Goal: Task Accomplishment & Management: Manage account settings

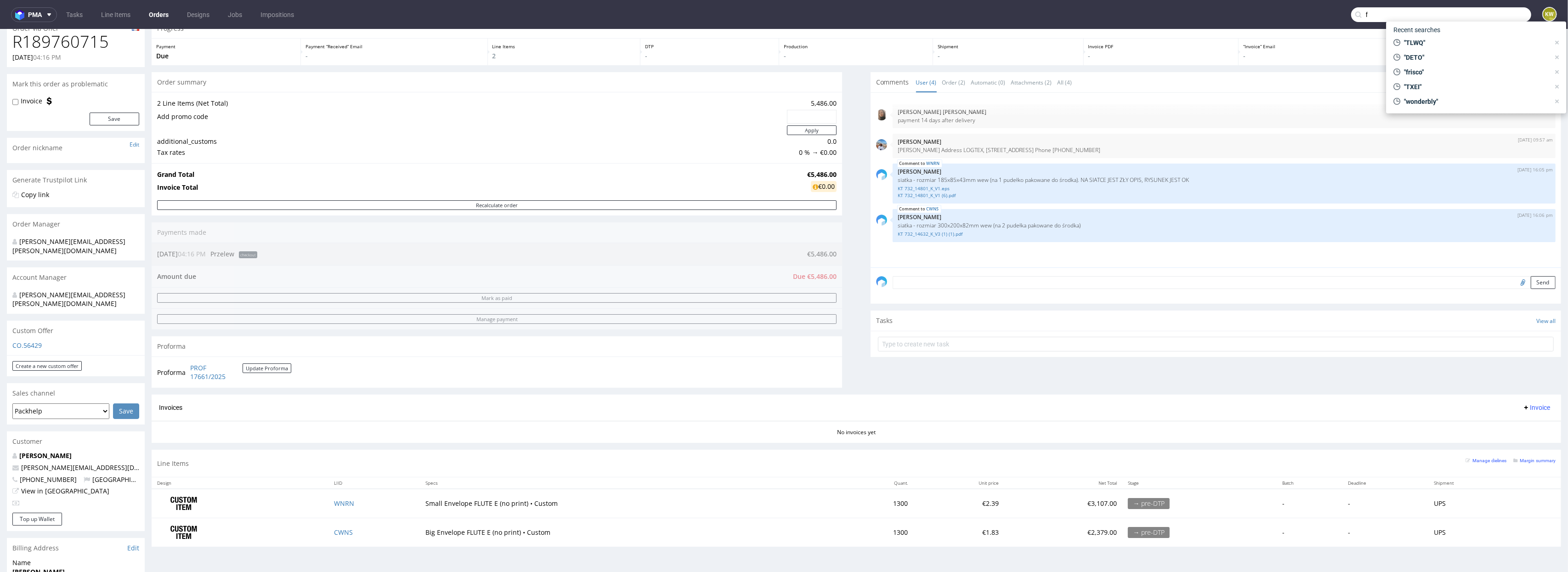
scroll to position [2, 0]
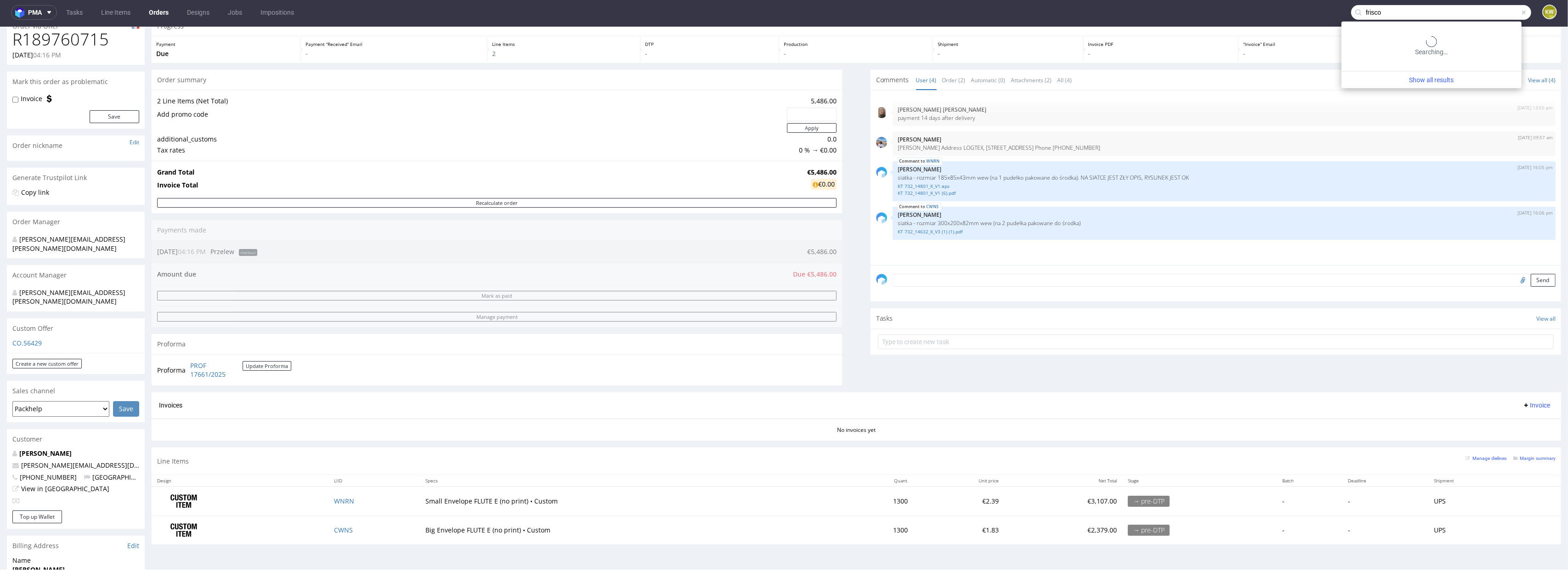
type input "frisco"
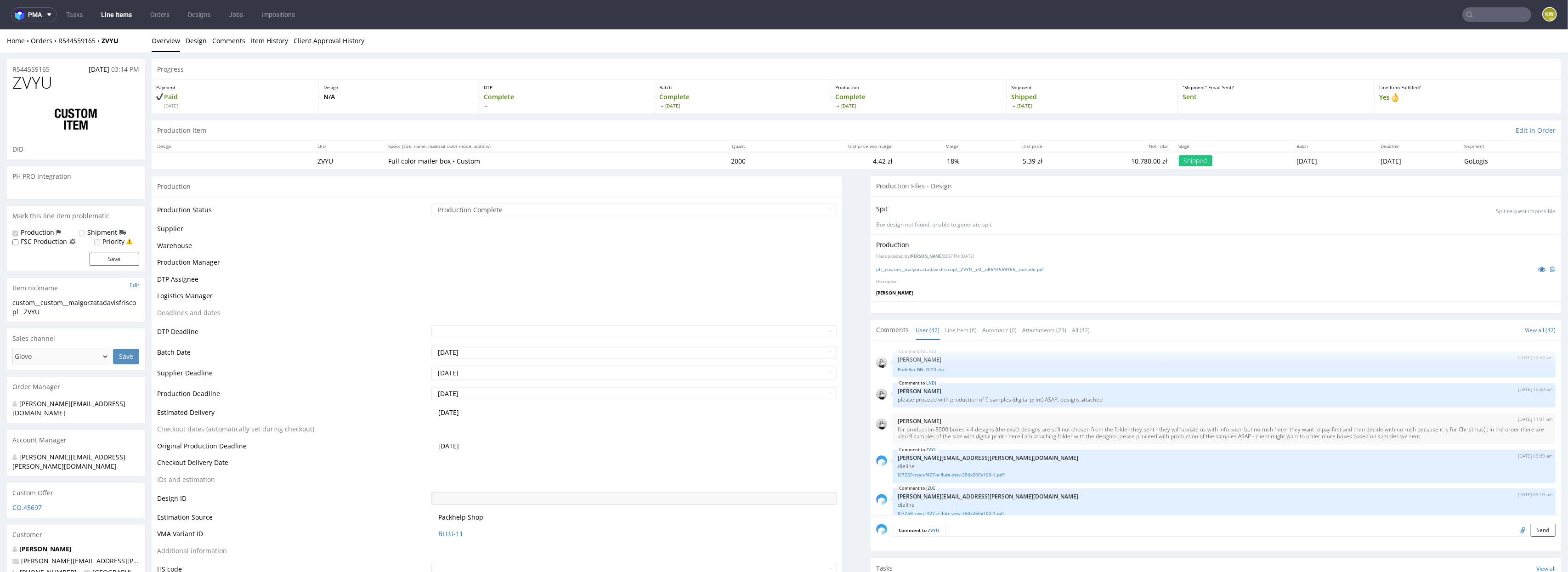
scroll to position [1460, 0]
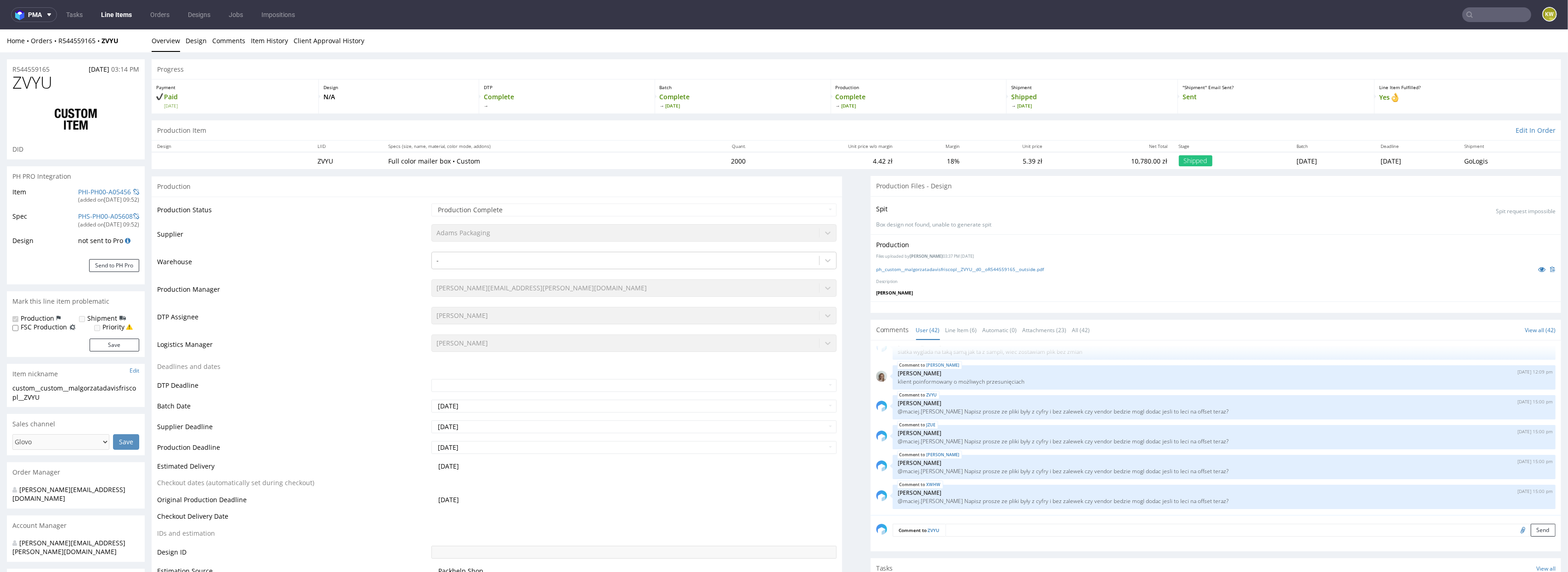
type input "2145"
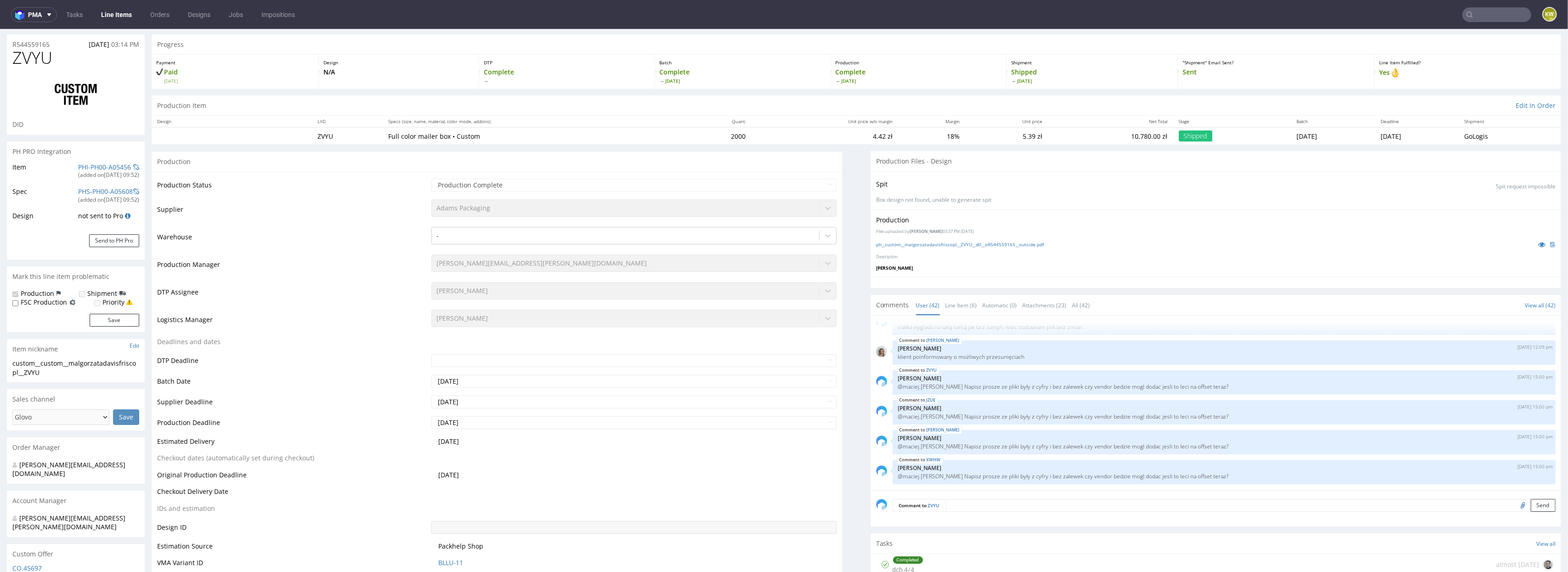
scroll to position [0, 0]
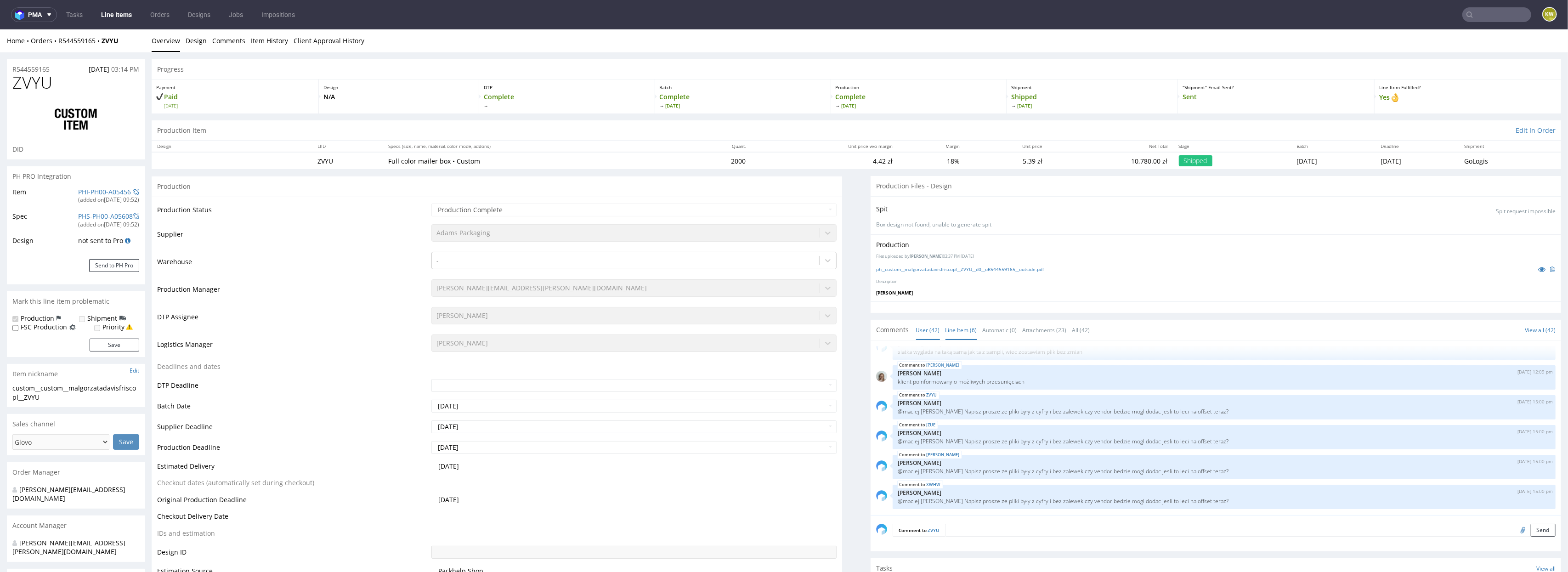
click at [961, 333] on link "Line Item (6)" at bounding box center [961, 330] width 32 height 19
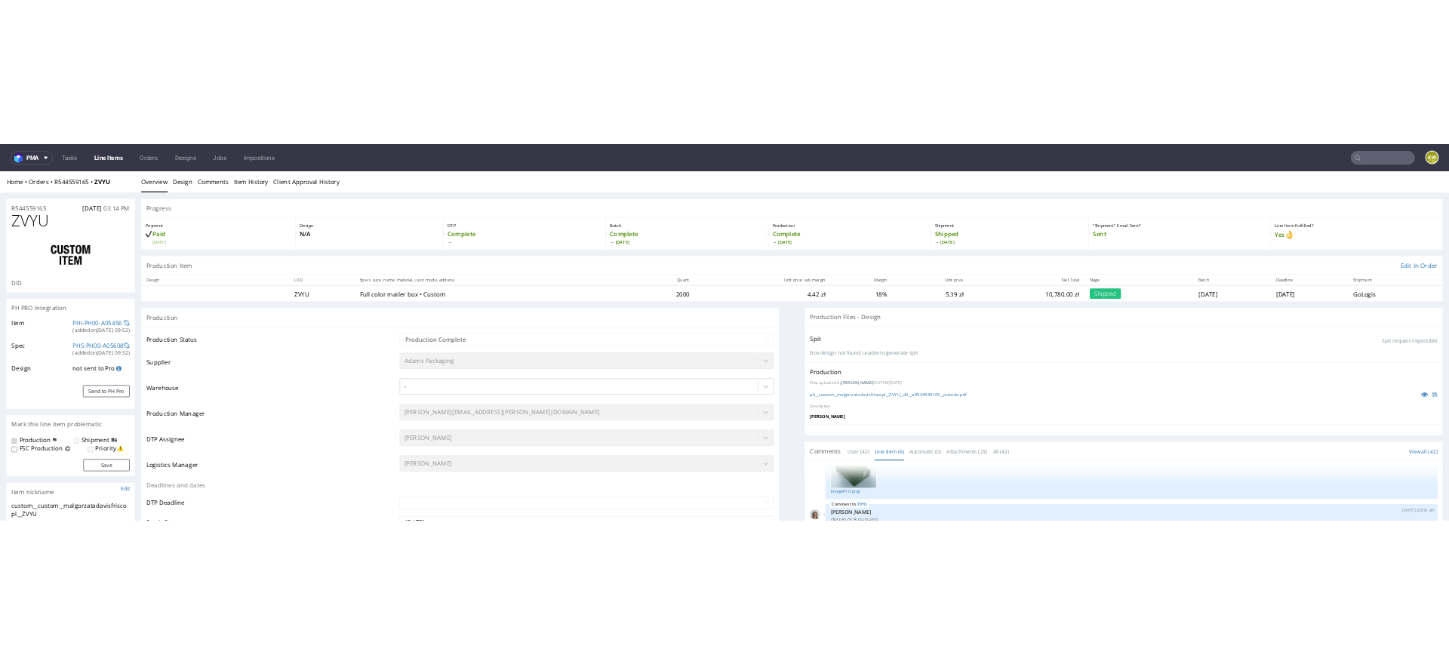
scroll to position [139, 0]
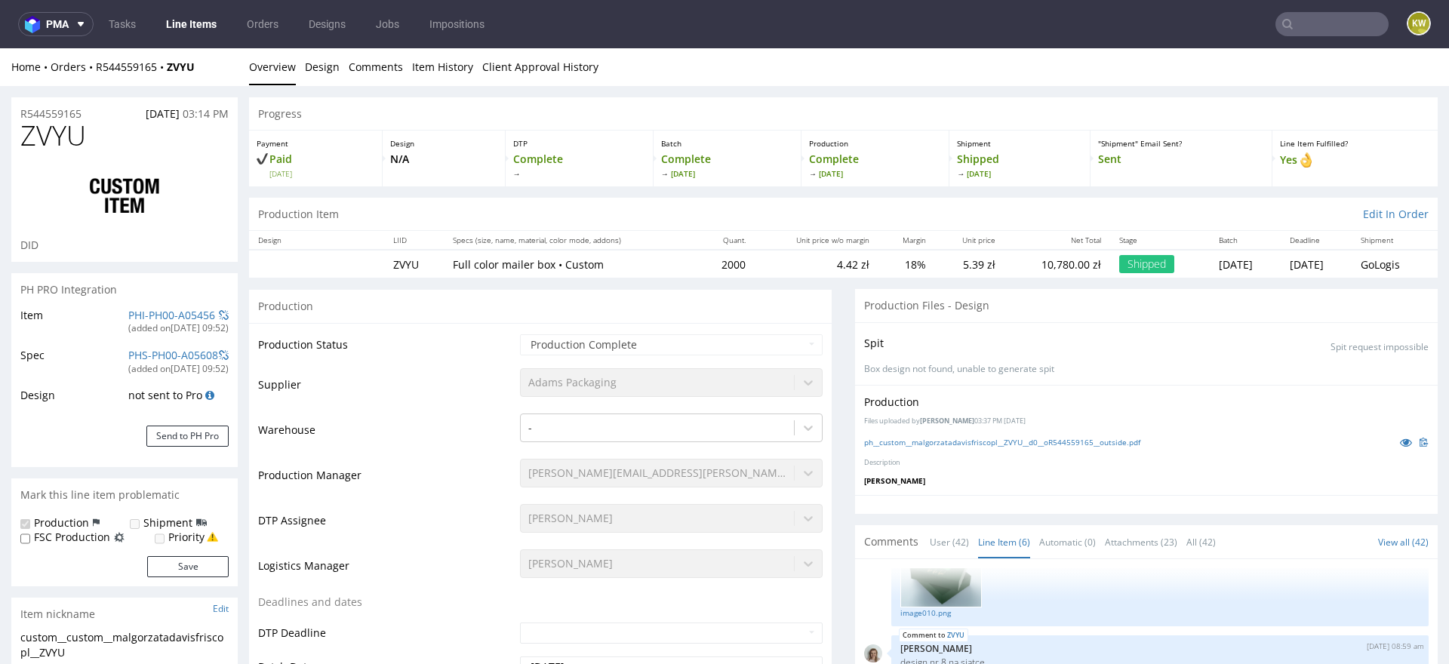
click at [1294, 37] on nav "pma Tasks Line Items Orders Designs Jobs Impositions KW" at bounding box center [724, 24] width 1449 height 48
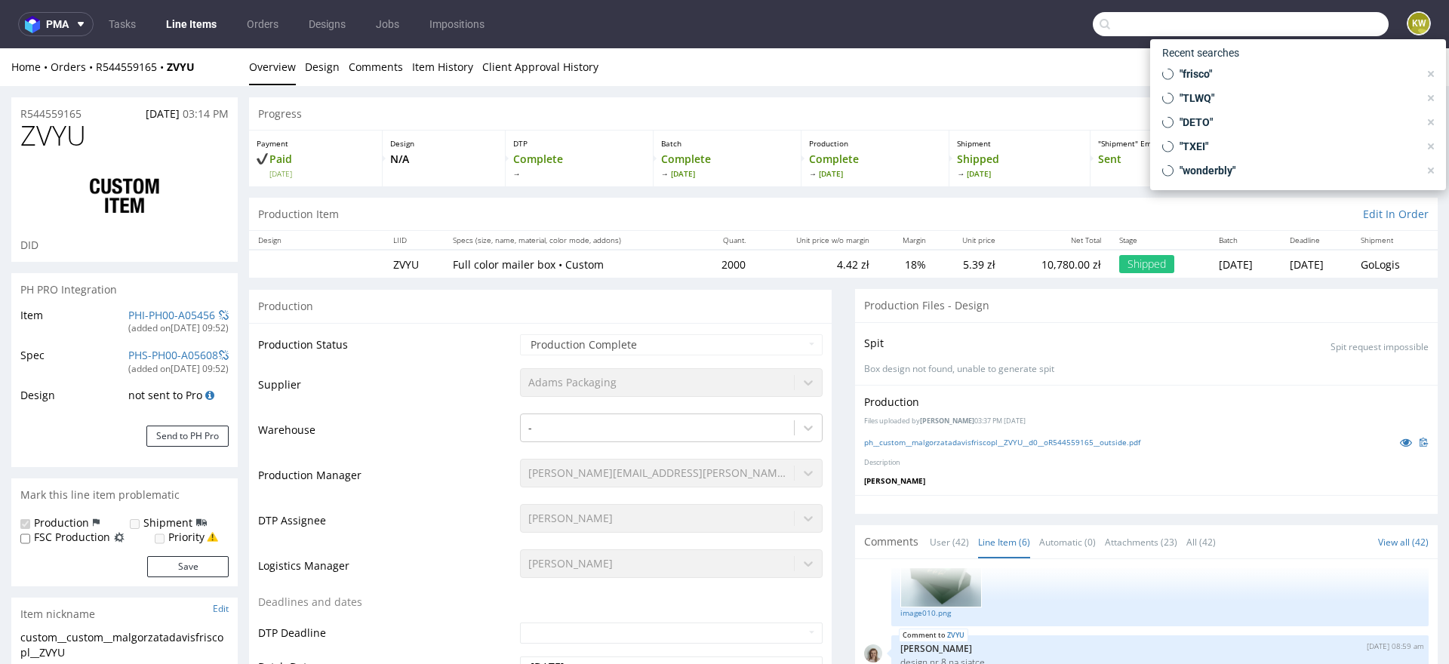
click at [1297, 35] on input "text" at bounding box center [1241, 24] width 296 height 24
paste input "AQKP"
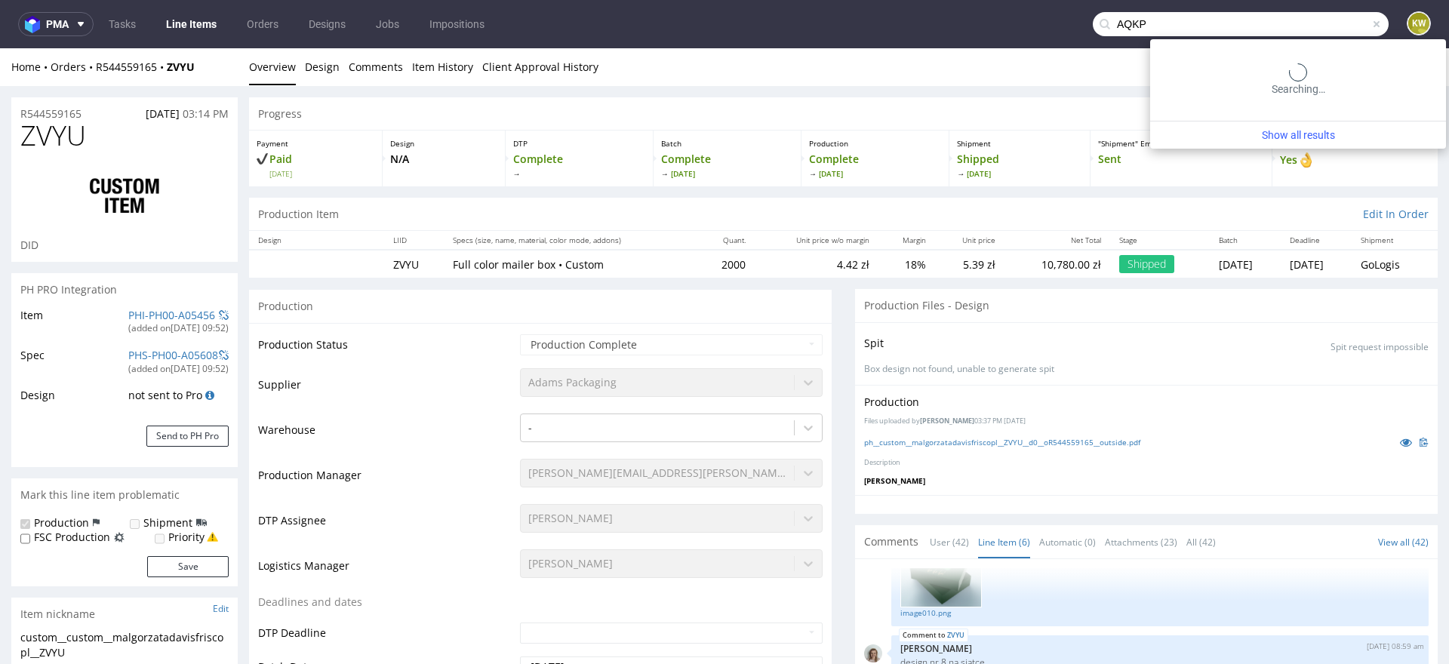
type input "AQKP"
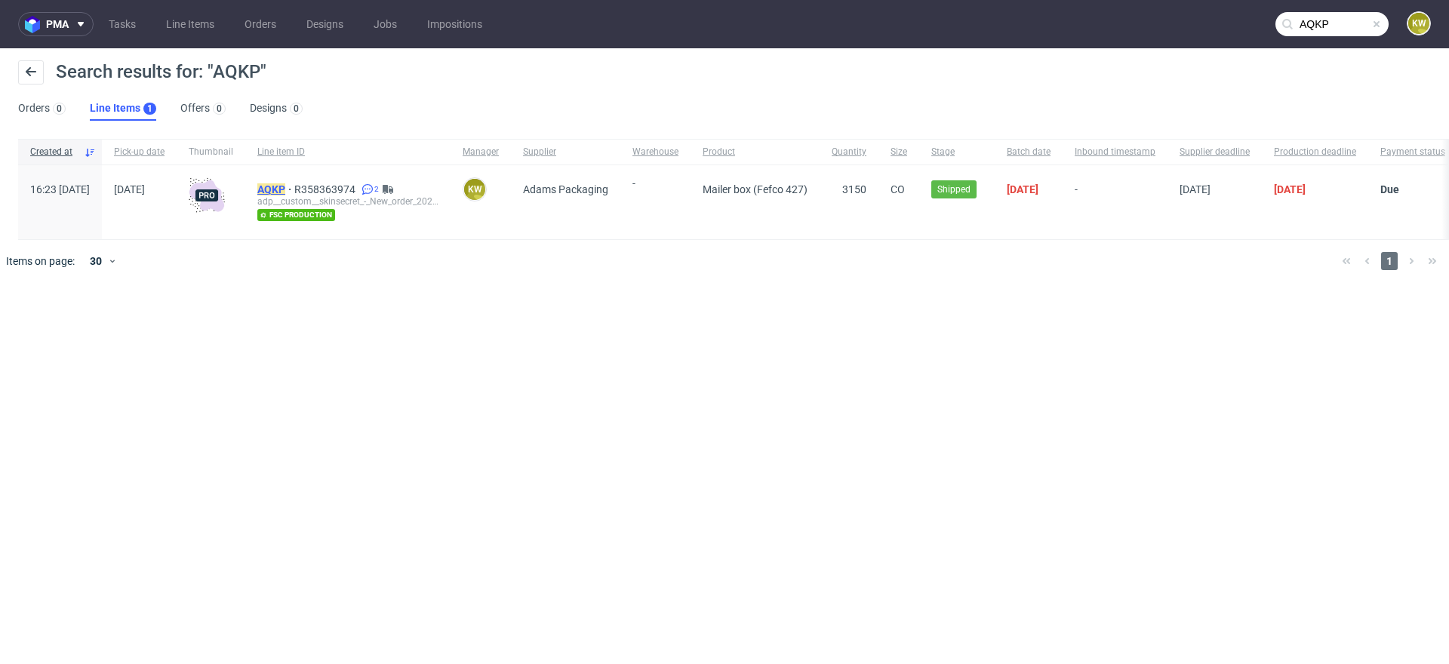
click at [285, 189] on mark "AQKP" at bounding box center [271, 189] width 28 height 12
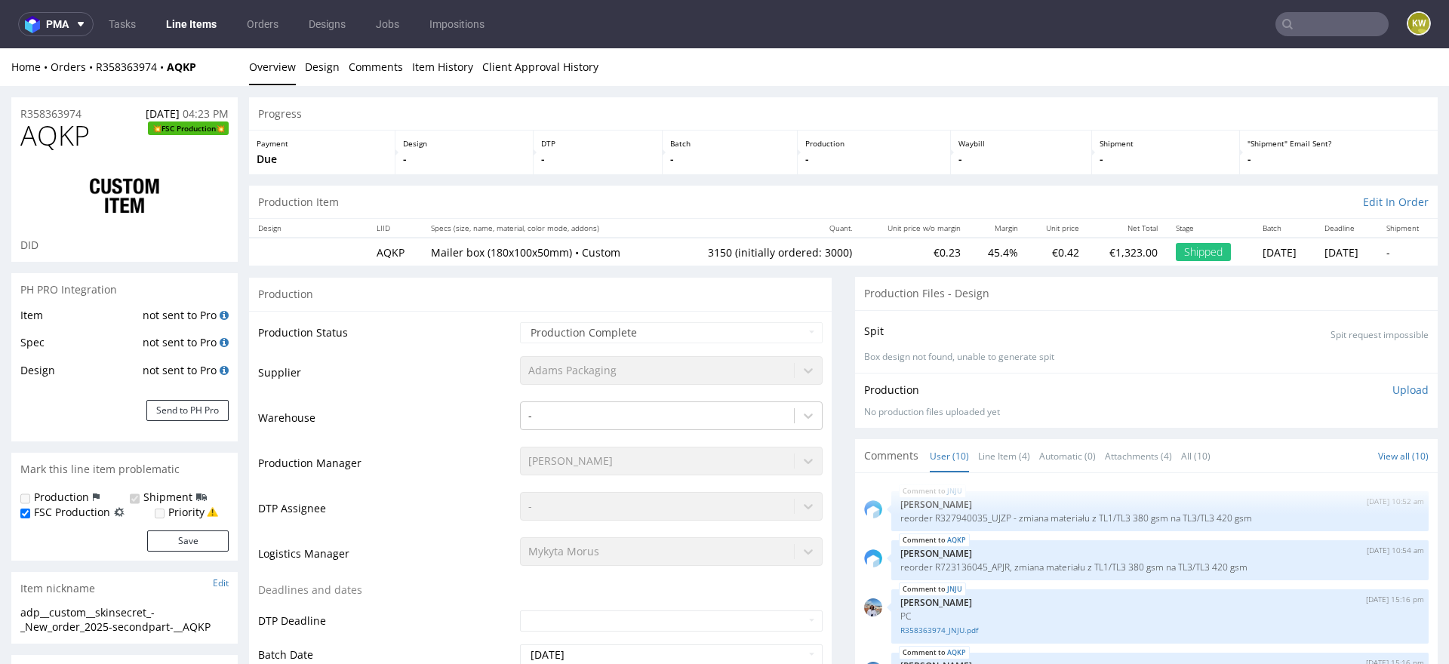
scroll to position [302, 0]
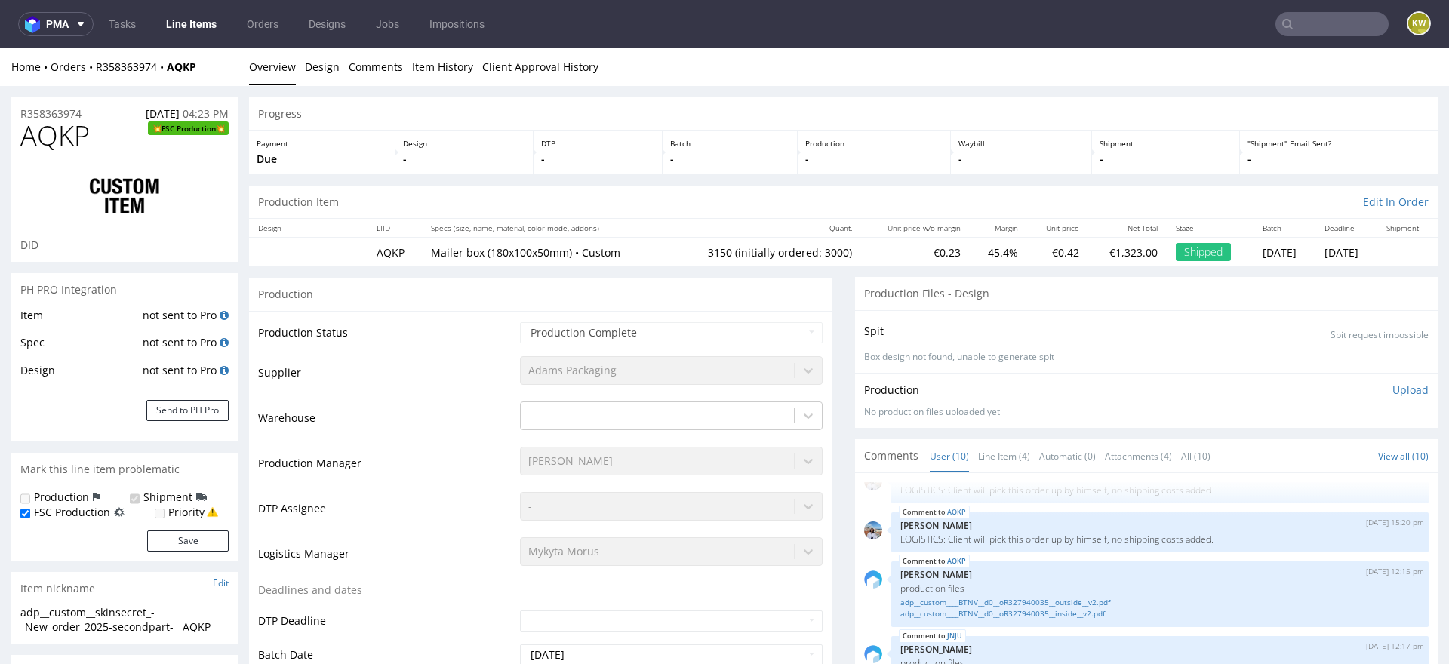
select select "in_progress"
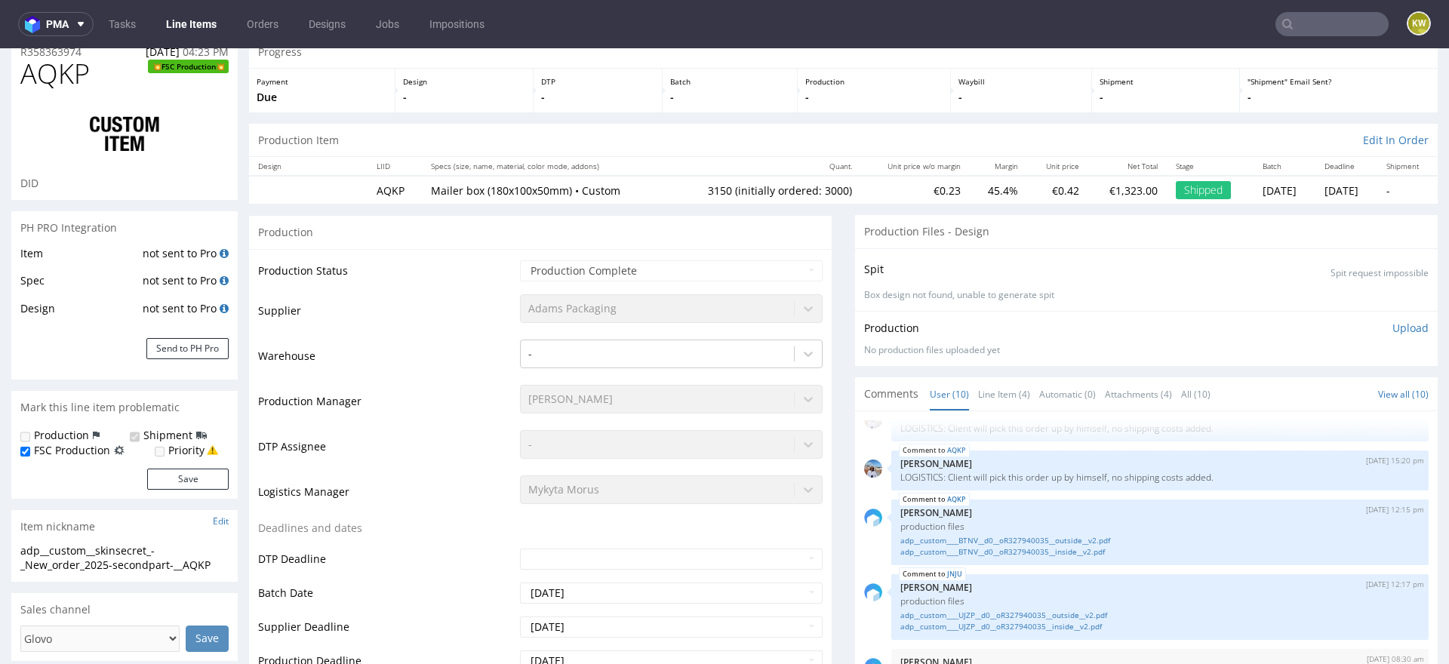
scroll to position [67, 0]
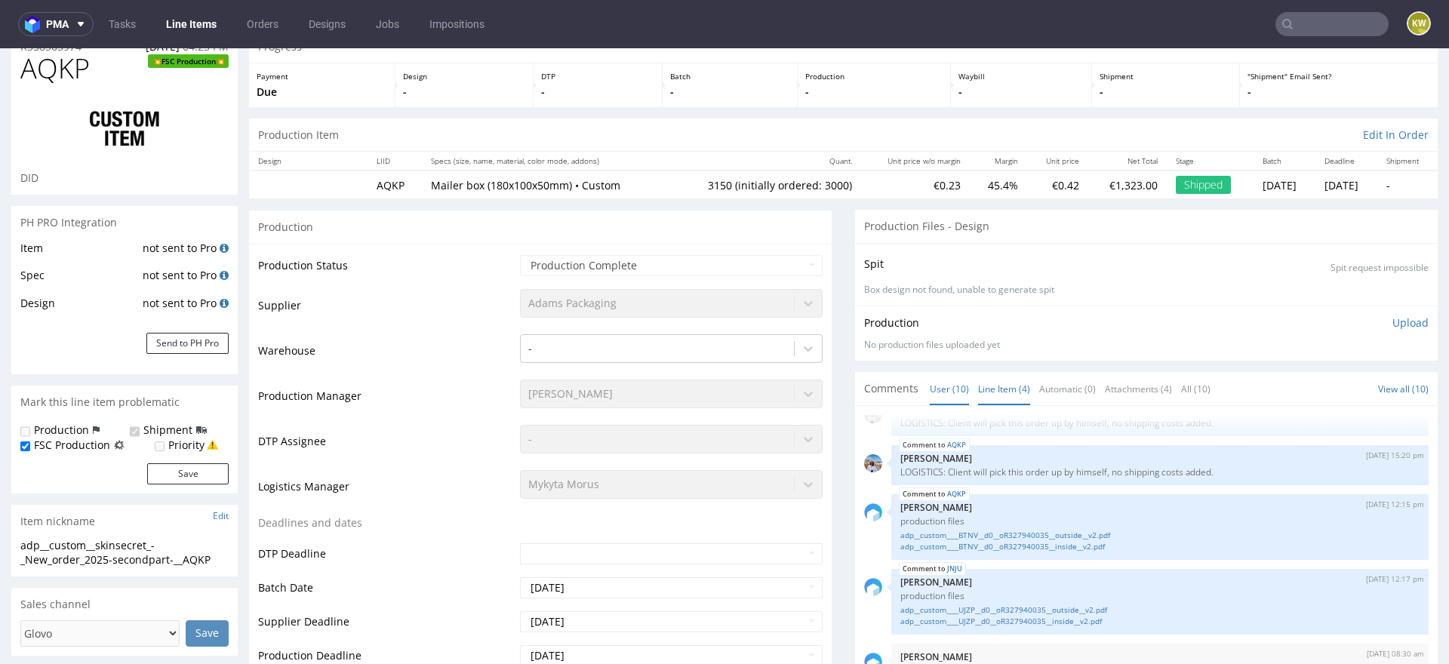
click at [995, 386] on link "Line Item (4)" at bounding box center [1004, 389] width 52 height 32
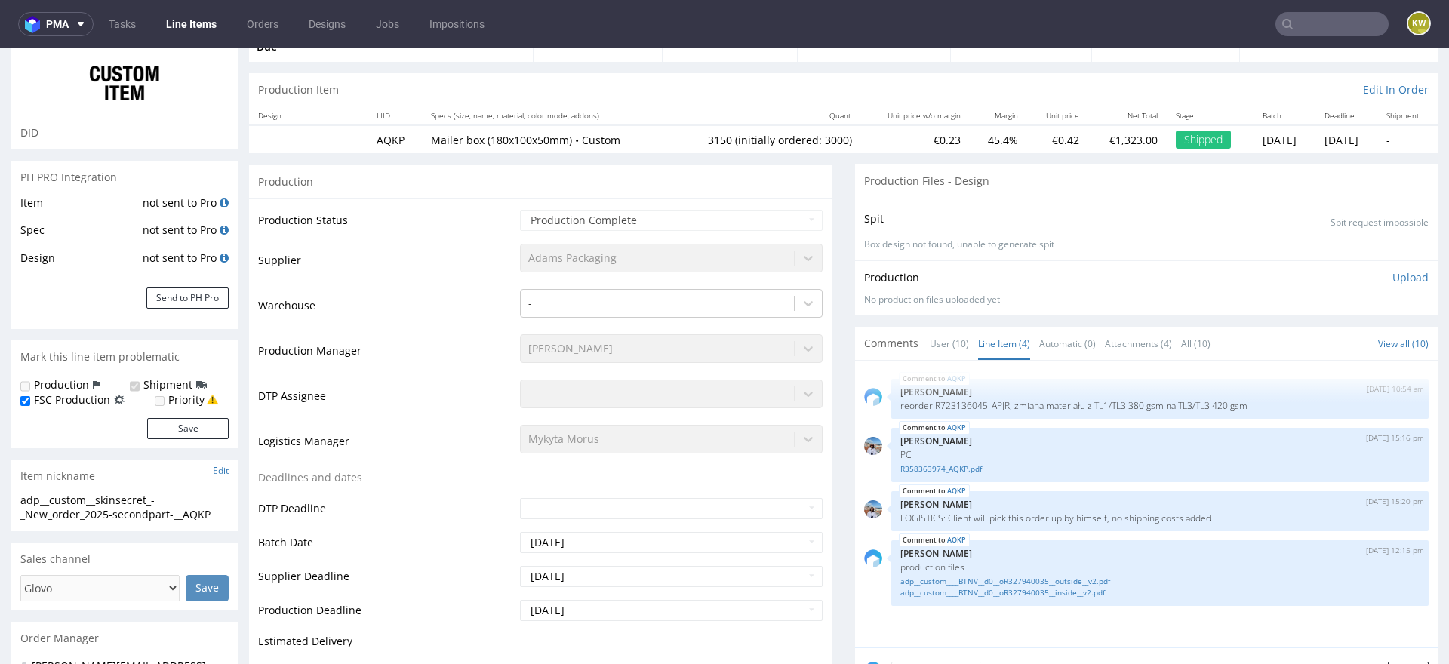
scroll to position [142, 0]
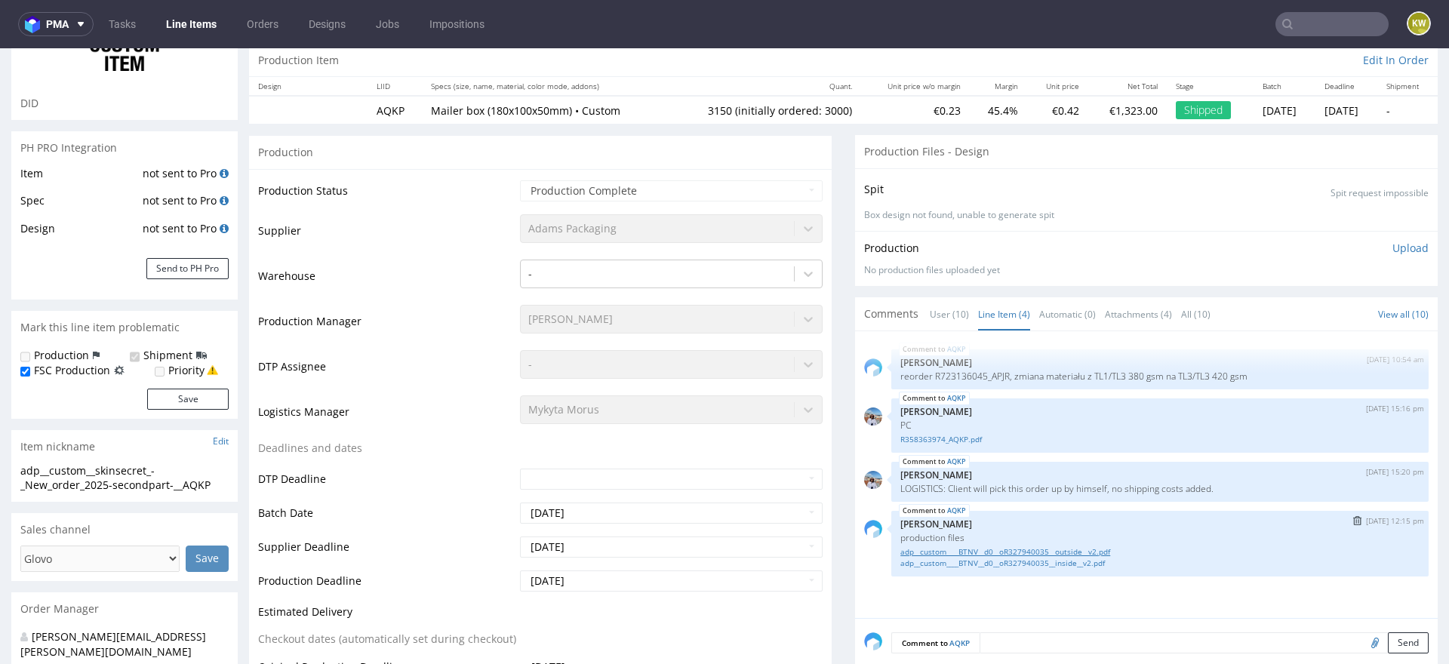
click at [1048, 549] on link "adp__custom____BTNV__d0__oR327940035__outside__v2.pdf" at bounding box center [1159, 551] width 519 height 11
click at [1059, 562] on link "adp__custom____BTNV__d0__oR327940035__inside__v2.pdf" at bounding box center [1159, 563] width 519 height 11
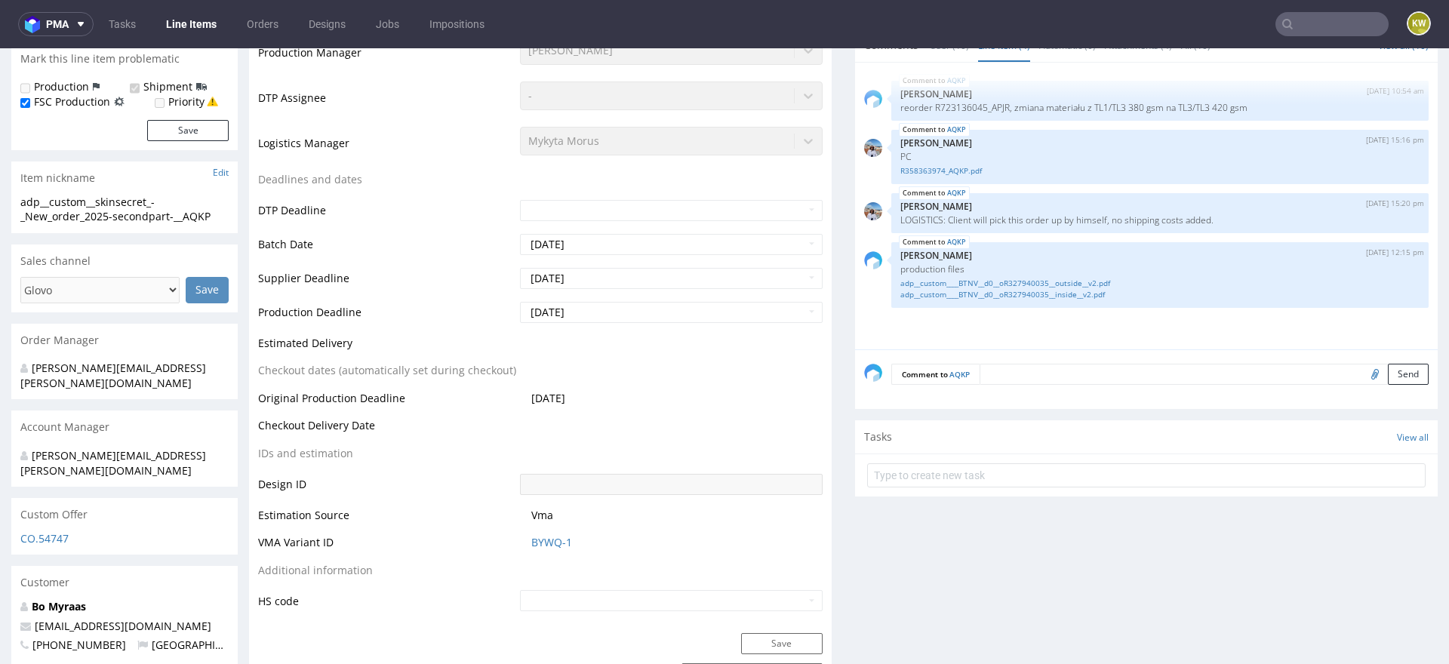
scroll to position [435, 0]
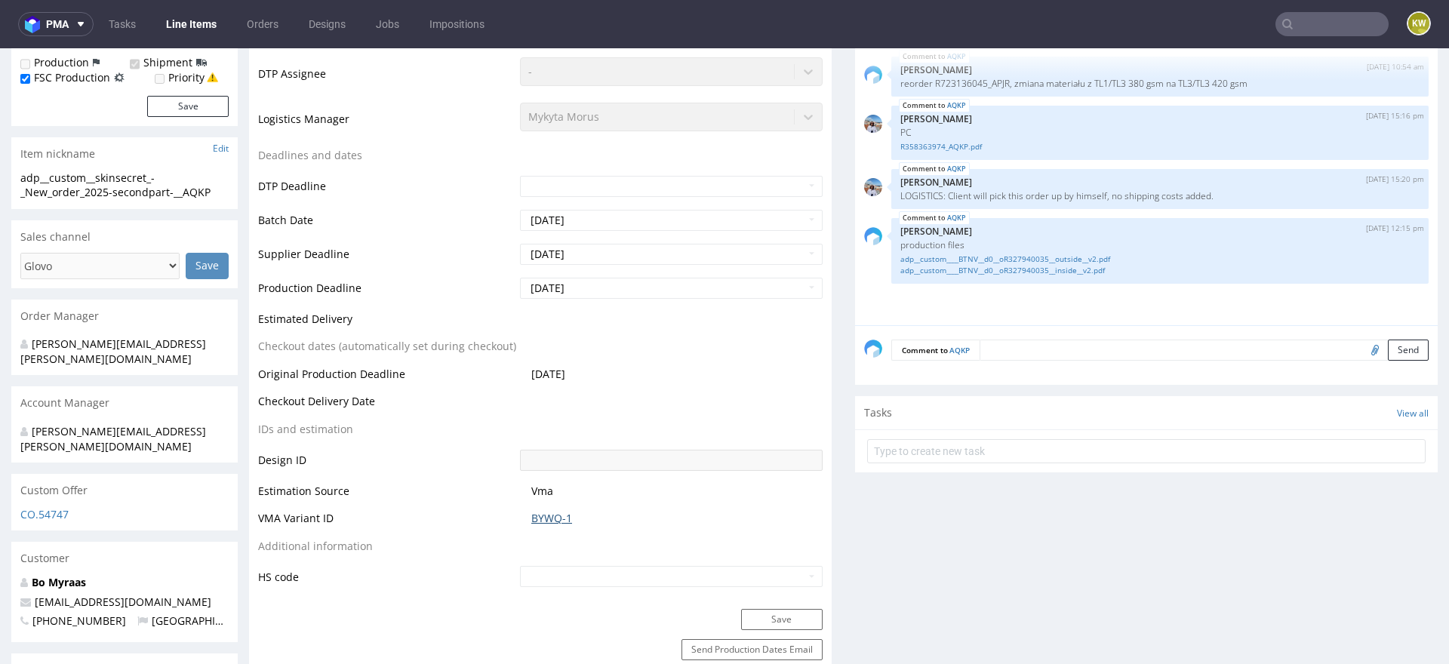
click at [548, 521] on link "BYWQ-1" at bounding box center [551, 518] width 41 height 15
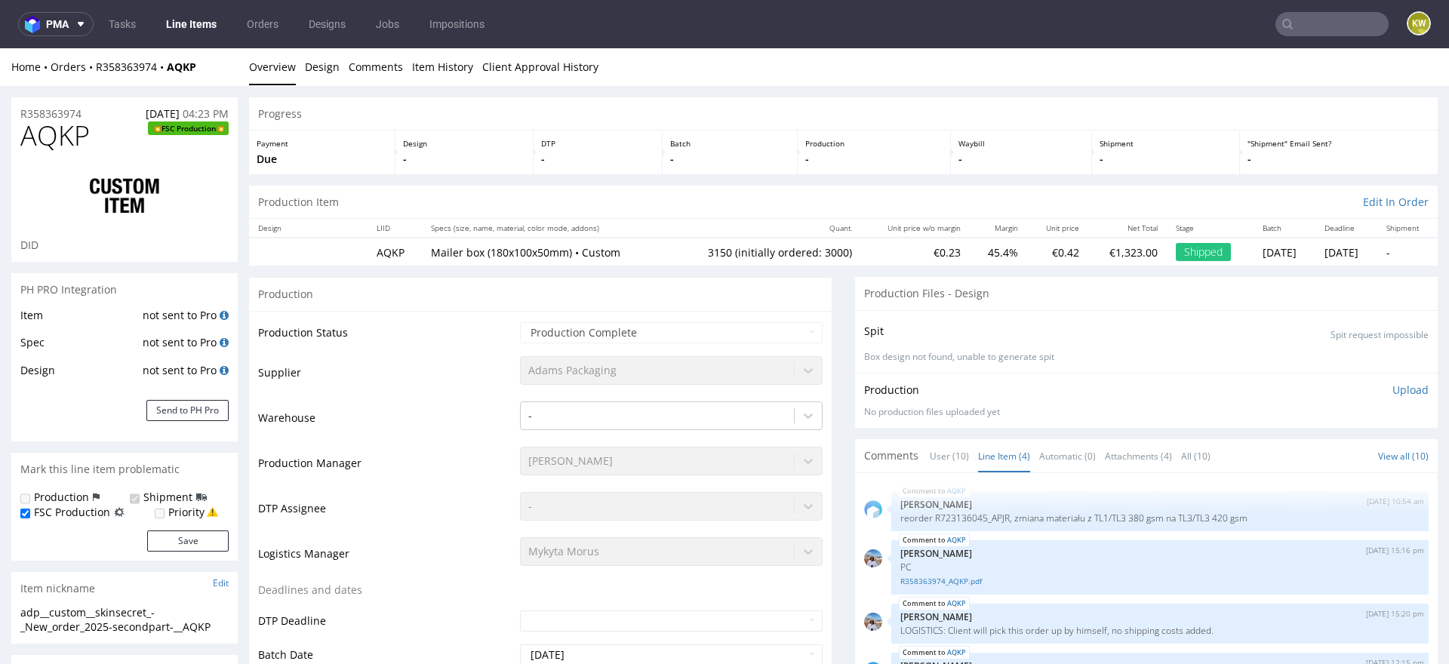
click at [54, 142] on span "AQKP" at bounding box center [54, 136] width 69 height 30
copy span "AQKP"
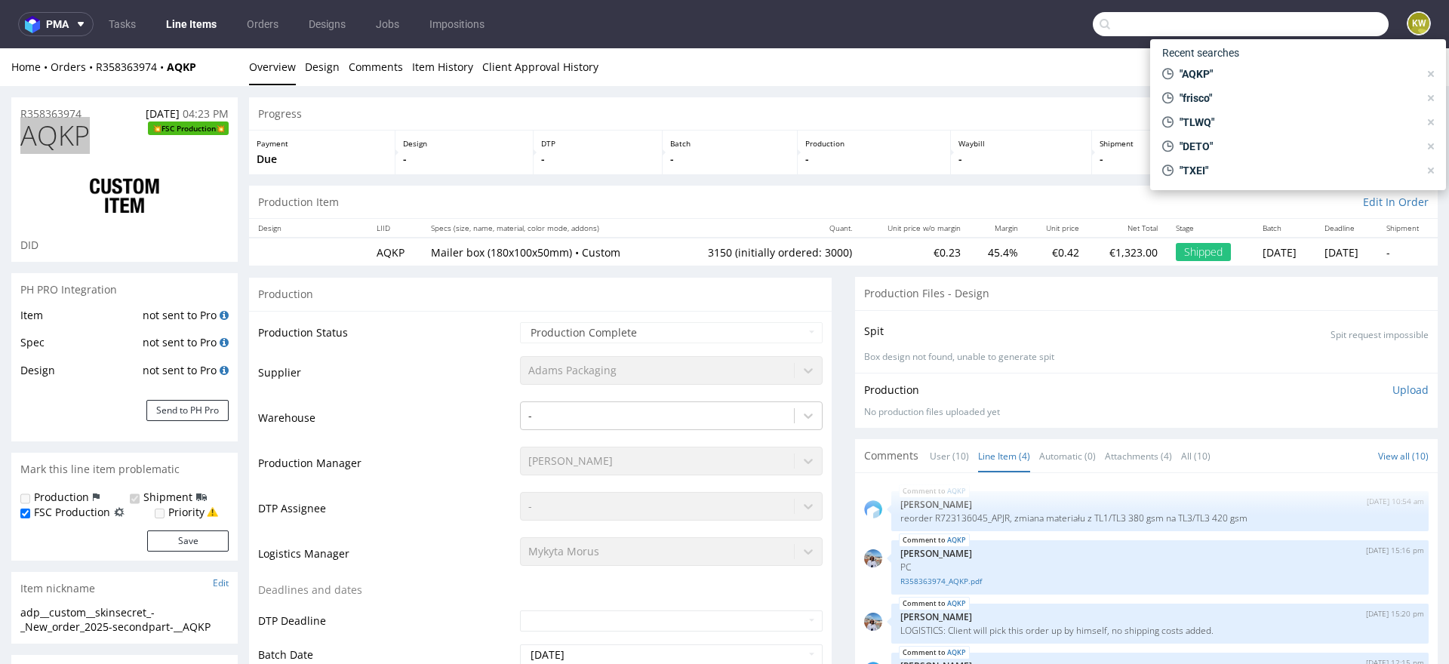
click at [1294, 24] on input "text" at bounding box center [1241, 24] width 296 height 24
paste input "RGDZ"
type input "RGDZ"
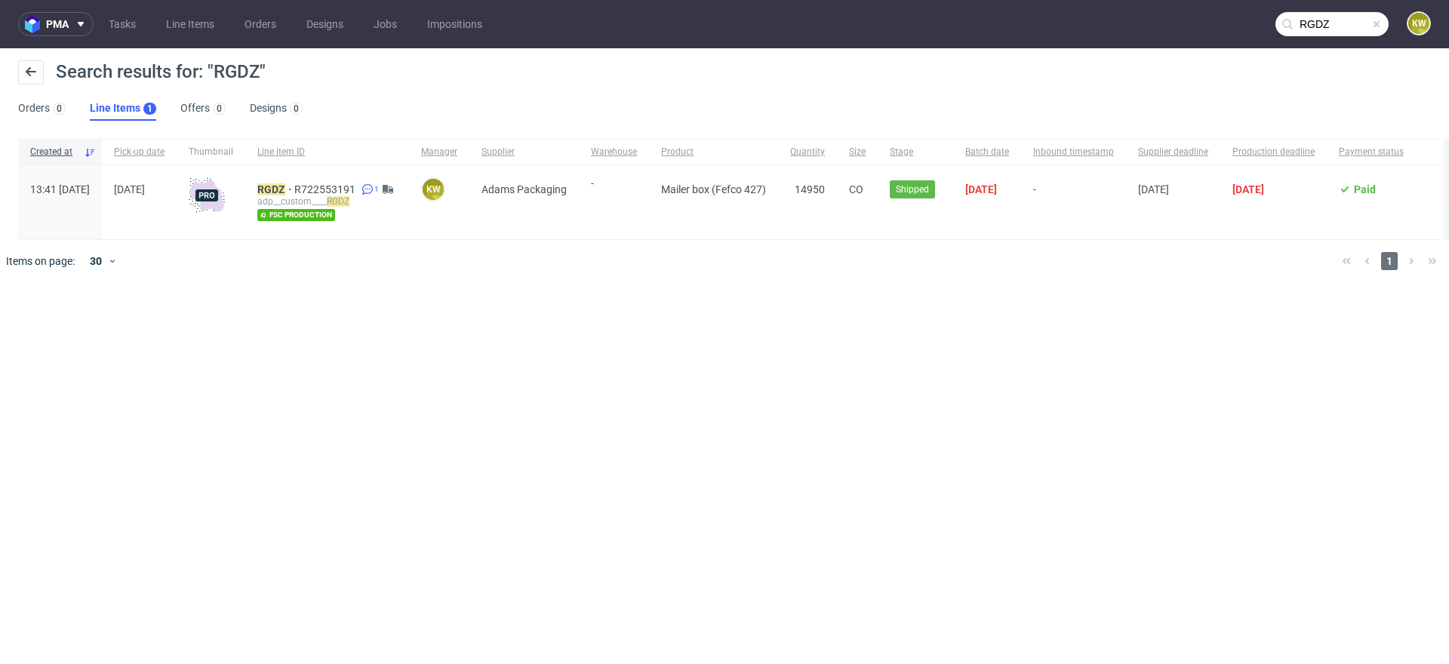
click at [303, 190] on div "RGDZ R722553191 1 adp__custom____ RGDZ fsc production" at bounding box center [327, 202] width 164 height 74
click at [285, 190] on mark "RGDZ" at bounding box center [271, 189] width 28 height 12
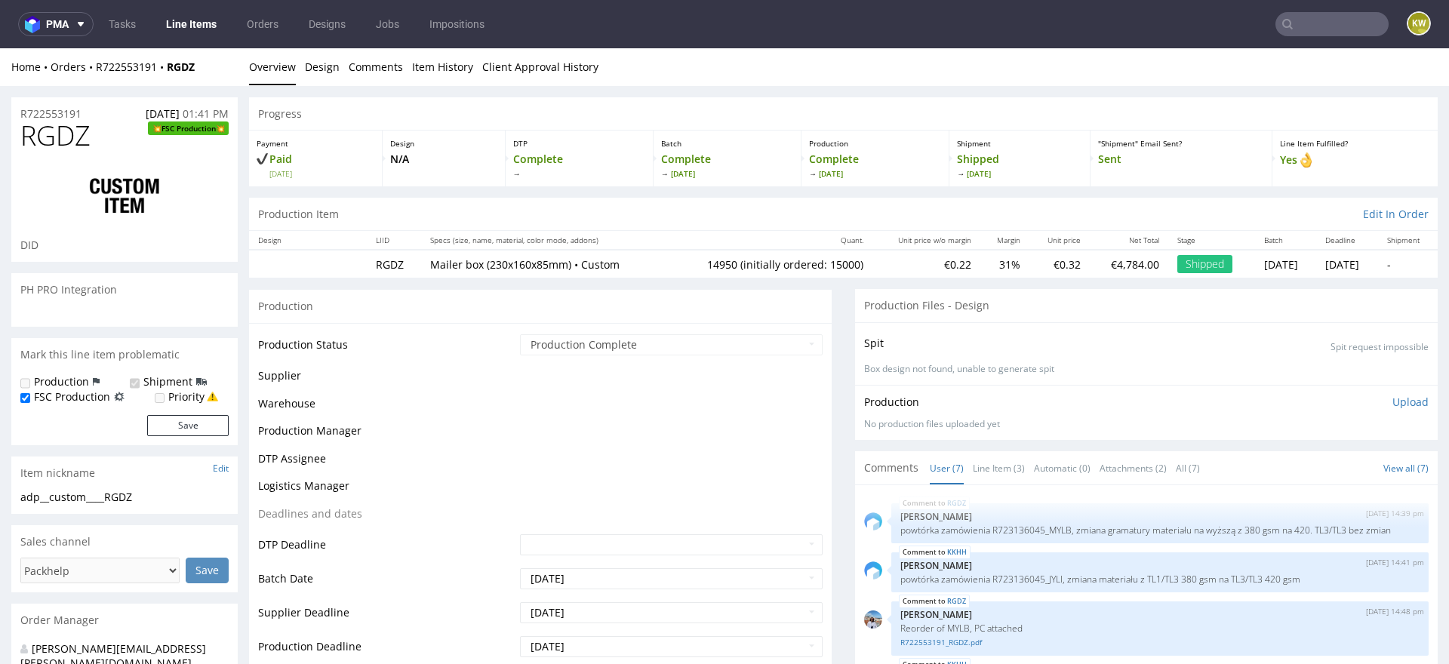
scroll to position [115, 0]
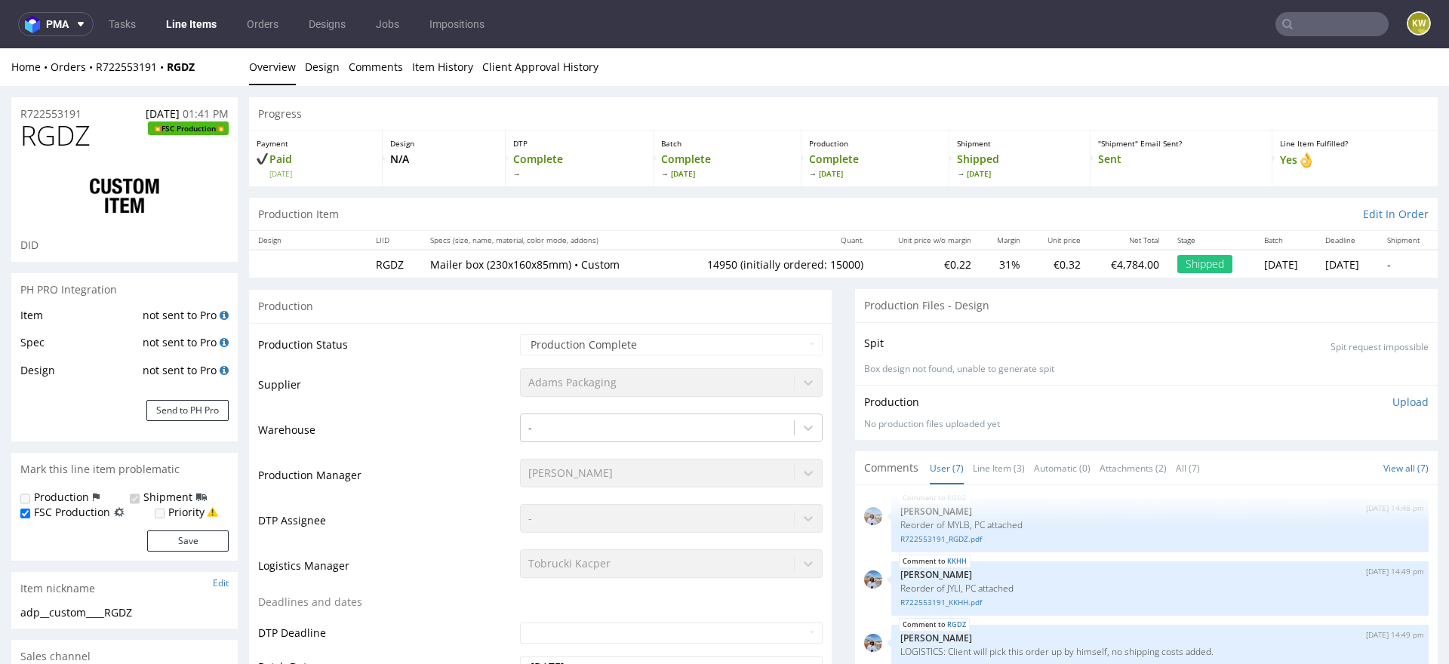
click at [986, 494] on div "RGDZ 27th Feb 25 | 14:39 pm Klaudia Wiśniewska powtórka zamówienia R723136045_M…" at bounding box center [1151, 633] width 574 height 278
click at [986, 482] on div "Comments User (7) Line Item (3) Automatic (0) Attachments (2) All (7) View all …" at bounding box center [1146, 467] width 583 height 33
click at [993, 469] on link "Line Item (3)" at bounding box center [999, 468] width 52 height 32
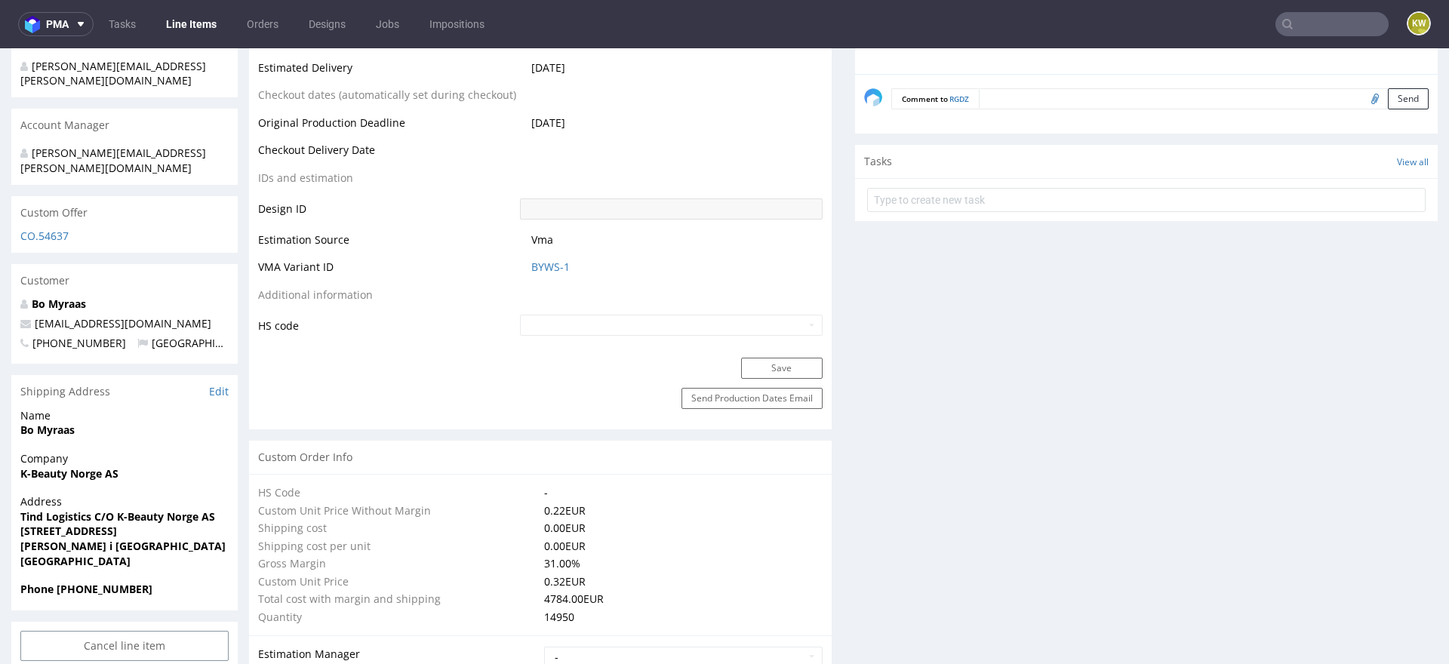
scroll to position [674, 0]
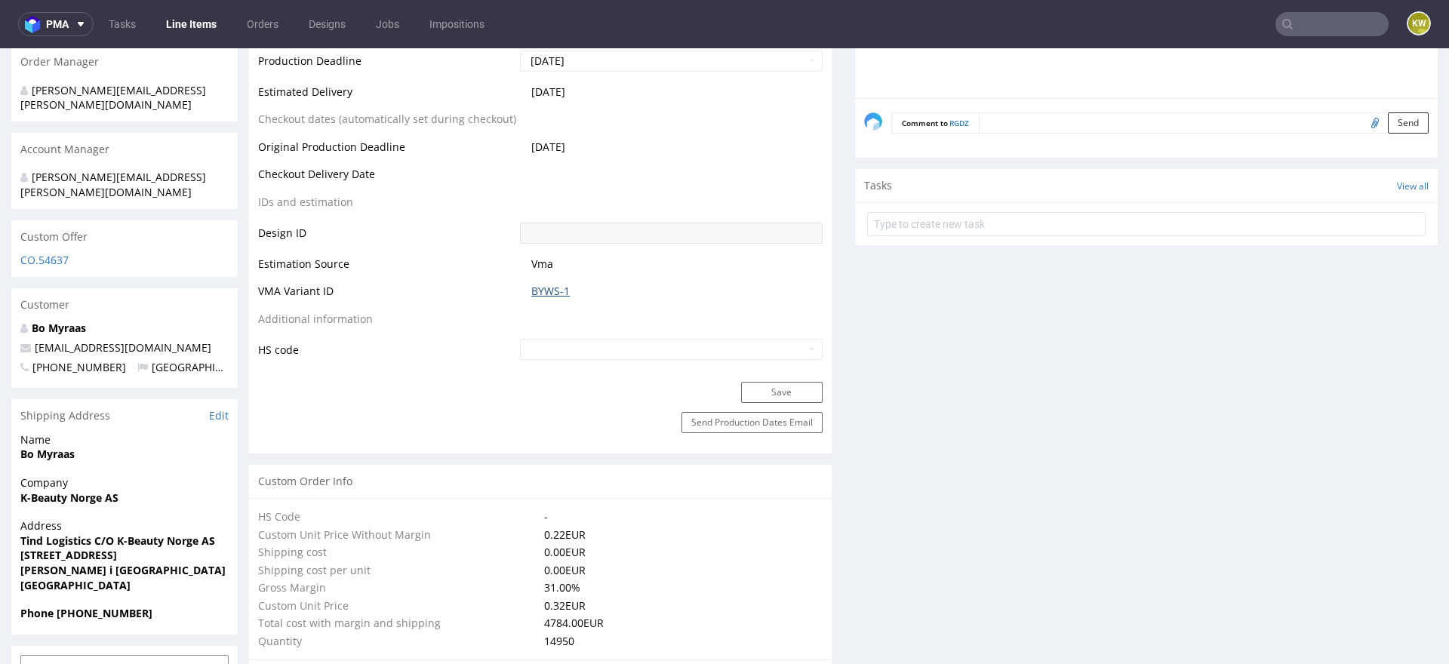
click at [554, 288] on link "BYWS-1" at bounding box center [550, 291] width 38 height 15
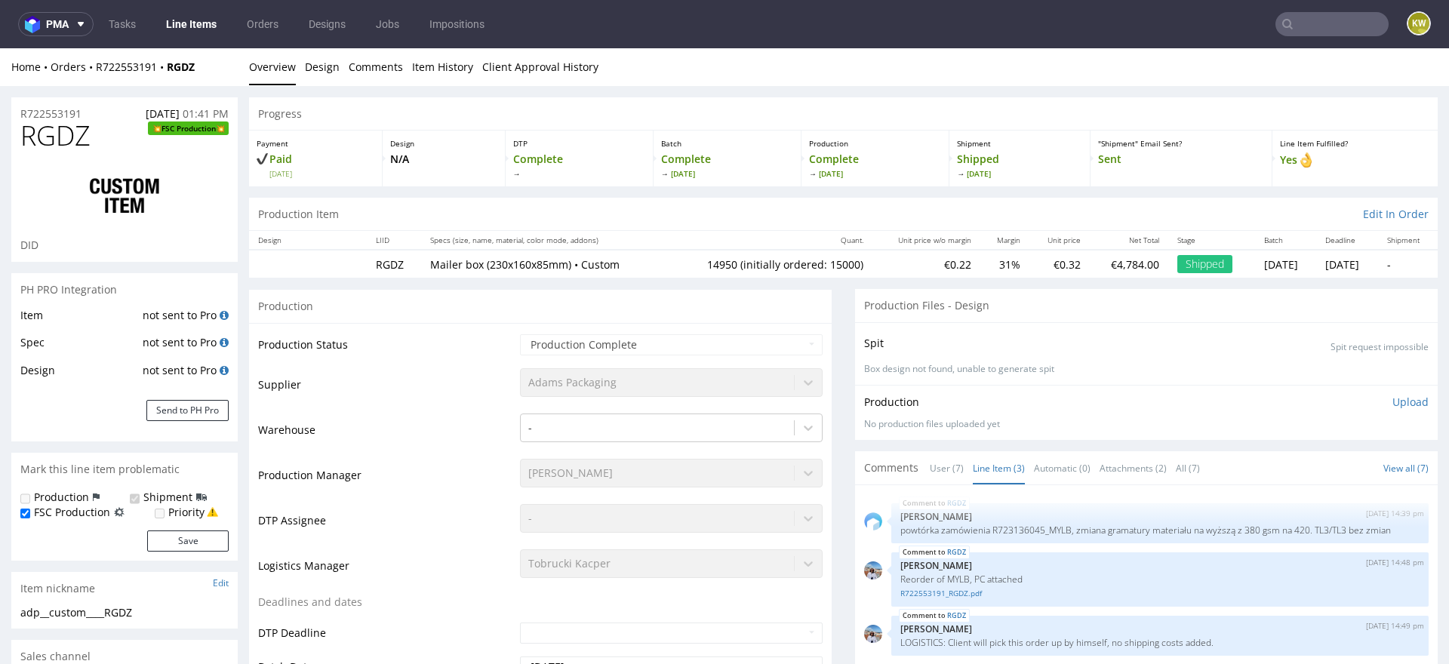
click at [68, 134] on span "RGDZ" at bounding box center [55, 136] width 70 height 30
click at [67, 136] on span "RGDZ" at bounding box center [55, 136] width 70 height 30
copy span "RGDZ"
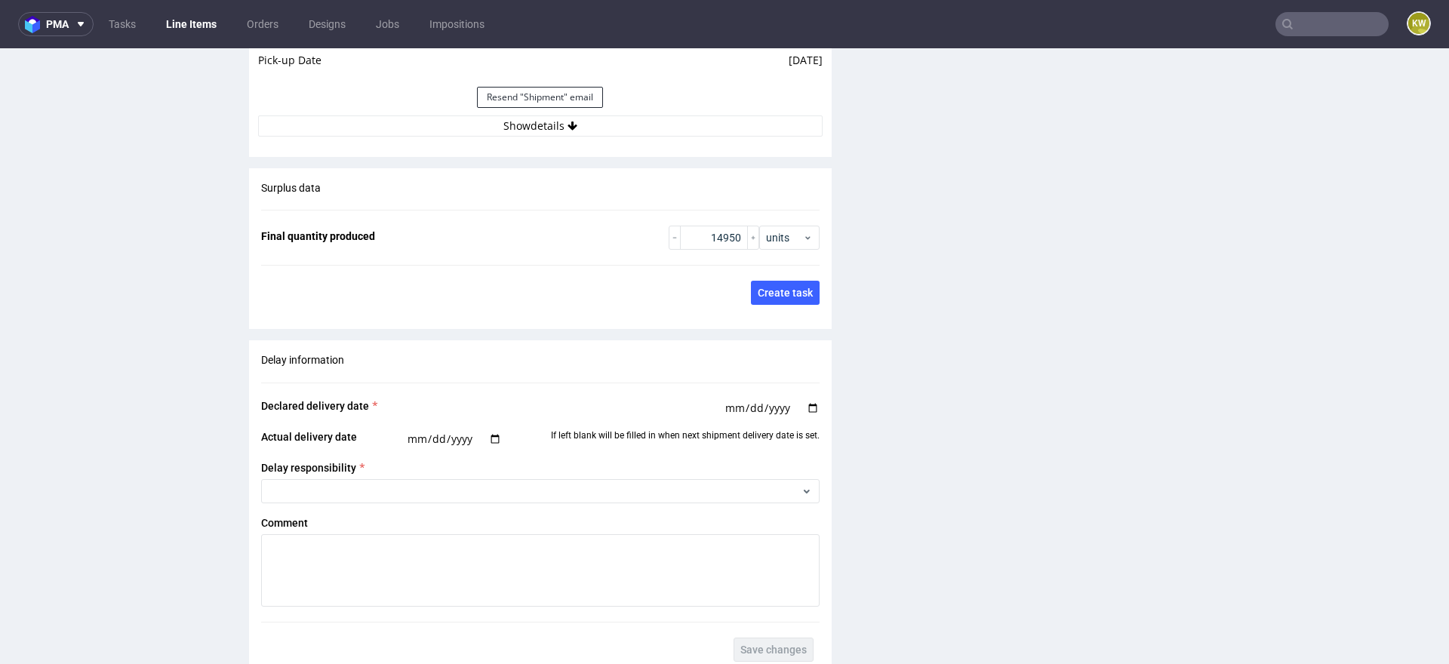
scroll to position [2848, 0]
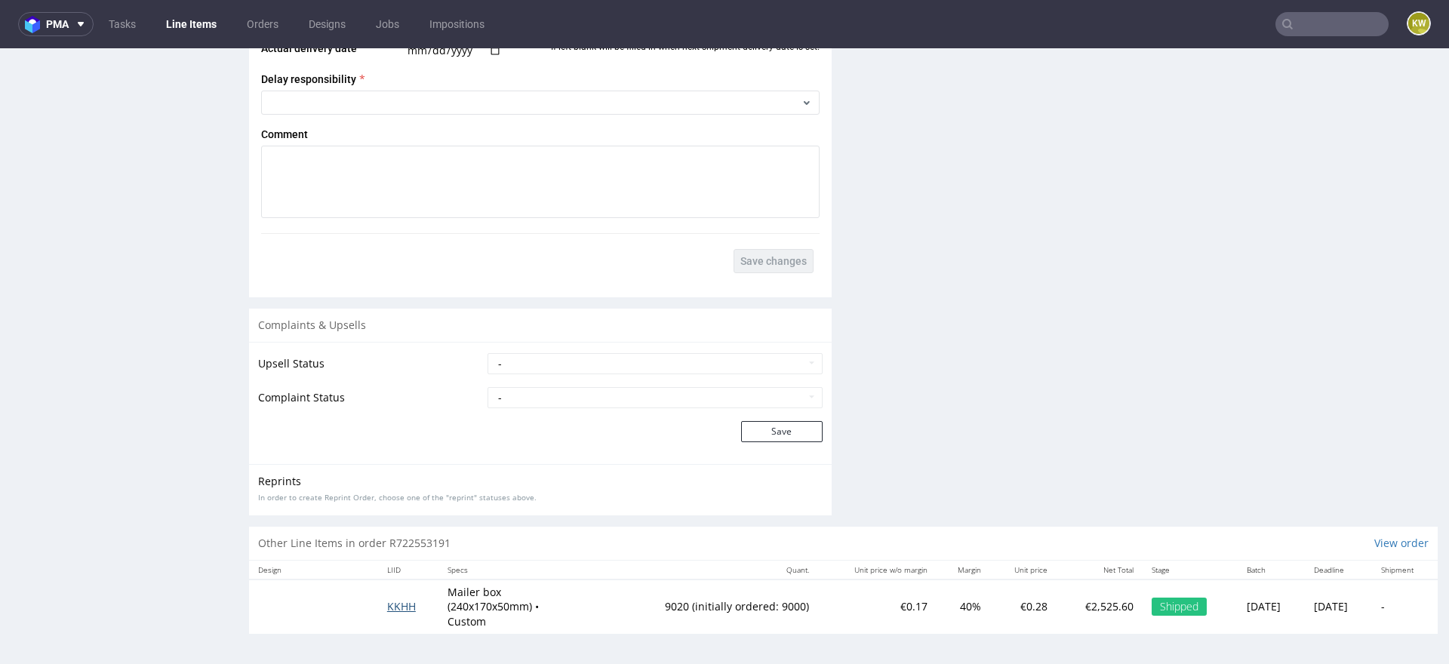
click at [389, 605] on span "KKHH" at bounding box center [401, 606] width 29 height 14
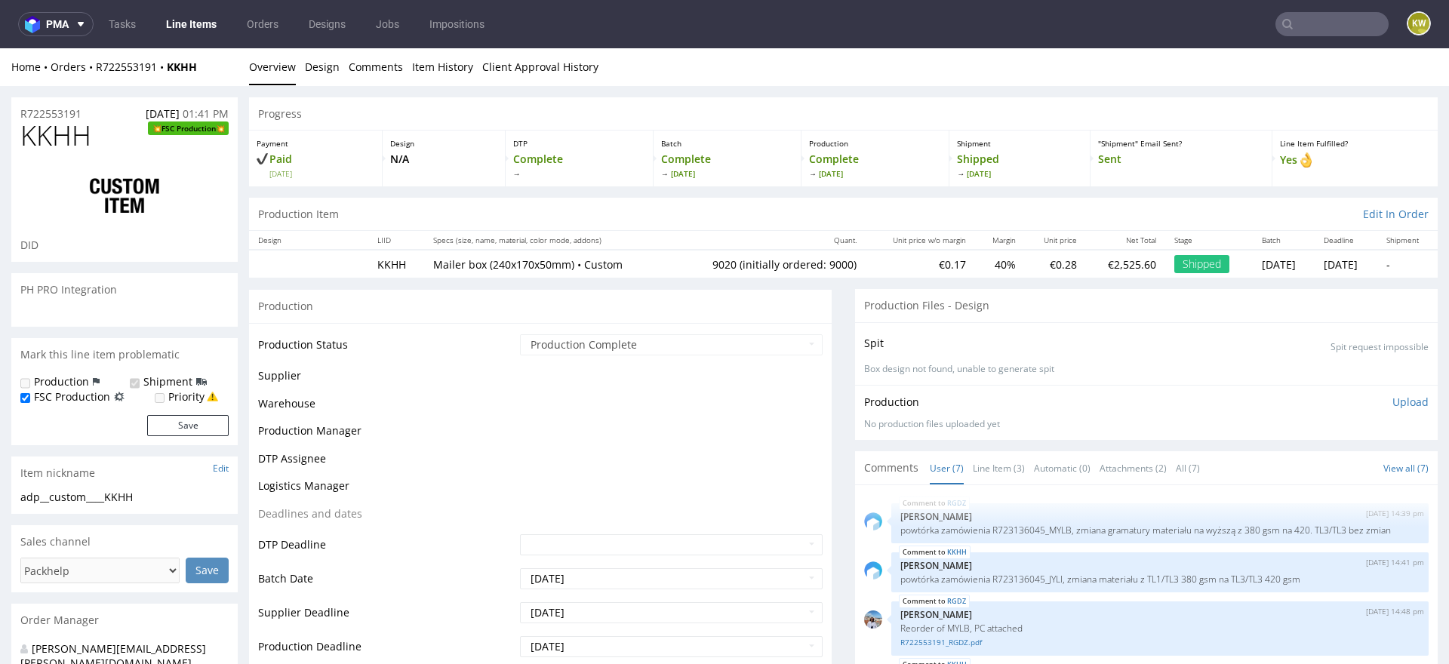
scroll to position [115, 0]
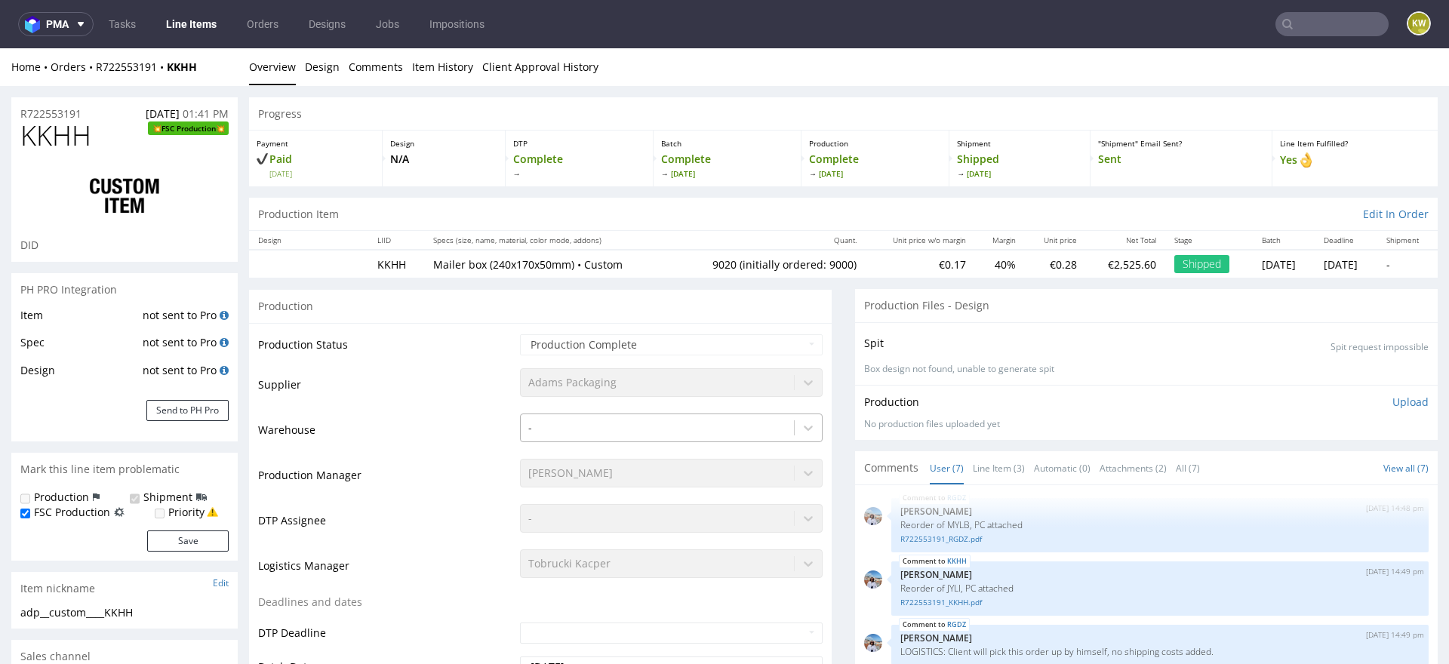
select select "in_progress"
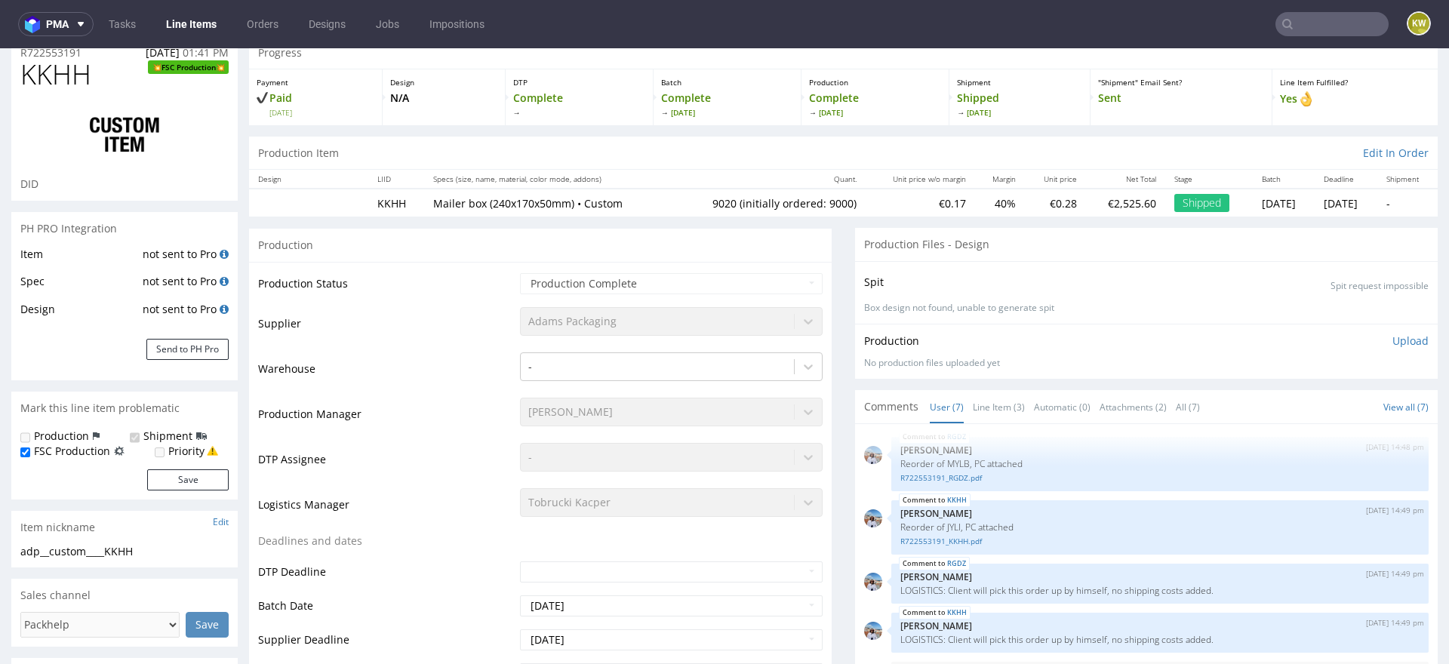
scroll to position [62, 0]
click at [422, 454] on td "DTP Assignee" at bounding box center [387, 463] width 258 height 45
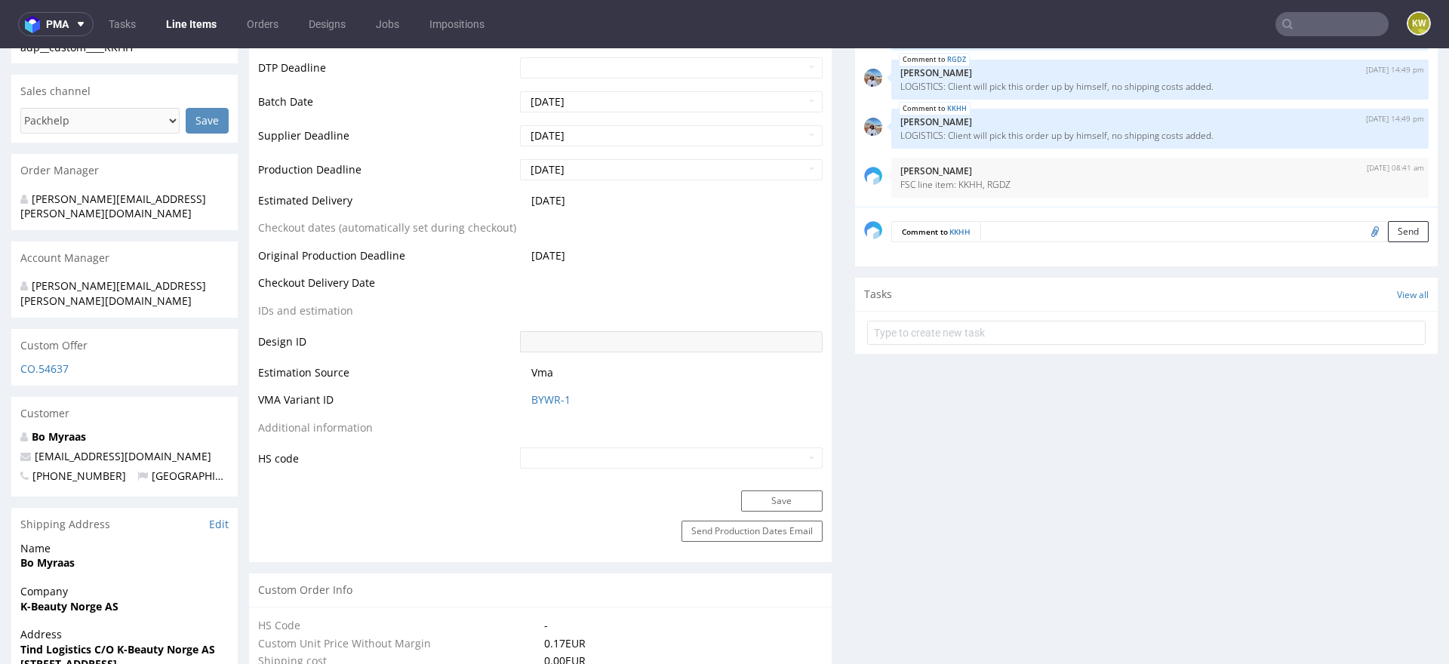
scroll to position [538, 0]
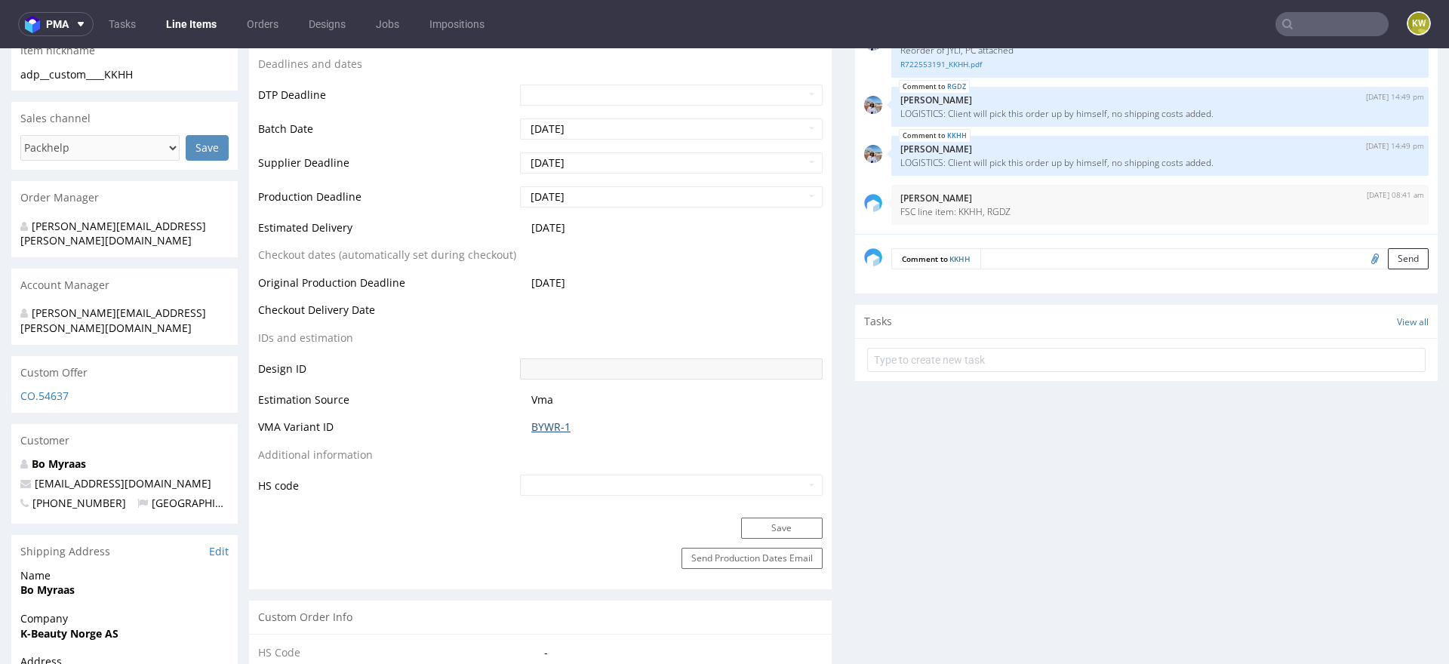
click at [549, 430] on link "BYWR-1" at bounding box center [550, 427] width 39 height 15
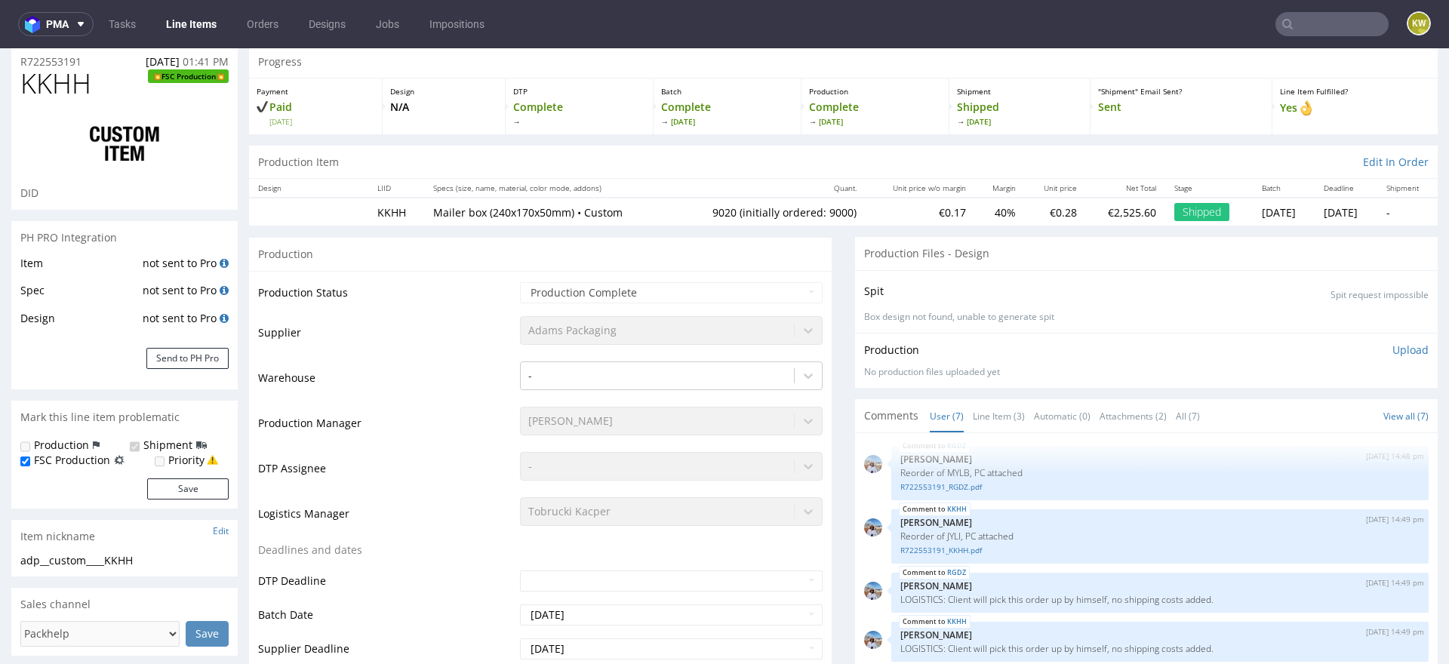
scroll to position [3, 0]
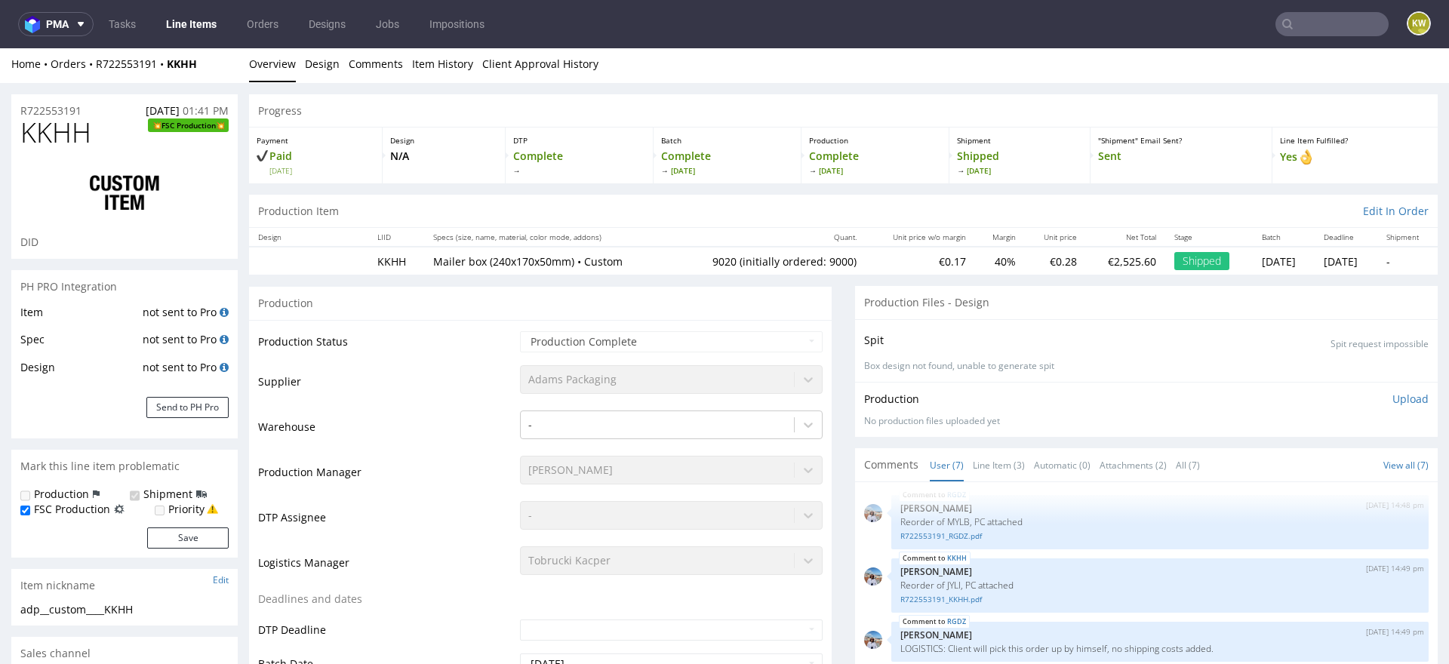
click at [54, 140] on span "KKHH" at bounding box center [55, 133] width 71 height 30
copy span "KKHH"
click at [202, 28] on link "Line Items" at bounding box center [191, 24] width 69 height 24
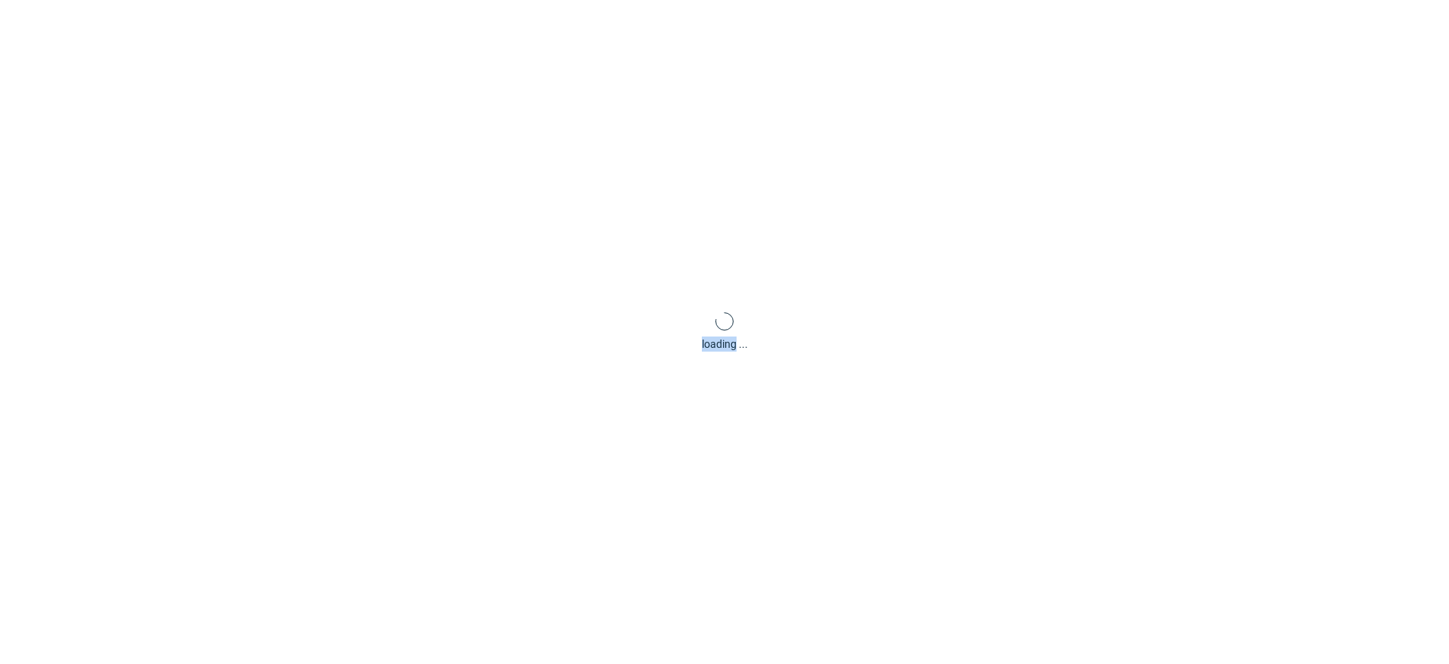
click at [202, 28] on div "loading ..." at bounding box center [724, 332] width 1449 height 664
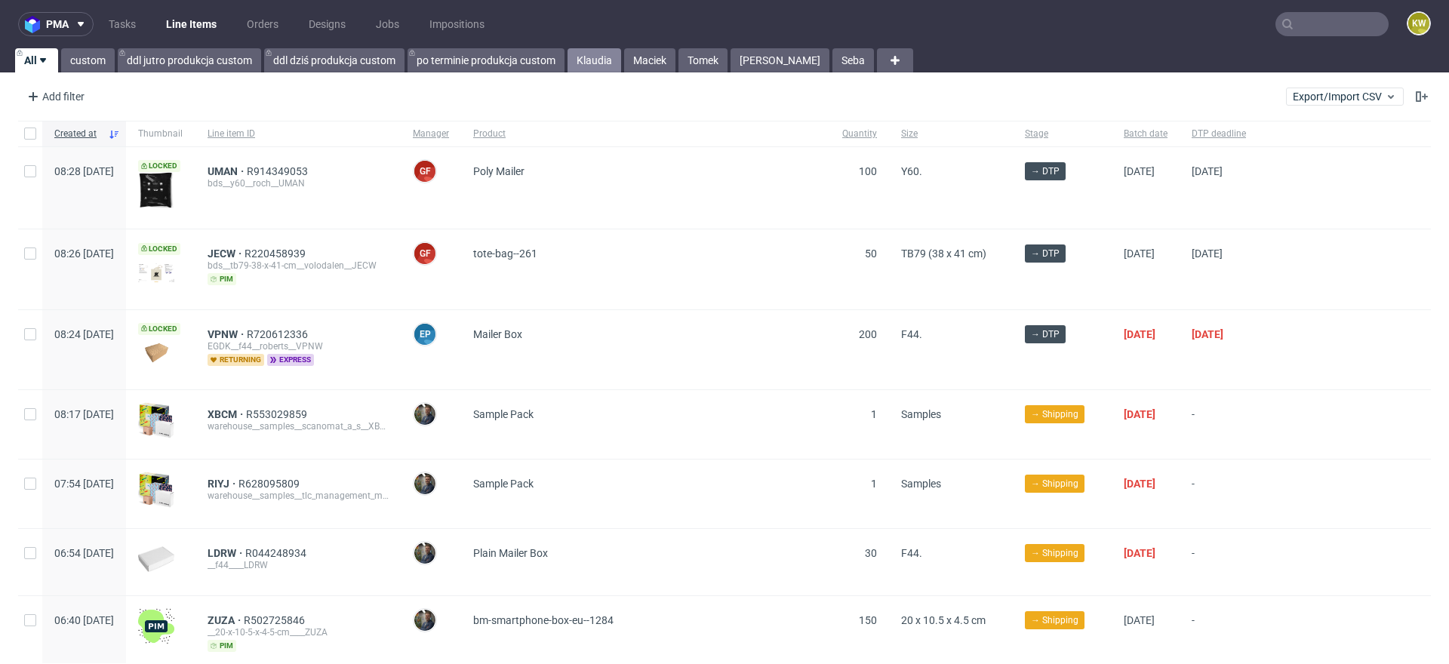
click at [584, 55] on link "Klaudia" at bounding box center [595, 60] width 54 height 24
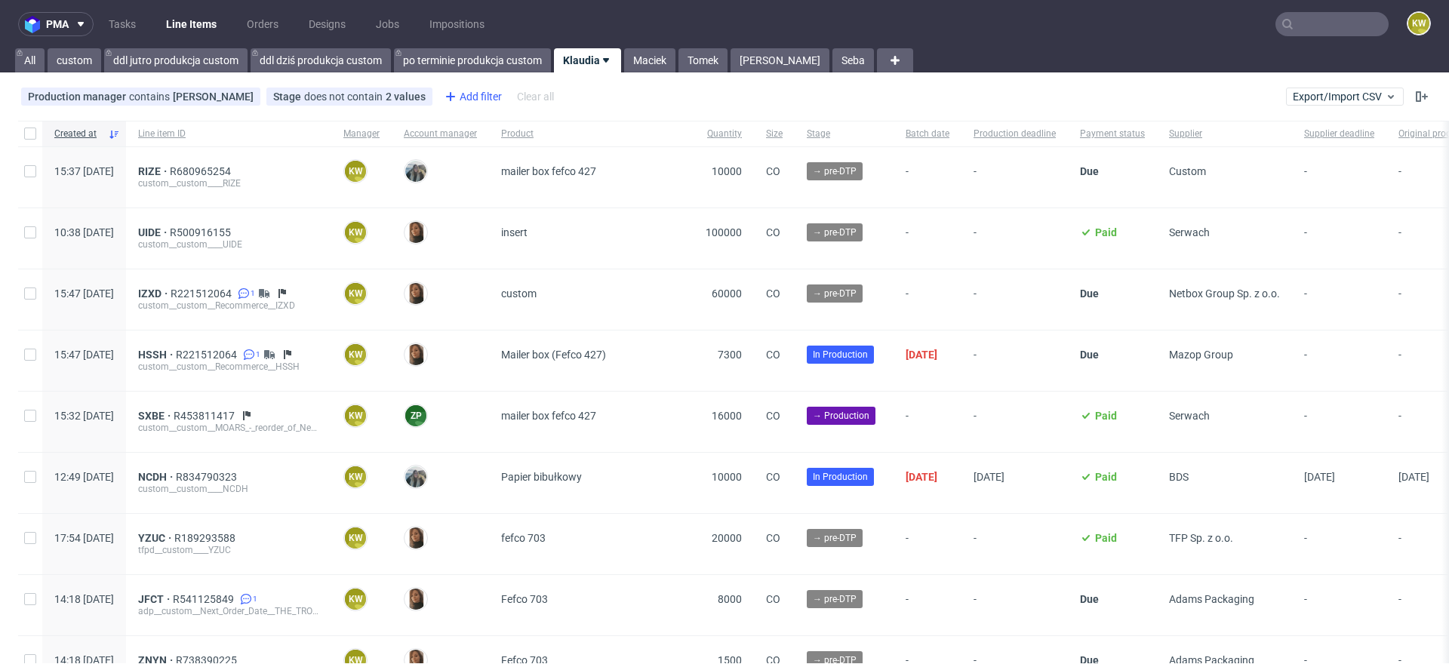
click at [484, 100] on div "Add filter" at bounding box center [472, 97] width 66 height 24
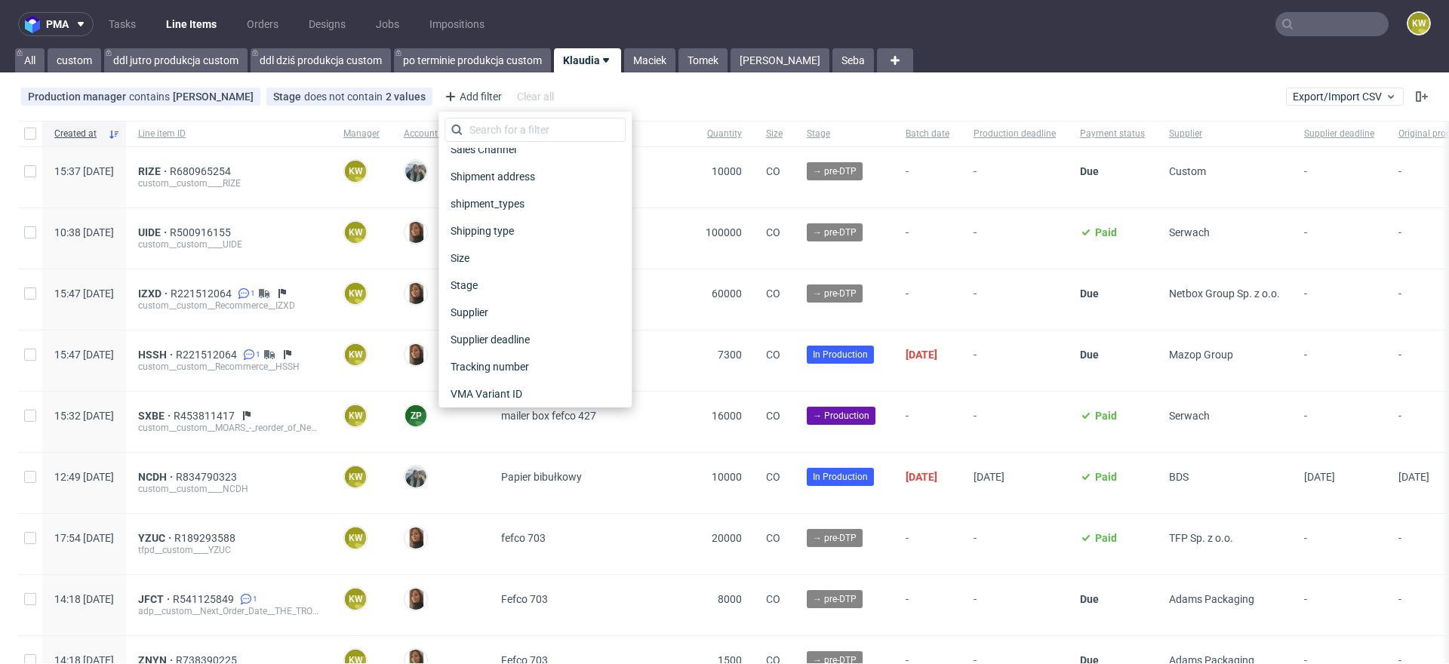
scroll to position [1214, 0]
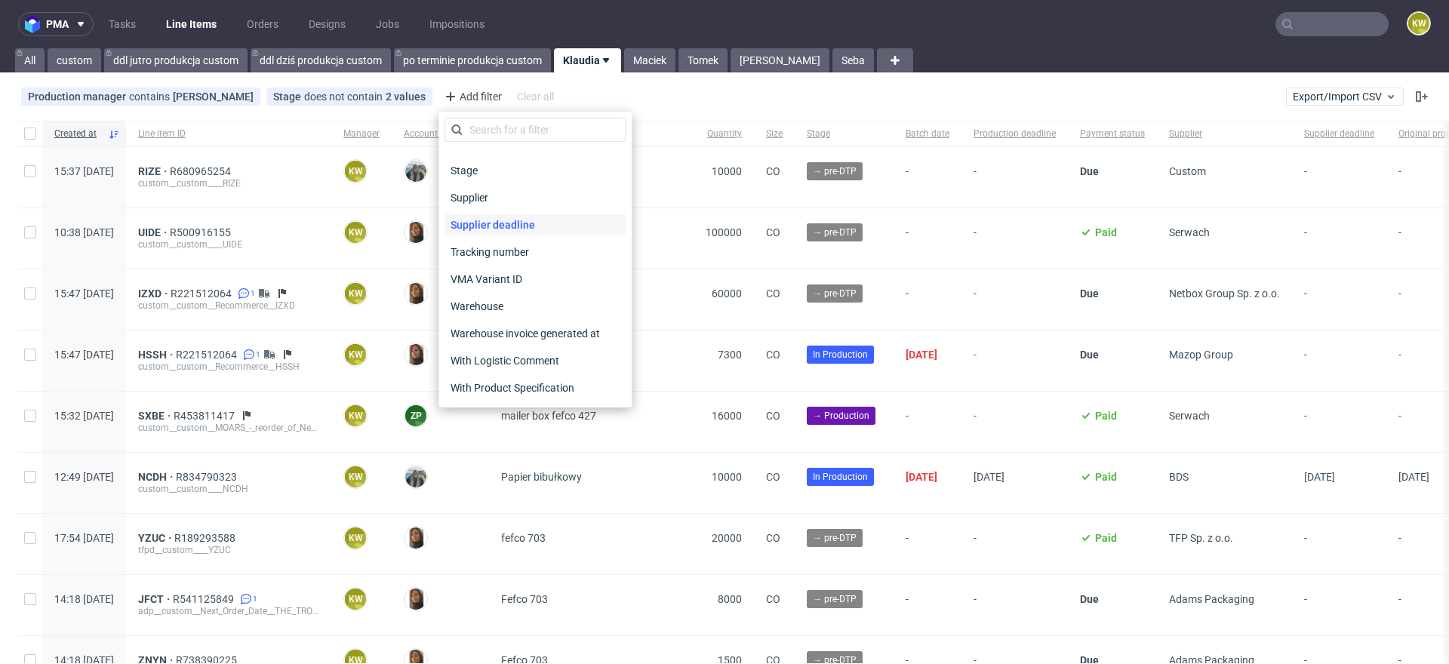
click at [520, 231] on span "Supplier deadline" at bounding box center [493, 224] width 97 height 21
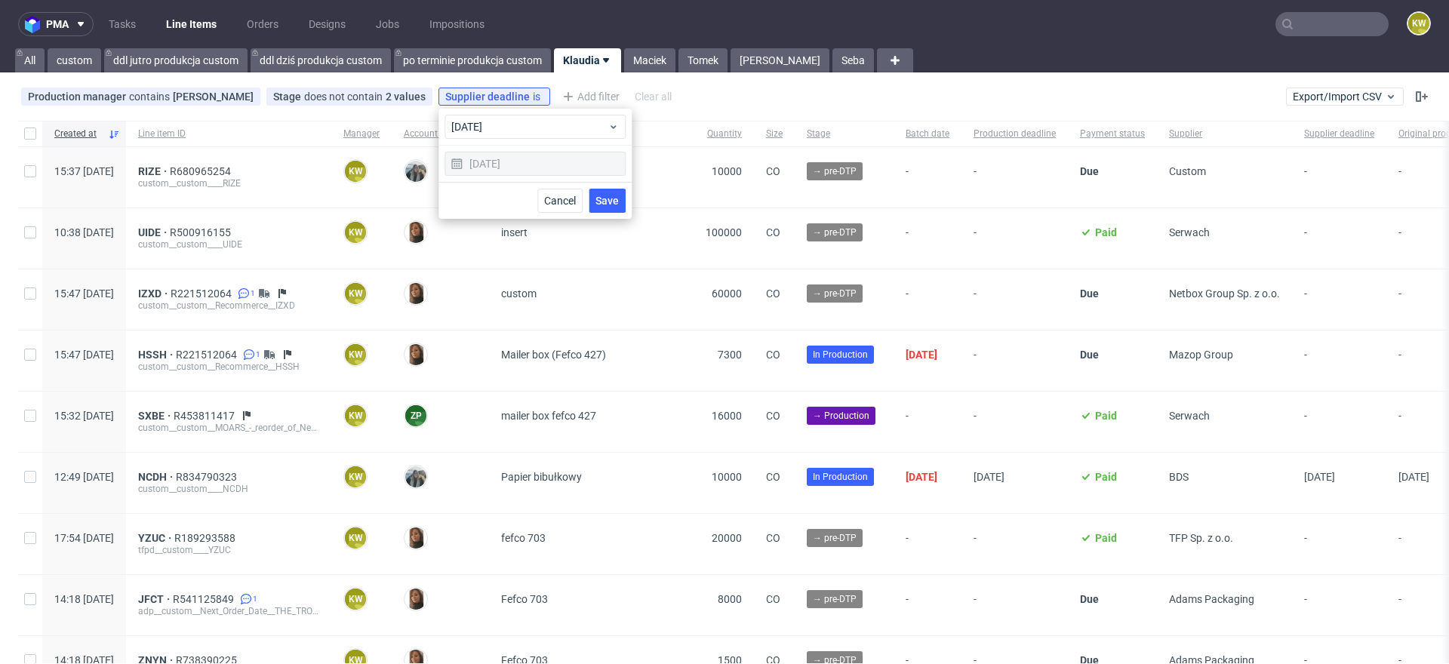
click at [605, 202] on span "Save" at bounding box center [607, 200] width 23 height 11
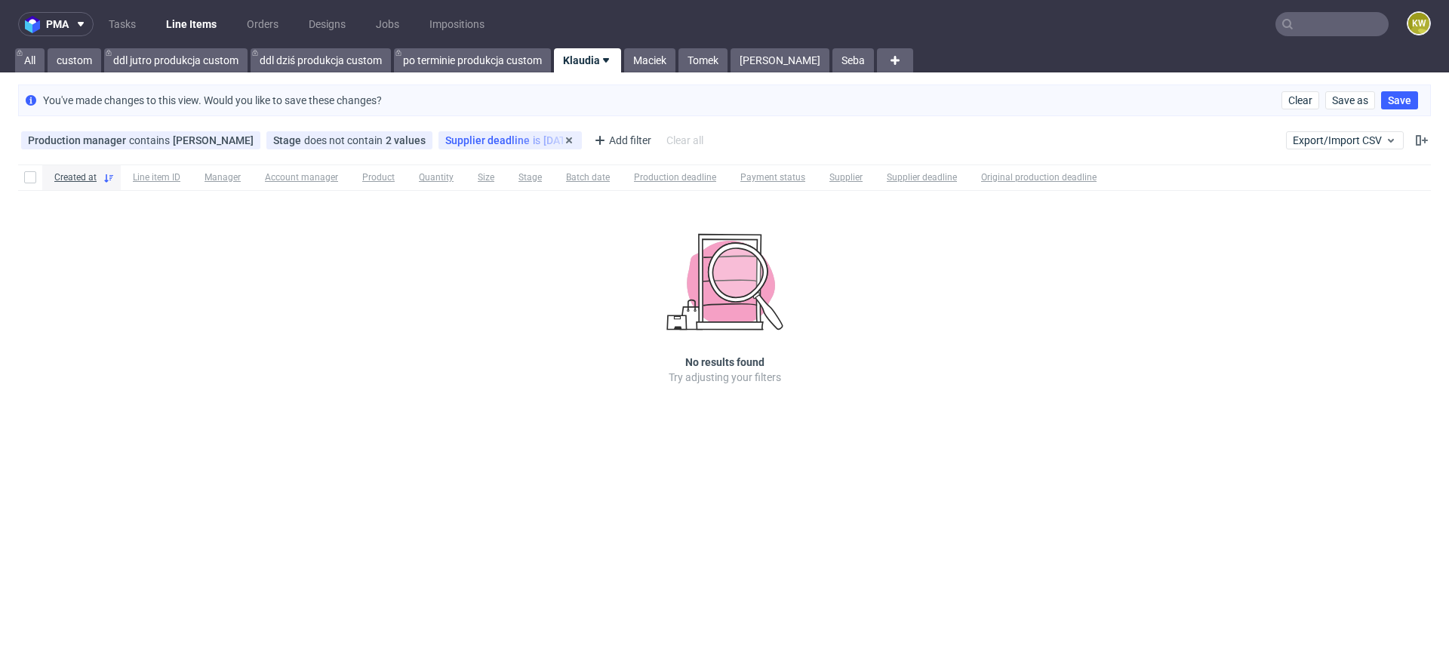
click at [519, 134] on div "Supplier deadline is today" at bounding box center [510, 140] width 130 height 12
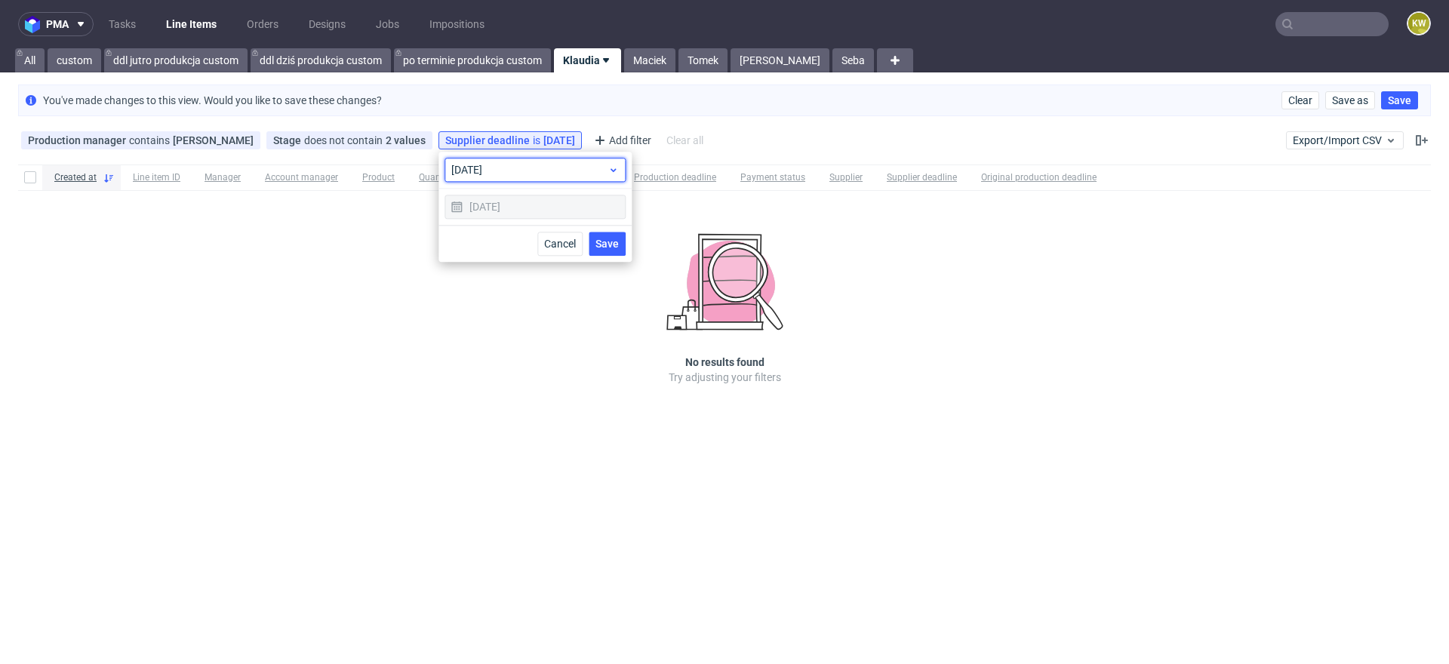
click at [512, 166] on span "today" at bounding box center [529, 169] width 156 height 15
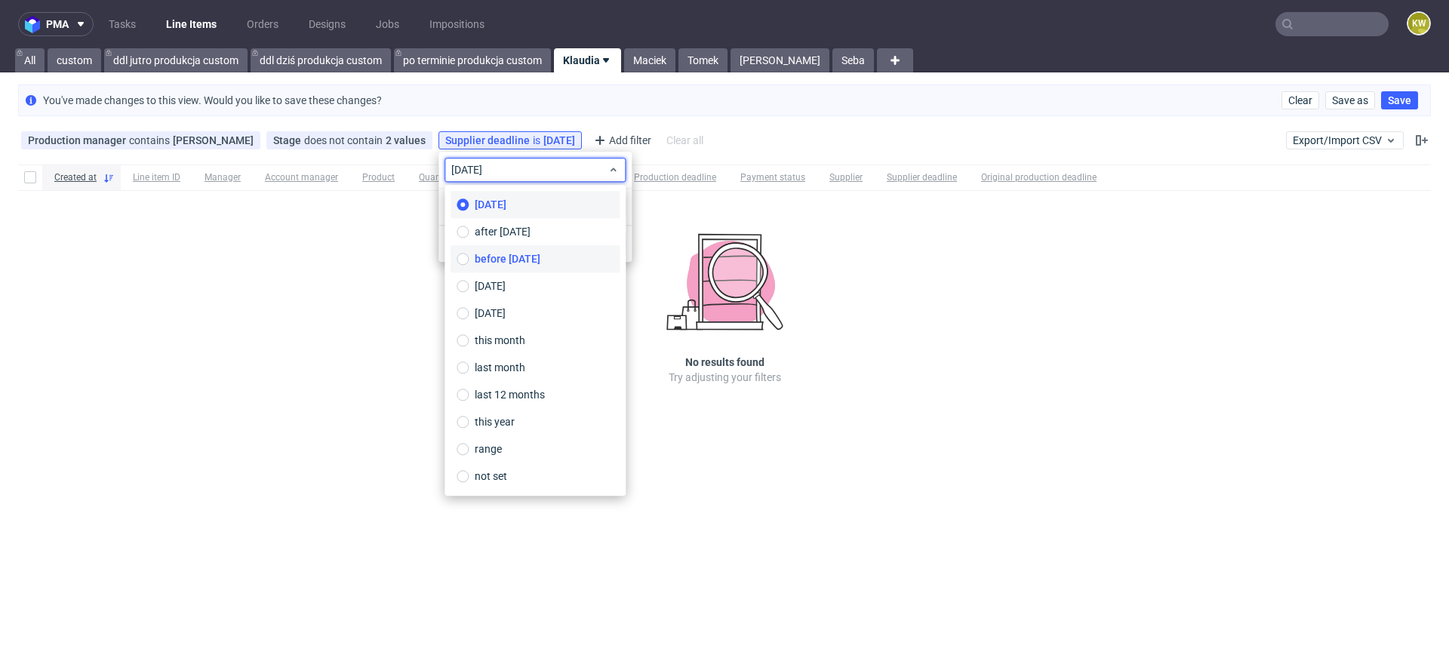
click at [512, 266] on span "before today" at bounding box center [508, 258] width 66 height 15
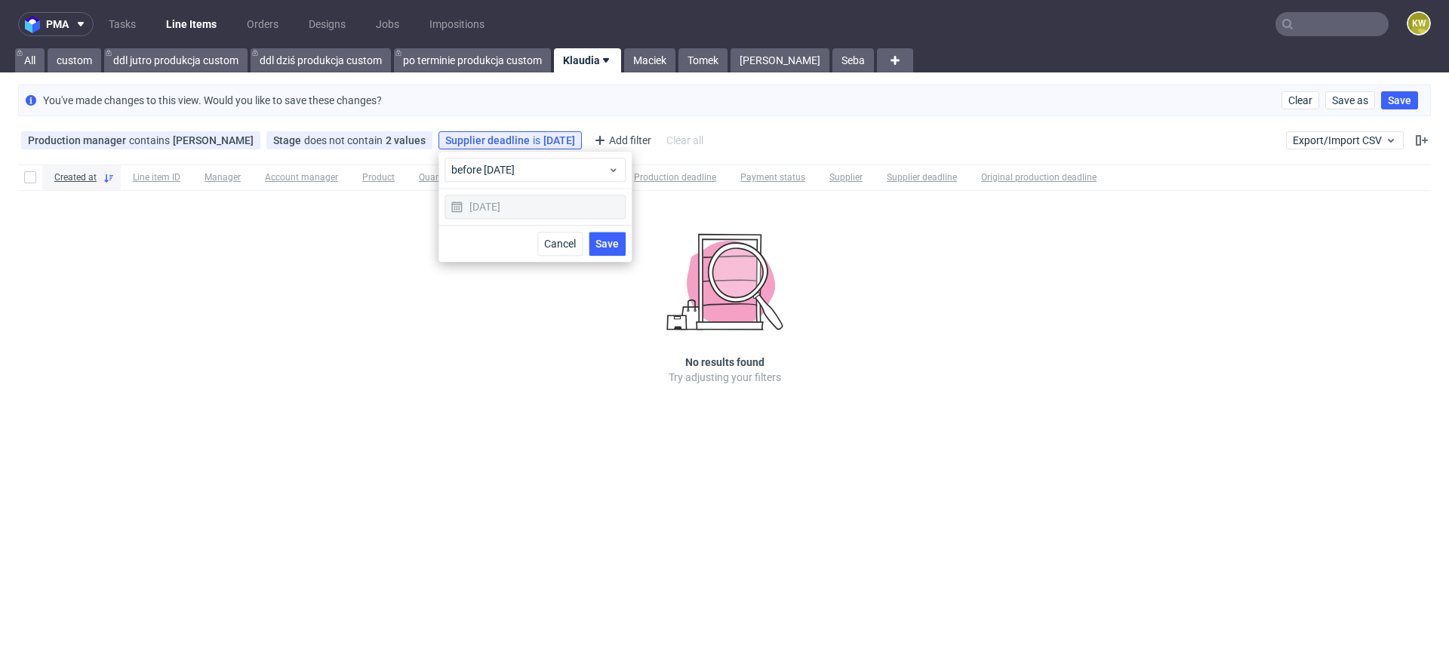
click at [605, 239] on span "Save" at bounding box center [607, 244] width 23 height 11
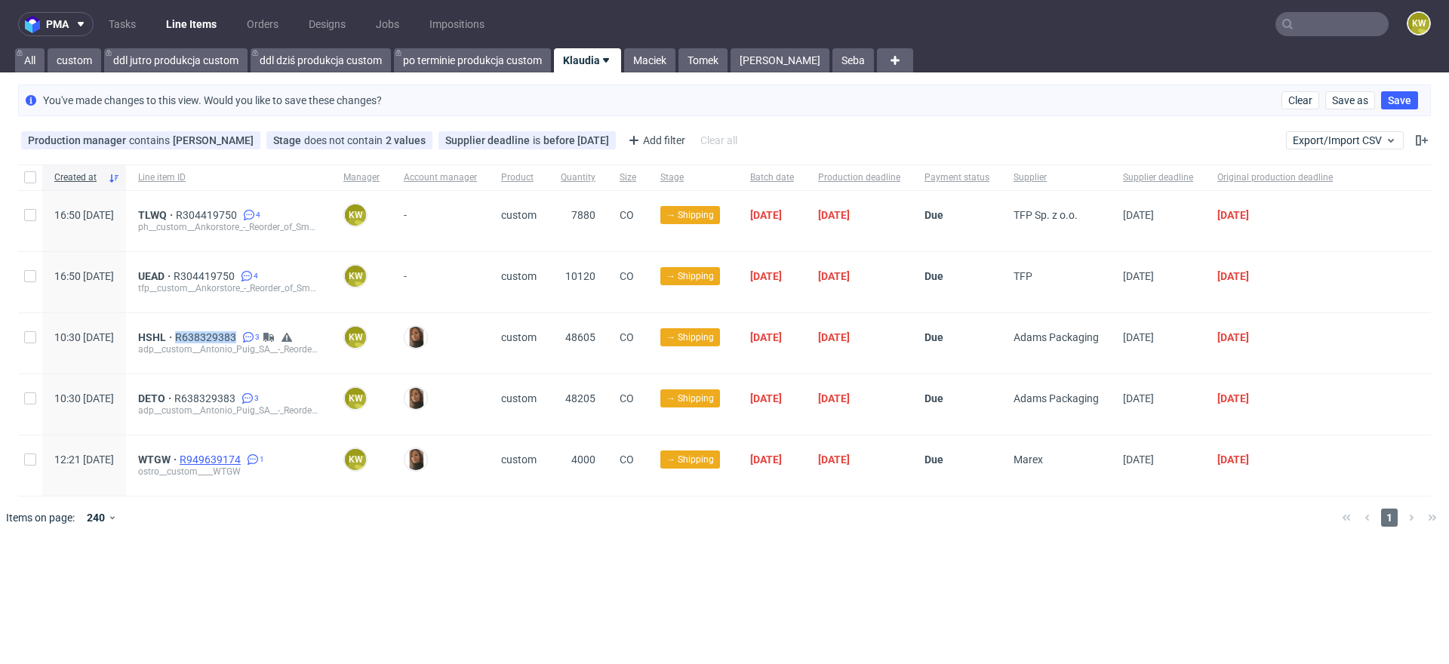
click at [244, 457] on span "R949639174" at bounding box center [212, 460] width 64 height 12
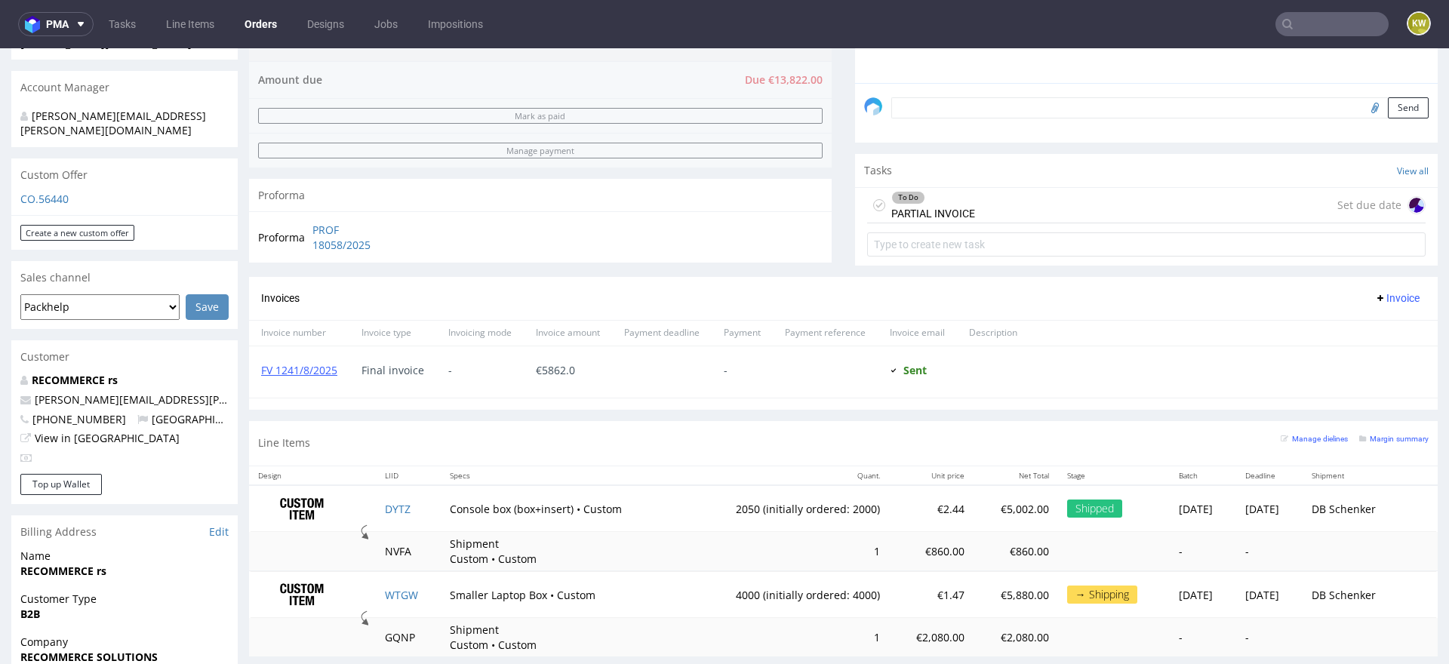
scroll to position [487, 0]
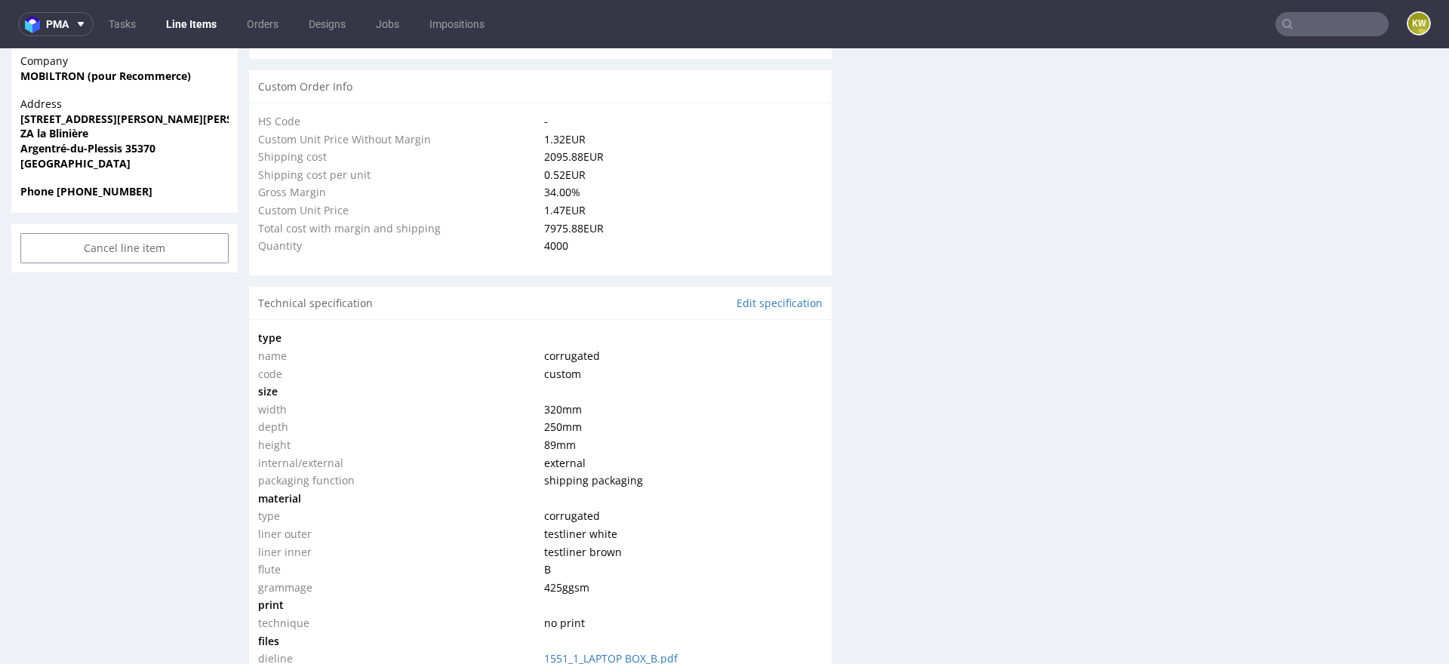
type input "4000"
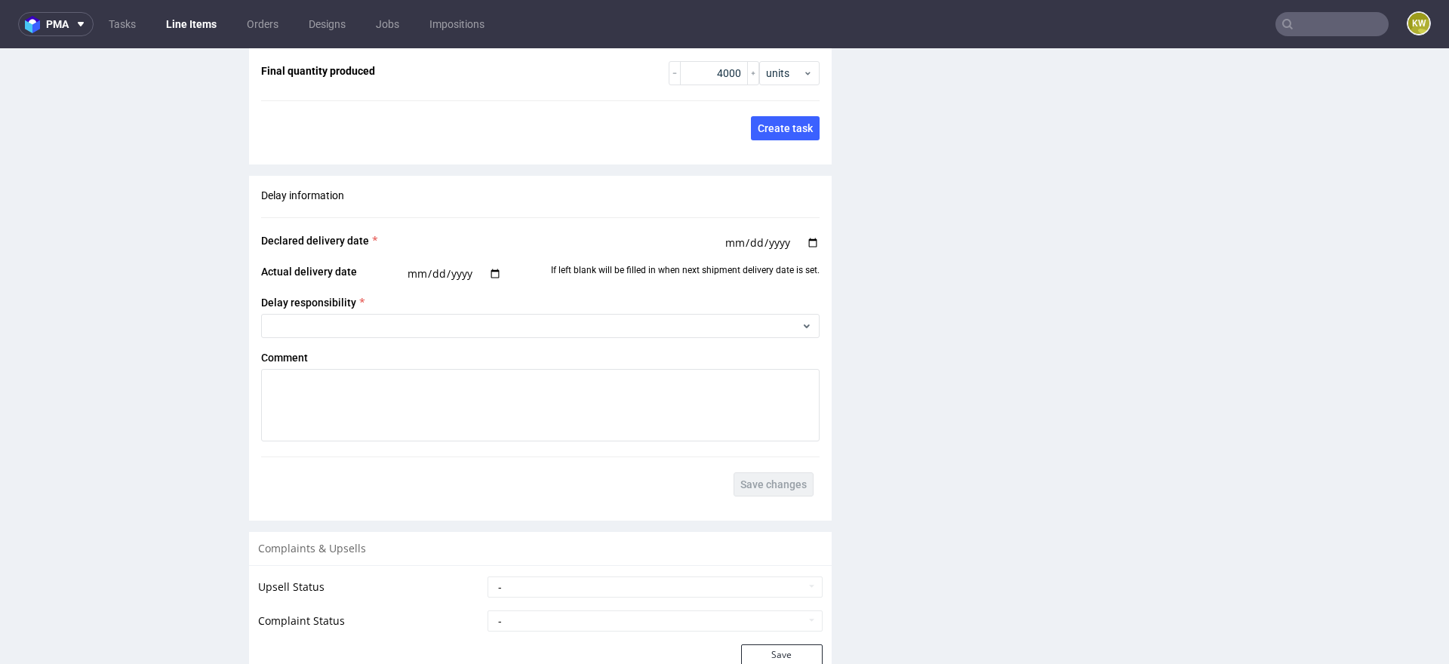
scroll to position [2728, 0]
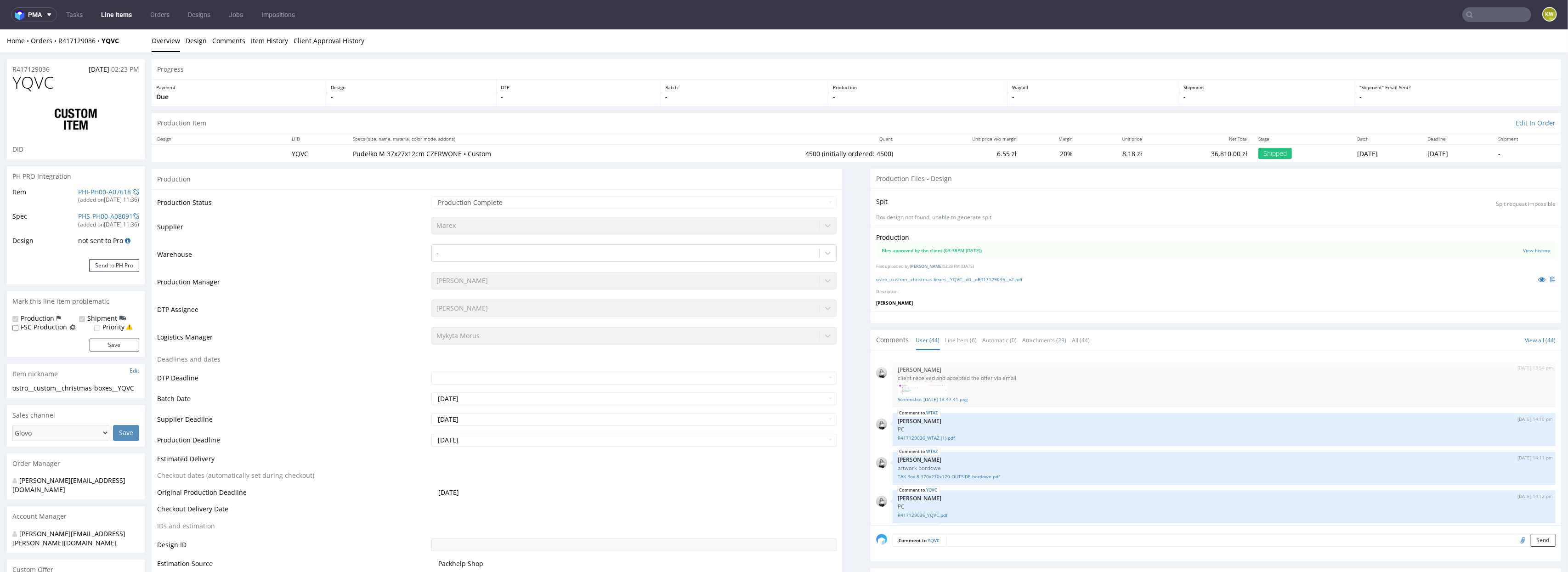
scroll to position [1556, 0]
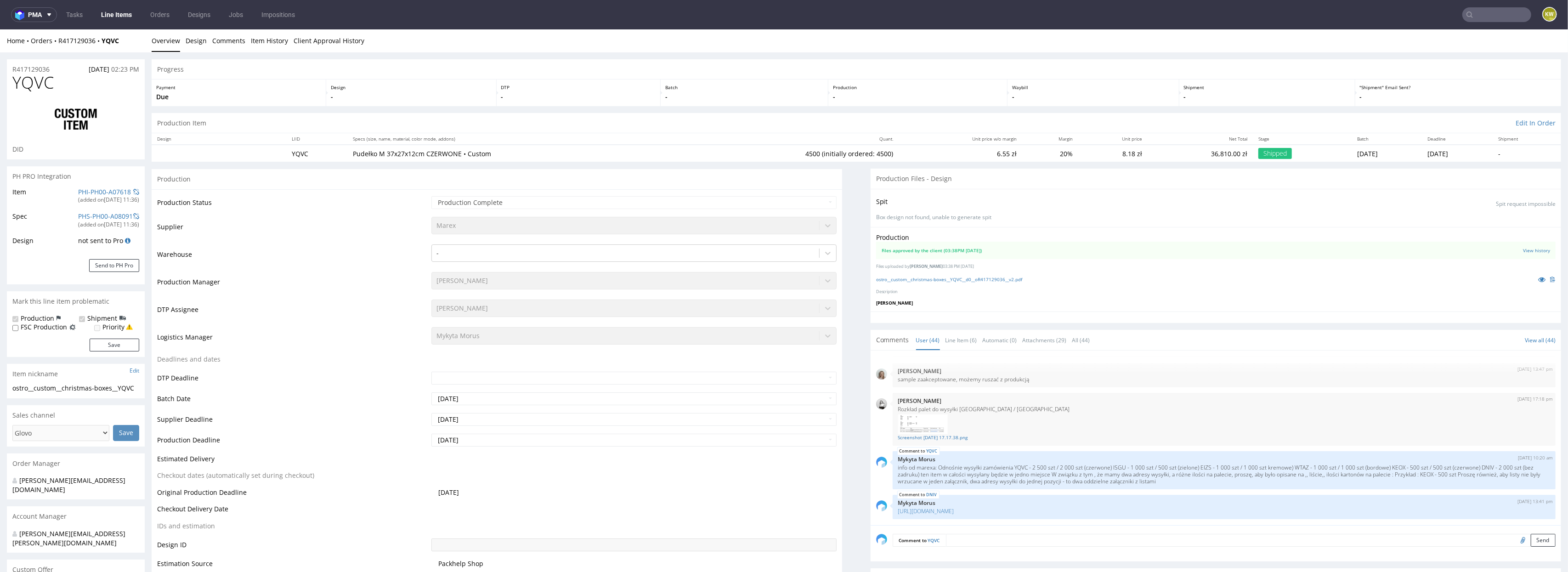
select select "in_progress"
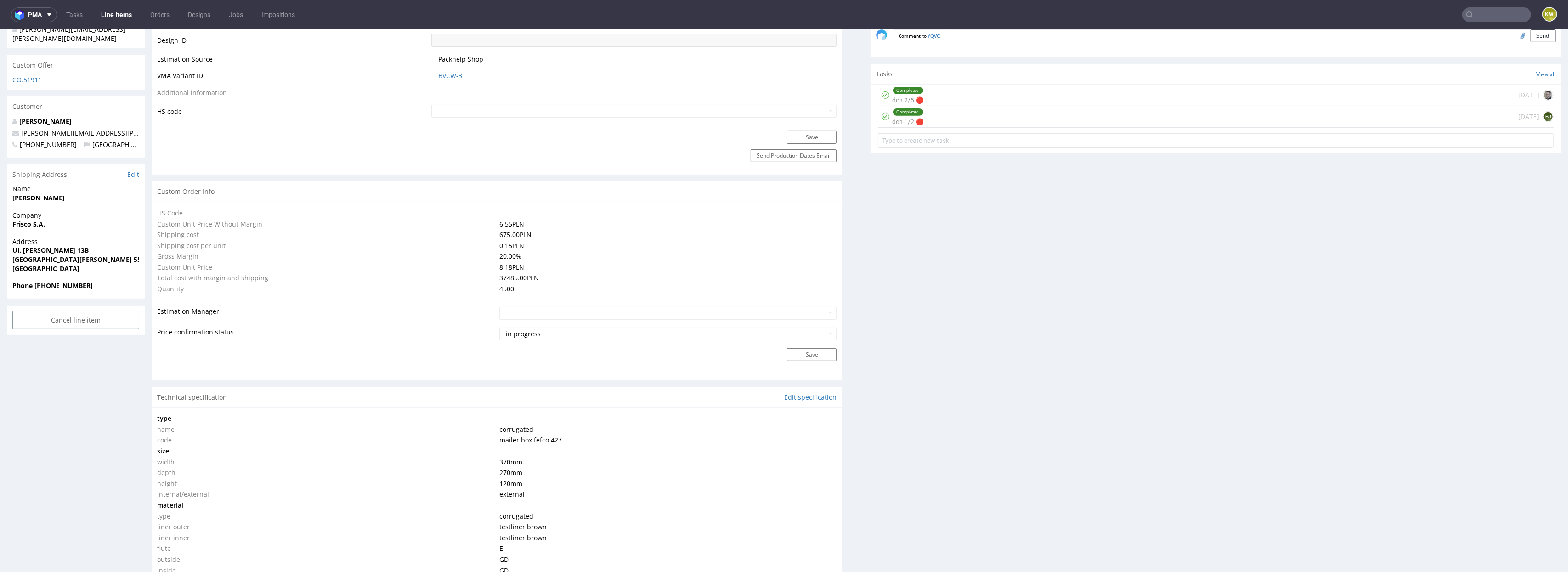
scroll to position [341, 0]
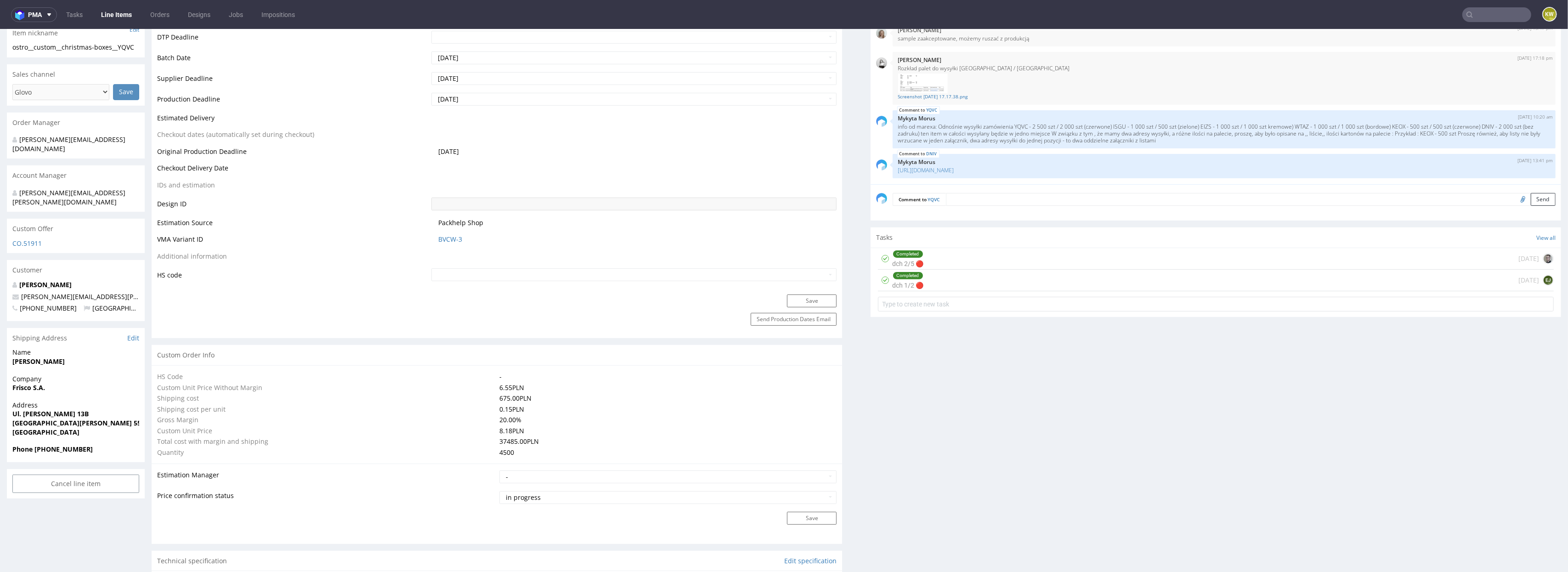
click at [1486, 22] on nav "pma Tasks Line Items Orders Designs Jobs Impositions KW" at bounding box center [784, 15] width 1568 height 29
click at [1485, 21] on input "text" at bounding box center [1441, 15] width 180 height 15
paste input "KDUP"
type input "KDUP"
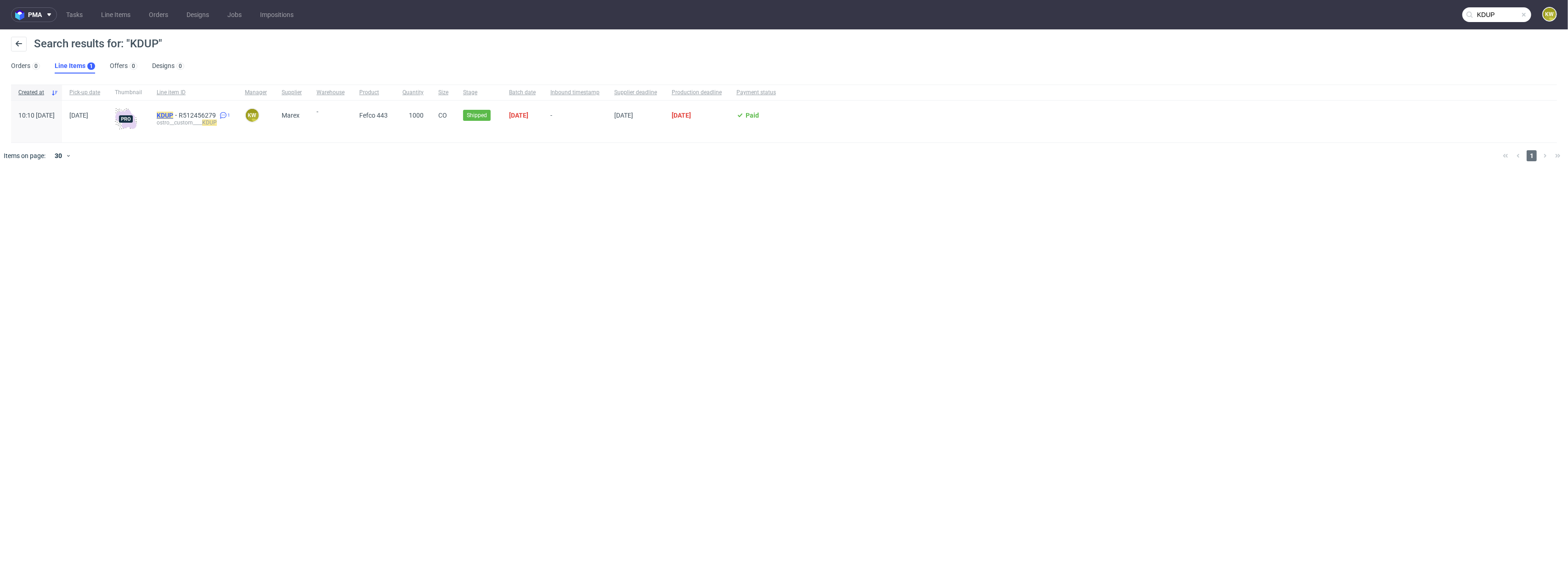
click at [173, 115] on mark "KDUP" at bounding box center [164, 115] width 16 height 7
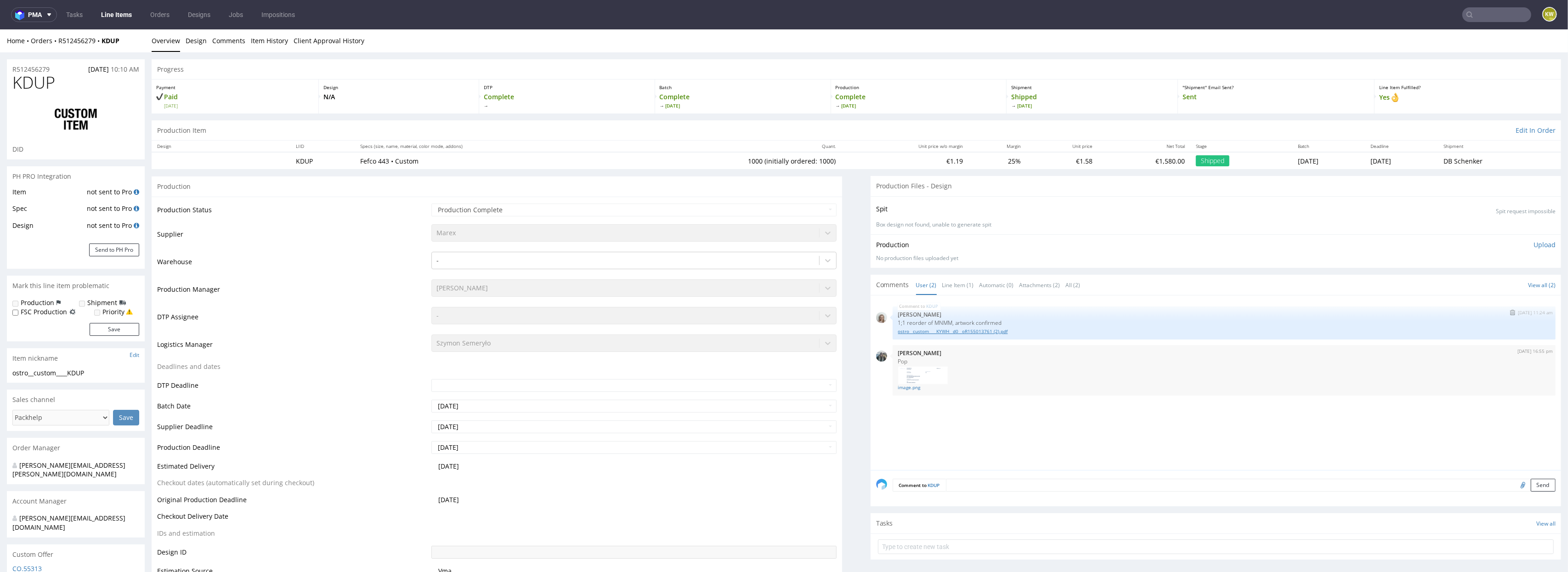
click at [987, 329] on link "ostro__custom____KYWH__d0__oR155013761 (2).pdf" at bounding box center [1224, 331] width 652 height 7
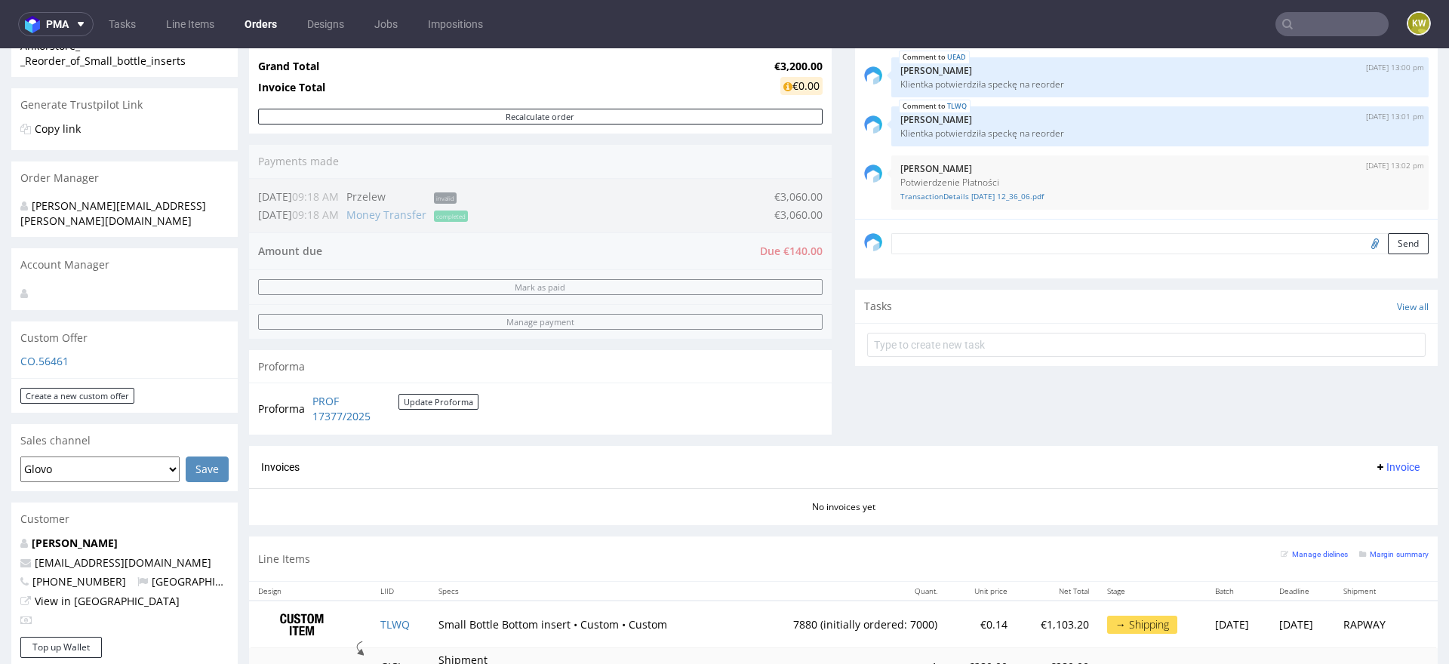
scroll to position [477, 0]
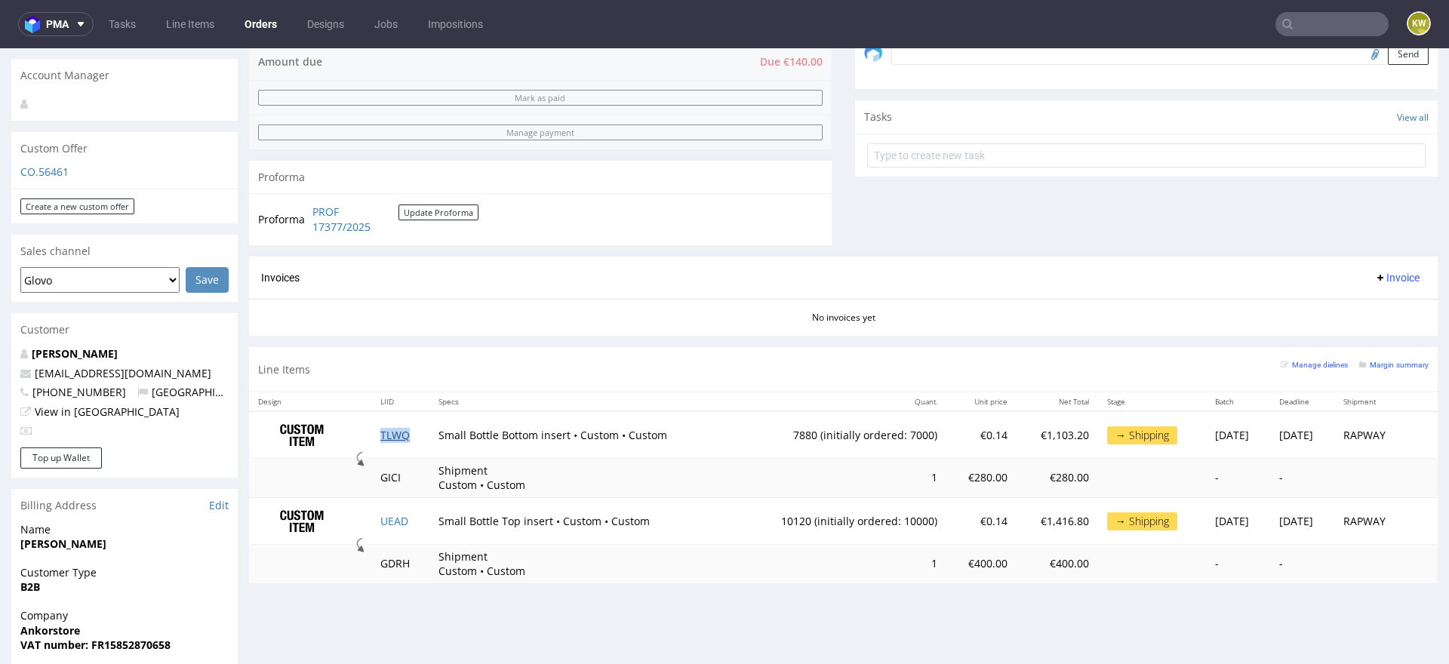
click at [383, 426] on td "TLWQ" at bounding box center [400, 435] width 58 height 48
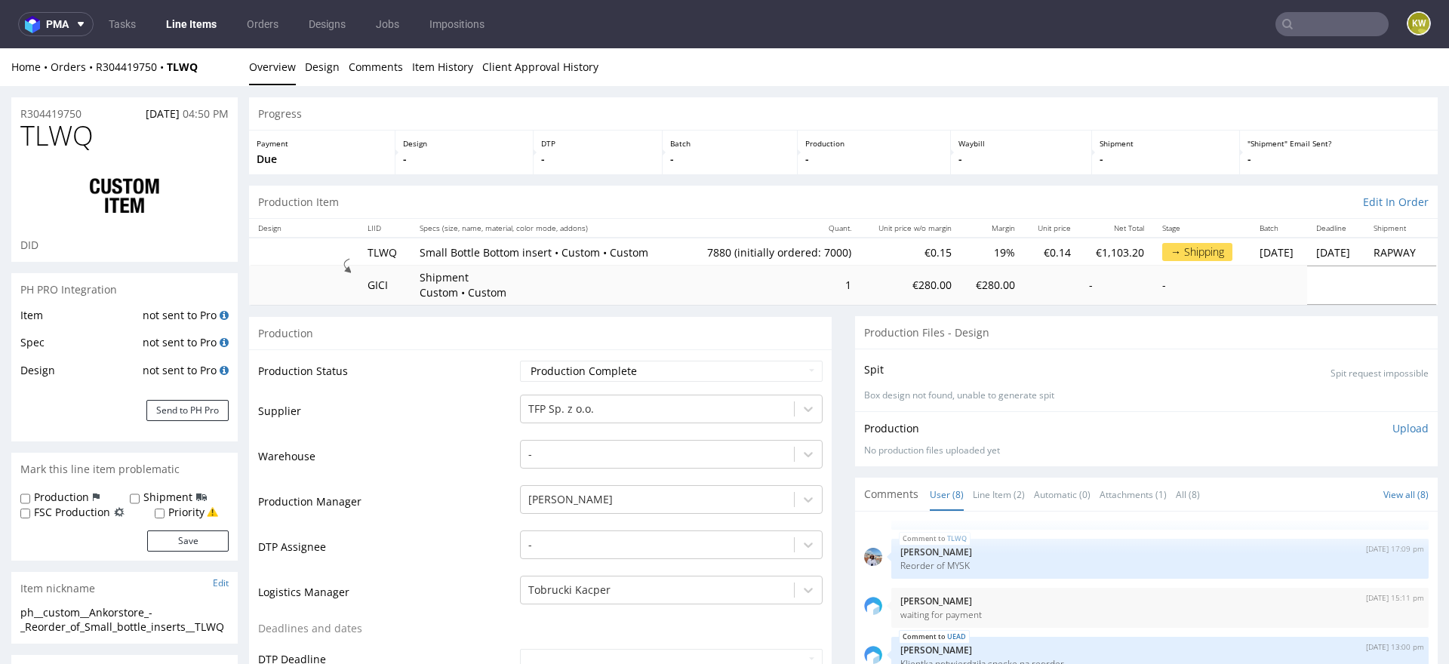
scroll to position [161, 0]
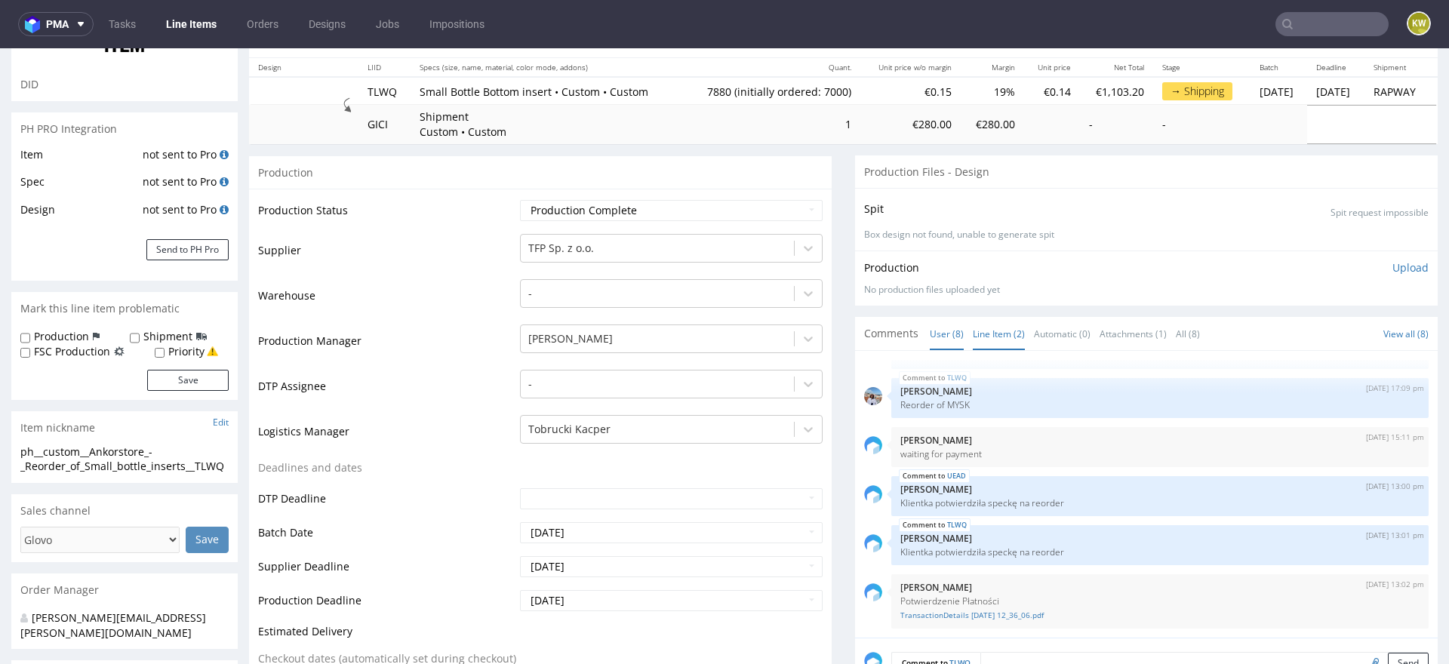
click at [989, 343] on link "Line Item (2)" at bounding box center [999, 334] width 52 height 32
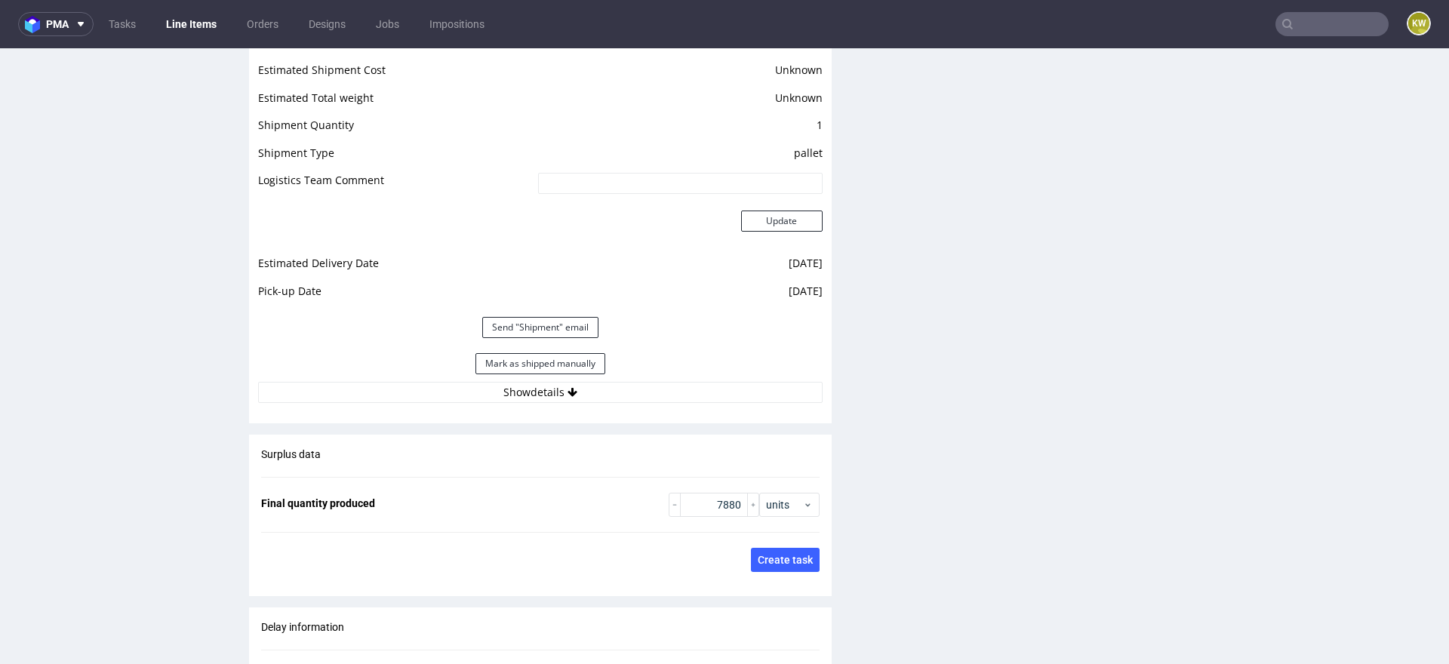
scroll to position [2664, 0]
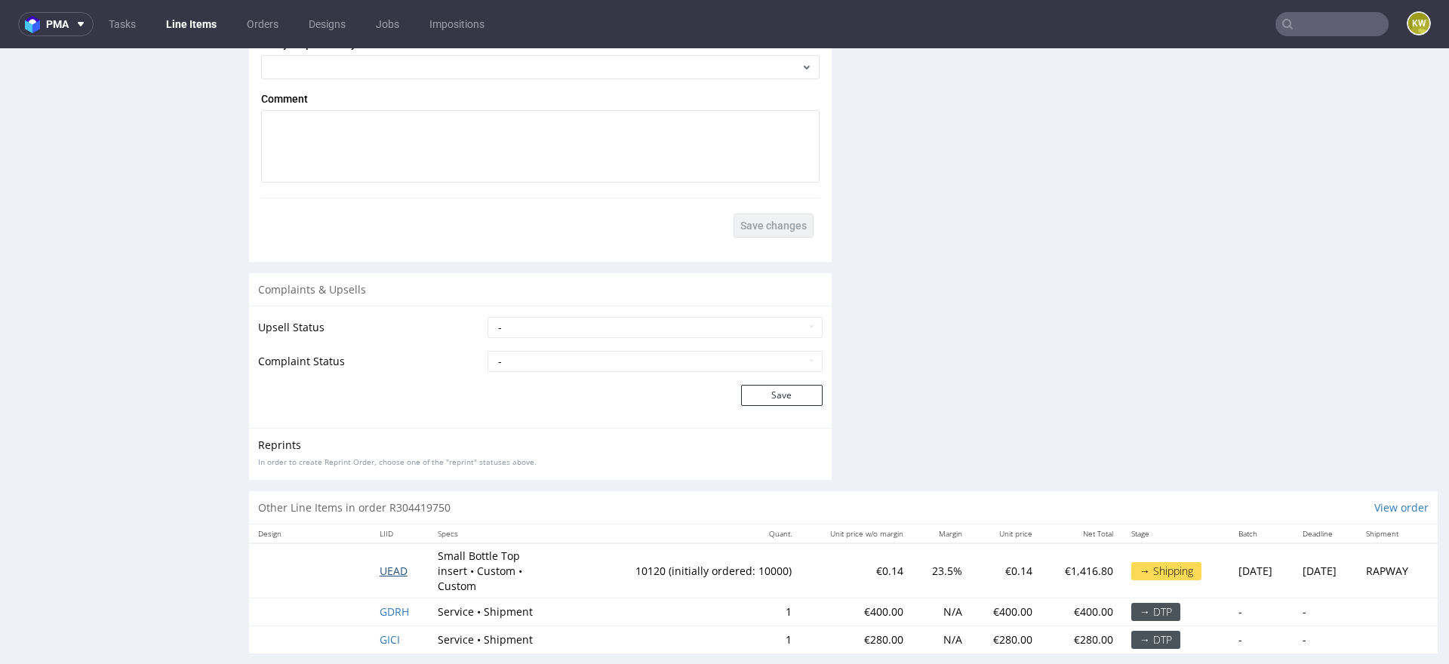
click at [385, 564] on span "UEAD" at bounding box center [394, 571] width 28 height 14
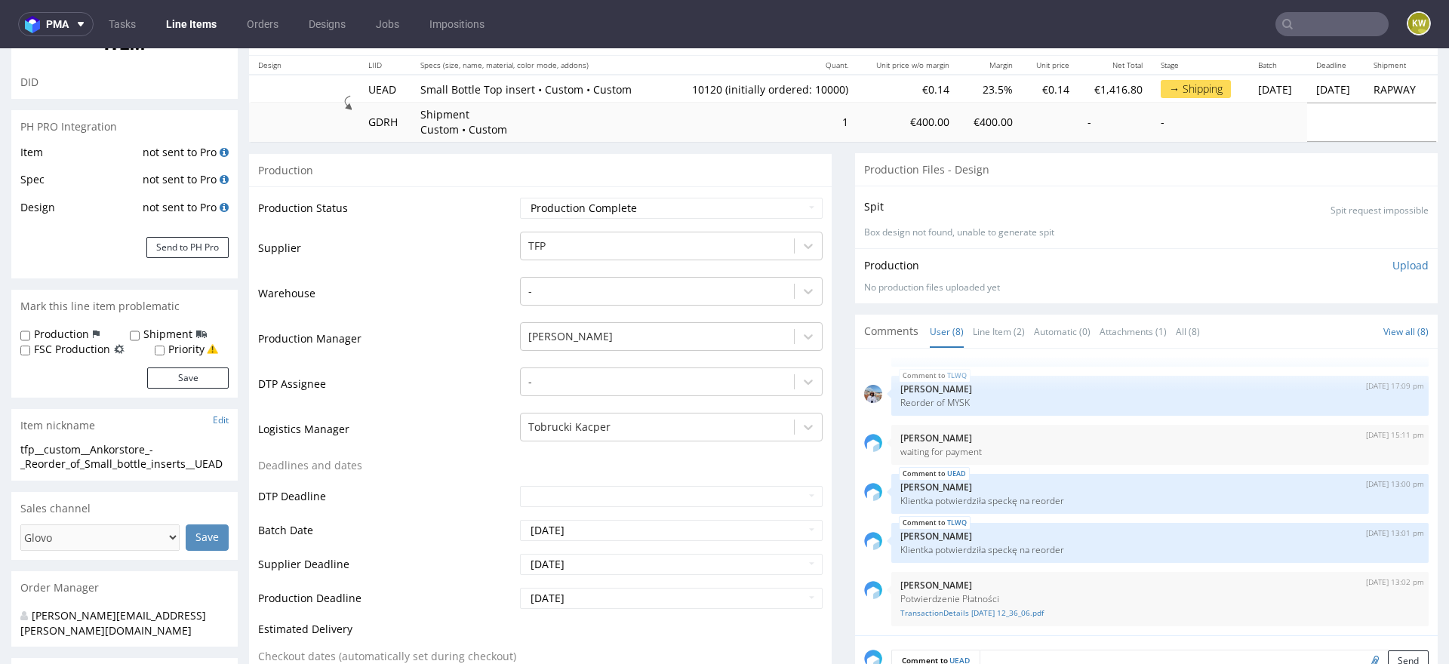
scroll to position [172, 0]
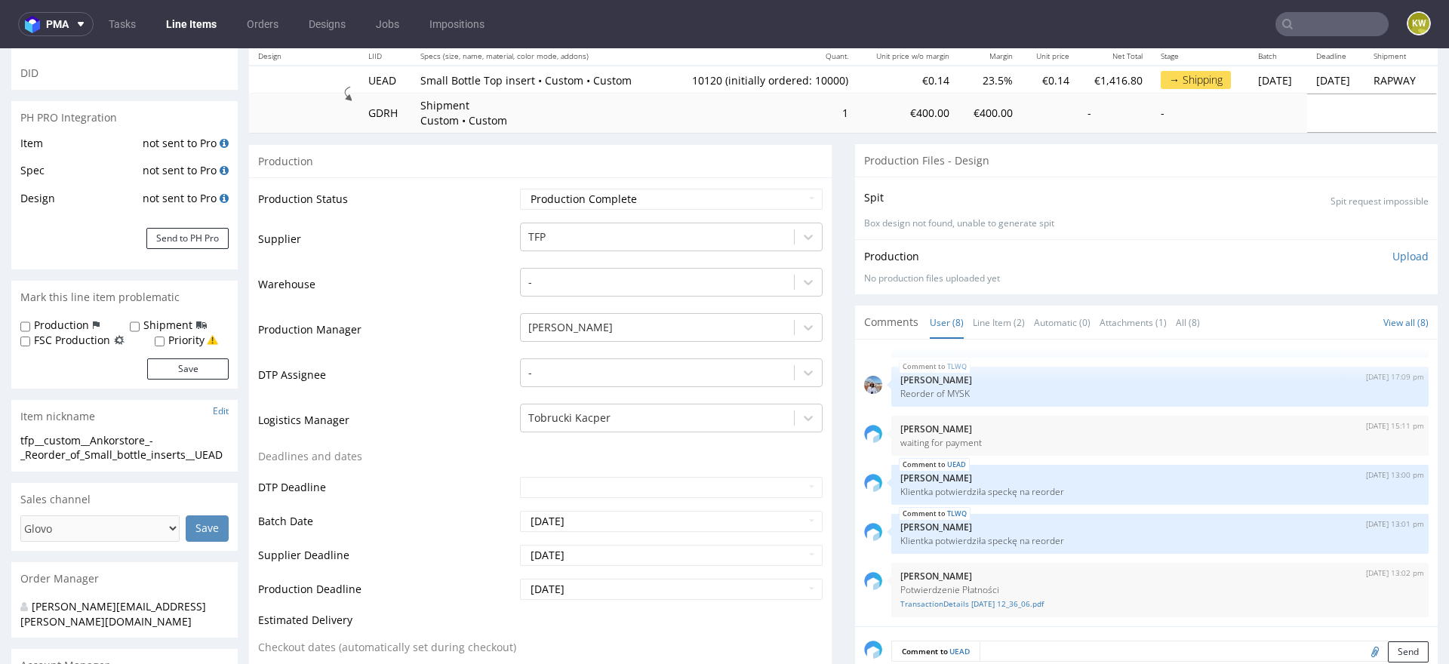
click at [54, 339] on label "FSC Production" at bounding box center [72, 340] width 76 height 15
click at [30, 339] on input "FSC Production" at bounding box center [25, 342] width 10 height 12
click at [167, 366] on button "Save" at bounding box center [188, 369] width 82 height 21
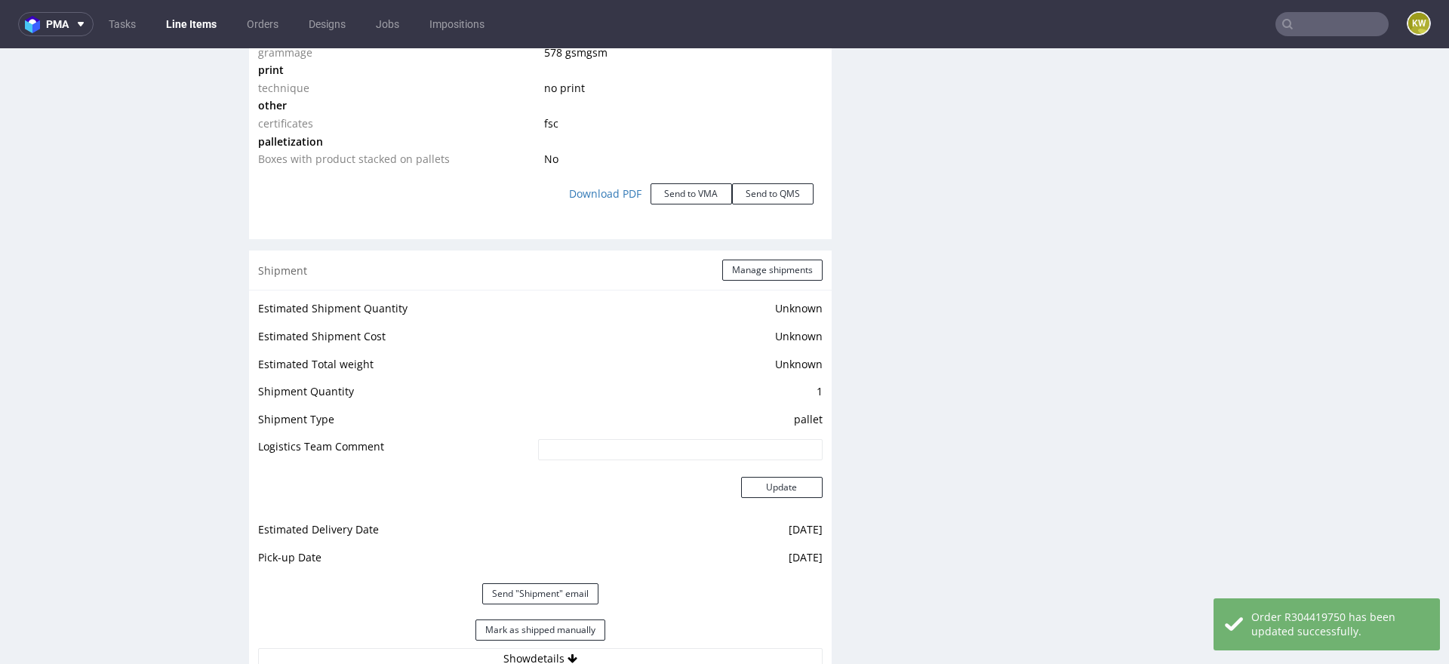
scroll to position [2694, 0]
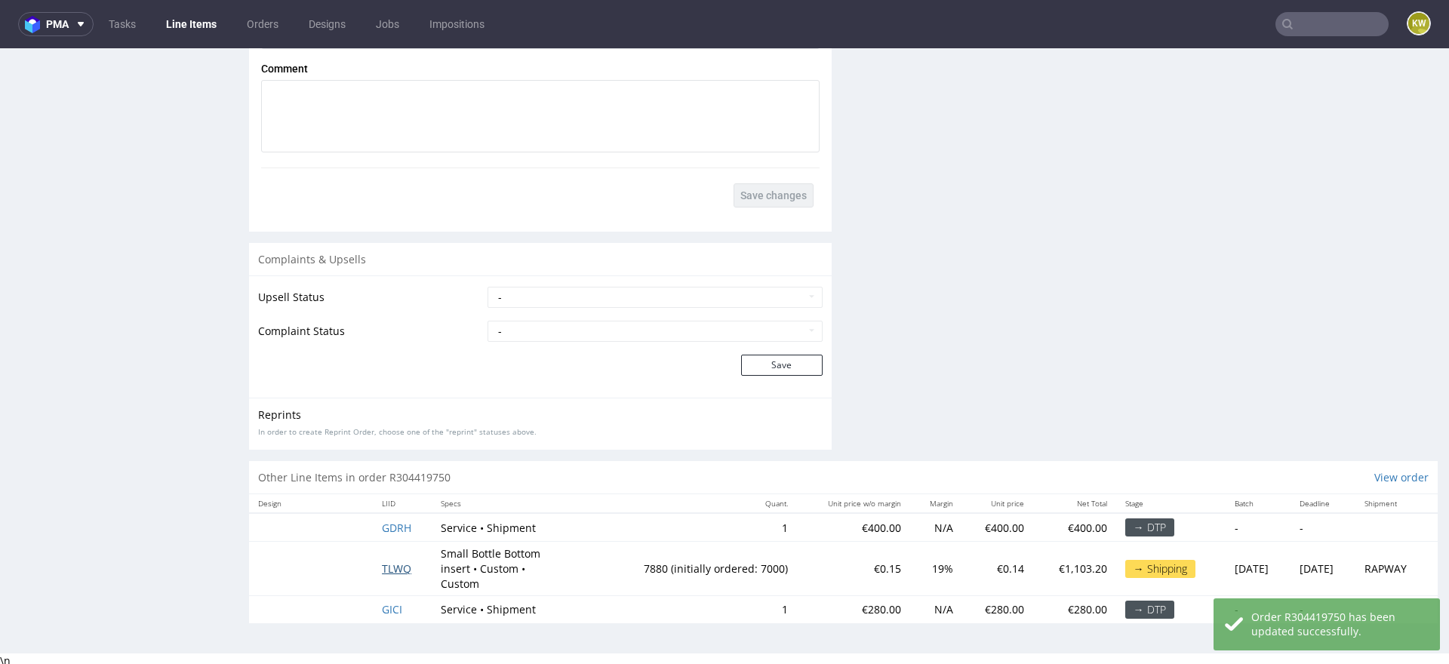
click at [386, 565] on span "TLWQ" at bounding box center [396, 569] width 29 height 14
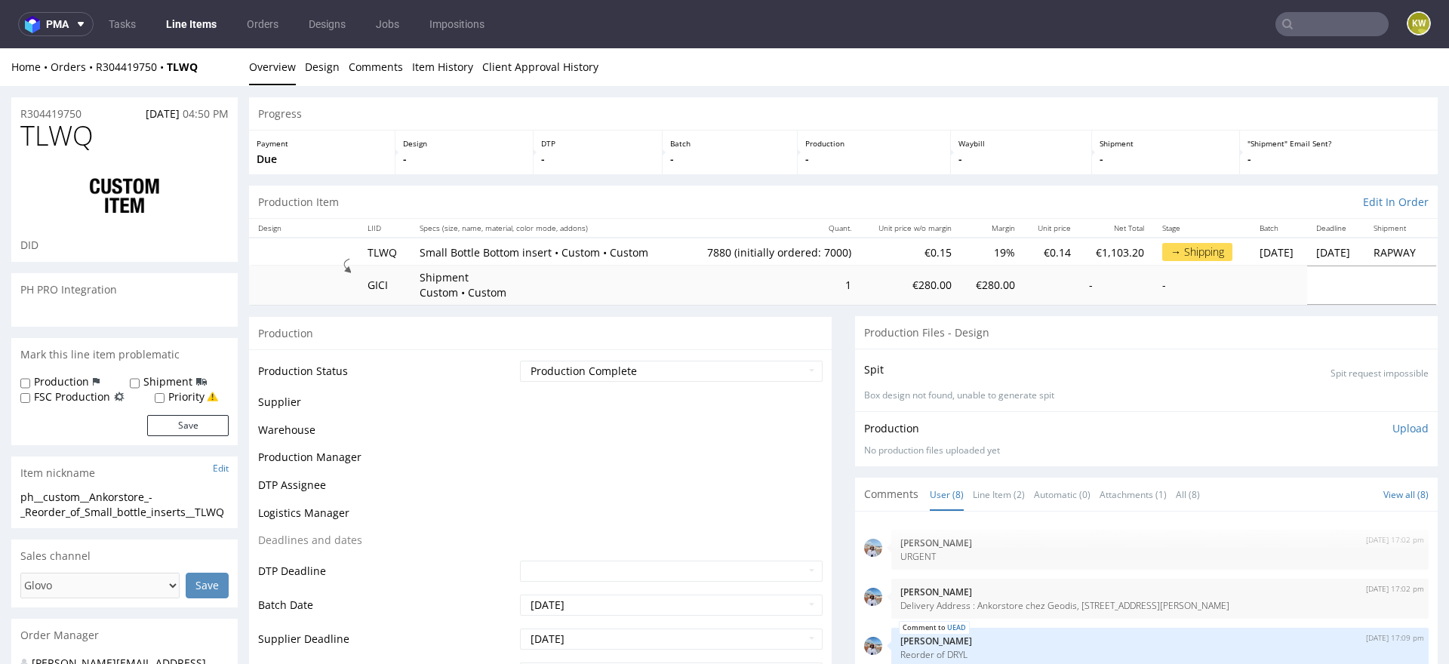
scroll to position [138, 0]
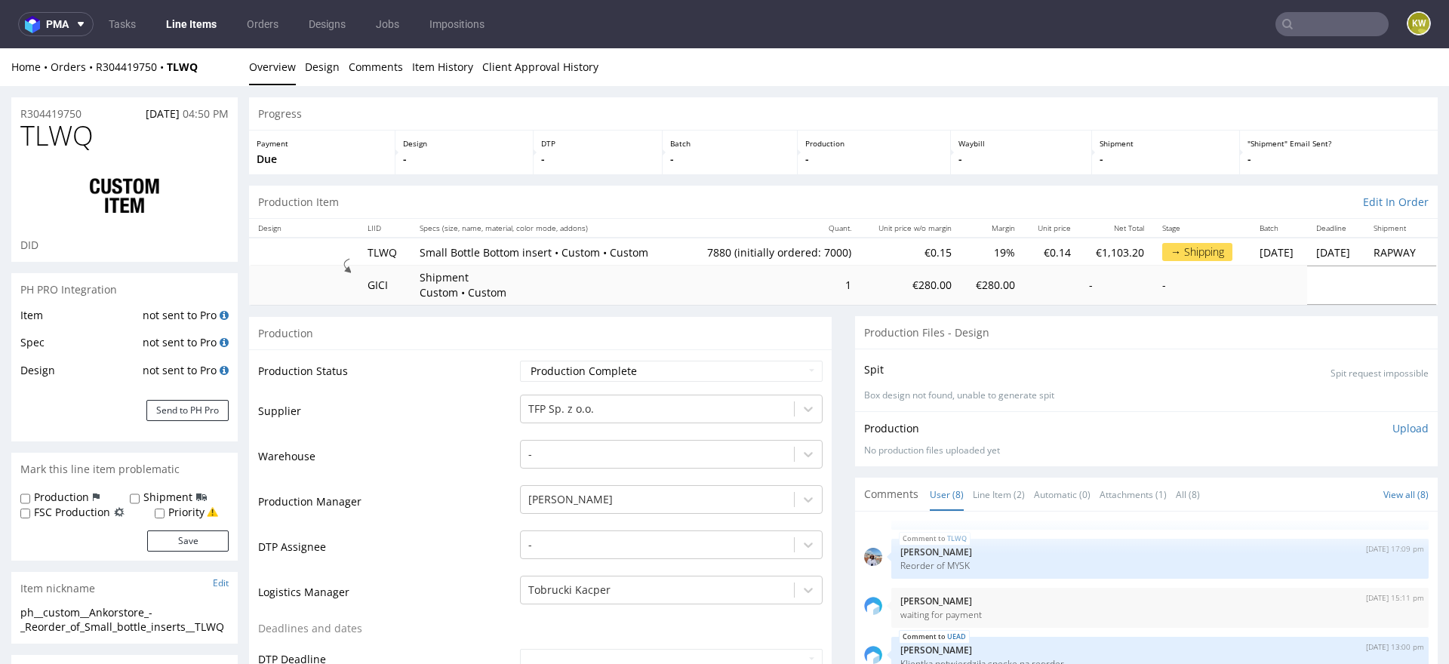
click at [75, 512] on label "FSC Production" at bounding box center [72, 512] width 76 height 15
click at [30, 512] on input "FSC Production" at bounding box center [25, 514] width 10 height 12
checkbox input "true"
click at [168, 540] on button "Save" at bounding box center [188, 541] width 82 height 21
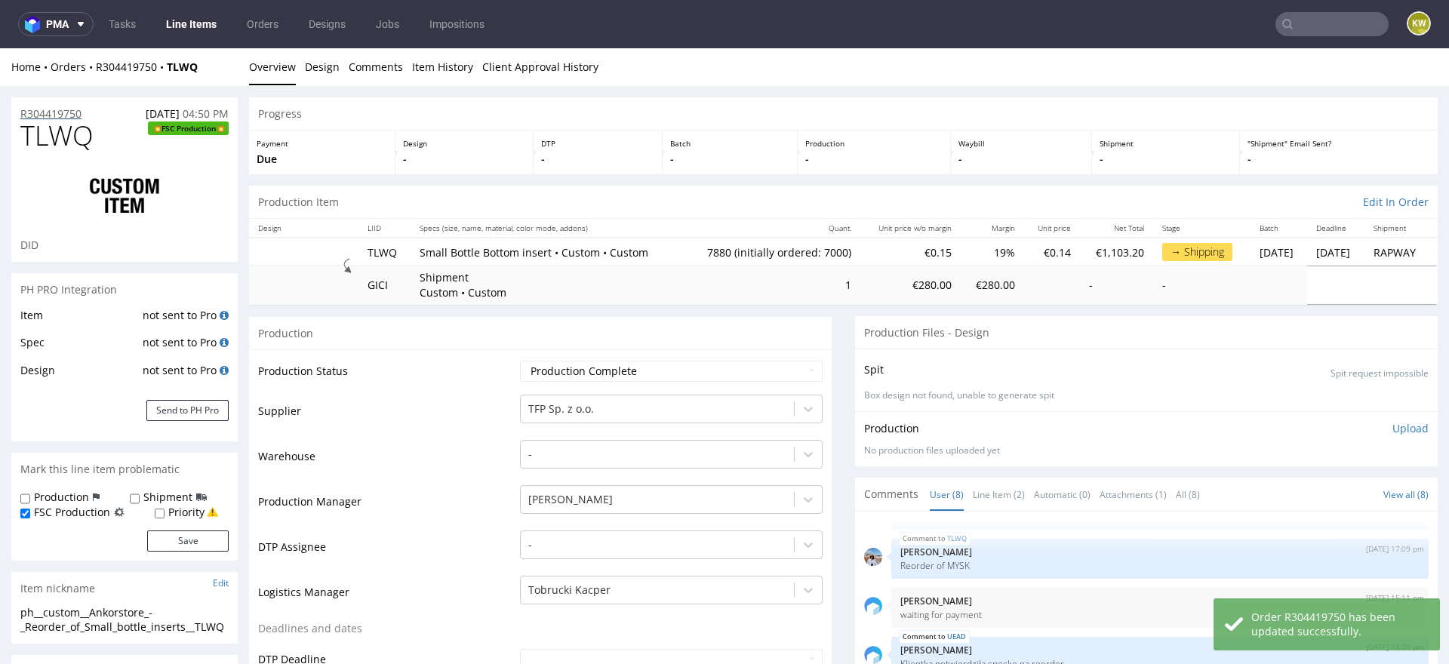
click at [44, 106] on div "R304419750 11.08.2025 04:50 PM" at bounding box center [124, 109] width 226 height 24
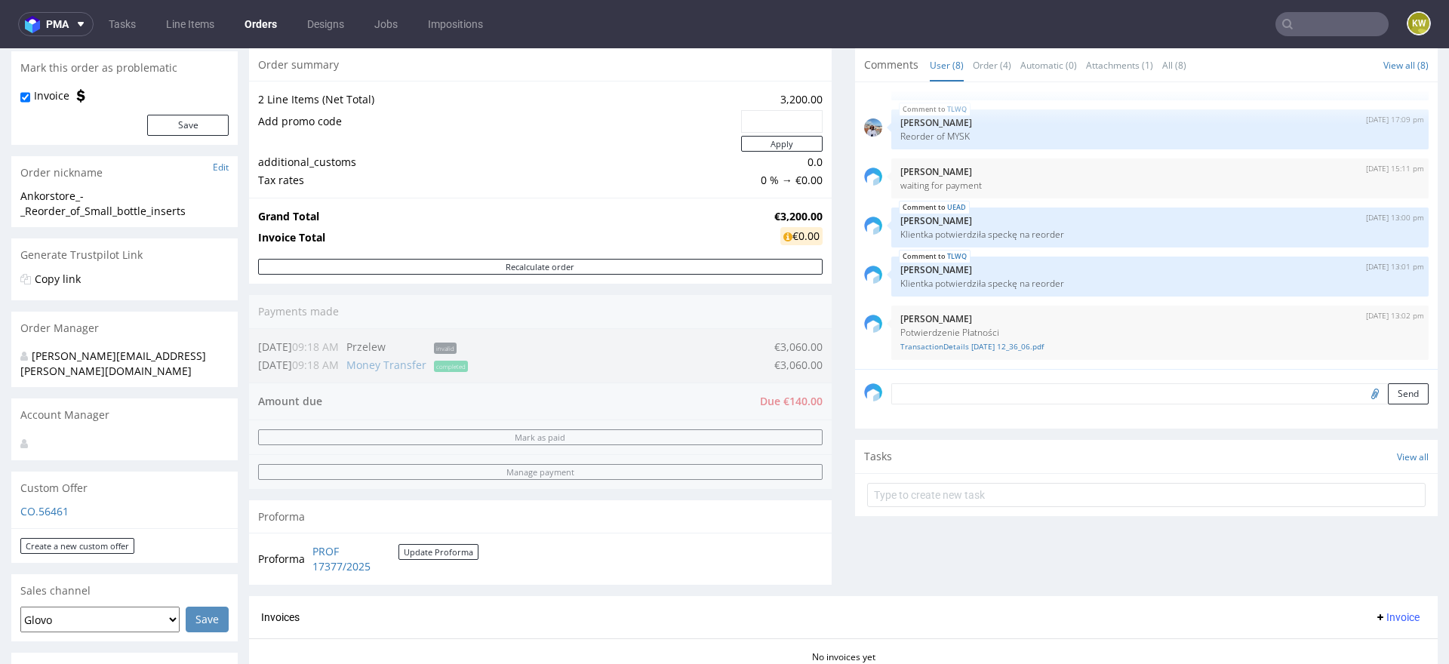
scroll to position [103, 0]
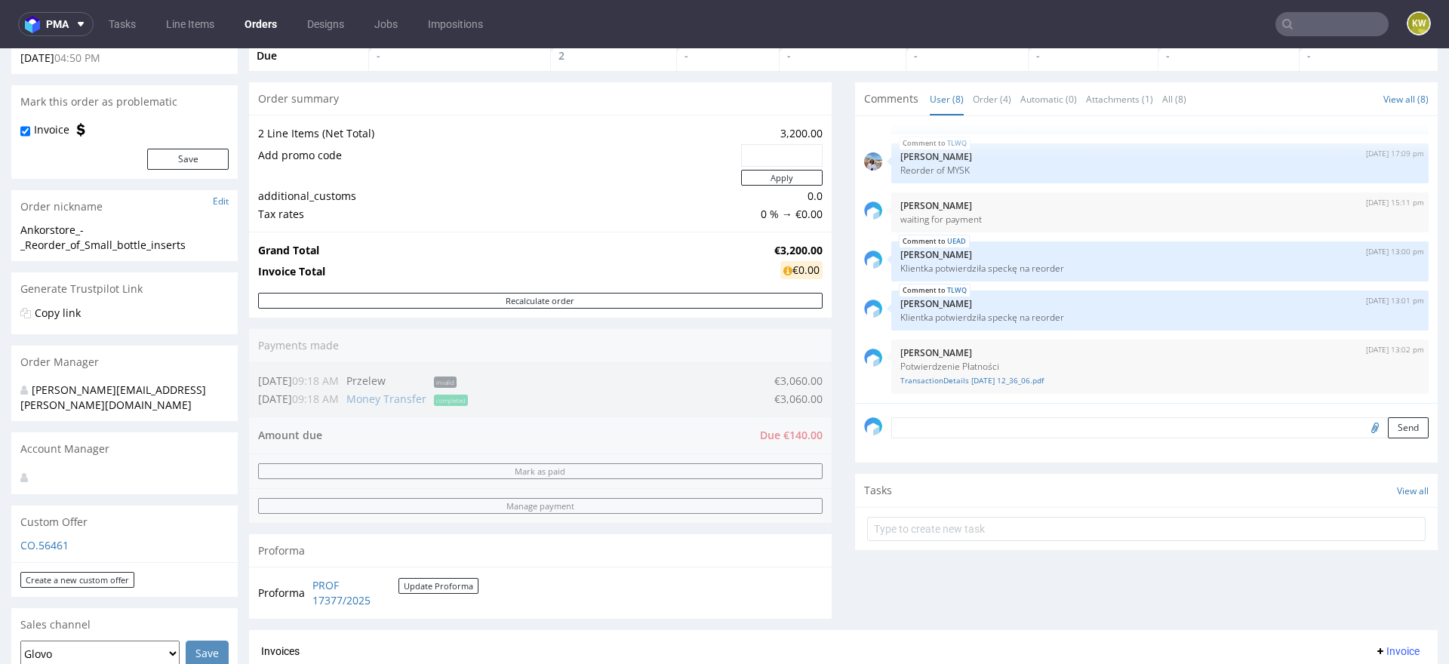
click at [912, 423] on textarea at bounding box center [1159, 427] width 537 height 21
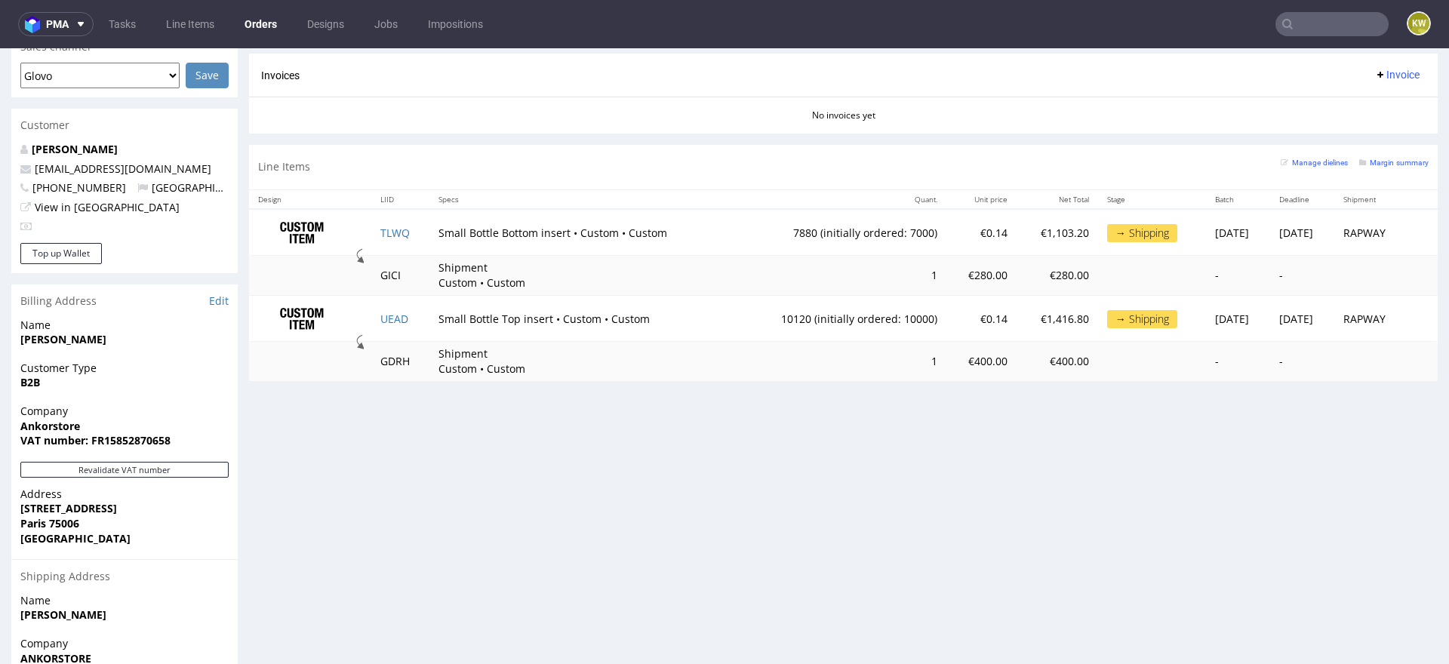
scroll to position [657, 0]
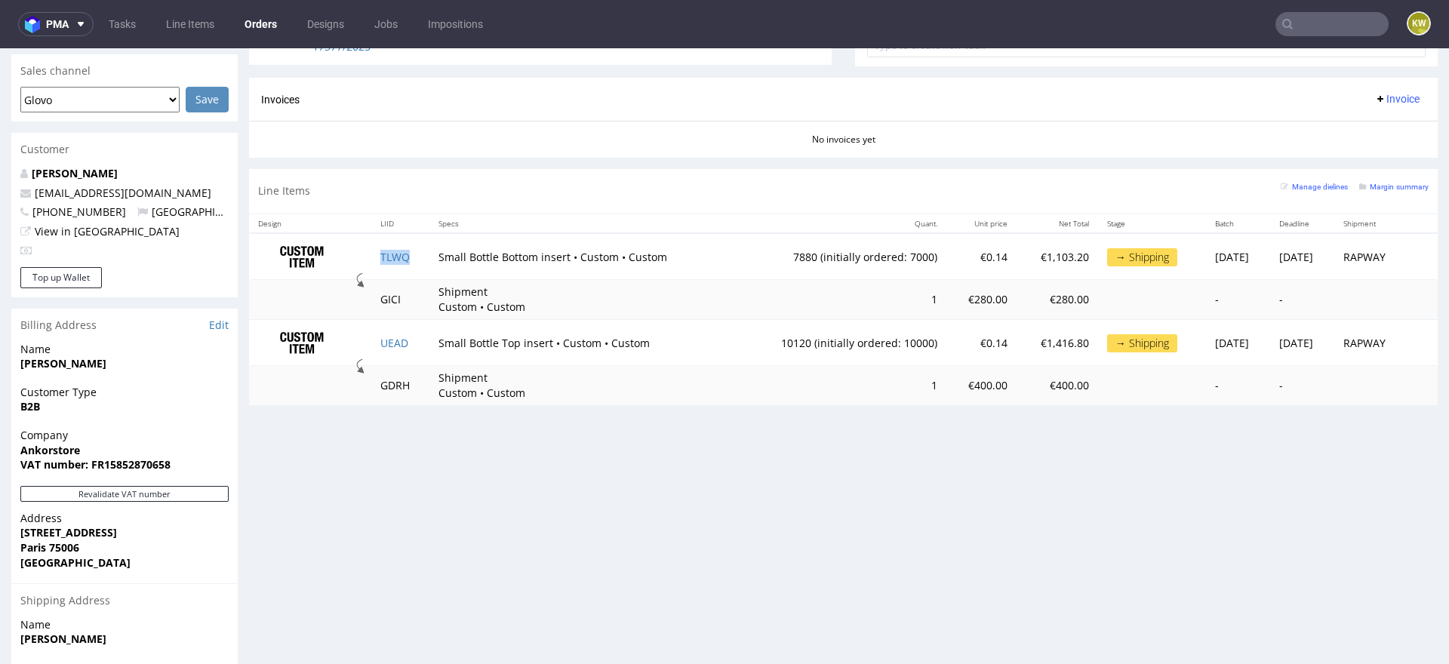
click at [411, 263] on td "TLWQ" at bounding box center [400, 257] width 58 height 48
copy link "TLWQ"
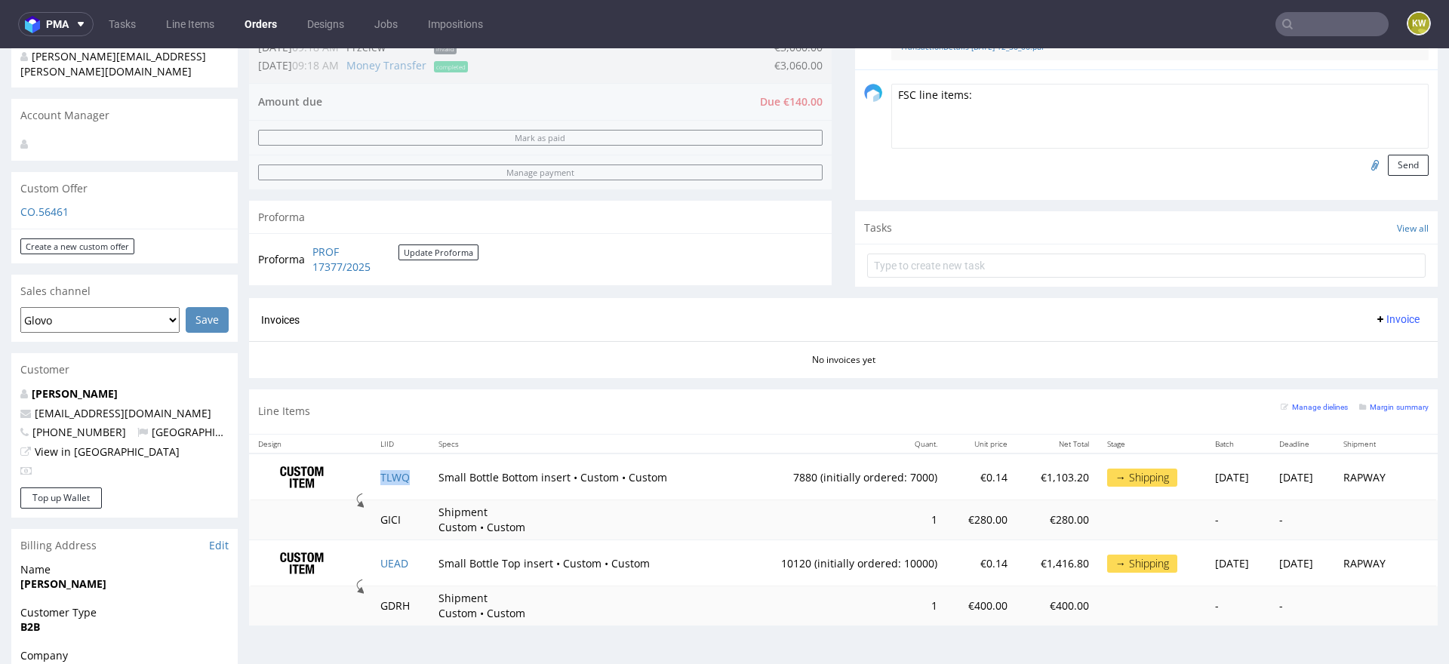
scroll to position [436, 0]
click at [983, 104] on textarea "FSC line items:" at bounding box center [1159, 117] width 537 height 65
paste textarea "TLWQ"
click at [409, 571] on td "UEAD" at bounding box center [400, 563] width 58 height 47
copy link "UEAD"
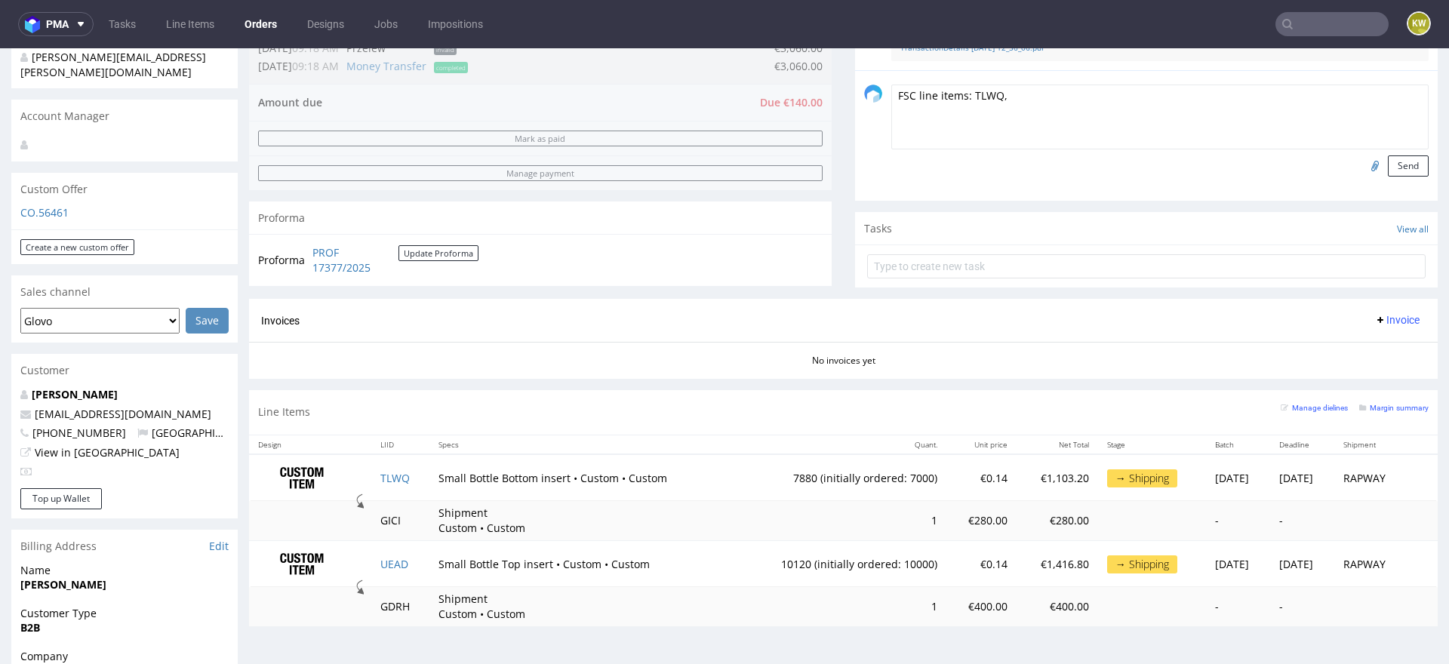
click at [1028, 102] on textarea "FSC line items: TLWQ," at bounding box center [1159, 117] width 537 height 65
paste textarea "UEAD"
type textarea "FSC line items: TLWQ, UEAD"
click at [1388, 161] on button "Send" at bounding box center [1408, 165] width 41 height 21
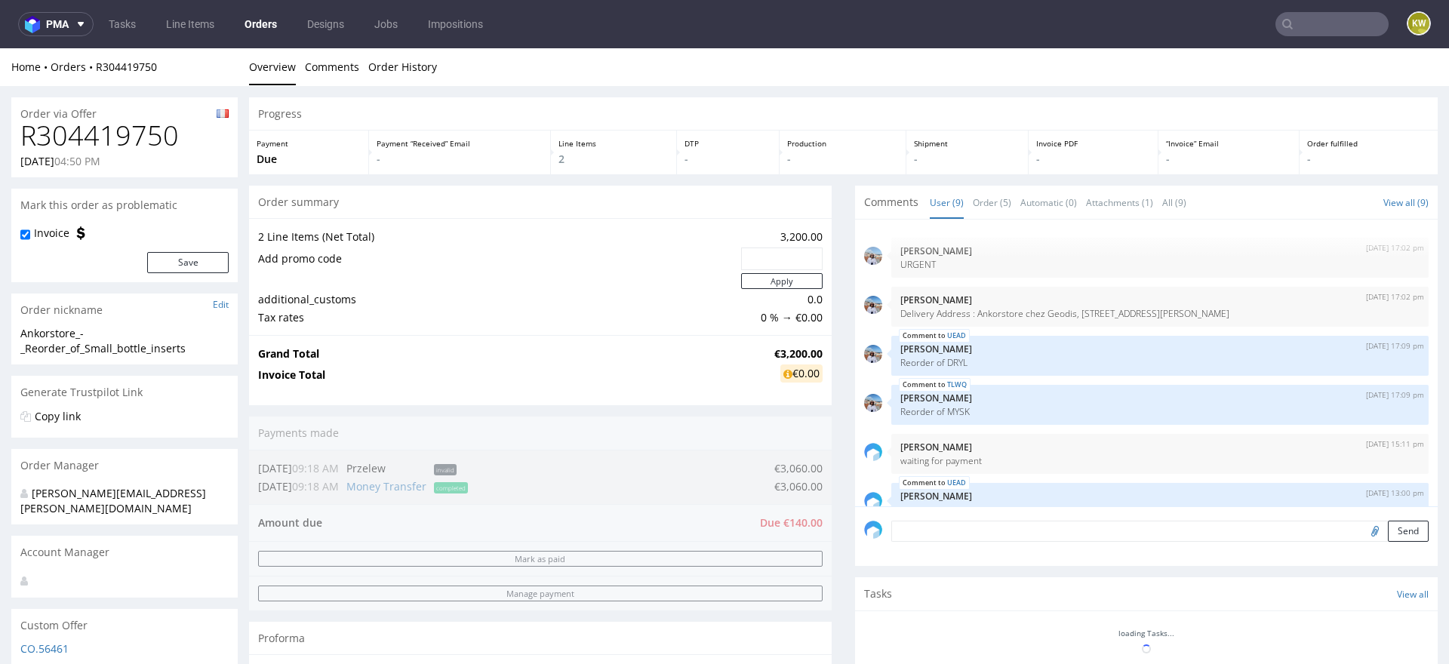
scroll to position [0, 0]
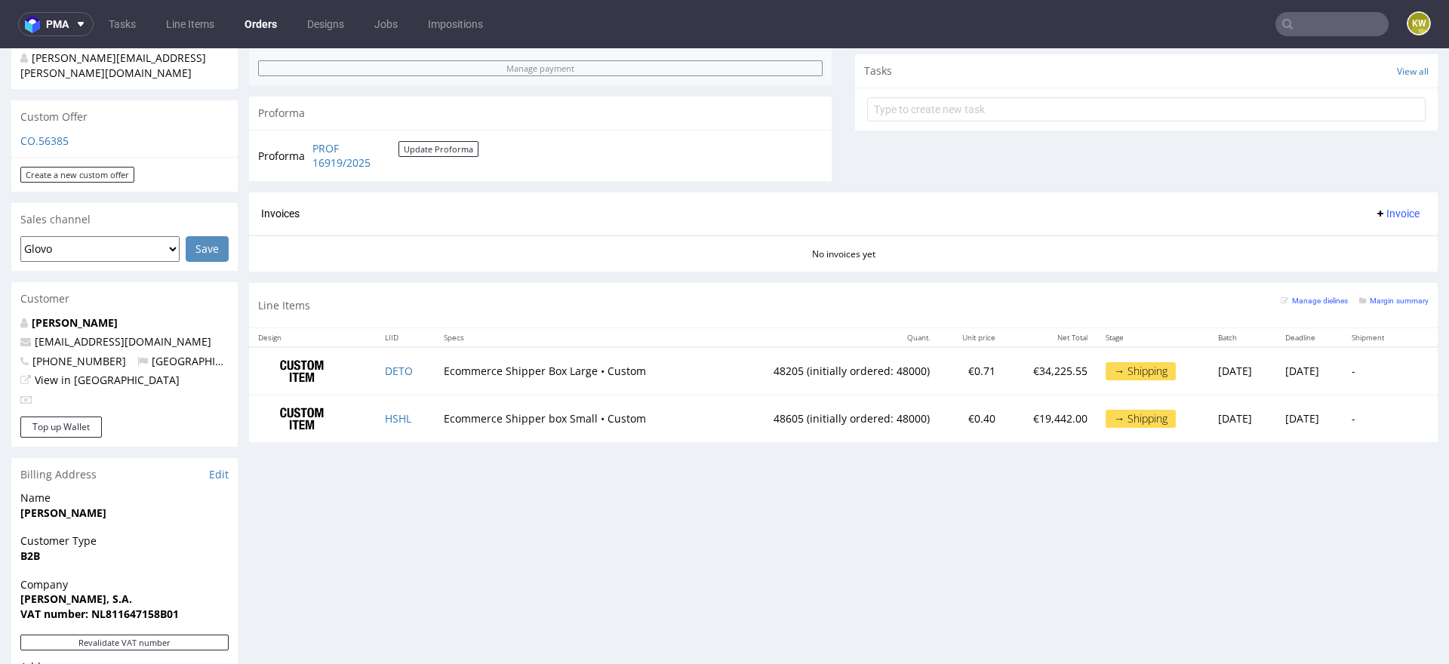
scroll to position [557, 0]
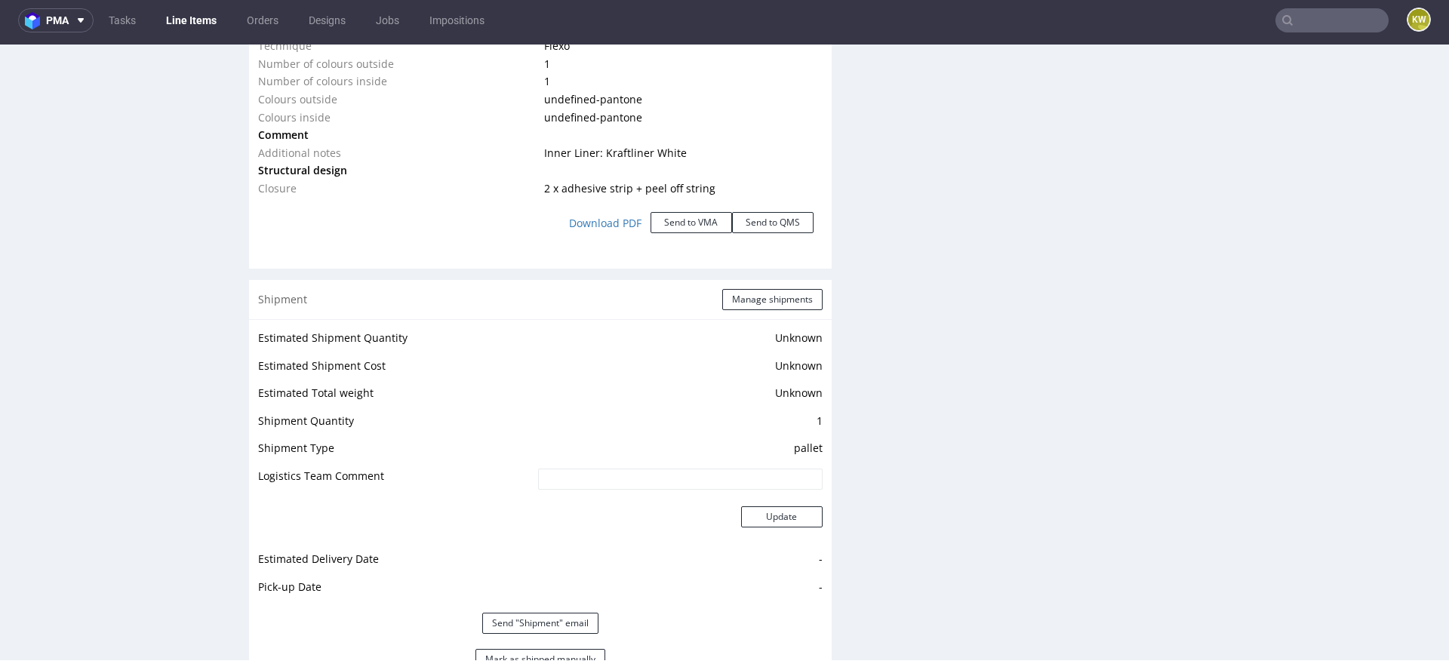
scroll to position [2670, 0]
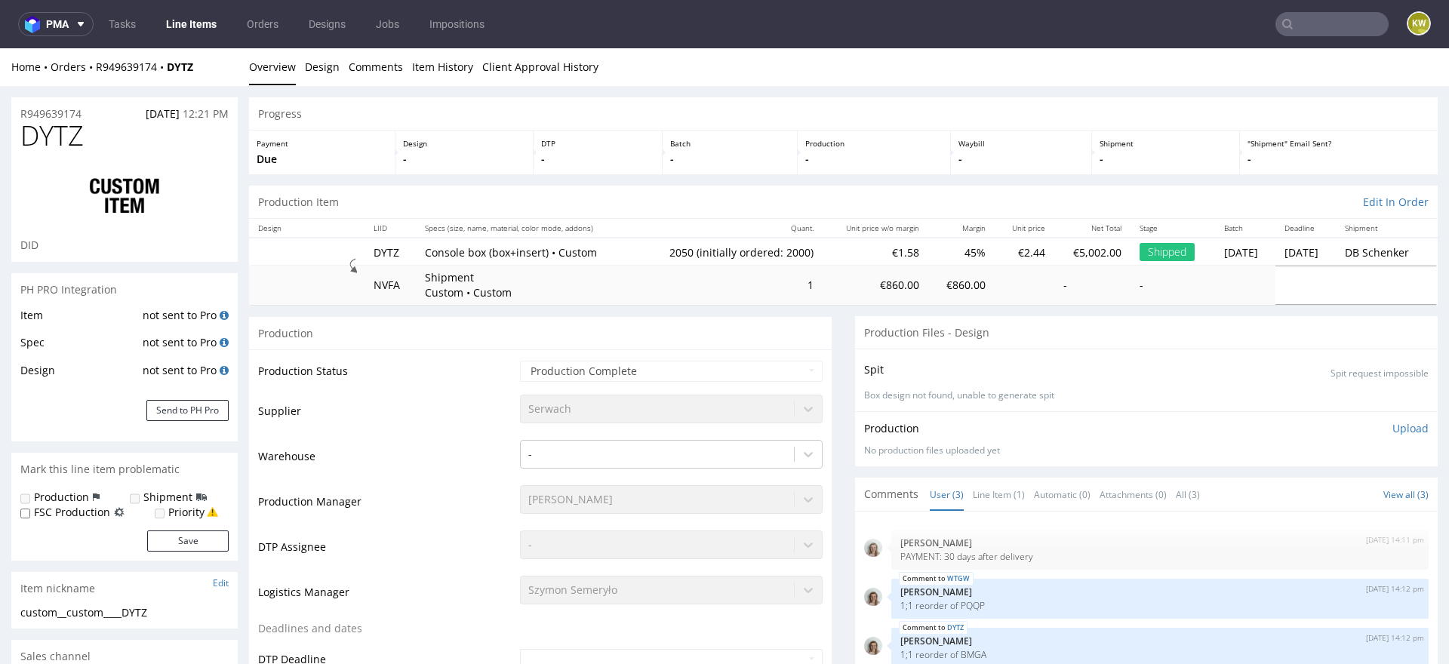
click at [192, 14] on link "Line Items" at bounding box center [191, 24] width 69 height 24
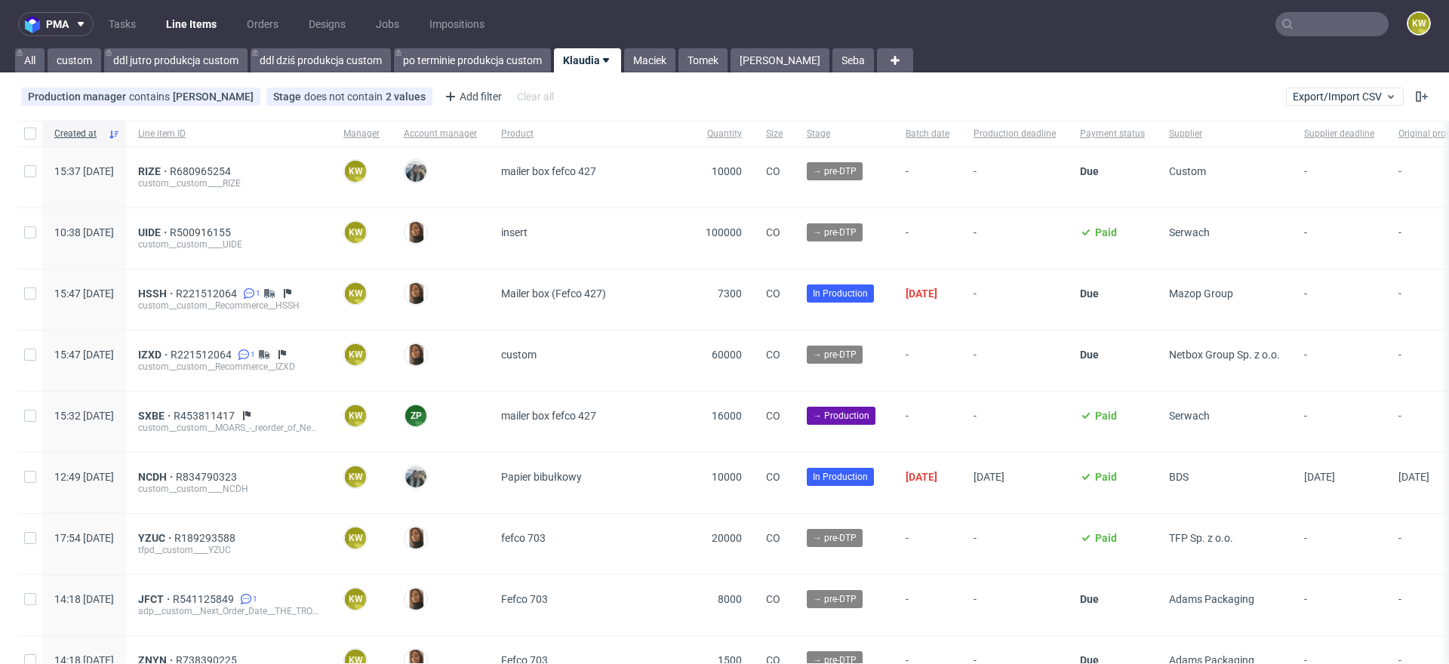
click at [1302, 19] on input "text" at bounding box center [1332, 24] width 113 height 24
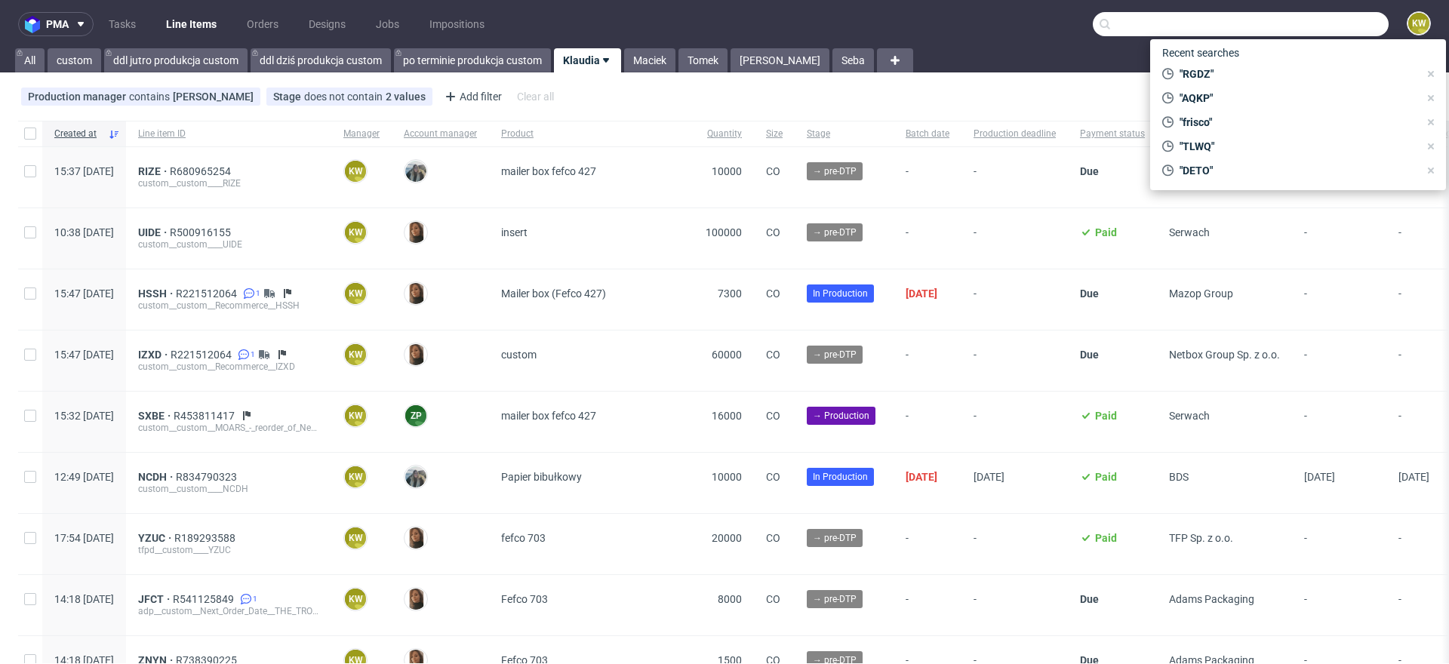
paste input "JNJU"
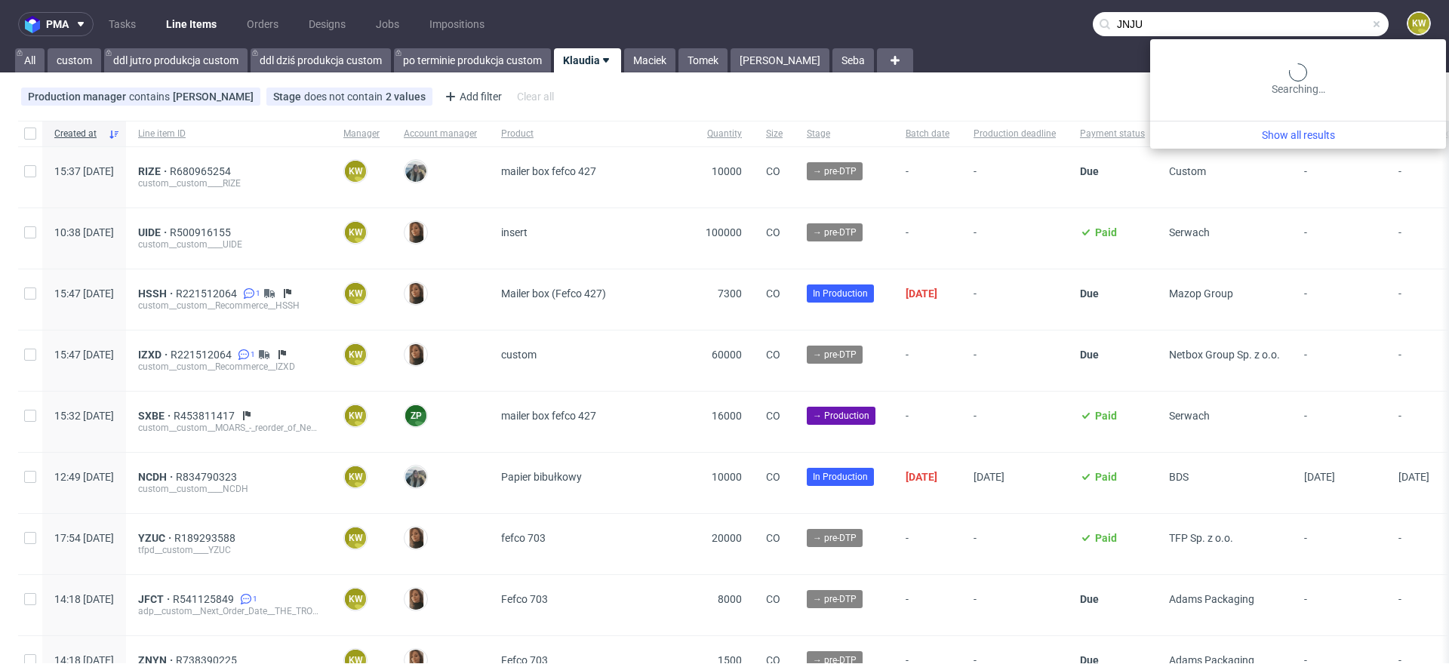
type input "JNJU"
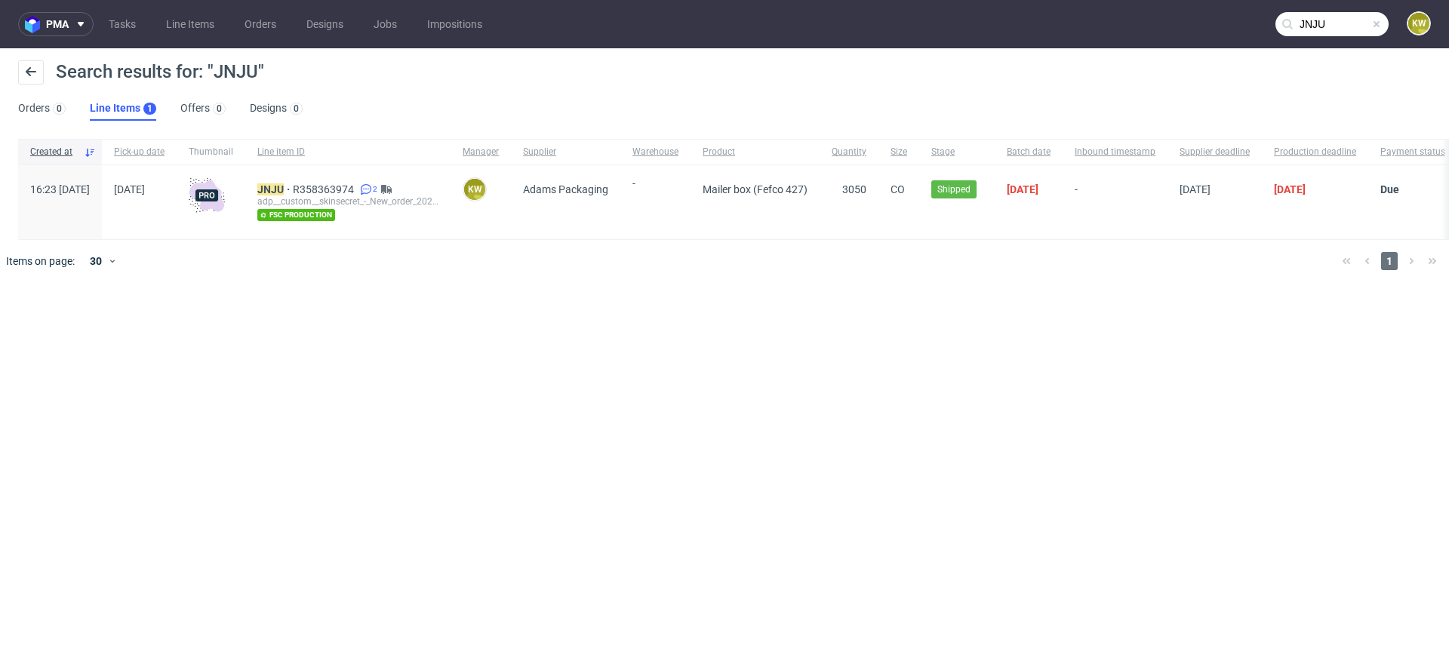
click at [314, 182] on div "JNJU R358363974 2 adp__custom__skinsecret_-_New_order_2025-secondpart-__ JNJU f…" at bounding box center [347, 202] width 205 height 74
click at [313, 183] on div "JNJU R358363974 2 adp__custom__skinsecret_-_New_order_2025-secondpart-__ JNJU f…" at bounding box center [347, 202] width 205 height 74
click at [284, 183] on mark "JNJU" at bounding box center [270, 189] width 26 height 12
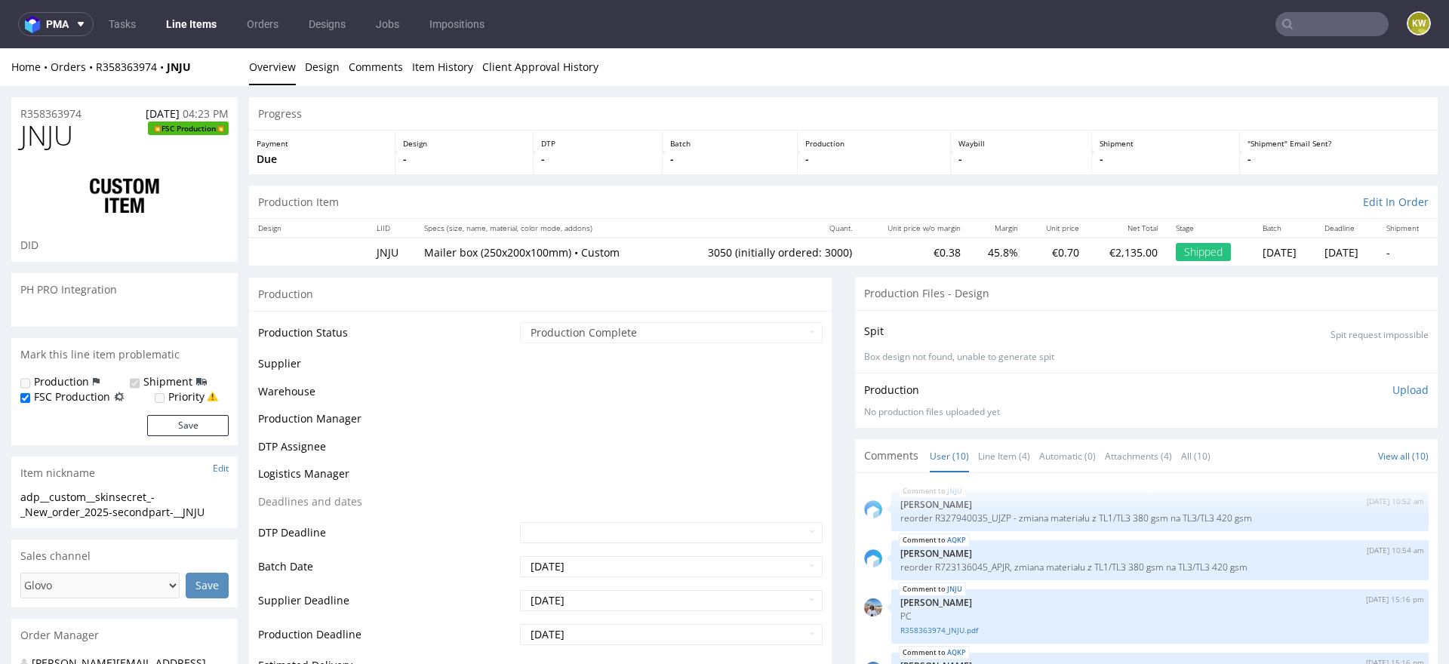
scroll to position [302, 0]
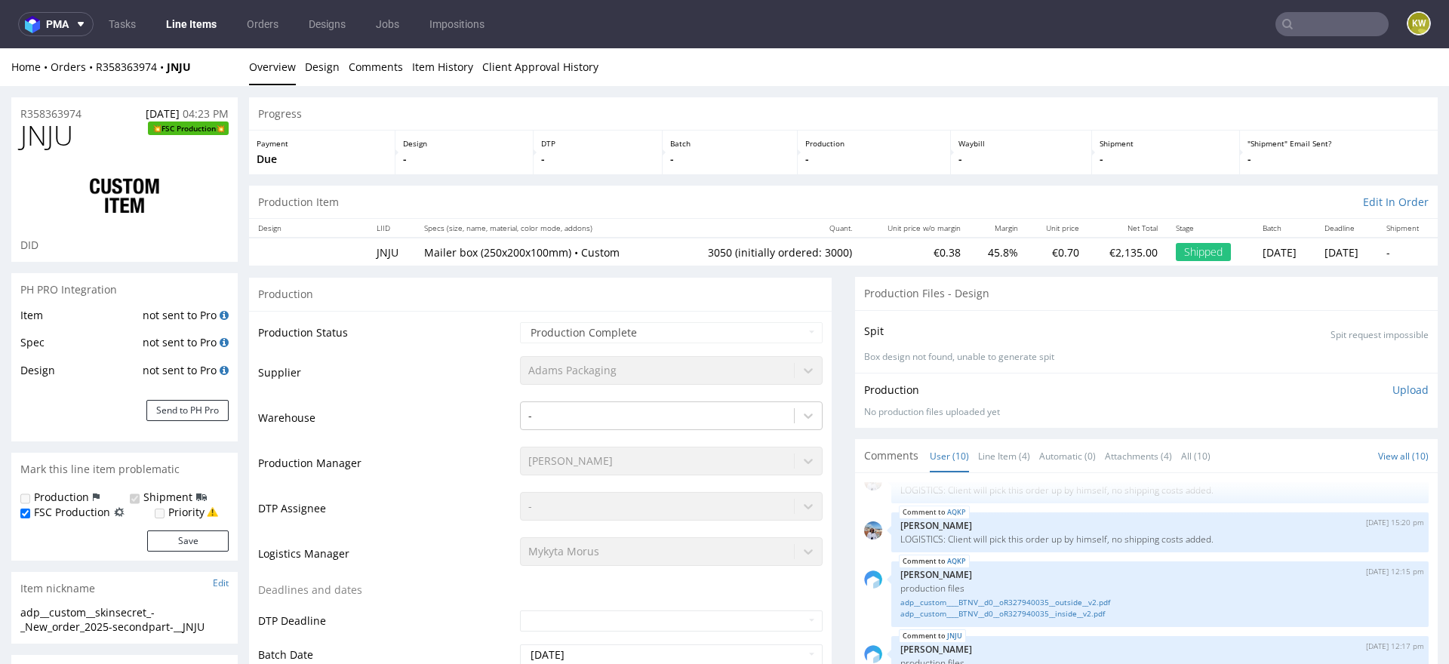
type input "3050"
select select "in_progress"
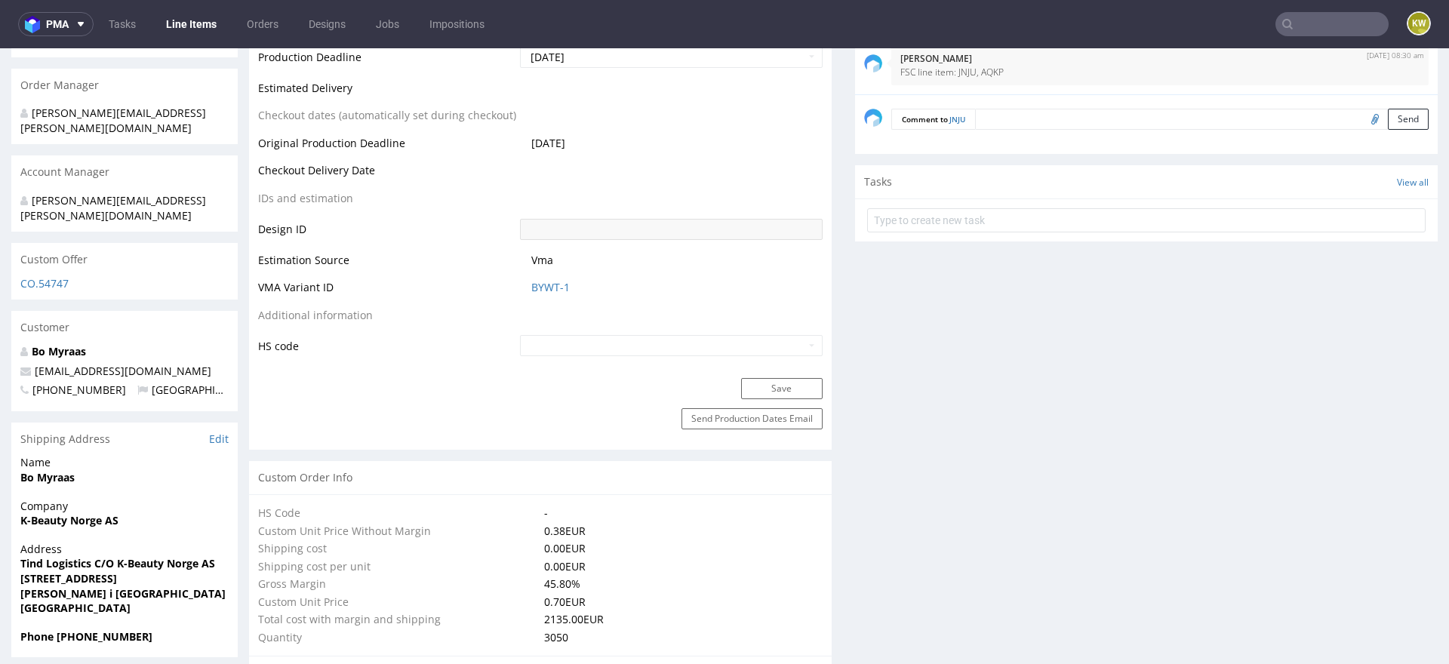
scroll to position [669, 0]
click at [536, 283] on link "BYWT-1" at bounding box center [550, 284] width 38 height 15
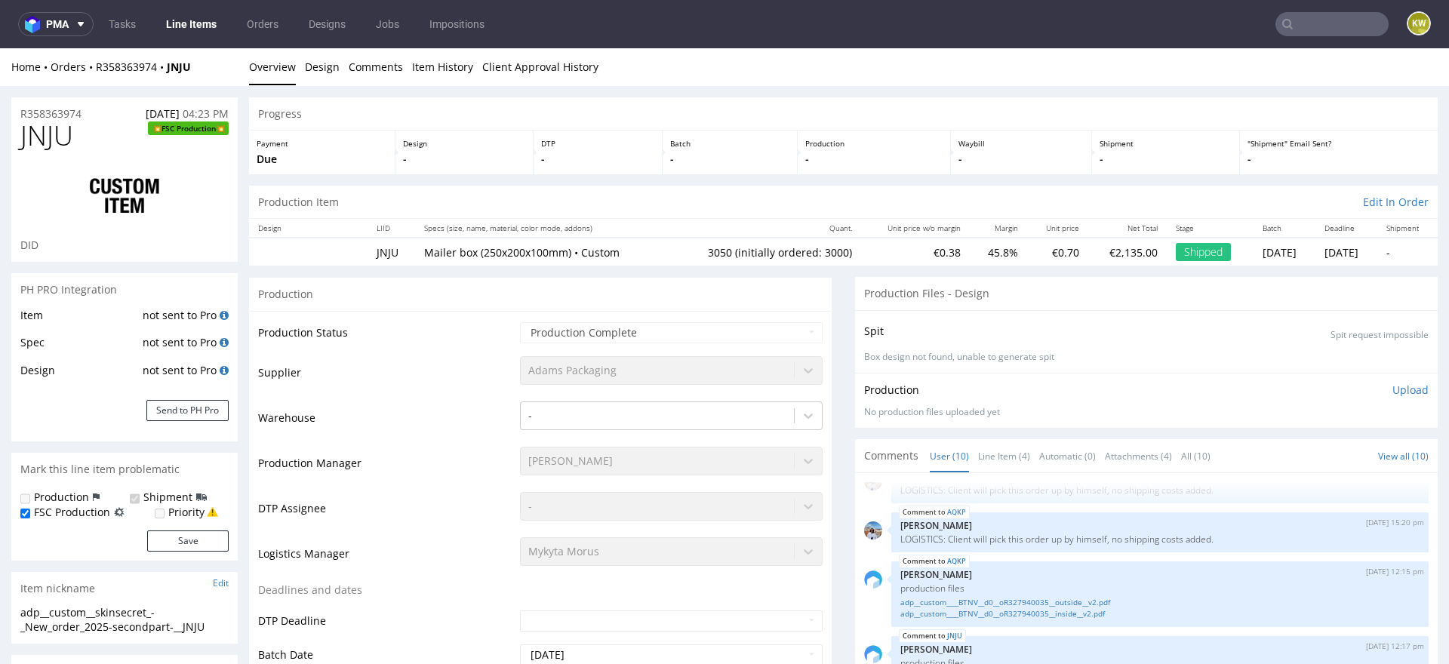
click at [49, 139] on span "JNJU" at bounding box center [46, 136] width 53 height 30
click at [49, 138] on span "JNJU" at bounding box center [46, 136] width 53 height 30
copy span "JNJU"
click at [1319, 9] on nav "pma Tasks Line Items Orders Designs Jobs Impositions KW" at bounding box center [724, 24] width 1449 height 48
click at [1311, 26] on input "text" at bounding box center [1332, 24] width 113 height 24
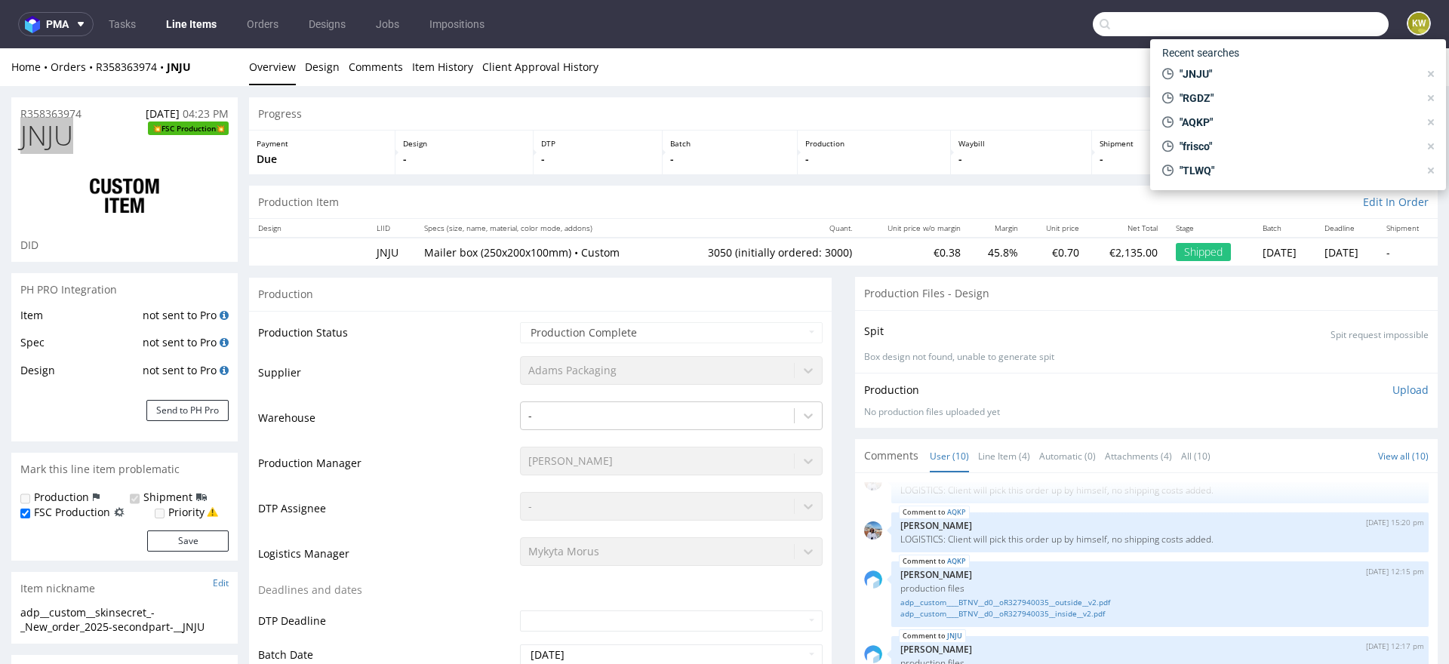
paste input "LWBM"
type input "LWBM"
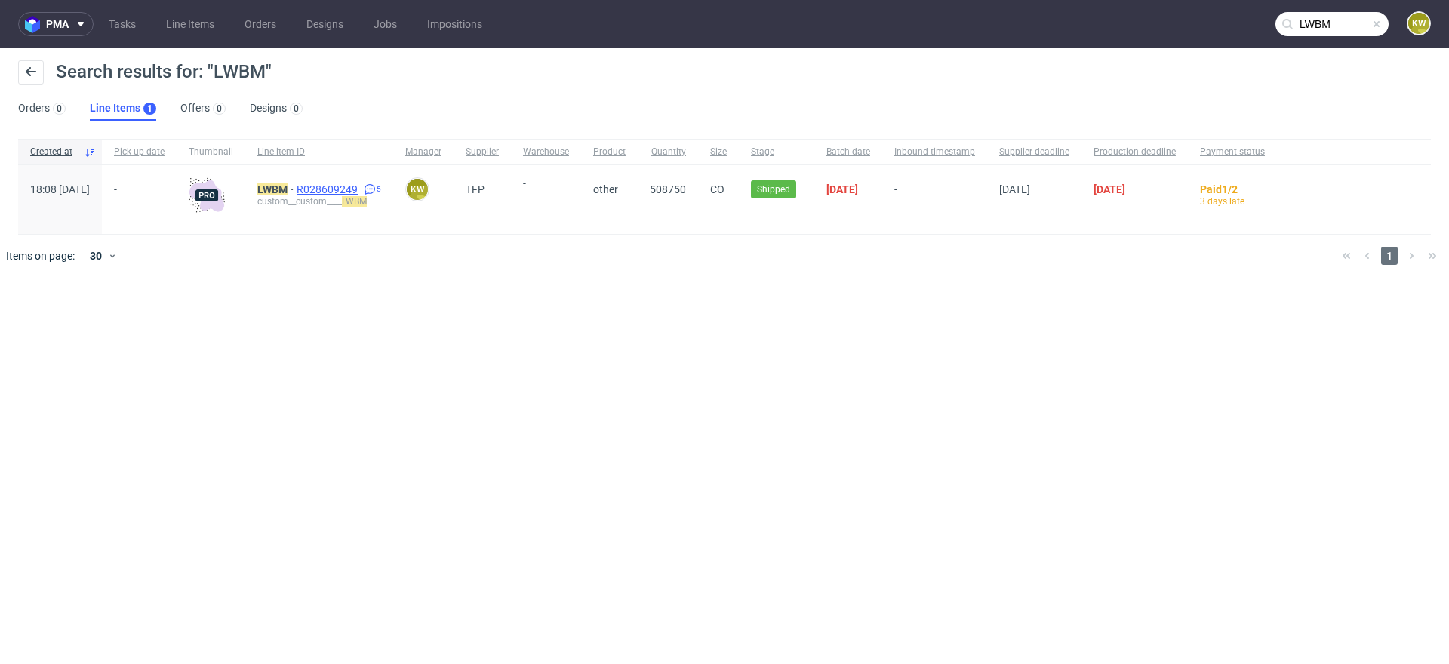
click at [361, 187] on span "R028609249" at bounding box center [329, 189] width 64 height 12
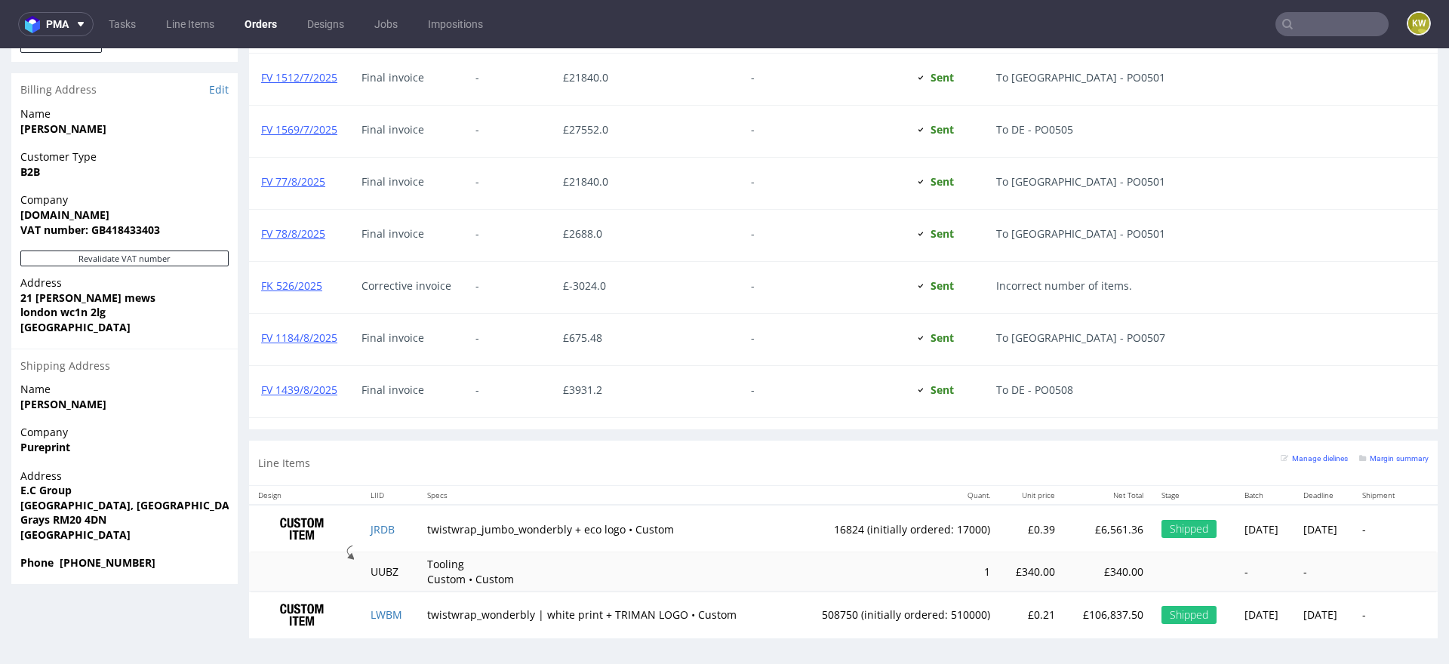
scroll to position [4, 0]
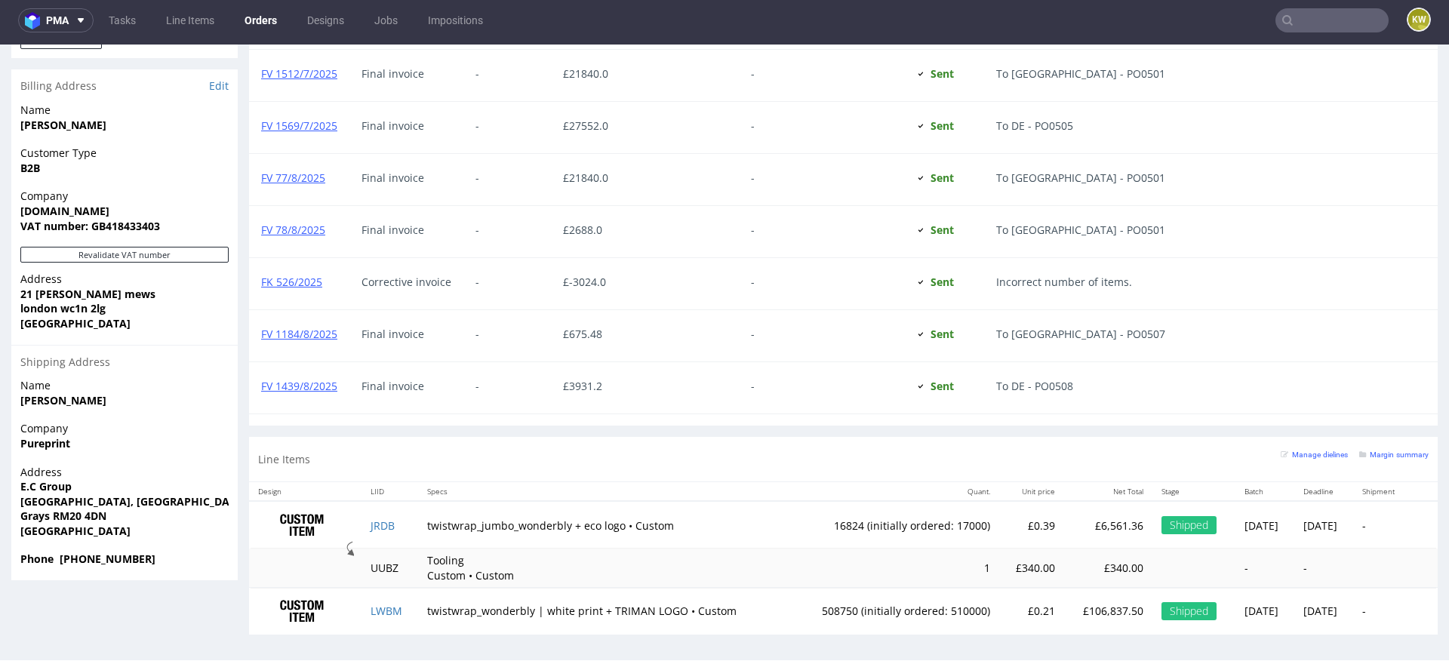
click at [405, 610] on td "LWBM" at bounding box center [390, 611] width 57 height 47
click at [1299, 27] on input "text" at bounding box center [1332, 20] width 113 height 24
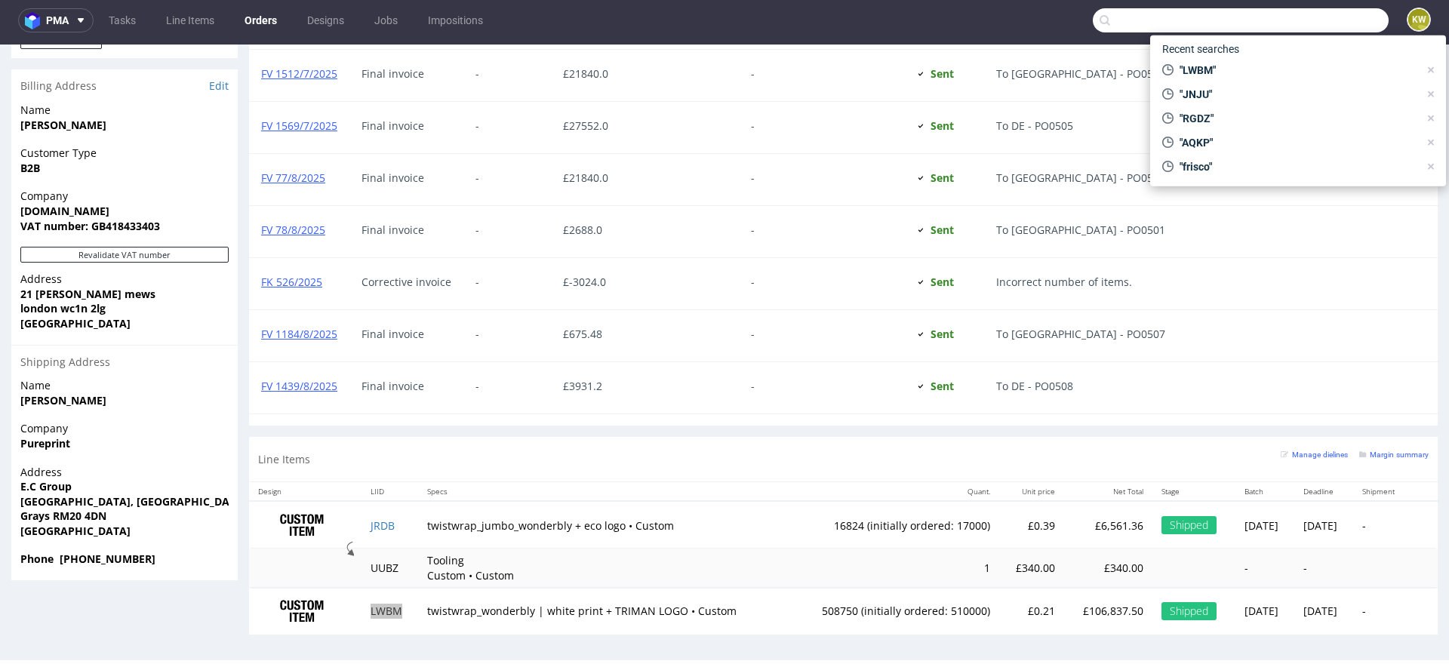
paste input "CHIT"
type input "CHIT"
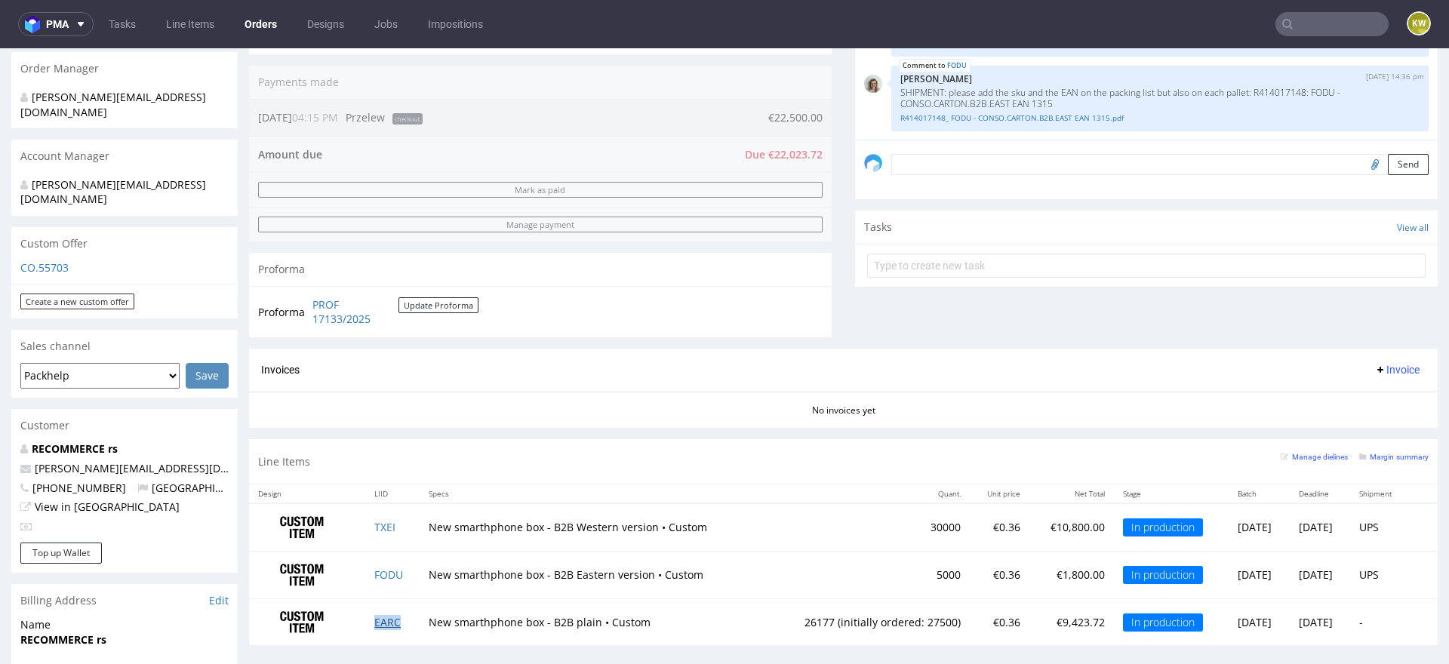
scroll to position [323, 0]
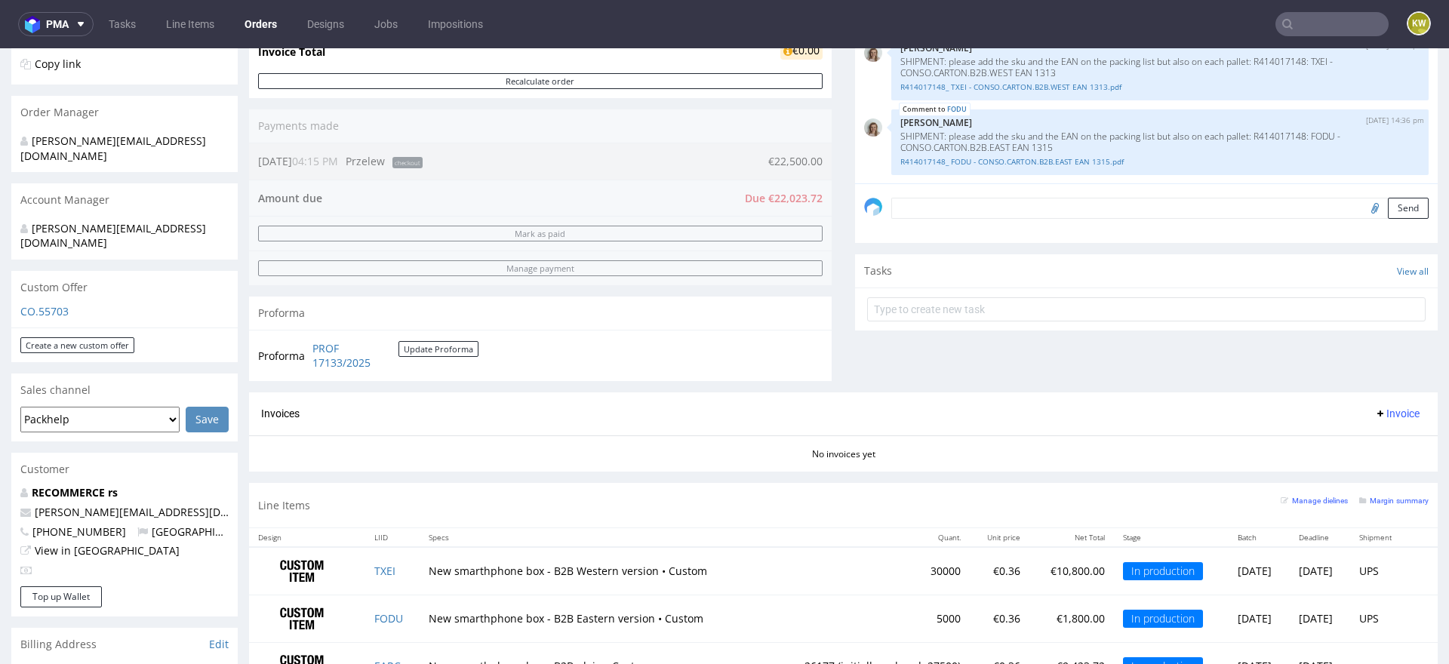
click at [928, 190] on div "Send" at bounding box center [1146, 213] width 583 height 60
click at [925, 206] on textarea at bounding box center [1159, 208] width 537 height 21
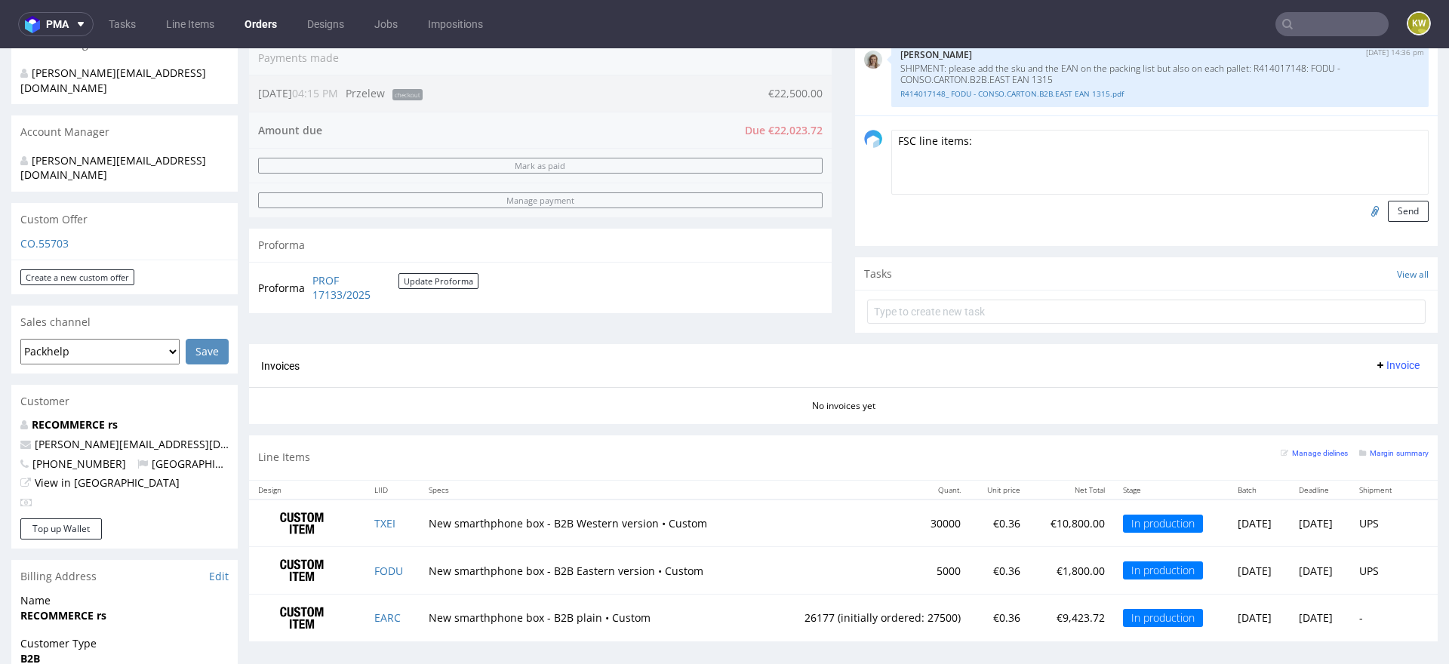
scroll to position [439, 0]
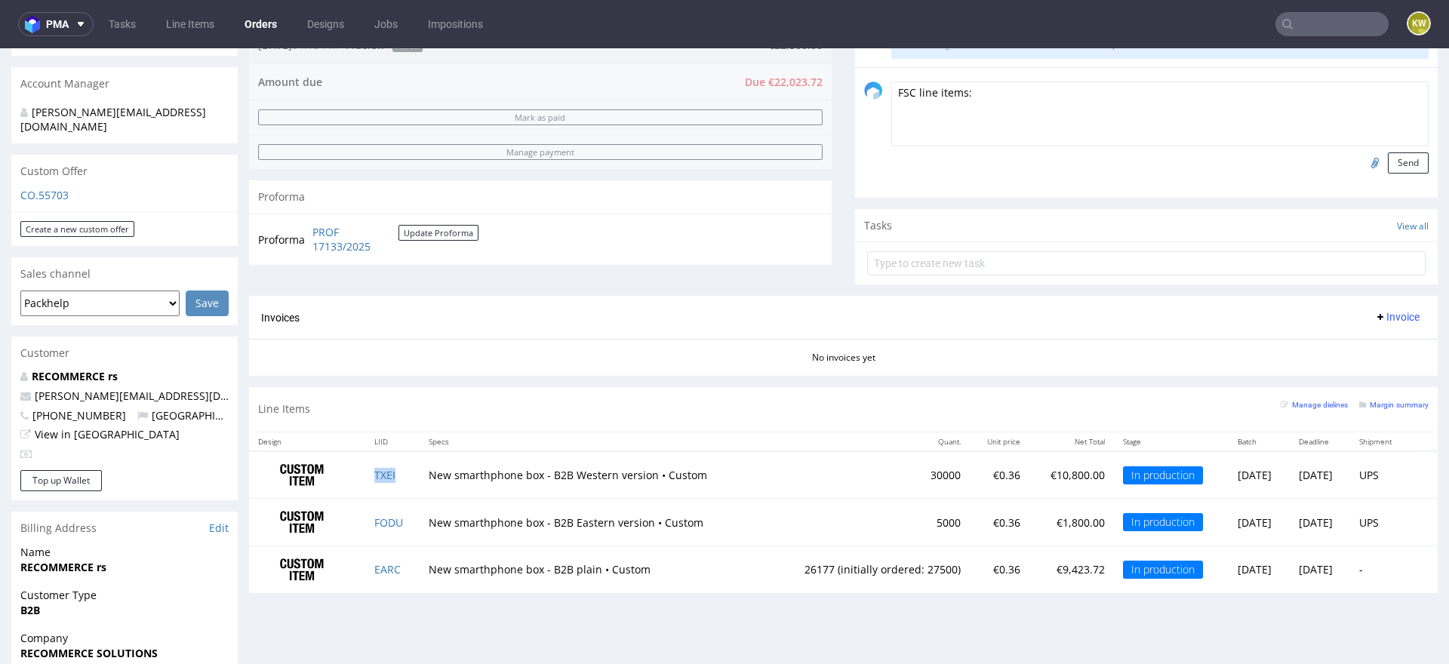
click at [401, 478] on td "TXEI" at bounding box center [392, 475] width 54 height 48
copy link "TXEI"
click at [1002, 91] on textarea "FSC line items:" at bounding box center [1159, 114] width 537 height 65
paste textarea "TXEI"
click at [407, 519] on td "FODU" at bounding box center [392, 523] width 54 height 48
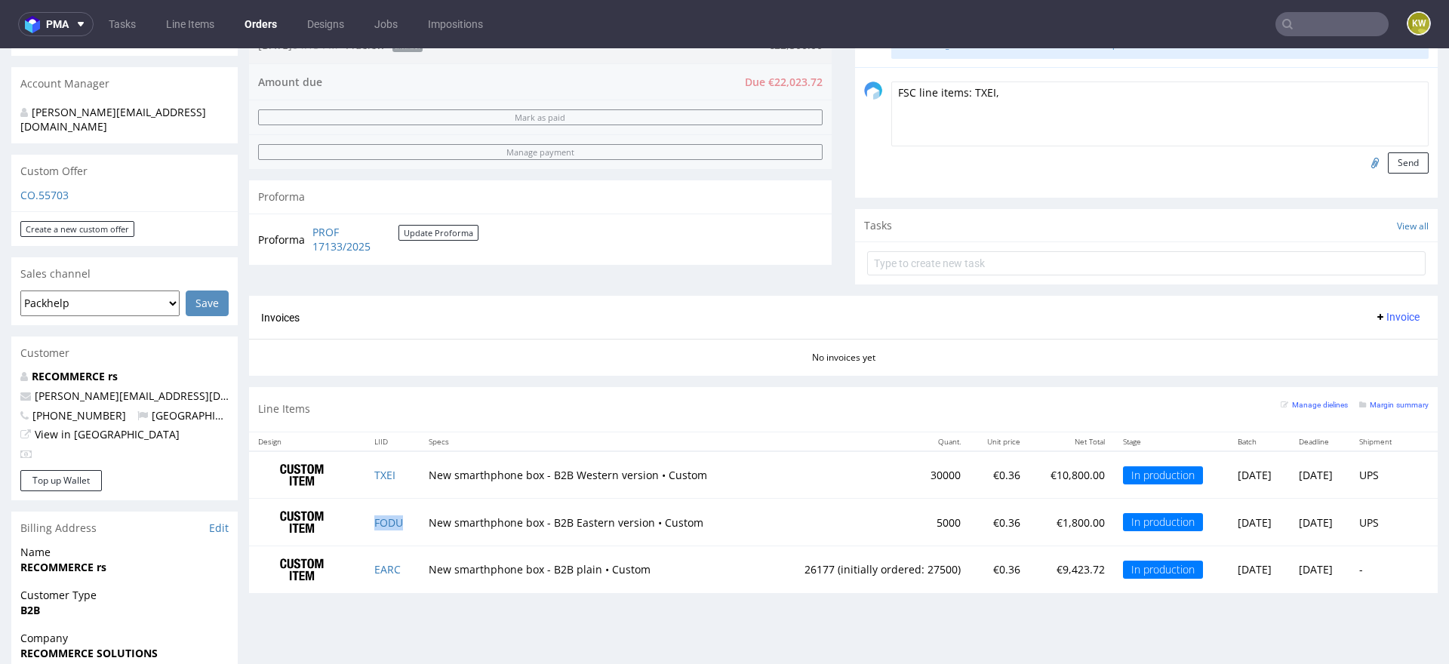
copy link "FODU"
click at [1027, 87] on textarea "FSC line items: TXEI," at bounding box center [1159, 114] width 537 height 65
paste textarea "FODU"
click at [408, 569] on td "EARC" at bounding box center [392, 569] width 54 height 47
copy link "EARC"
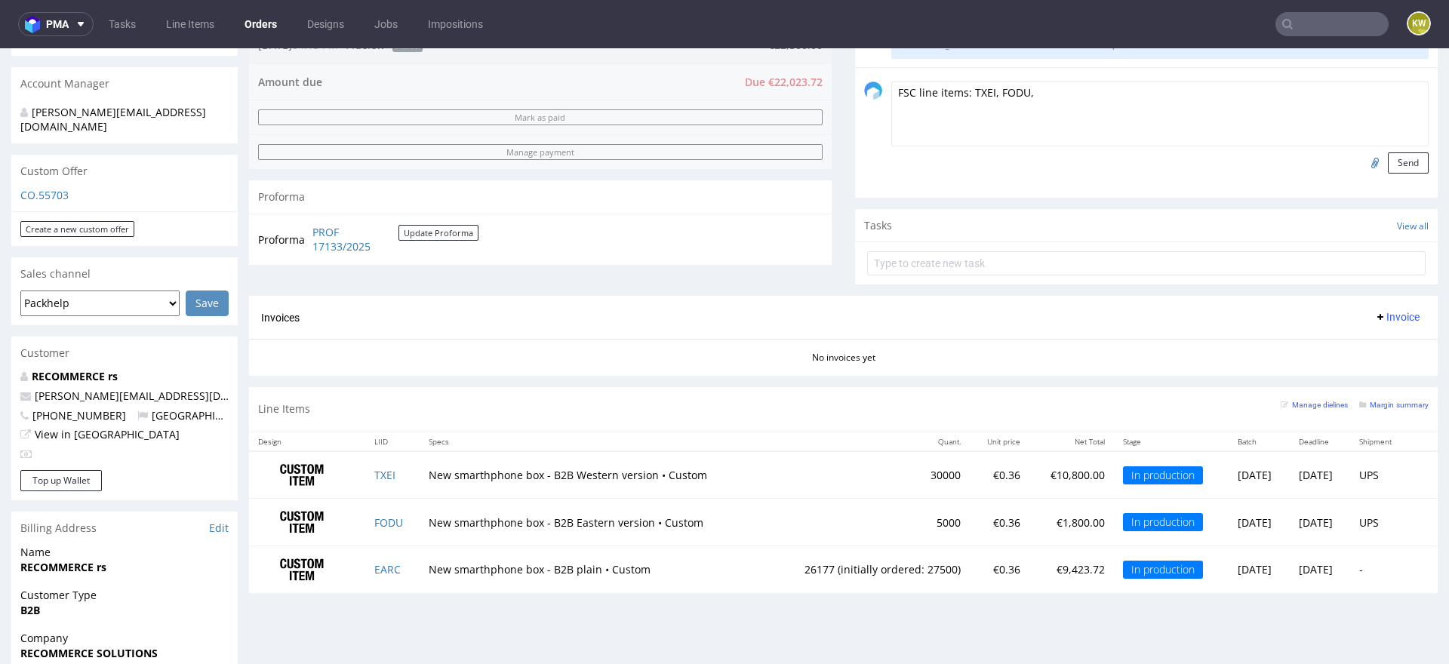
click at [1051, 101] on textarea "FSC line items: TXEI, FODU," at bounding box center [1159, 114] width 537 height 65
paste textarea "EARC"
type textarea "FSC line items: TXEI, FODU, EARC"
click at [1388, 156] on button "Send" at bounding box center [1408, 162] width 41 height 21
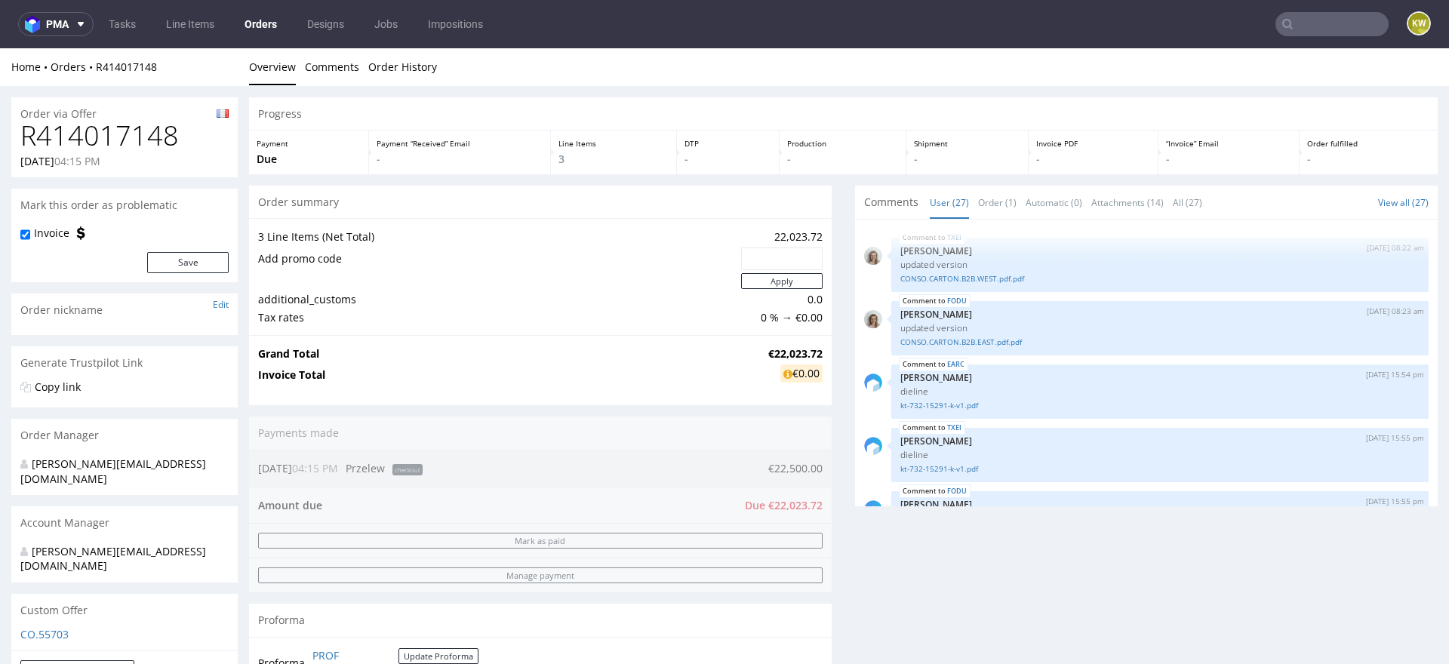
scroll to position [1552, 0]
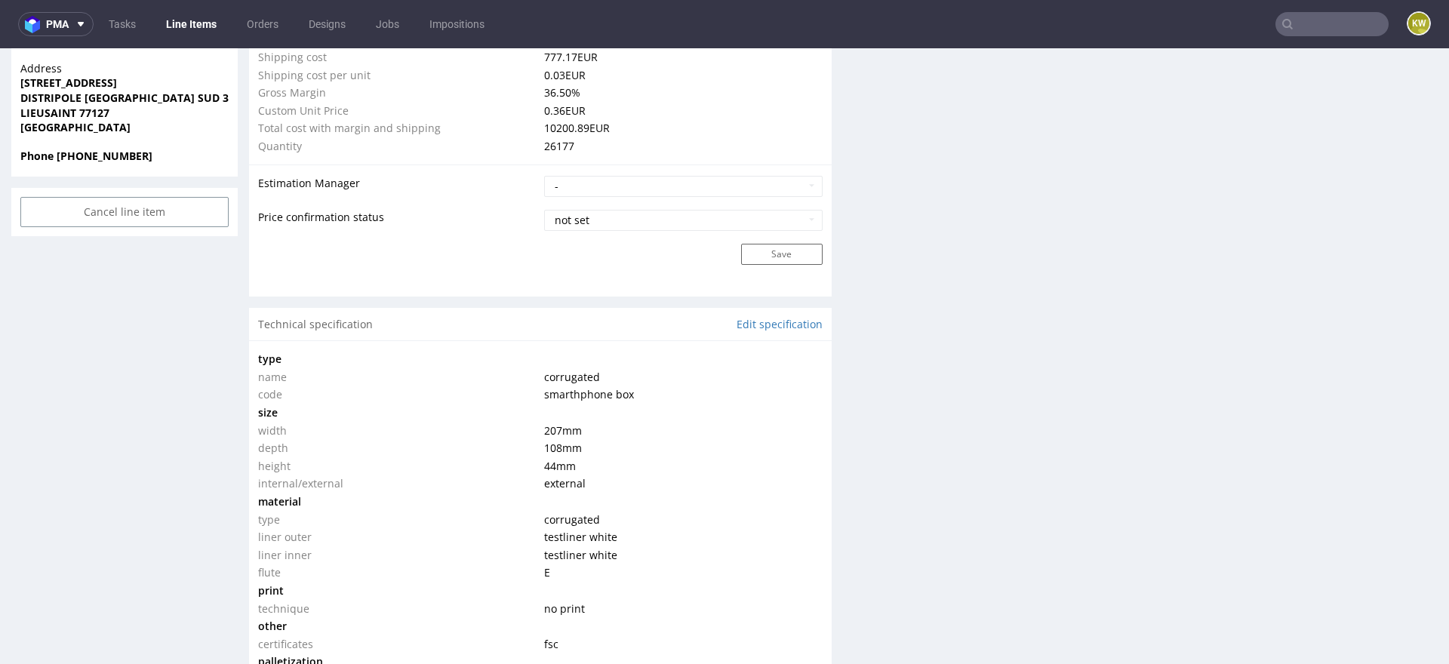
scroll to position [953, 0]
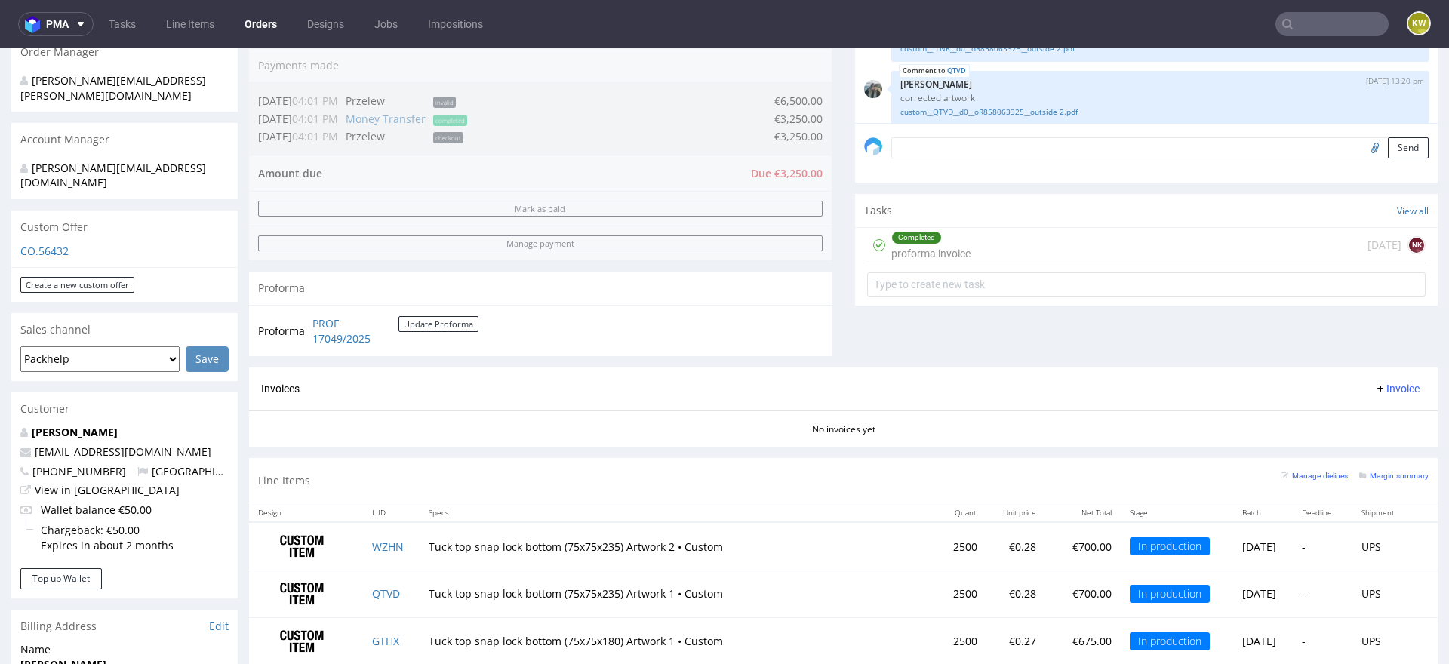
scroll to position [308, 0]
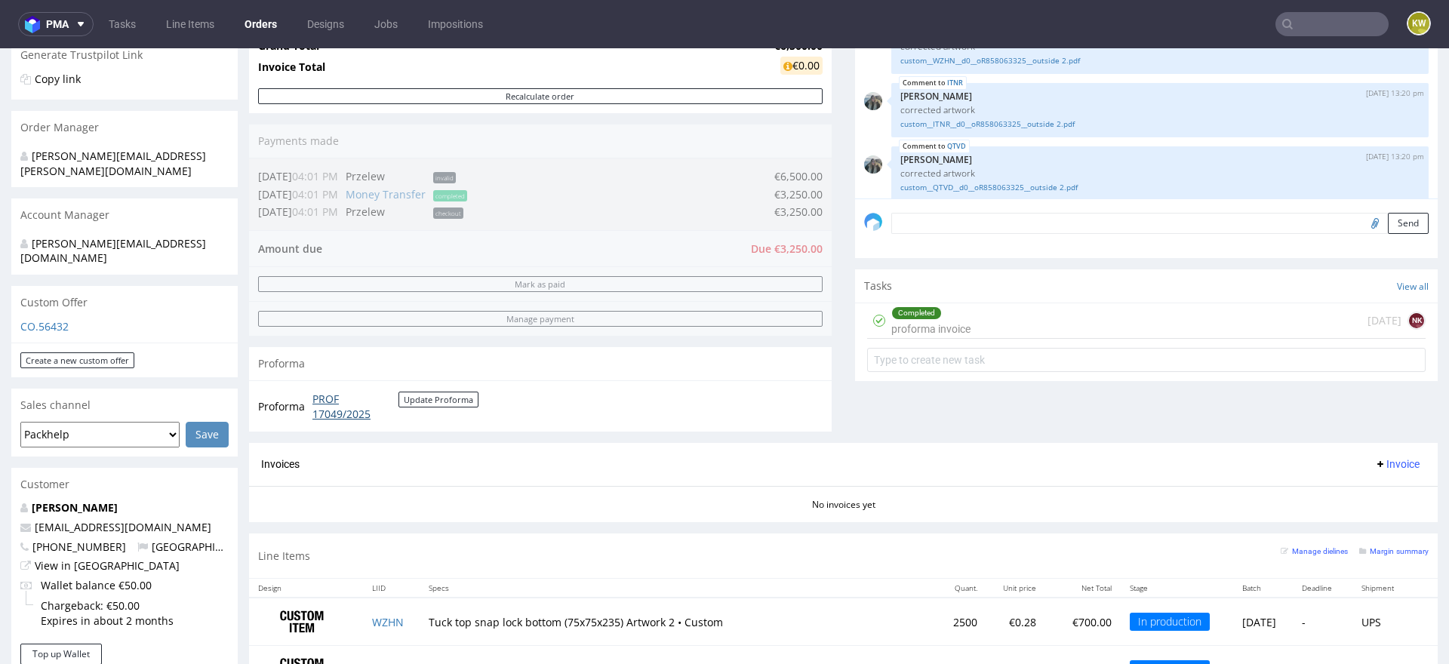
click at [333, 411] on link "PROF 17049/2025" at bounding box center [355, 406] width 86 height 29
click at [894, 440] on div "Comments User (27) Order (2) Automatic (0) Attachments (20) All (27) View all (…" at bounding box center [1146, 160] width 583 height 565
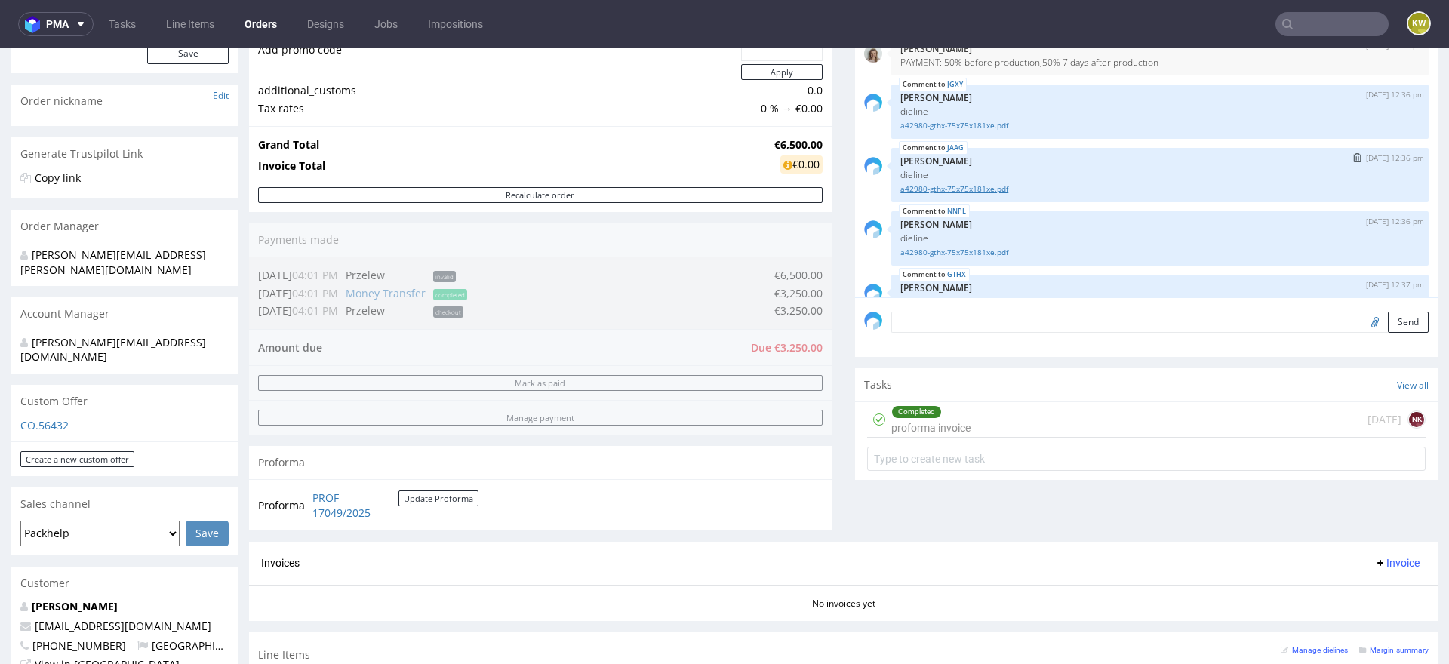
scroll to position [1342, 0]
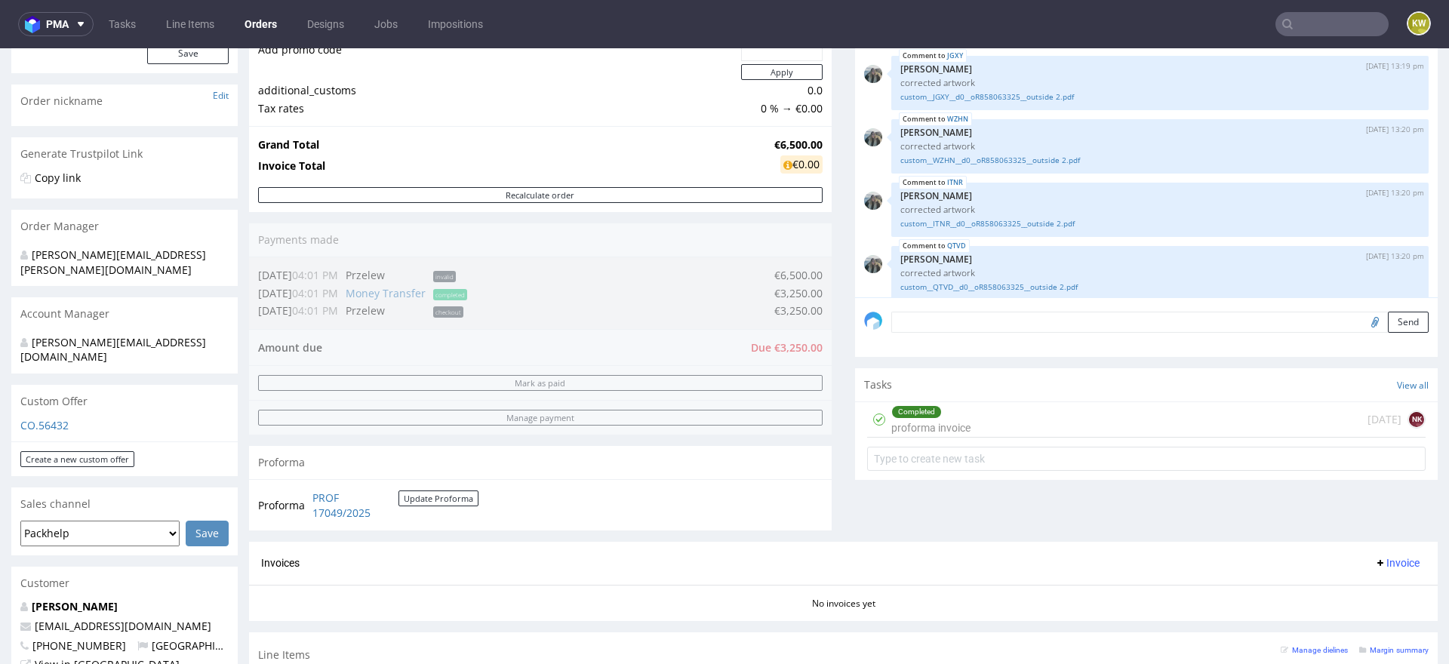
click at [900, 314] on textarea at bounding box center [1159, 322] width 537 height 21
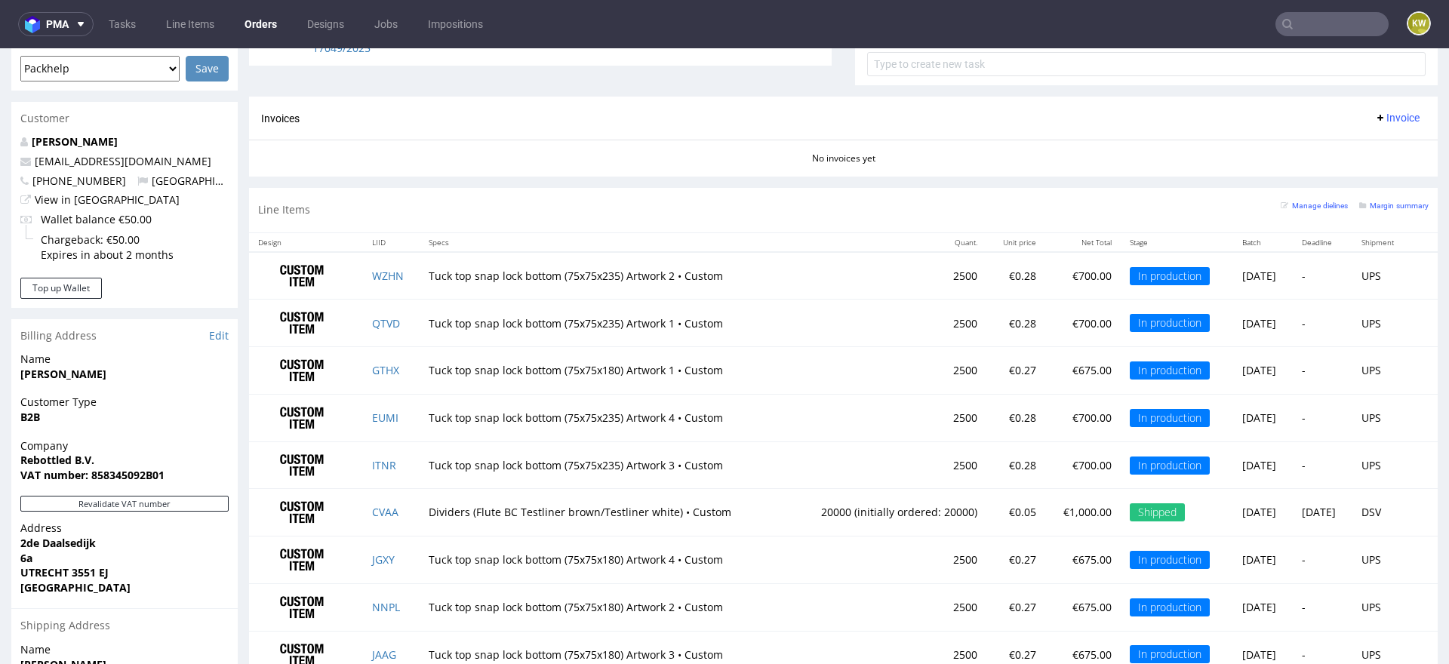
scroll to position [805, 0]
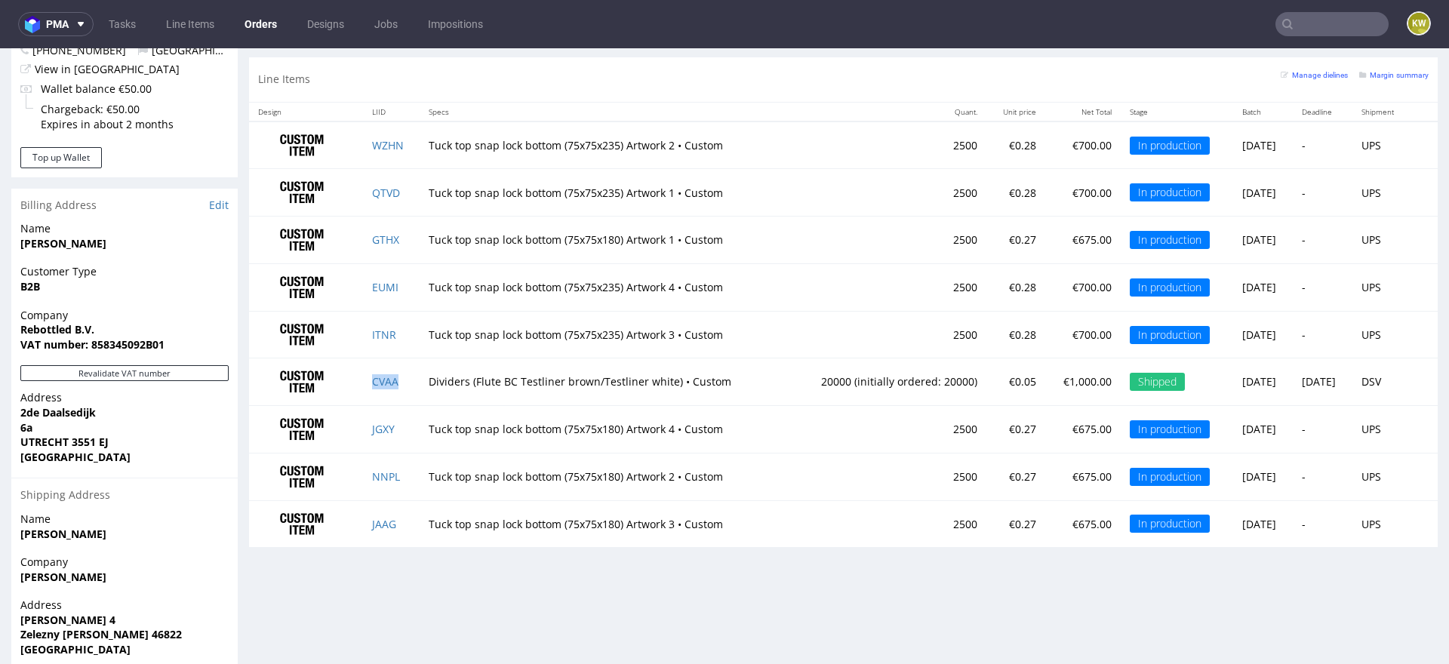
click at [405, 383] on td "CVAA" at bounding box center [391, 383] width 57 height 48
copy link "CVAA"
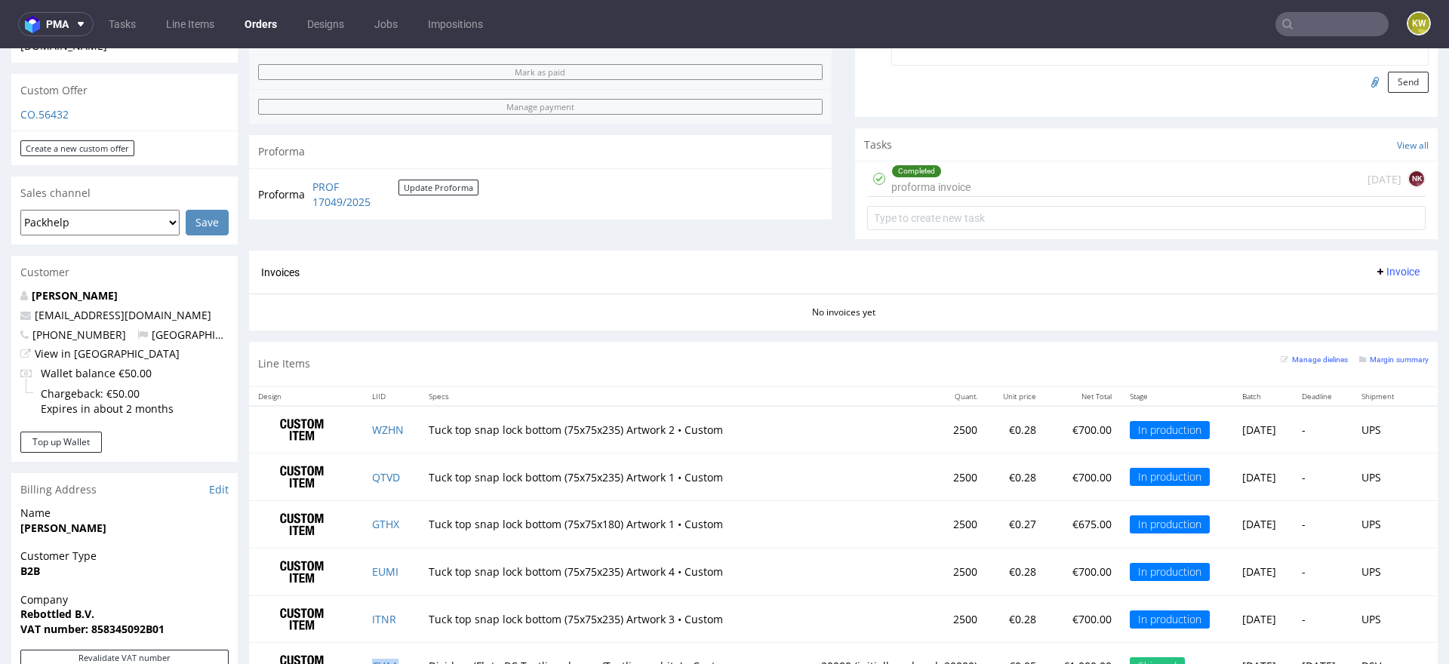
scroll to position [442, 0]
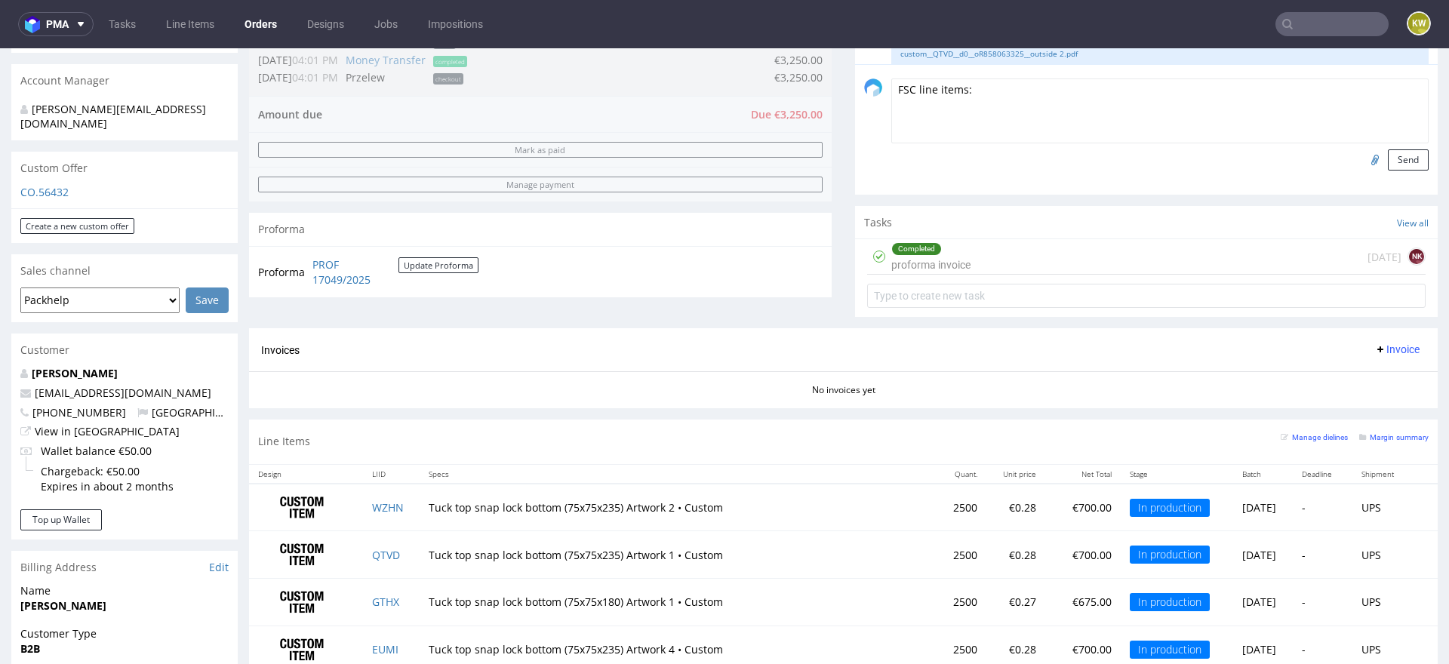
click at [982, 89] on textarea "FSC line items:" at bounding box center [1159, 110] width 537 height 65
paste textarea "CVAA"
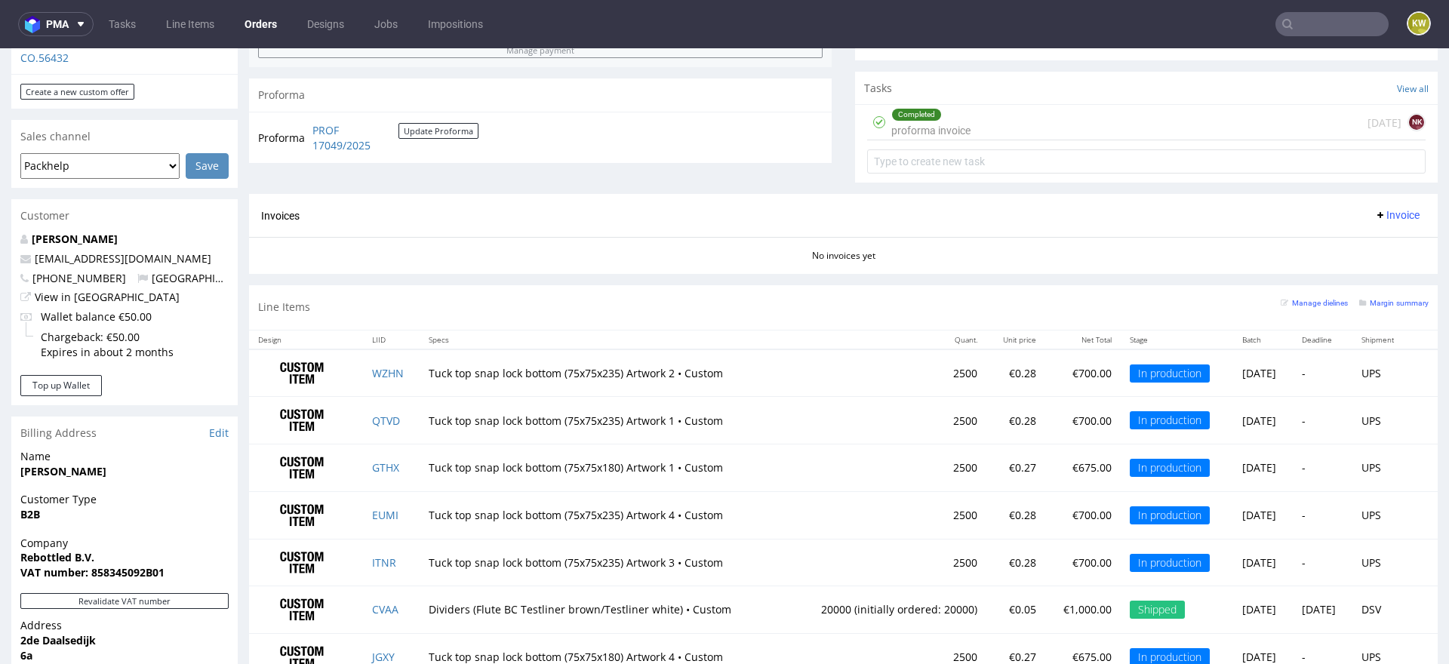
scroll to position [586, 0]
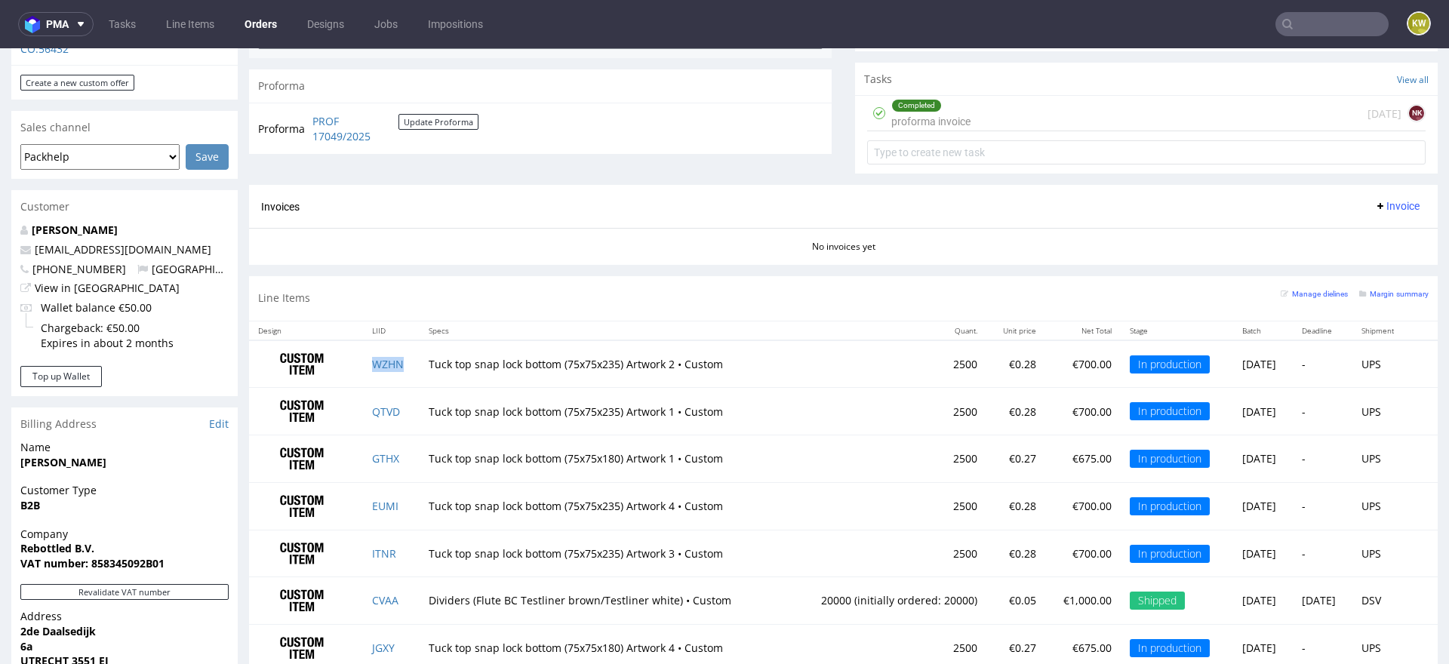
click at [406, 361] on td "WZHN" at bounding box center [391, 364] width 57 height 48
copy link "WZHN"
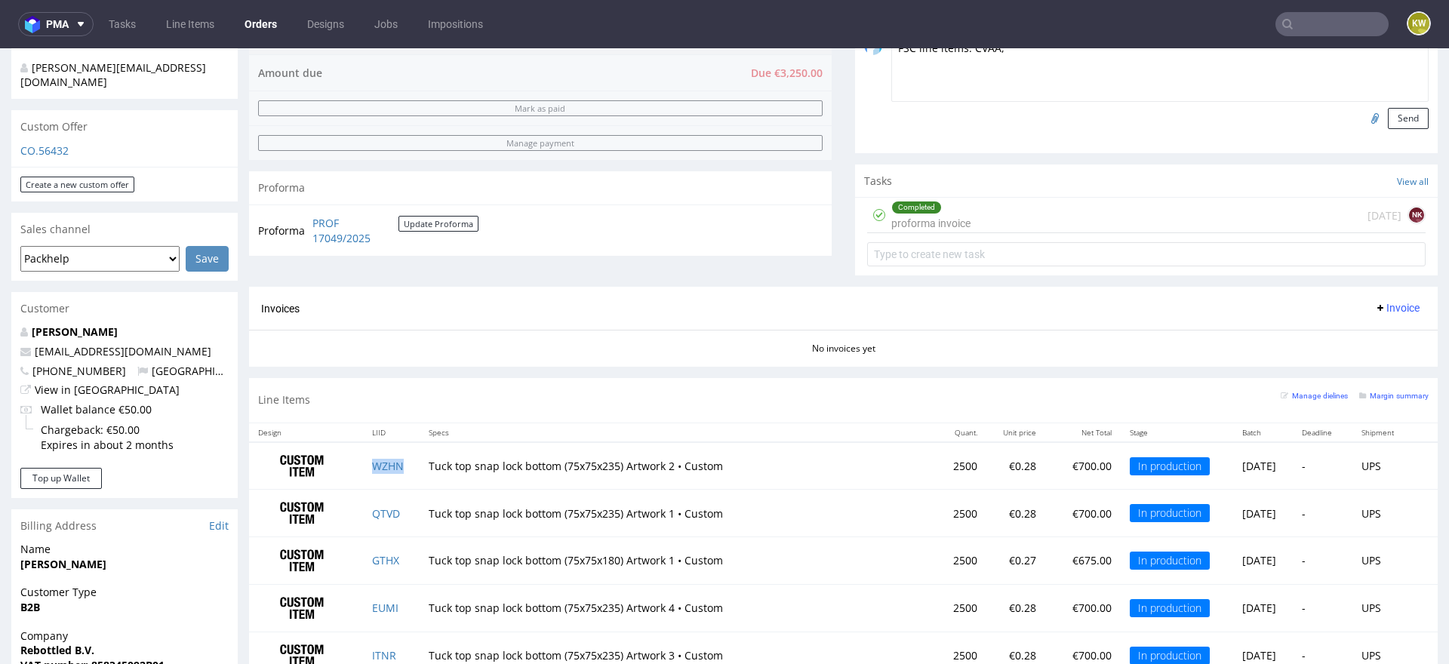
scroll to position [469, 0]
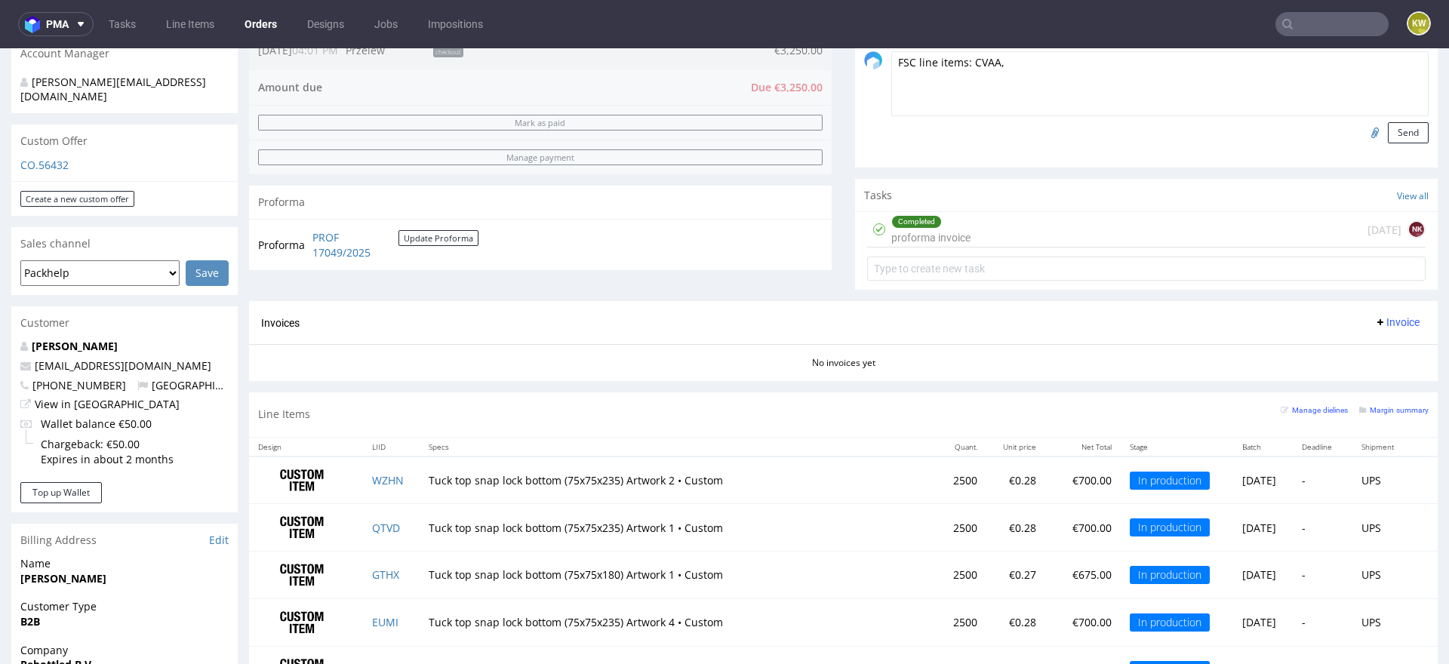
click at [1026, 78] on textarea "FSC line items: CVAA," at bounding box center [1159, 83] width 537 height 65
paste textarea "WZHN"
click at [407, 528] on td "QTVD" at bounding box center [391, 528] width 57 height 48
copy link "QTVD"
click at [1069, 78] on textarea "FSC line items: CVAA, WZHN," at bounding box center [1159, 83] width 537 height 65
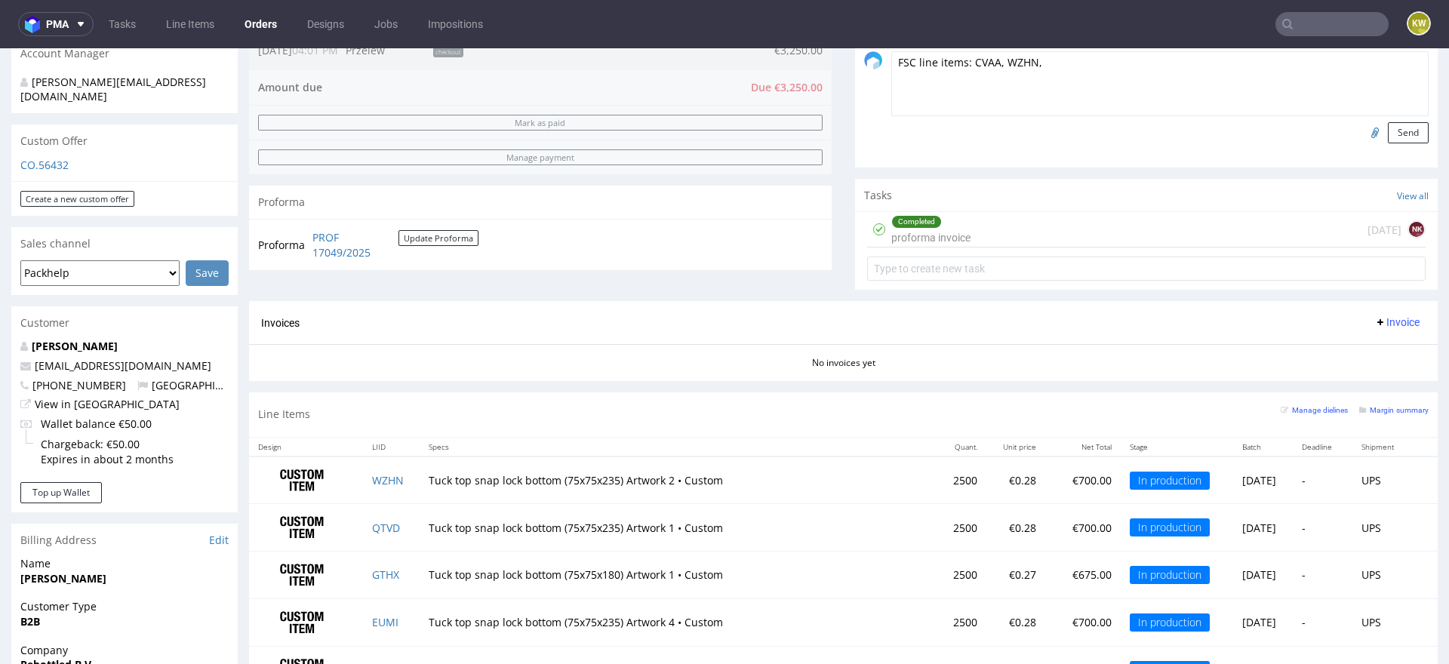
paste textarea "QTVD"
click at [403, 573] on td "GTHX" at bounding box center [391, 576] width 57 height 48
copy link "GTHX"
click at [1088, 63] on textarea "FSC line items: CVAA, WZHN, QTVD," at bounding box center [1159, 83] width 537 height 65
paste textarea "GTHX"
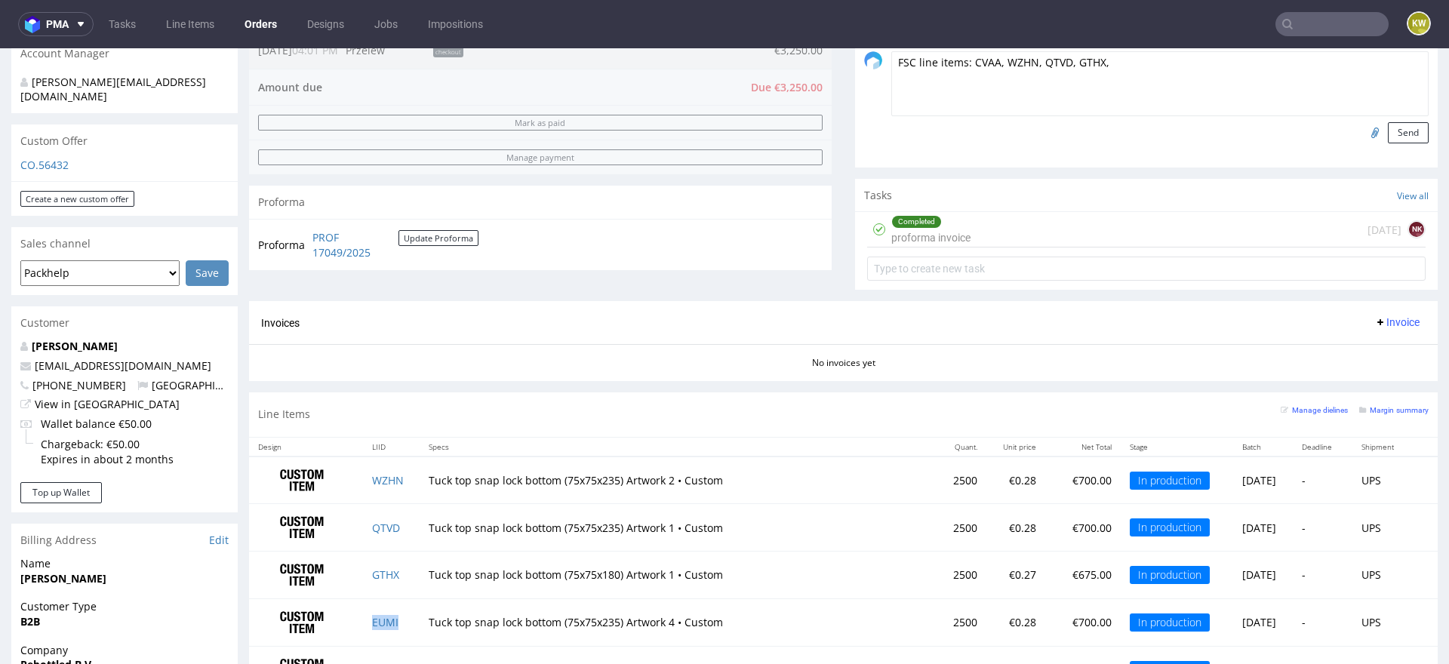
click at [402, 623] on td "EUMI" at bounding box center [391, 623] width 57 height 48
copy link "EUMI"
click at [1137, 62] on textarea "FSC line items: CVAA, WZHN, QTVD, GTHX," at bounding box center [1159, 83] width 537 height 65
paste textarea "EUMI"
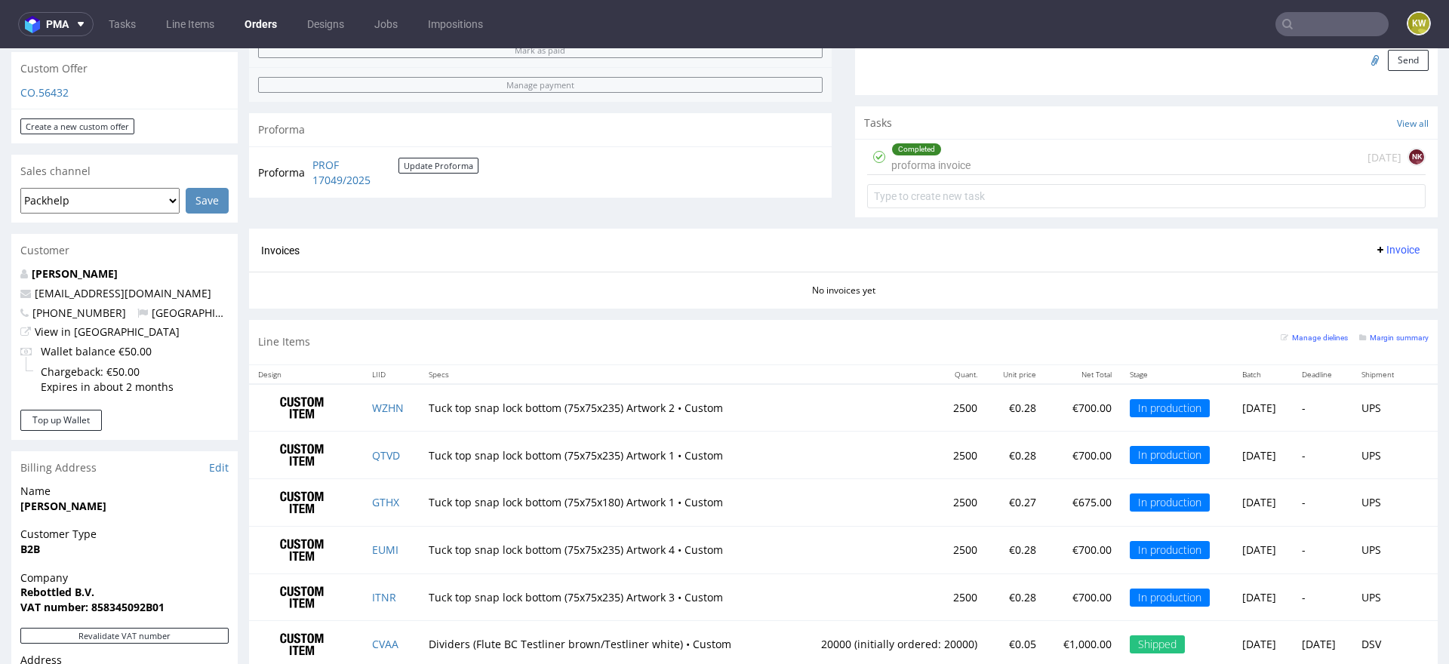
scroll to position [548, 0]
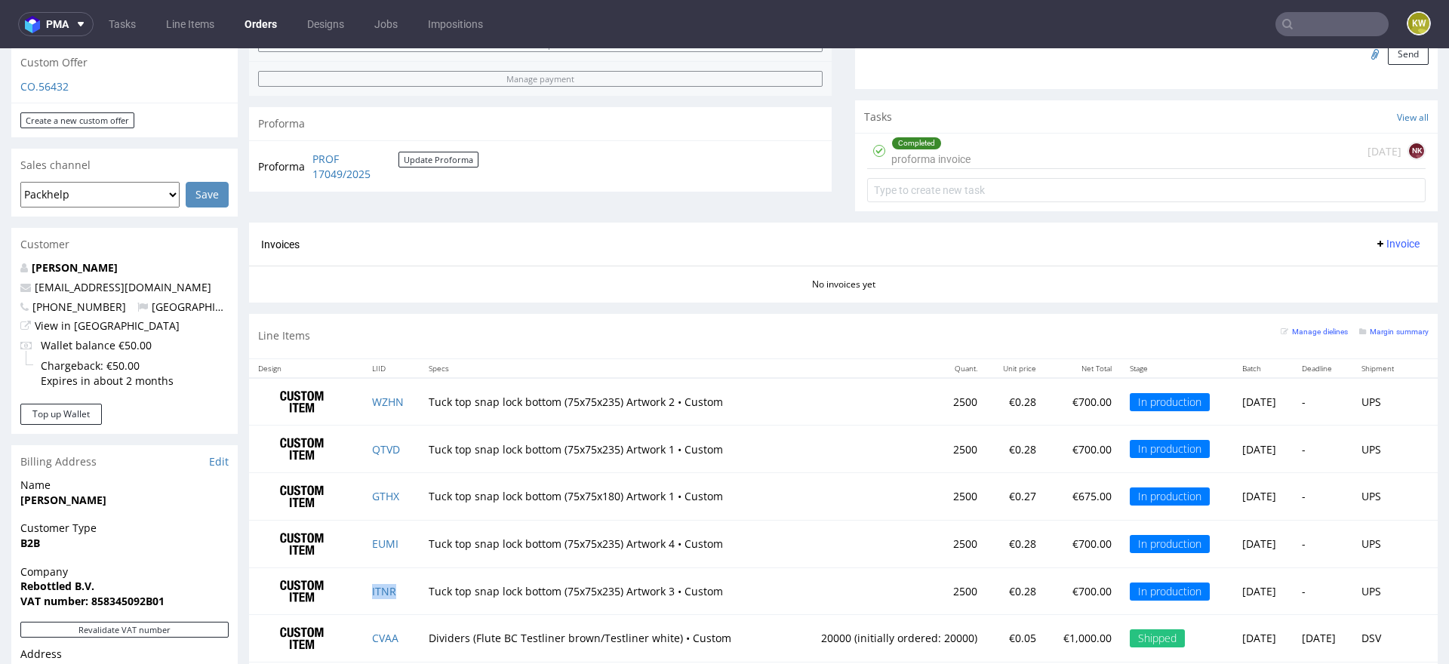
click at [407, 587] on td "ITNR" at bounding box center [391, 592] width 57 height 48
copy link "ITNR"
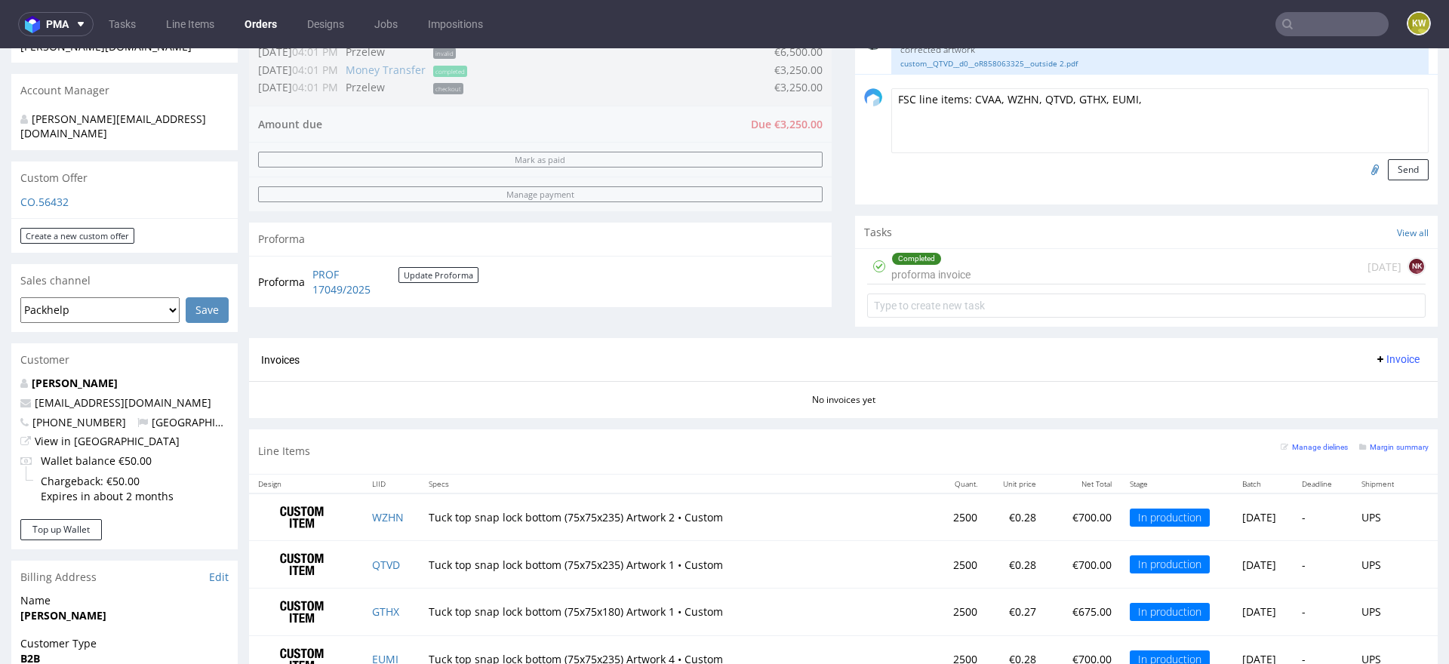
scroll to position [424, 0]
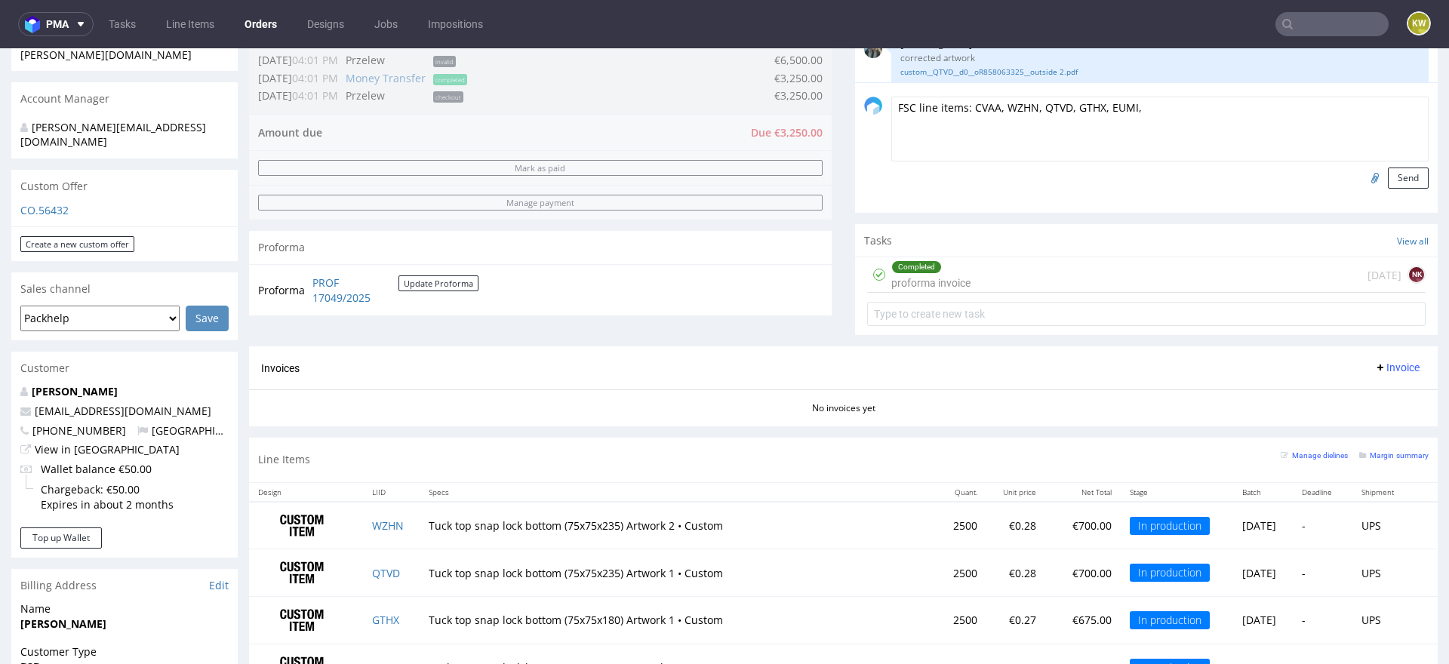
click at [1161, 111] on textarea "FSC line items: CVAA, WZHN, QTVD, GTHX, EUMI," at bounding box center [1159, 129] width 537 height 65
paste textarea "ITNR"
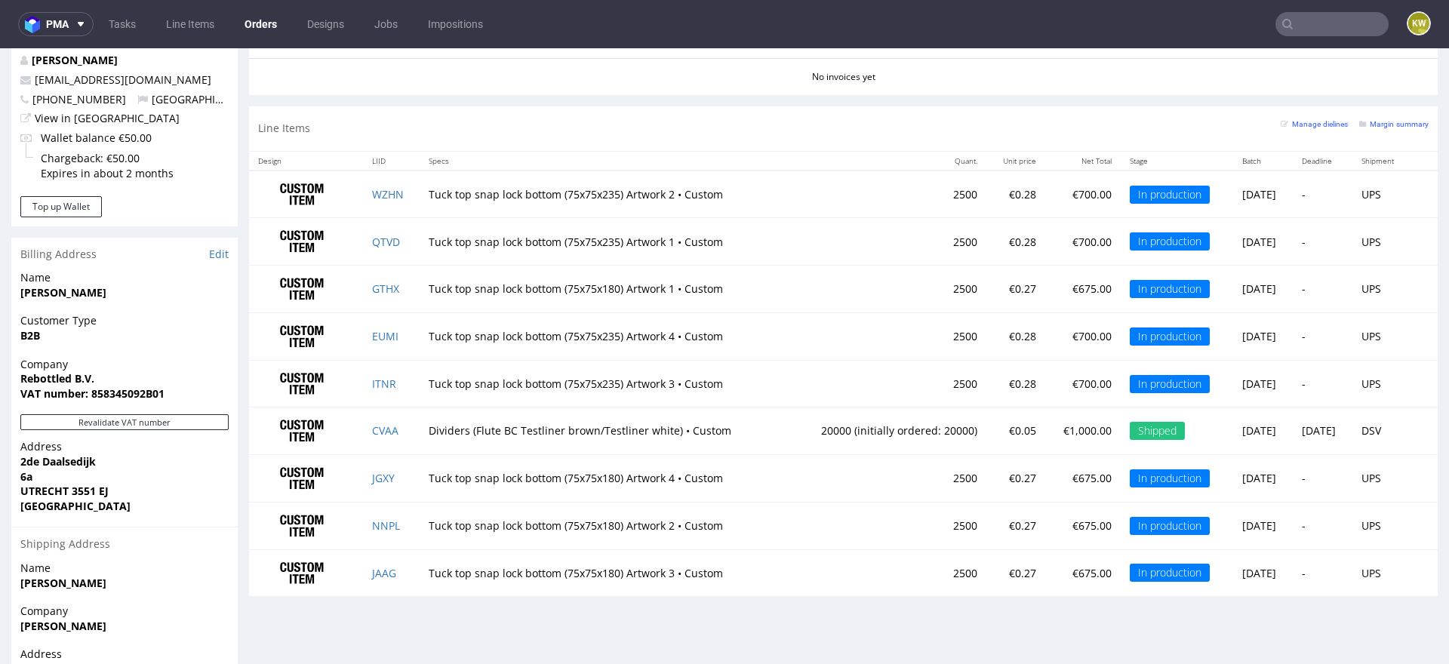
scroll to position [780, 0]
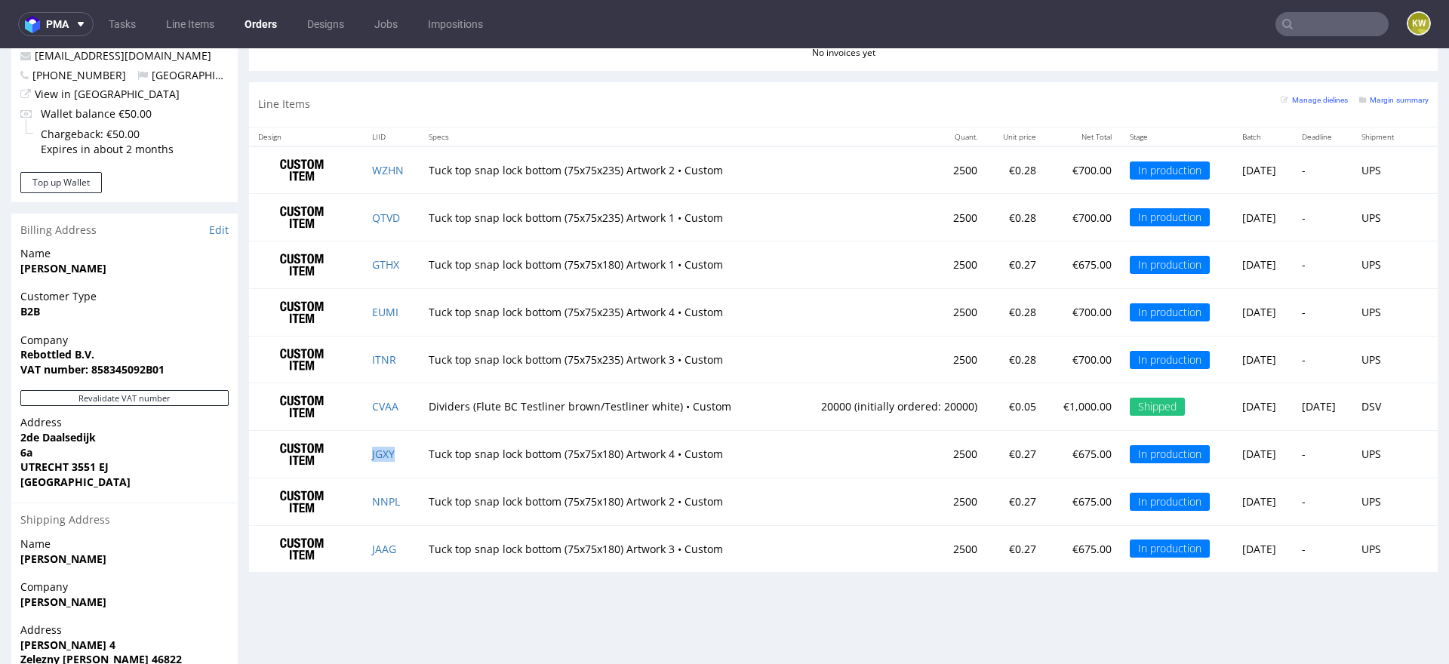
click at [403, 445] on td "JGXY" at bounding box center [391, 455] width 57 height 48
copy link "JGXY"
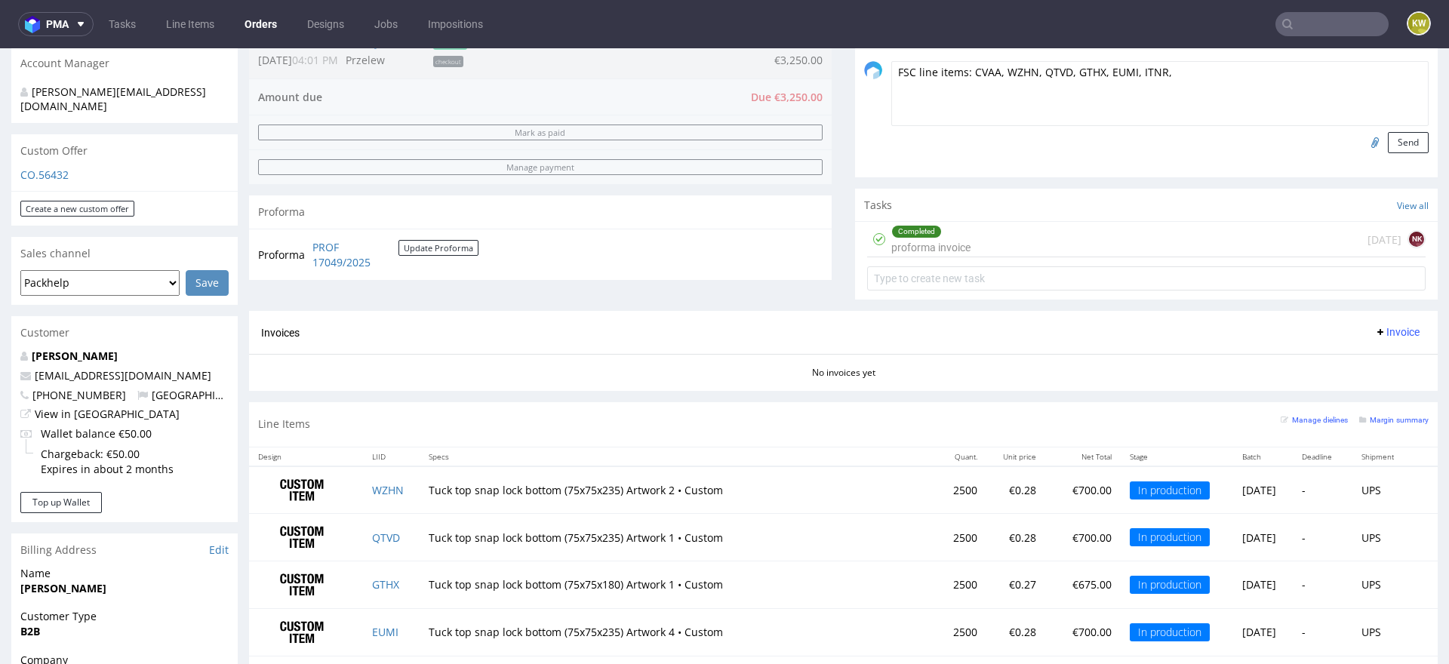
scroll to position [430, 0]
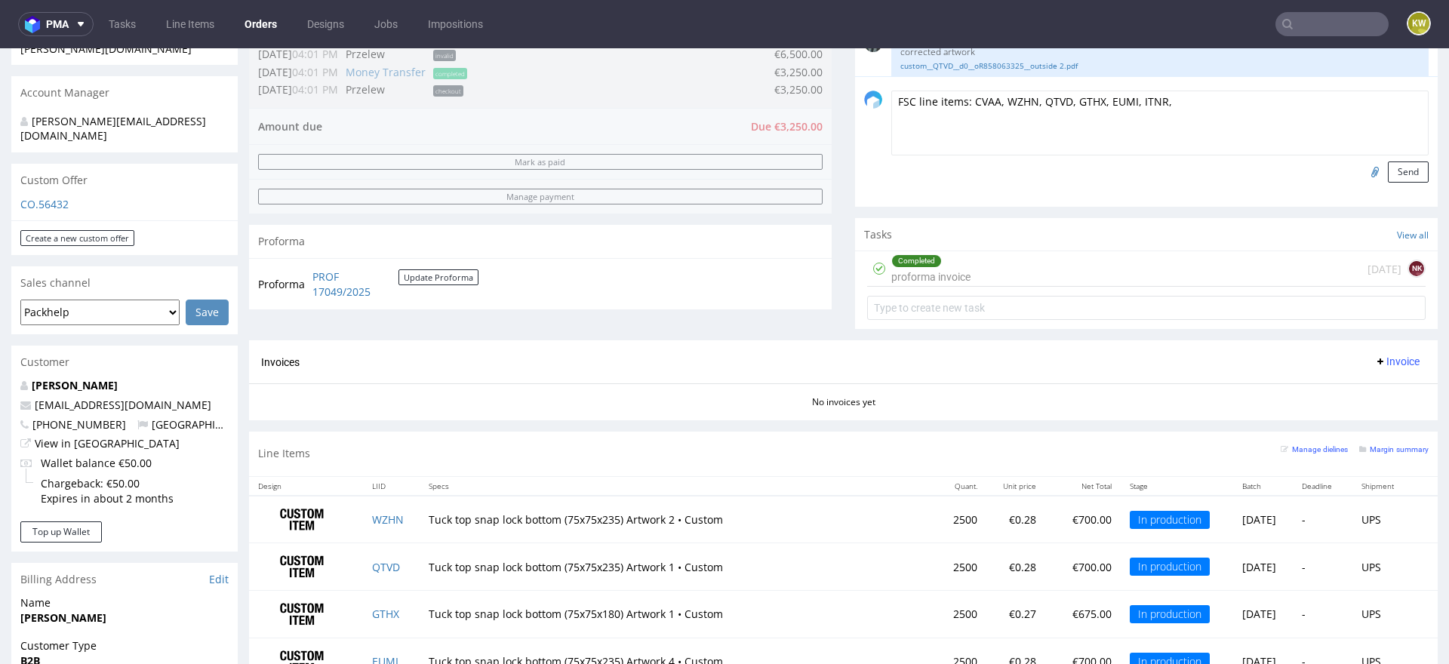
click at [1208, 85] on div "FSC line items: CVAA, WZHN, QTVD, GTHX, EUMI, ITNR, Send" at bounding box center [1146, 141] width 583 height 131
click at [1193, 95] on textarea "FSC line items: CVAA, WZHN, QTVD, GTHX, EUMI, ITNR," at bounding box center [1159, 123] width 537 height 65
paste textarea "JGXY"
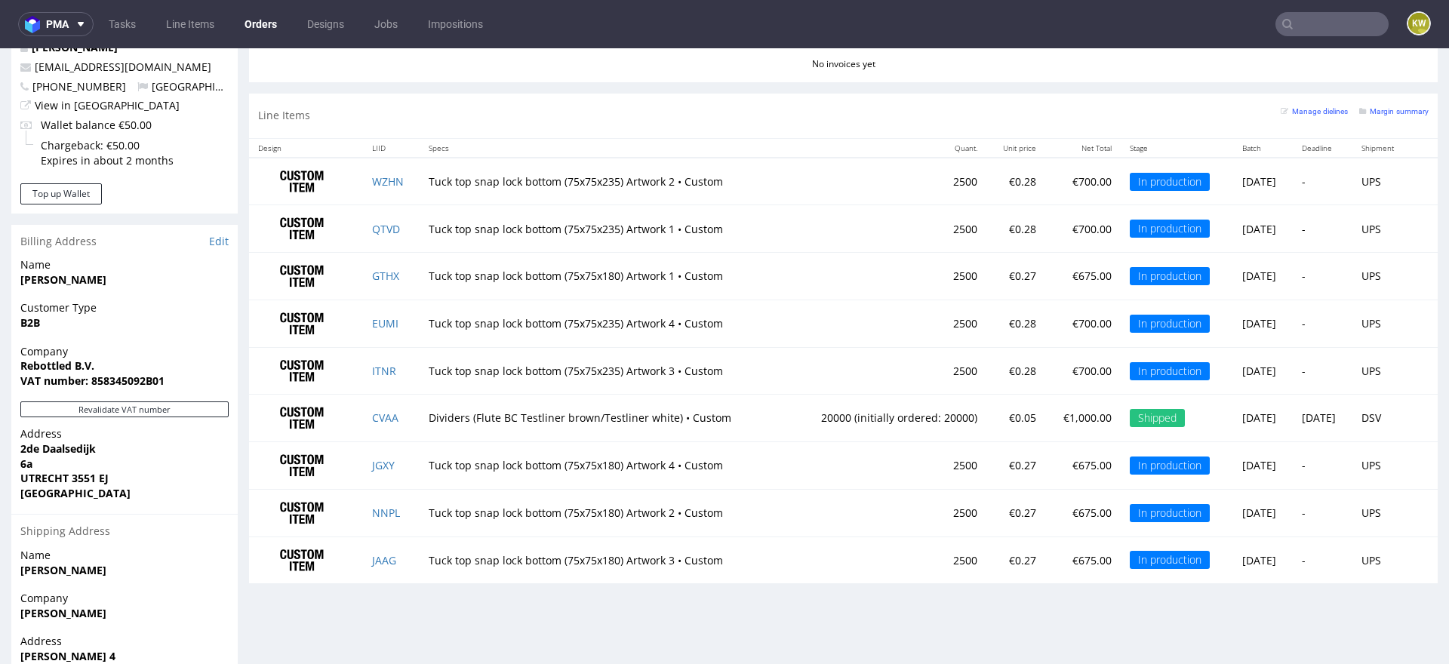
scroll to position [786, 0]
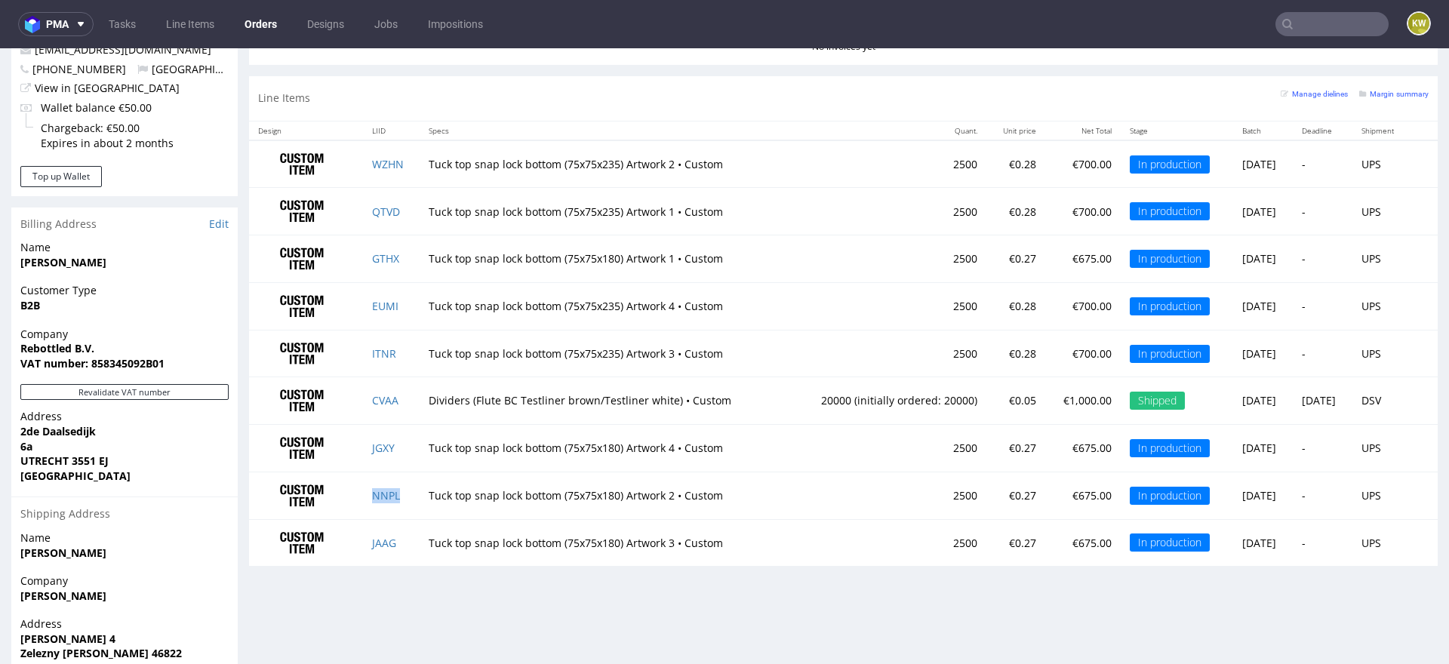
click at [395, 493] on td "NNPL" at bounding box center [391, 496] width 57 height 48
copy link "NNPL"
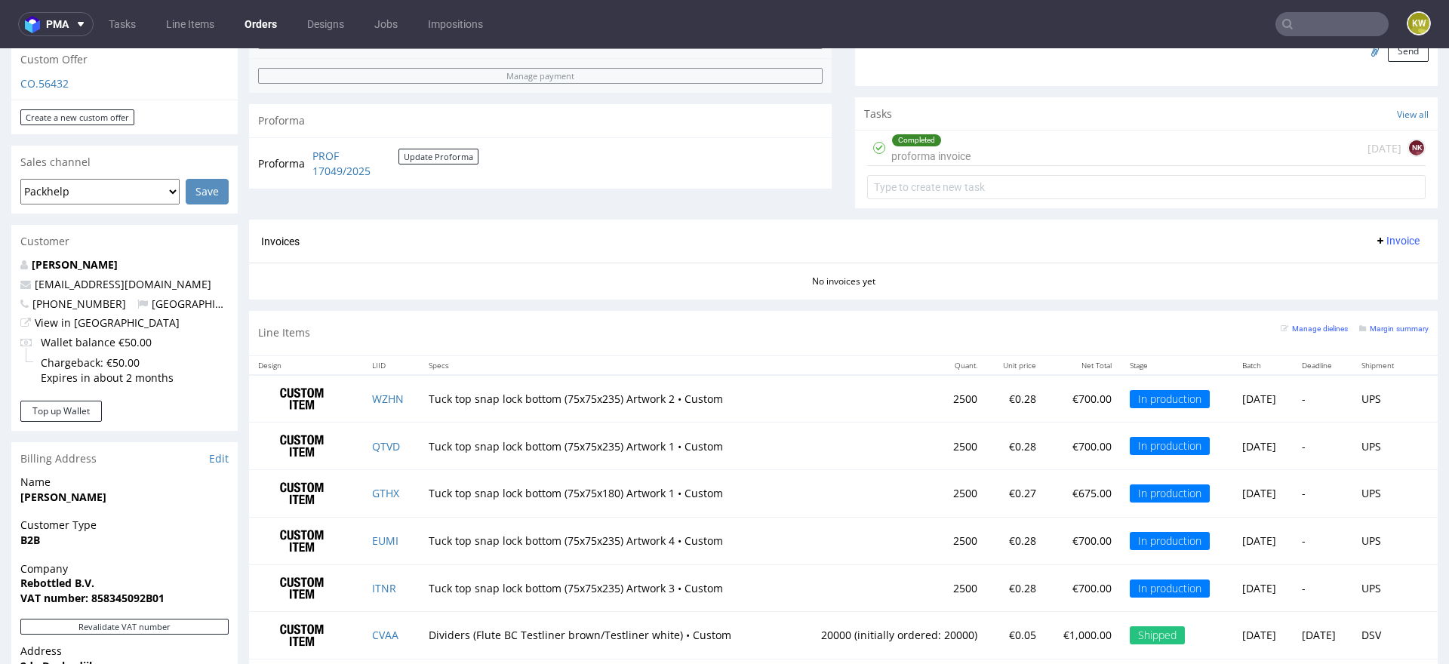
scroll to position [478, 0]
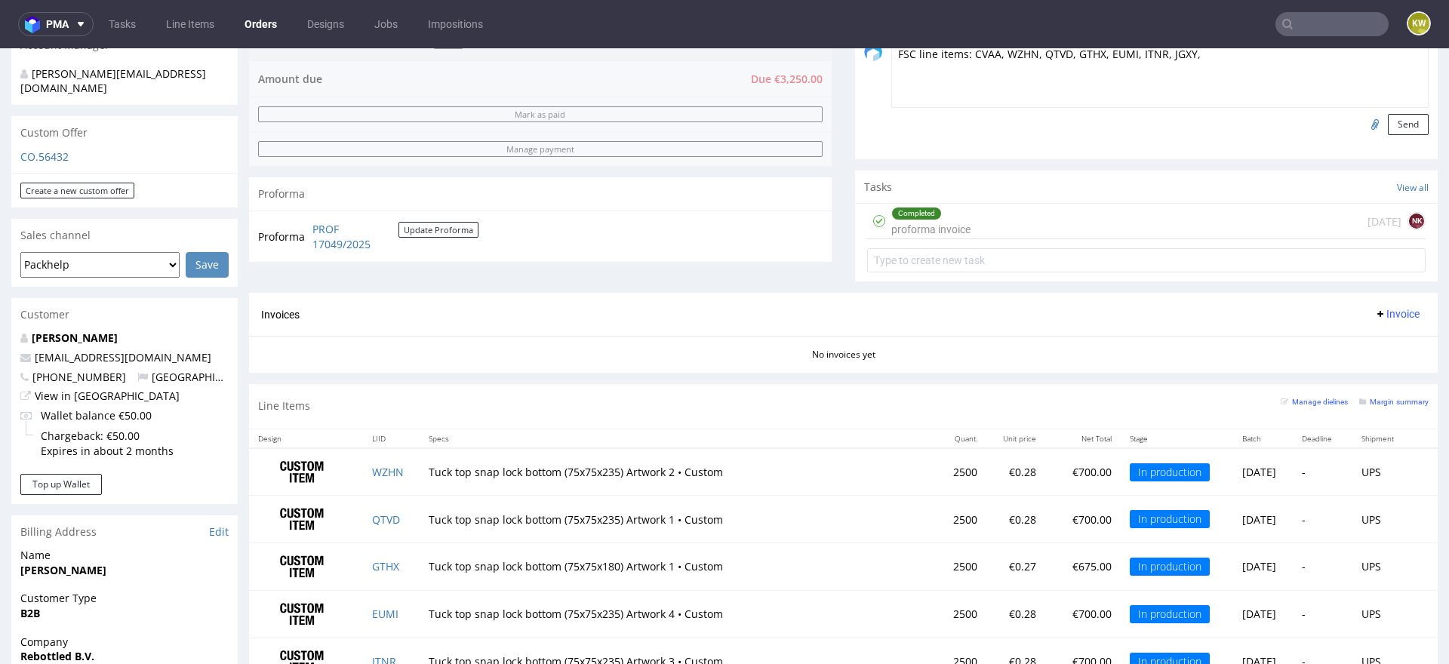
click at [1216, 71] on textarea "FSC line items: CVAA, WZHN, QTVD, GTHX, EUMI, ITNR, JGXY," at bounding box center [1159, 75] width 537 height 65
paste textarea "NNPL"
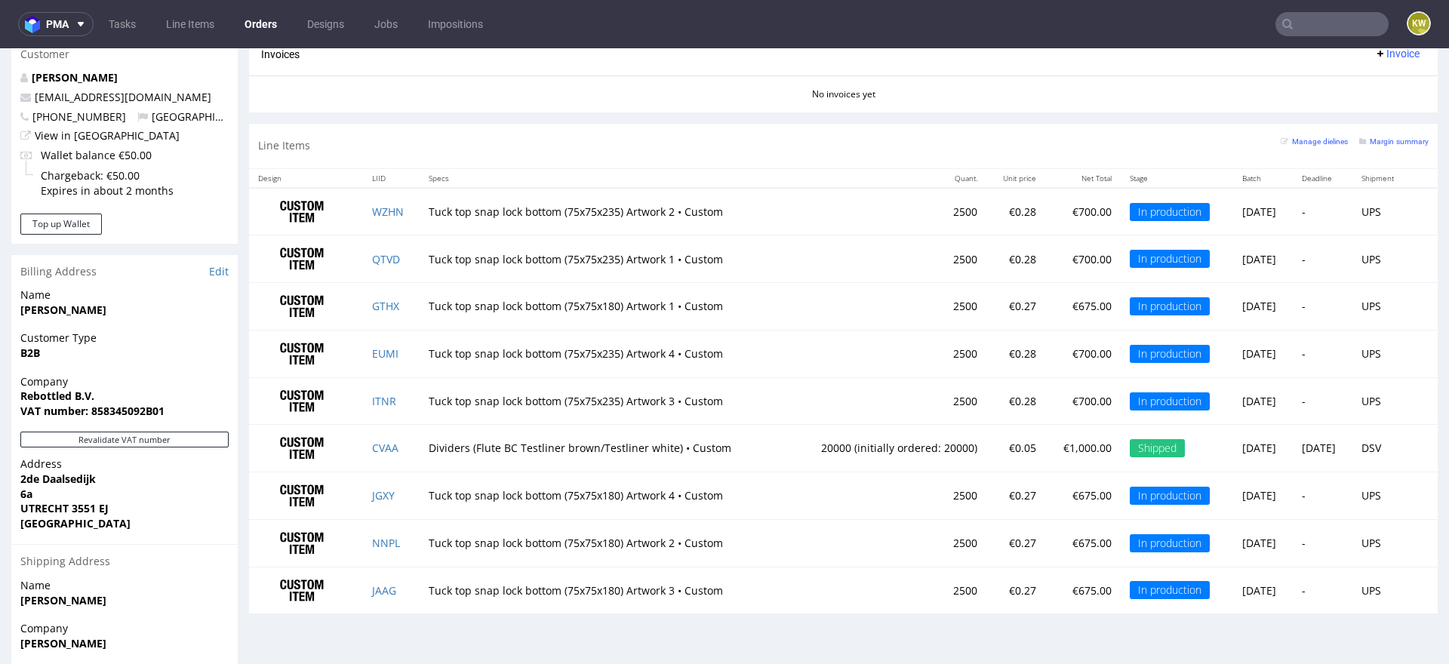
scroll to position [826, 0]
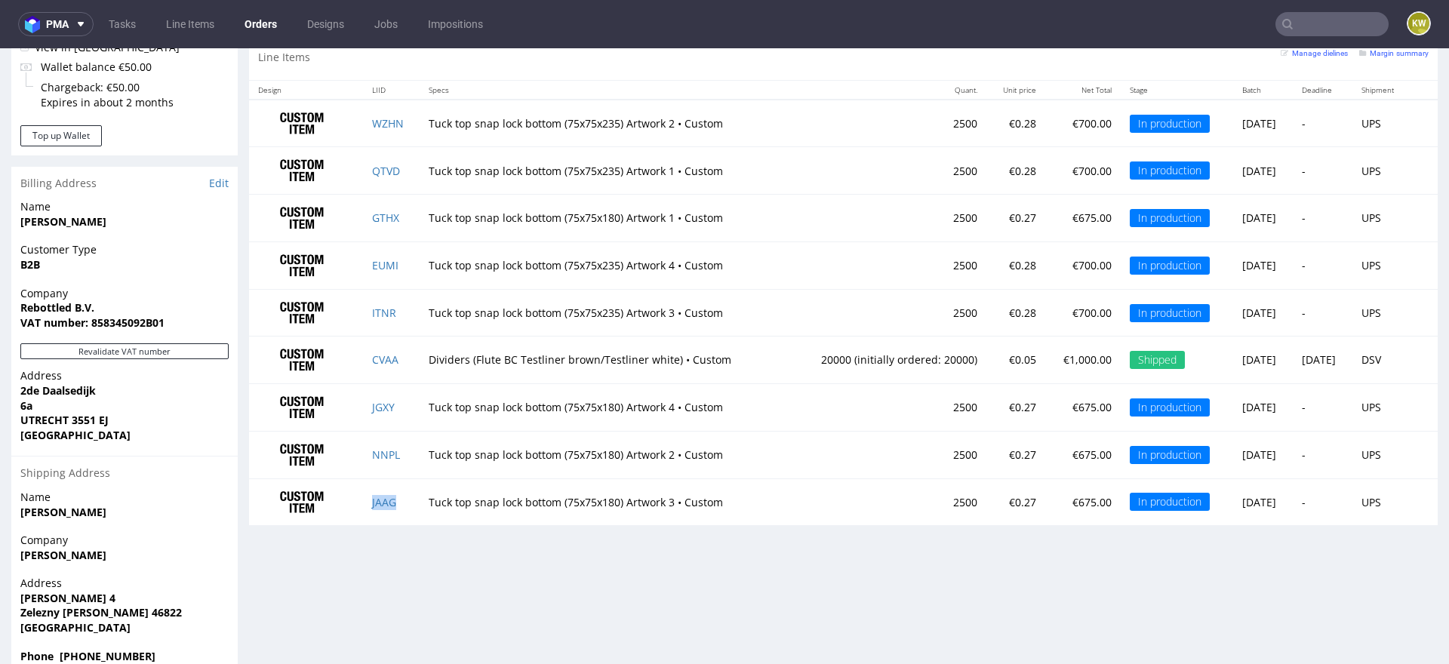
click at [402, 500] on td "JAAG" at bounding box center [391, 502] width 57 height 47
copy link "JAAG"
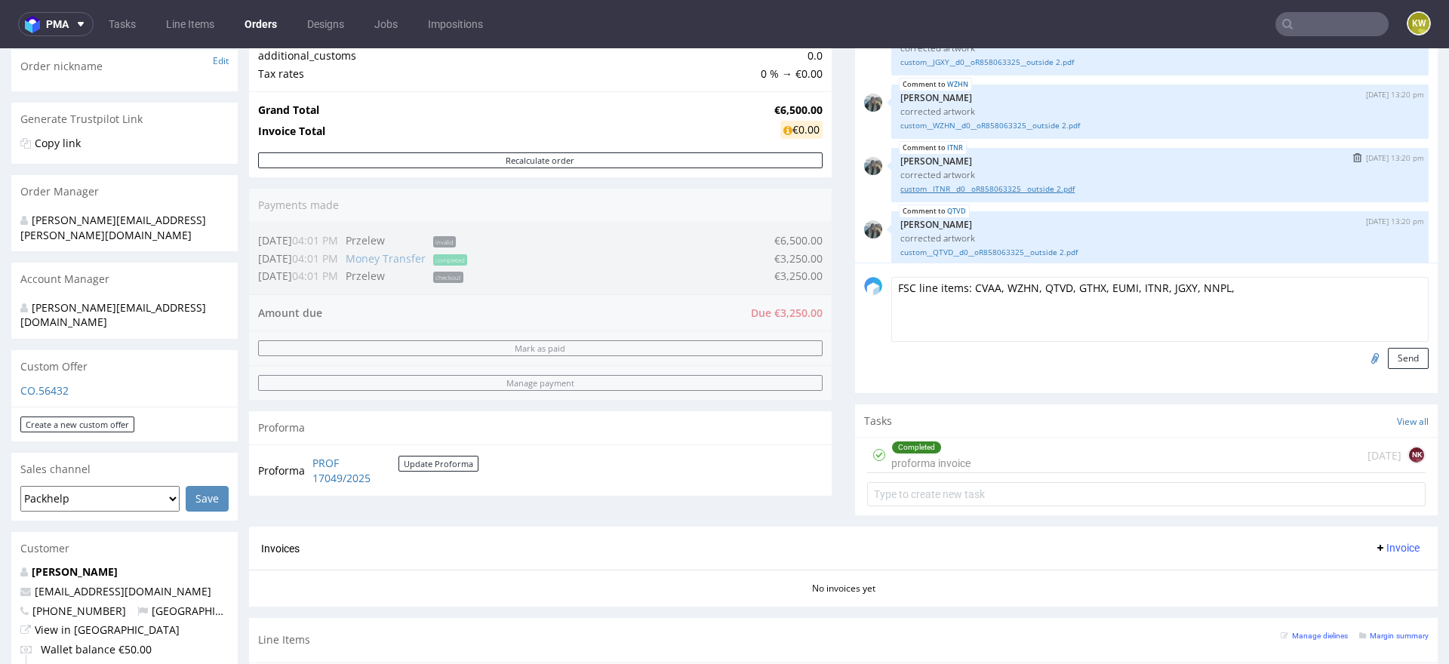
scroll to position [134, 0]
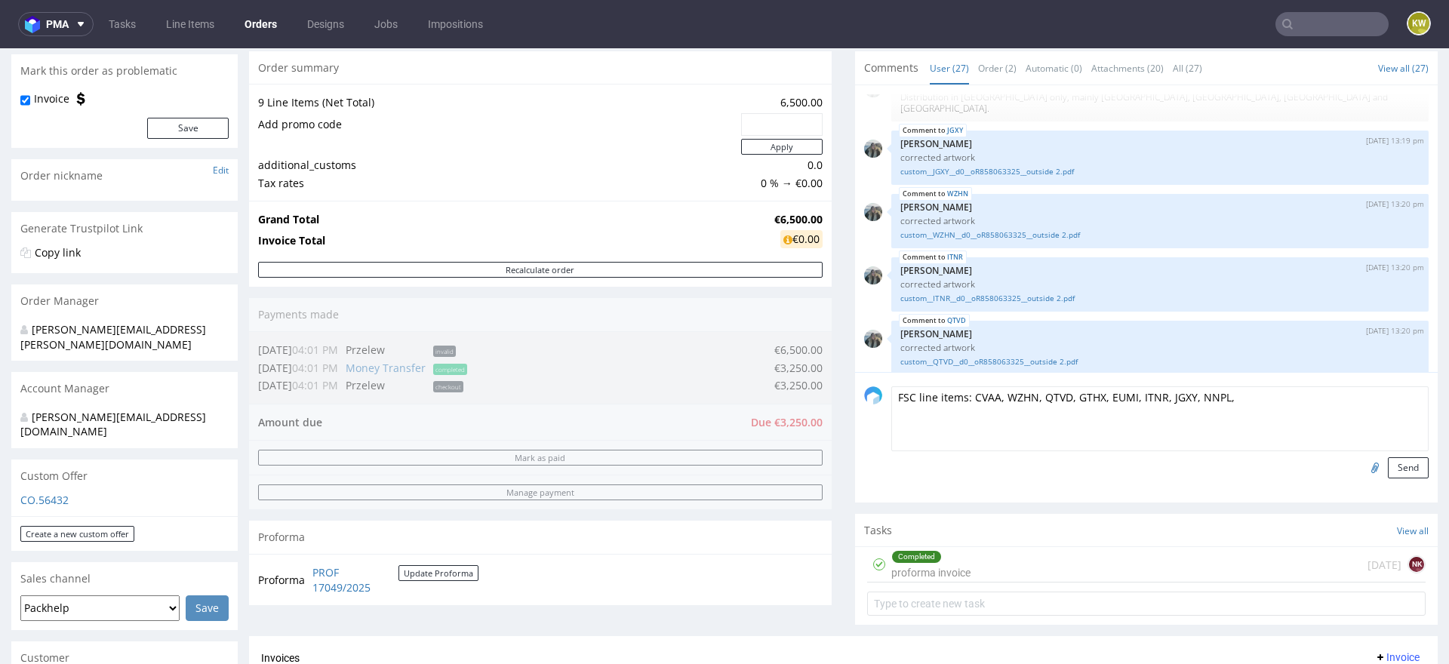
click at [1260, 399] on textarea "FSC line items: CVAA, WZHN, QTVD, GTHX, EUMI, ITNR, JGXY, NNPL," at bounding box center [1159, 418] width 537 height 65
paste textarea "JAAG"
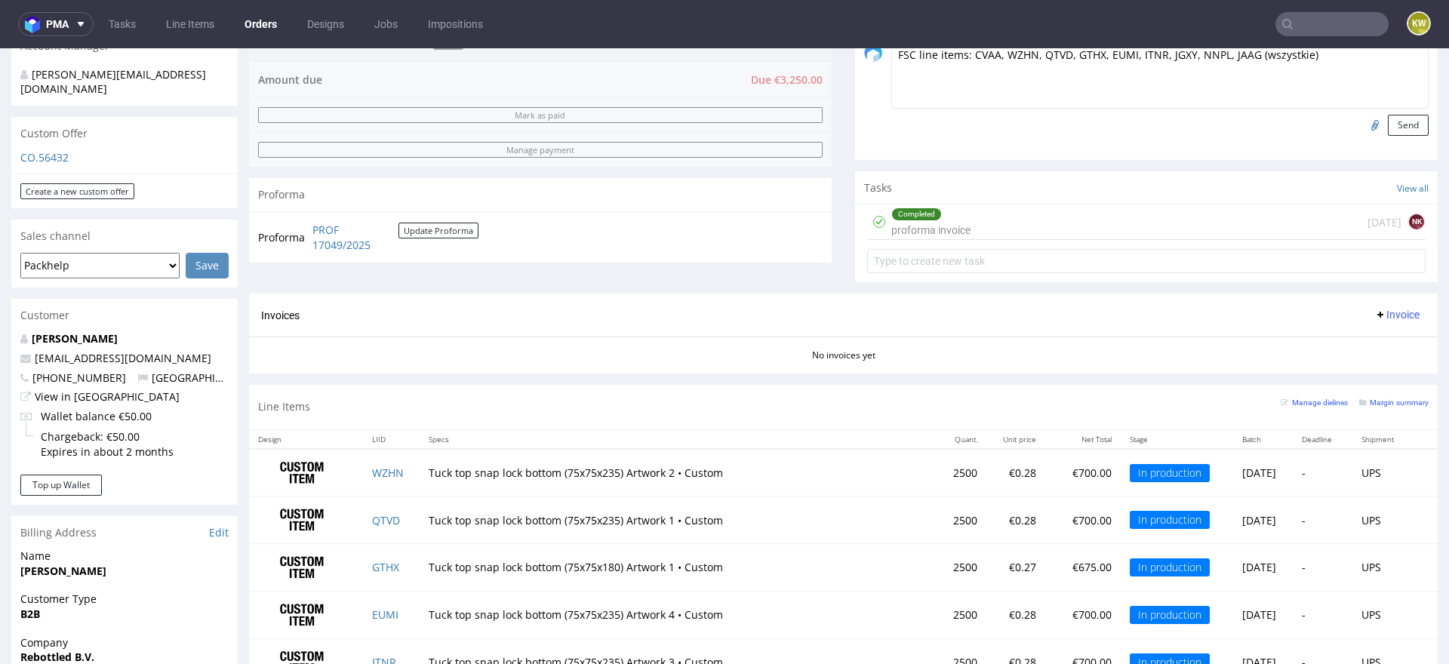
scroll to position [455, 0]
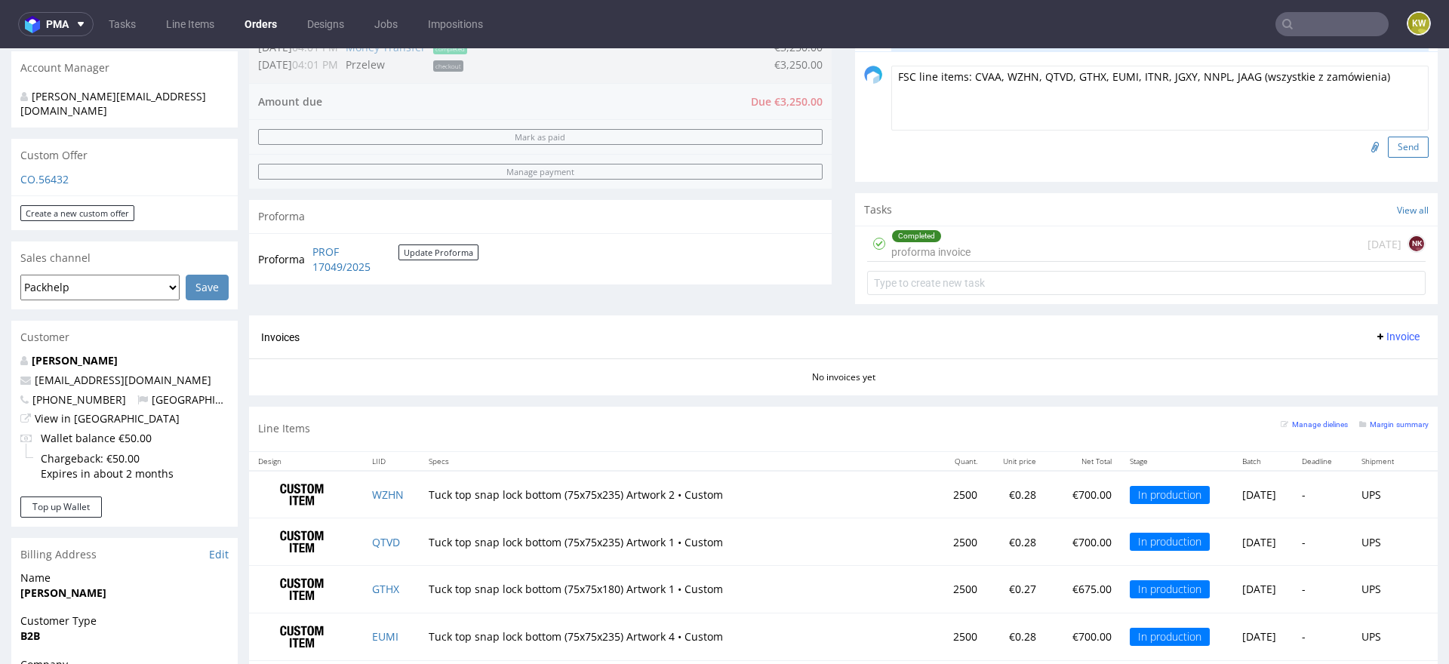
type textarea "FSC line items: CVAA, WZHN, QTVD, GTHX, EUMI, ITNR, JGXY, NNPL, JAAG (wszystkie…"
click at [1390, 146] on button "Send" at bounding box center [1408, 147] width 41 height 21
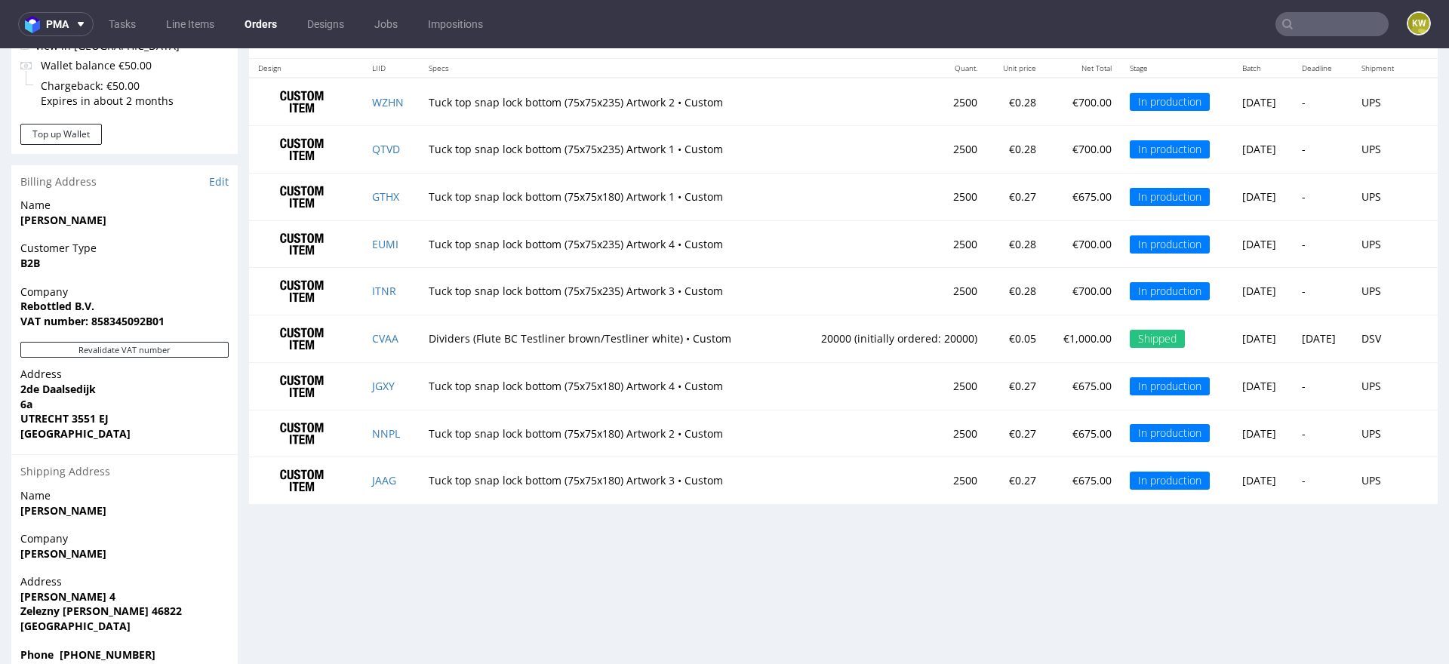
scroll to position [0, 0]
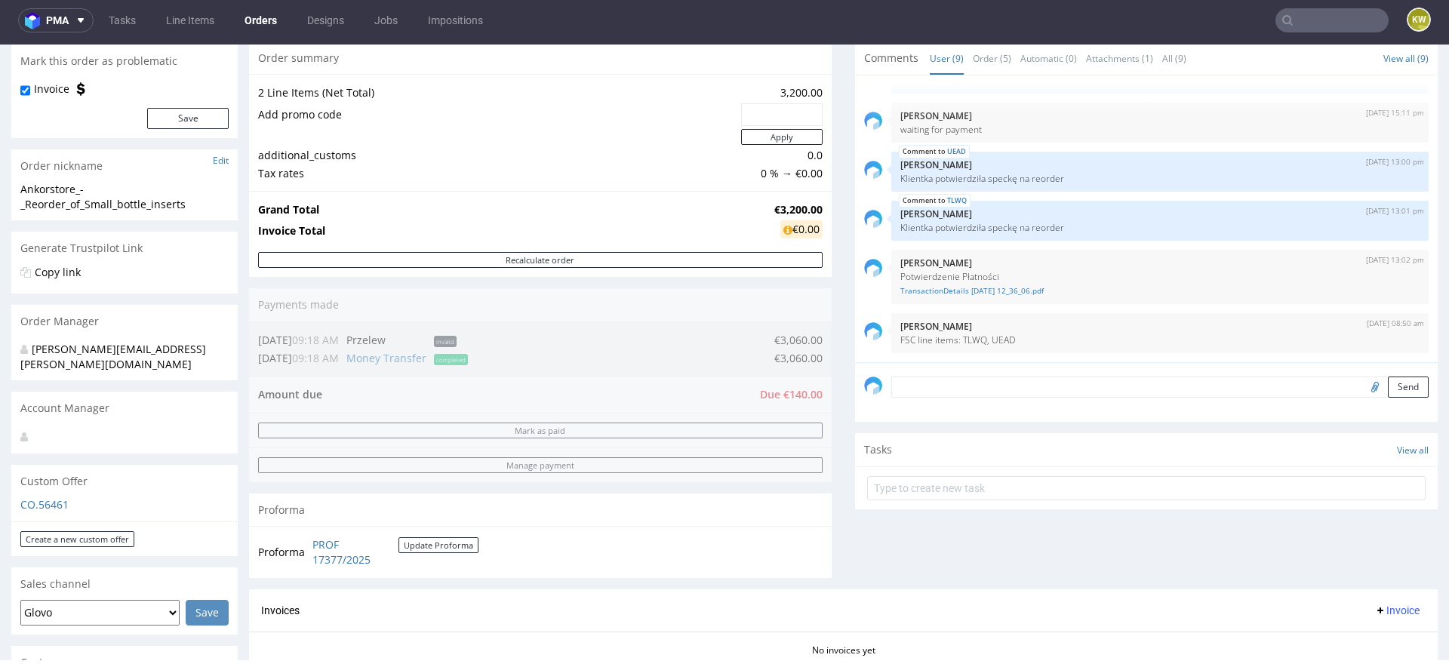
scroll to position [134, 0]
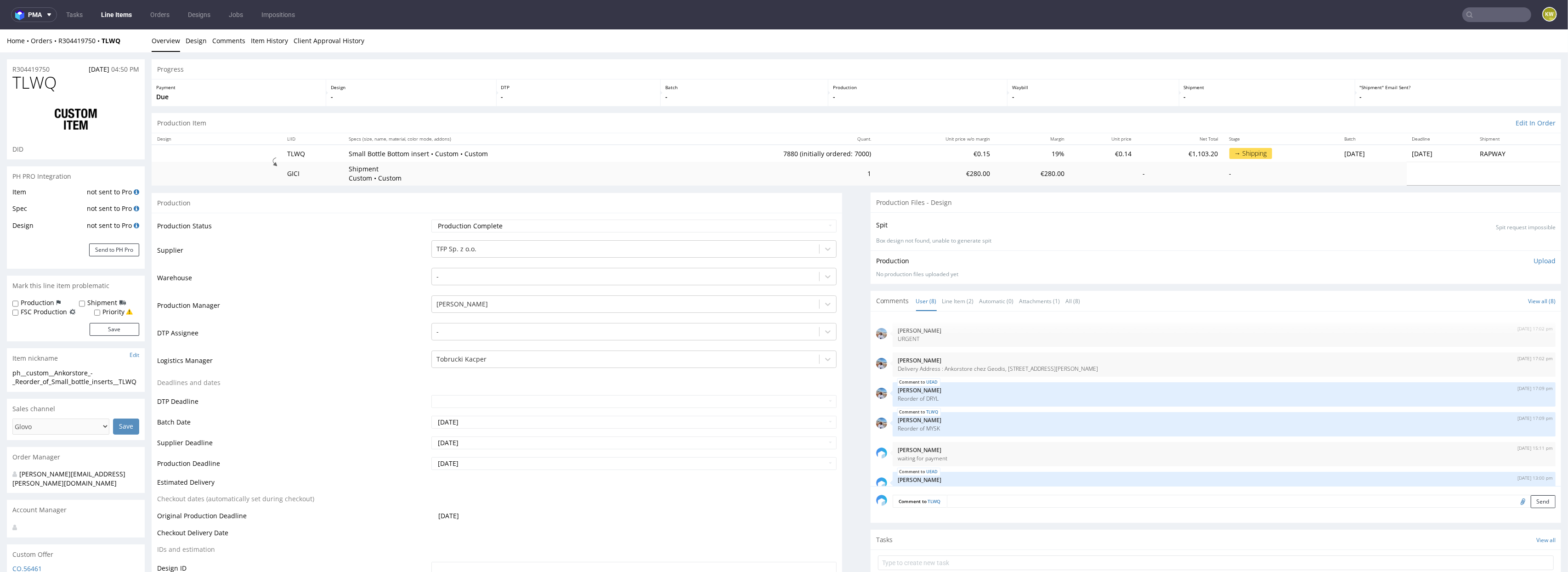
scroll to position [83, 0]
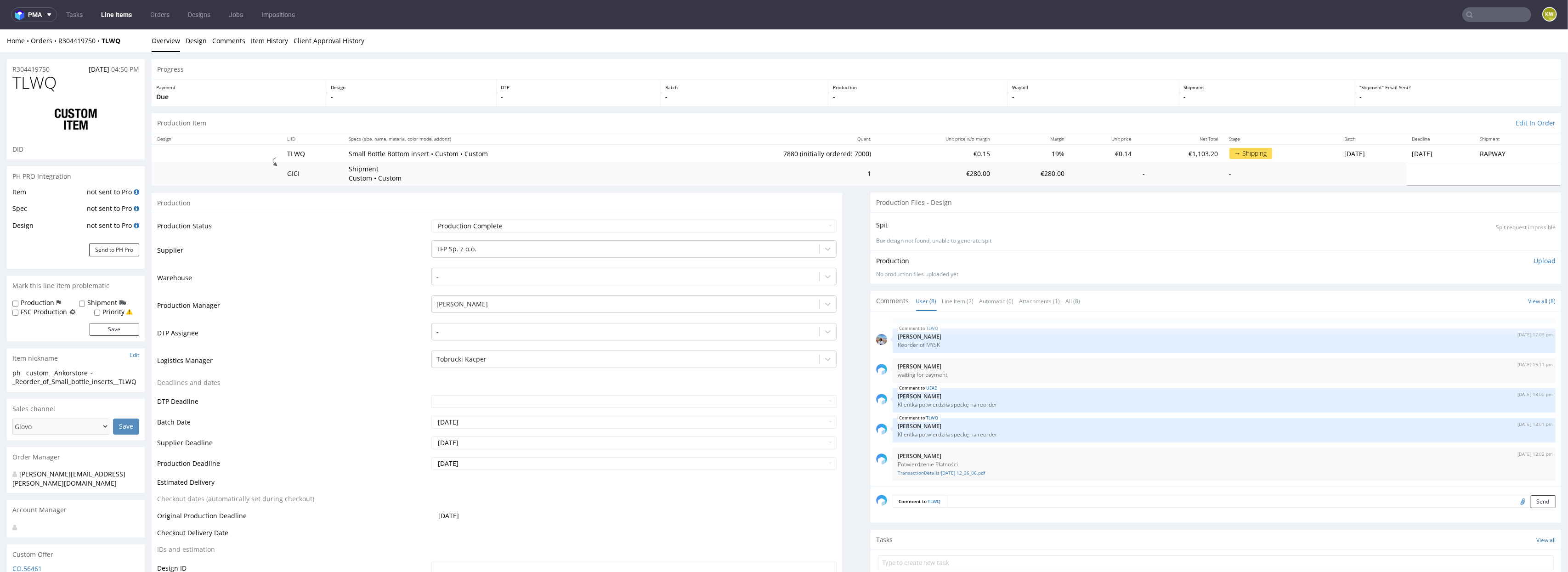
click at [115, 14] on link "Line Items" at bounding box center [116, 15] width 42 height 15
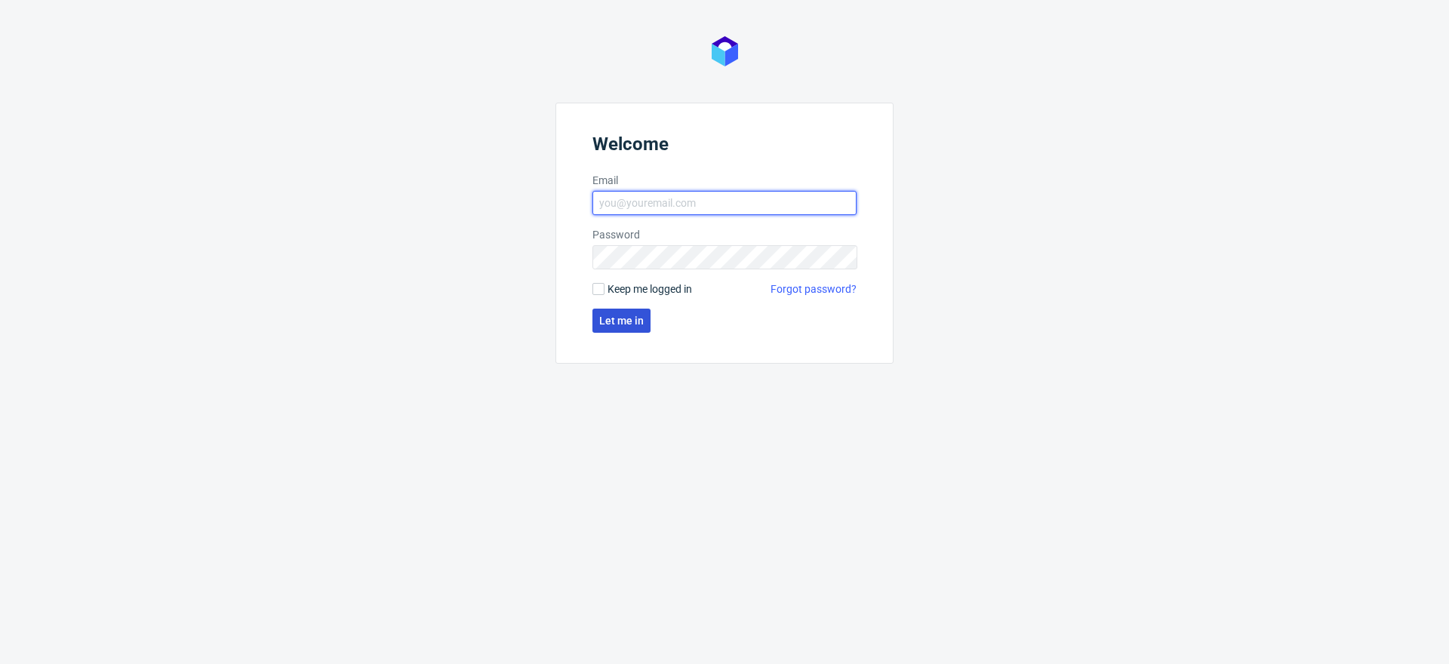
type input "[EMAIL_ADDRESS][DOMAIN_NAME]"
click at [615, 320] on span "Let me in" at bounding box center [621, 320] width 45 height 11
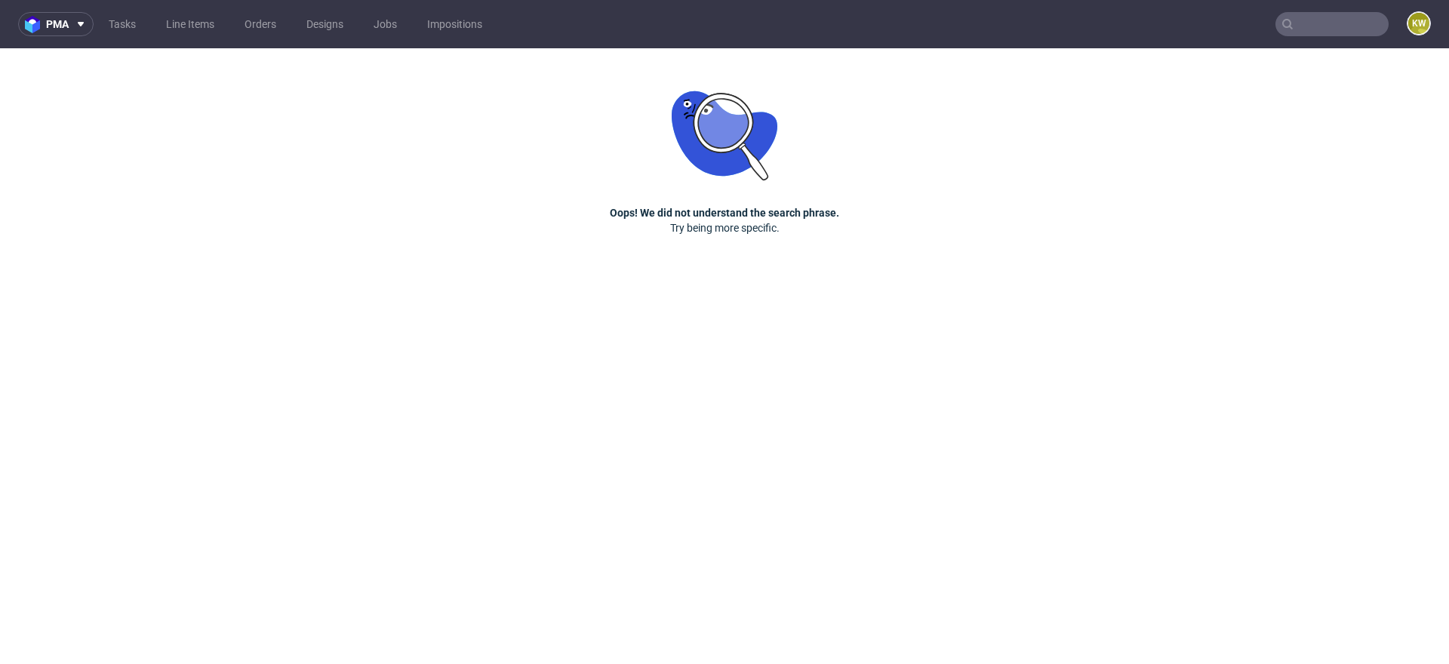
click at [1316, 26] on input "text" at bounding box center [1332, 24] width 113 height 24
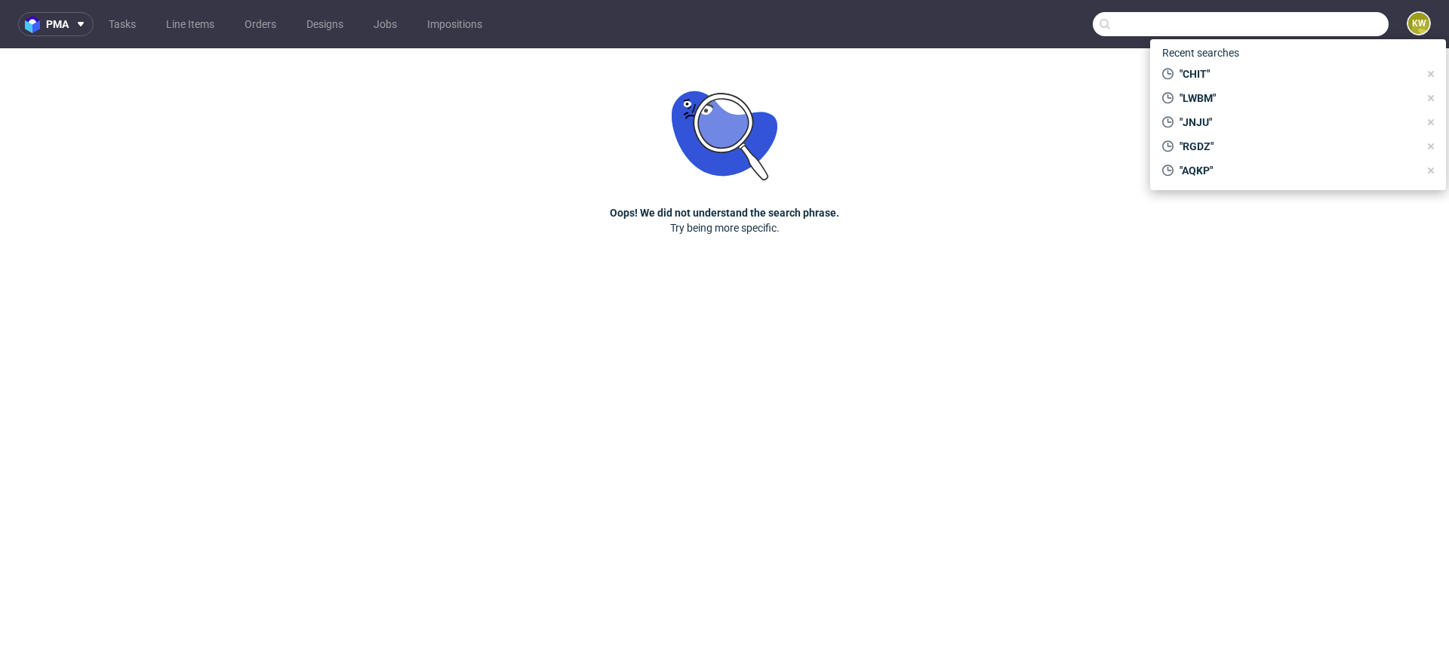
paste input "CHIT"
type input "CHIT"
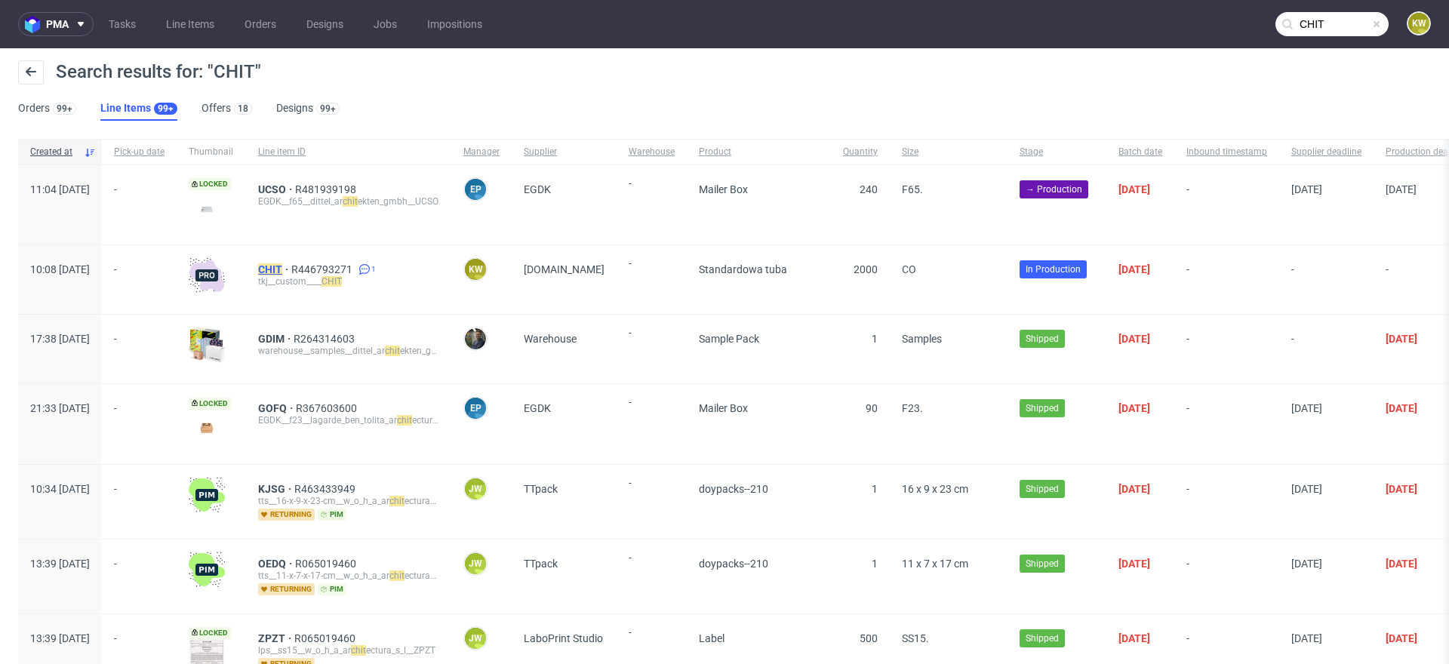
click at [282, 269] on mark "CHIT" at bounding box center [270, 269] width 24 height 12
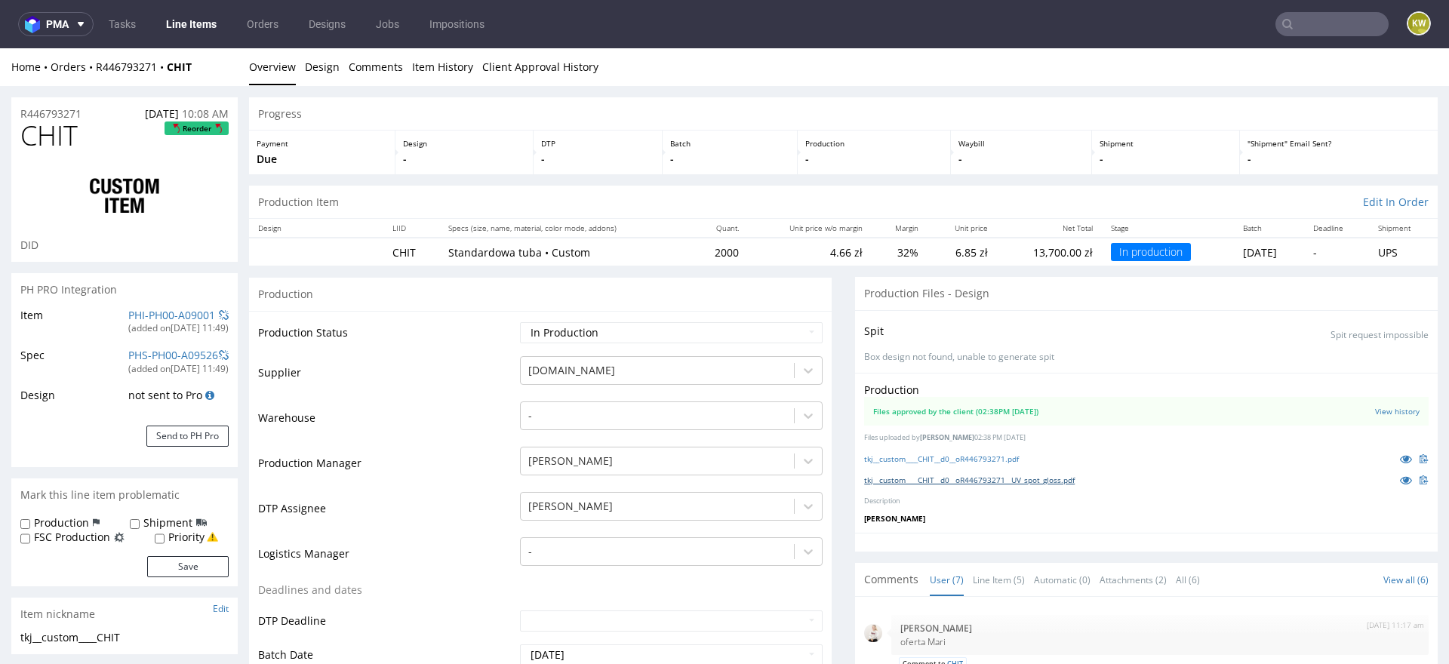
scroll to position [126, 0]
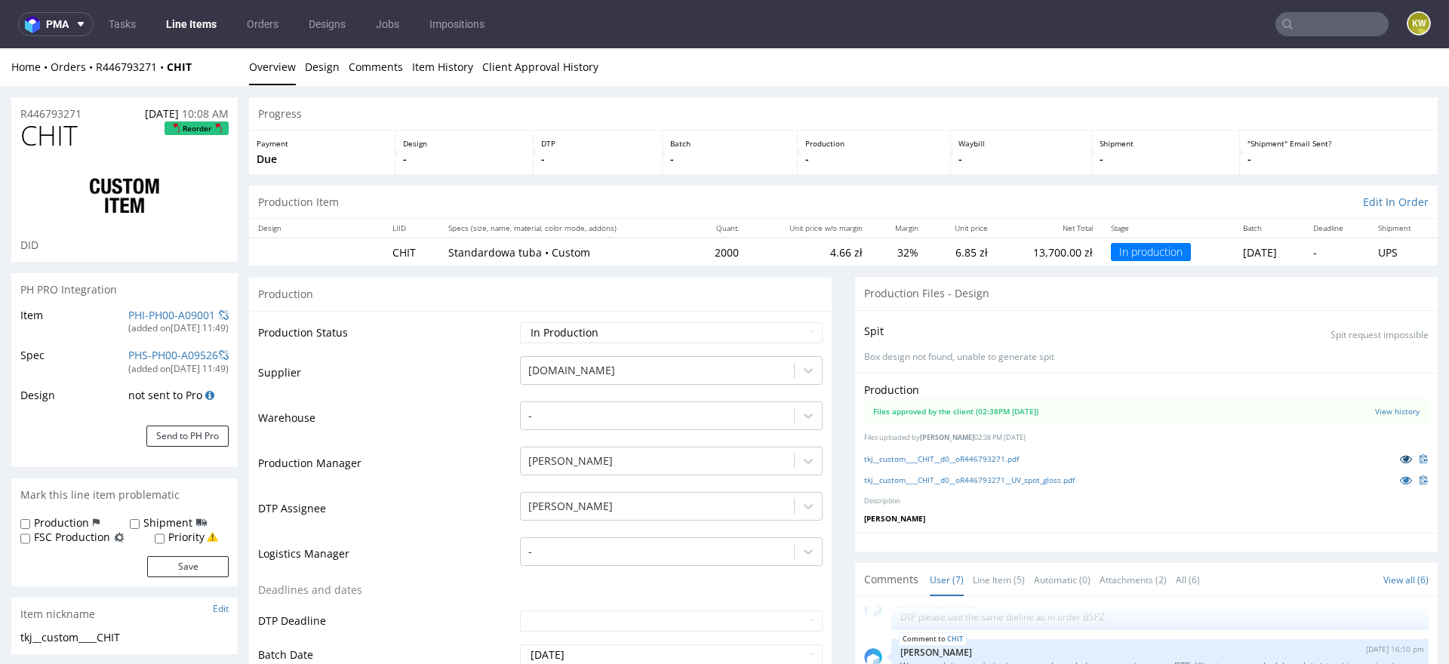
click at [1400, 460] on icon at bounding box center [1406, 459] width 12 height 11
click at [1400, 481] on icon at bounding box center [1406, 480] width 12 height 11
click at [1400, 455] on icon at bounding box center [1406, 459] width 12 height 11
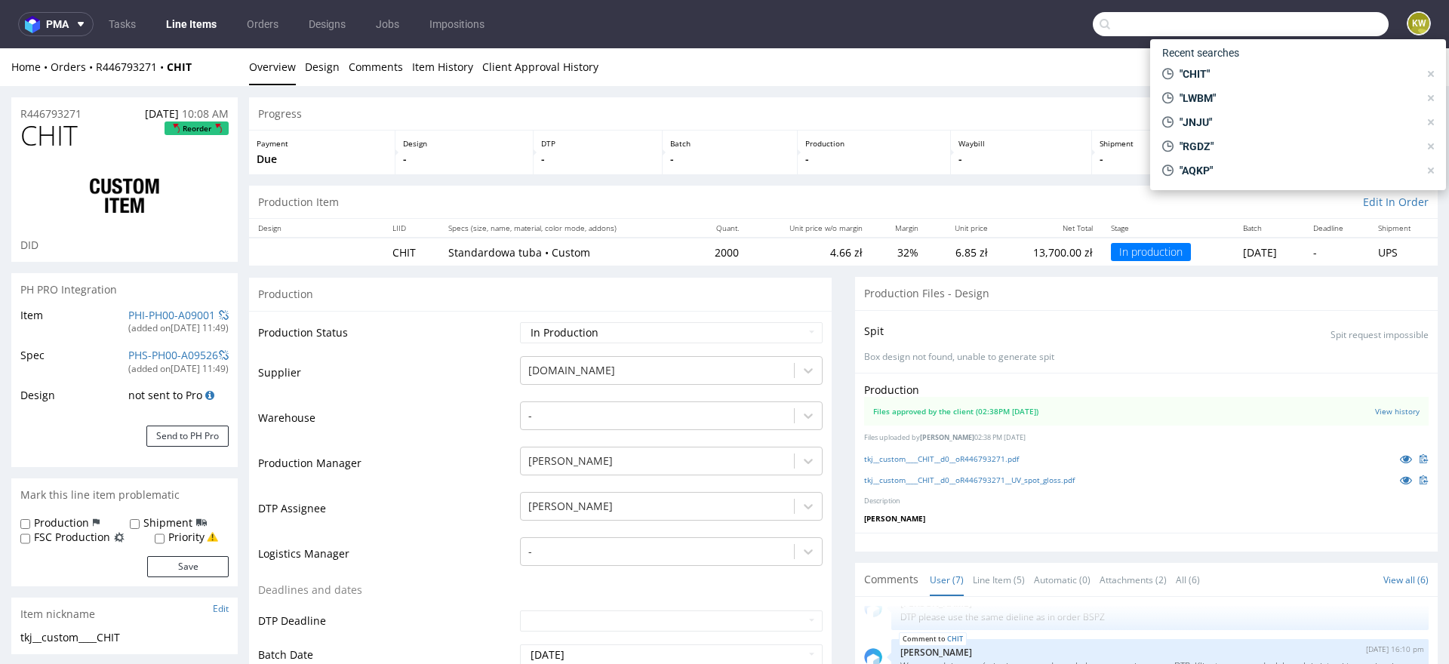
click at [1332, 30] on input "text" at bounding box center [1241, 24] width 296 height 24
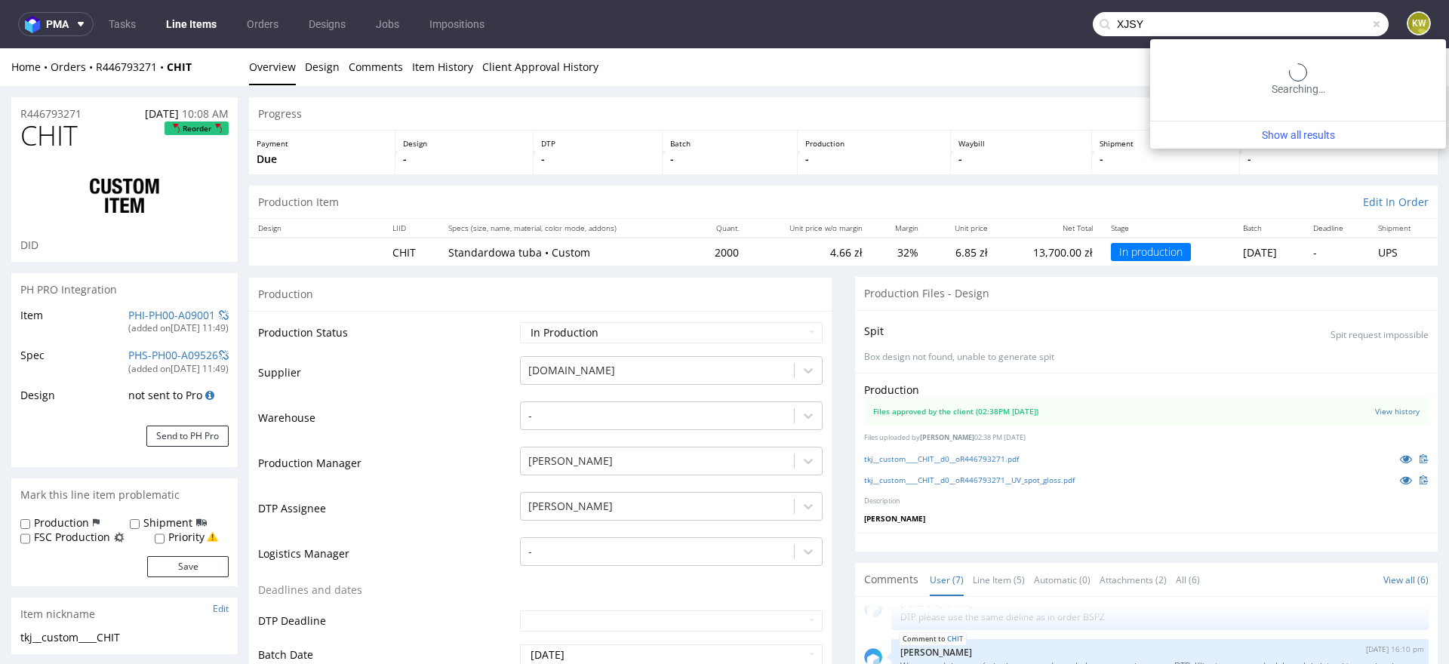
type input "XJSY"
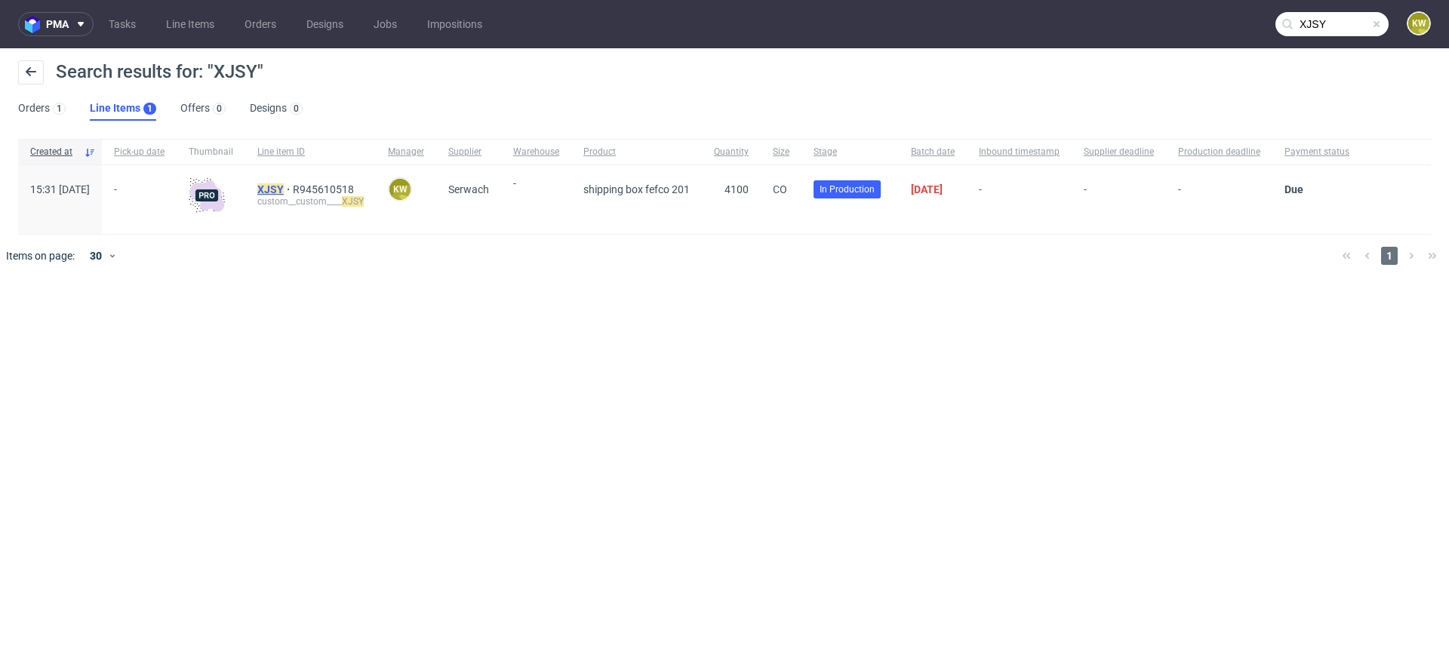
click at [284, 186] on mark "XJSY" at bounding box center [270, 189] width 26 height 12
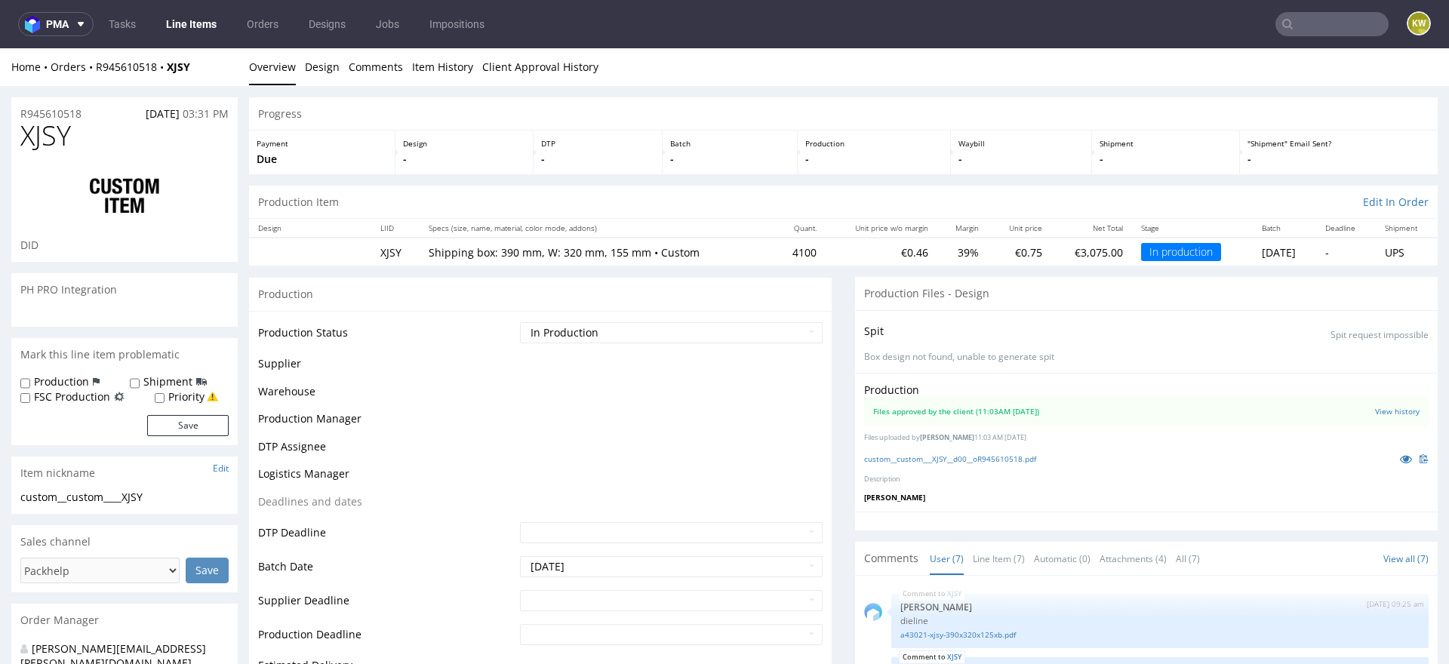
scroll to position [155, 0]
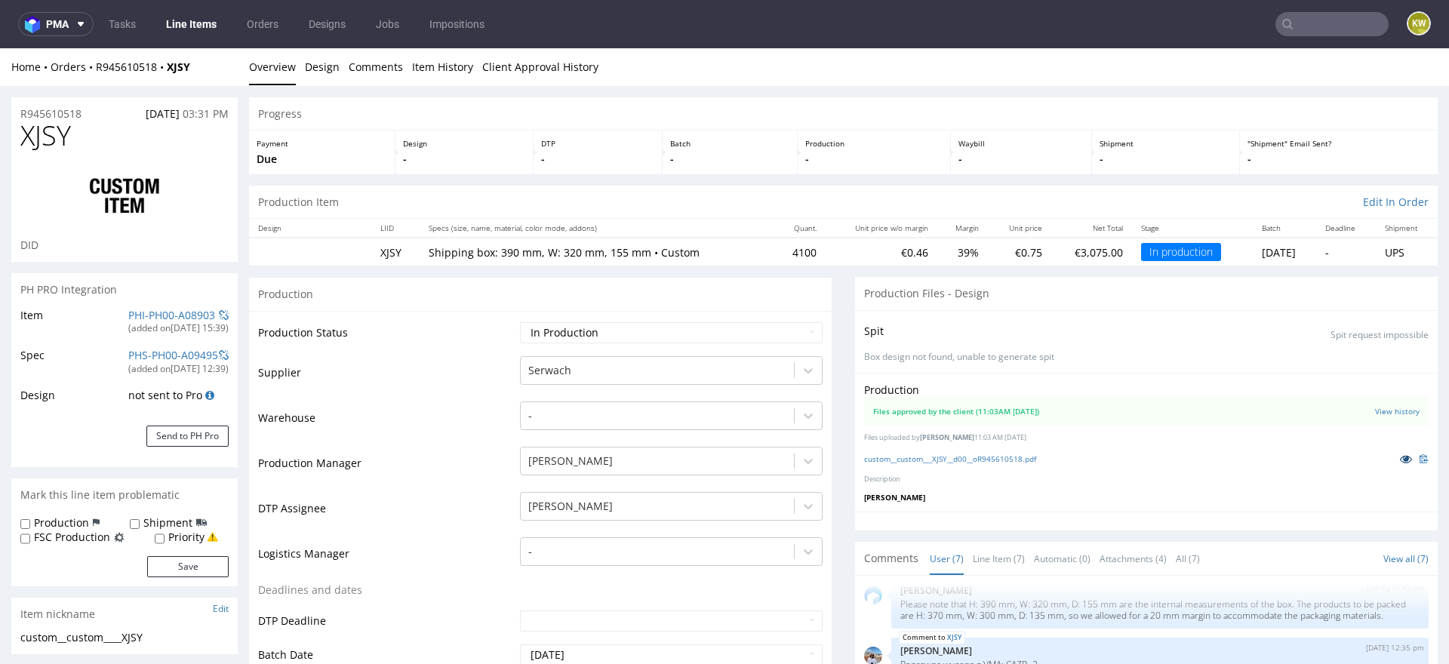
click at [1400, 460] on icon at bounding box center [1406, 459] width 12 height 11
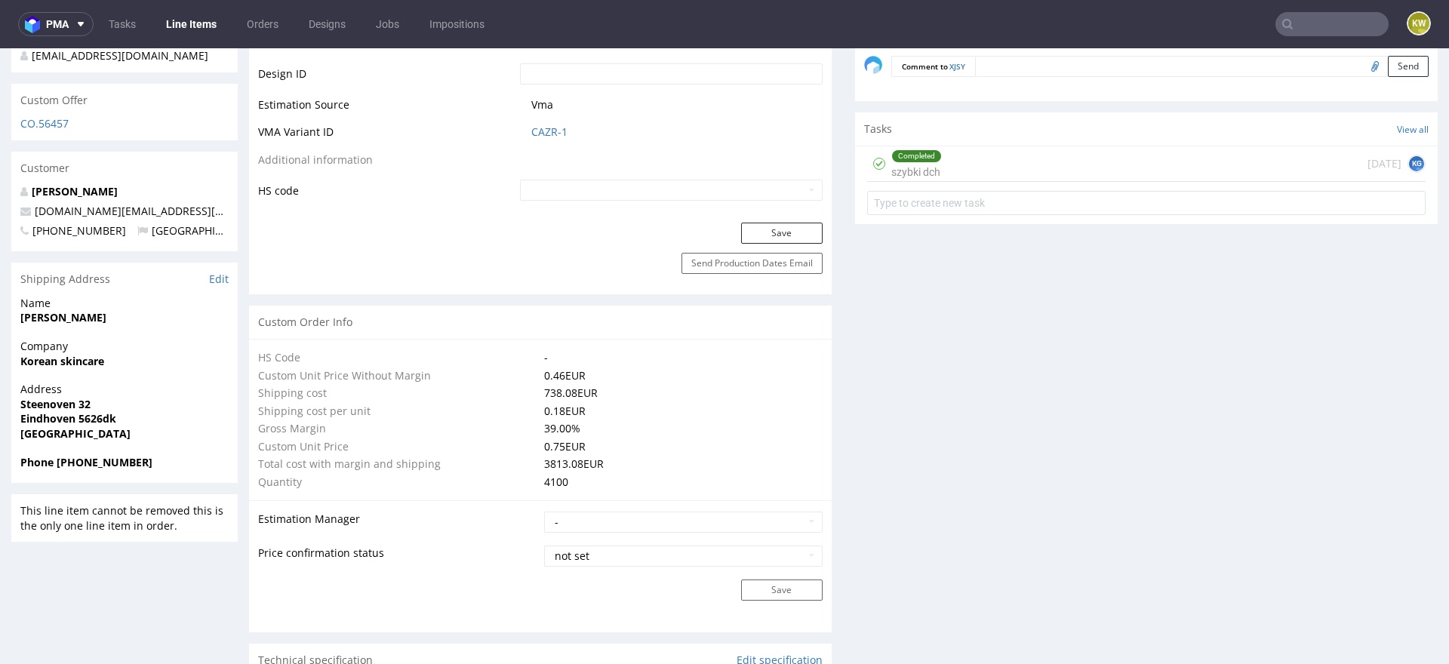
scroll to position [0, 0]
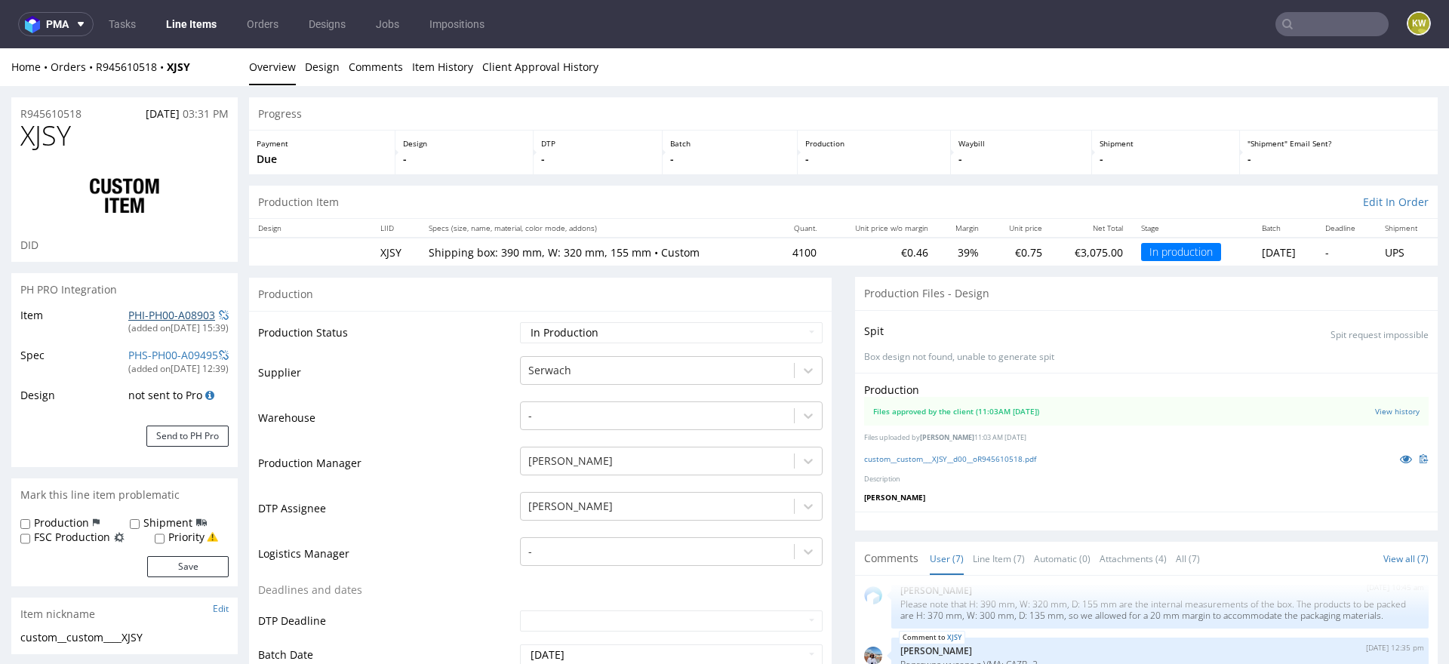
click at [134, 313] on link "PHI-PH00-A08903" at bounding box center [171, 315] width 87 height 14
click at [1324, 30] on input "text" at bounding box center [1332, 24] width 113 height 24
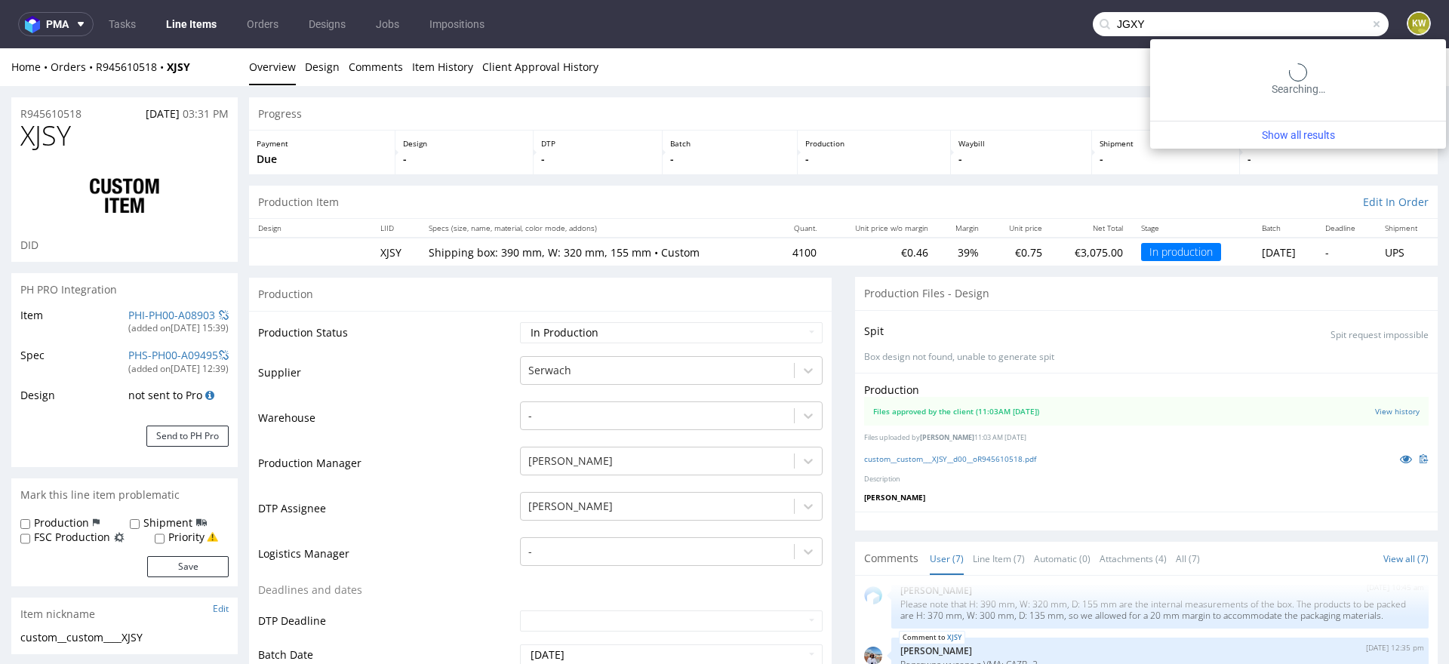
type input "JGXY"
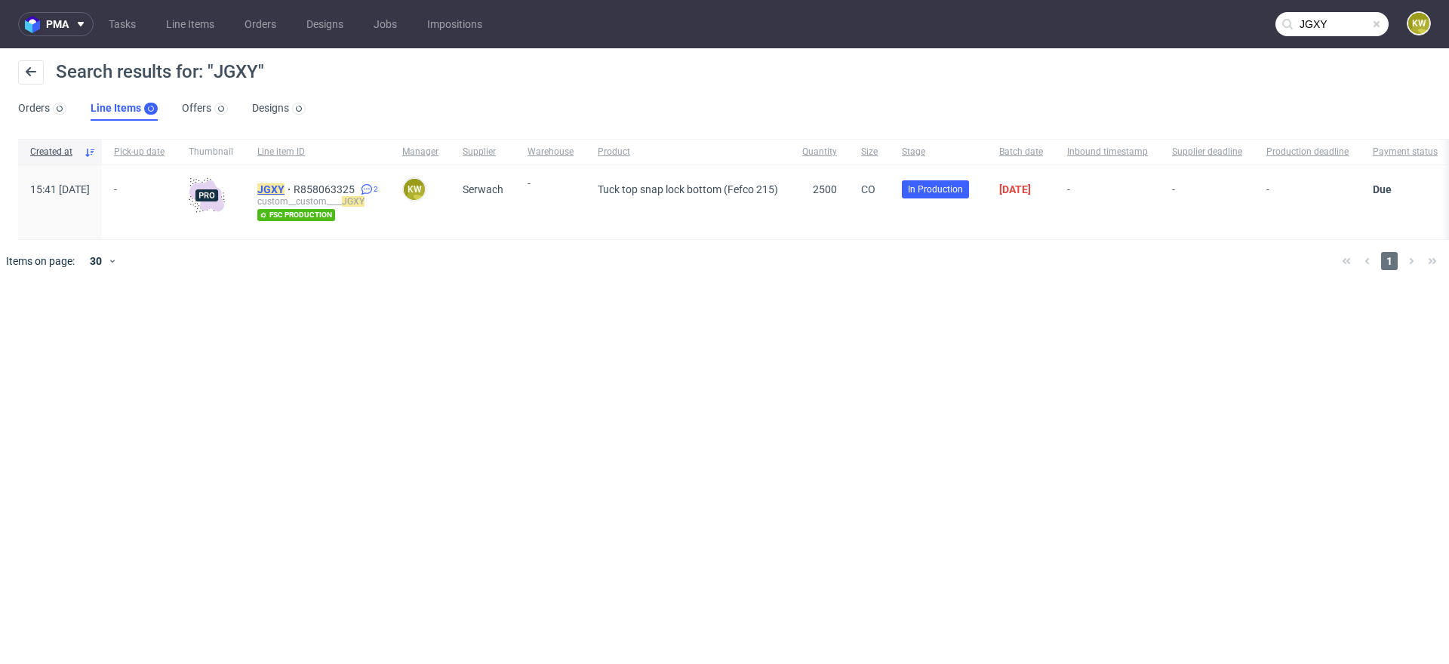
click at [285, 192] on mark "JGXY" at bounding box center [270, 189] width 27 height 12
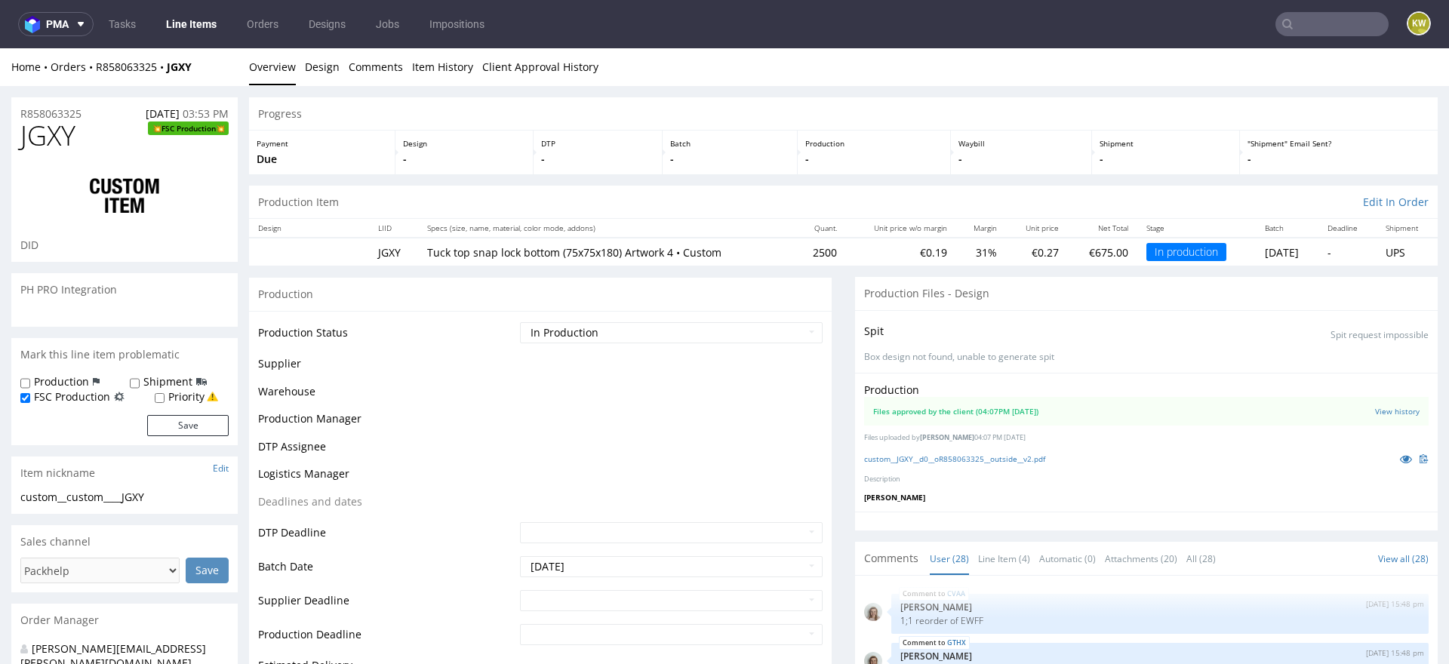
scroll to position [1392, 0]
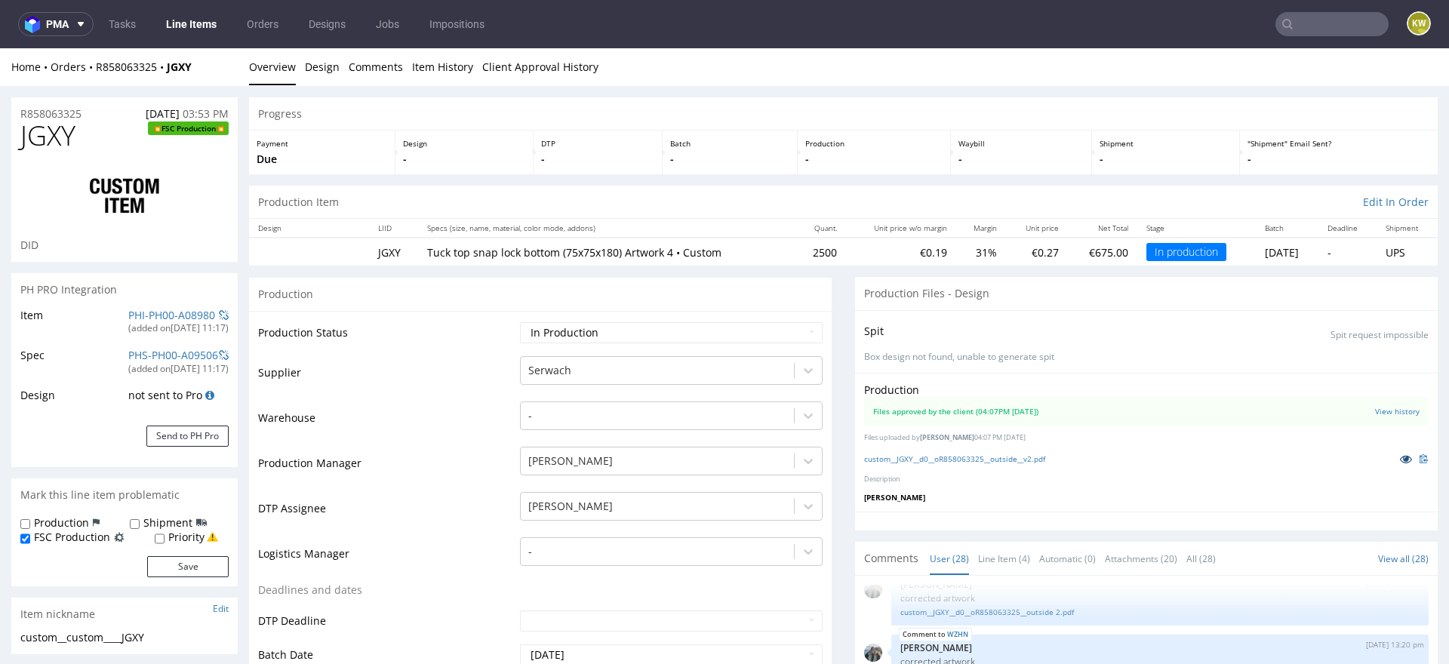
click at [1400, 456] on icon at bounding box center [1406, 459] width 12 height 11
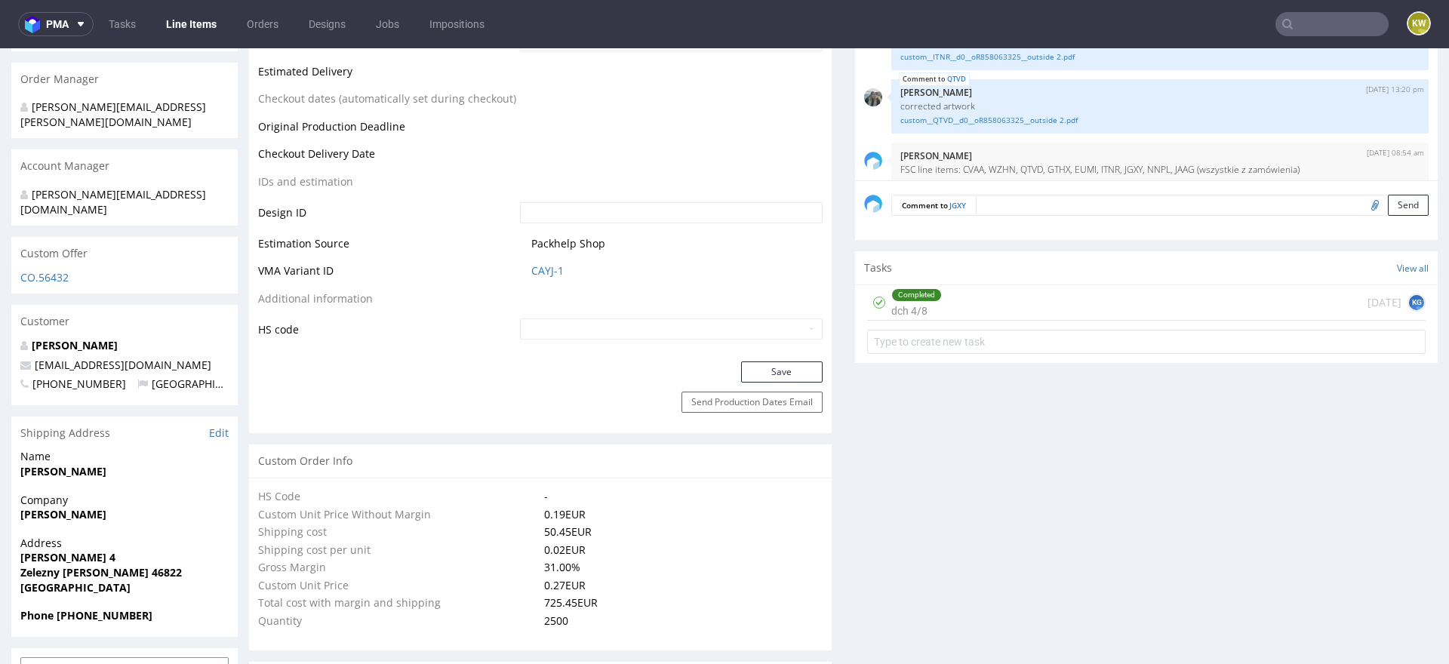
scroll to position [0, 0]
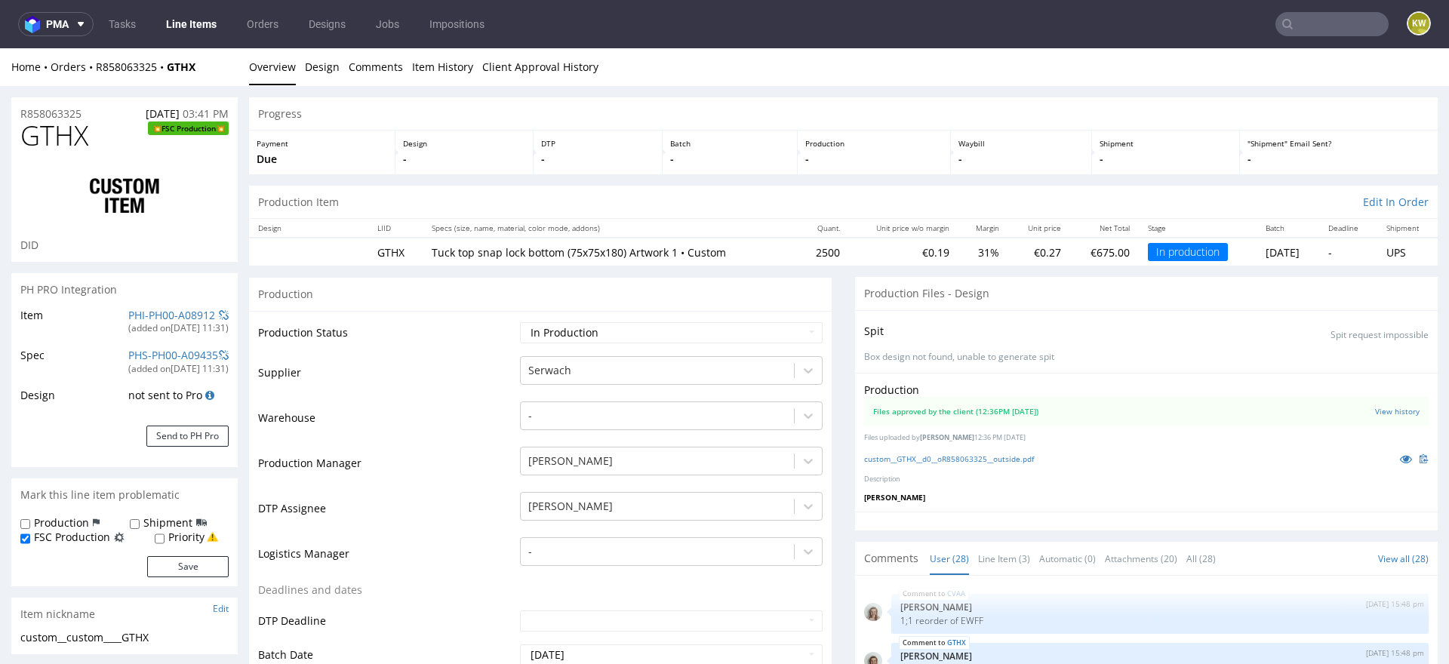
scroll to position [1392, 0]
click at [1400, 457] on icon at bounding box center [1406, 459] width 12 height 11
click at [164, 312] on link "PHI-PH00-A08912" at bounding box center [171, 315] width 87 height 14
click at [1292, 31] on input "text" at bounding box center [1332, 24] width 113 height 24
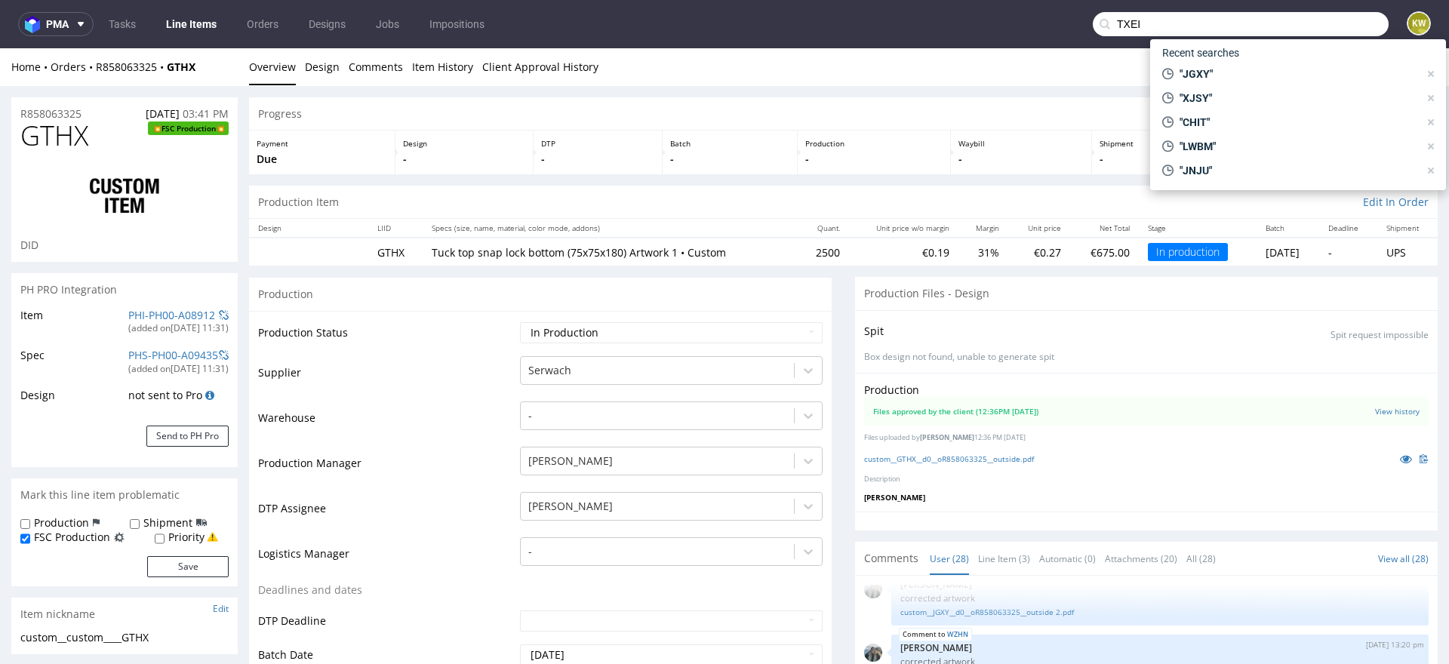
type input "TXEI"
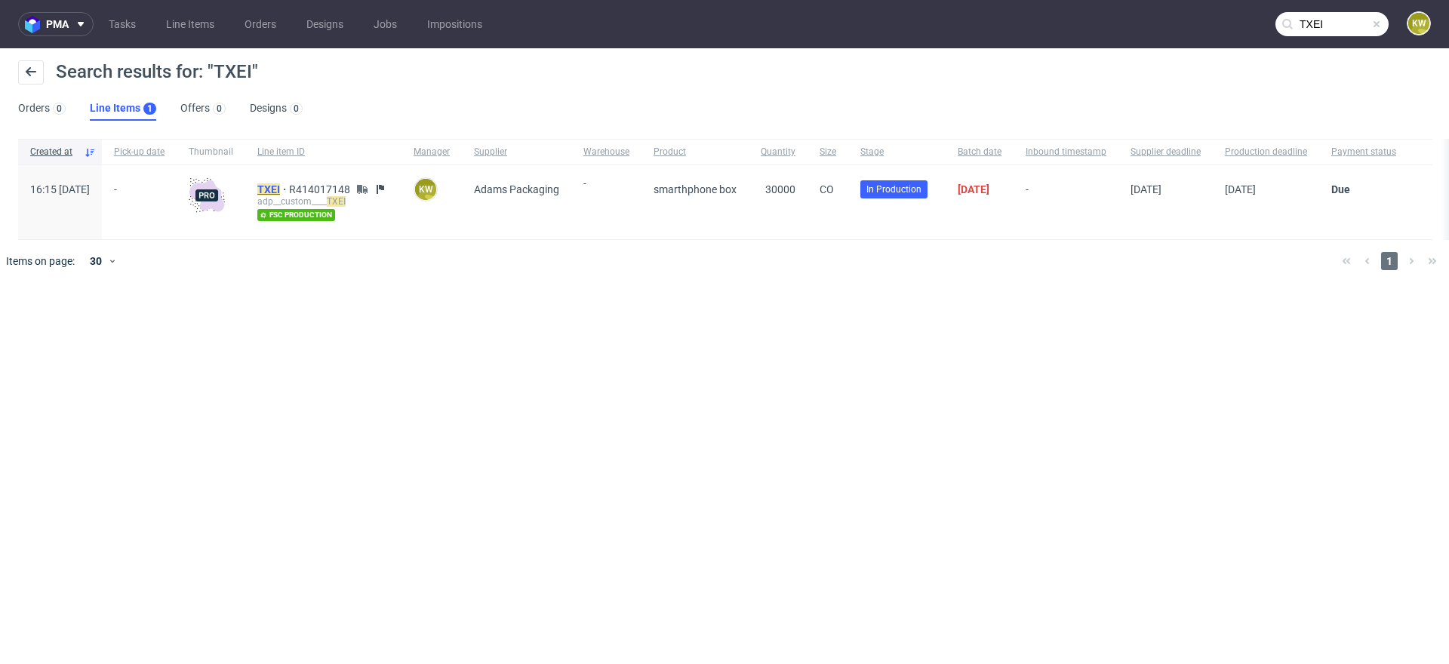
click at [280, 191] on mark "TXEI" at bounding box center [268, 189] width 23 height 12
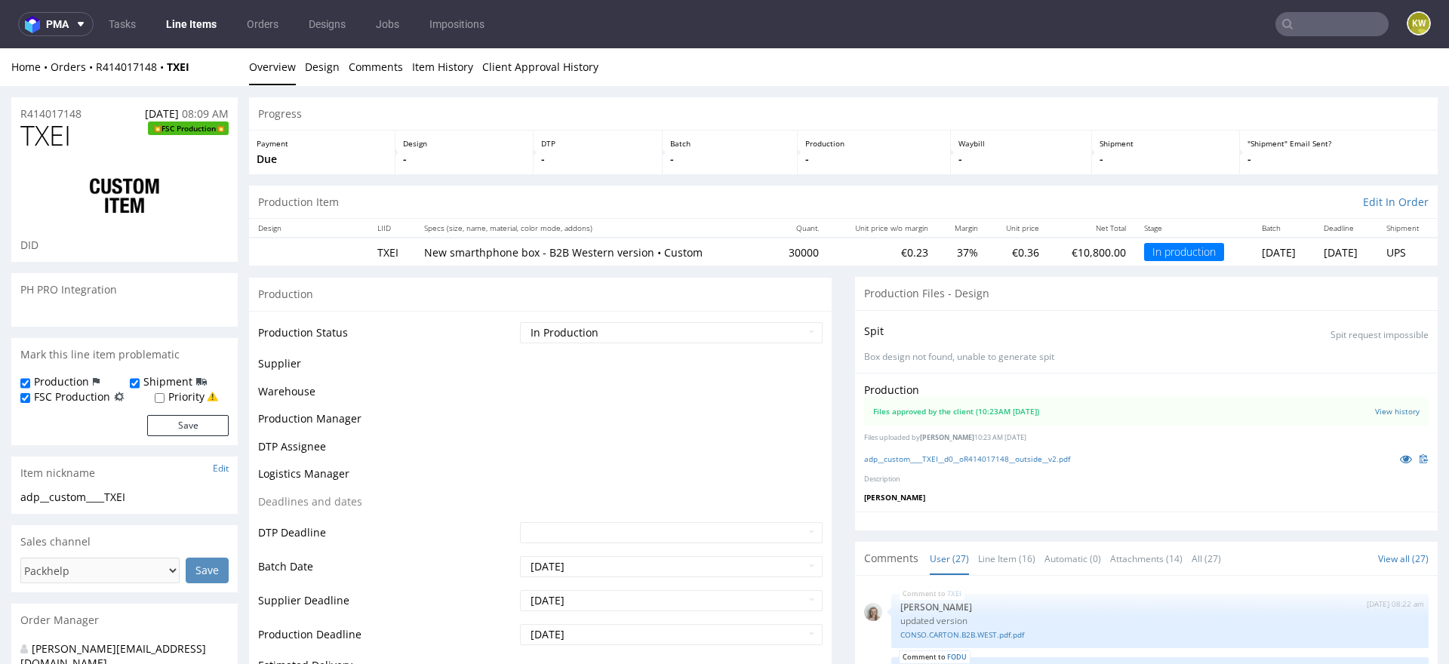
scroll to position [1552, 0]
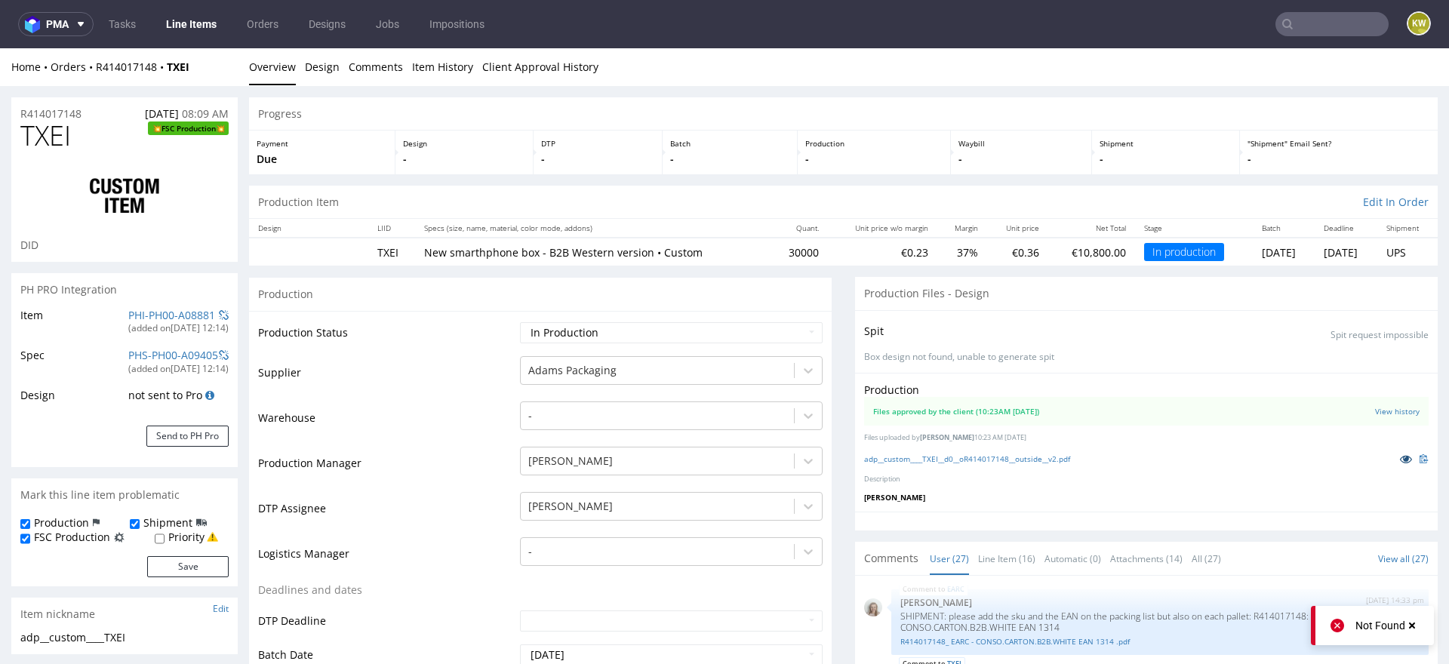
click at [1393, 455] on link at bounding box center [1406, 459] width 27 height 17
click at [35, 140] on span "TXEI" at bounding box center [45, 136] width 51 height 30
copy span "TXEI"
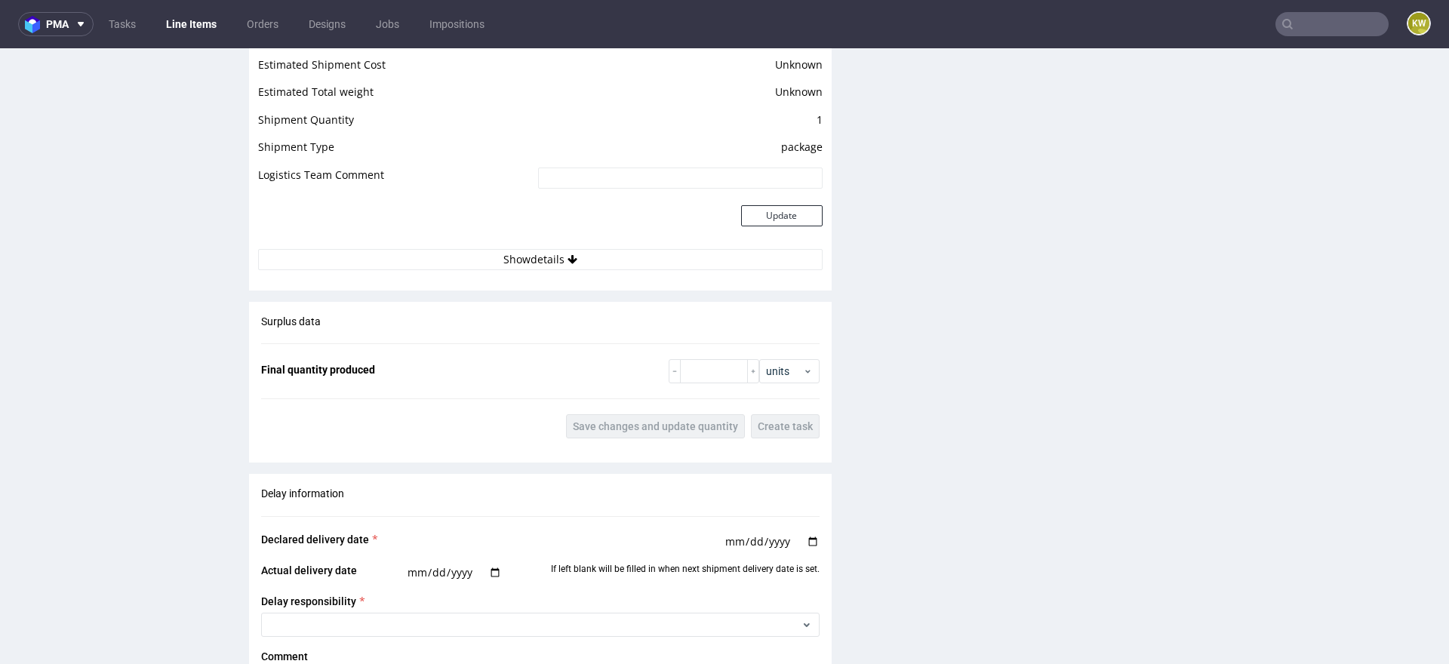
scroll to position [2439, 0]
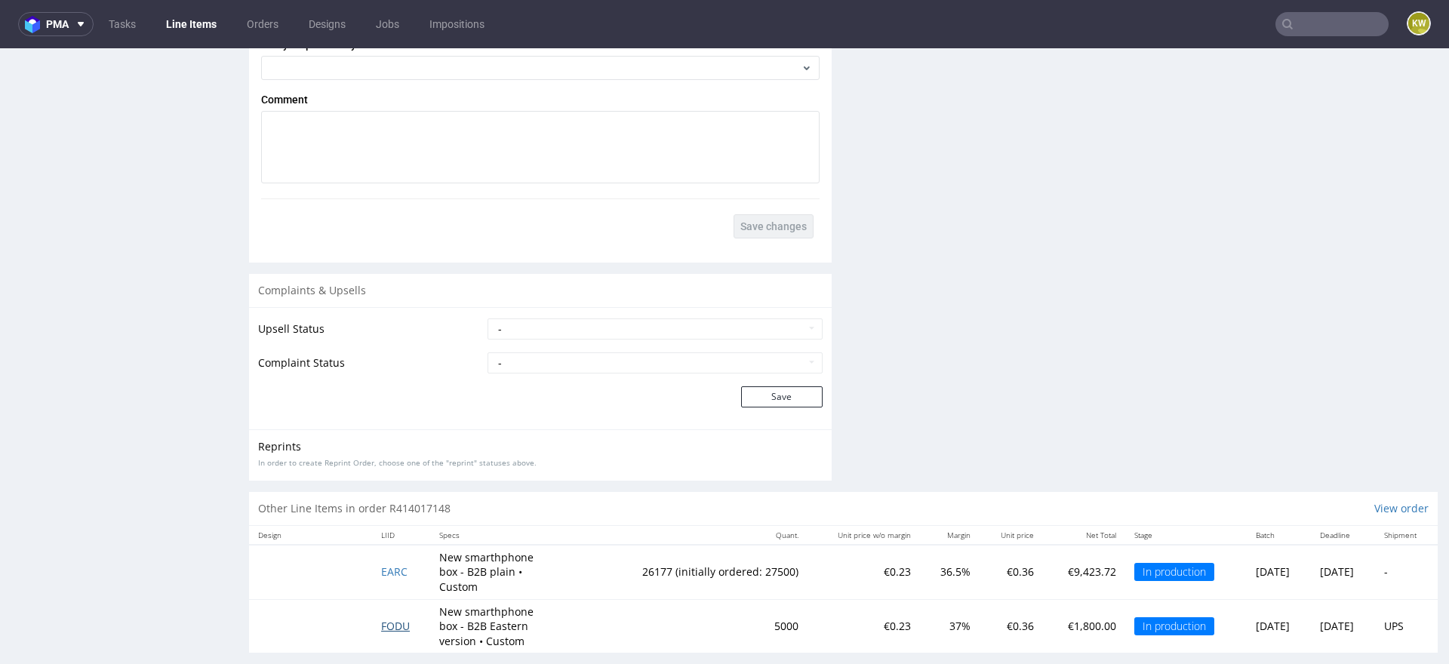
click at [390, 619] on span "FODU" at bounding box center [395, 626] width 29 height 14
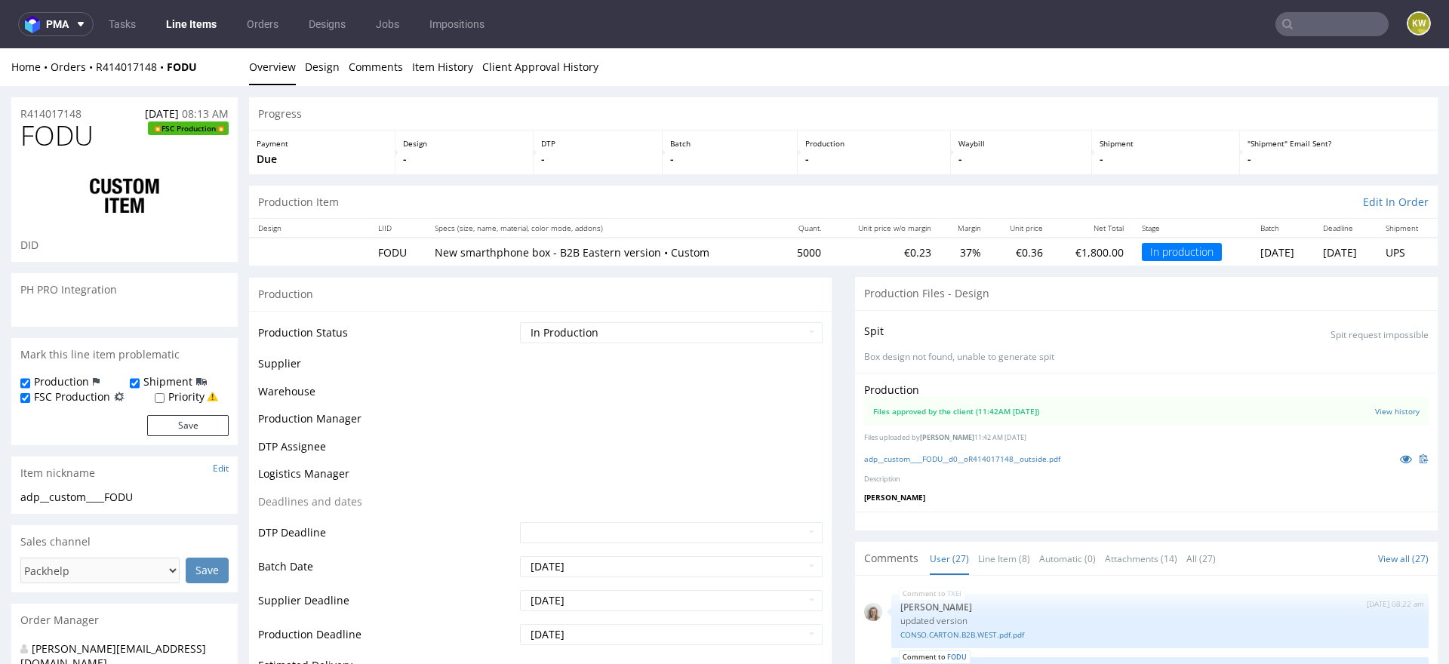
scroll to position [1552, 0]
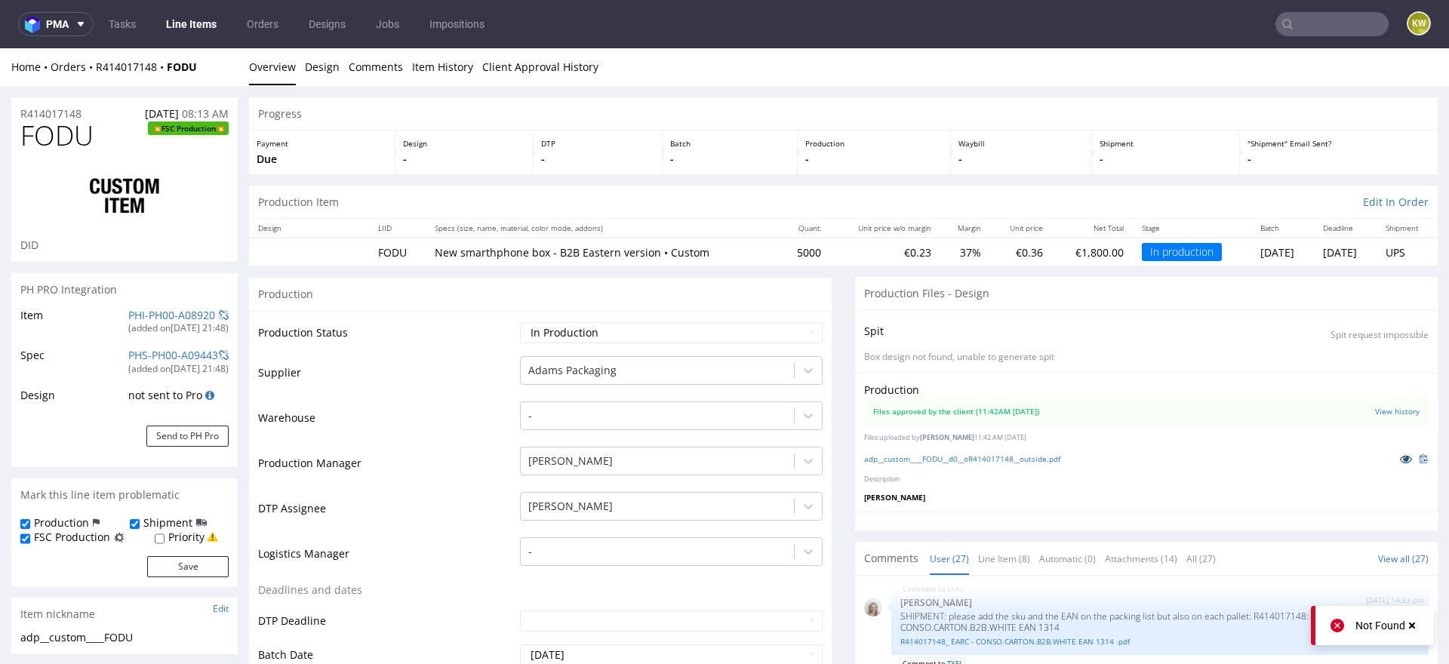
click at [1399, 463] on link at bounding box center [1406, 459] width 27 height 17
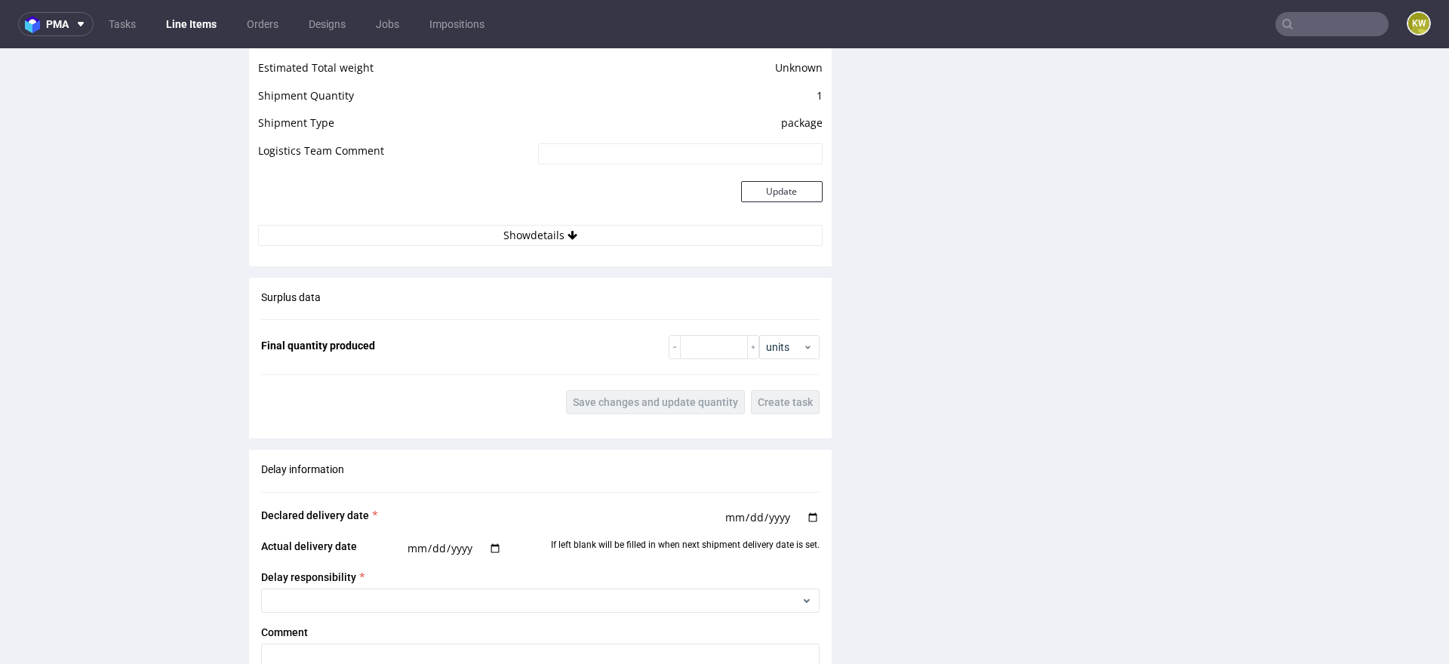
scroll to position [2439, 0]
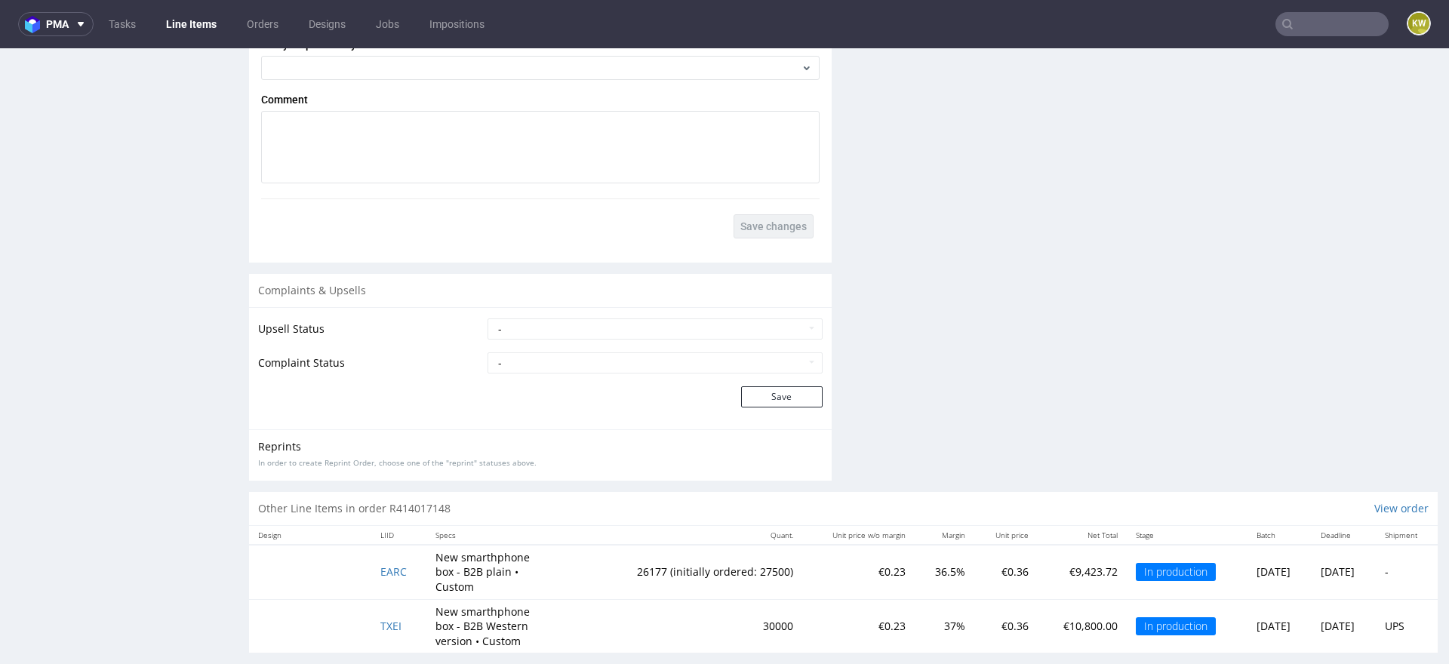
click at [382, 599] on td "TXEI" at bounding box center [398, 626] width 55 height 54
click at [380, 619] on span "TXEI" at bounding box center [390, 626] width 21 height 14
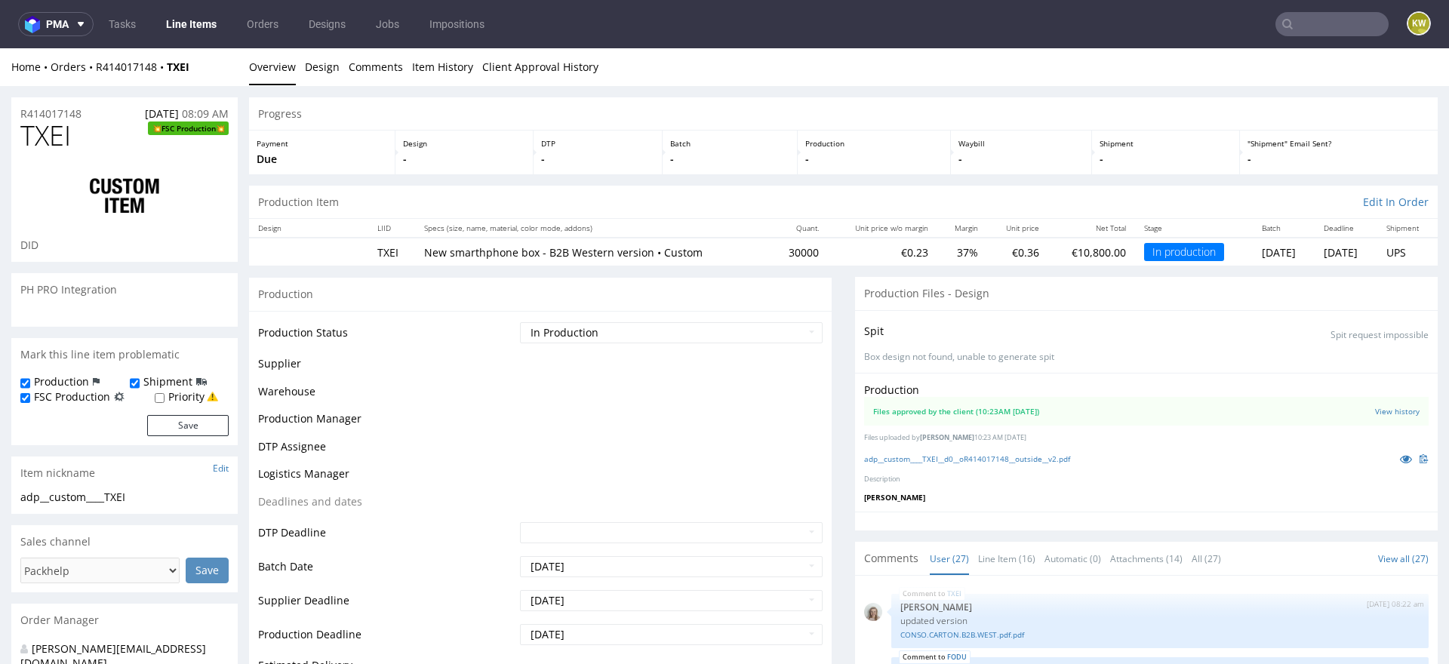
scroll to position [1552, 0]
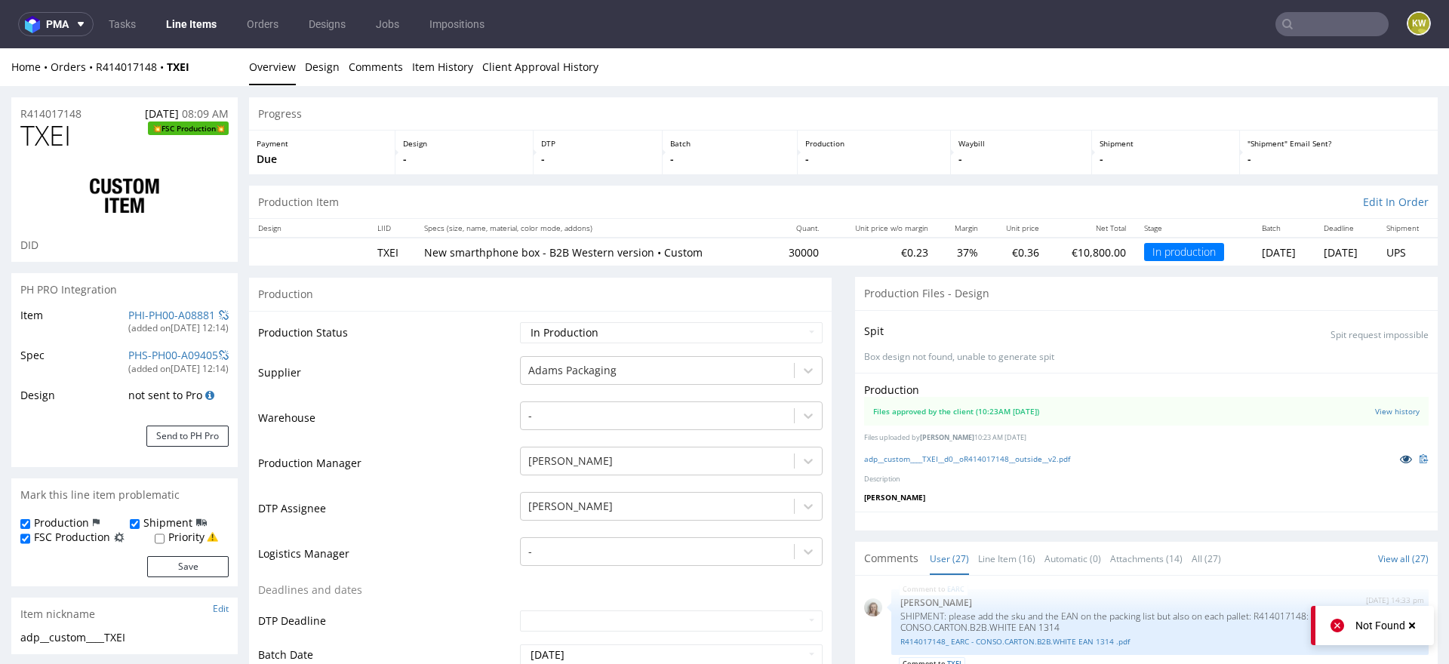
click at [1400, 456] on icon at bounding box center [1406, 459] width 12 height 11
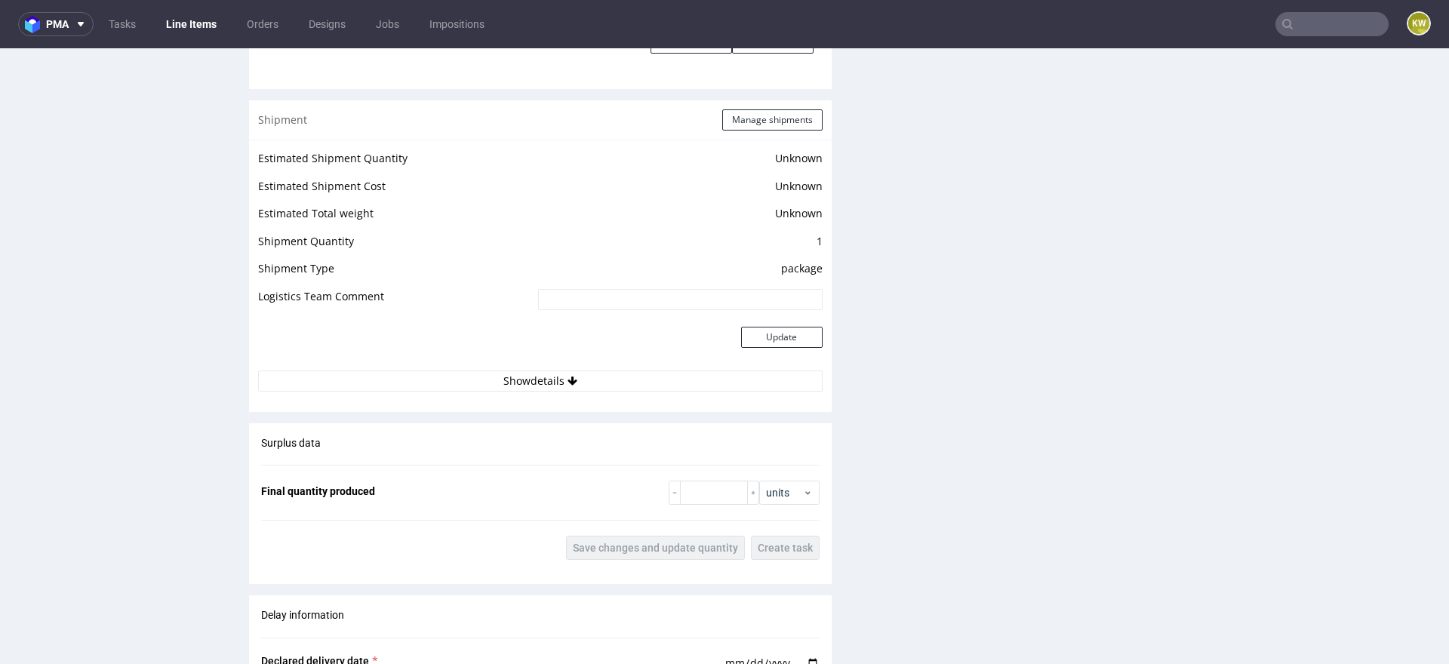
scroll to position [1766, 0]
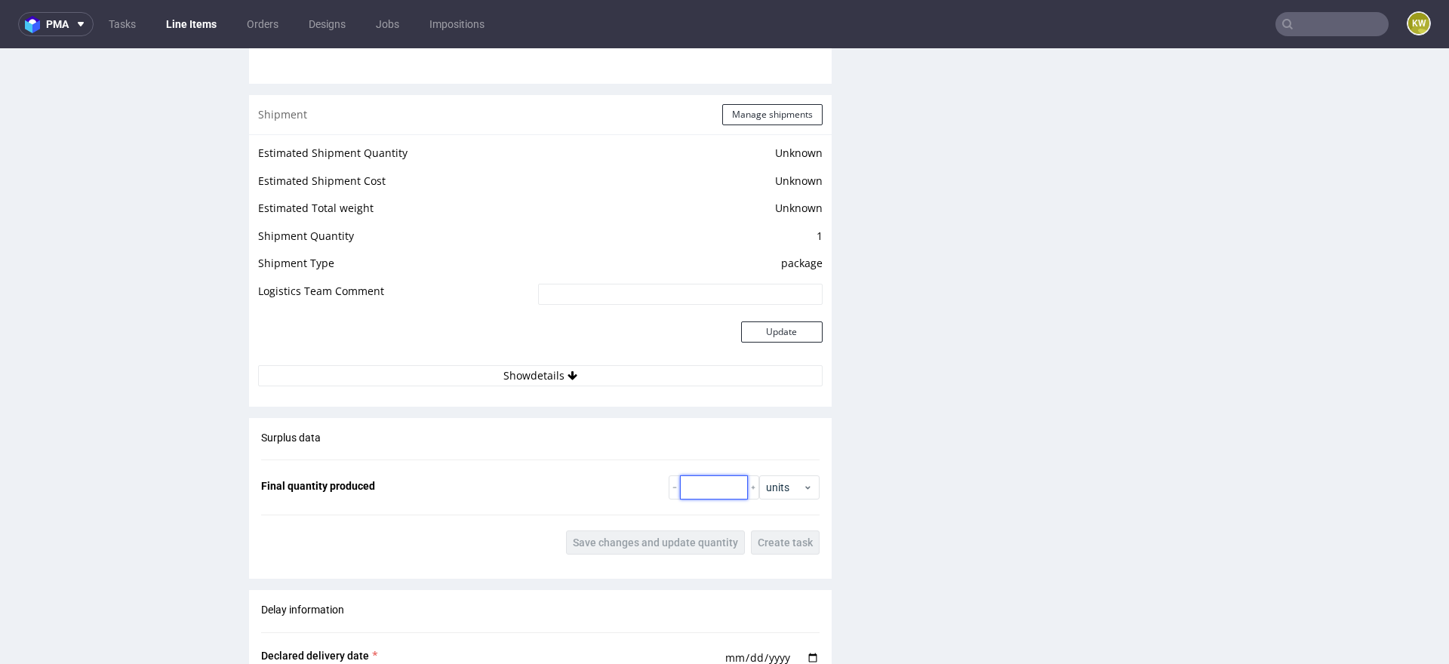
click at [706, 488] on input "number" at bounding box center [714, 487] width 68 height 24
paste input "30365"
type input "30365"
click at [679, 545] on span "Save changes and update quantity" at bounding box center [655, 542] width 165 height 11
click at [756, 115] on button "Manage shipments" at bounding box center [772, 114] width 100 height 21
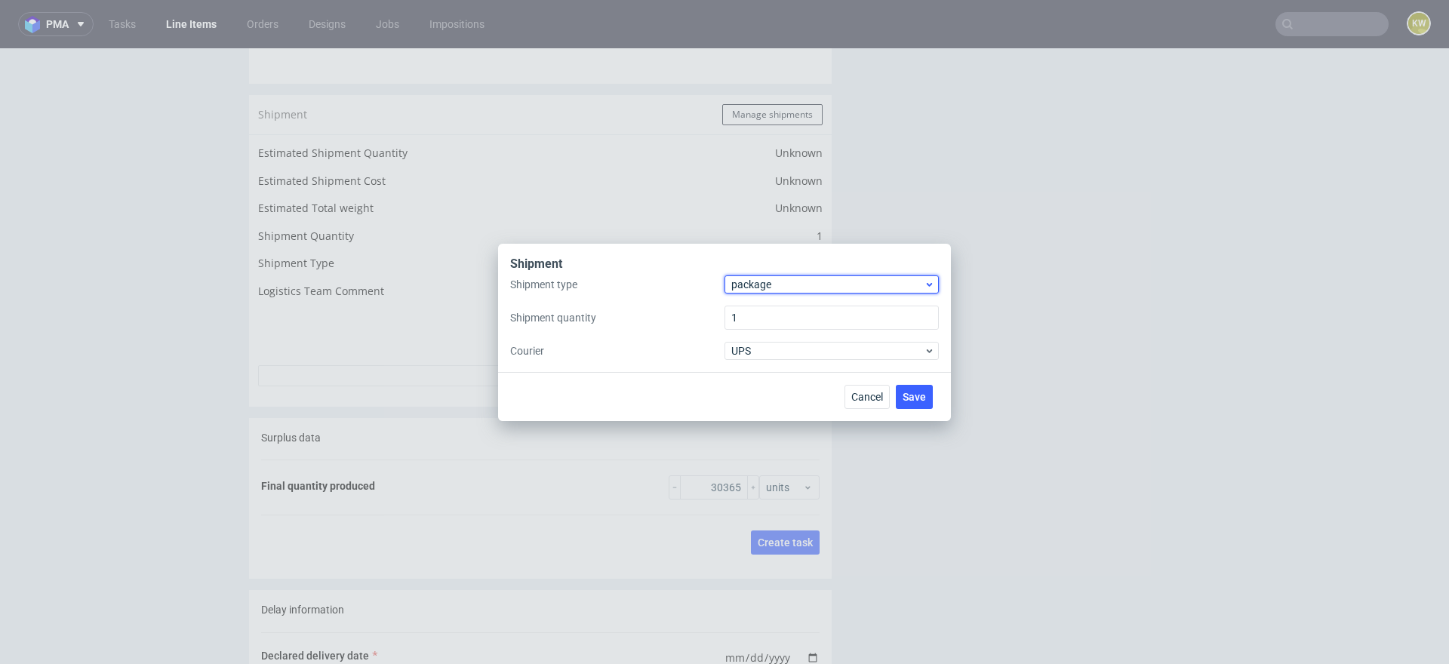
click at [764, 282] on span "package" at bounding box center [827, 284] width 192 height 15
click at [761, 309] on div "pallet" at bounding box center [832, 316] width 202 height 27
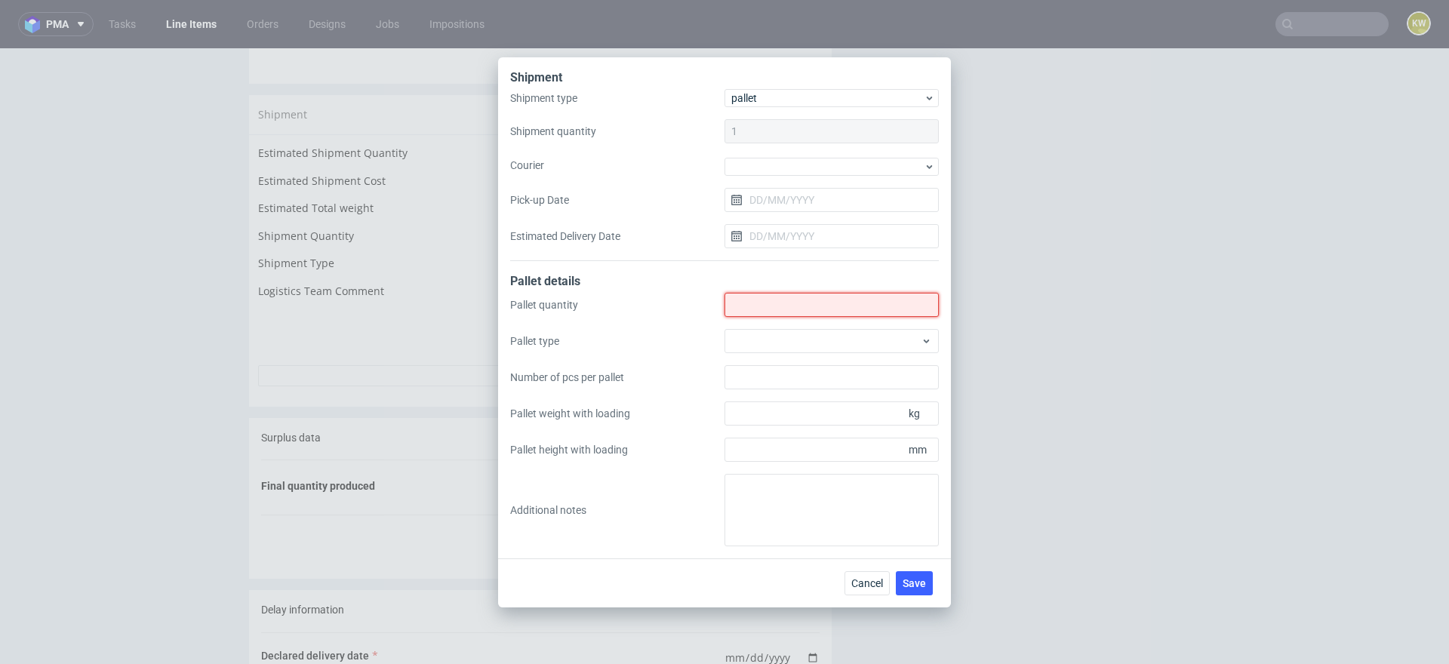
click at [762, 309] on input "Shipment type" at bounding box center [832, 305] width 214 height 24
type input "11"
click at [752, 332] on div at bounding box center [832, 341] width 214 height 24
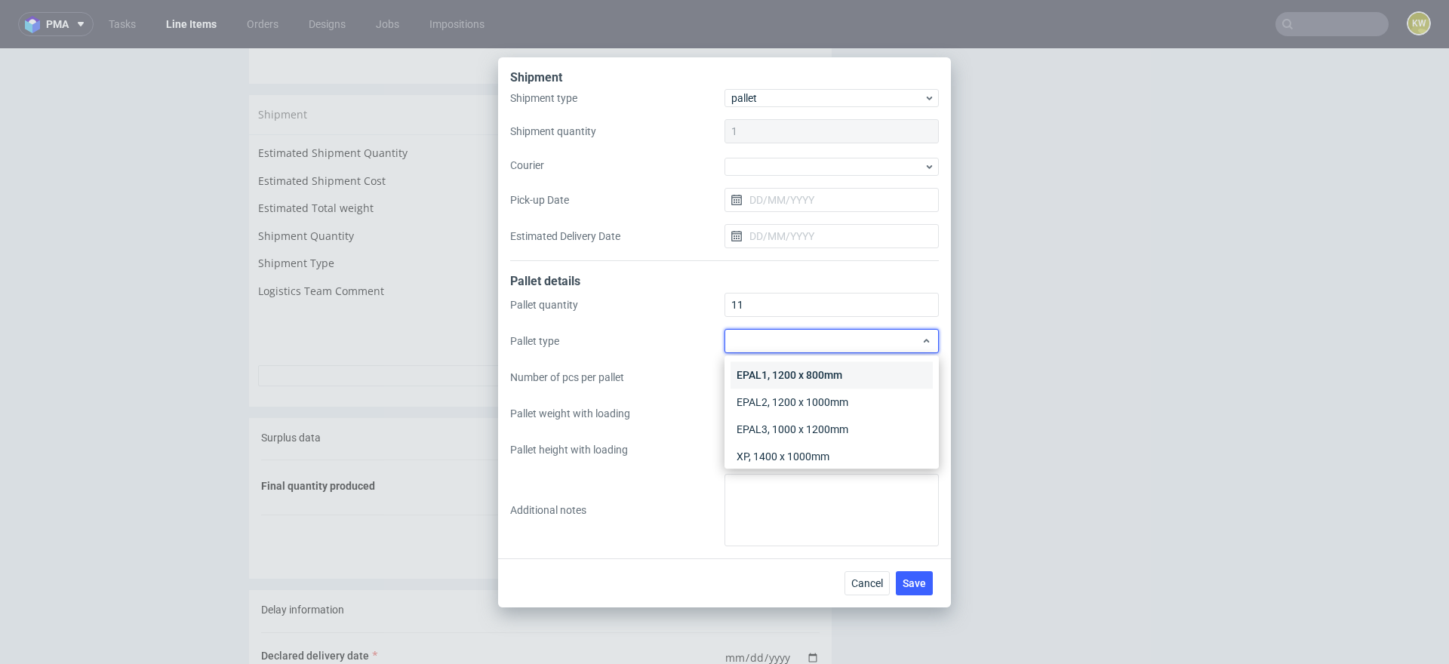
click at [776, 374] on div "EPAL1, 1200 x 800mm" at bounding box center [832, 375] width 202 height 27
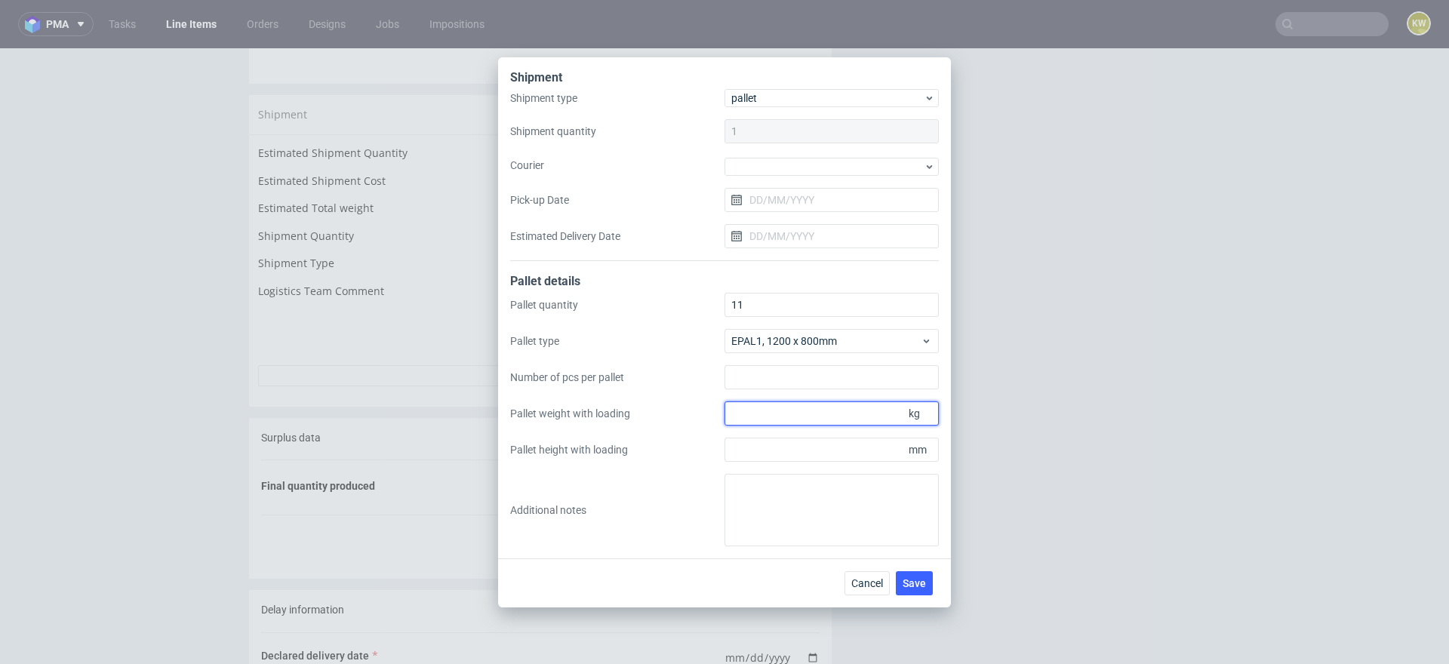
click at [751, 415] on input "Pallet weight with loading" at bounding box center [832, 414] width 214 height 24
type input "188"
click at [747, 447] on input "Pallet height with loading" at bounding box center [832, 450] width 214 height 24
type input "1625"
click at [912, 592] on button "Save" at bounding box center [914, 583] width 37 height 24
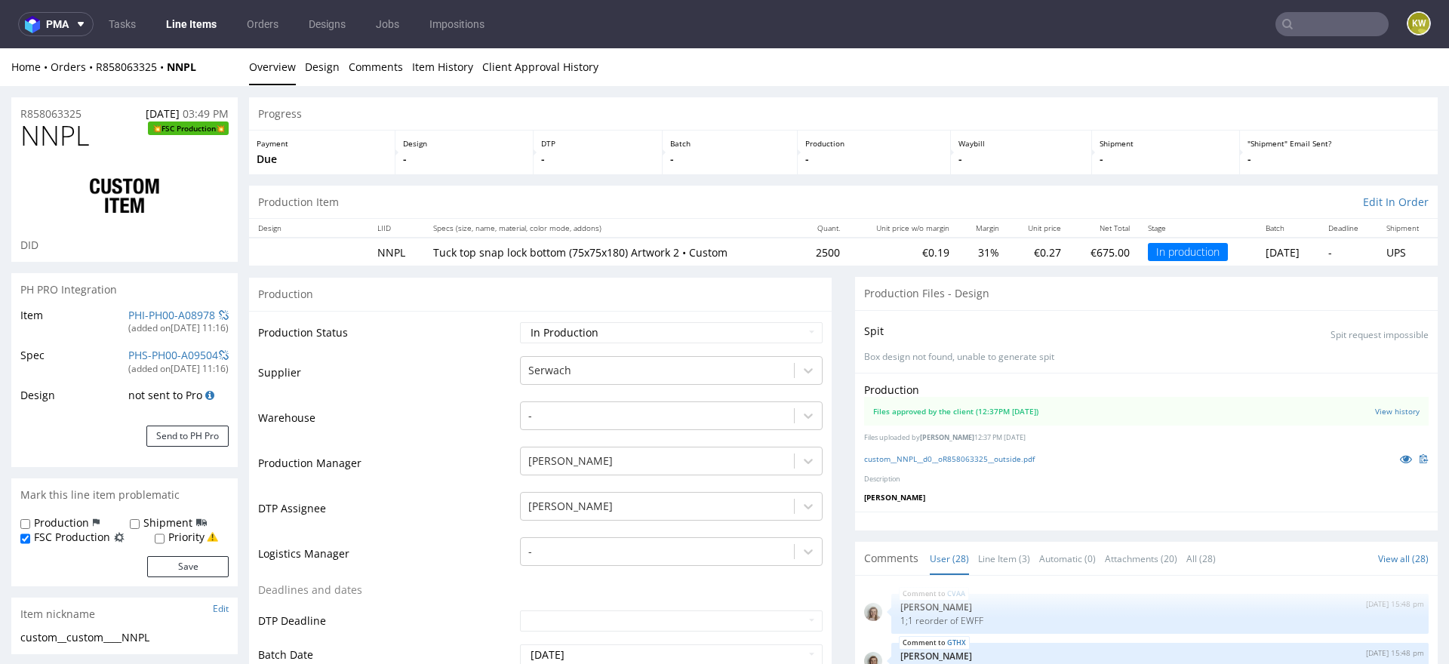
scroll to position [1392, 0]
click at [1400, 461] on icon at bounding box center [1406, 459] width 12 height 11
click at [1400, 457] on icon at bounding box center [1406, 459] width 12 height 11
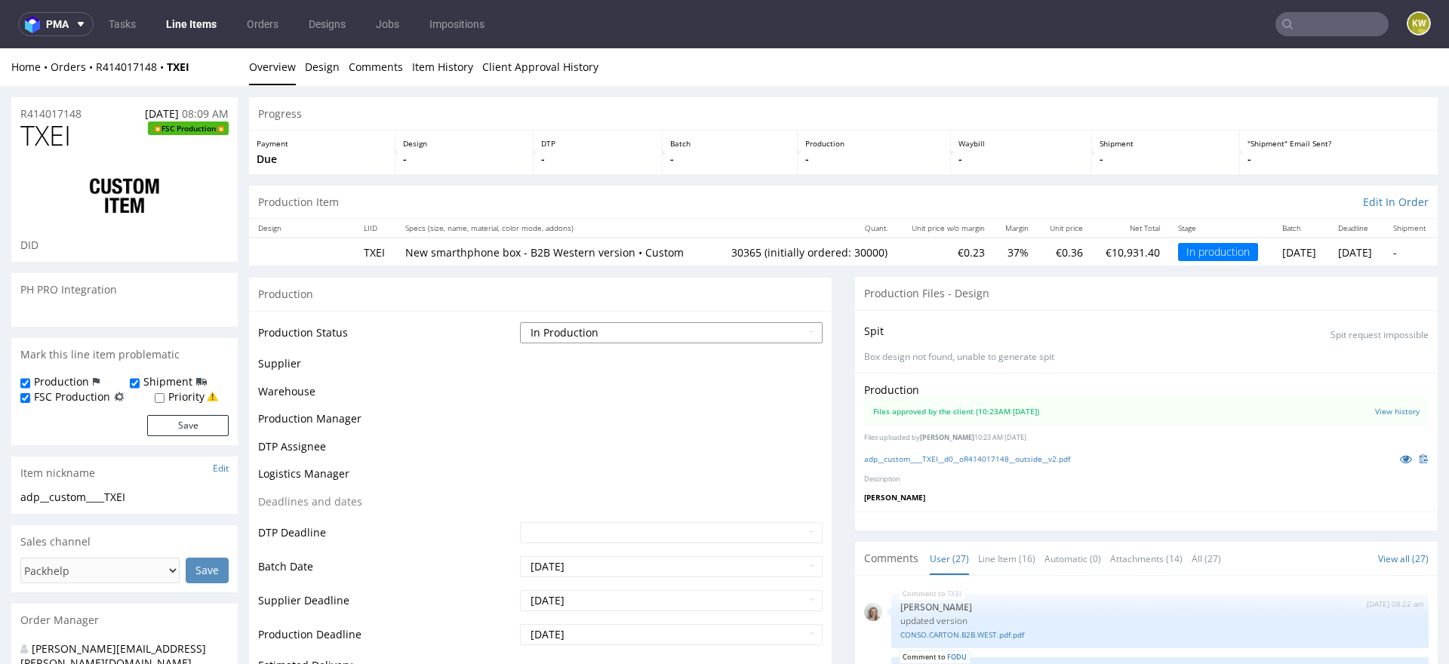
click at [571, 332] on select "Waiting for Artwork Waiting for Diecut Waiting for Mockup Waiting for DTP Waiti…" at bounding box center [671, 332] width 303 height 21
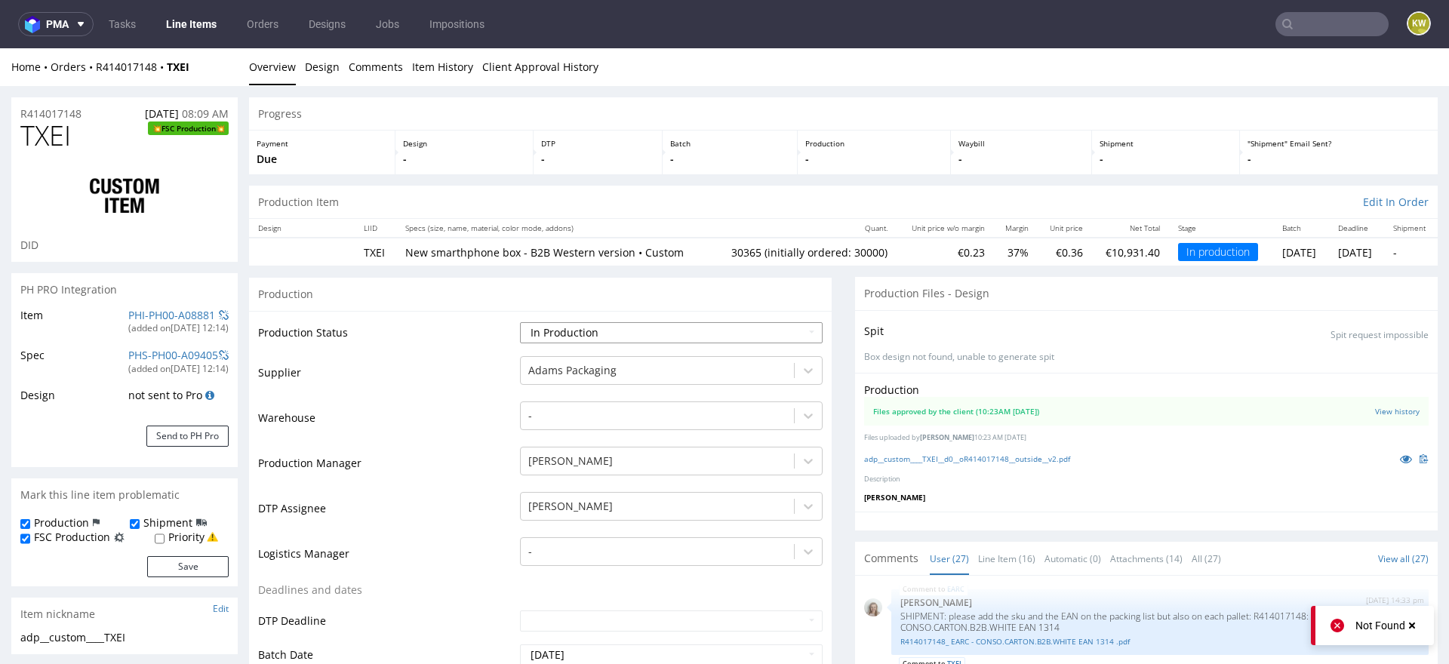
select select "production_complete"
click at [520, 322] on select "Waiting for Artwork Waiting for Diecut Waiting for Mockup Waiting for DTP Waiti…" at bounding box center [671, 332] width 303 height 21
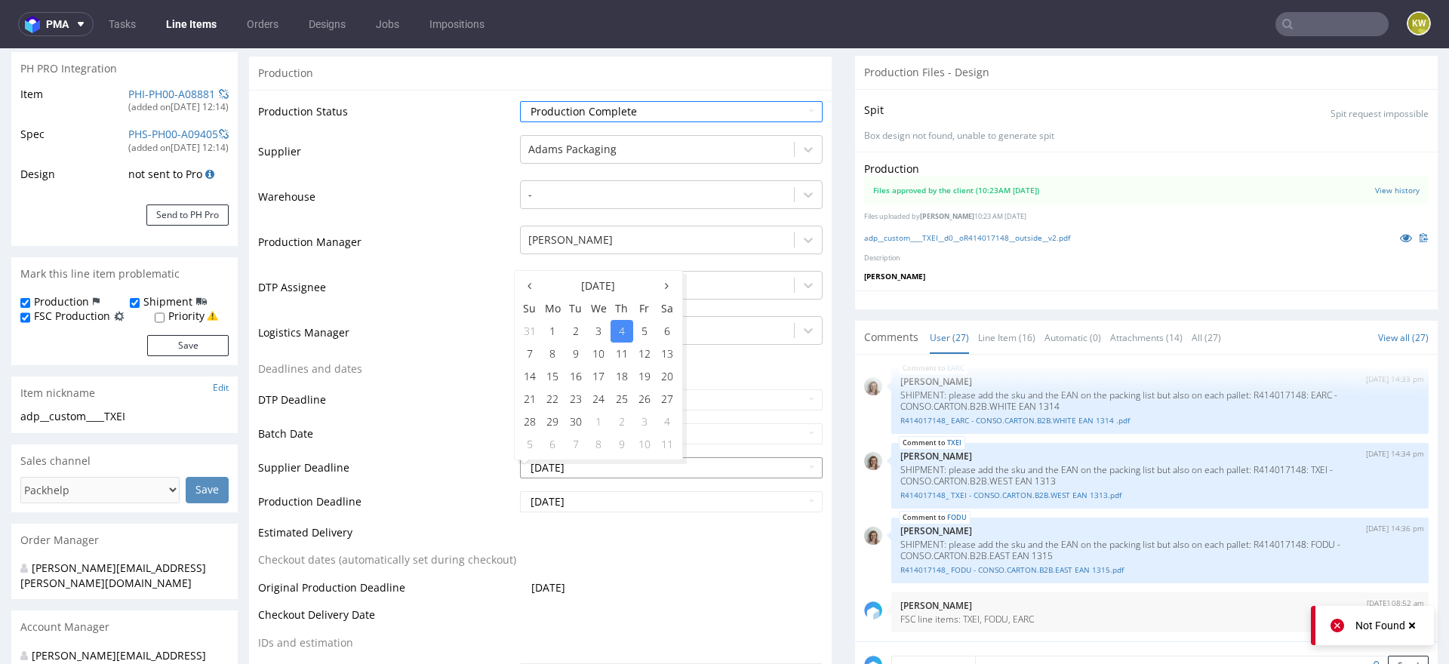
click at [589, 464] on input "[DATE]" at bounding box center [671, 467] width 303 height 21
click at [606, 337] on td "3" at bounding box center [598, 331] width 23 height 23
type input "[DATE]"
click at [598, 504] on input "[DATE]" at bounding box center [671, 501] width 303 height 21
click at [592, 369] on td "3" at bounding box center [598, 365] width 23 height 23
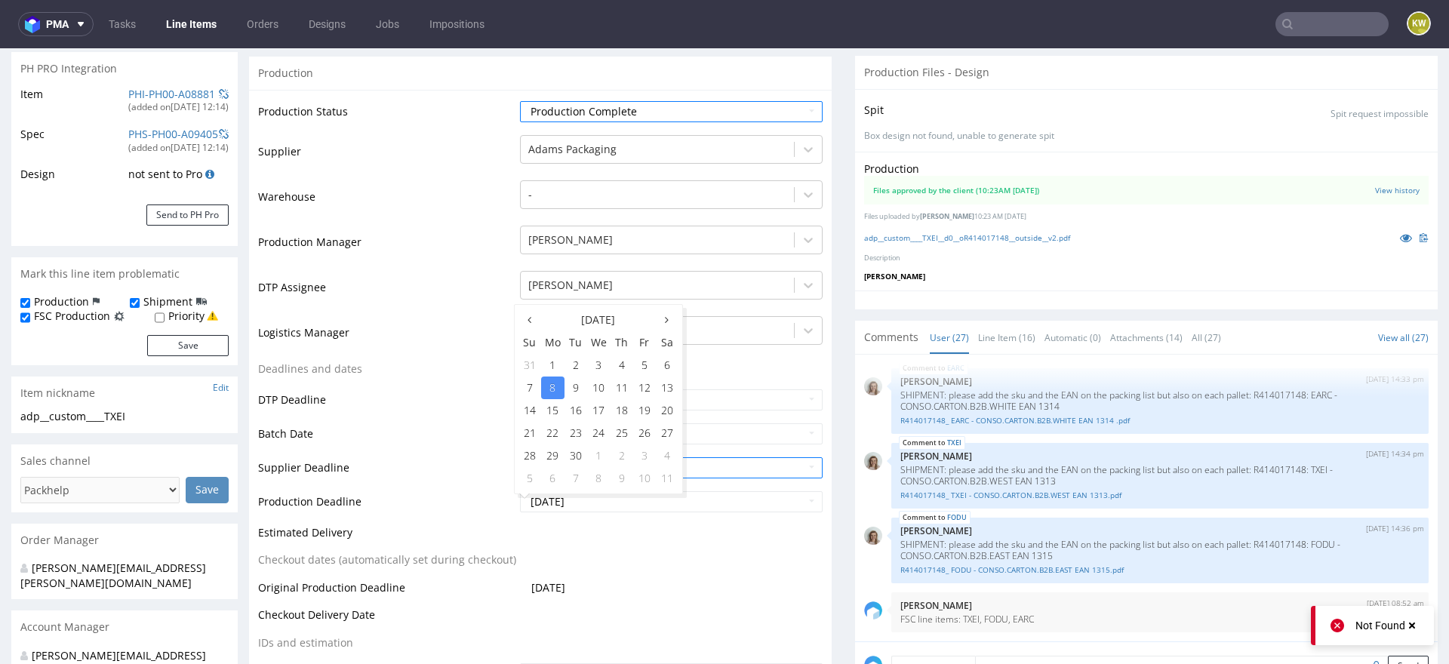
type input "[DATE]"
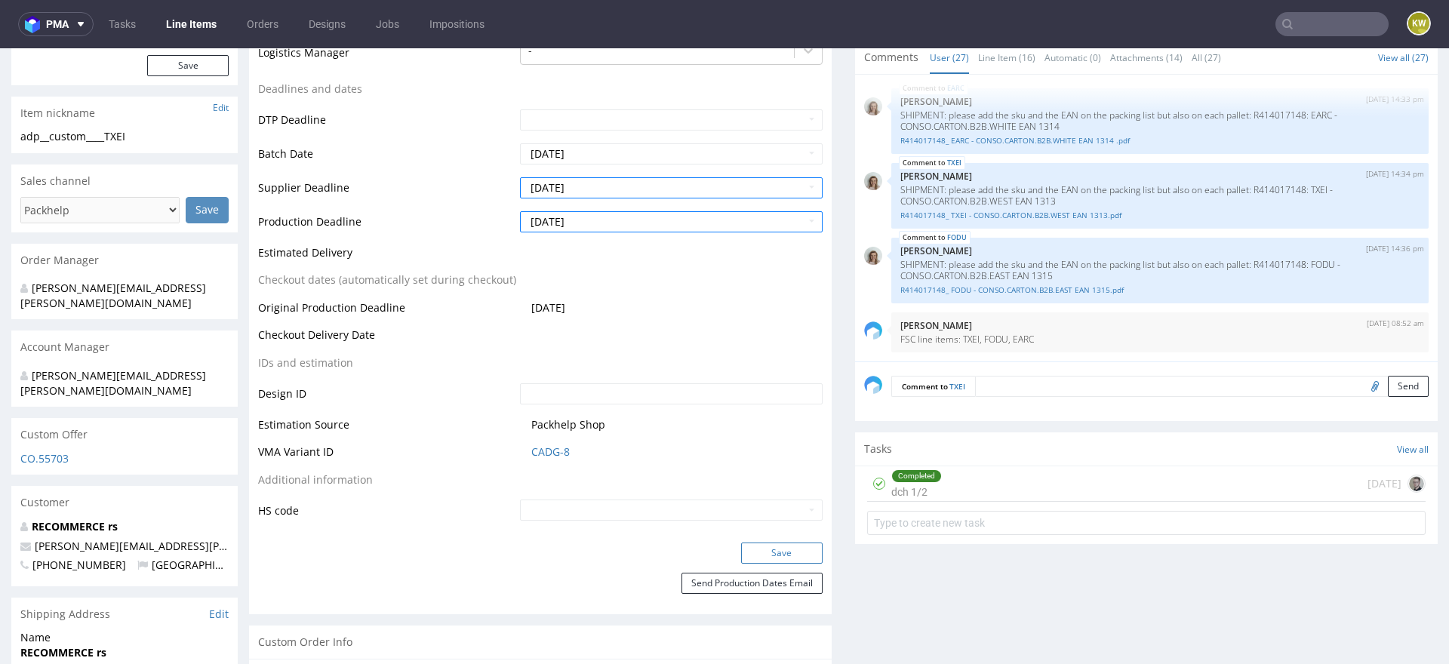
click at [756, 552] on button "Save" at bounding box center [782, 553] width 82 height 21
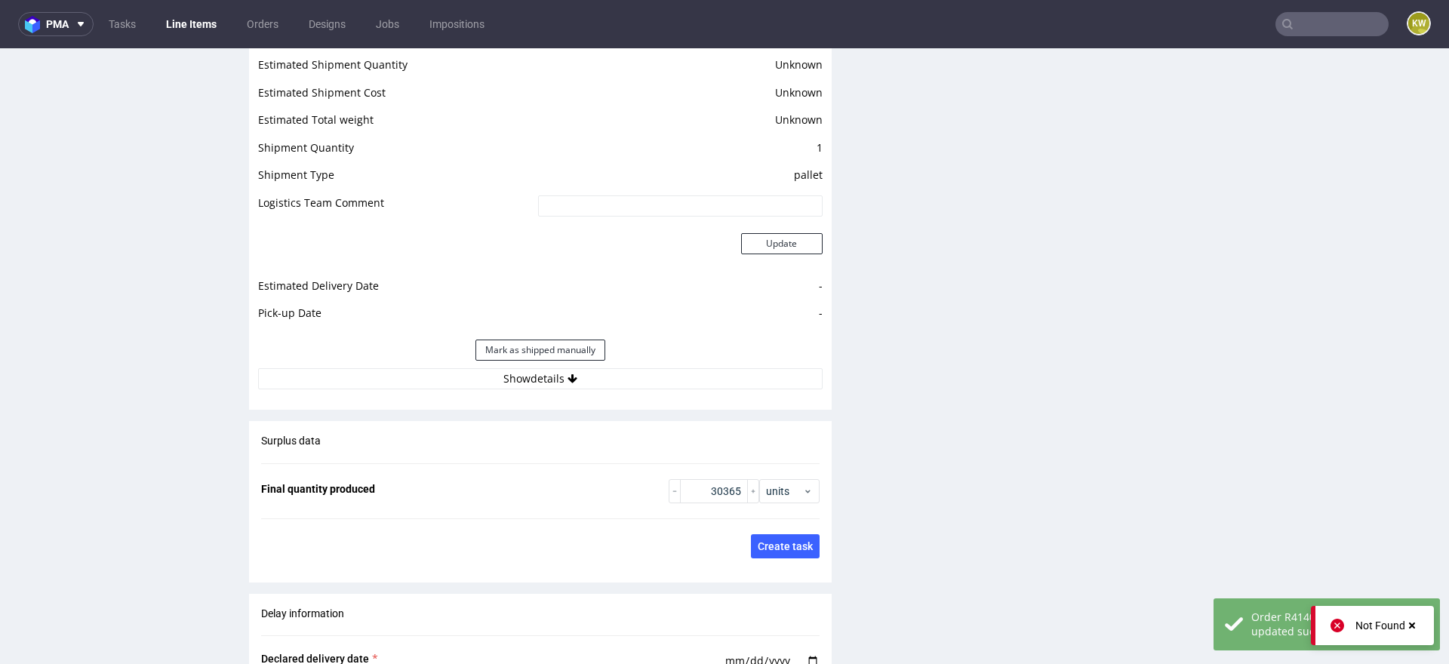
scroll to position [2546, 0]
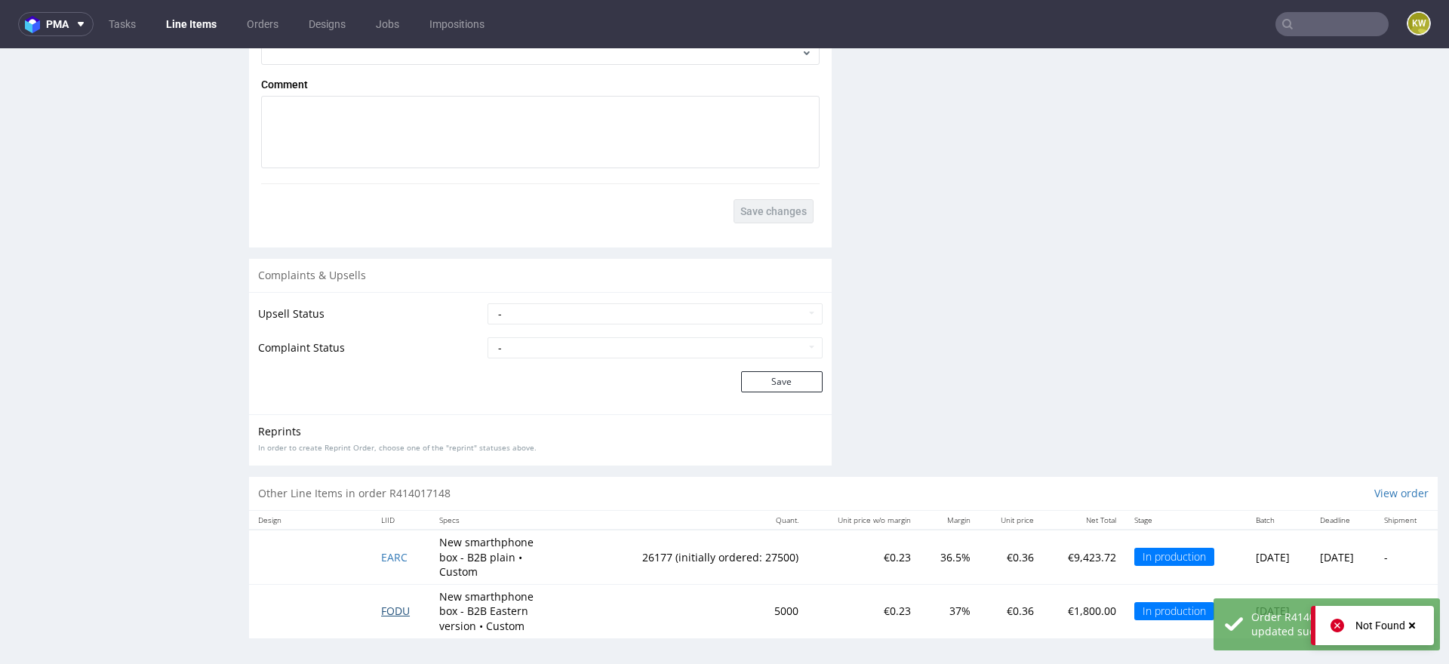
click at [383, 604] on span "FODU" at bounding box center [395, 611] width 29 height 14
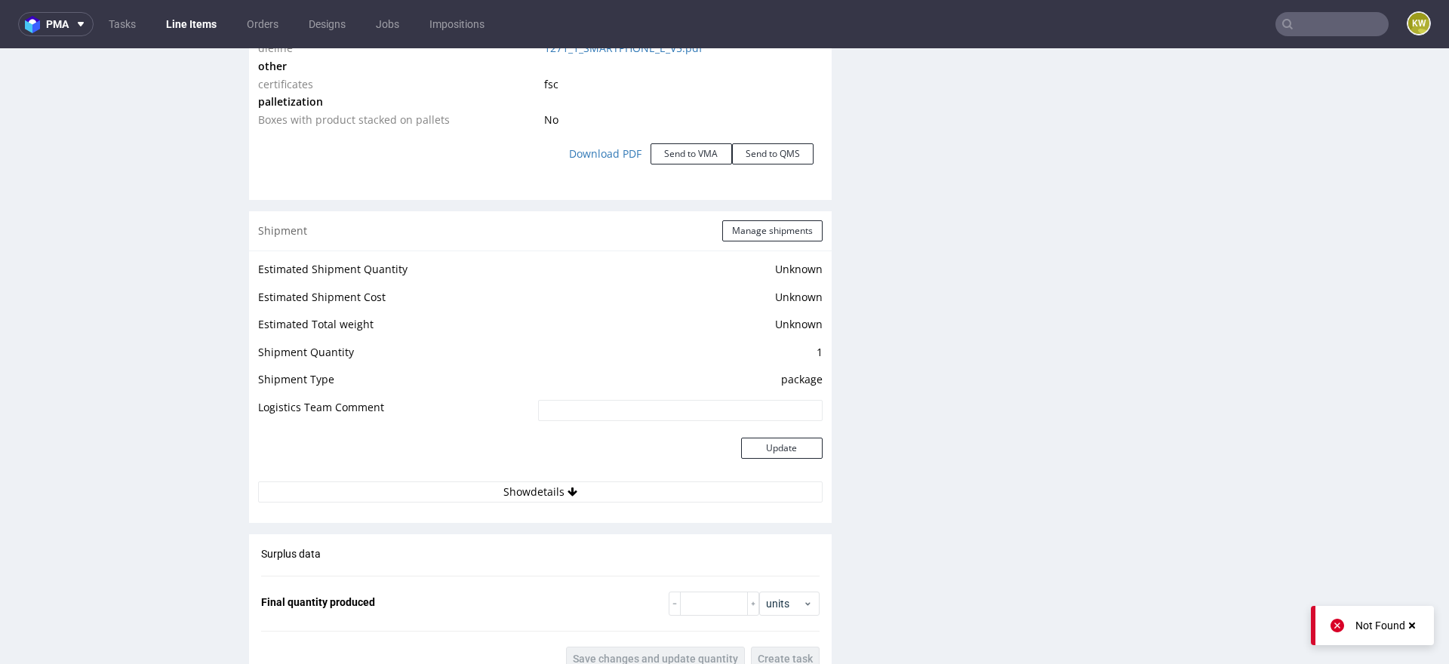
scroll to position [1673, 0]
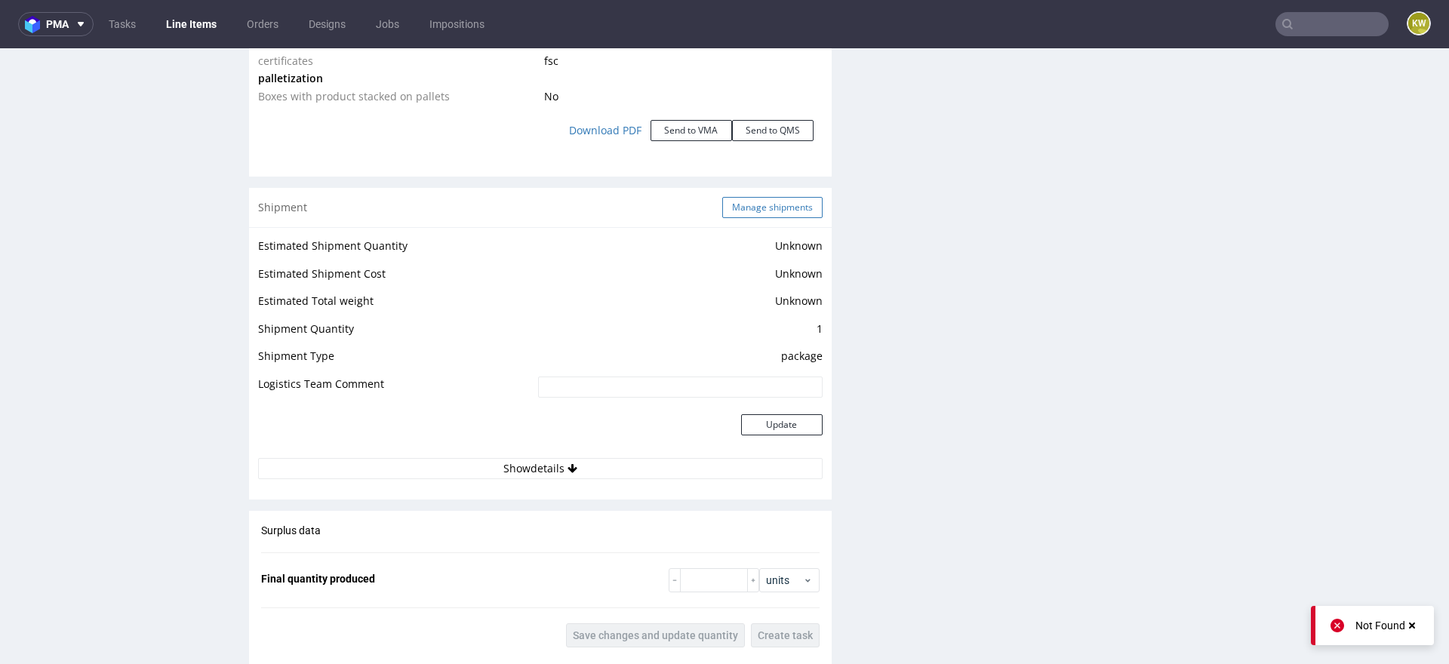
click at [763, 210] on button "Manage shipments" at bounding box center [772, 207] width 100 height 21
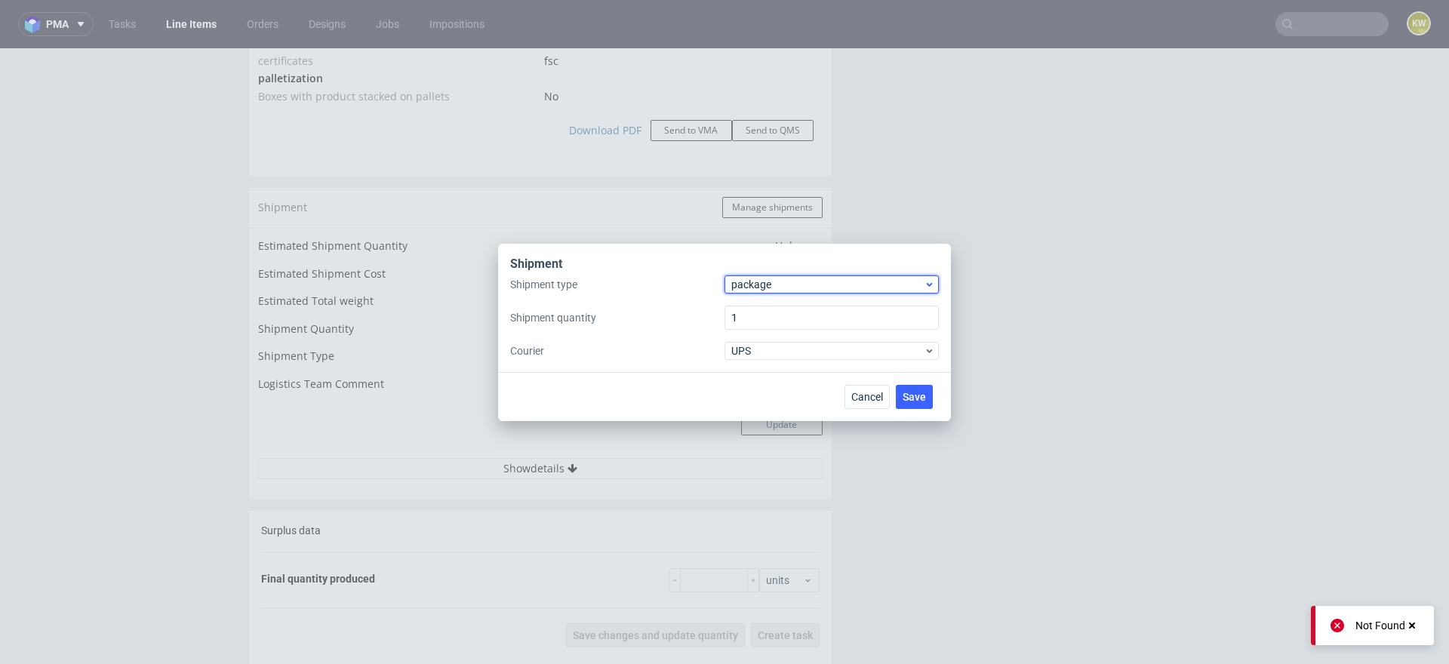
click at [759, 277] on span "package" at bounding box center [827, 284] width 192 height 15
click at [756, 315] on div "pallet" at bounding box center [832, 316] width 202 height 27
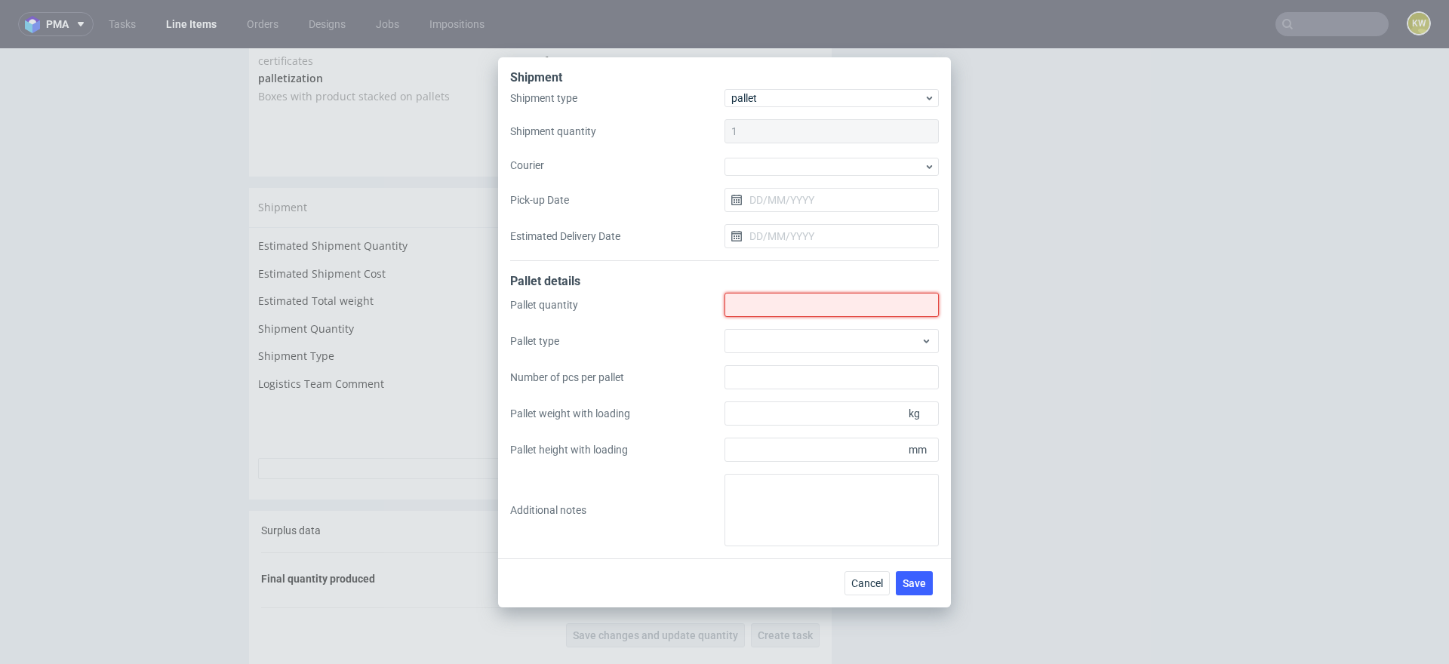
click at [745, 302] on input "Shipment type" at bounding box center [832, 305] width 214 height 24
type input "2"
click at [751, 340] on div at bounding box center [832, 341] width 214 height 24
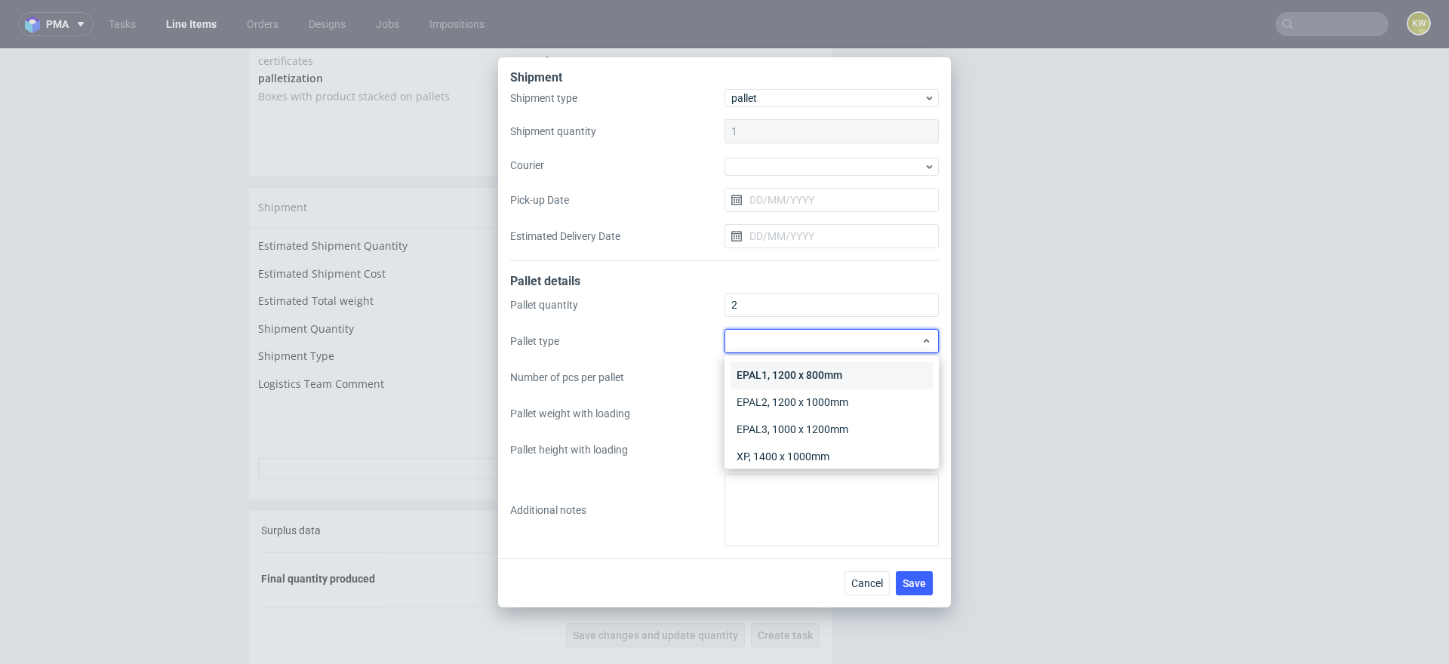
click at [769, 374] on div "EPAL1, 1200 x 800mm" at bounding box center [832, 375] width 202 height 27
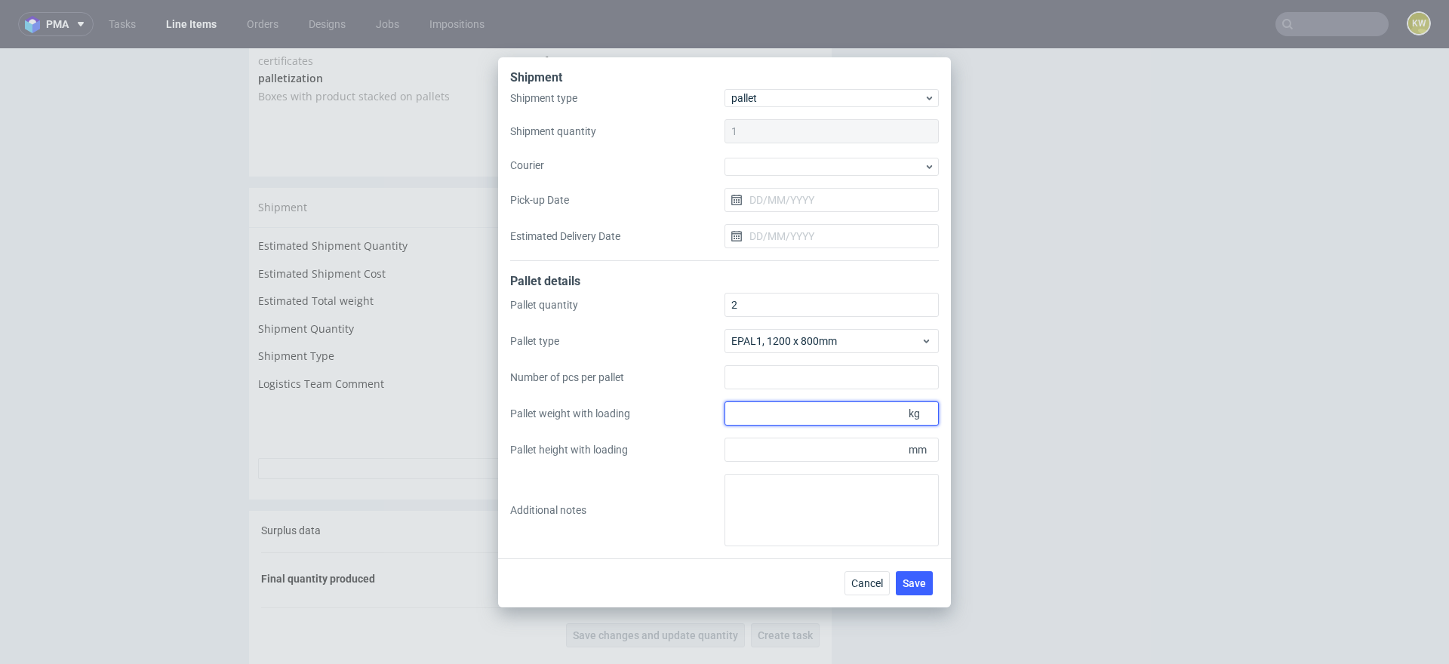
click at [767, 416] on input "Pallet weight with loading" at bounding box center [832, 414] width 214 height 24
type input "188"
click at [764, 444] on input "Pallet height with loading" at bounding box center [832, 450] width 214 height 24
type input "1625"
click at [913, 578] on span "Save" at bounding box center [914, 583] width 23 height 11
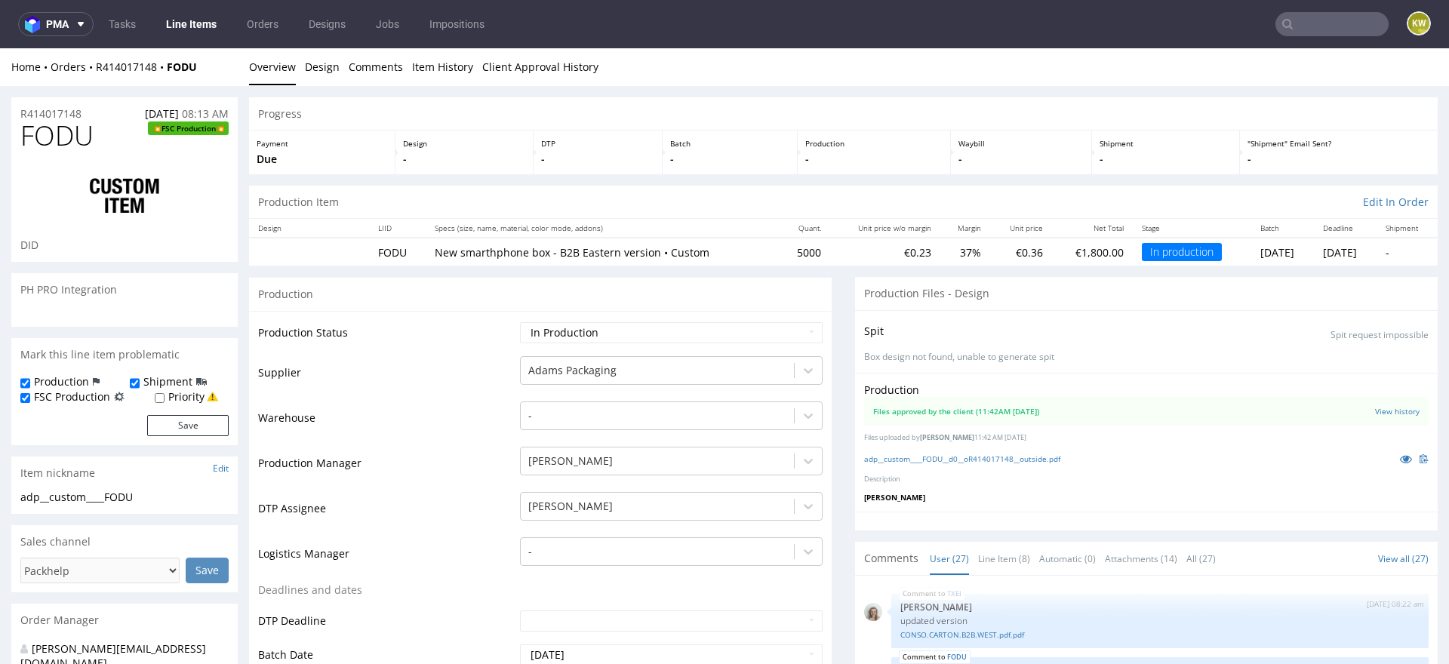
scroll to position [1552, 0]
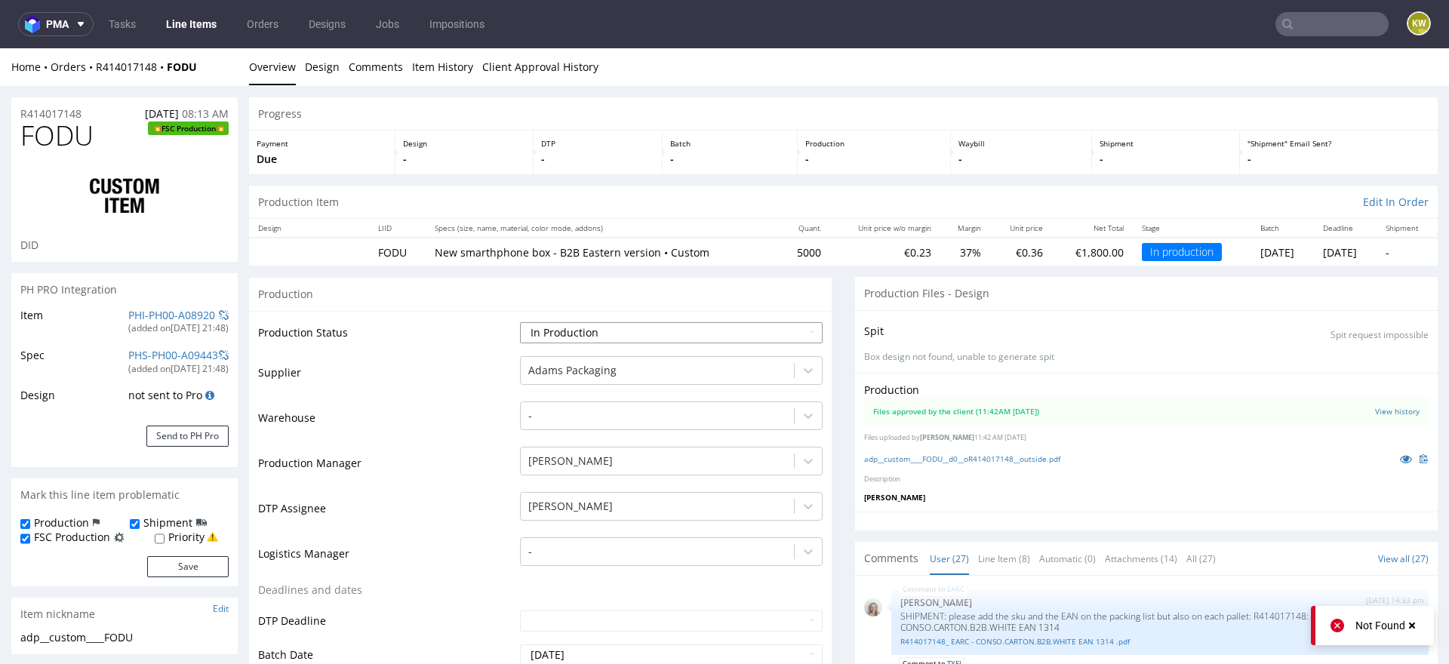
click at [608, 333] on select "Waiting for Artwork Waiting for Diecut Waiting for Mockup Waiting for DTP Waiti…" at bounding box center [671, 332] width 303 height 21
select select "production_complete"
click at [520, 322] on select "Waiting for Artwork Waiting for Diecut Waiting for Mockup Waiting for DTP Waiti…" at bounding box center [671, 332] width 303 height 21
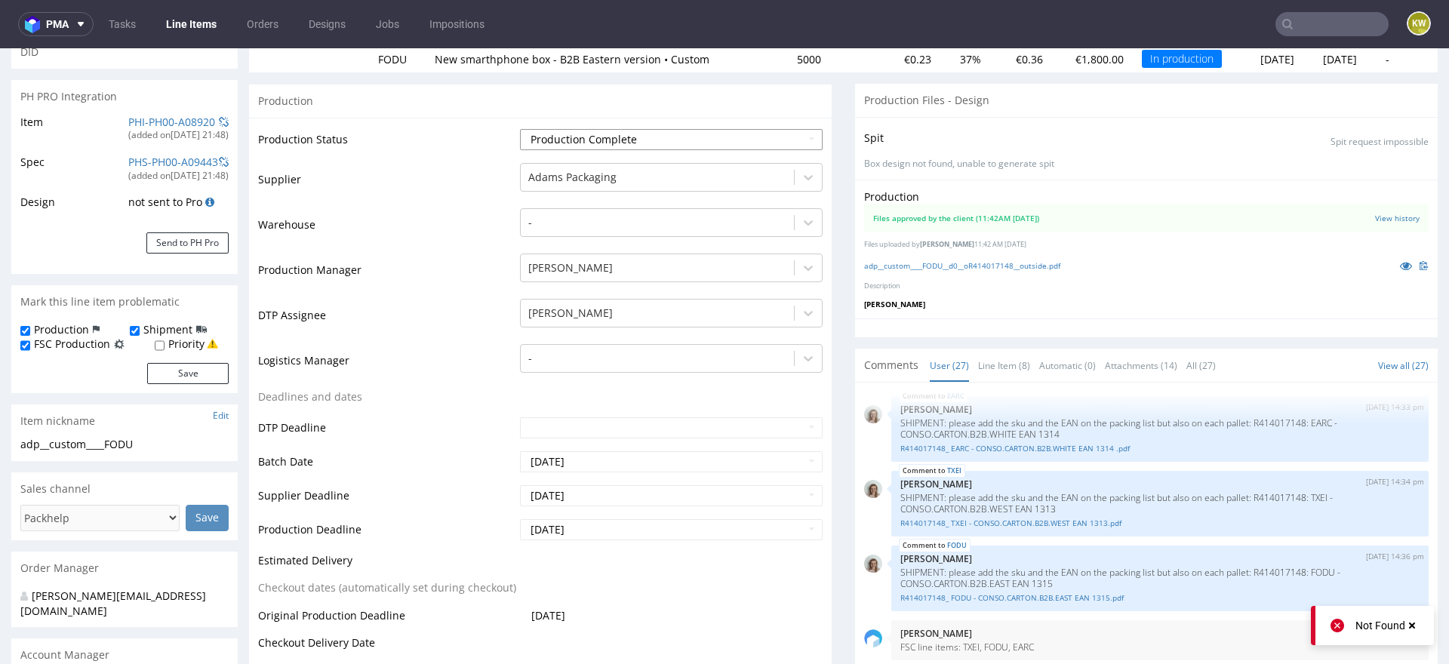
scroll to position [195, 0]
click at [588, 491] on input "[DATE]" at bounding box center [671, 494] width 303 height 21
click at [600, 355] on td "3" at bounding box center [598, 357] width 23 height 23
type input "[DATE]"
click at [571, 533] on input "[DATE]" at bounding box center [671, 528] width 303 height 21
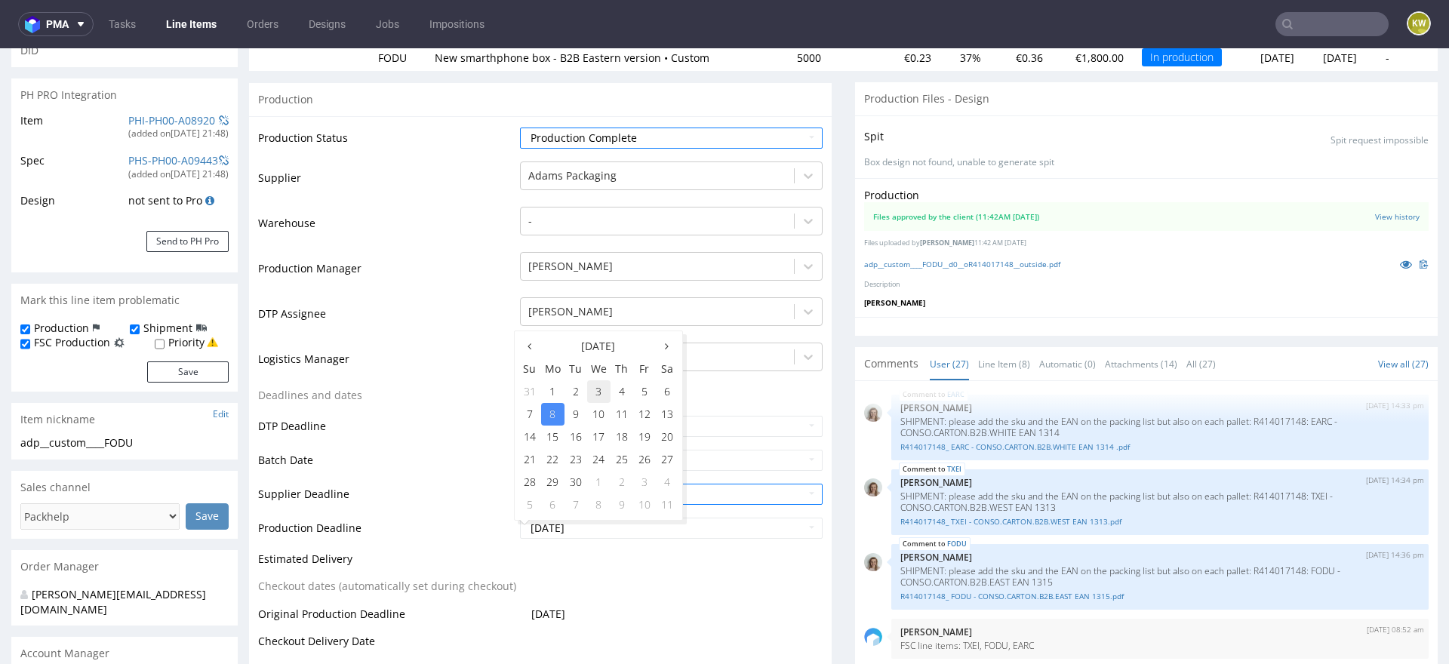
click at [603, 390] on td "3" at bounding box center [598, 391] width 23 height 23
type input "[DATE]"
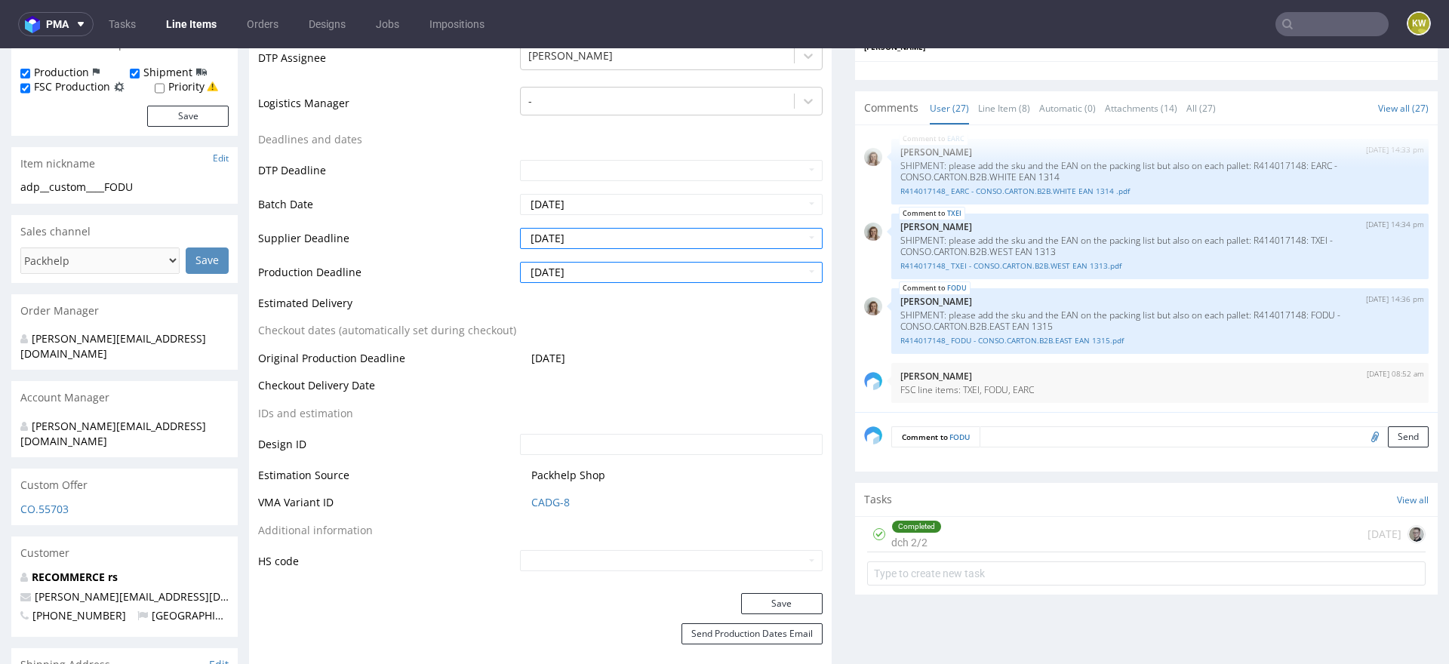
scroll to position [465, 0]
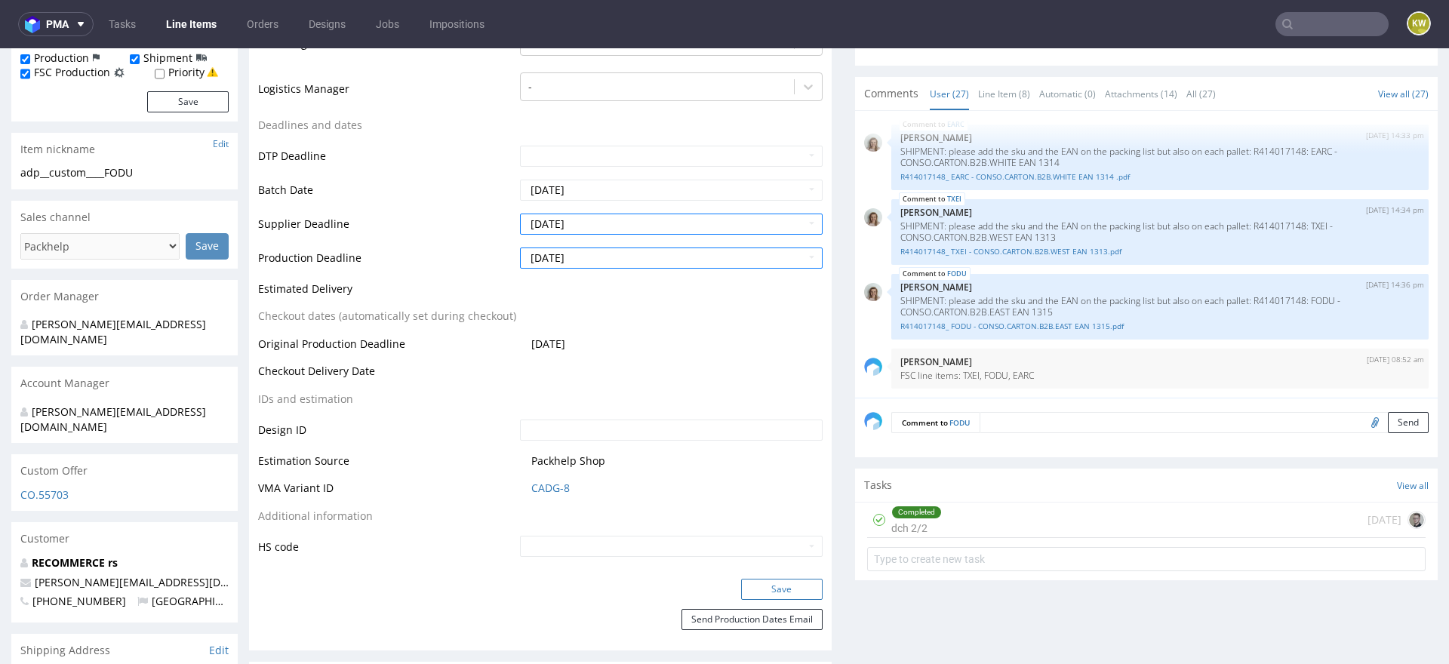
click at [753, 581] on button "Save" at bounding box center [782, 589] width 82 height 21
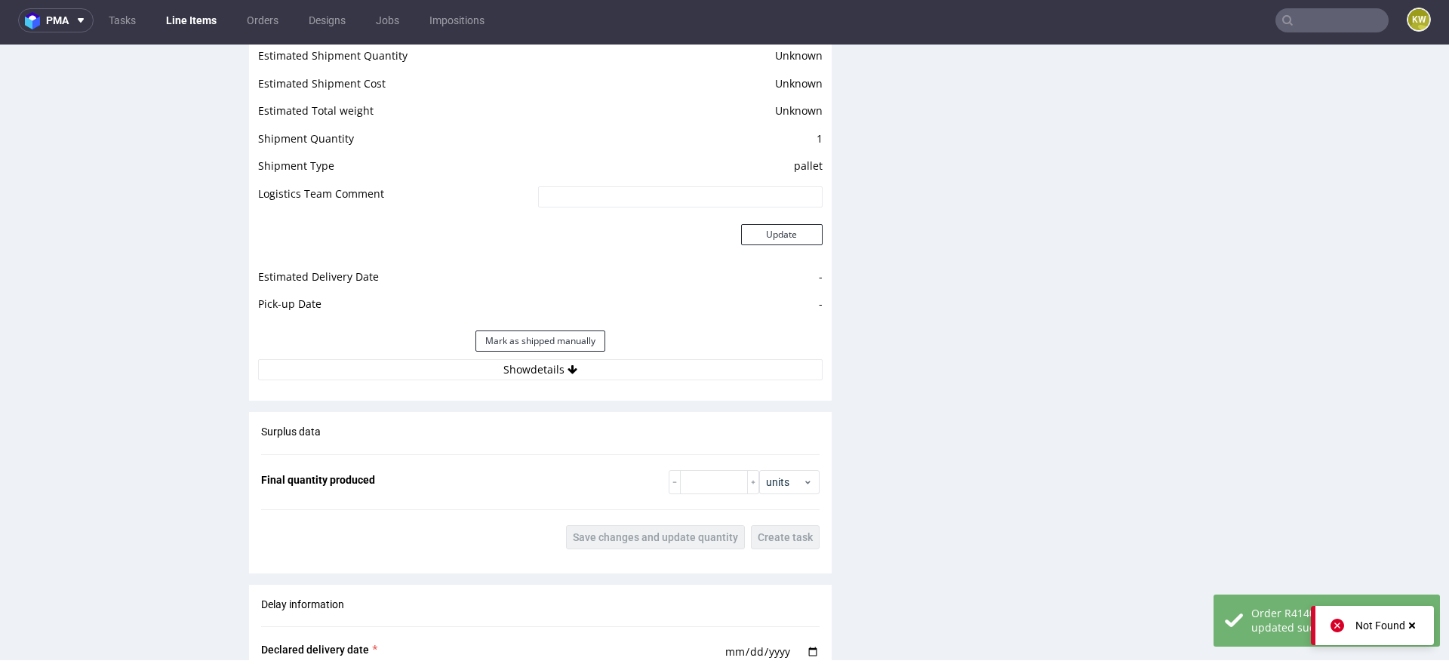
scroll to position [1876, 0]
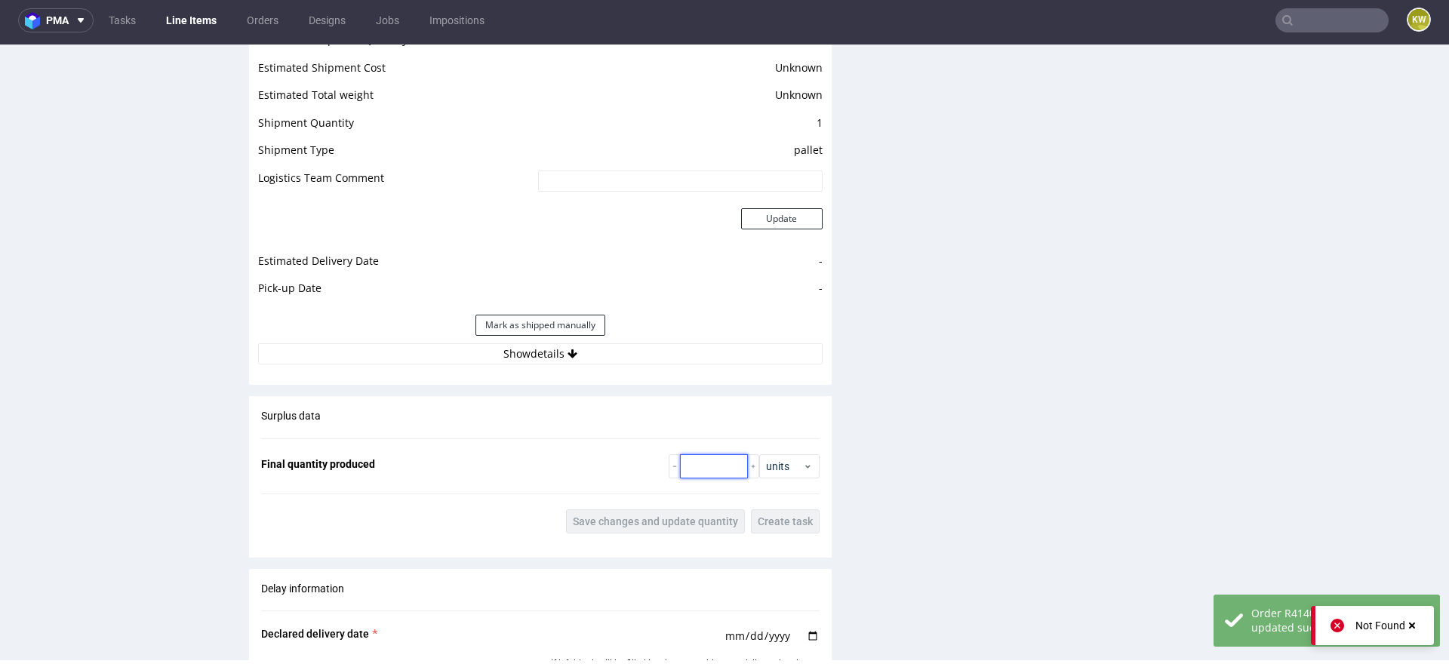
click at [705, 460] on input "number" at bounding box center [714, 466] width 68 height 24
paste input "5250"
type input "5250"
click at [671, 522] on span "Save changes and update quantity" at bounding box center [655, 521] width 165 height 11
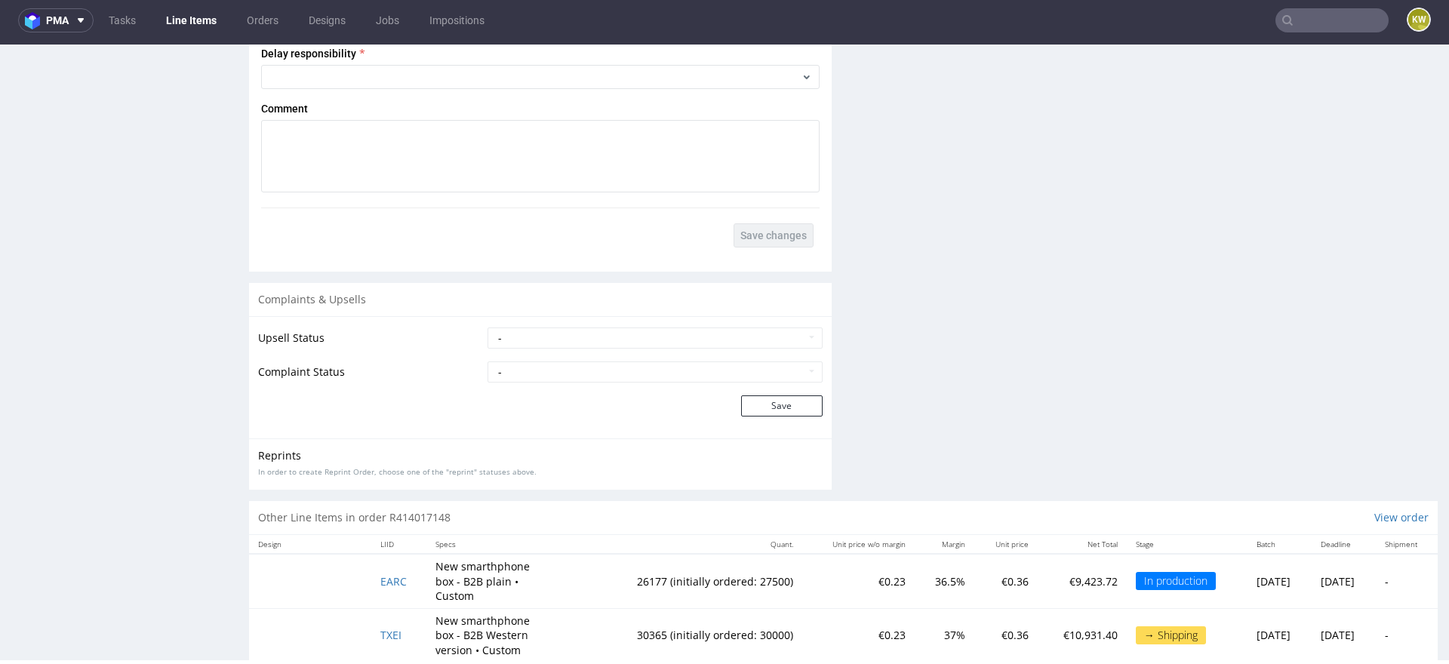
scroll to position [2546, 0]
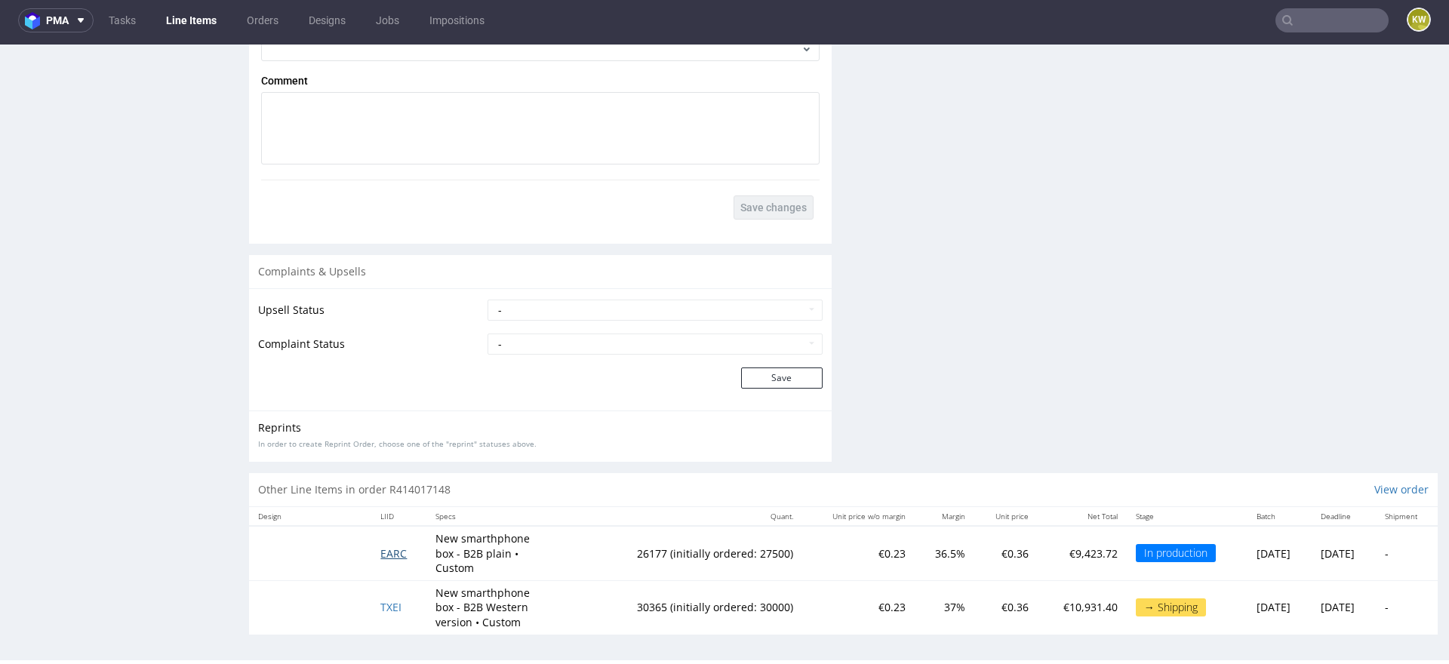
click at [380, 546] on span "EARC" at bounding box center [393, 553] width 26 height 14
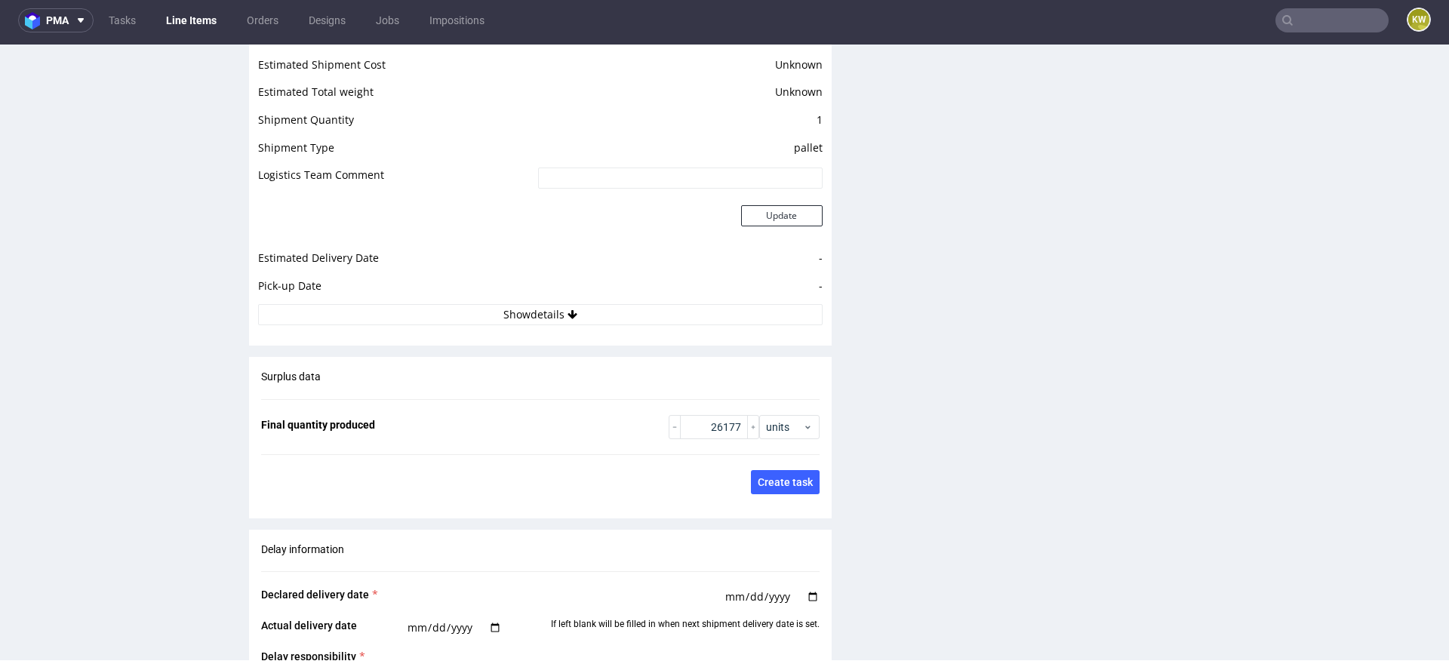
scroll to position [1979, 0]
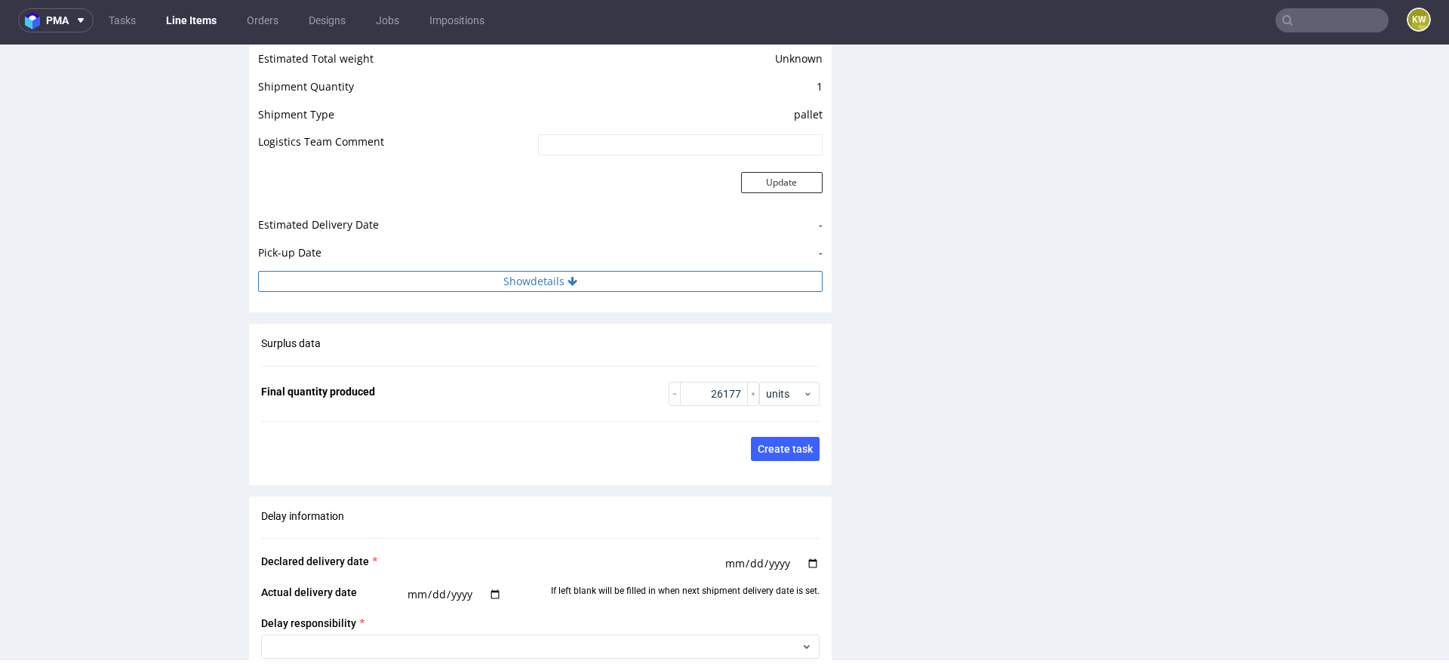
click at [646, 285] on button "Show details" at bounding box center [540, 281] width 565 height 21
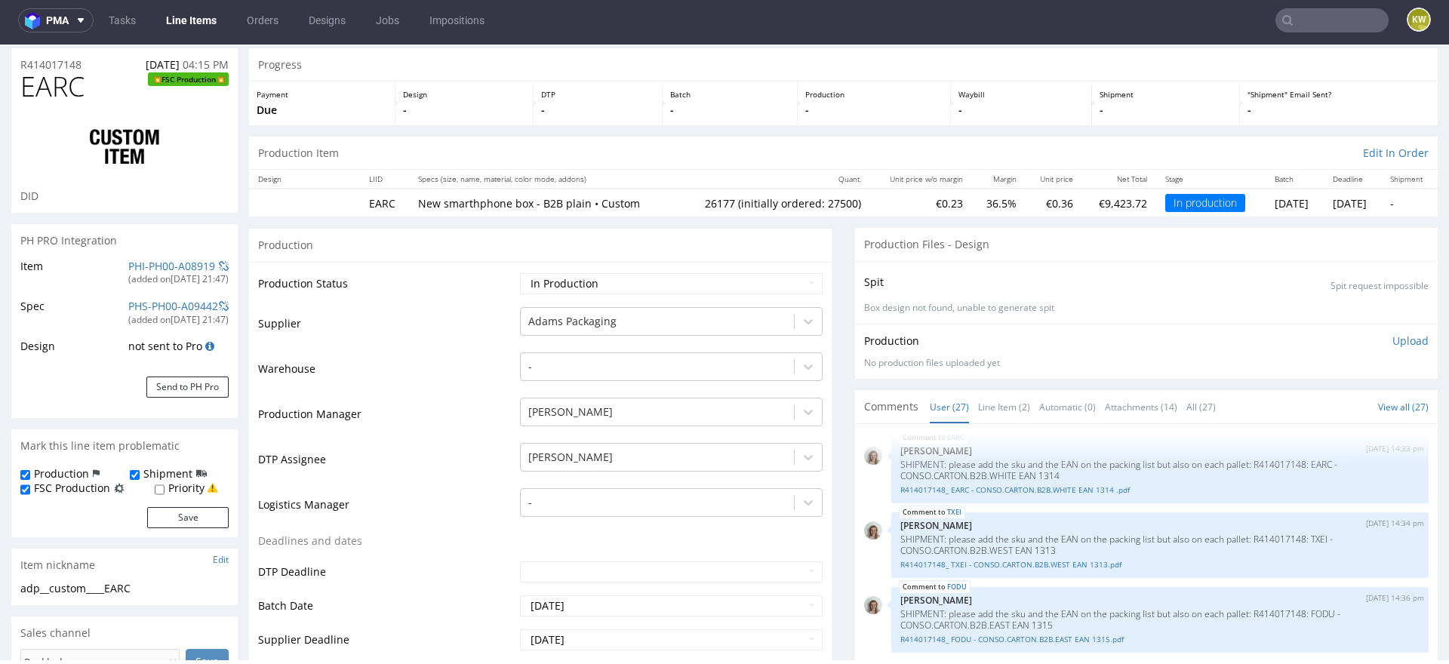
scroll to position [0, 0]
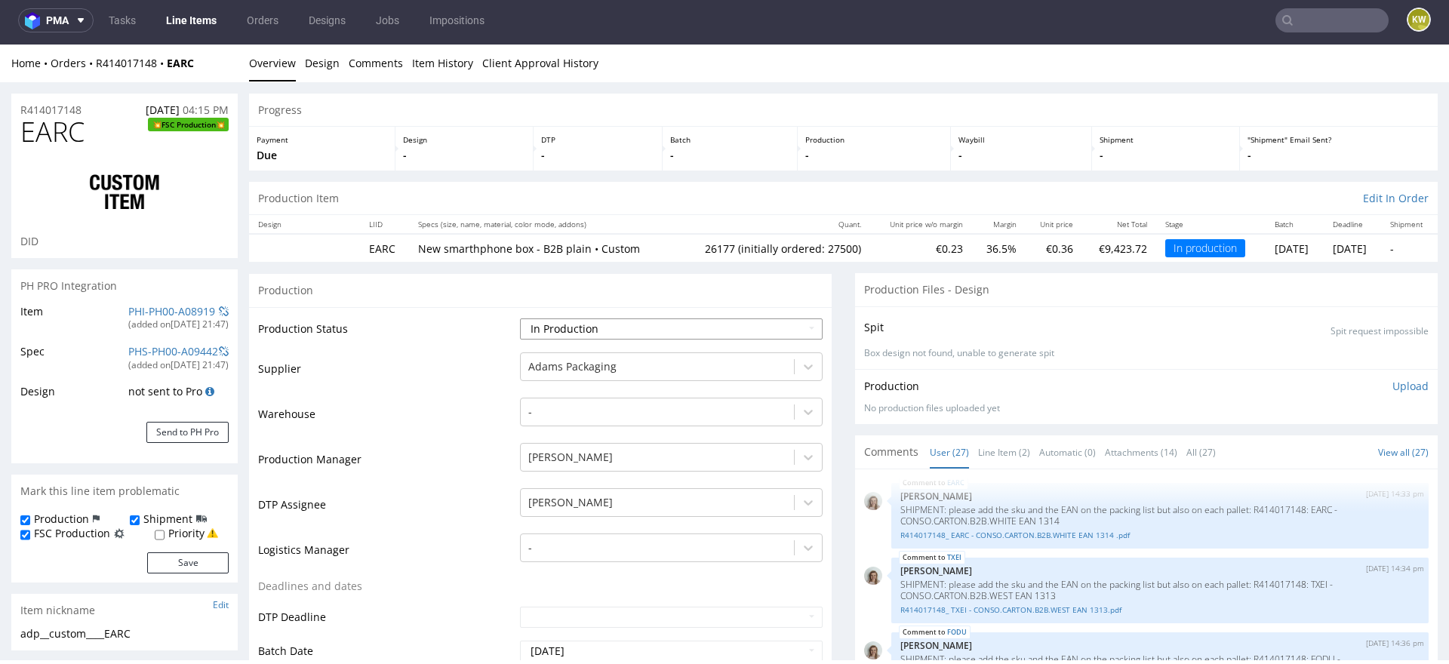
click at [543, 328] on select "Waiting for Artwork Waiting for Diecut Waiting for Mockup Waiting for DTP Waiti…" at bounding box center [671, 329] width 303 height 21
select select "production_complete"
click at [520, 319] on select "Waiting for Artwork Waiting for Diecut Waiting for Mockup Waiting for DTP Waiti…" at bounding box center [671, 329] width 303 height 21
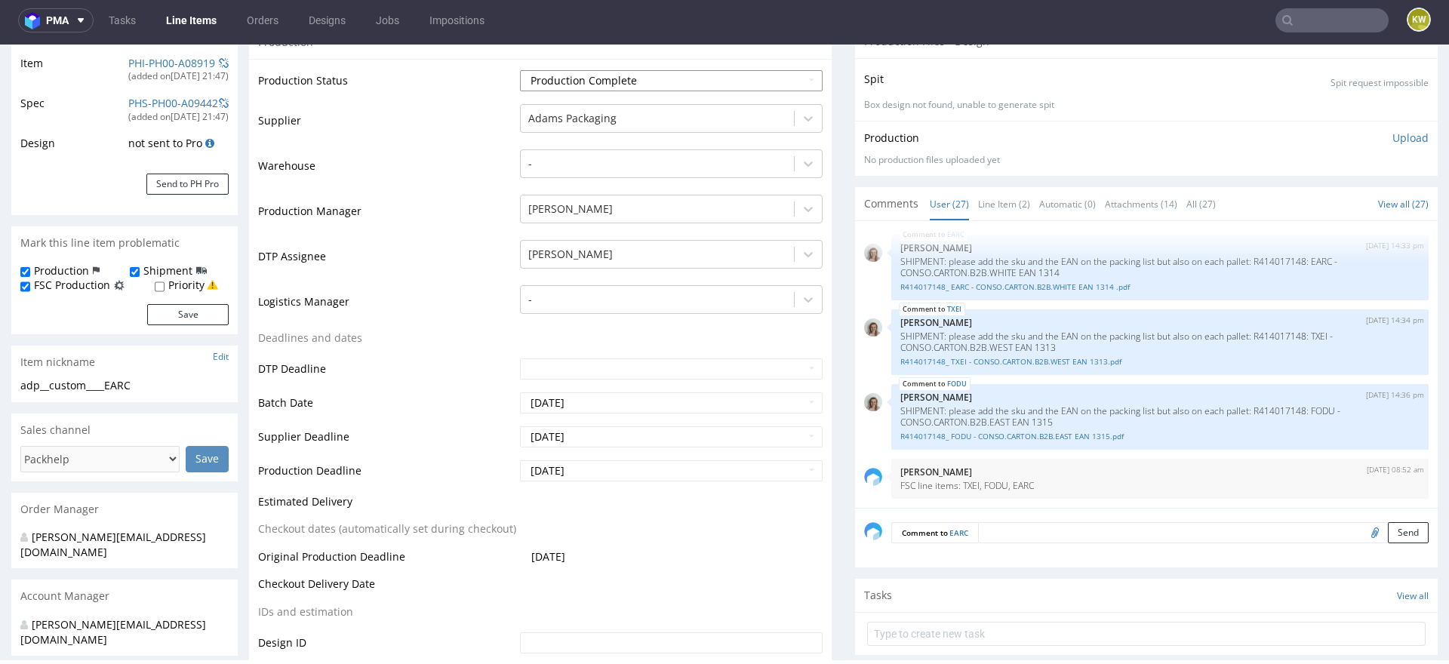
scroll to position [275, 0]
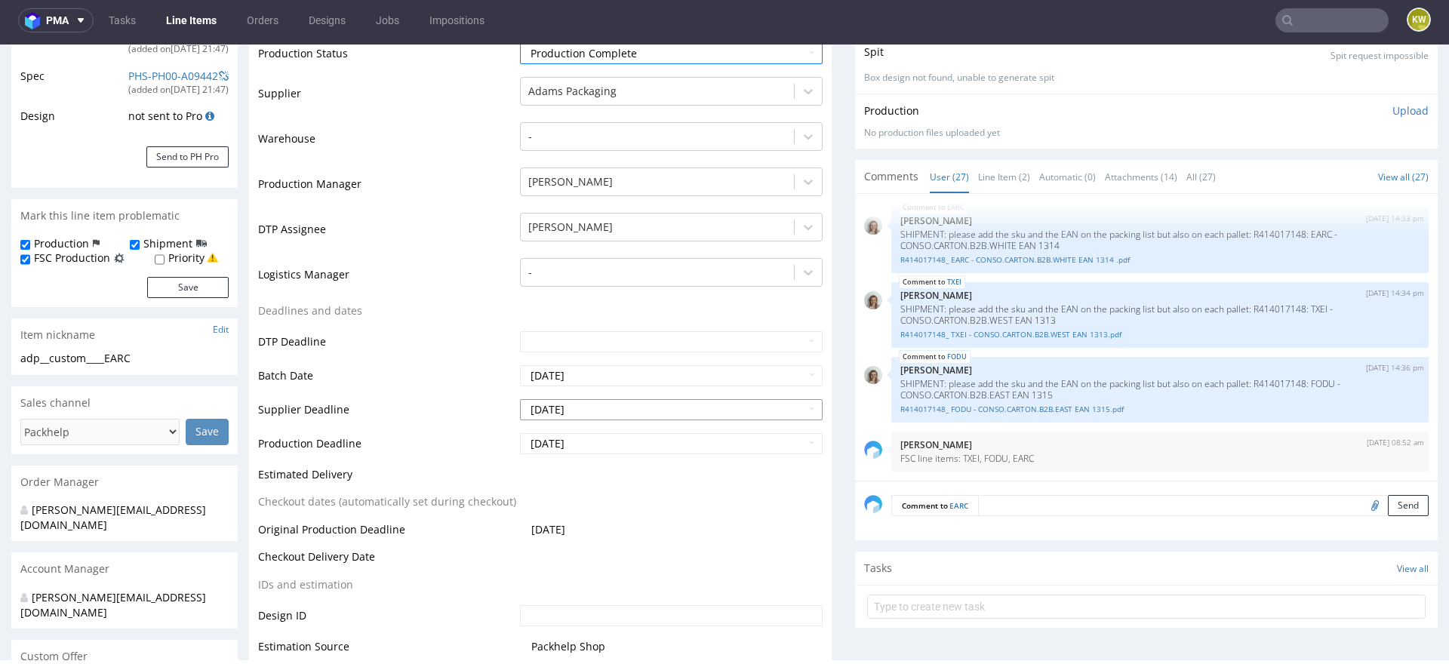
click at [602, 402] on input "2025-09-04" at bounding box center [671, 409] width 303 height 21
click at [593, 269] on td "3" at bounding box center [598, 273] width 23 height 23
type input "2025-09-03"
click at [590, 446] on input "2025-09-08" at bounding box center [671, 443] width 303 height 21
click at [601, 304] on td "3" at bounding box center [598, 307] width 23 height 23
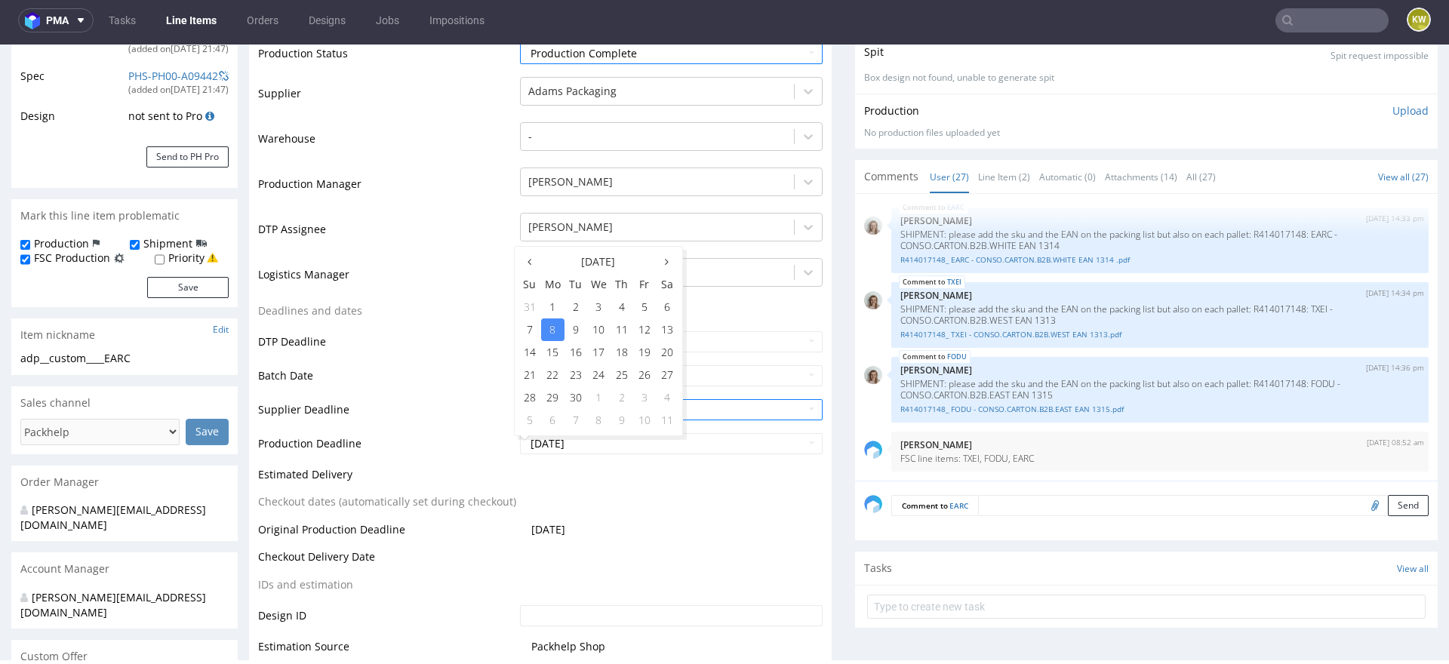
type input "2025-09-03"
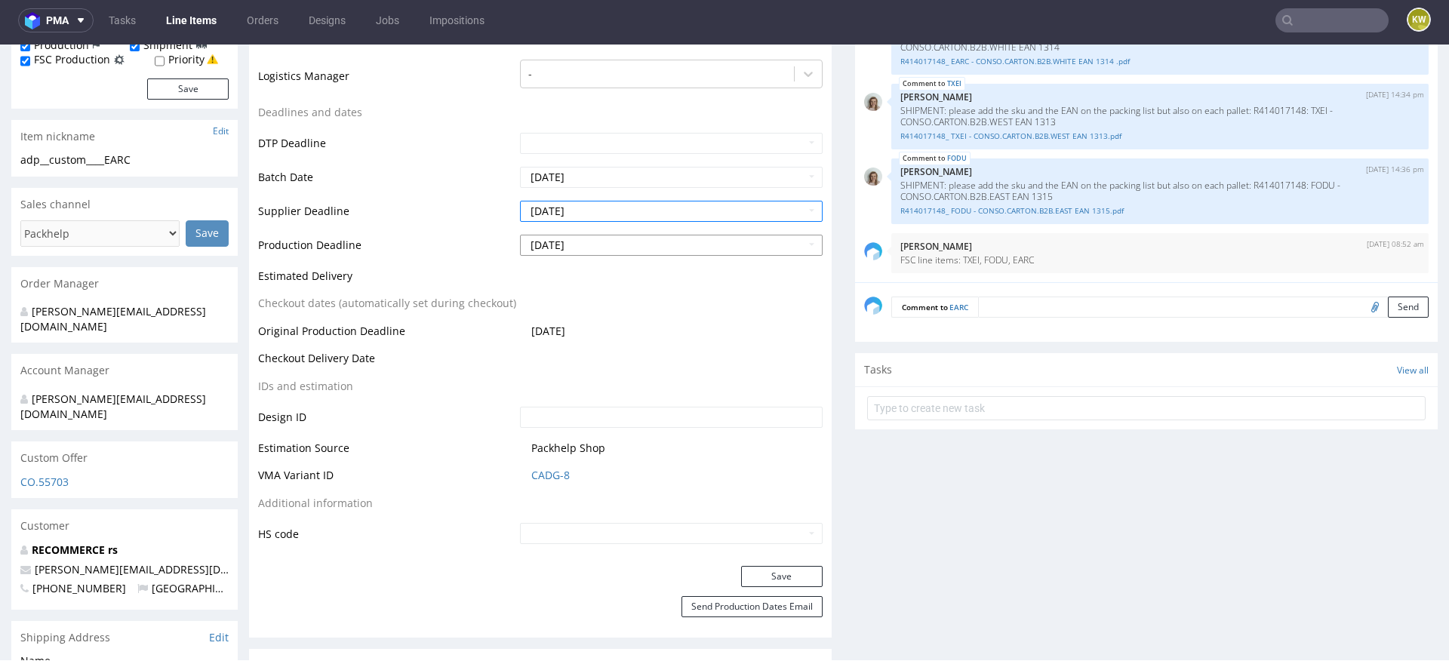
scroll to position [486, 0]
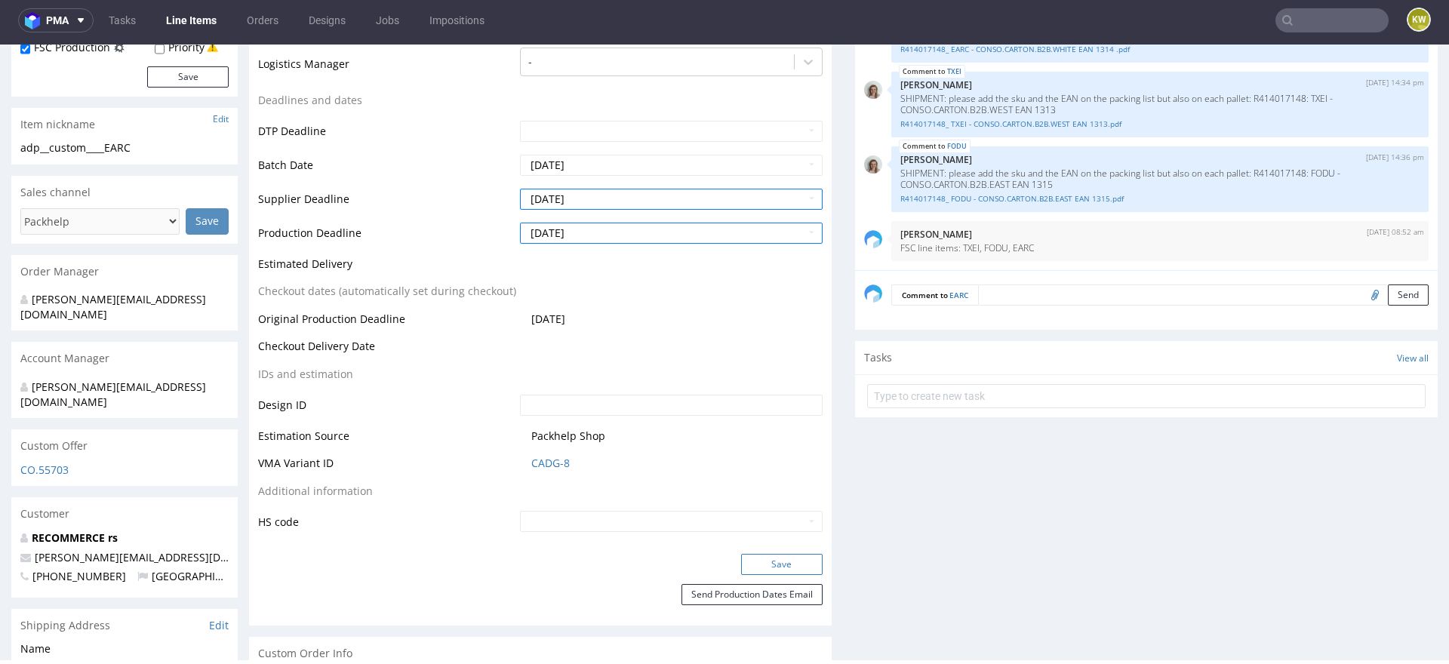
click at [765, 571] on button "Save" at bounding box center [782, 564] width 82 height 21
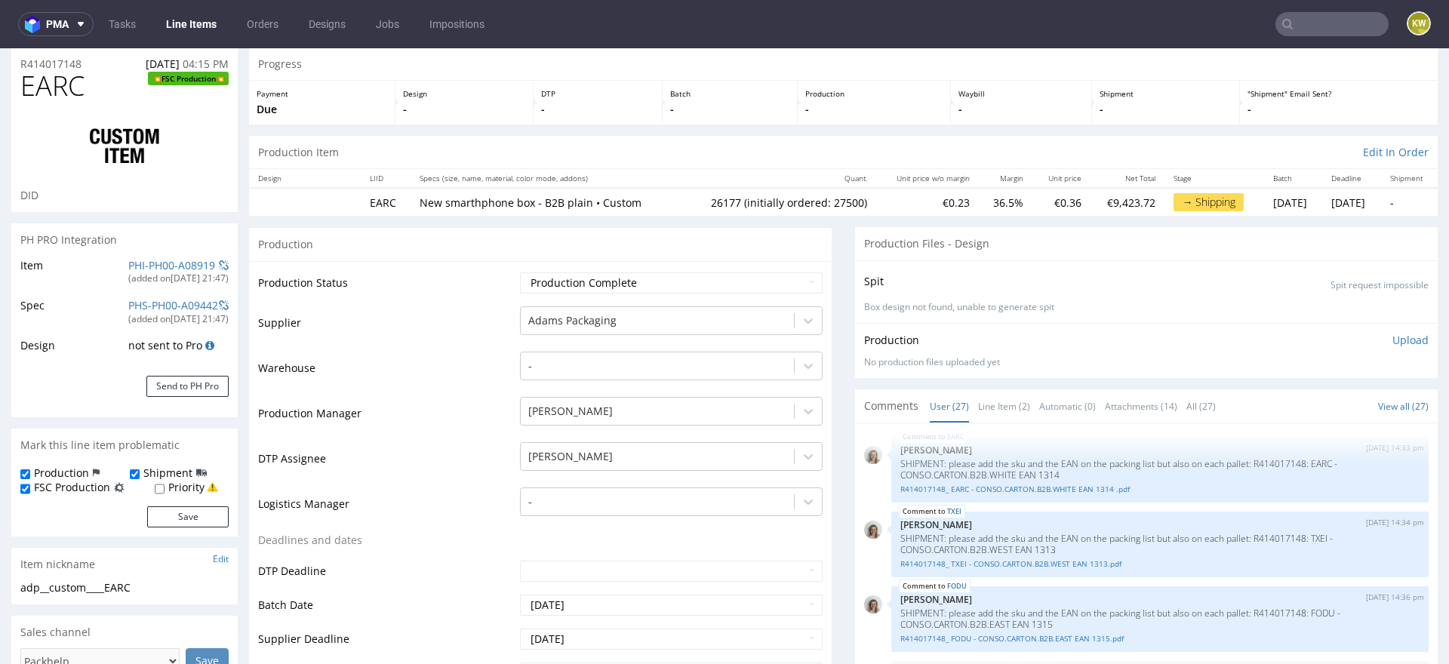
scroll to position [0, 0]
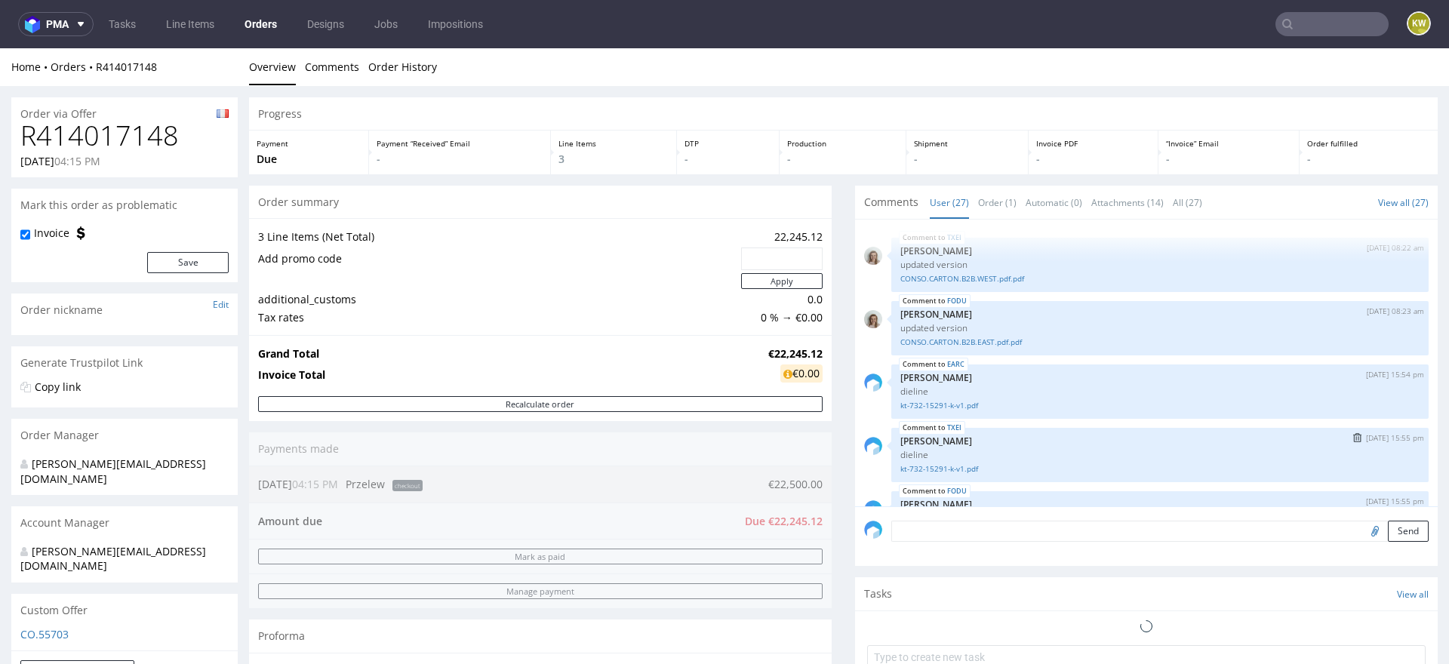
scroll to position [1552, 0]
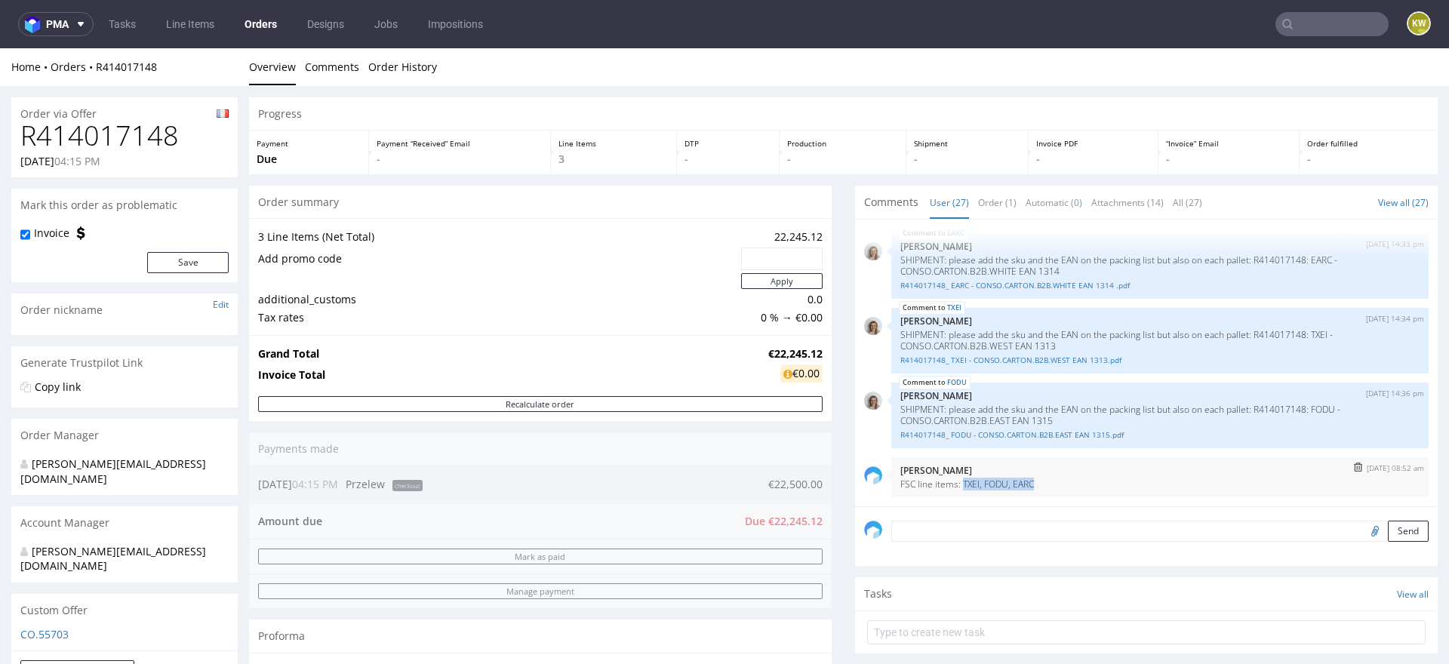
drag, startPoint x: 1043, startPoint y: 483, endPoint x: 959, endPoint y: 485, distance: 84.6
click at [959, 485] on p "FSC line items: TXEI, FODU, EARC" at bounding box center [1159, 484] width 519 height 11
copy p "TXEI, FODU, EARC"
click at [968, 521] on textarea at bounding box center [1159, 553] width 537 height 65
paste textarea "TXEI, FODU, EARC"
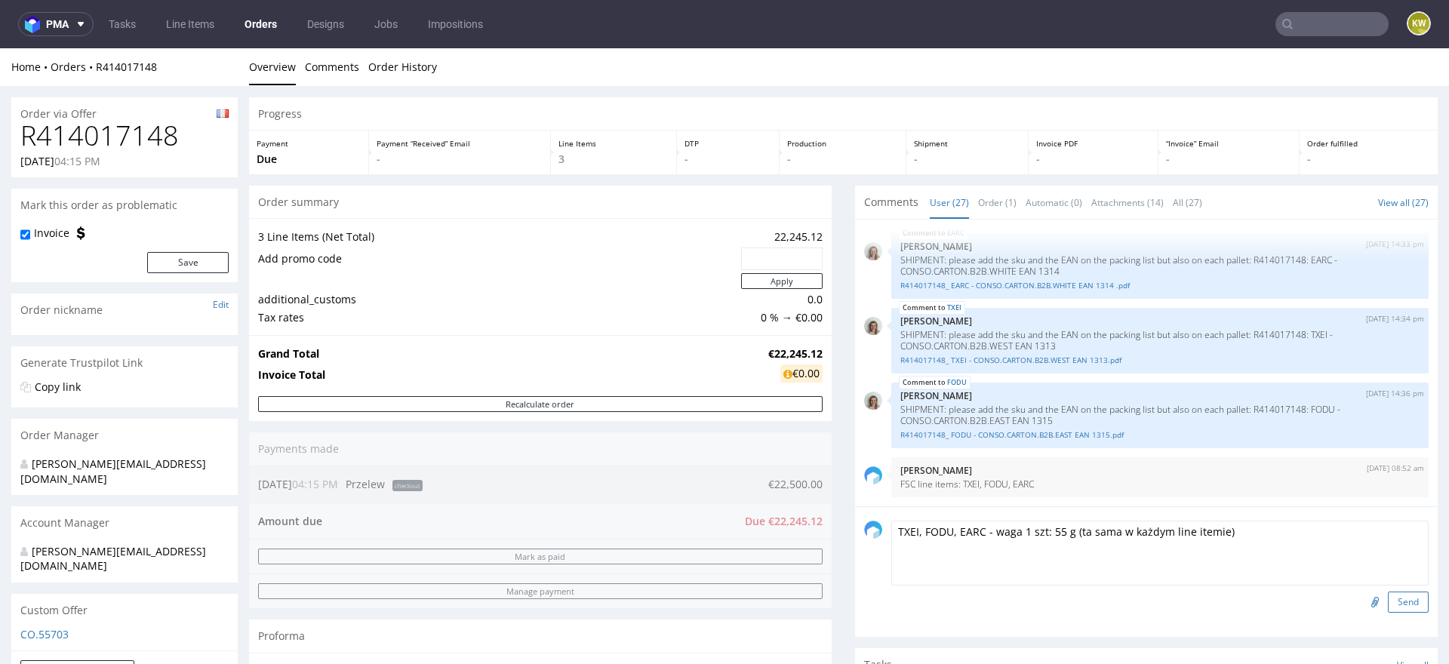
type textarea "TXEI, FODU, EARC - waga 1 szt: 55 g (ta sama w każdym line itemie)"
click at [1402, 592] on button "Send" at bounding box center [1408, 602] width 41 height 21
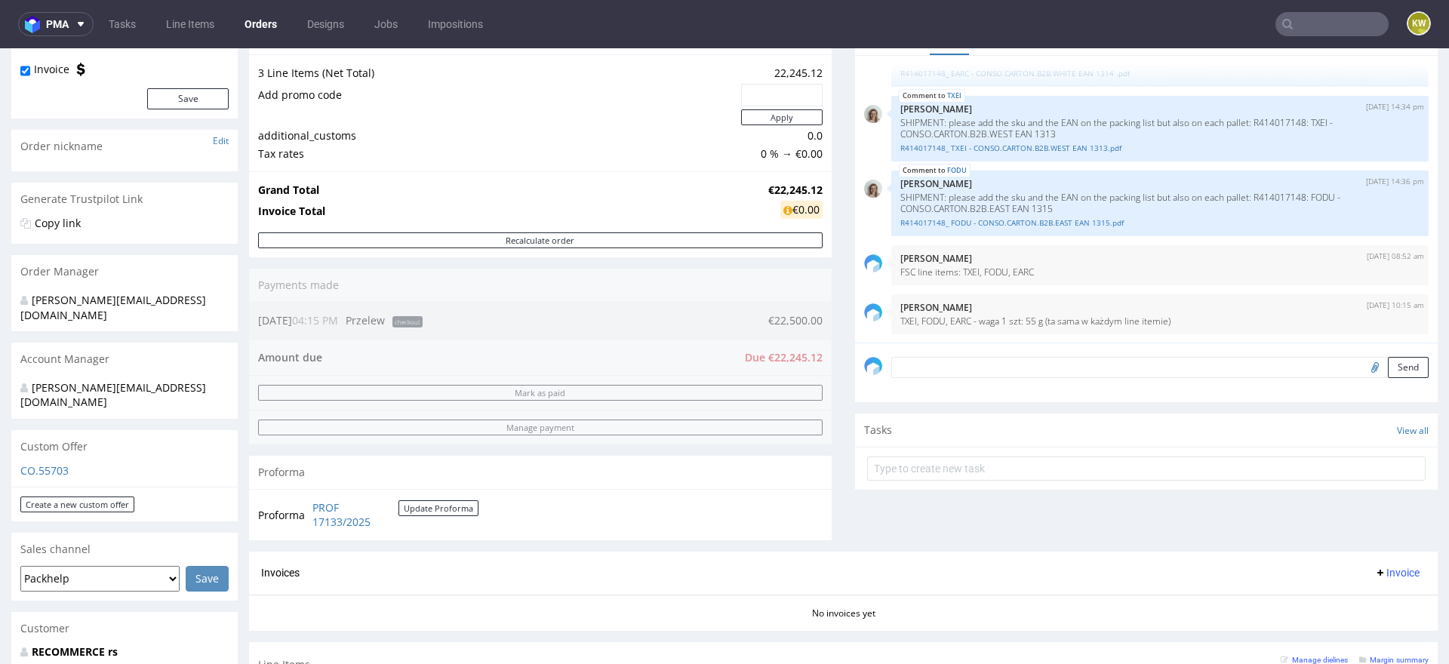
scroll to position [0, 0]
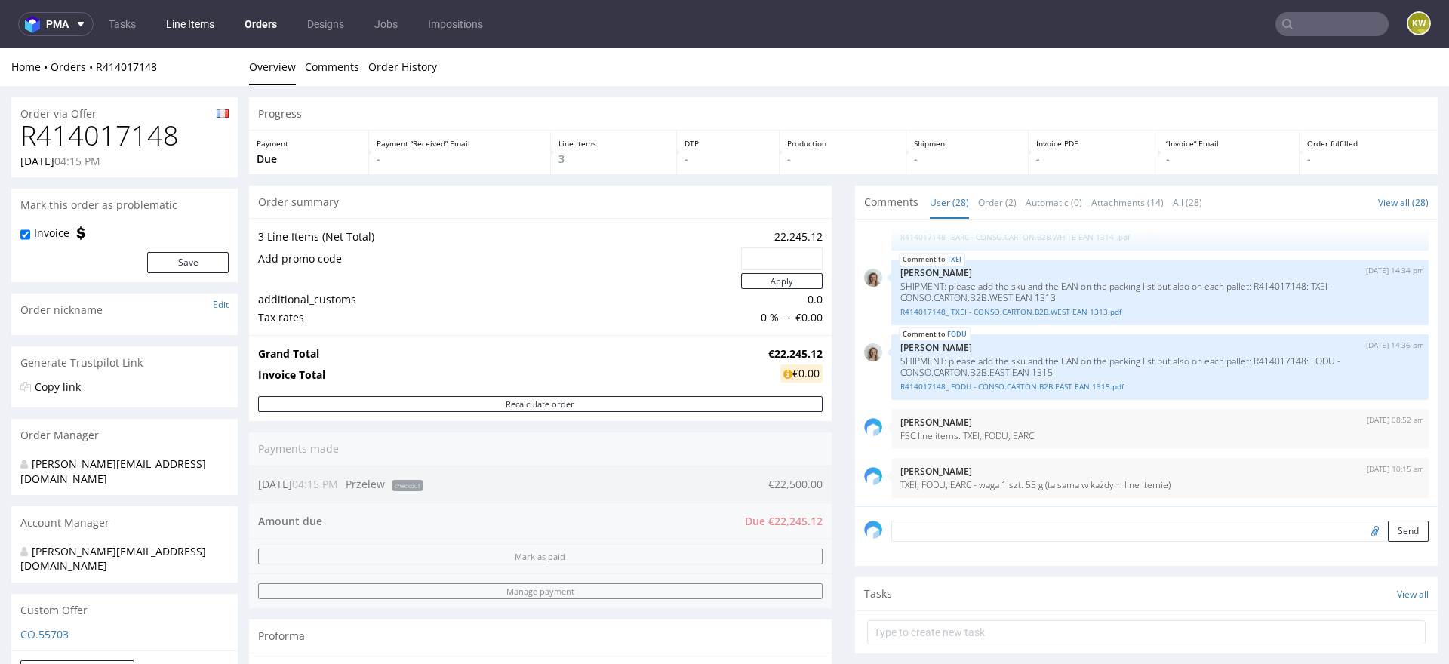
click at [199, 33] on link "Line Items" at bounding box center [190, 24] width 66 height 24
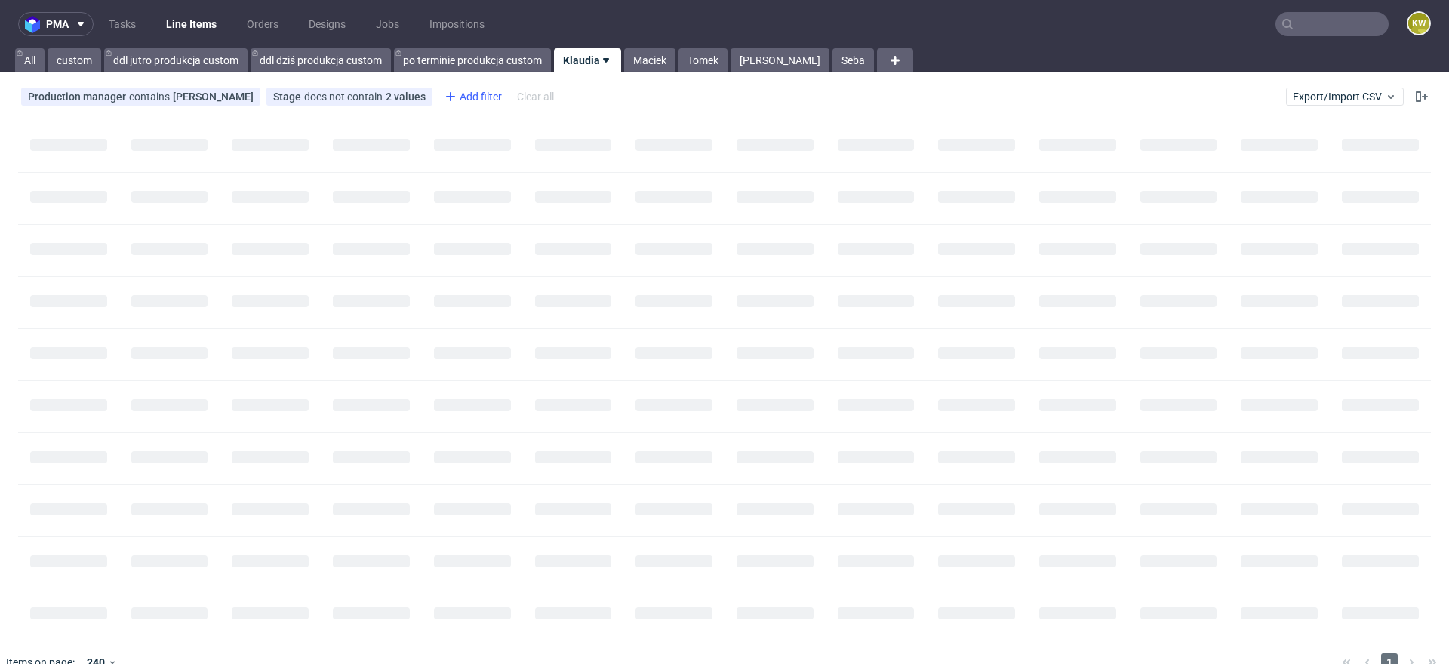
click at [483, 96] on div "Add filter" at bounding box center [472, 97] width 66 height 24
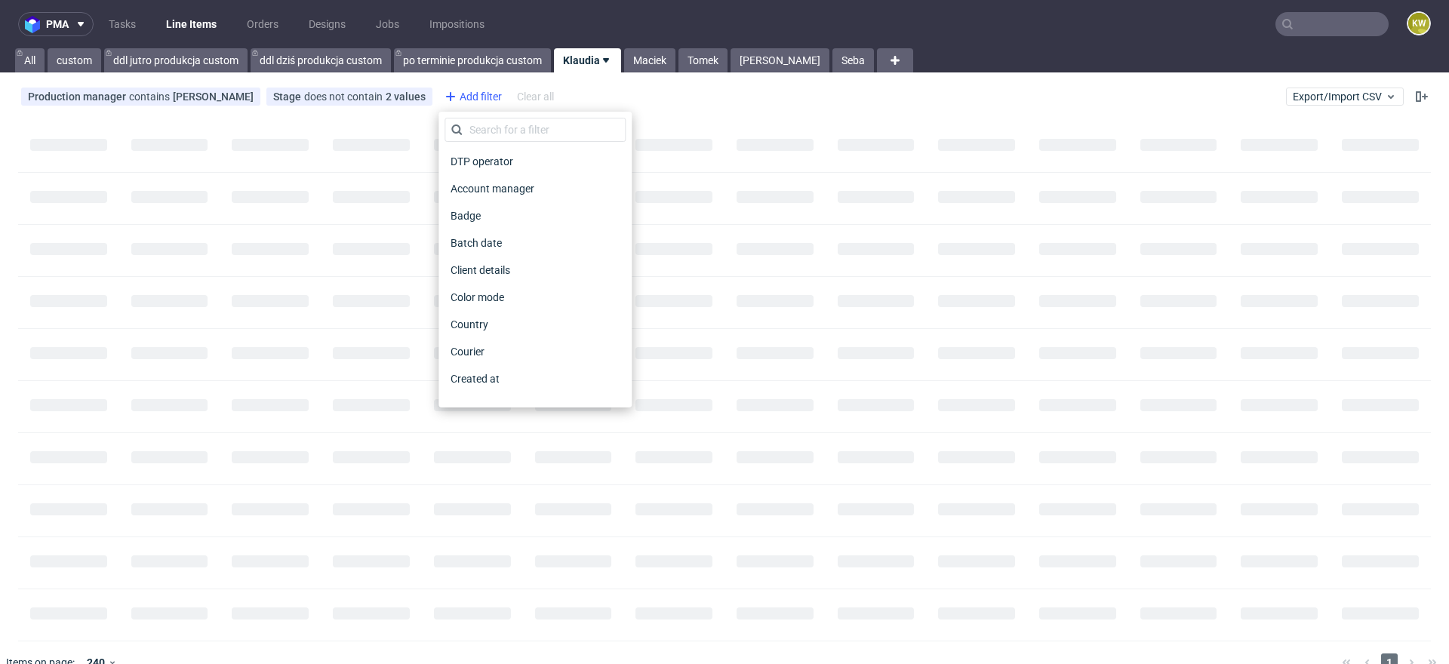
click at [483, 96] on div "Add filter" at bounding box center [472, 97] width 66 height 24
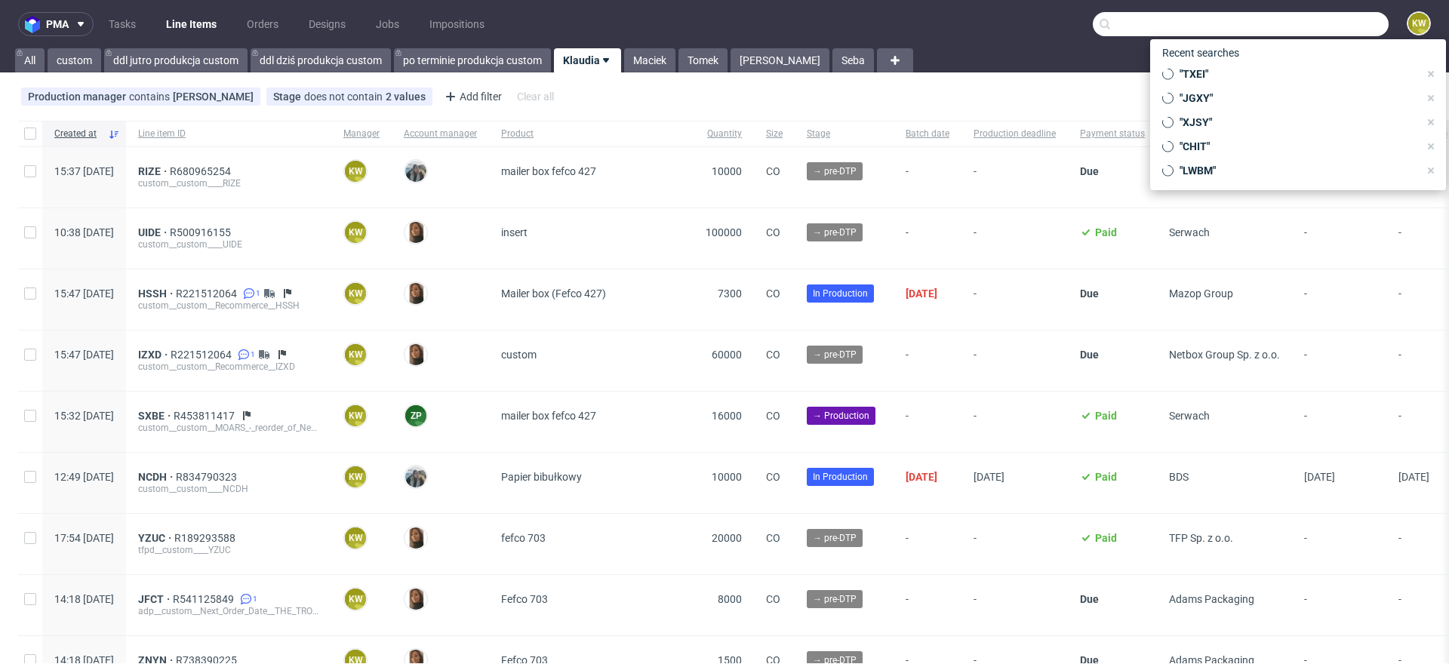
click at [1299, 24] on input "text" at bounding box center [1241, 24] width 296 height 24
paste input "SZSU"
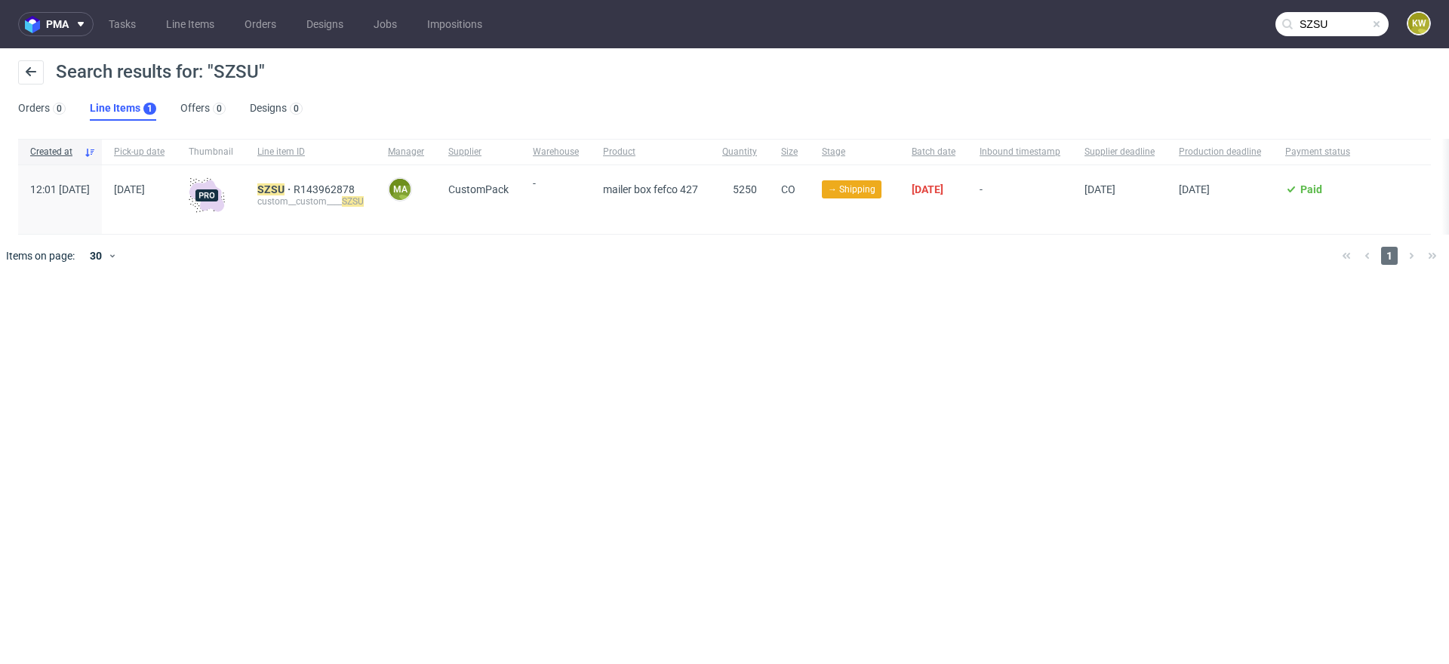
drag, startPoint x: 1336, startPoint y: 37, endPoint x: 1006, endPoint y: 32, distance: 329.9
click at [1002, 32] on nav "pma Tasks Line Items Orders Designs Jobs Impositions SZSU KW" at bounding box center [724, 24] width 1449 height 48
click at [1338, 23] on input "SZSU" at bounding box center [1332, 24] width 113 height 24
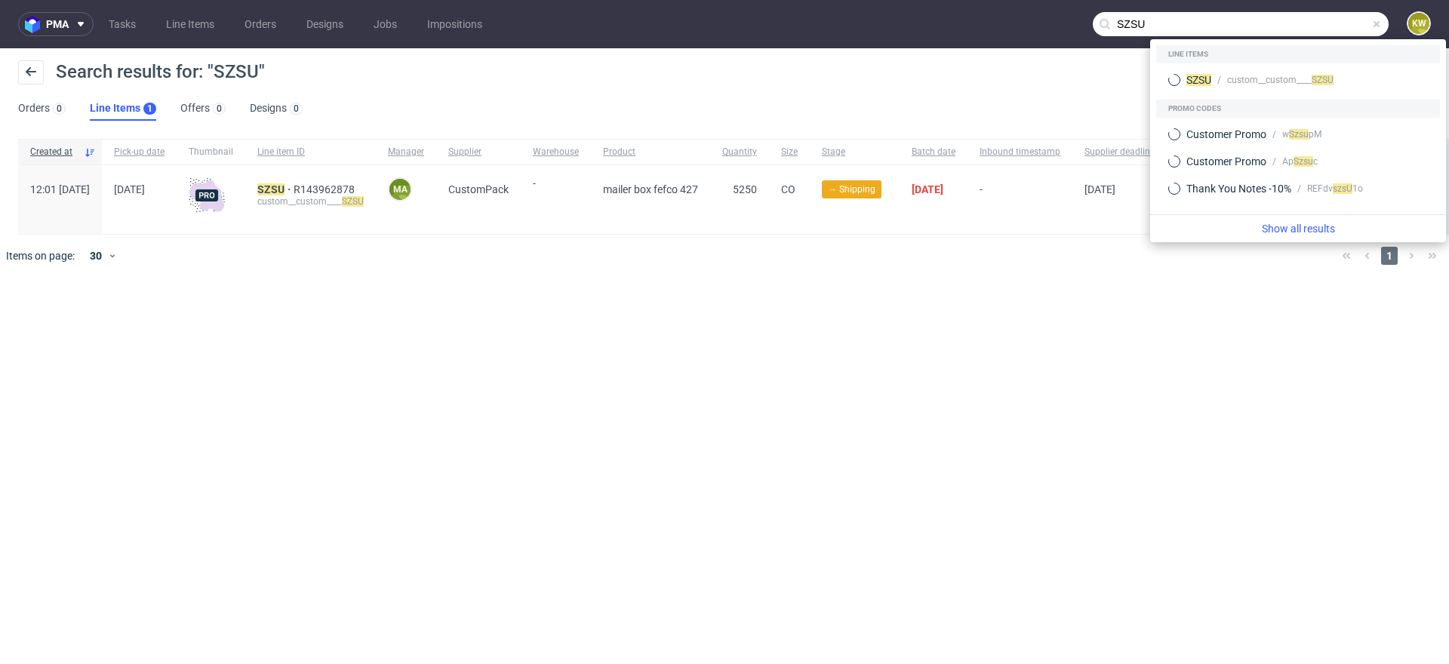
drag, startPoint x: 1315, startPoint y: 22, endPoint x: 969, endPoint y: 22, distance: 345.7
click at [974, 22] on nav "pma Tasks Line Items Orders Designs Jobs Impositions SZSU KW" at bounding box center [724, 24] width 1449 height 48
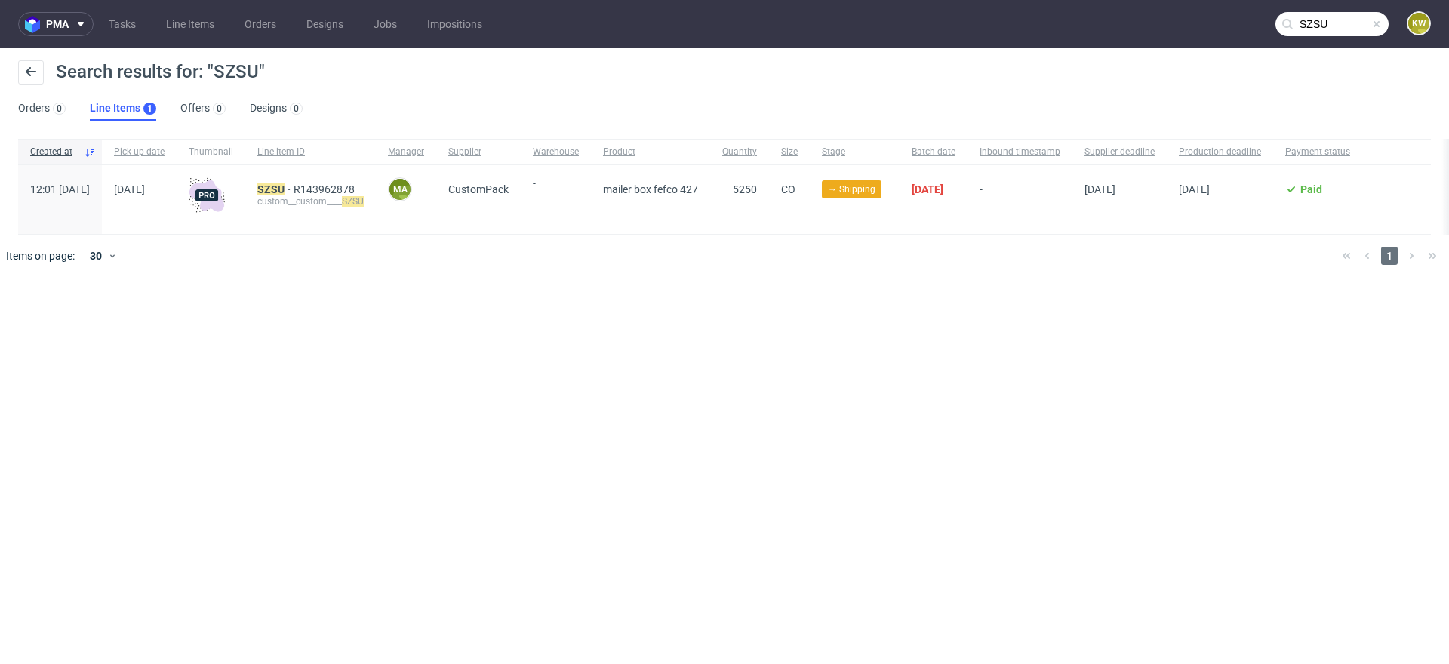
paste input "ZEFL"
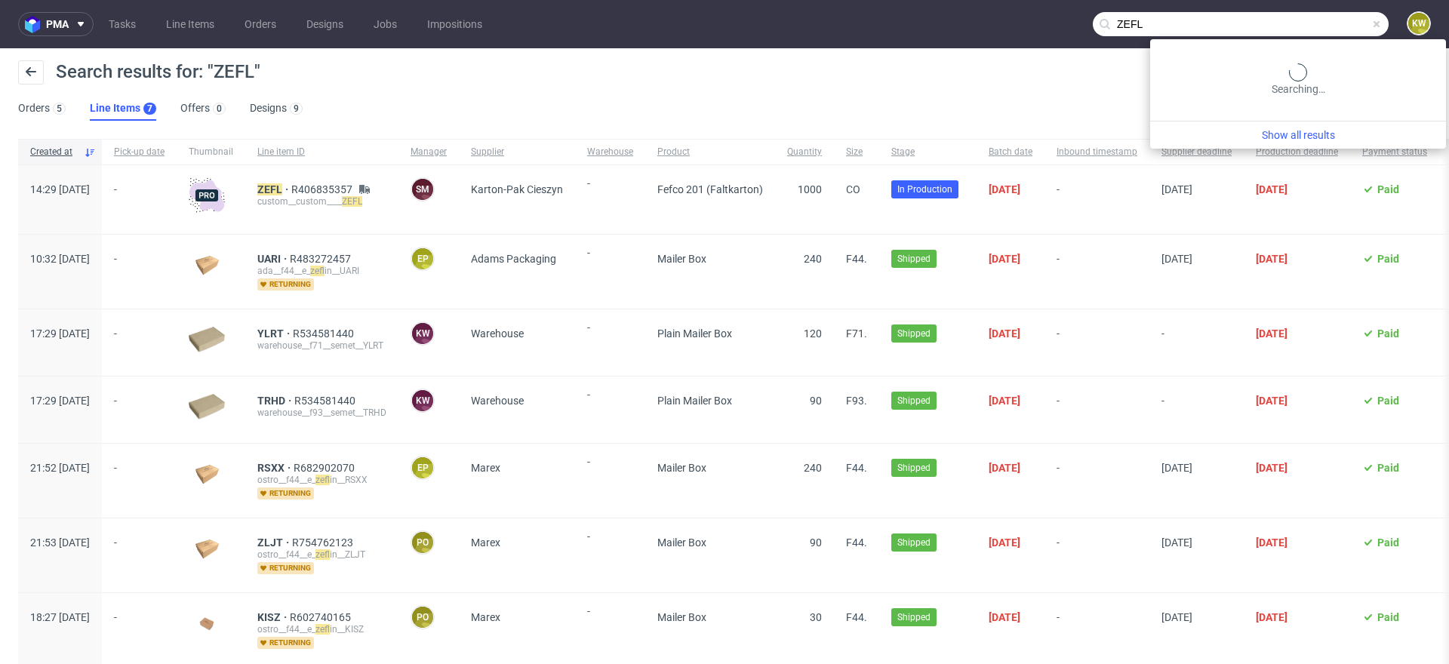
drag, startPoint x: 1331, startPoint y: 25, endPoint x: 846, endPoint y: -62, distance: 493.0
click at [846, 0] on html "pma Tasks Line Items Orders Designs Jobs Impositions ZEFL KW Search results for…" at bounding box center [724, 332] width 1449 height 664
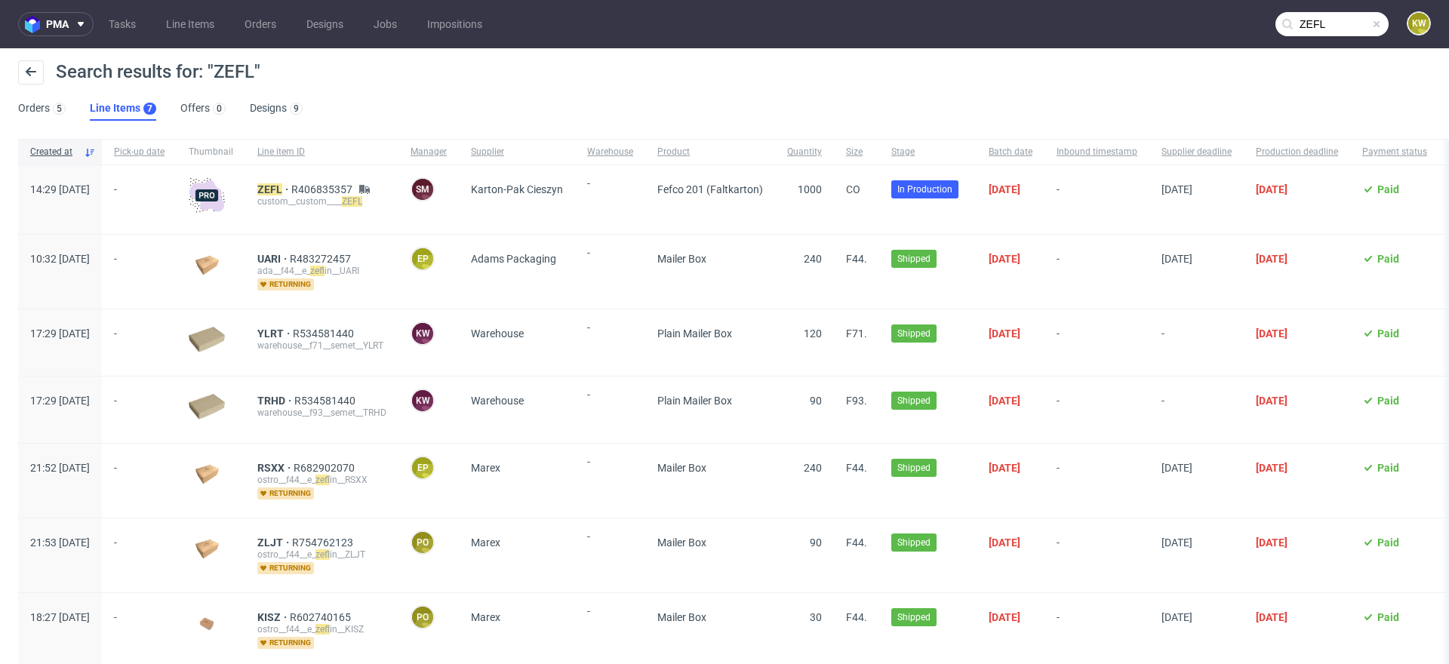
paste input "BXWM"
type input "BXWM"
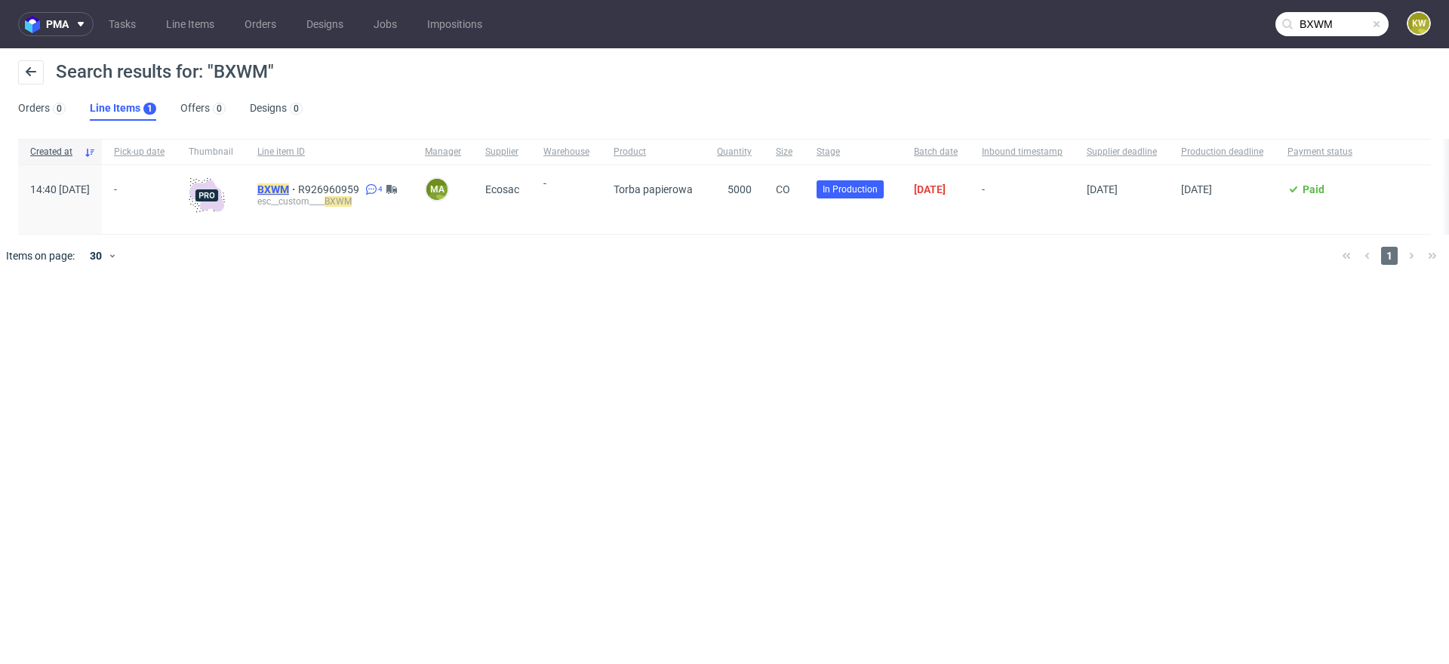
click at [289, 192] on mark "BXWM" at bounding box center [273, 189] width 32 height 12
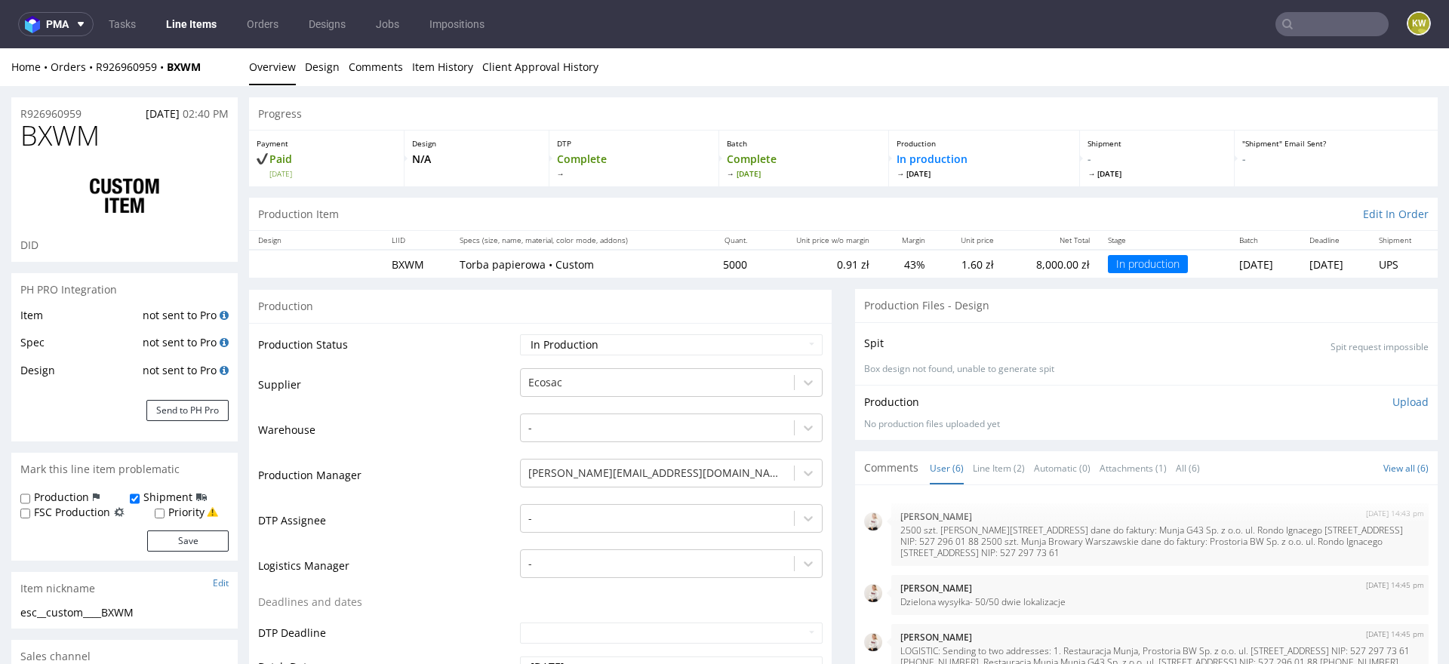
scroll to position [85, 0]
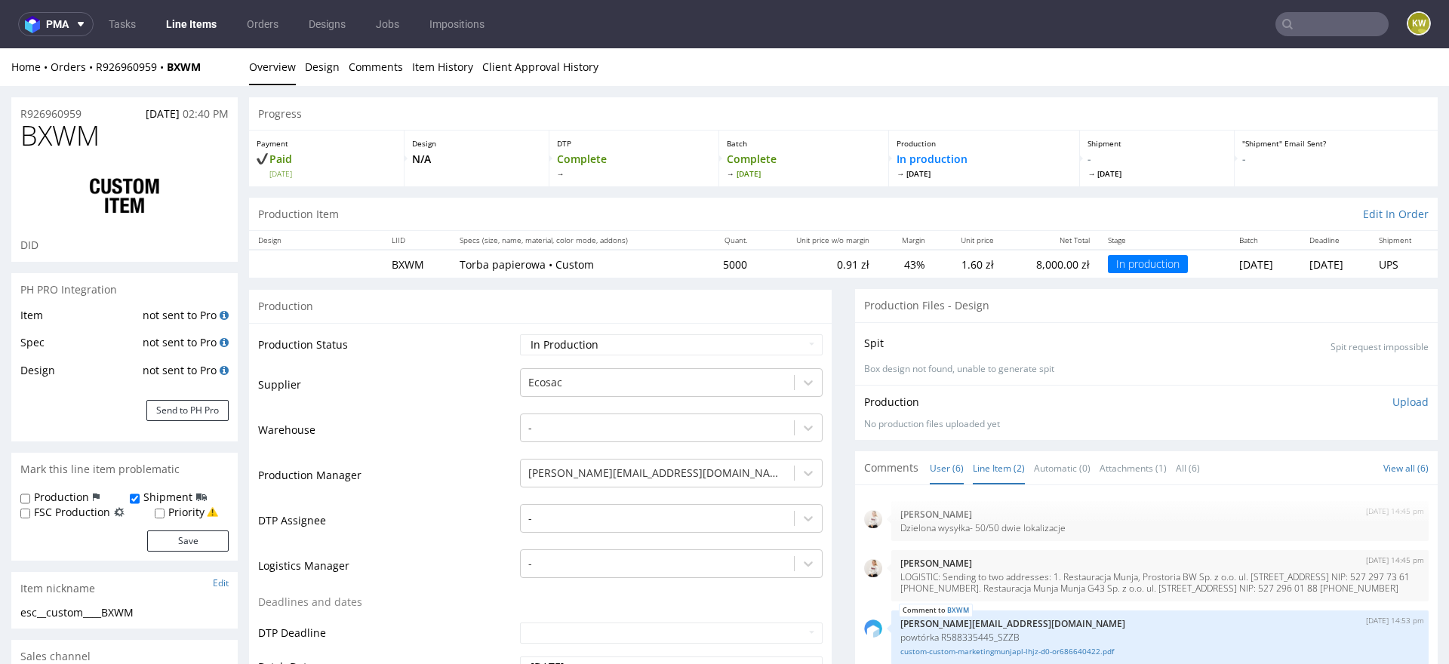
click at [986, 466] on link "Line Item (2)" at bounding box center [999, 468] width 52 height 32
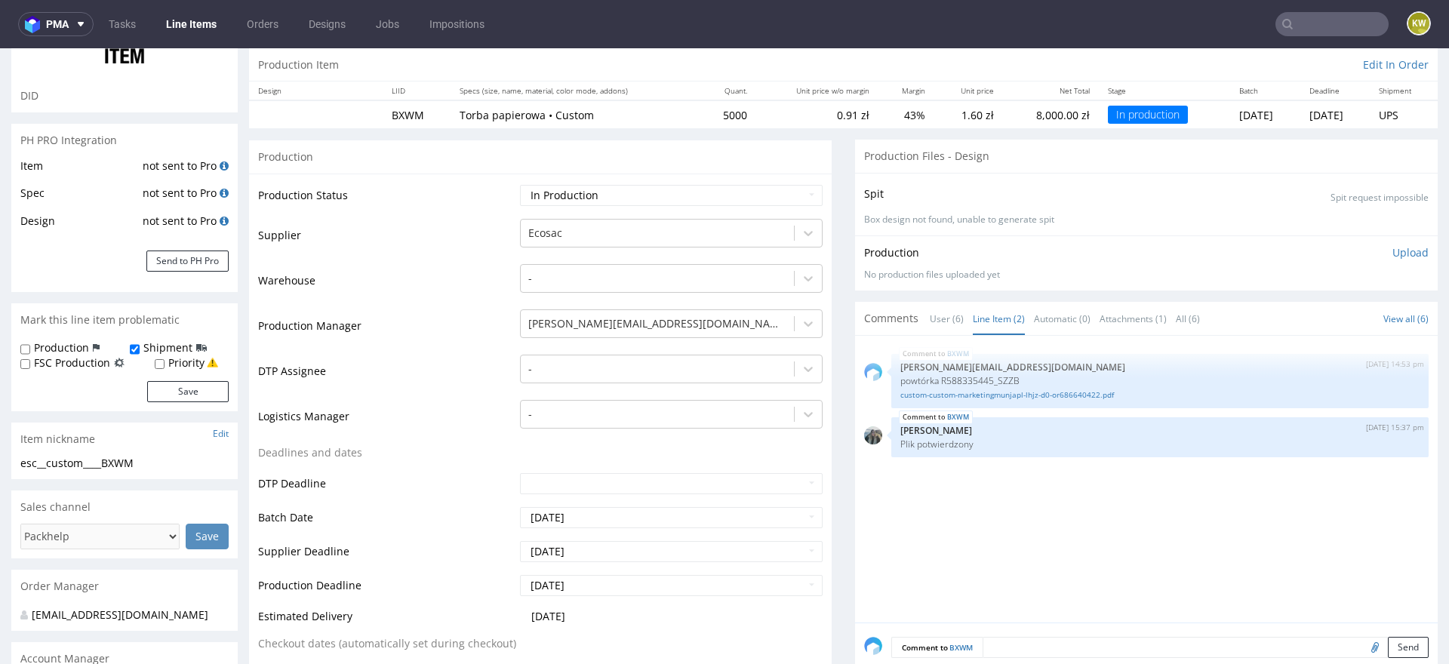
scroll to position [191, 0]
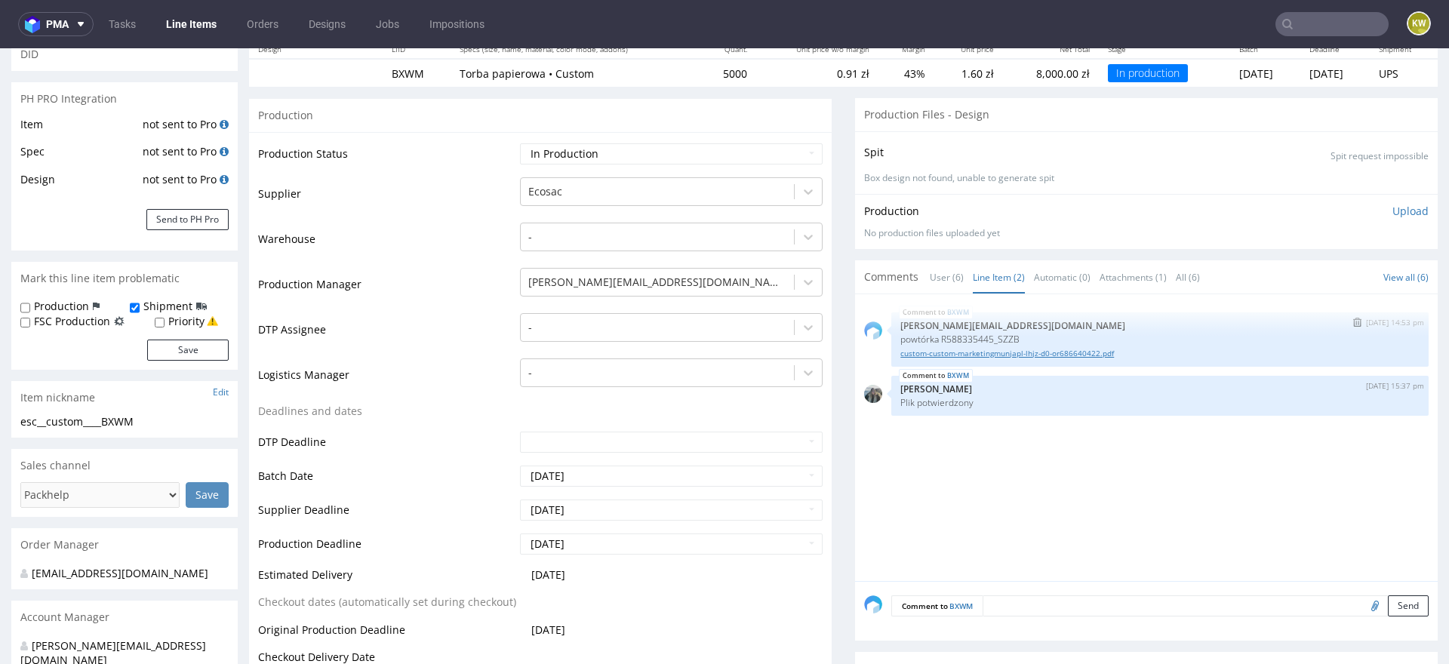
click at [1029, 356] on link "custom-custom-marketingmunjapl-lhjz-d0-or686640422.pdf" at bounding box center [1159, 353] width 519 height 11
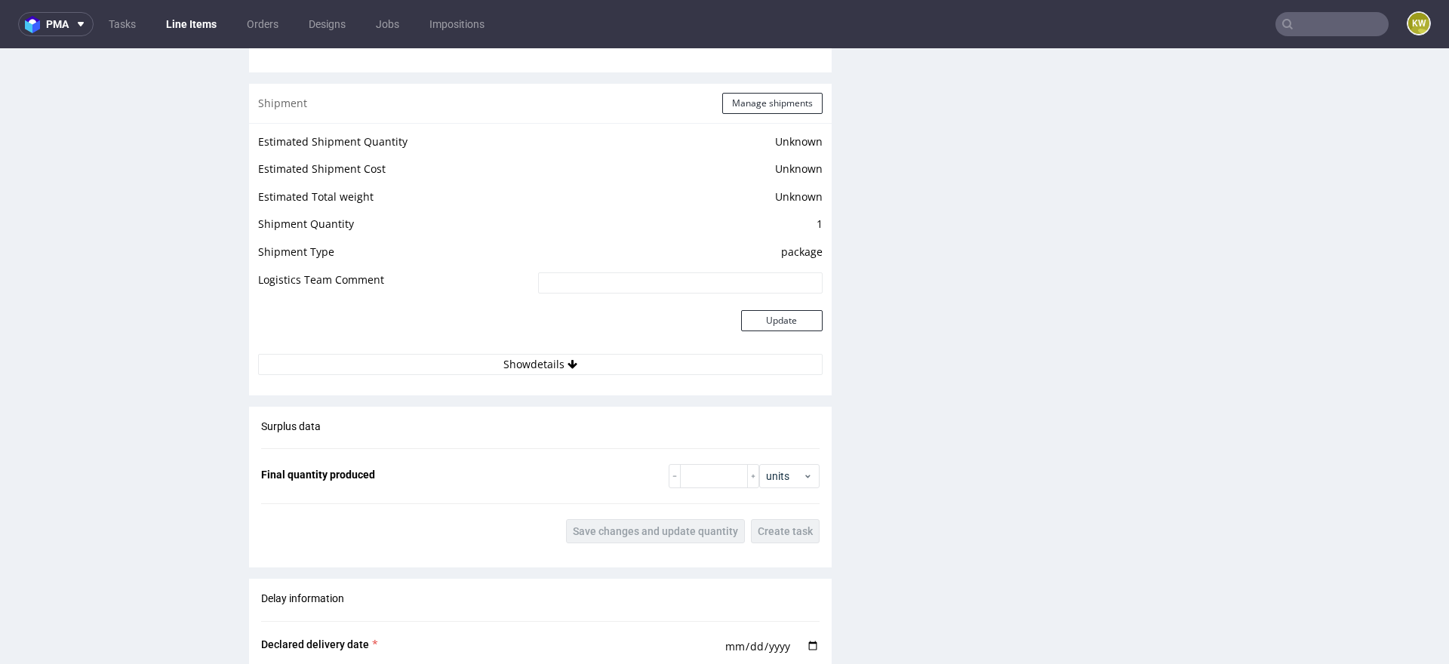
scroll to position [1950, 0]
click at [753, 112] on button "Manage shipments" at bounding box center [772, 101] width 100 height 21
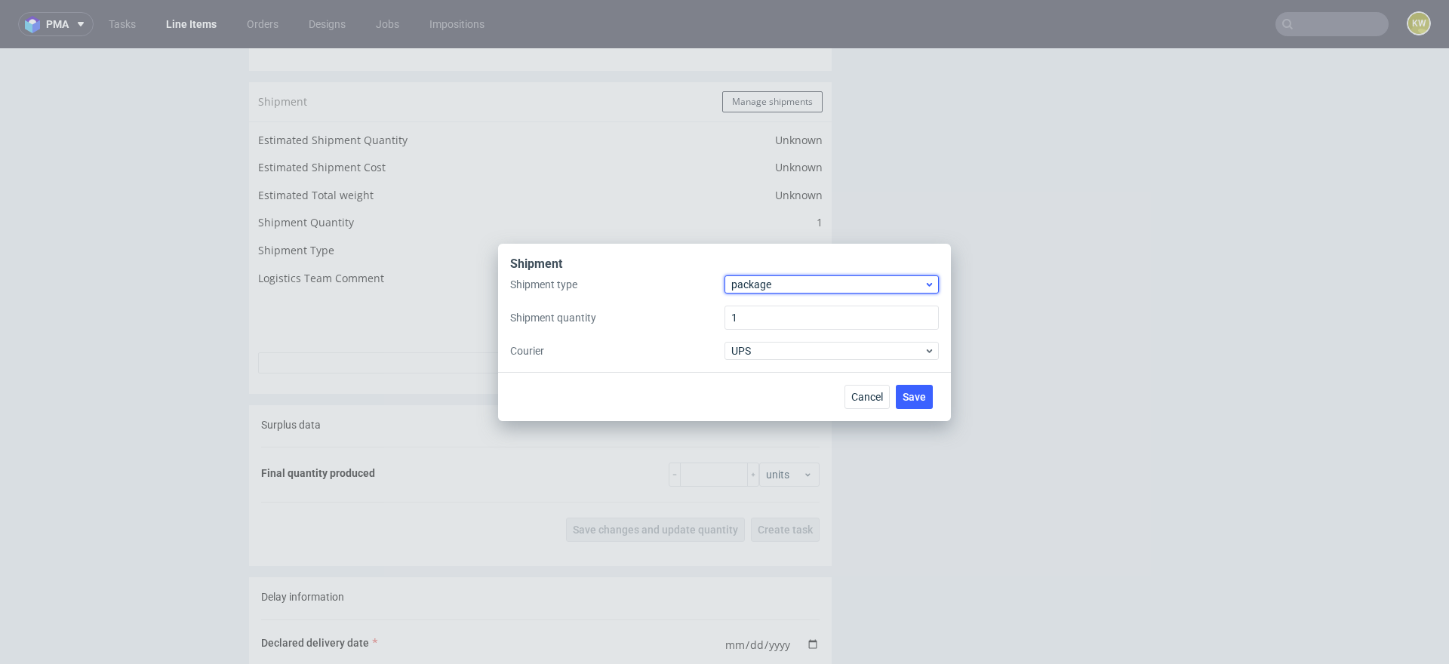
click at [777, 285] on span "package" at bounding box center [827, 284] width 192 height 15
click at [769, 303] on div "pallet" at bounding box center [832, 316] width 202 height 27
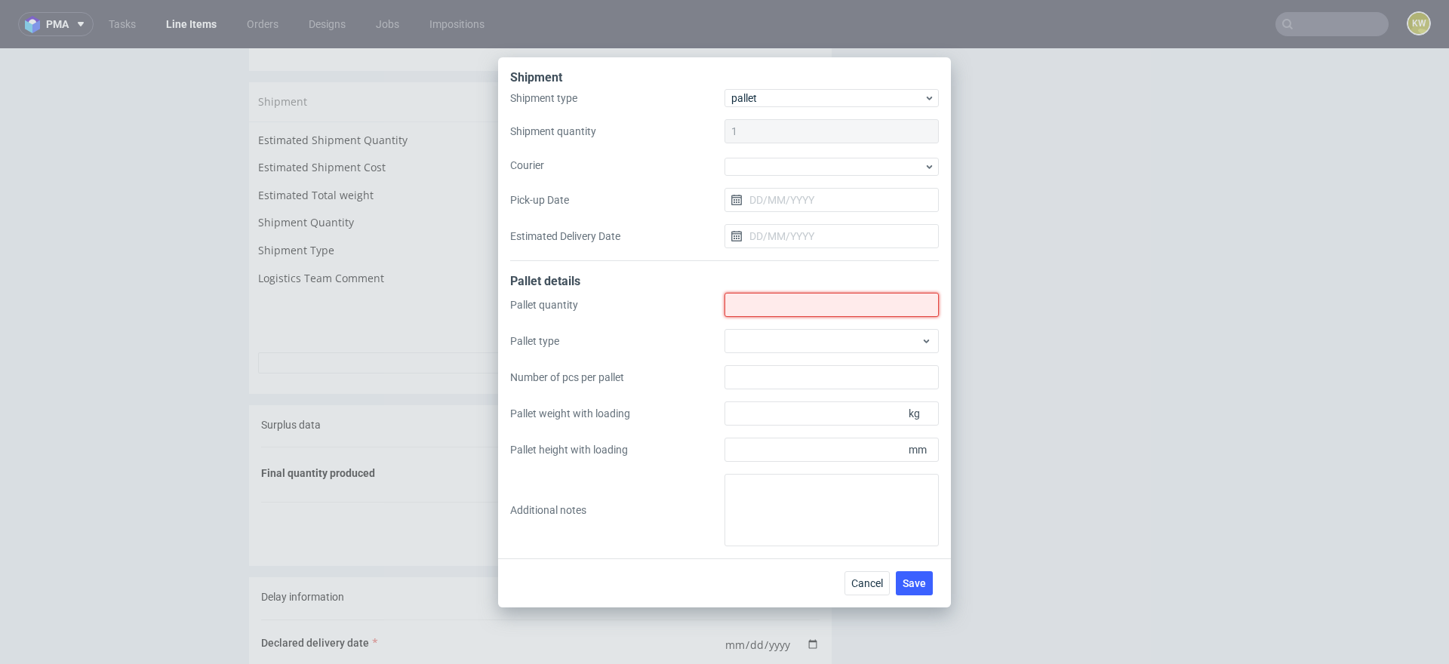
click at [765, 310] on input "Shipment type" at bounding box center [832, 305] width 214 height 24
type input "2"
click at [861, 590] on button "Cancel" at bounding box center [867, 583] width 45 height 24
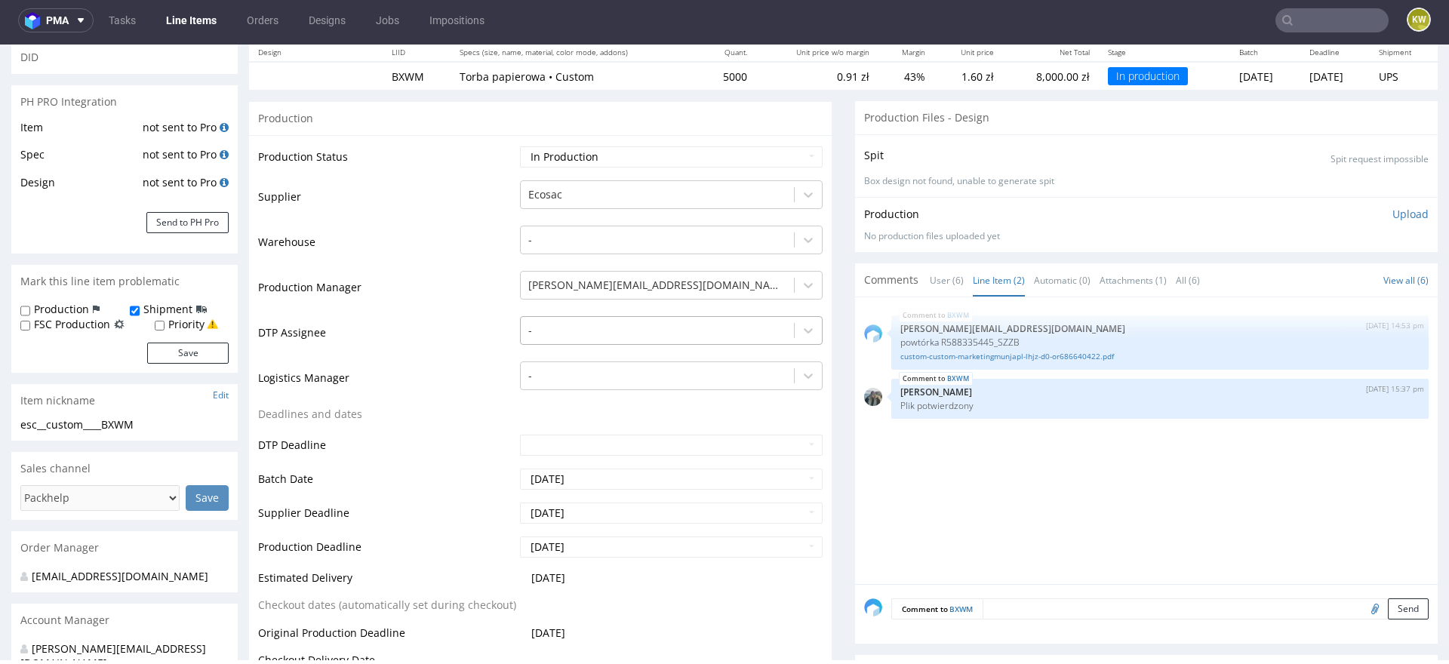
scroll to position [0, 0]
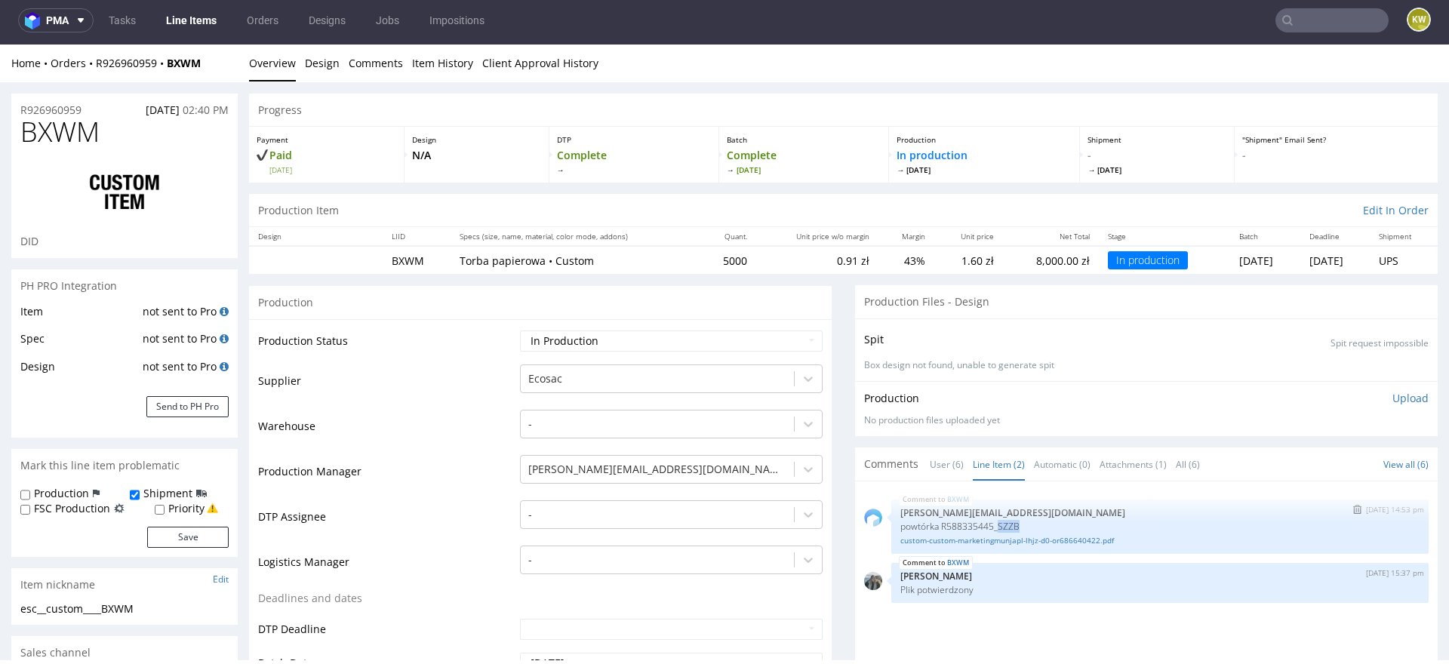
drag, startPoint x: 1023, startPoint y: 527, endPoint x: 996, endPoint y: 528, distance: 26.4
click at [996, 528] on p "powtórka R588335445_SZZB" at bounding box center [1159, 526] width 519 height 11
copy p "SZZB"
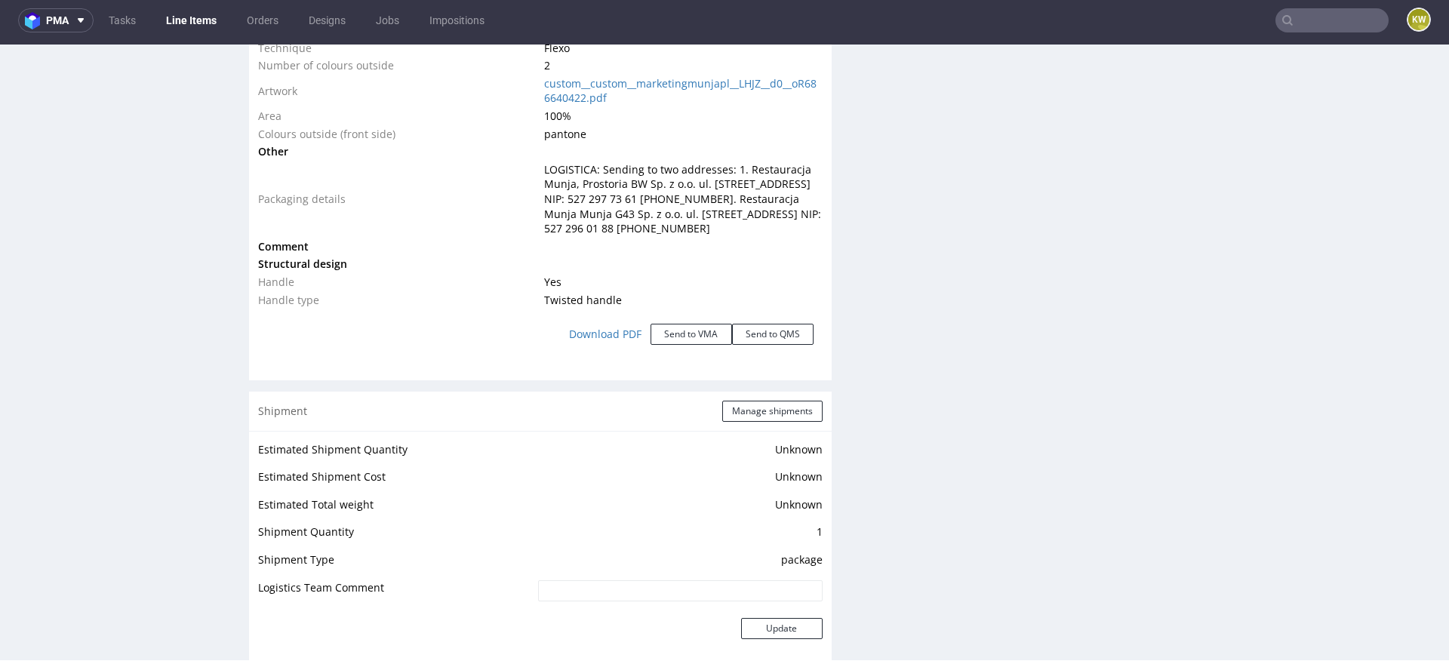
scroll to position [1639, 0]
click at [747, 420] on button "Manage shipments" at bounding box center [772, 409] width 100 height 21
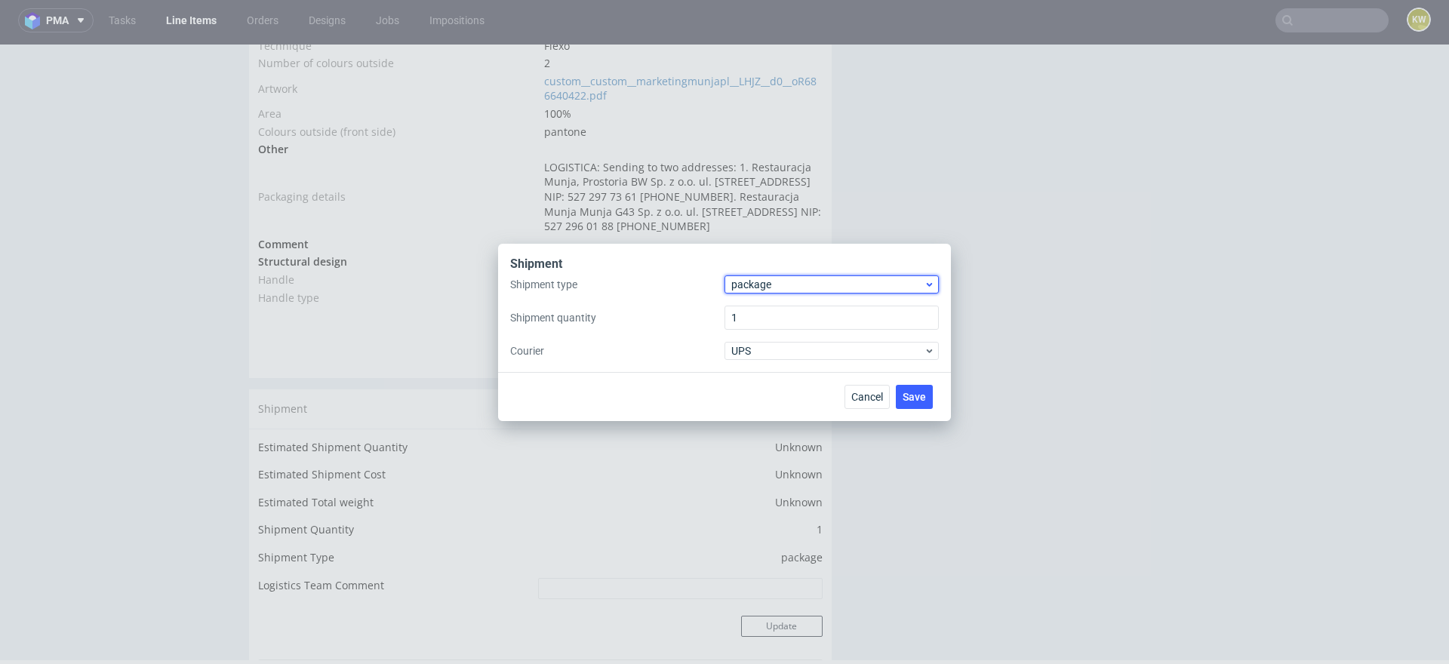
click at [764, 284] on span "package" at bounding box center [827, 284] width 192 height 15
click at [759, 318] on div "pallet" at bounding box center [832, 316] width 202 height 27
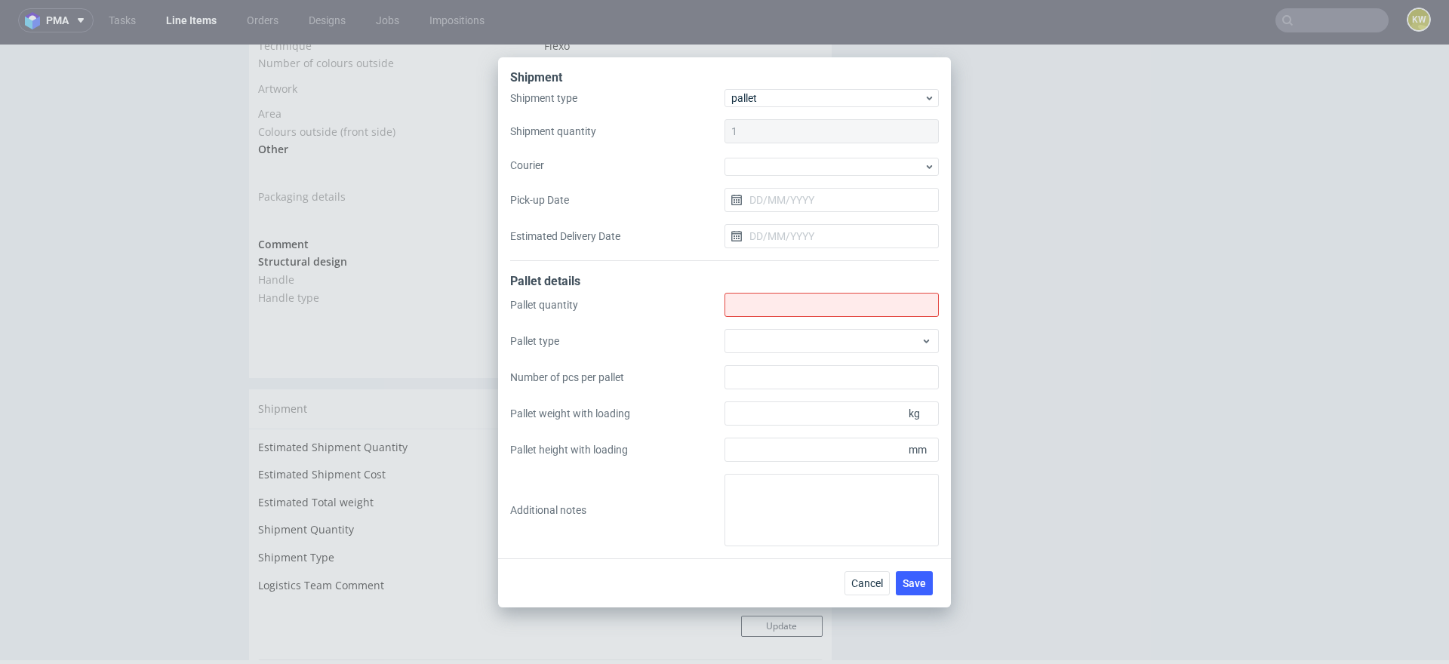
click at [765, 317] on div "Pallet quantity Pallet type Number of pcs per pallet Pallet weight with loading…" at bounding box center [724, 420] width 429 height 254
click at [774, 302] on input "Shipment type" at bounding box center [832, 305] width 214 height 24
type input "2"
click at [769, 337] on div at bounding box center [832, 341] width 214 height 24
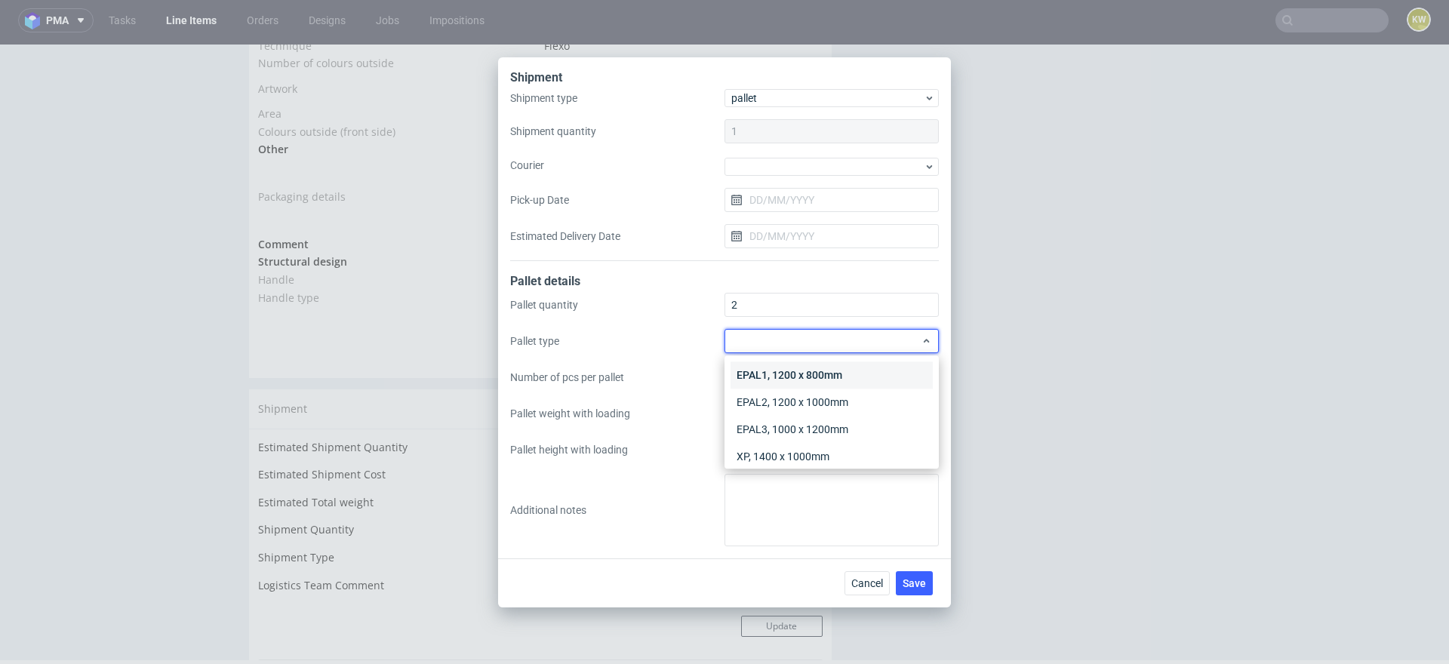
click at [771, 365] on div "EPAL1, 1200 x 800mm" at bounding box center [832, 375] width 202 height 27
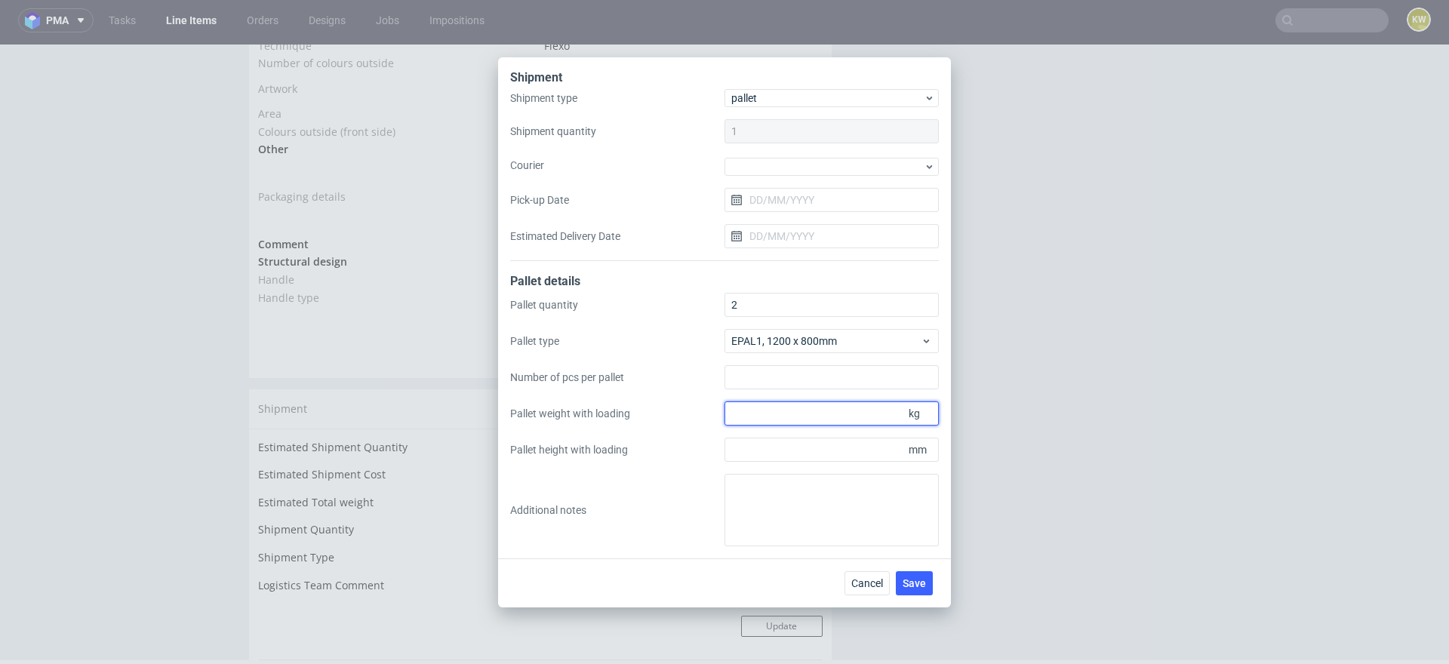
click at [771, 417] on input "Pallet weight with loading" at bounding box center [832, 414] width 214 height 24
type input "280"
click at [766, 443] on input "Pallet height with loading" at bounding box center [832, 450] width 214 height 24
type input "2000"
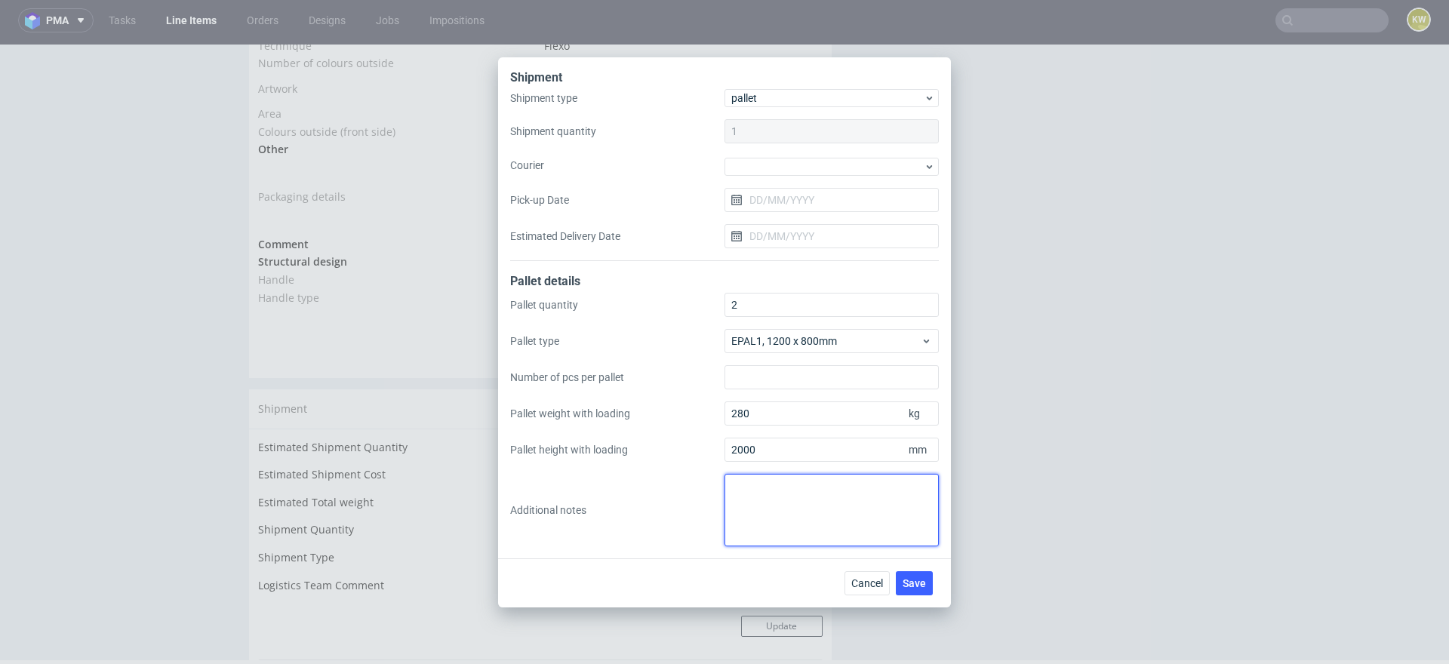
click at [745, 489] on textarea at bounding box center [832, 510] width 214 height 72
type textarea "1 pal 1200x800x2000mm, 280 kg 1 pal 1200x800x900mm, 95 kg"
click at [913, 579] on span "Save" at bounding box center [914, 583] width 23 height 11
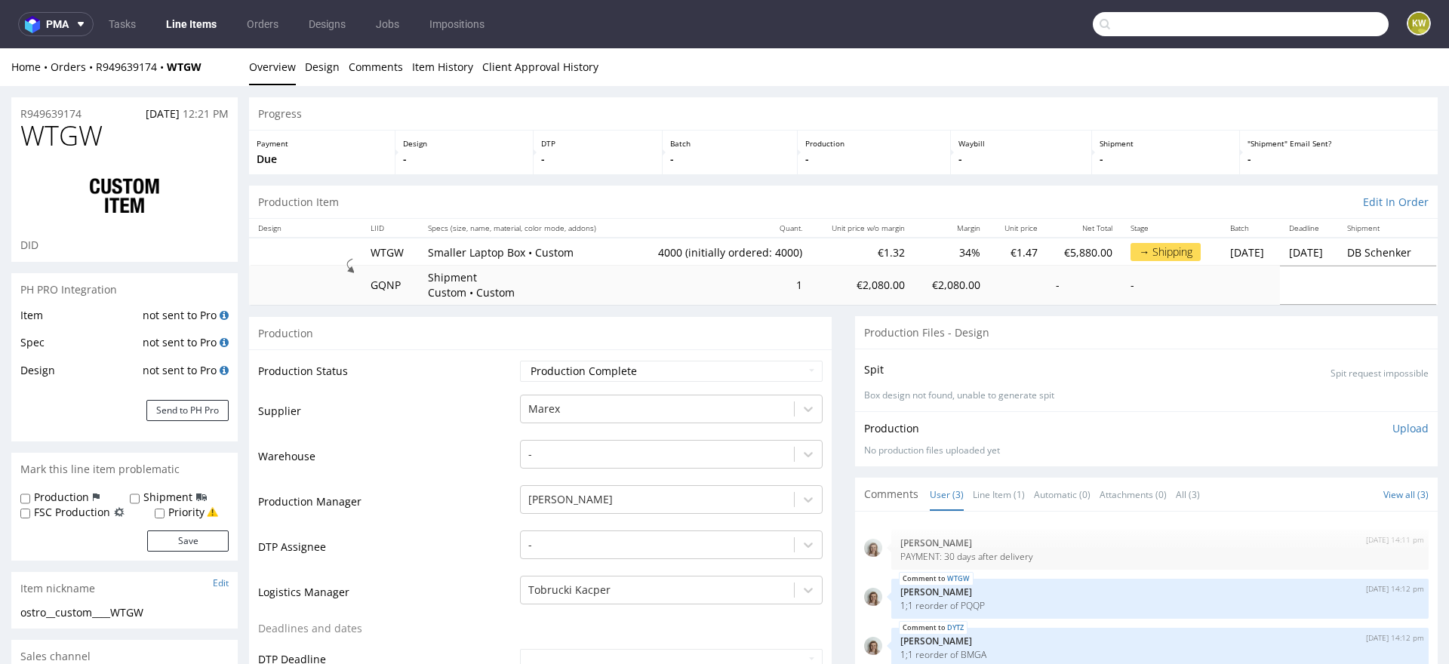
click at [1289, 22] on input "text" at bounding box center [1241, 24] width 296 height 24
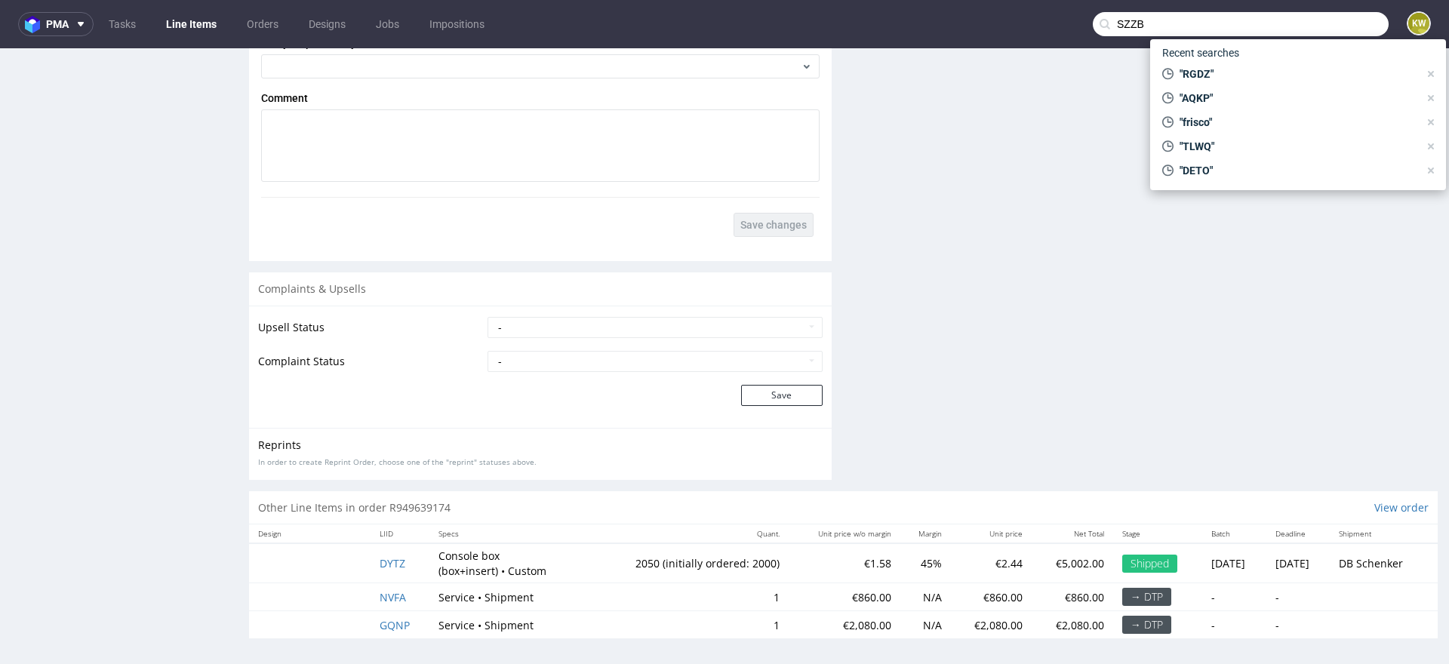
type input "SZZB"
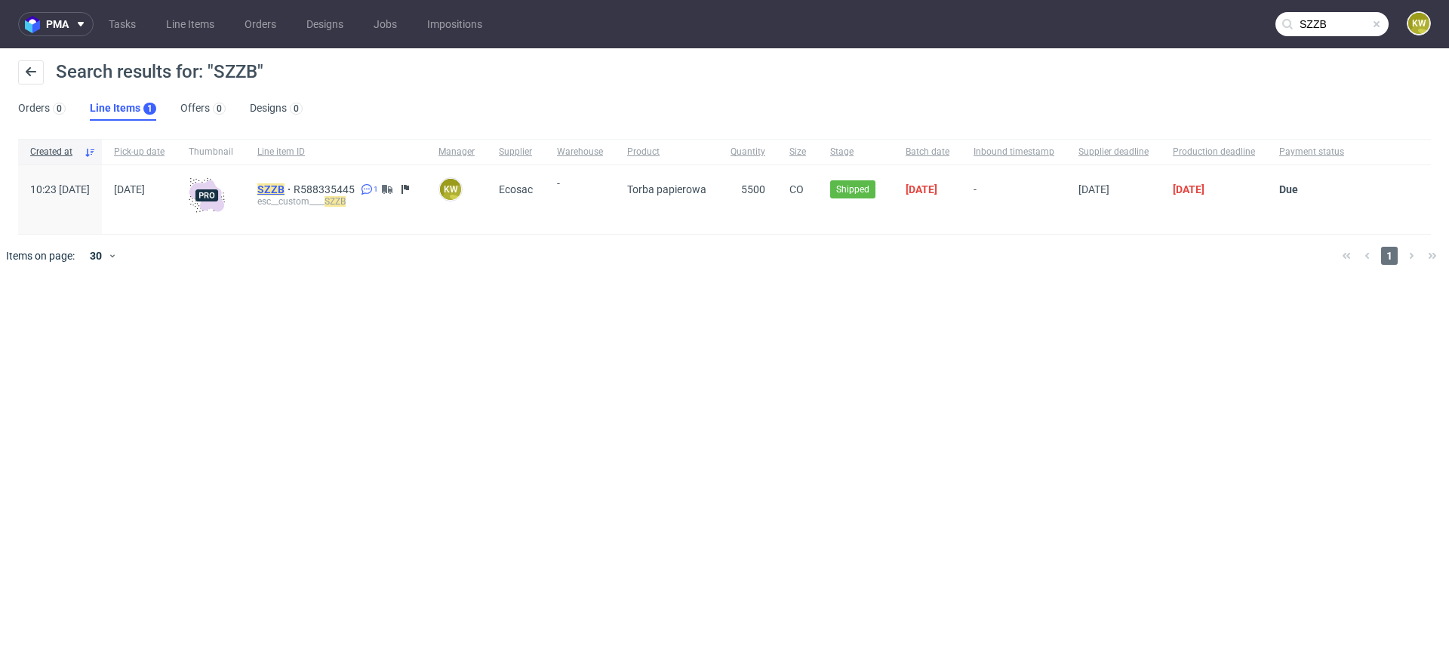
click at [285, 189] on mark "SZZB" at bounding box center [270, 189] width 27 height 12
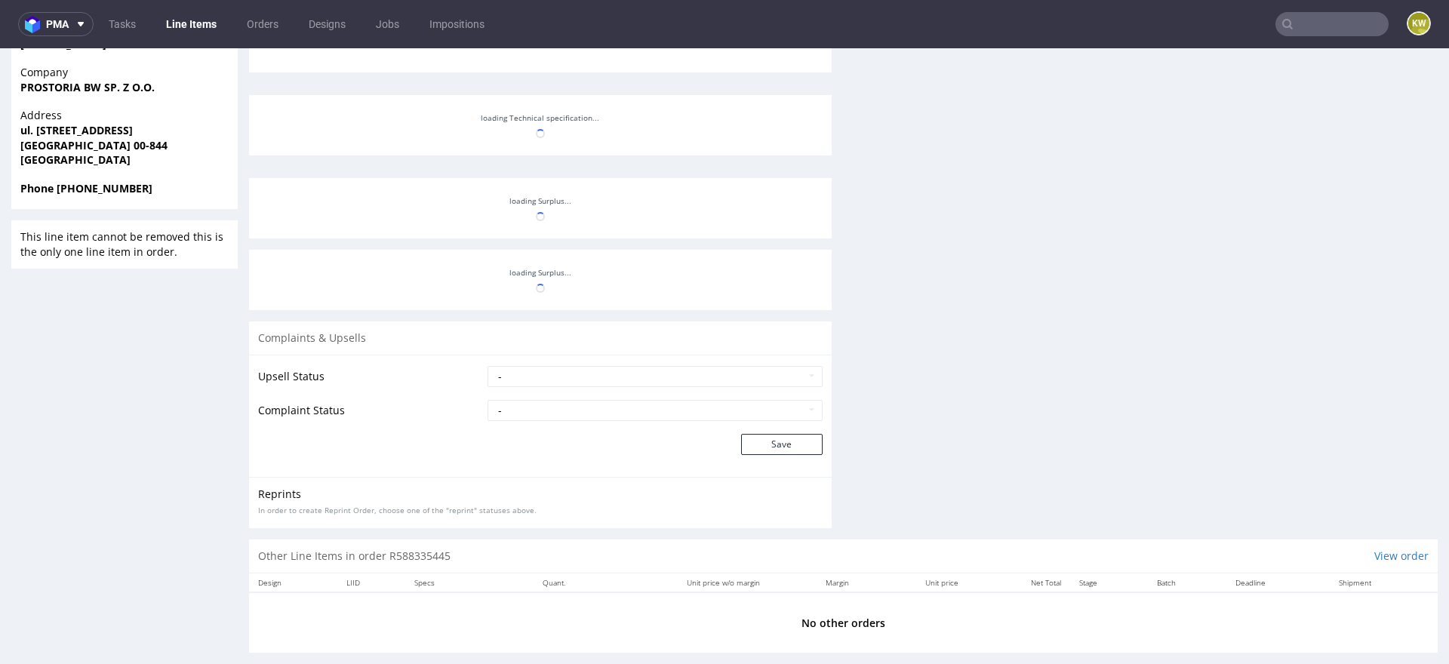
scroll to position [149, 0]
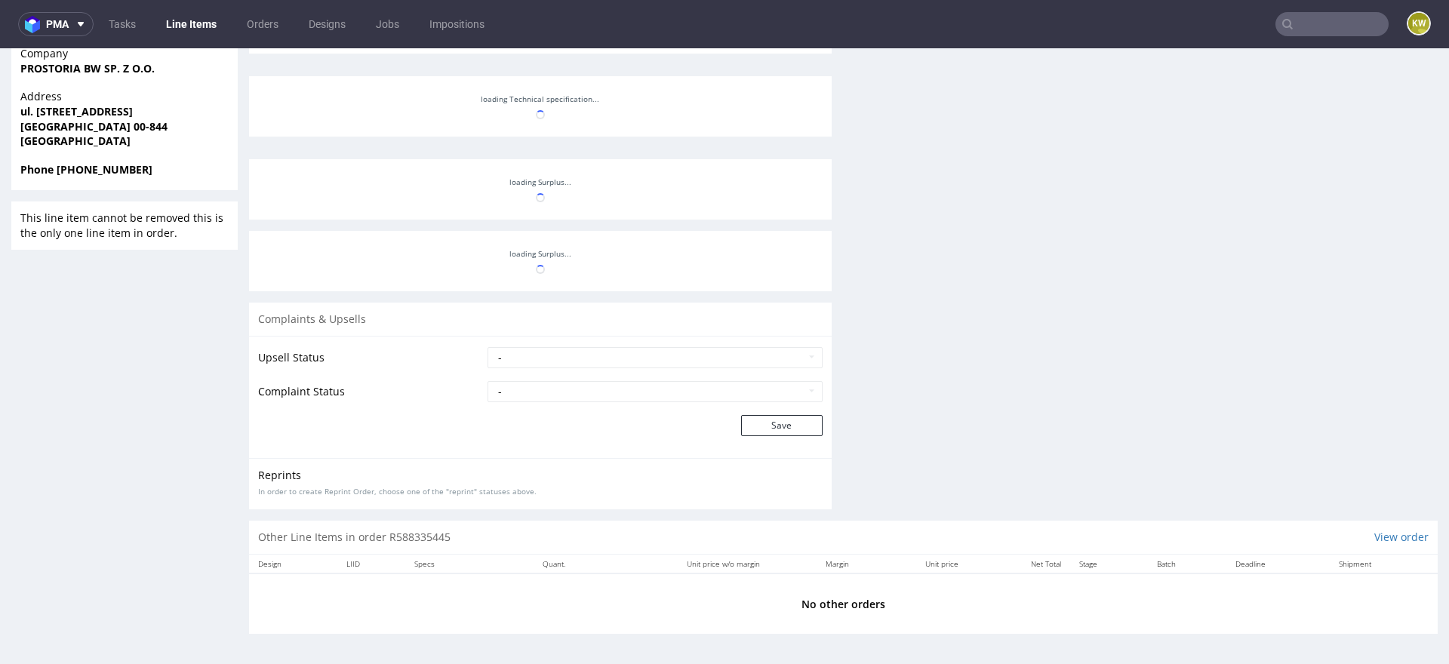
select select "in_progress"
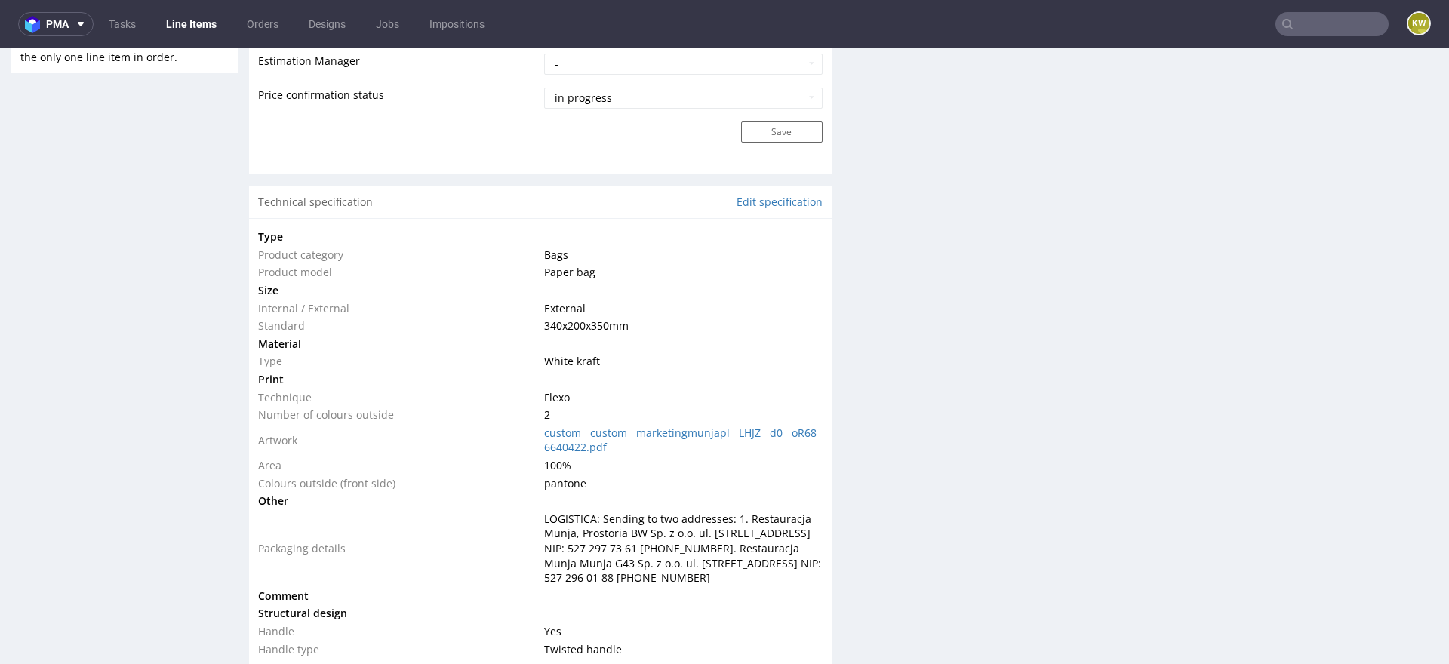
type input "5500"
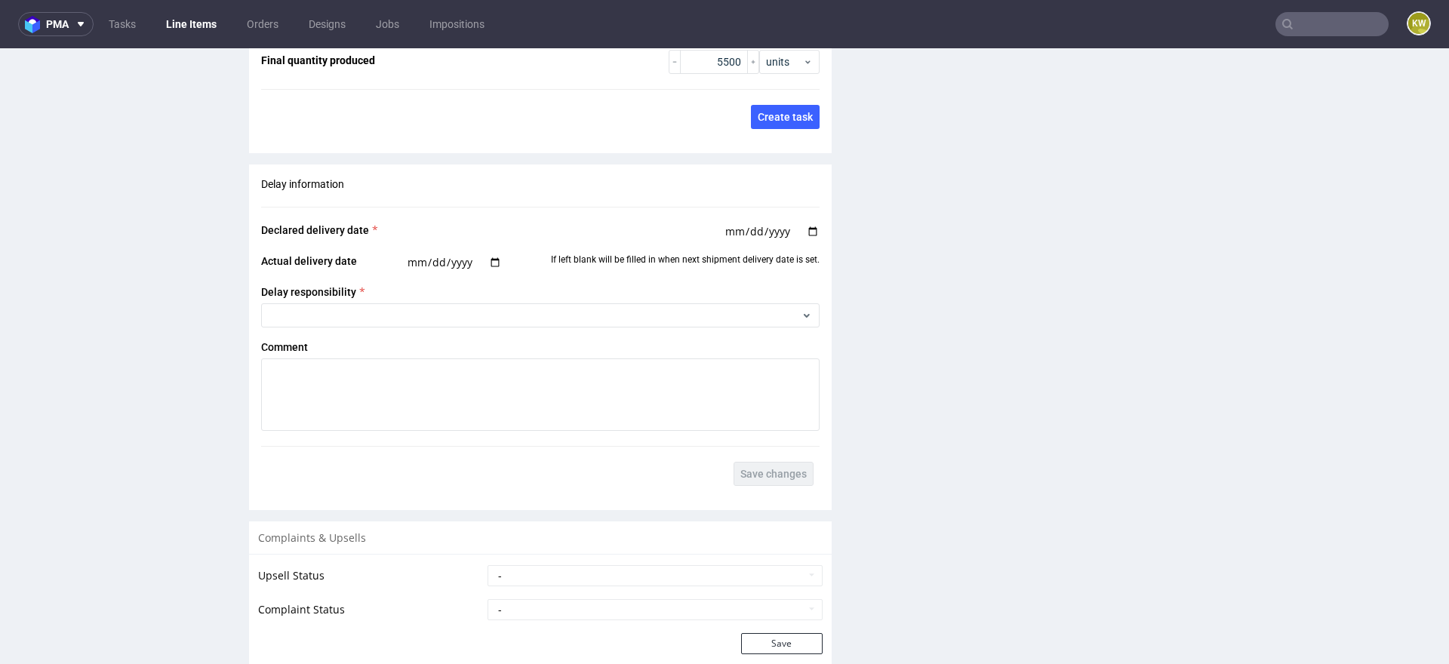
scroll to position [2353, 0]
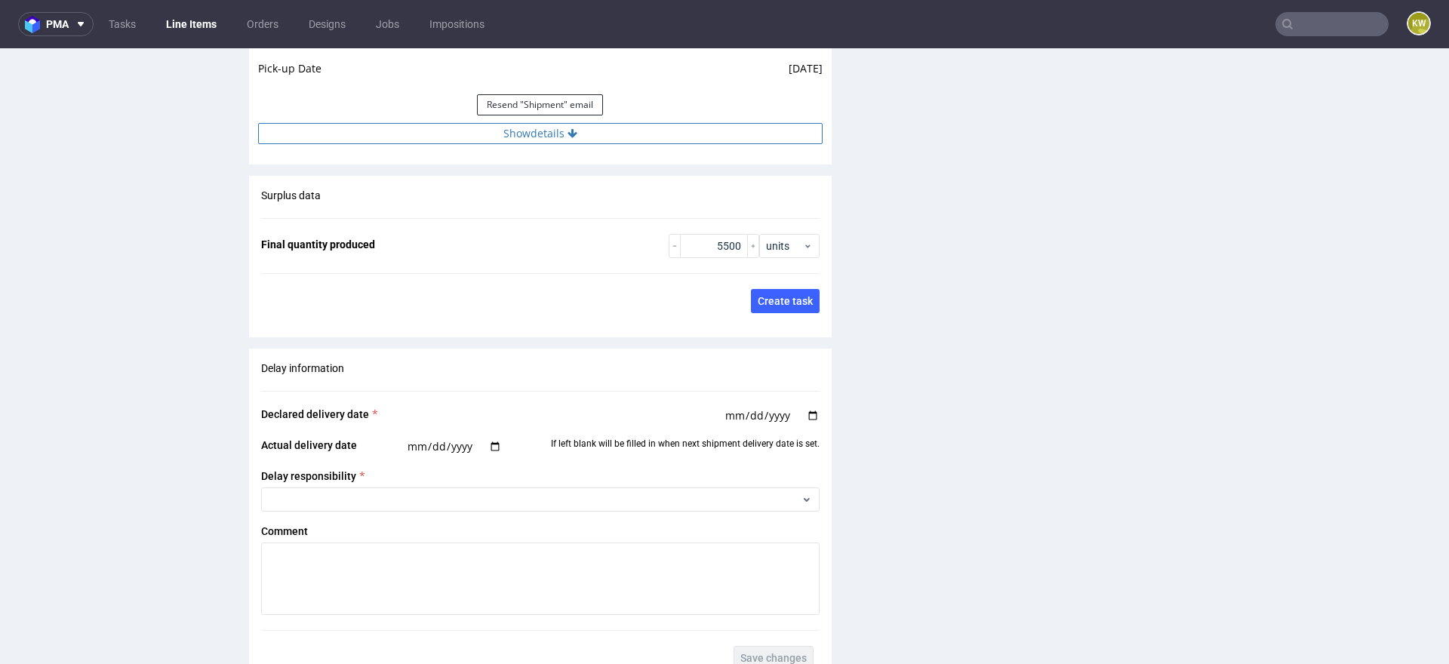
click at [589, 144] on button "Show details" at bounding box center [540, 133] width 565 height 21
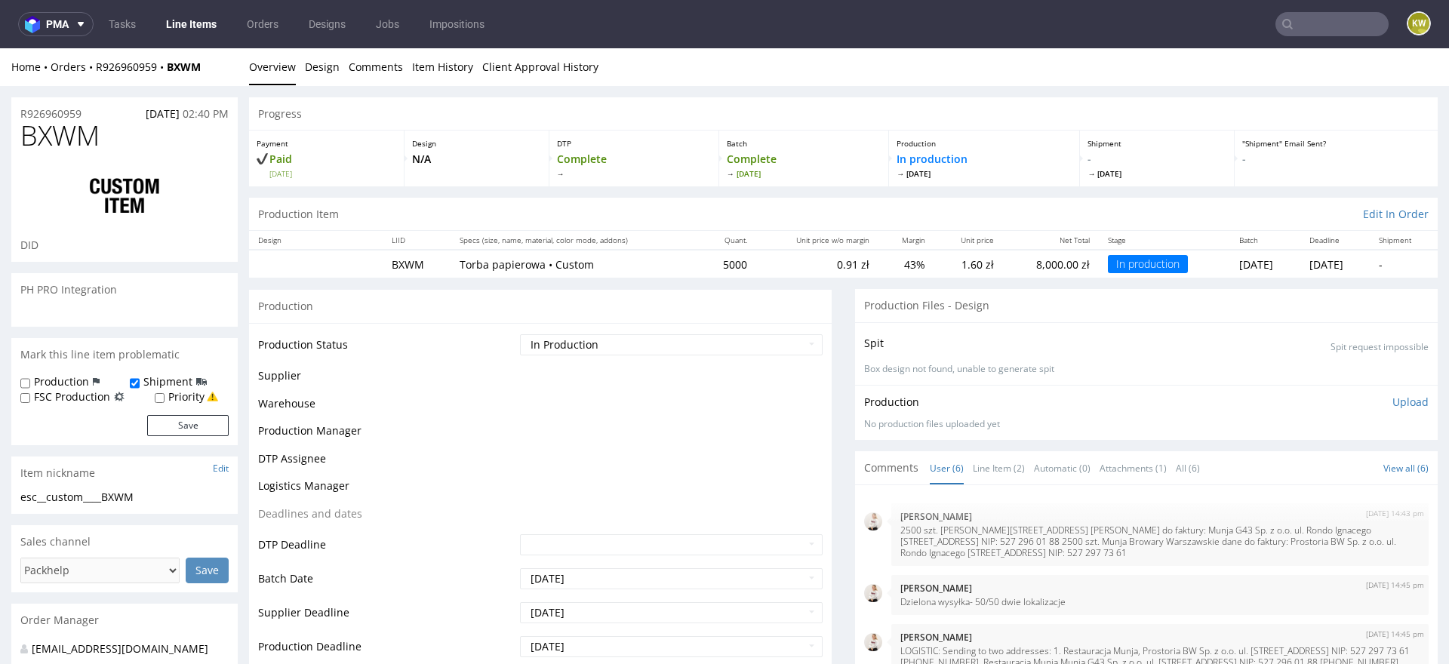
scroll to position [85, 0]
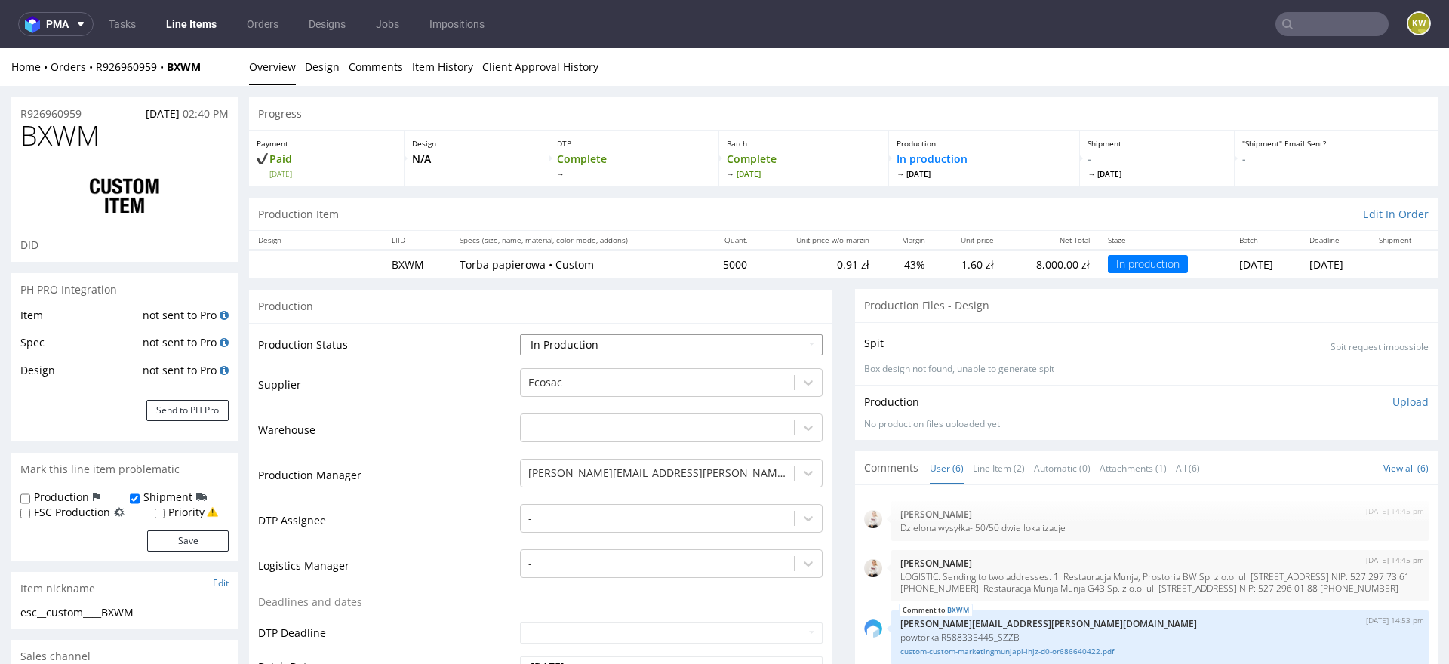
click at [585, 345] on select "Waiting for Artwork Waiting for Diecut Waiting for Mockup Waiting for DTP Waiti…" at bounding box center [671, 344] width 303 height 21
select select "production_complete"
click at [520, 334] on select "Waiting for Artwork Waiting for Diecut Waiting for Mockup Waiting for DTP Waiti…" at bounding box center [671, 344] width 303 height 21
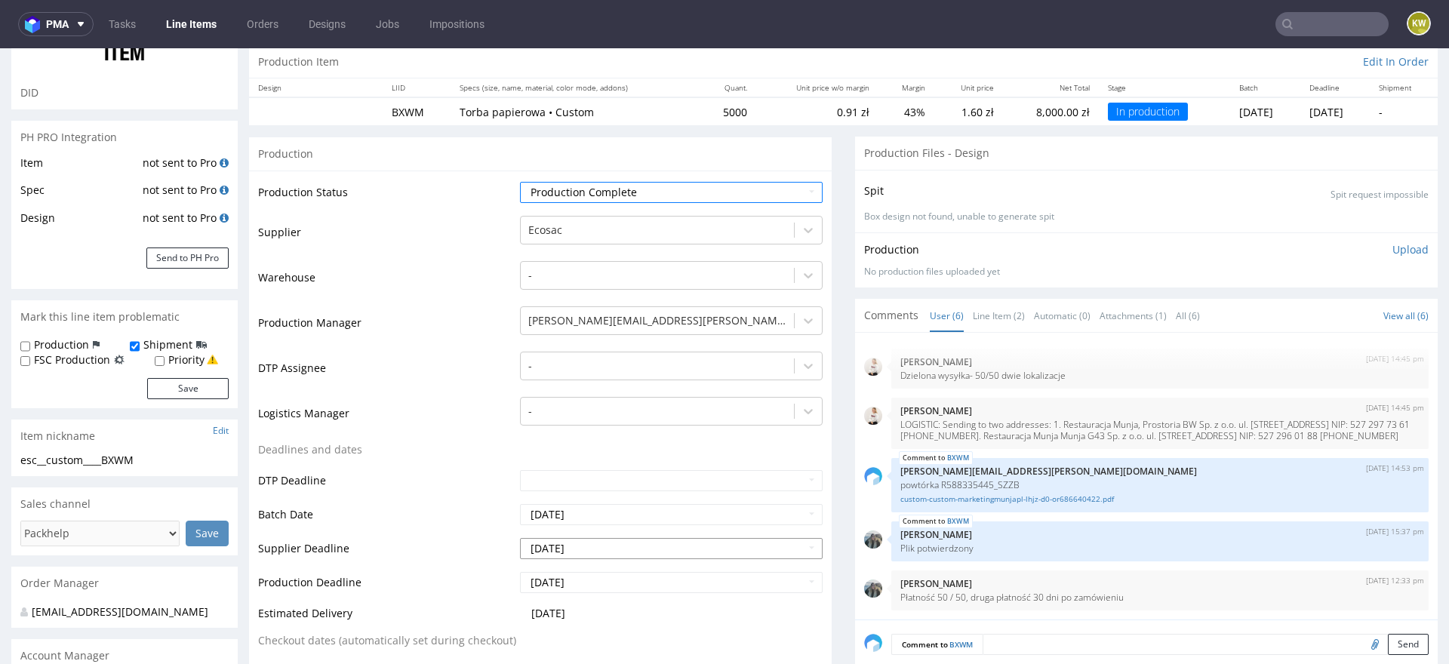
click at [599, 542] on input "[DATE]" at bounding box center [671, 548] width 303 height 21
click at [601, 416] on td "3" at bounding box center [598, 412] width 23 height 23
type input "2025-09-03"
click at [602, 579] on input "2025-09-04" at bounding box center [671, 582] width 303 height 21
click at [598, 440] on td "3" at bounding box center [598, 446] width 23 height 23
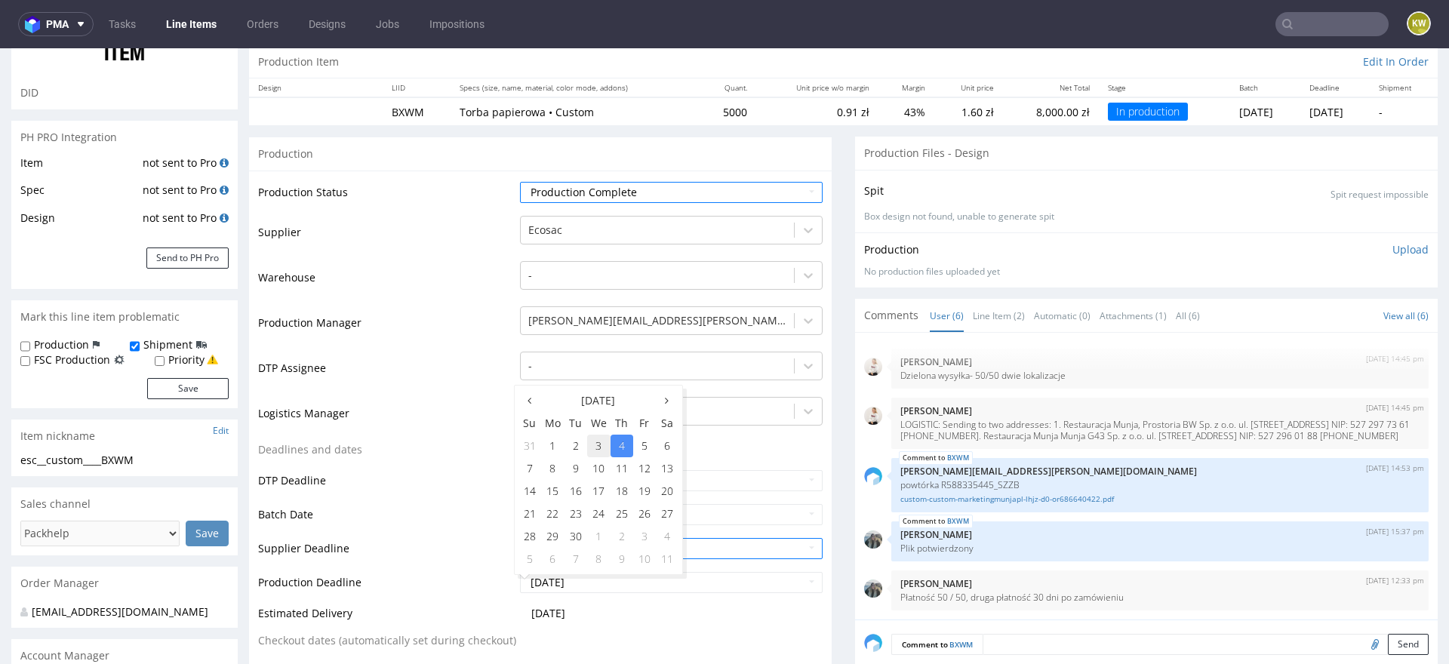
type input "2025-09-03"
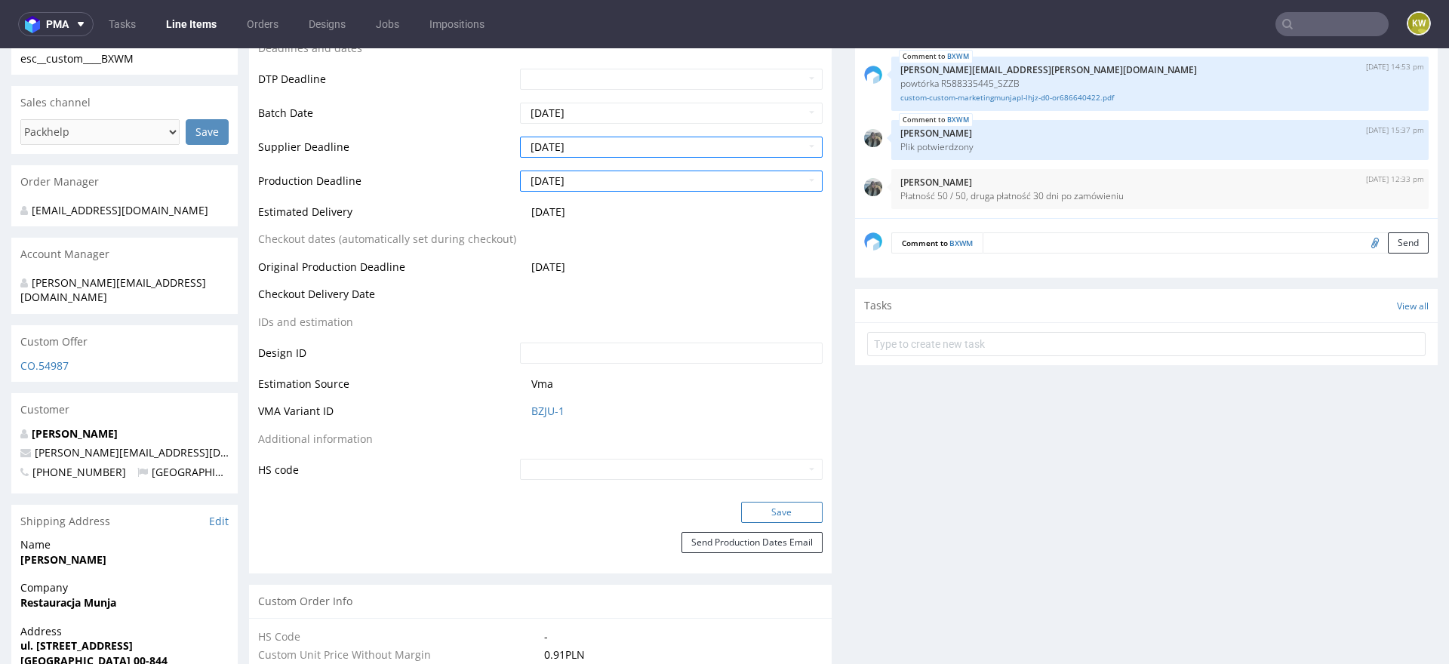
click at [756, 512] on button "Save" at bounding box center [782, 512] width 82 height 21
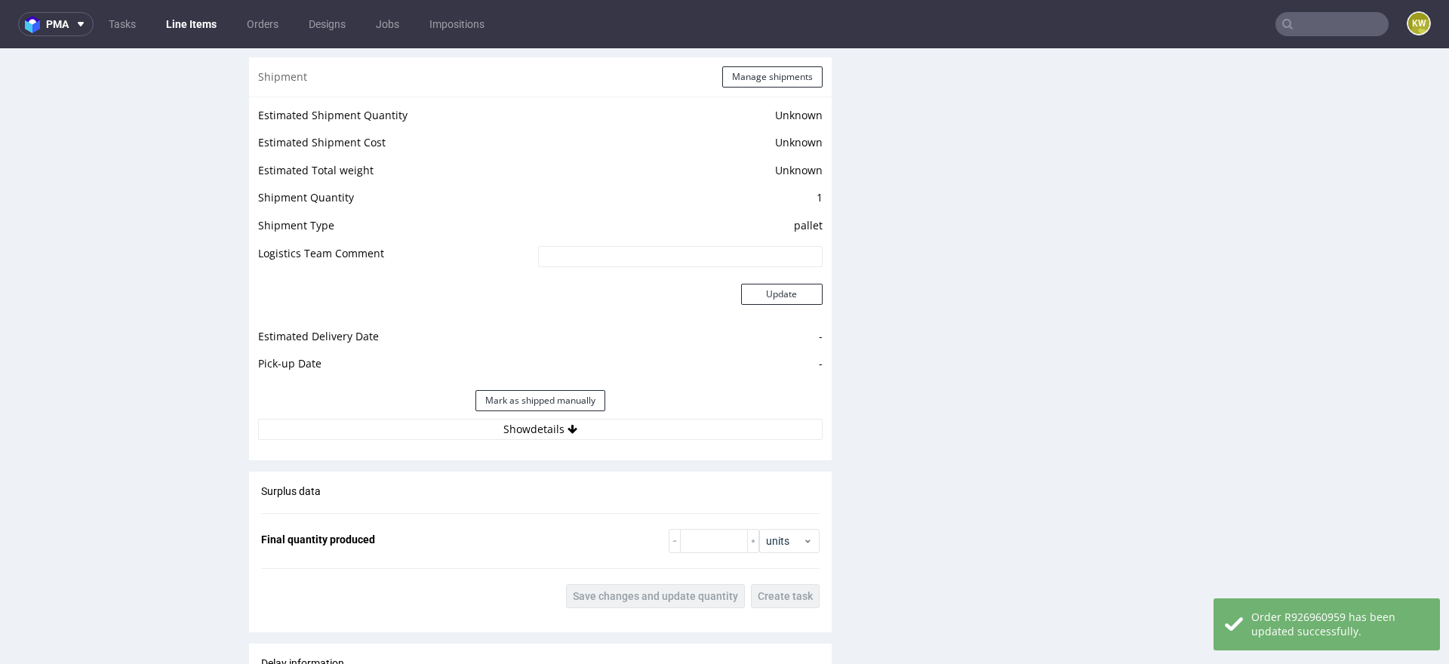
scroll to position [1985, 0]
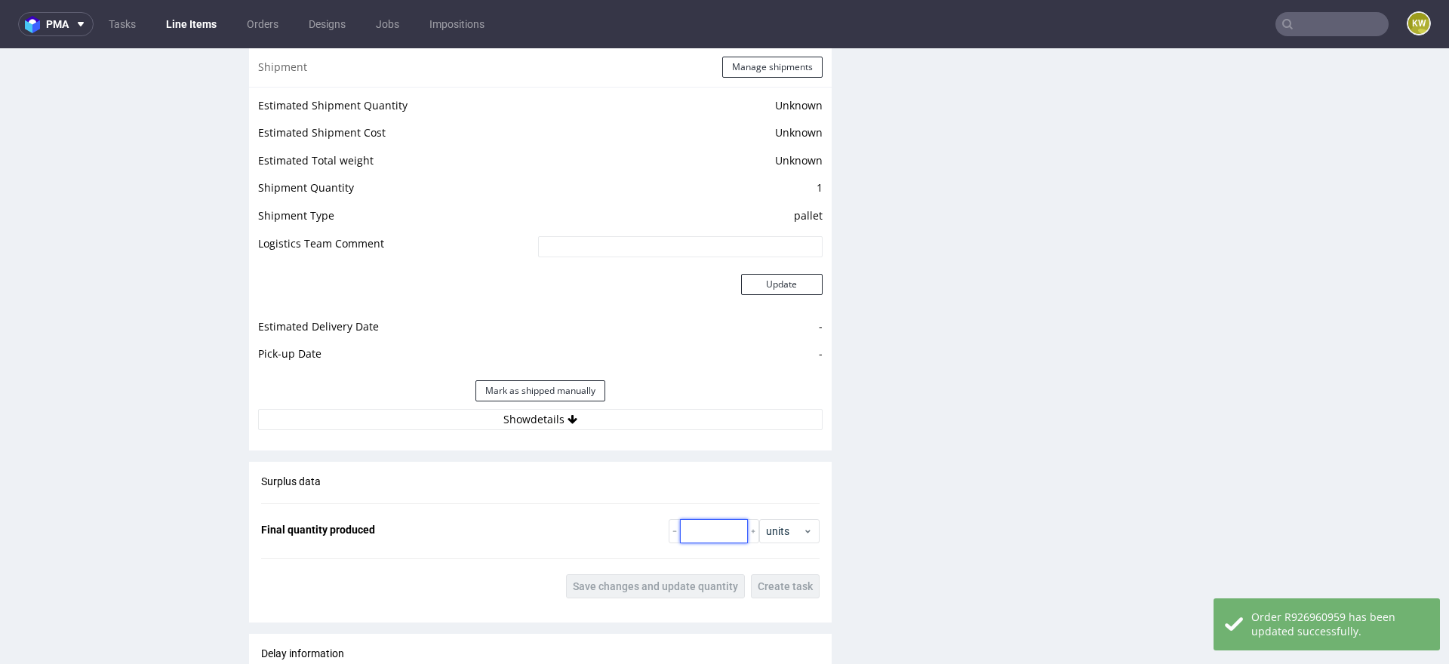
click at [706, 540] on input "number" at bounding box center [714, 531] width 68 height 24
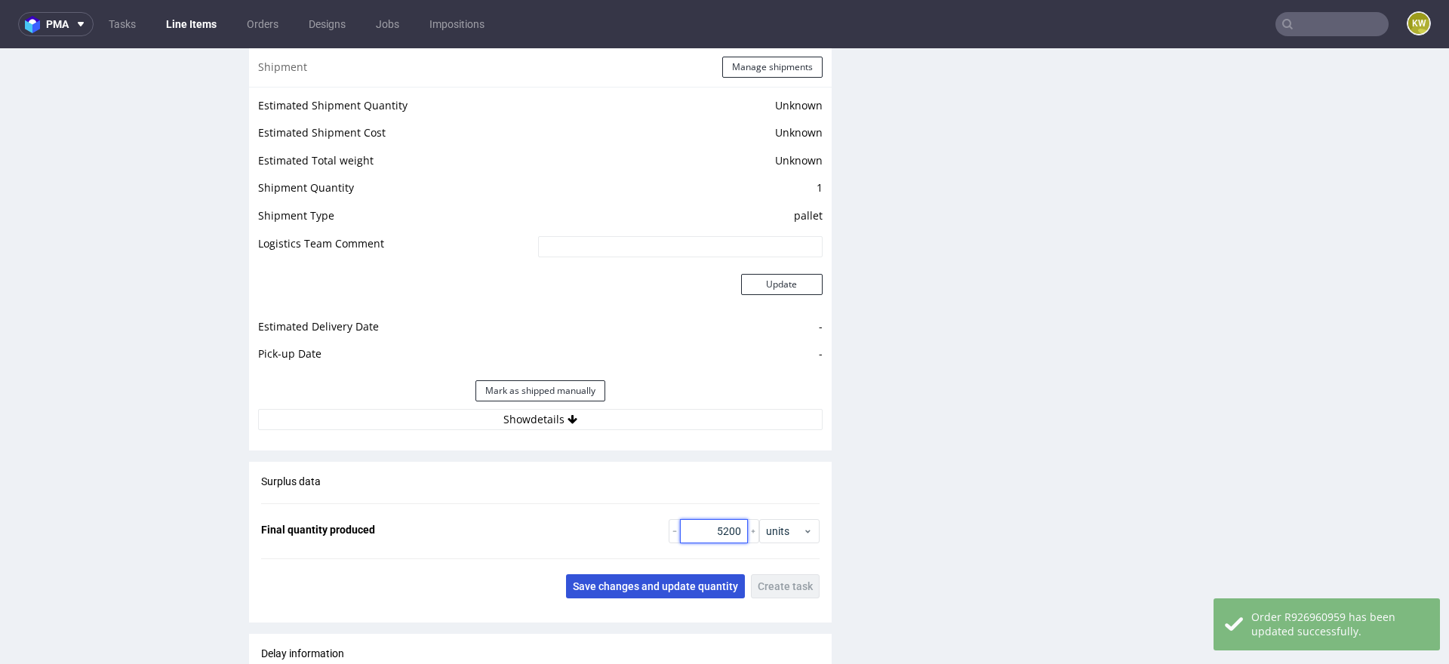
type input "5200"
click at [644, 592] on span "Save changes and update quantity" at bounding box center [655, 586] width 165 height 11
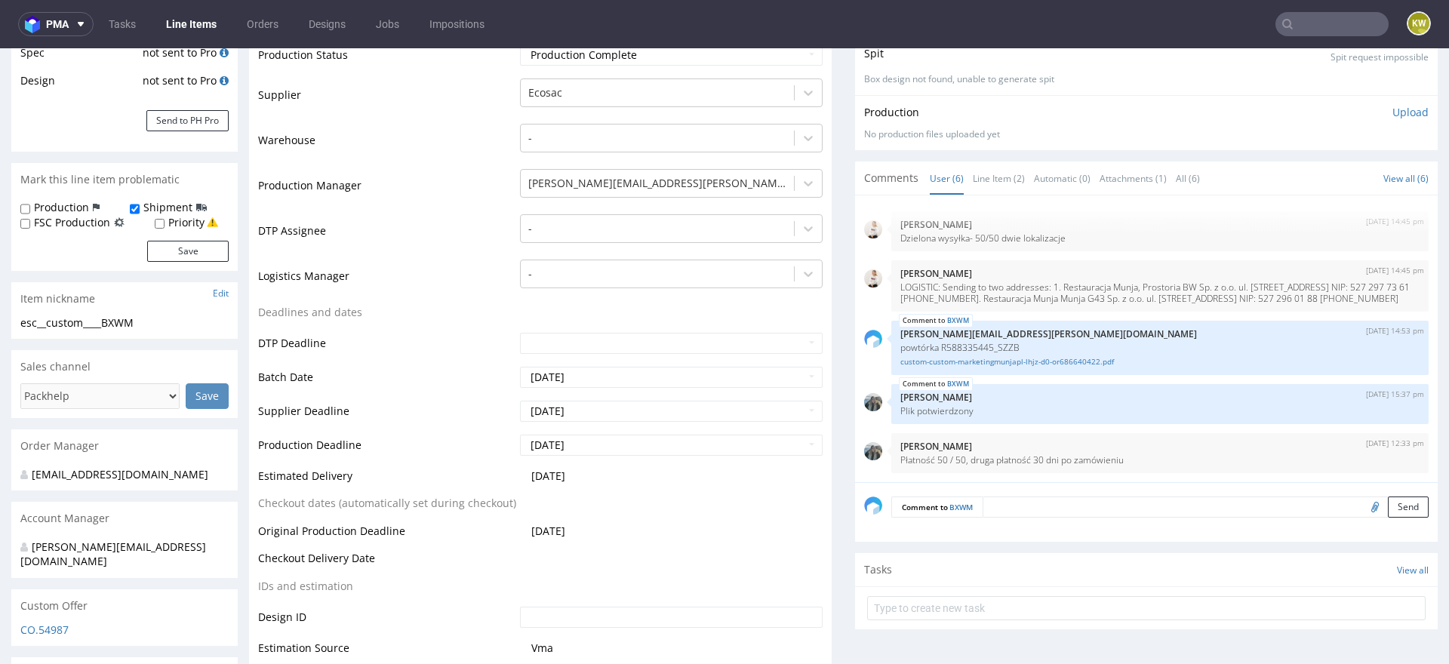
scroll to position [0, 0]
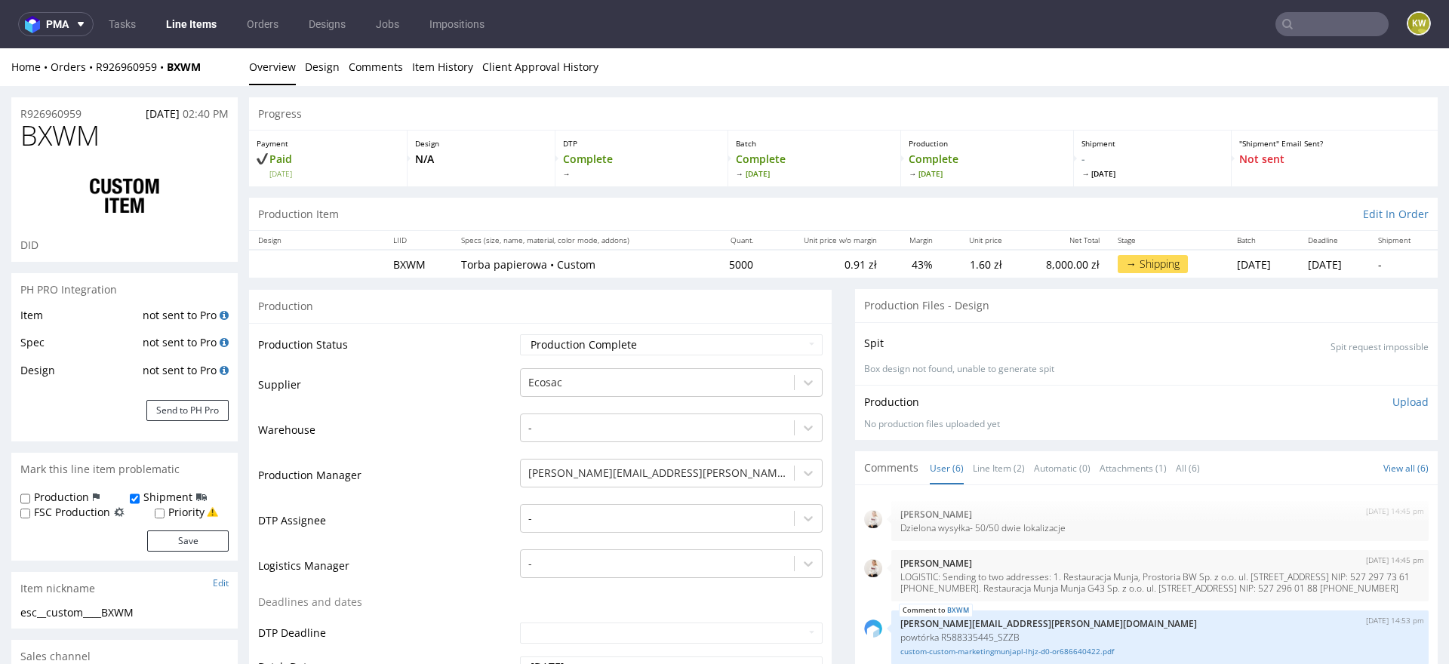
click at [192, 20] on link "Line Items" at bounding box center [191, 24] width 69 height 24
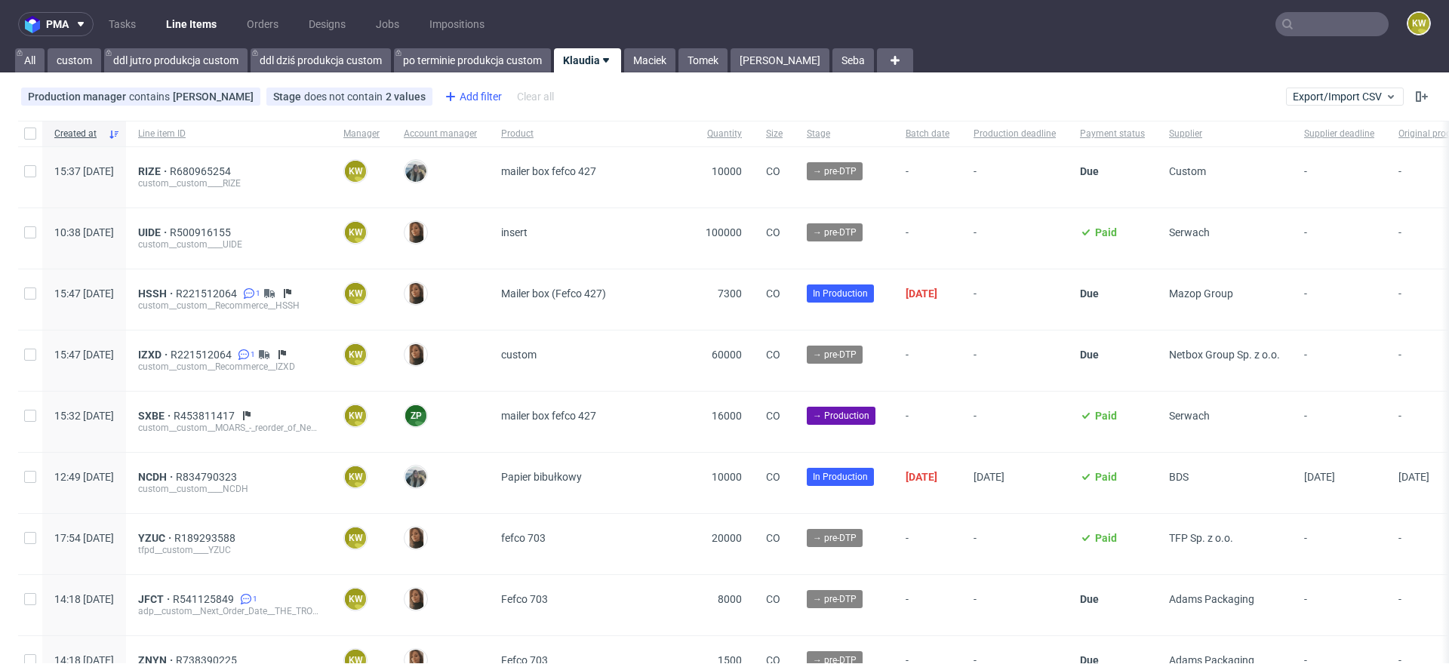
click at [479, 95] on div "Add filter" at bounding box center [472, 97] width 66 height 24
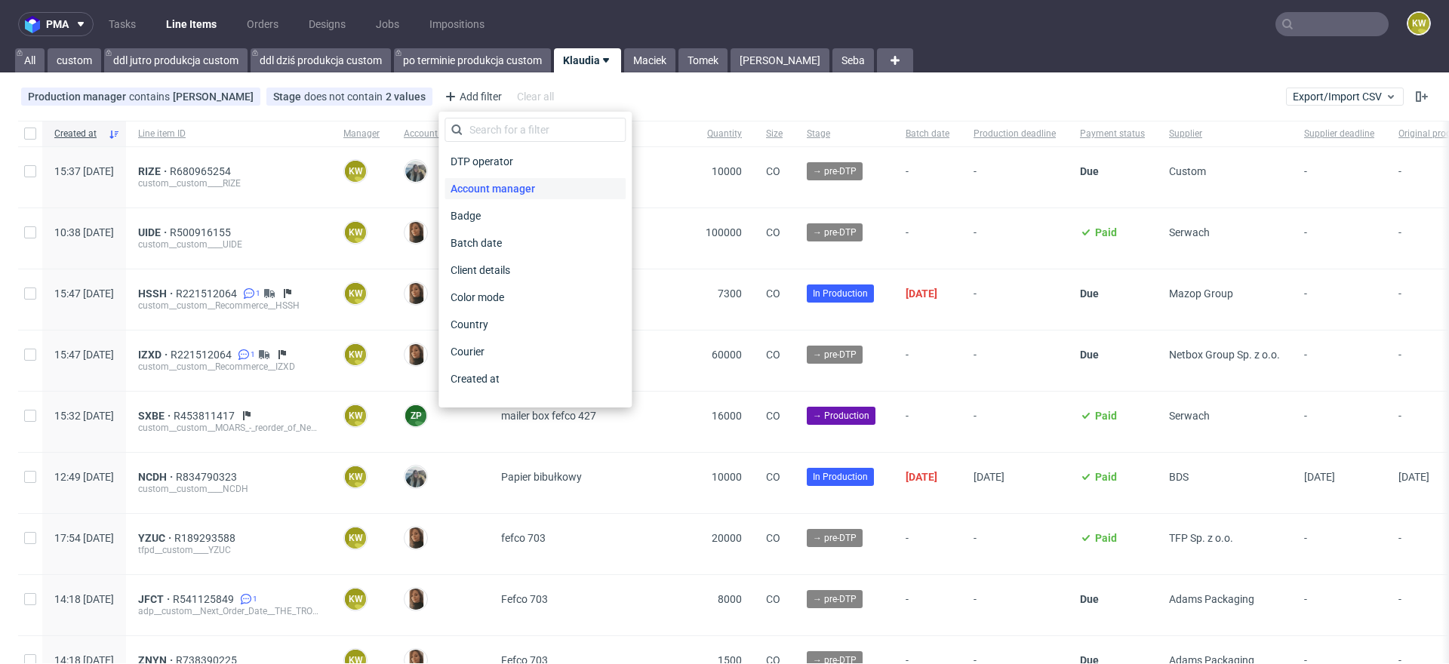
scroll to position [1214, 0]
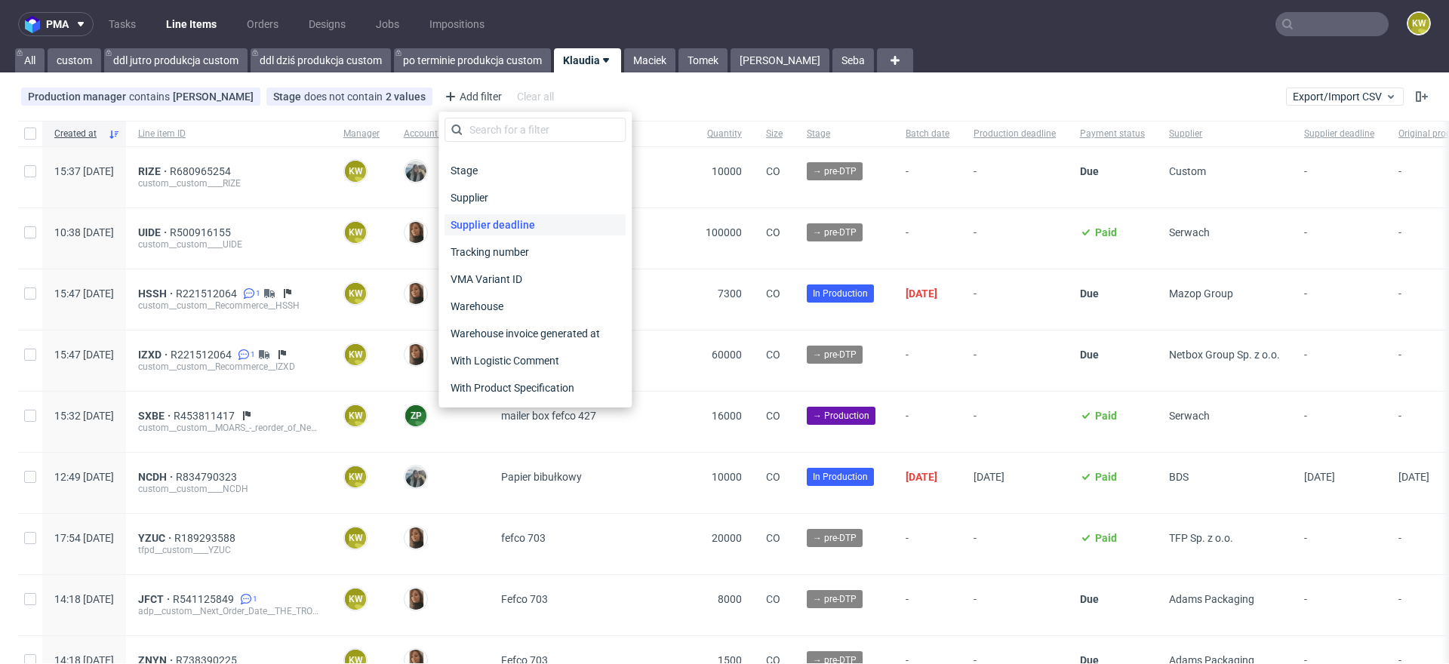
click at [502, 217] on span "Supplier deadline" at bounding box center [493, 224] width 97 height 21
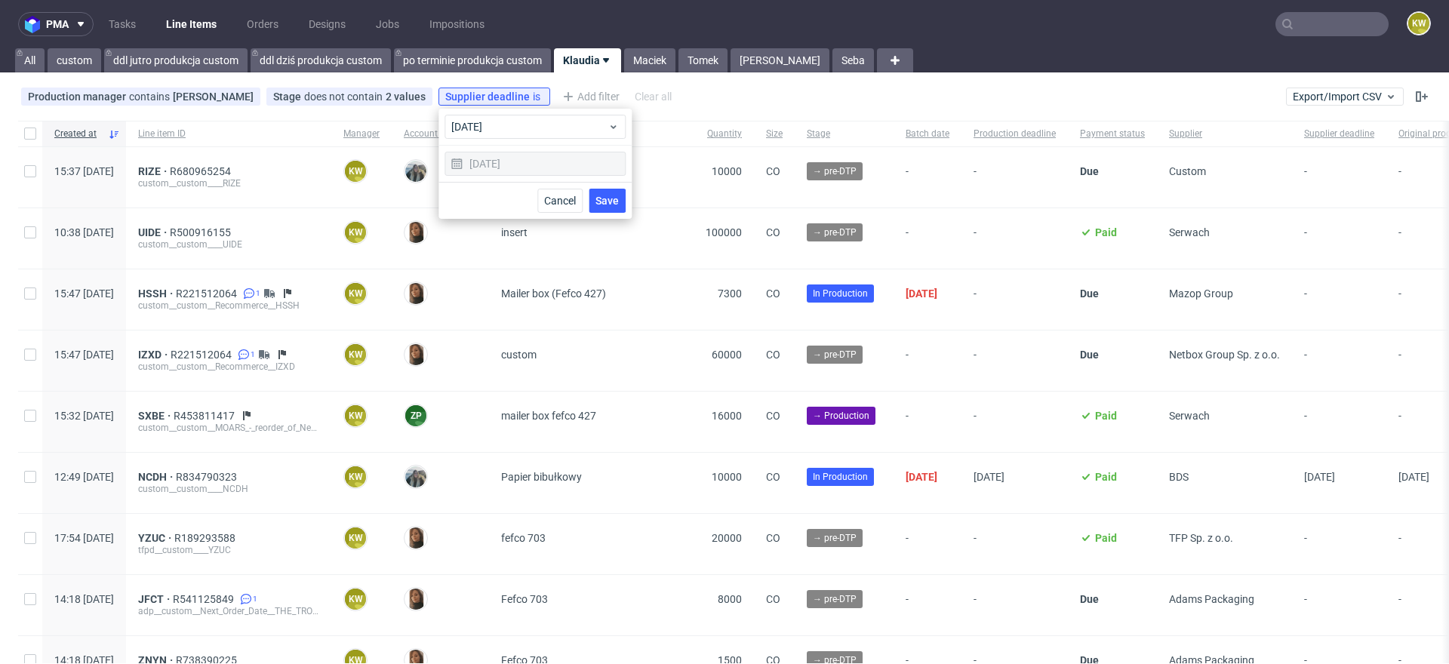
click at [606, 199] on span "Save" at bounding box center [607, 200] width 23 height 11
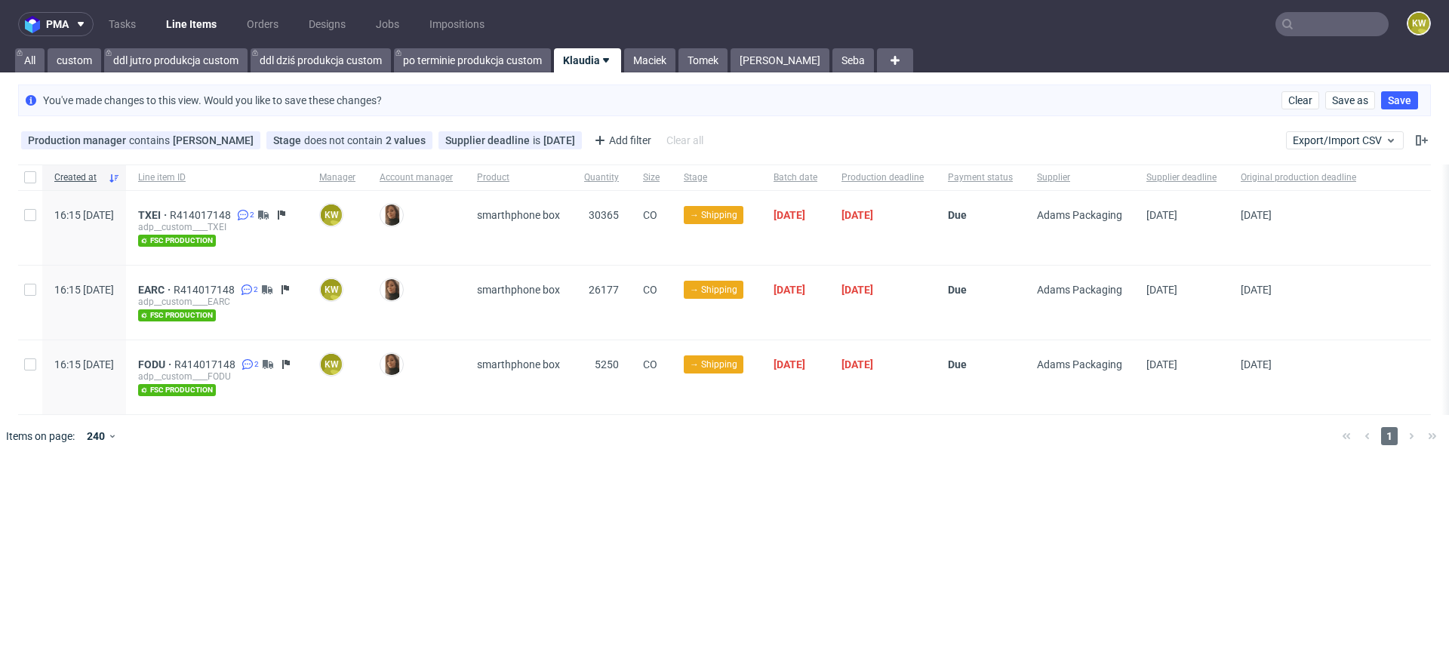
click at [499, 149] on div "Production manager contains Klaudia Wiśniewska ...contains Klaudia Wiśniewska S…" at bounding box center [363, 140] width 691 height 24
click at [498, 141] on span "Supplier deadline" at bounding box center [489, 140] width 88 height 12
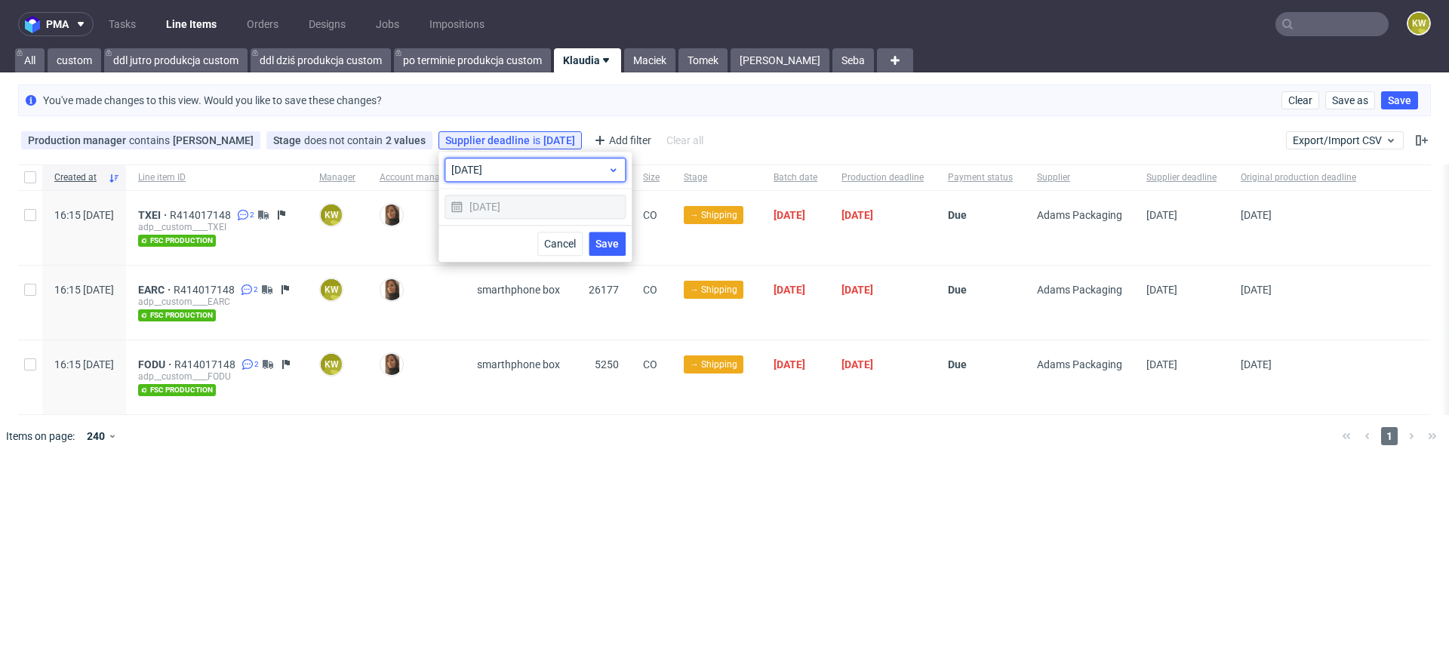
click at [494, 164] on span "today" at bounding box center [529, 169] width 156 height 15
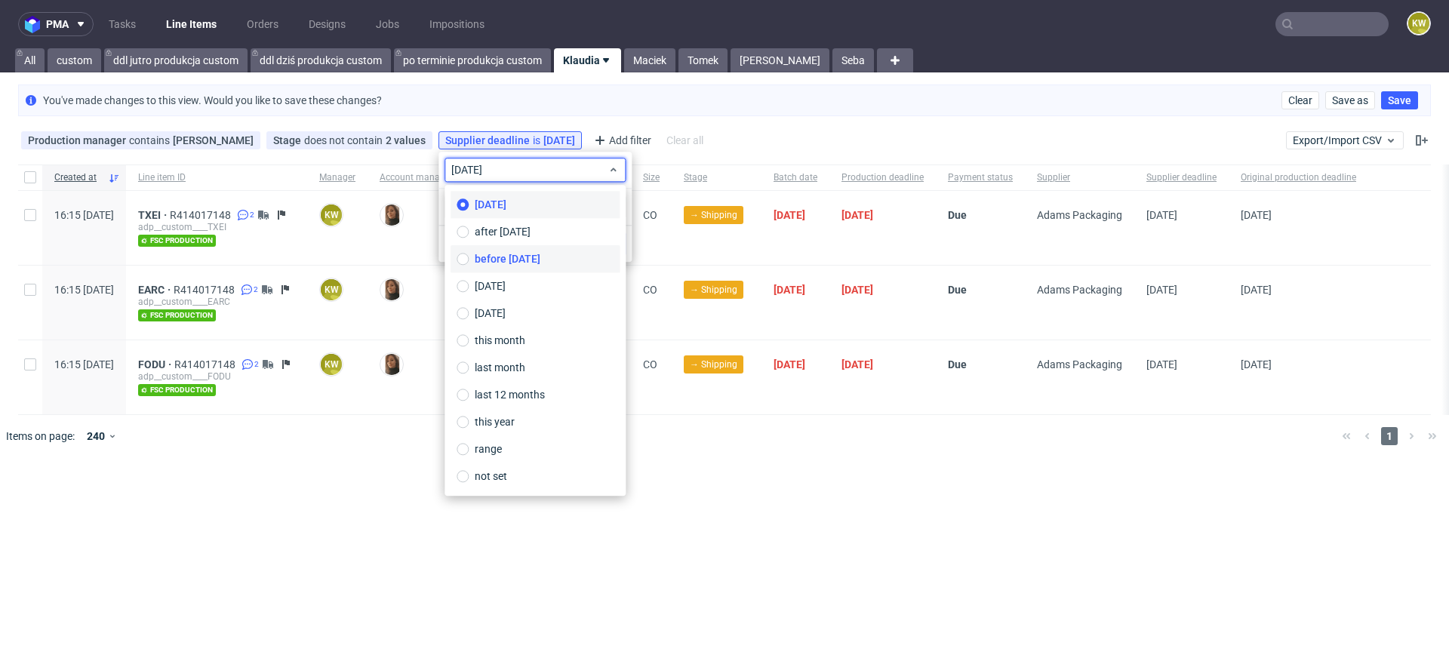
click at [495, 258] on span "before today" at bounding box center [508, 258] width 66 height 15
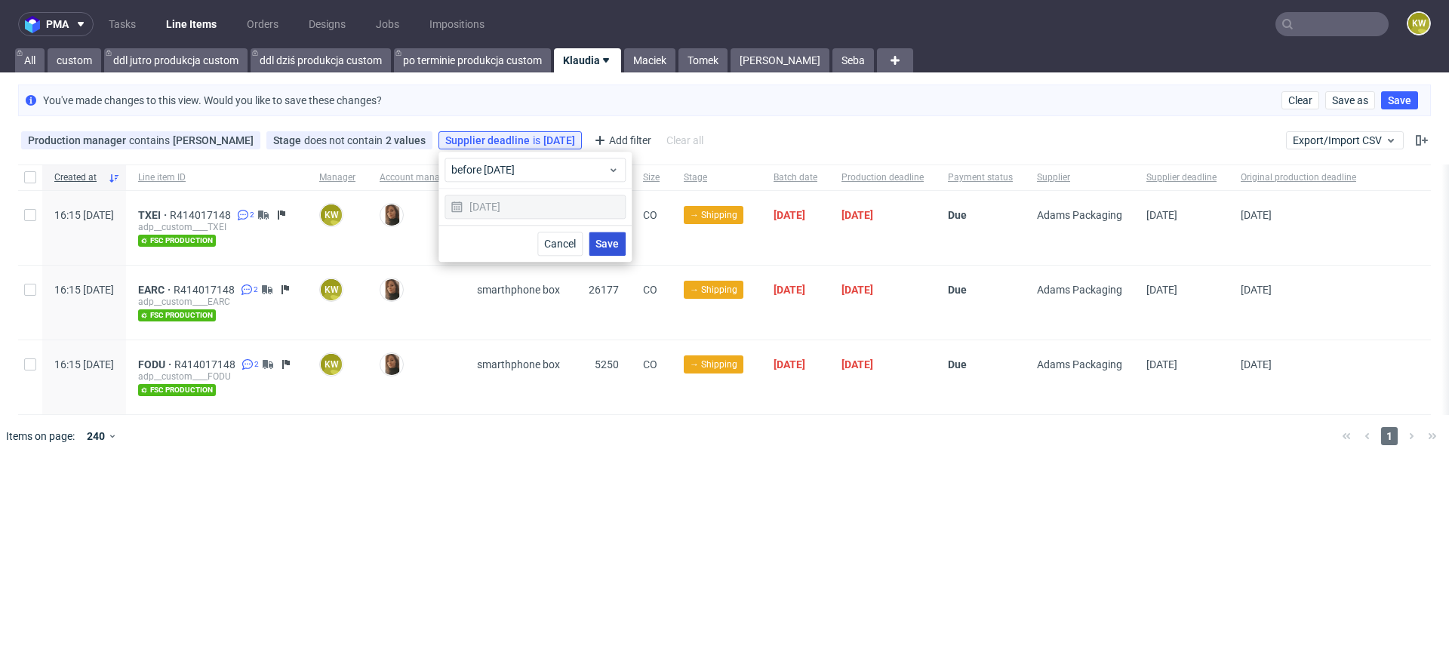
click at [592, 239] on button "Save" at bounding box center [607, 244] width 37 height 24
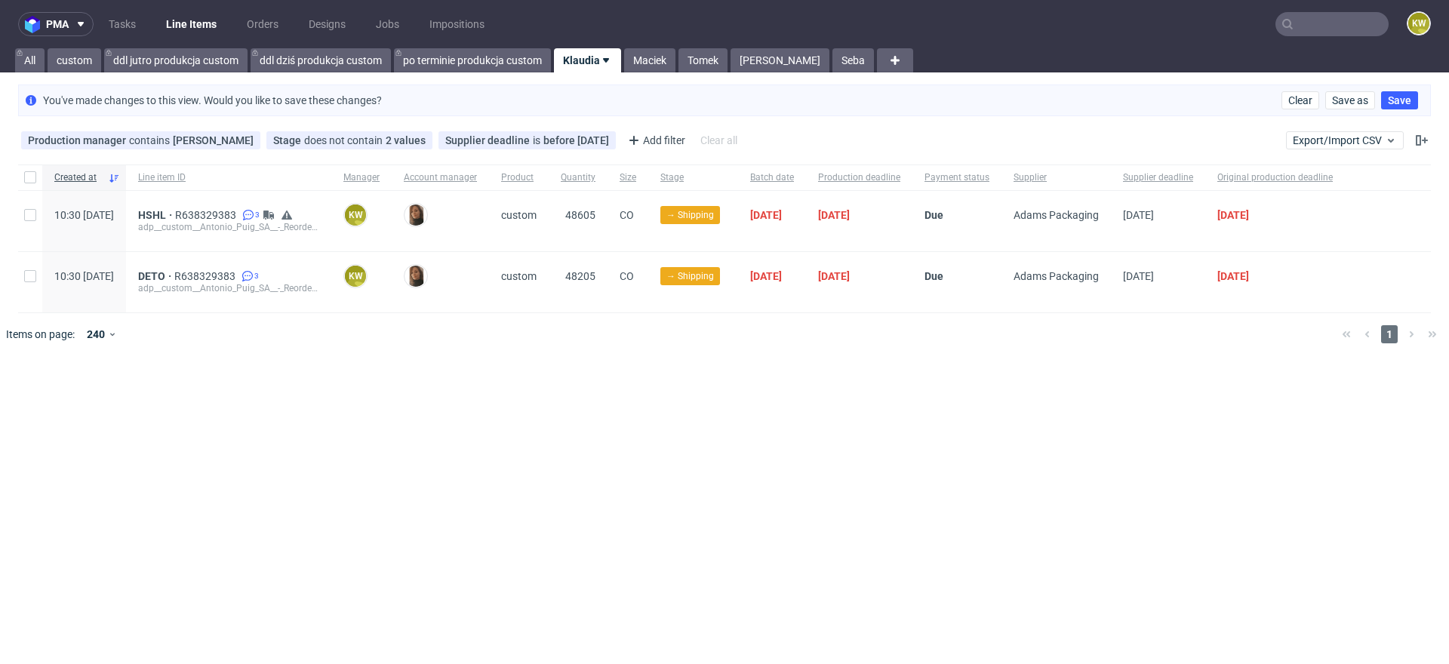
click at [663, 39] on nav "pma Tasks Line Items Orders Designs Jobs Impositions KW" at bounding box center [724, 24] width 1449 height 48
click at [658, 59] on link "Maciek" at bounding box center [649, 60] width 51 height 24
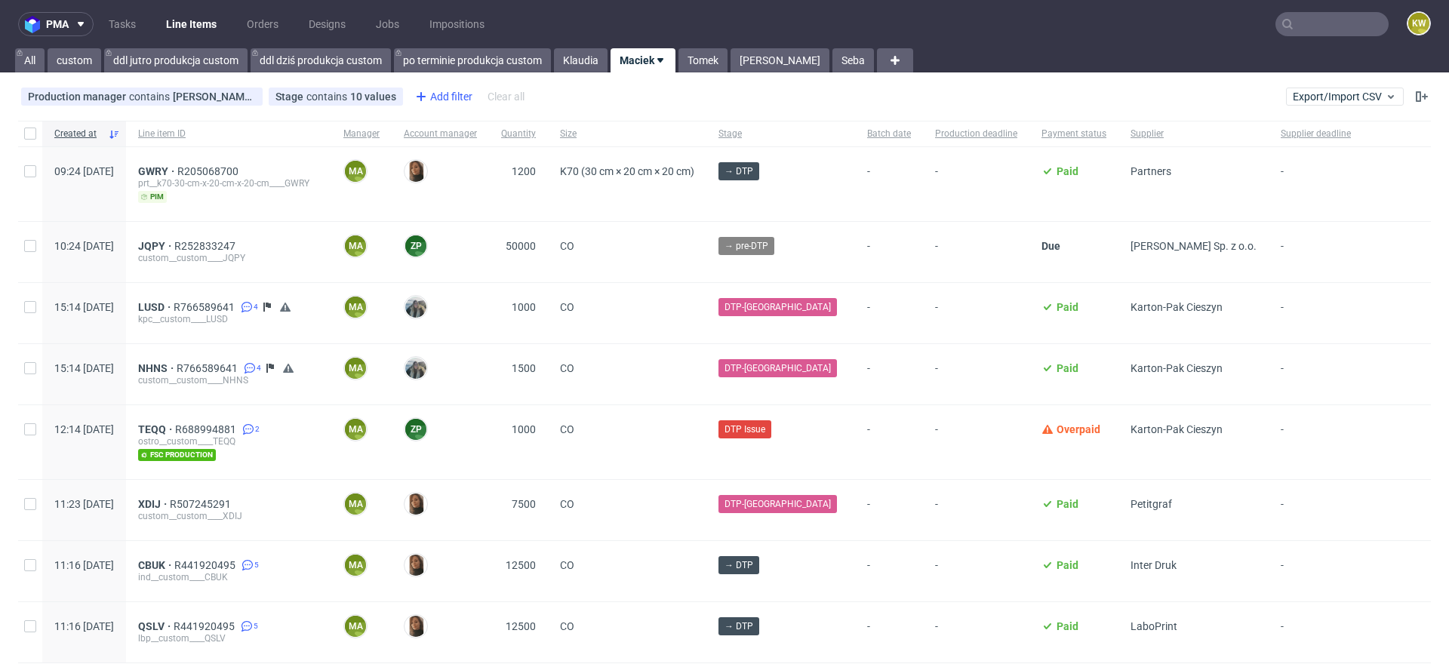
click at [439, 102] on div "Add filter" at bounding box center [442, 97] width 66 height 24
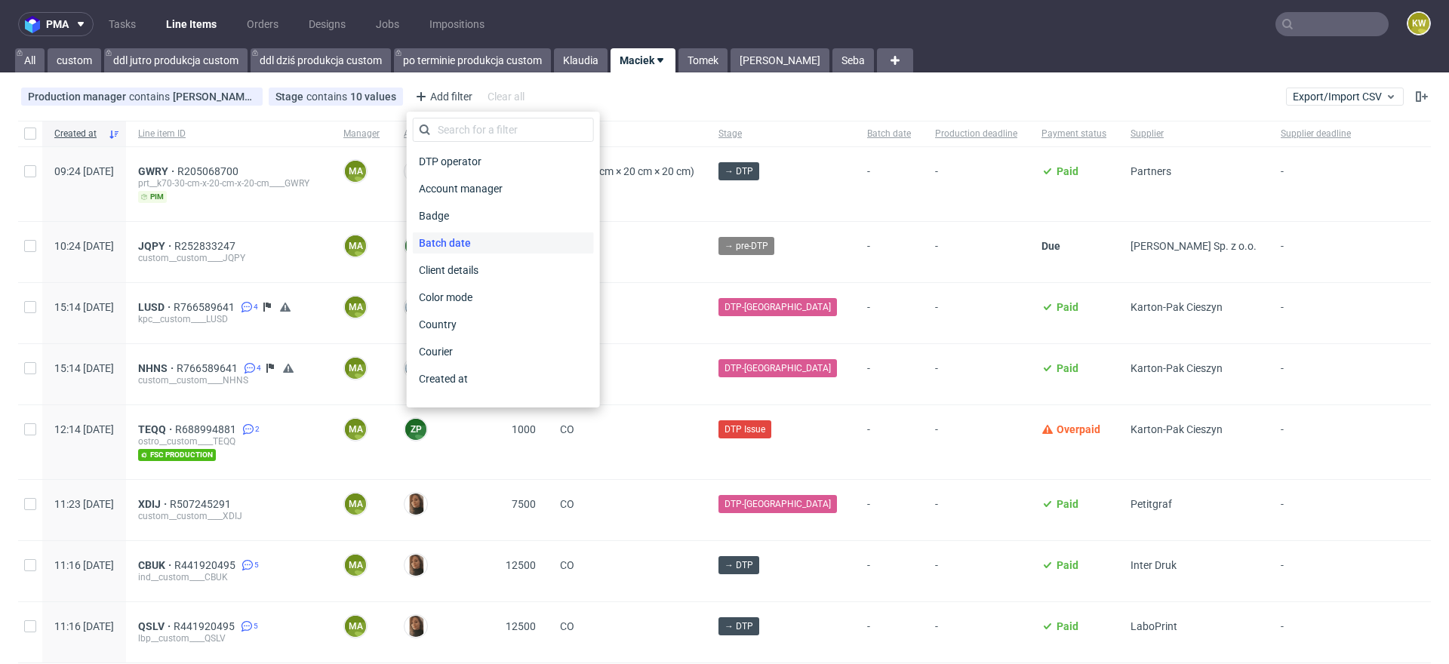
scroll to position [1214, 0]
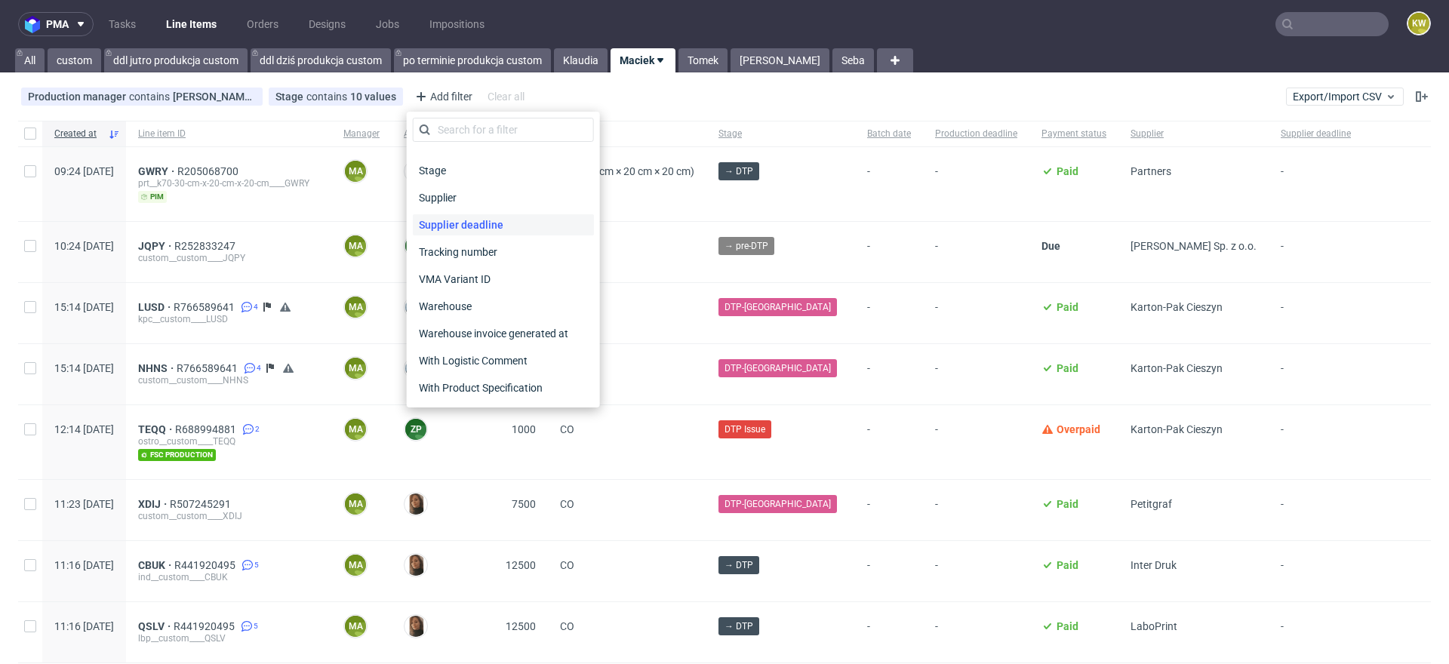
click at [474, 228] on span "Supplier deadline" at bounding box center [461, 224] width 97 height 21
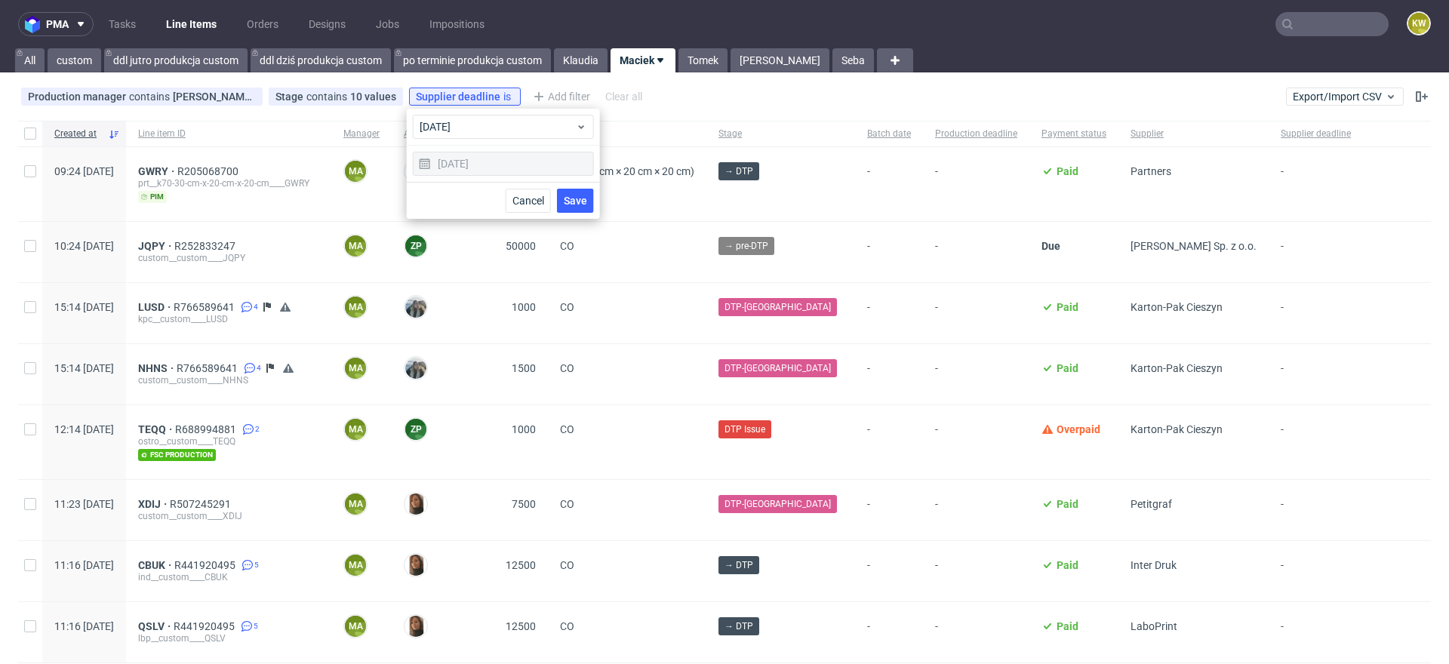
click at [579, 195] on span "Save" at bounding box center [575, 200] width 23 height 11
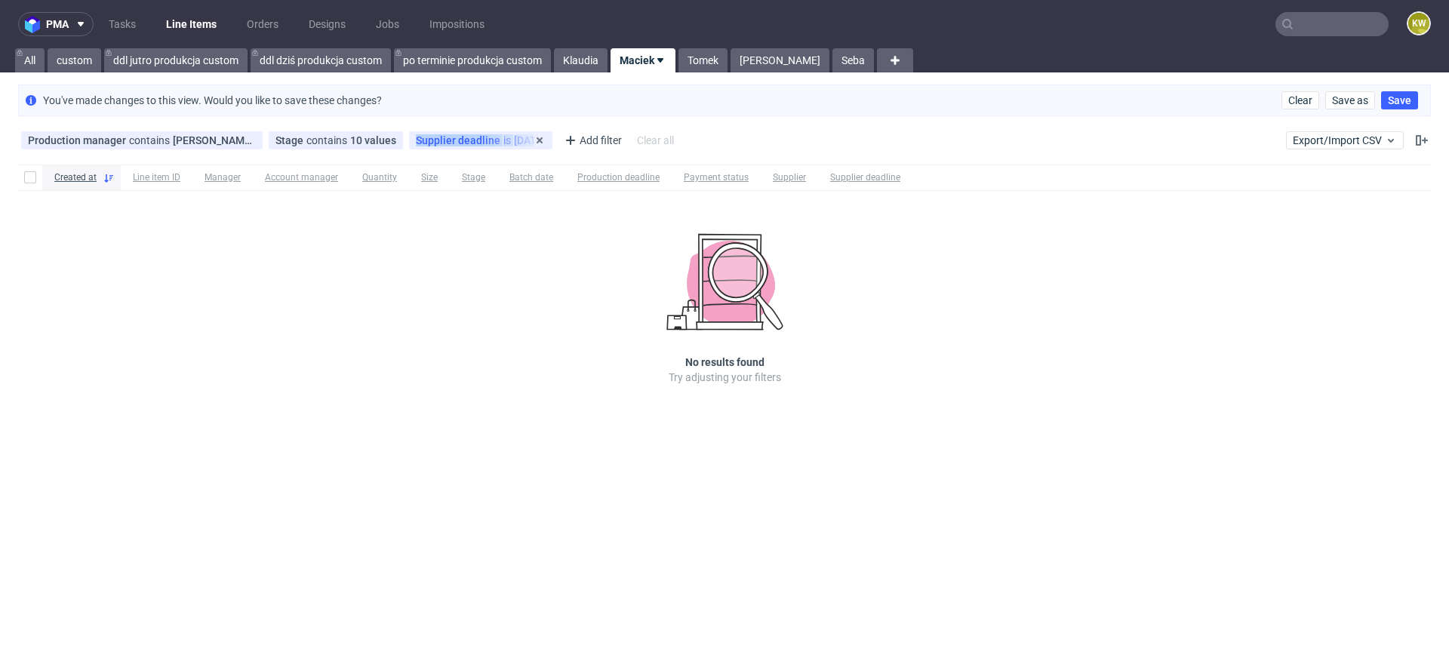
click at [493, 133] on div "Supplier deadline is today" at bounding box center [480, 140] width 143 height 18
click at [491, 159] on div "Created at Line item ID Manager Account manager Quantity Size Stage Batch date …" at bounding box center [724, 295] width 1449 height 275
click at [491, 147] on div "Supplier deadline is today" at bounding box center [480, 140] width 143 height 18
click at [484, 146] on div "Supplier deadline is today" at bounding box center [480, 140] width 143 height 18
click at [486, 141] on div "Supplier deadline is today" at bounding box center [481, 140] width 130 height 12
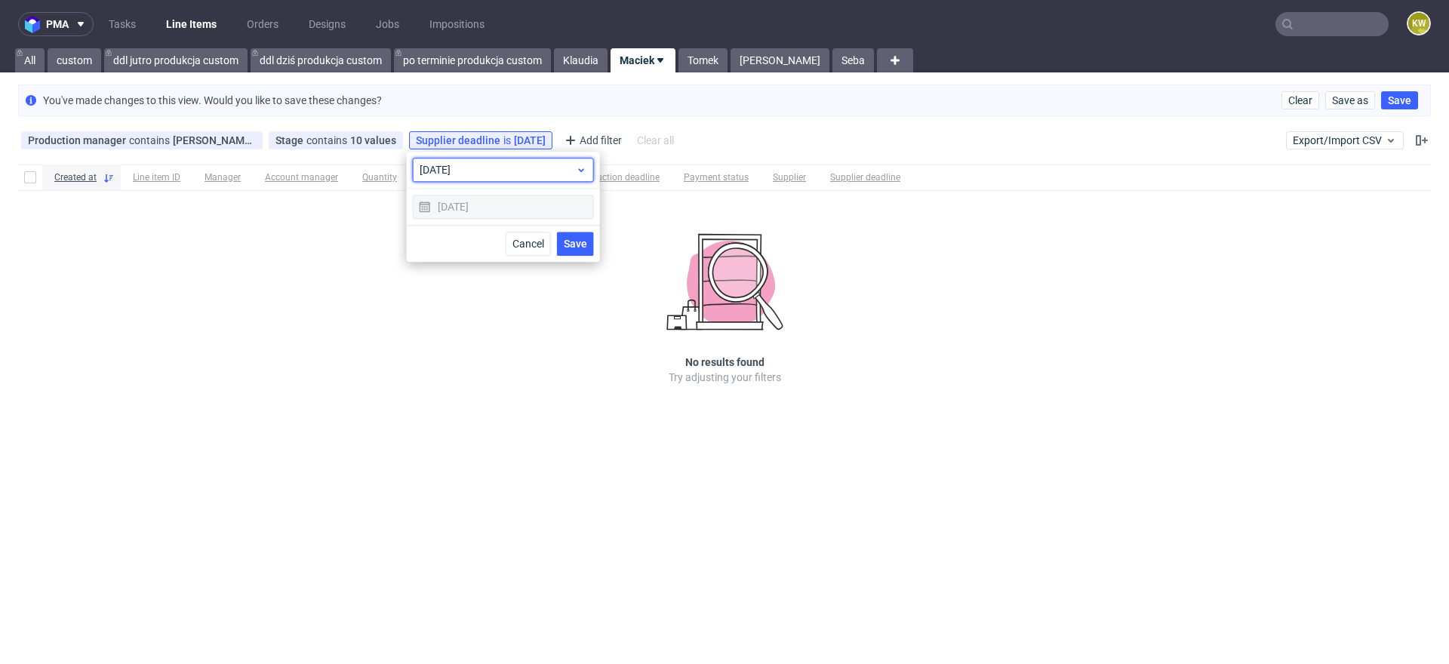
click at [471, 164] on span "today" at bounding box center [498, 169] width 156 height 15
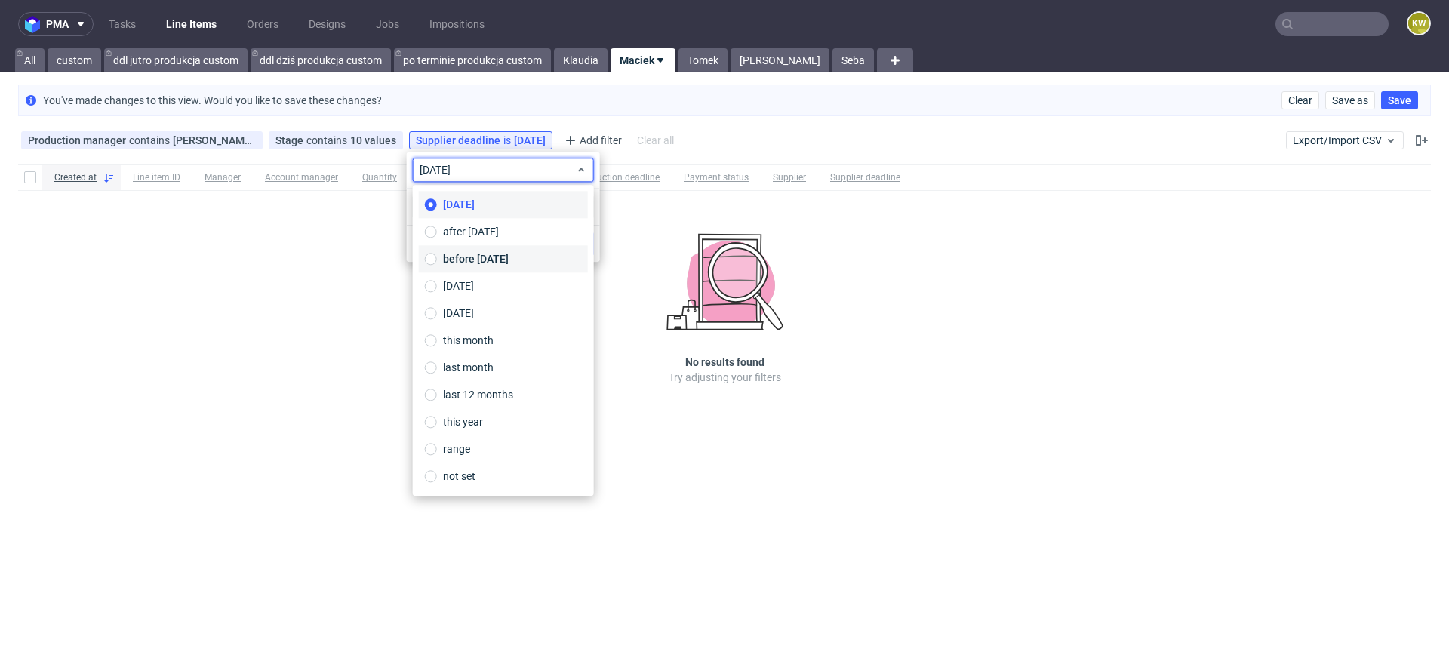
click at [470, 260] on span "before today" at bounding box center [476, 258] width 66 height 15
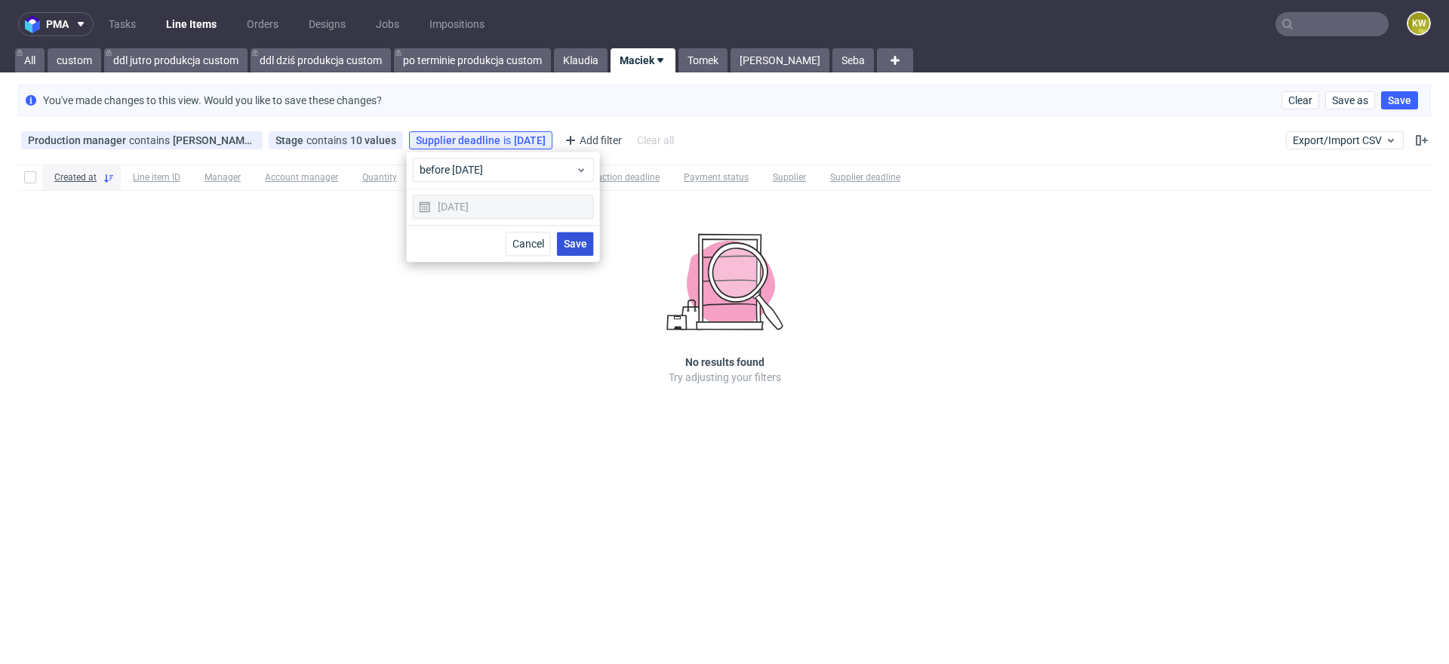
click at [572, 242] on span "Save" at bounding box center [575, 244] width 23 height 11
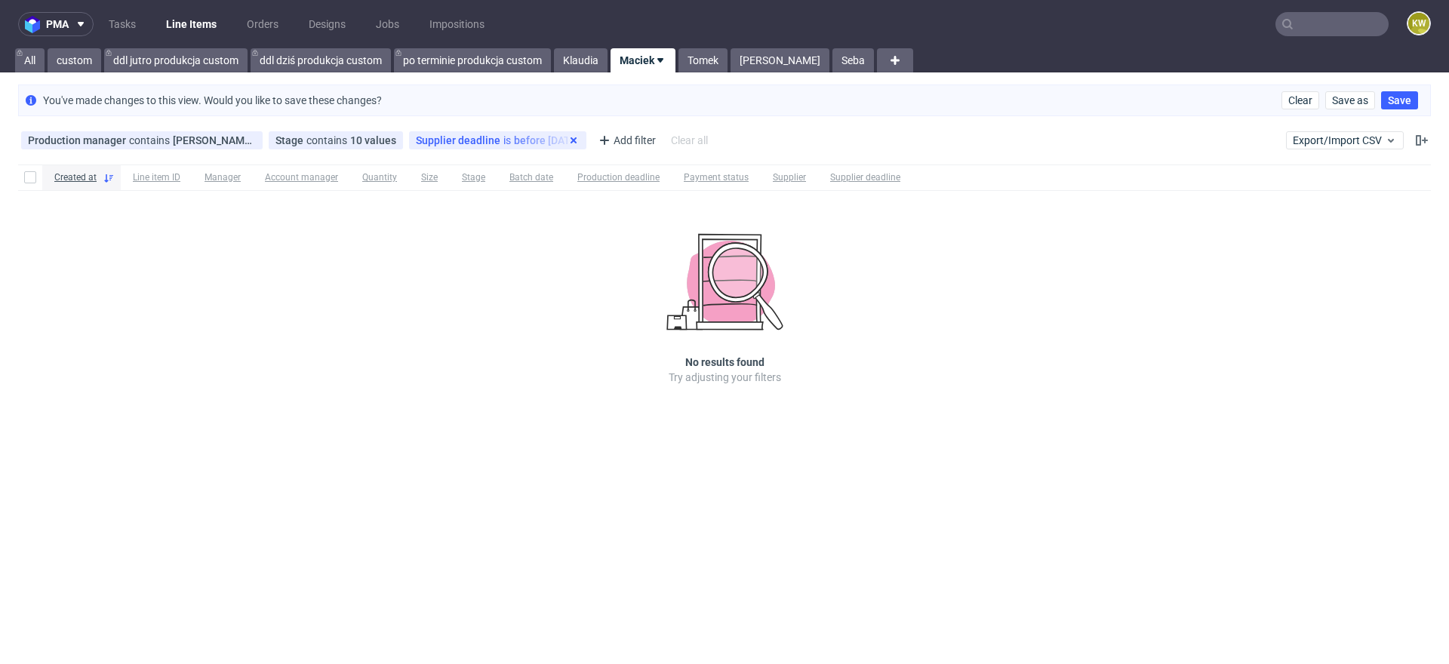
click at [571, 140] on use at bounding box center [574, 140] width 6 height 6
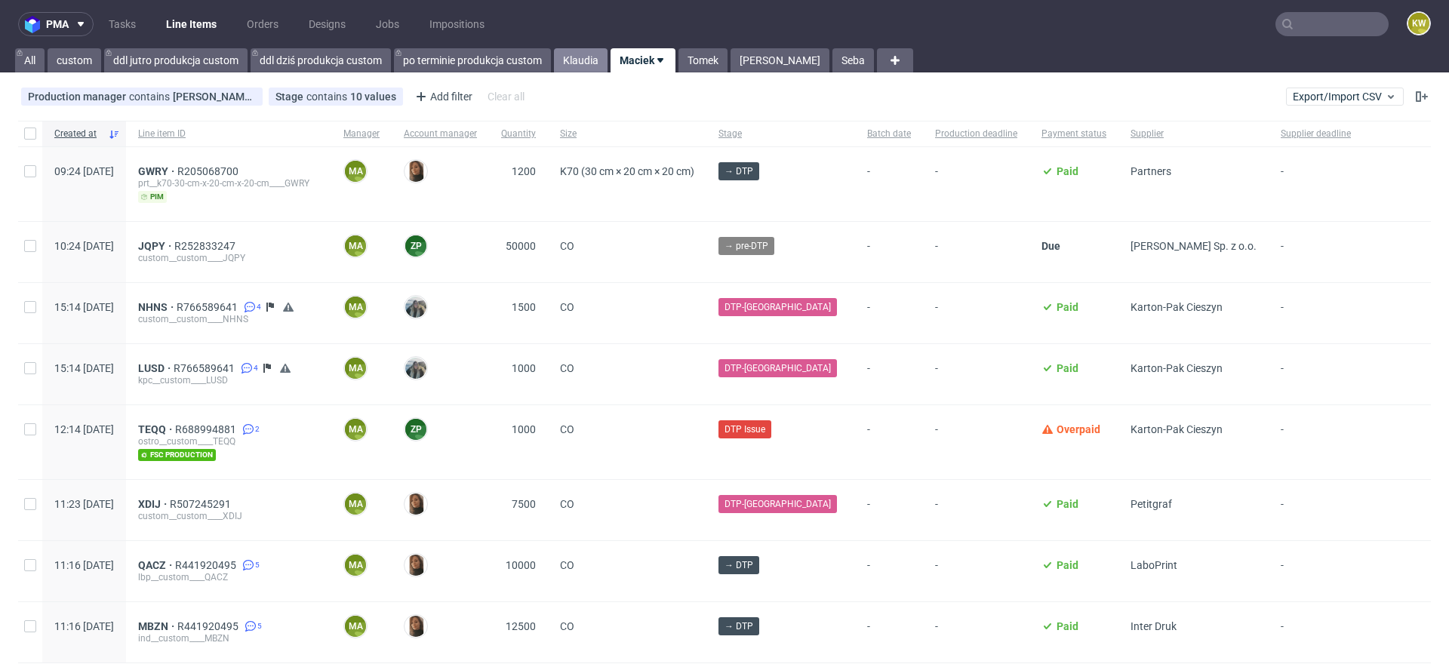
click at [589, 63] on link "Klaudia" at bounding box center [581, 60] width 54 height 24
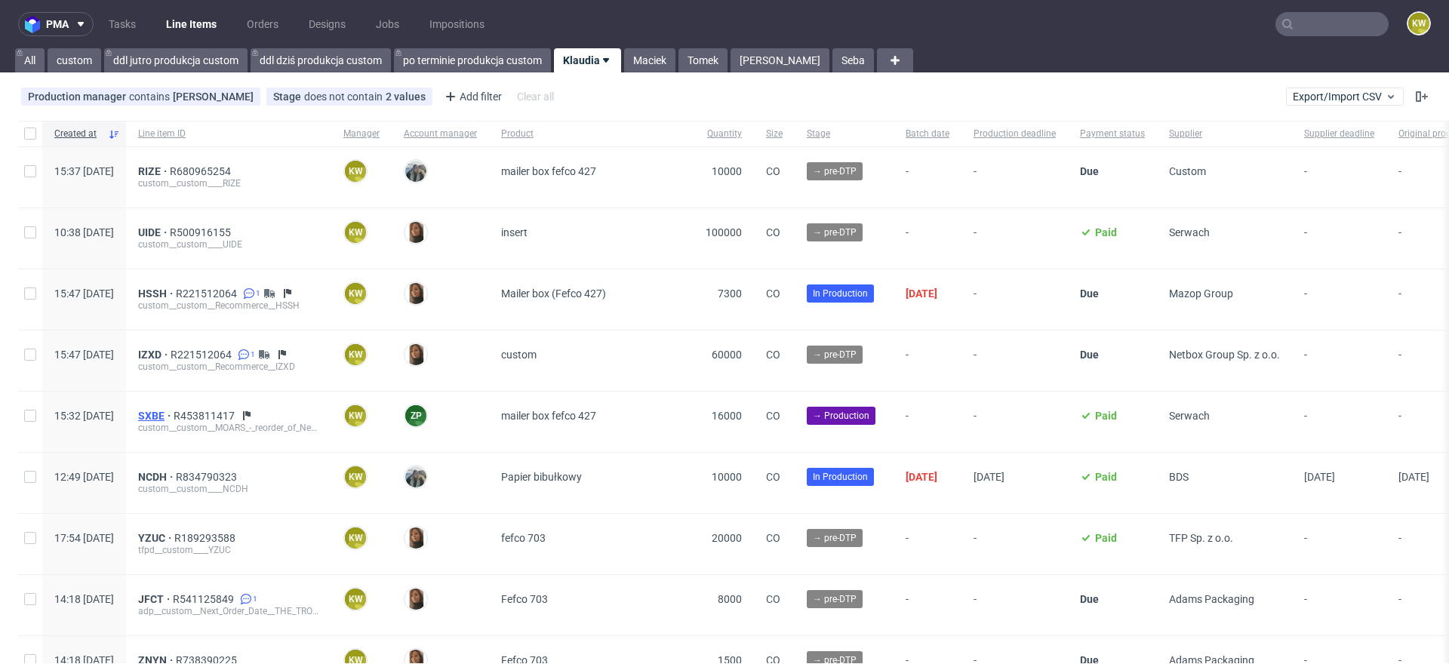
click at [174, 413] on span "SXBE" at bounding box center [155, 416] width 35 height 12
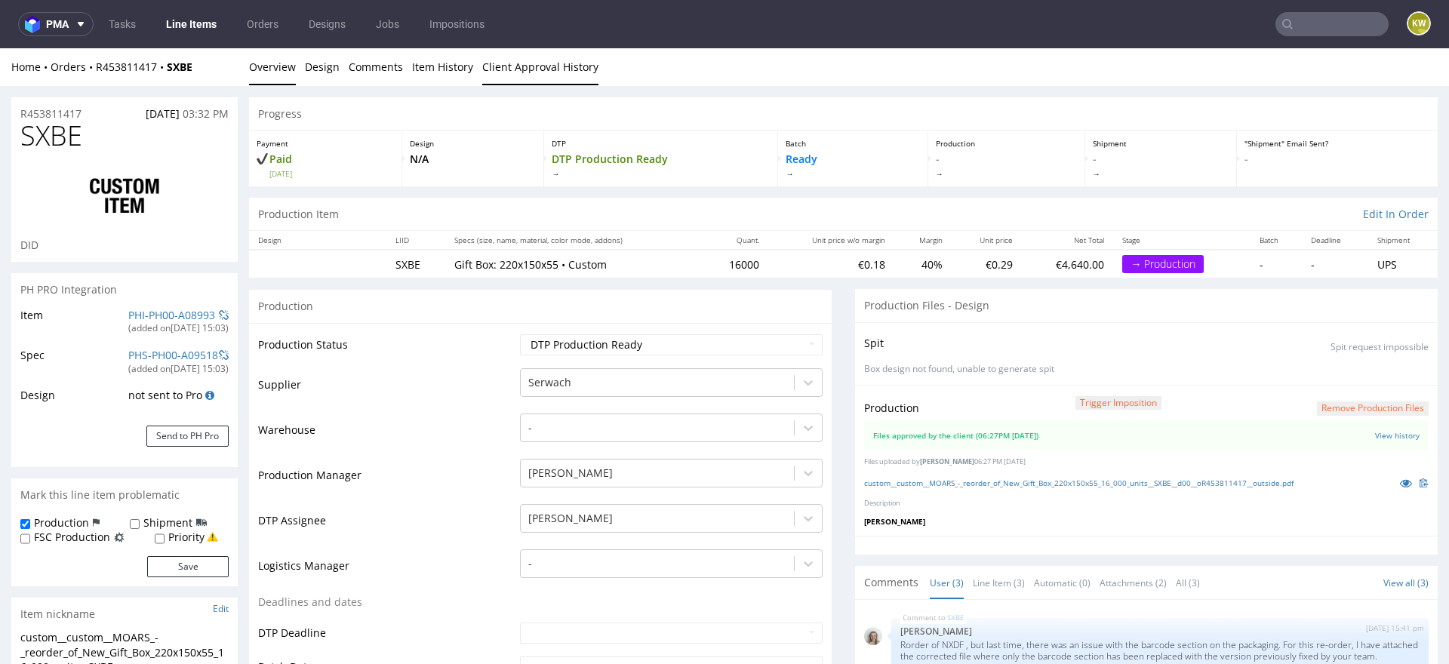
click at [497, 69] on link "Client Approval History" at bounding box center [540, 66] width 116 height 37
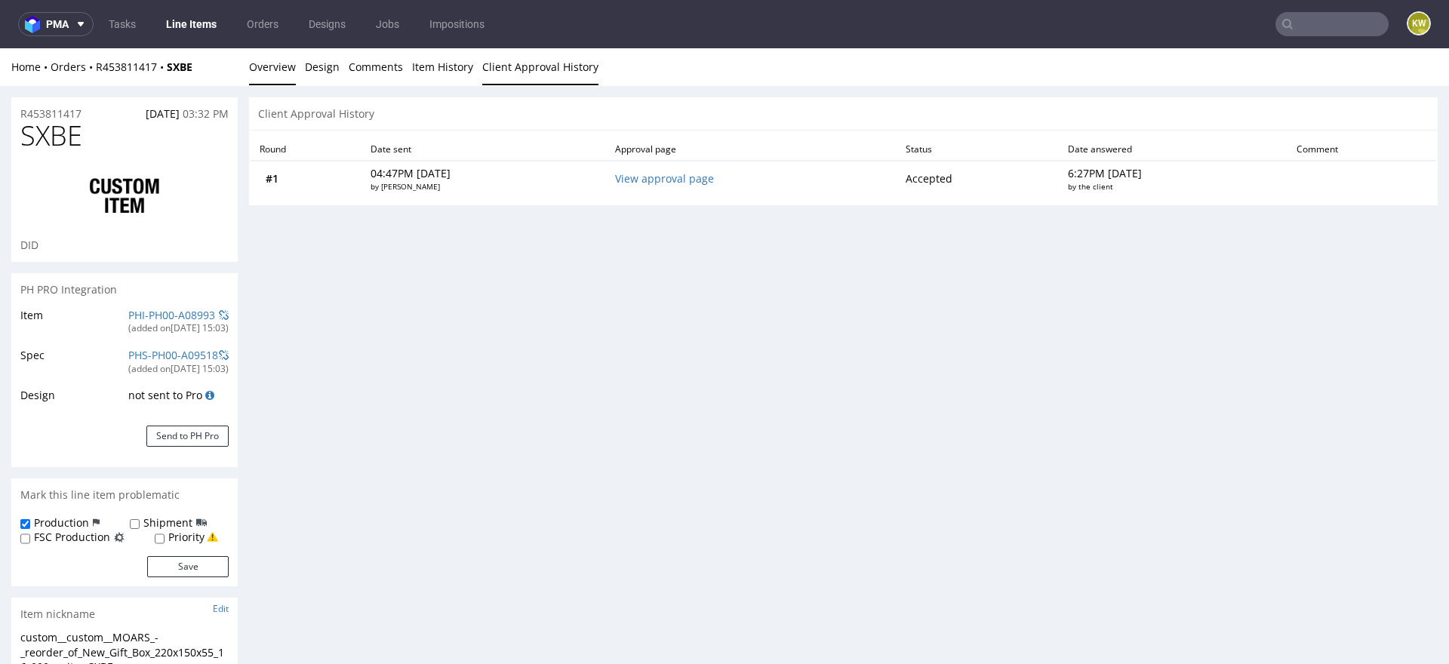
click at [262, 71] on link "Overview" at bounding box center [272, 66] width 47 height 37
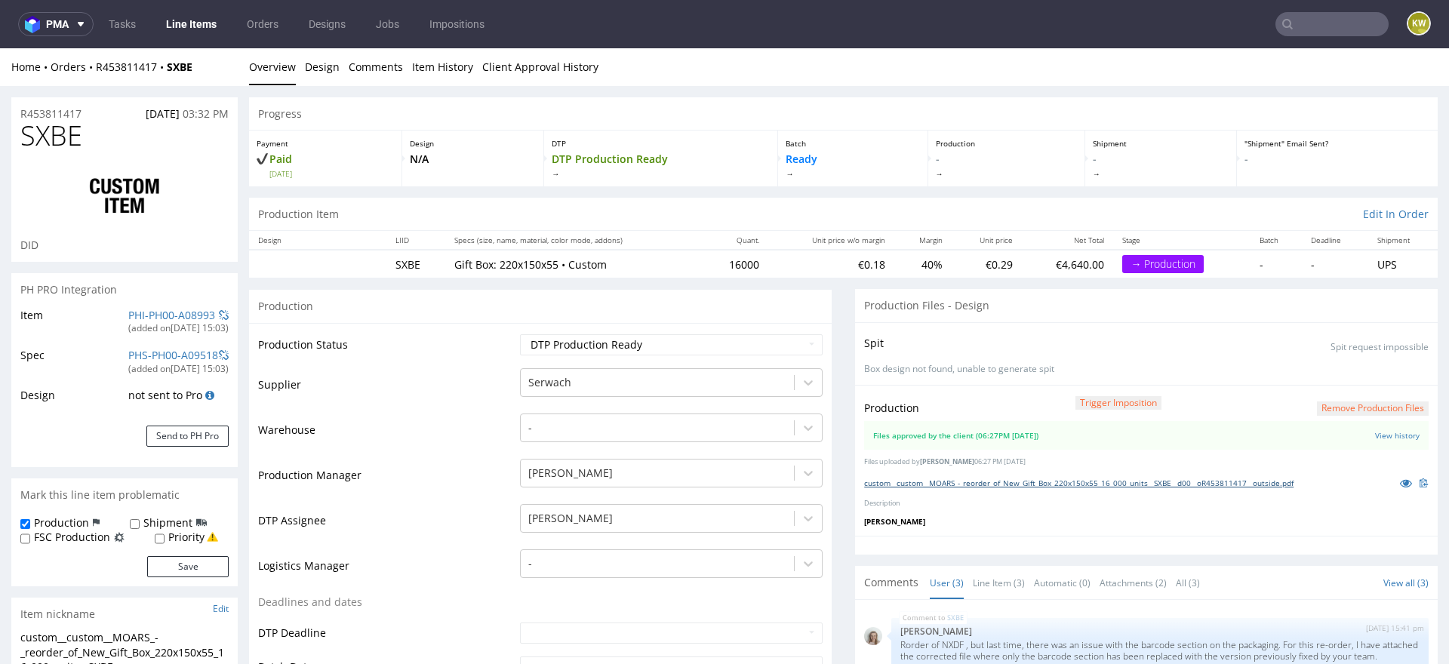
click at [1009, 478] on link "custom__custom__MOARS_-_reorder_of_New_Gift_Box_220x150x55_16_000_units__SXBE__…" at bounding box center [1078, 483] width 429 height 11
click at [50, 141] on span "SXBE" at bounding box center [51, 136] width 62 height 30
click at [128, 317] on link "PHI-PH00-A08993" at bounding box center [171, 315] width 87 height 14
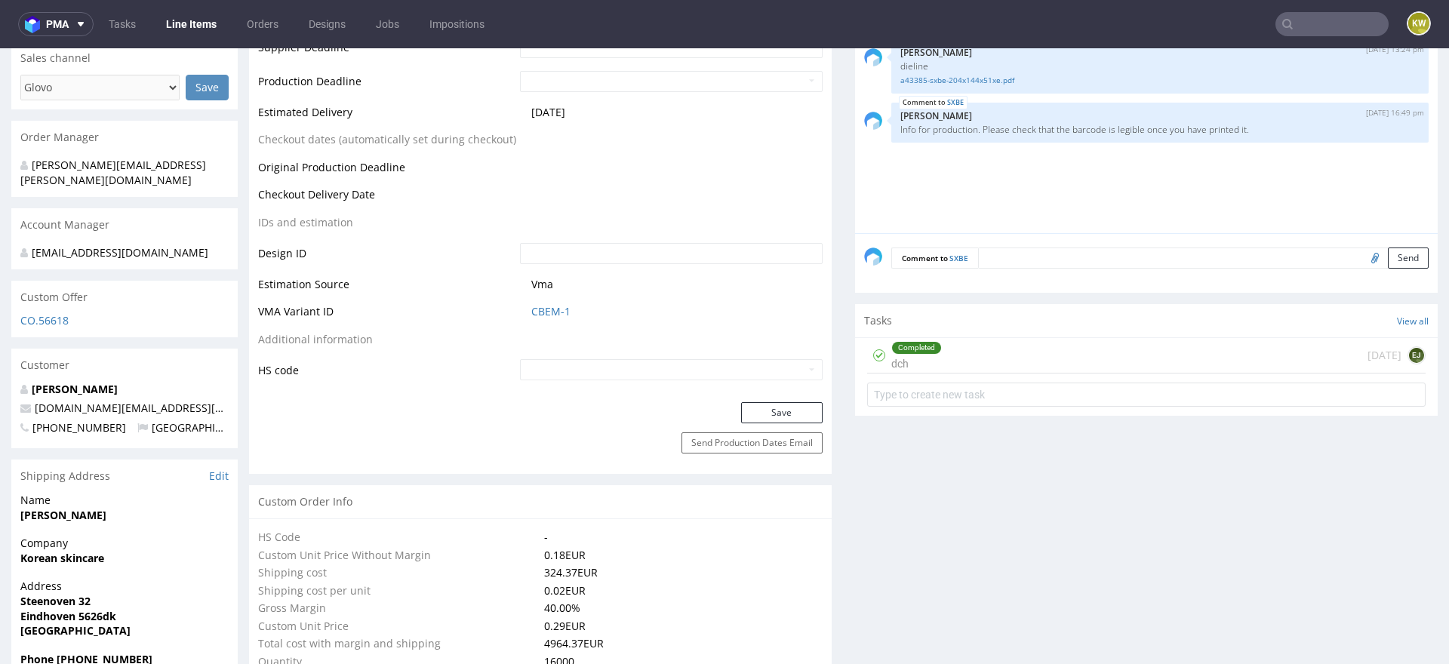
scroll to position [656, 0]
click at [538, 309] on link "CBEM-1" at bounding box center [550, 309] width 39 height 15
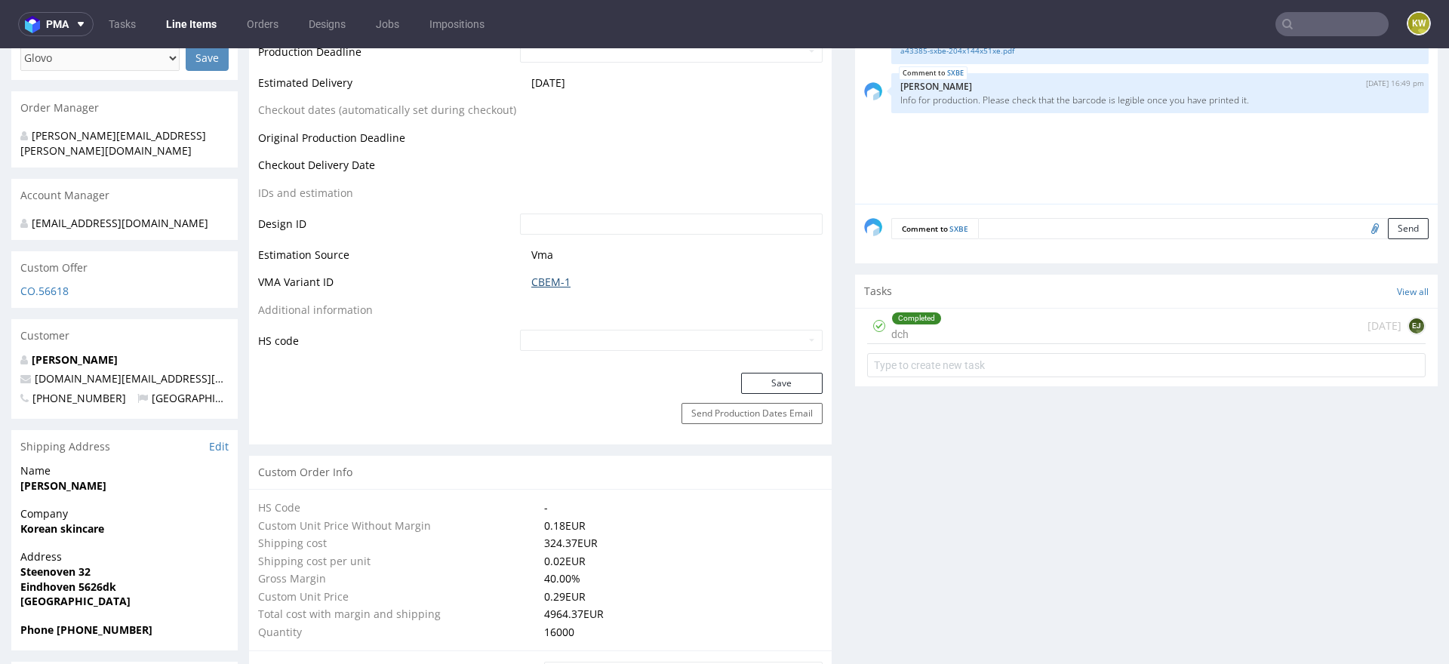
scroll to position [0, 0]
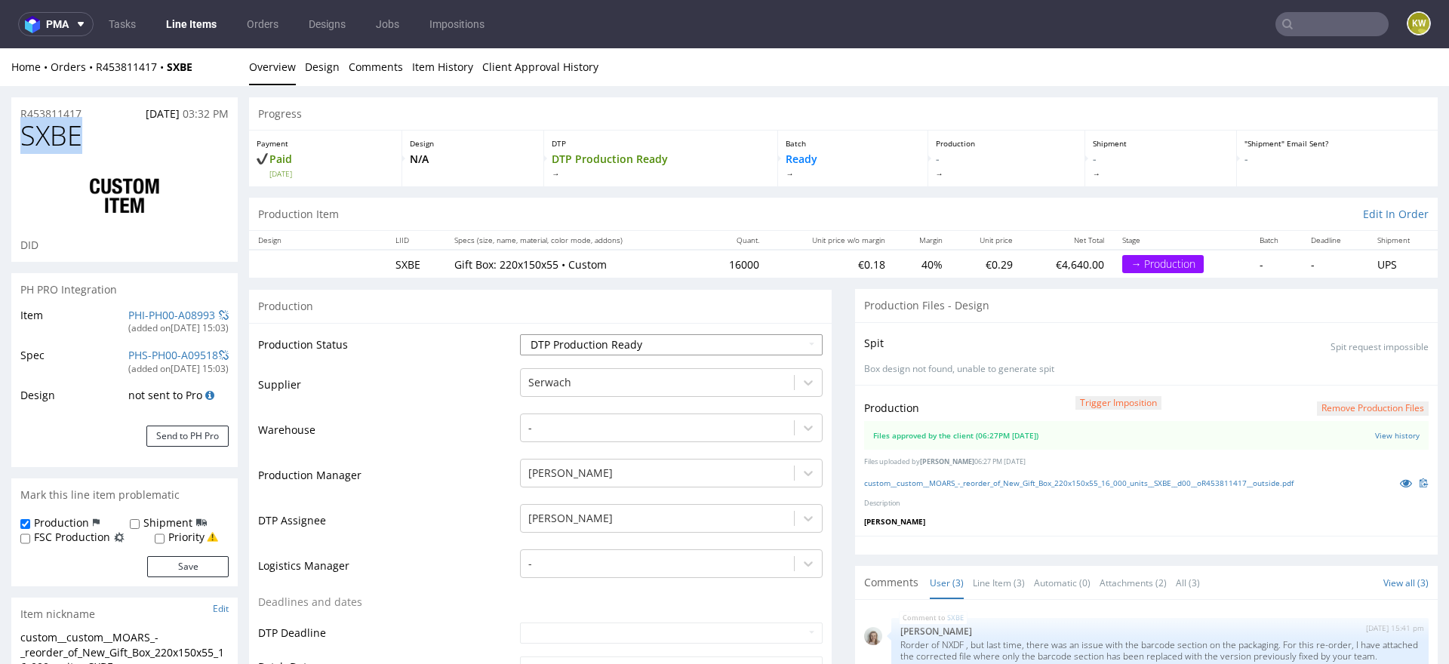
click at [603, 340] on select "Waiting for Artwork Waiting for Diecut Waiting for Mockup Waiting for DTP Waiti…" at bounding box center [671, 344] width 303 height 21
select select "production_in_process"
click at [520, 334] on select "Waiting for Artwork Waiting for Diecut Waiting for Mockup Waiting for DTP Waiti…" at bounding box center [671, 344] width 303 height 21
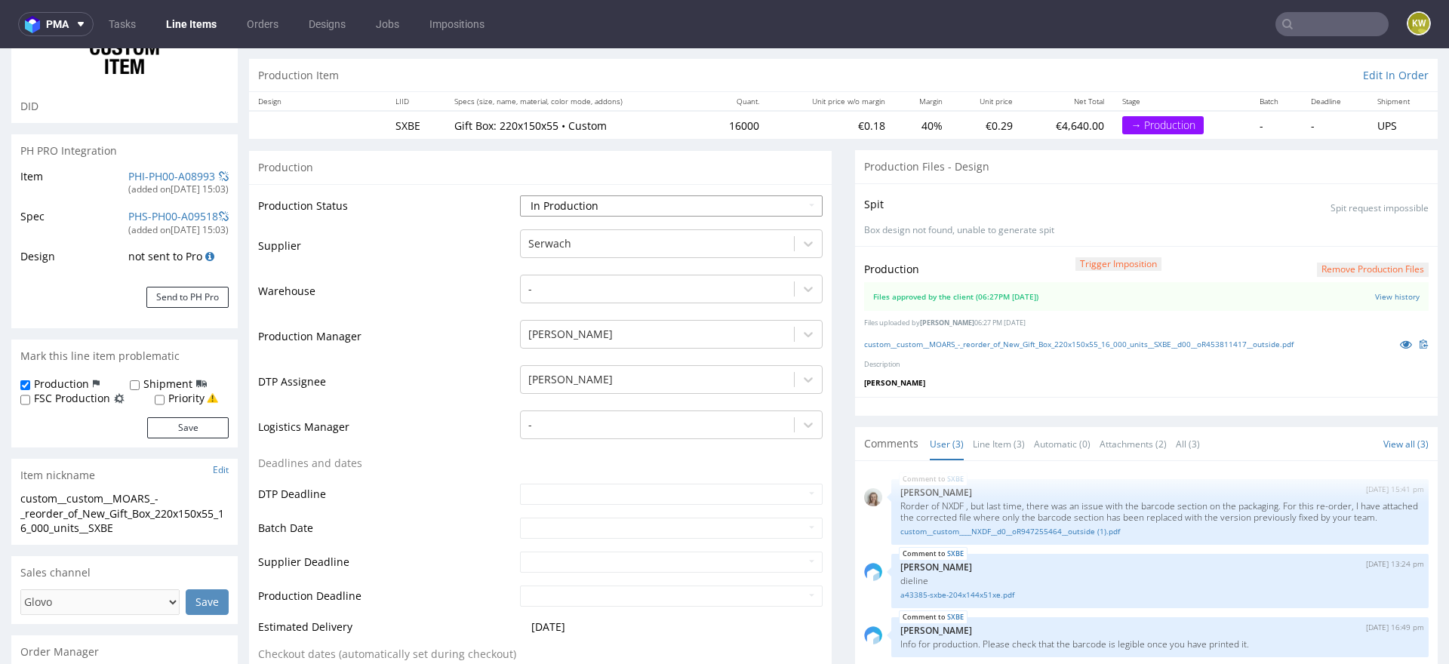
scroll to position [143, 0]
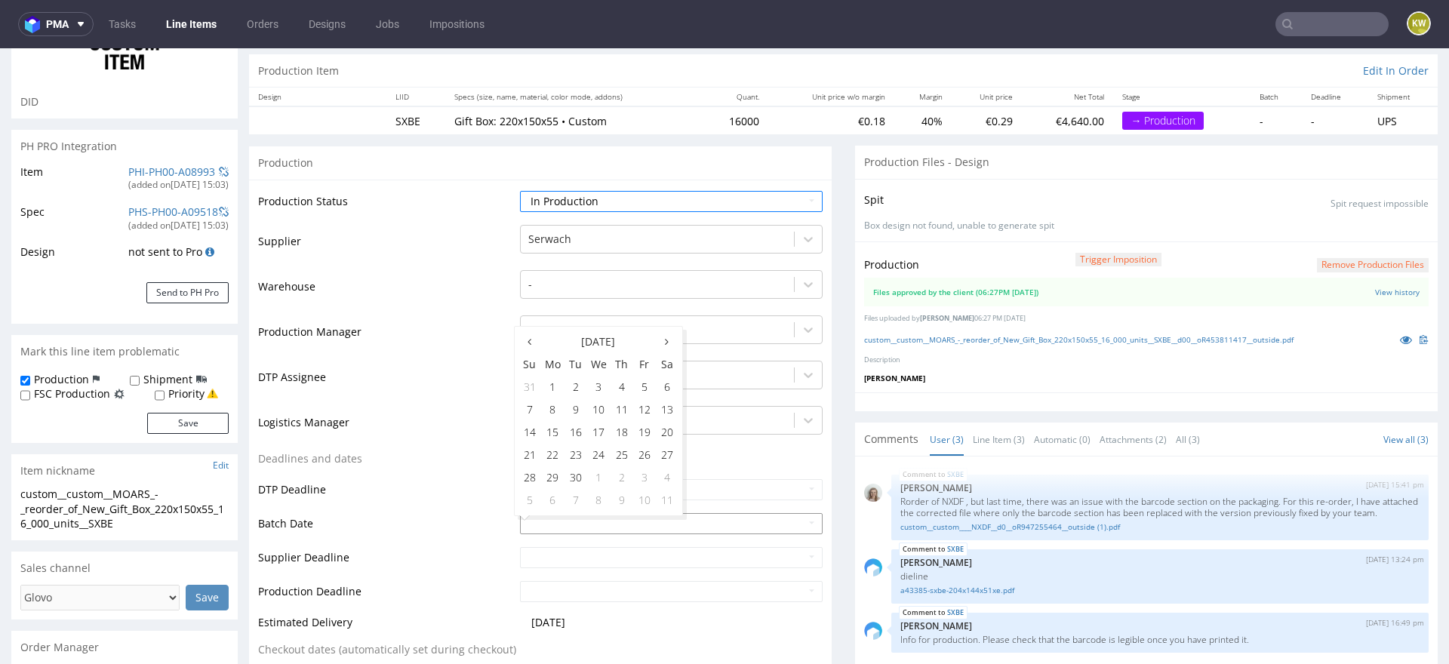
click at [520, 524] on input "text" at bounding box center [671, 523] width 303 height 21
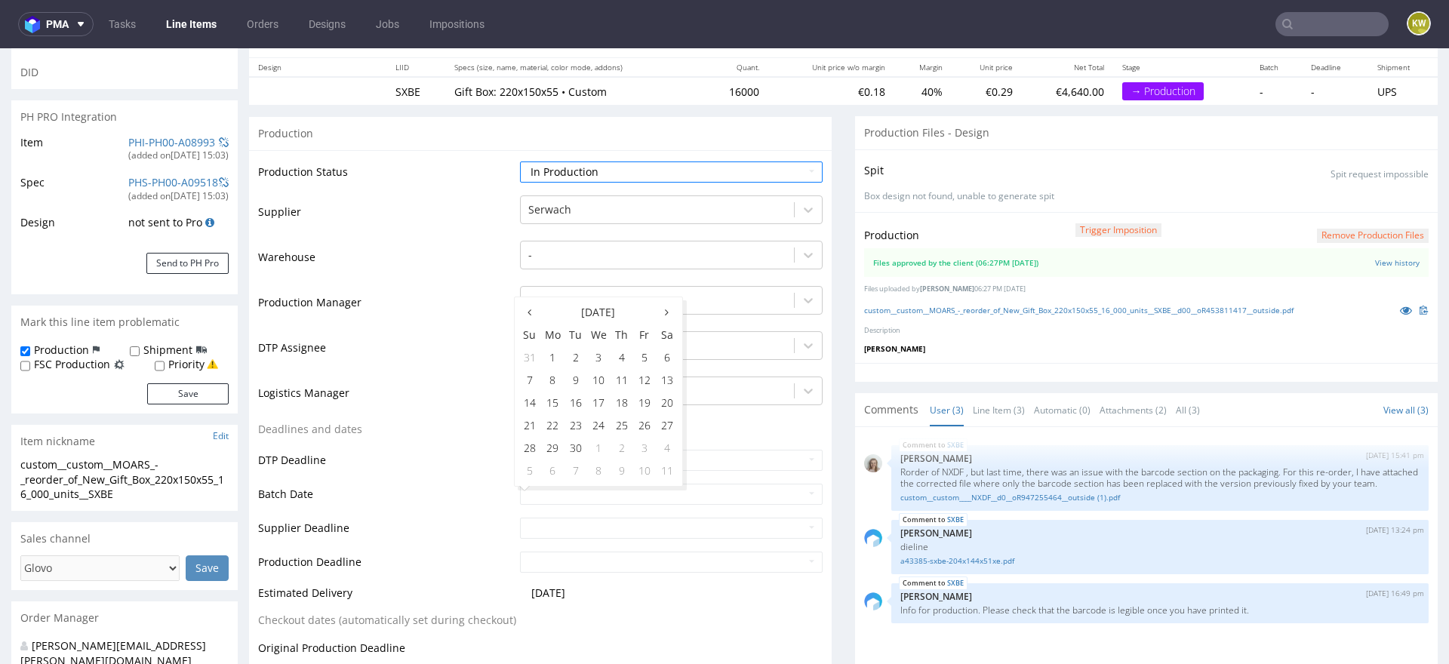
scroll to position [174, 0]
click at [596, 362] on td "3" at bounding box center [598, 357] width 23 height 23
type input "2025-09-03"
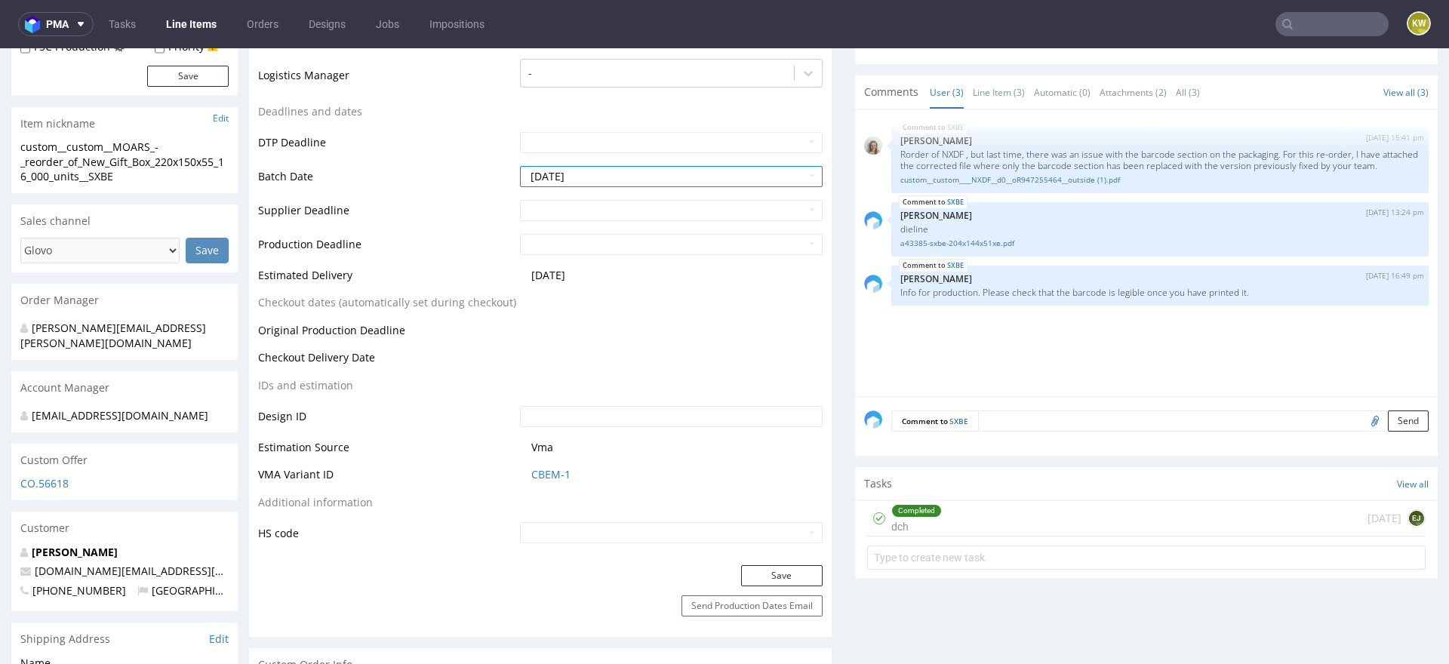
scroll to position [510, 0]
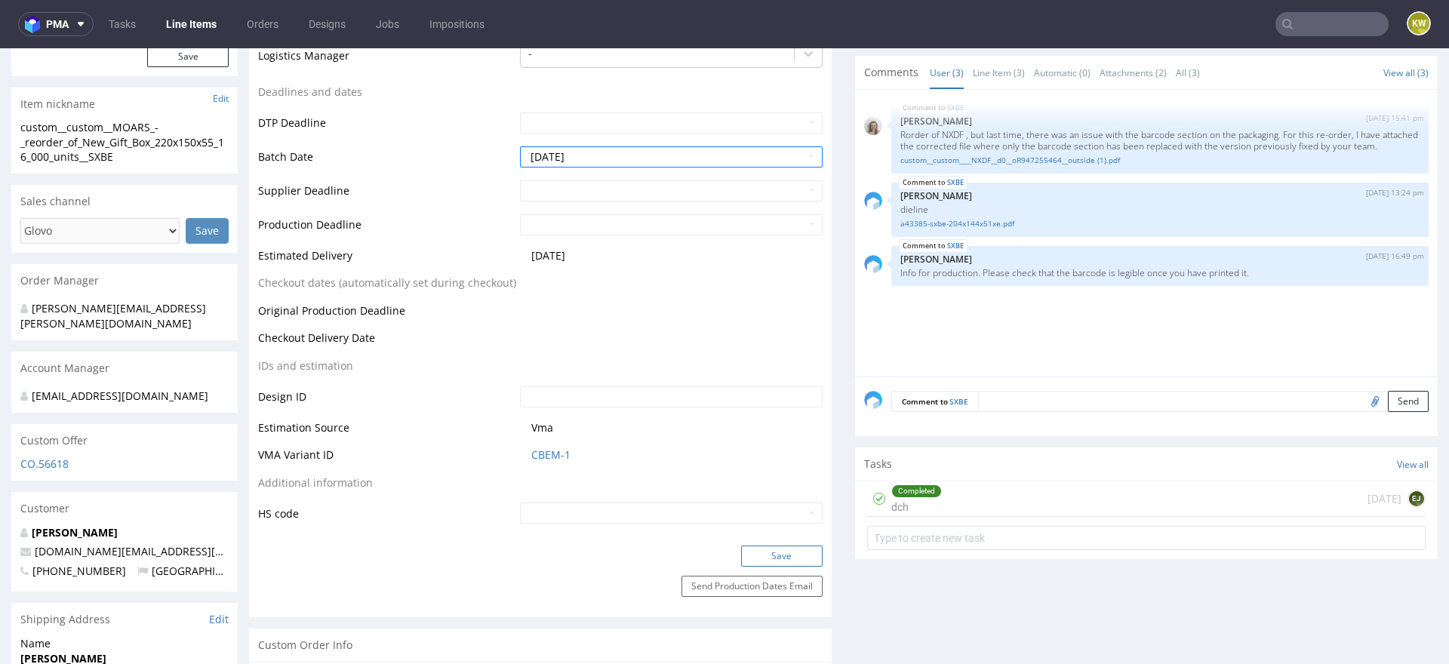
click at [776, 550] on button "Save" at bounding box center [782, 556] width 82 height 21
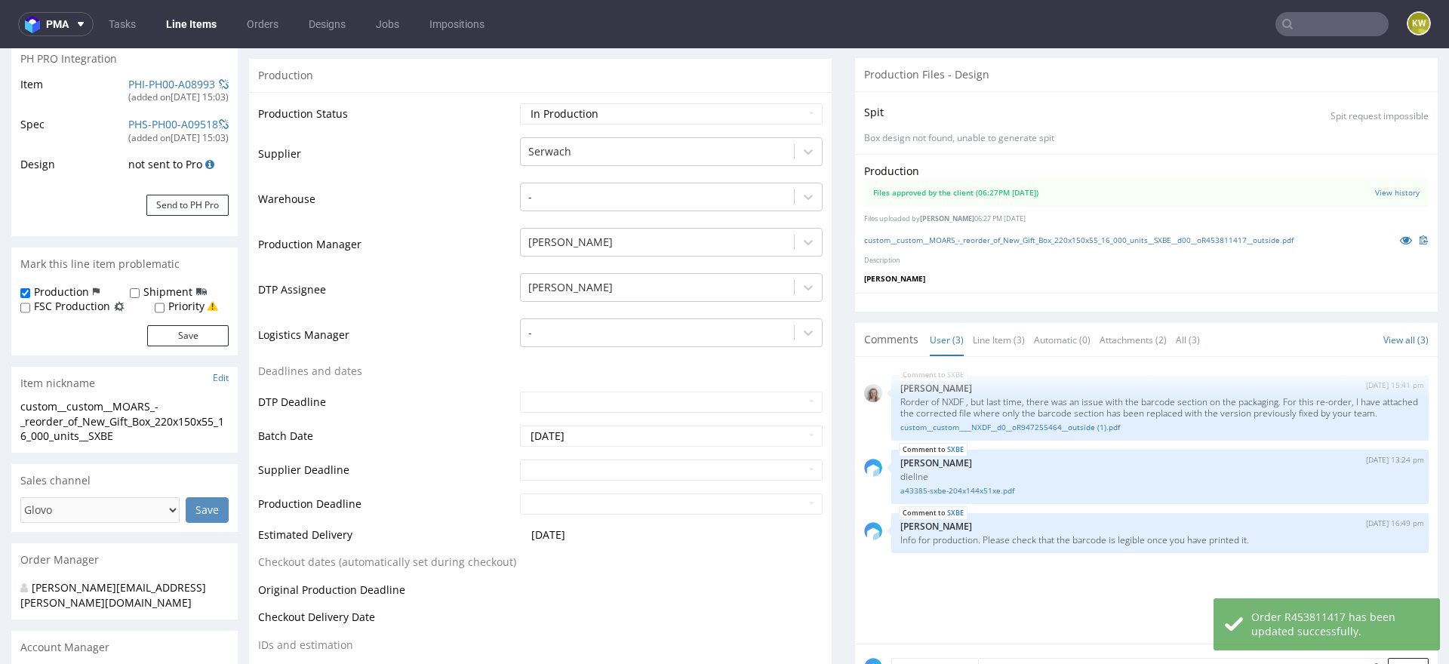
scroll to position [0, 0]
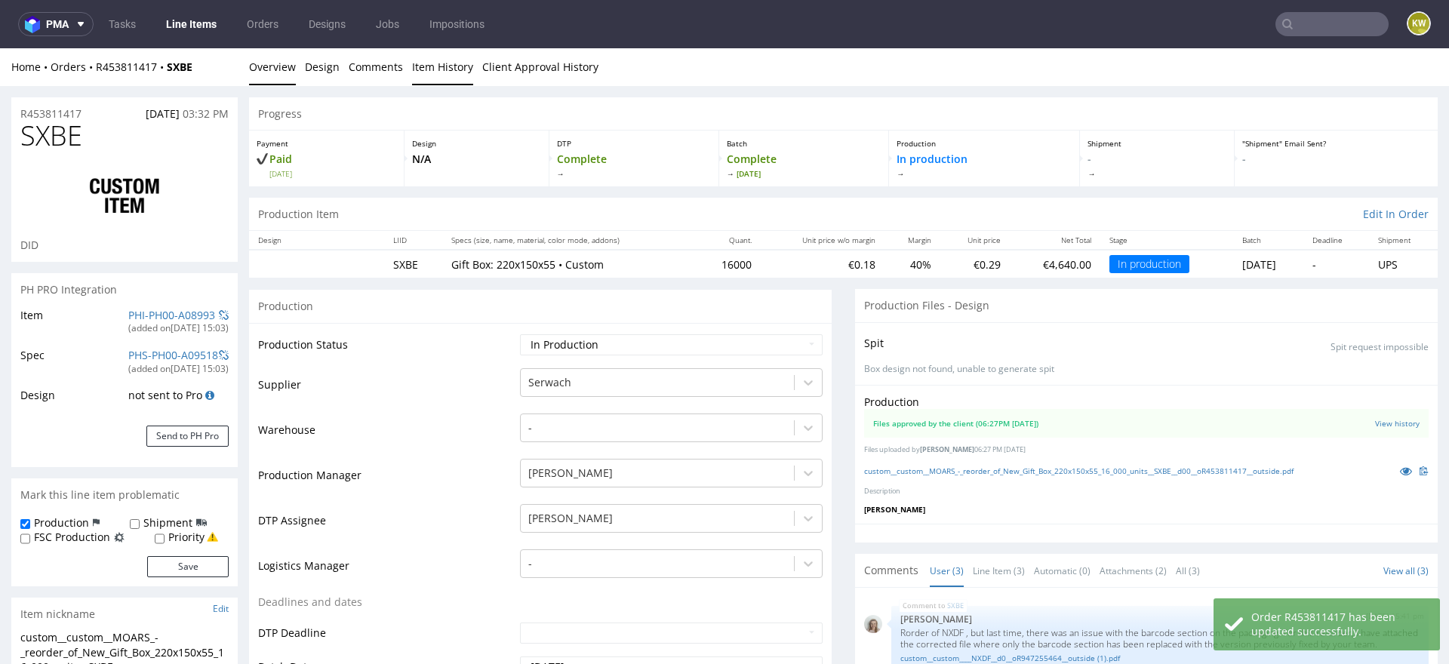
click at [420, 66] on link "Item History" at bounding box center [442, 66] width 61 height 37
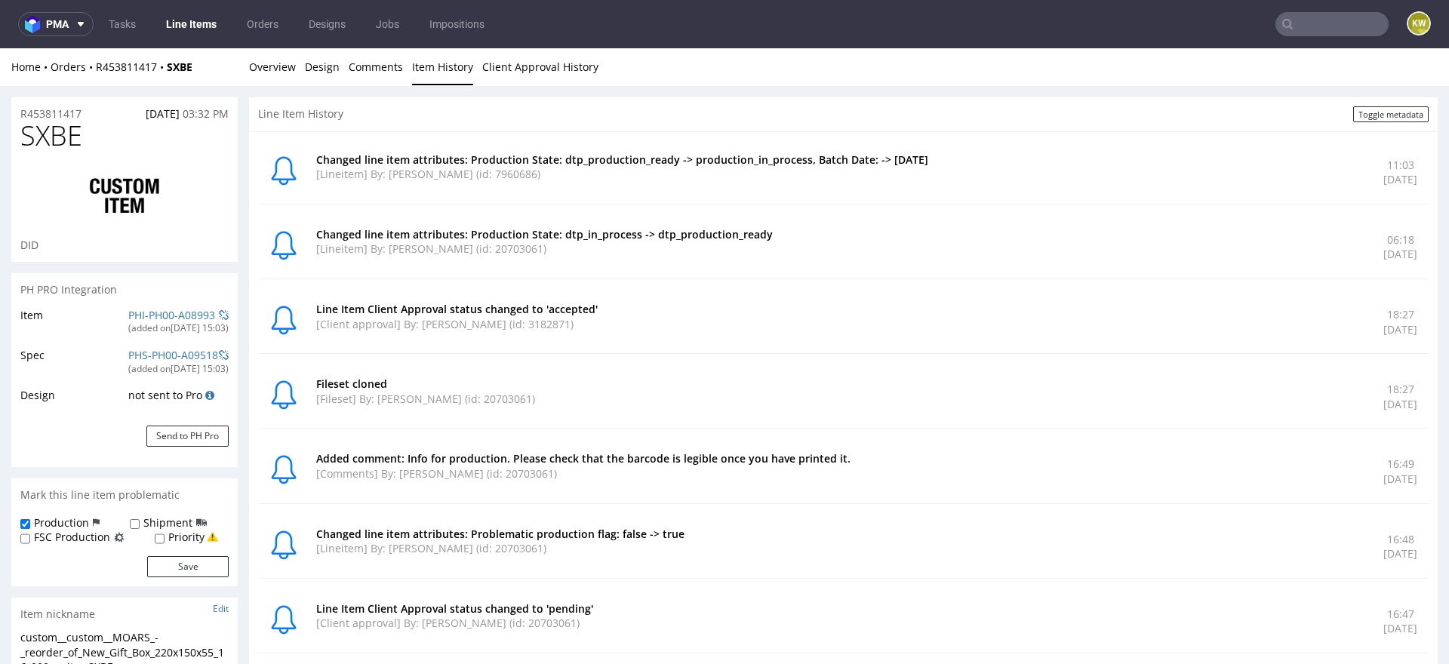
click at [210, 26] on link "Line Items" at bounding box center [191, 24] width 69 height 24
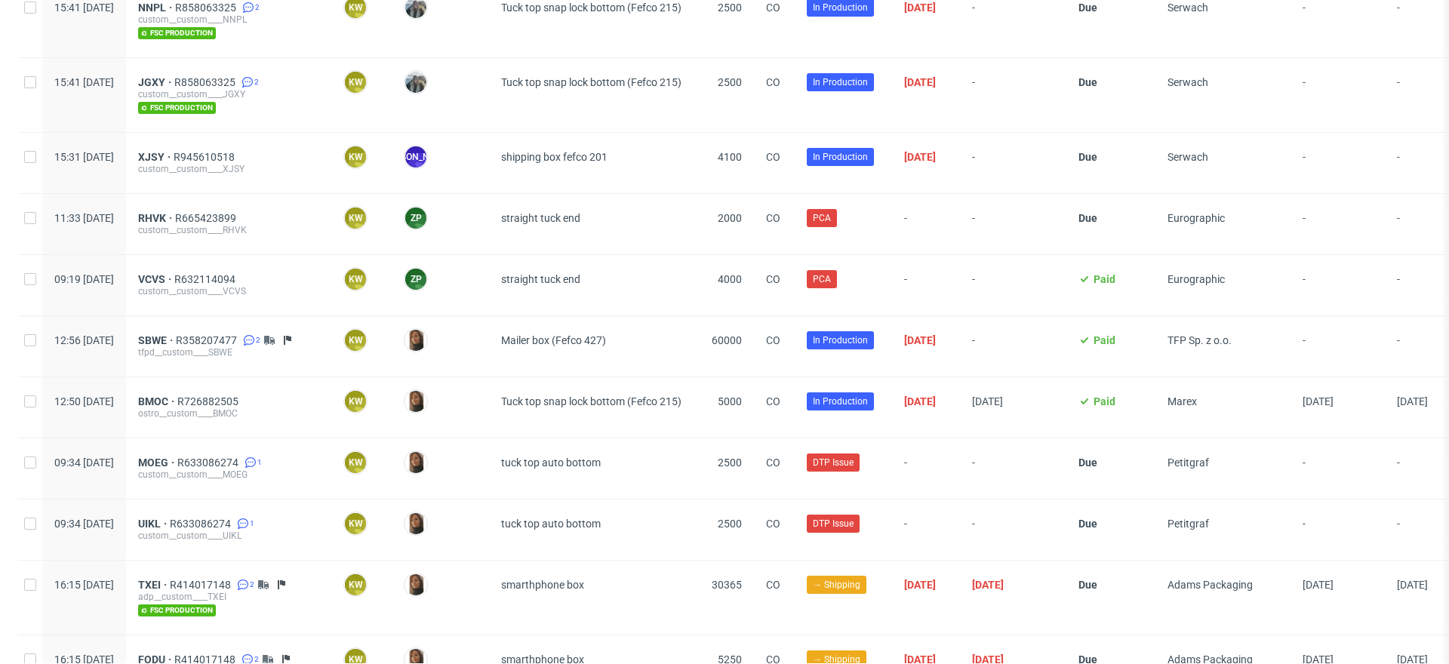
scroll to position [2418, 0]
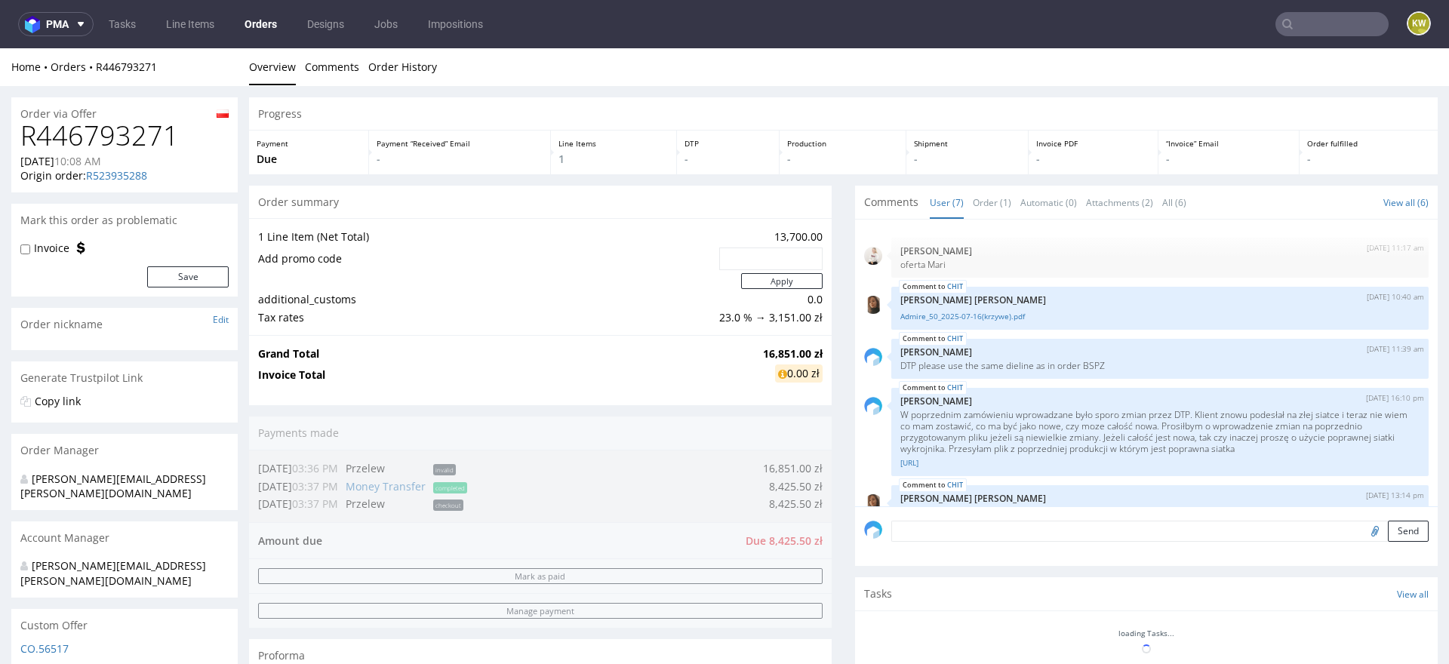
scroll to position [126, 0]
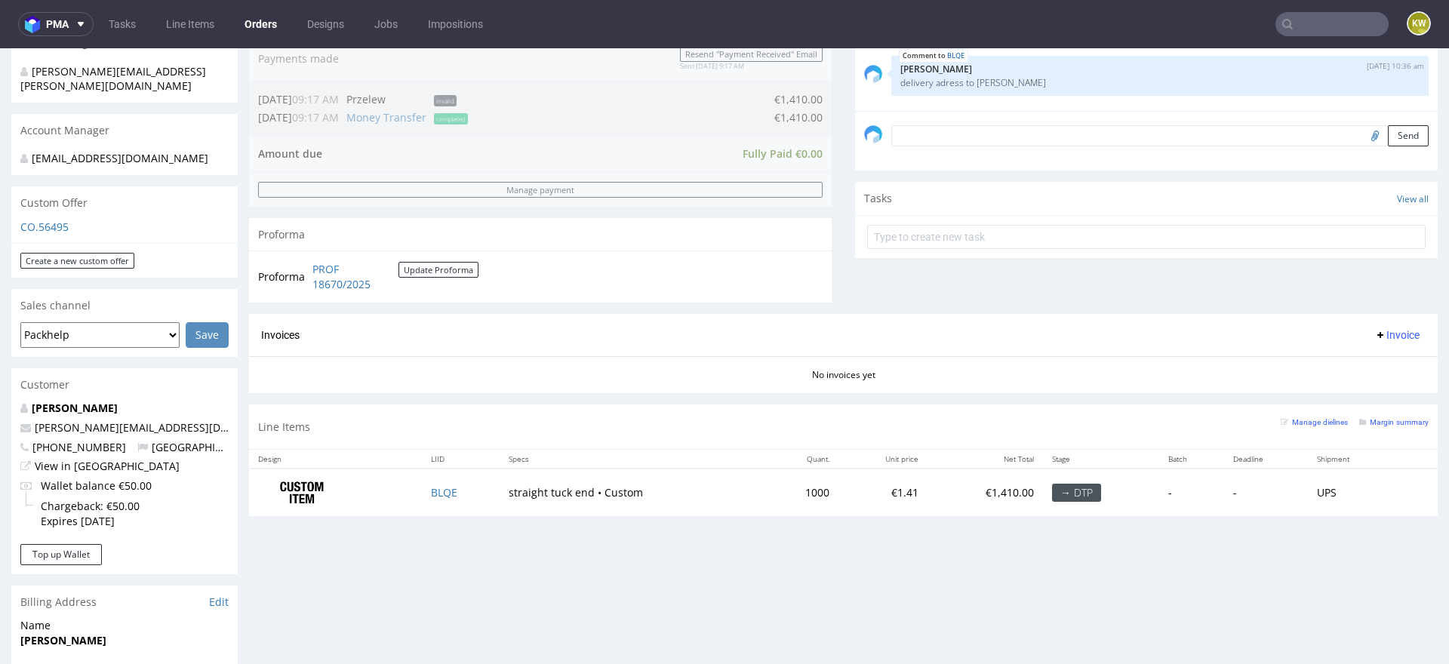
scroll to position [412, 0]
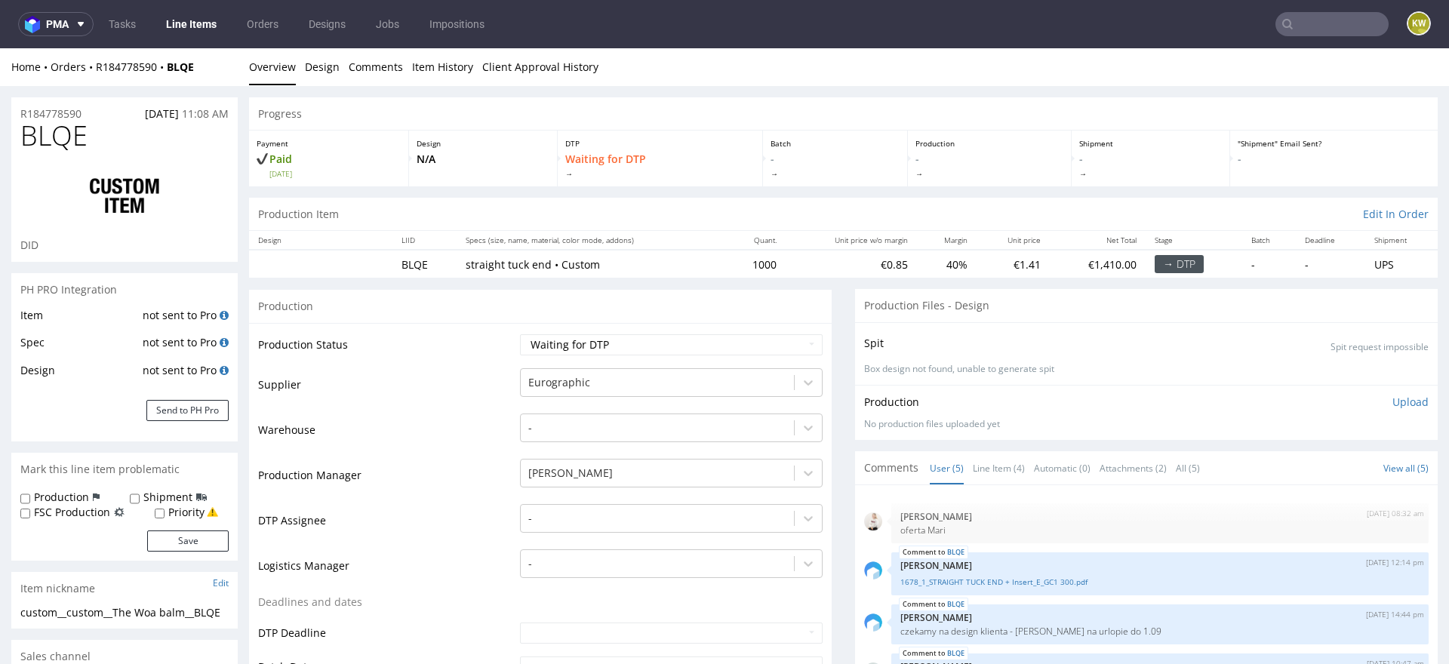
click at [66, 129] on span "BLQE" at bounding box center [53, 136] width 67 height 30
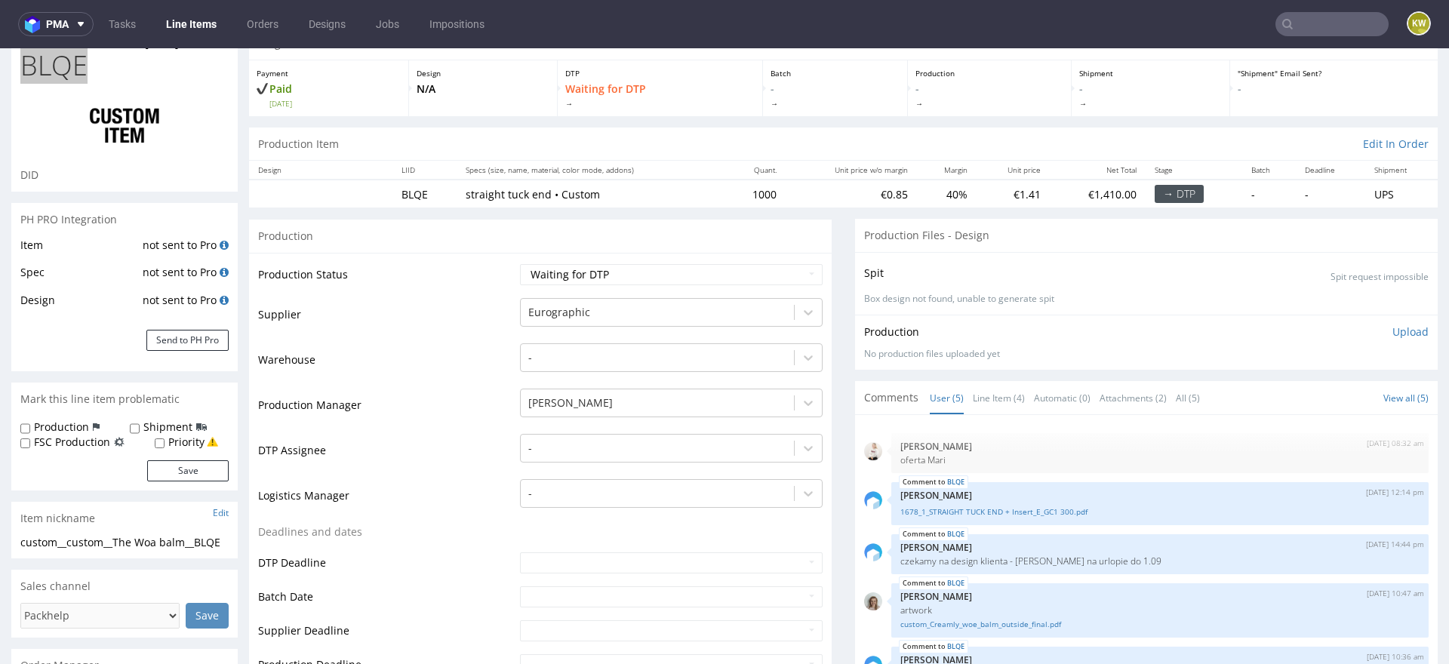
scroll to position [119, 0]
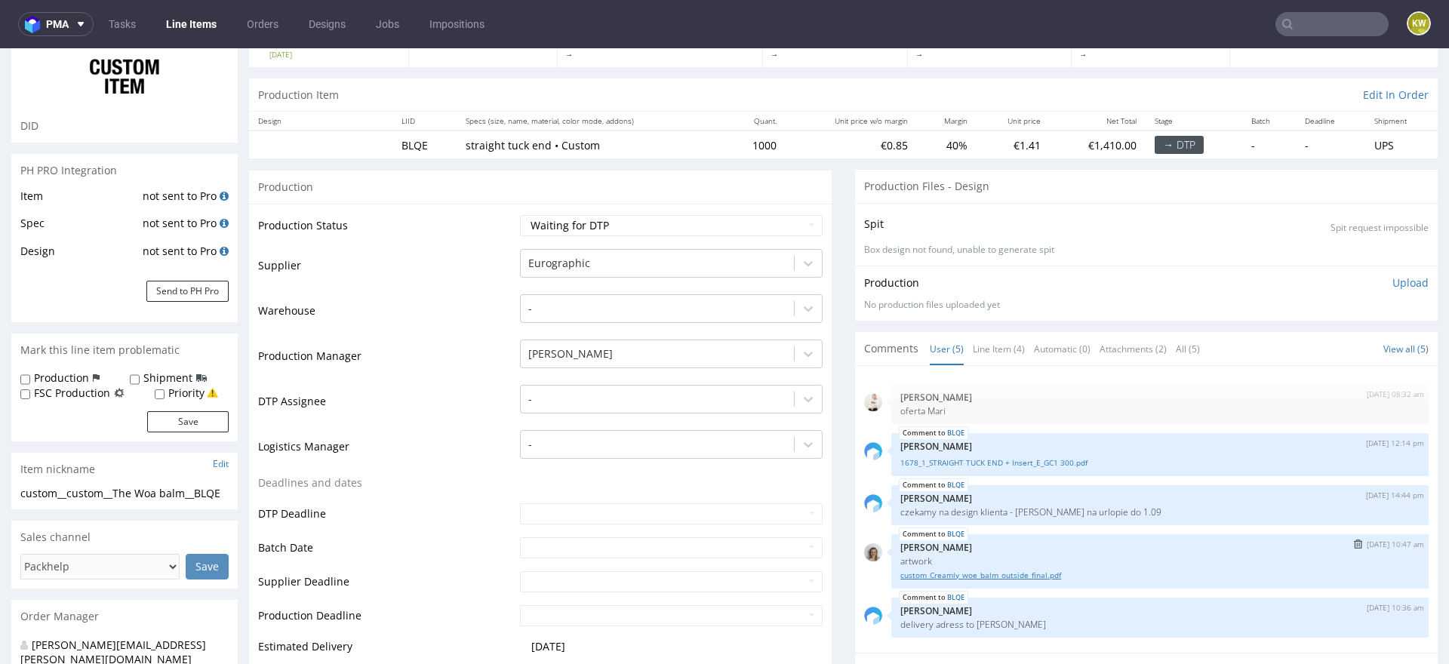
click at [974, 573] on link "custom_Creamly_woe_balm_outside_final.pdf" at bounding box center [1159, 575] width 519 height 11
click at [1042, 457] on link "1678_1_STRAIGHT TUCK END + Insert_E_GC1 300.pdf" at bounding box center [1159, 462] width 519 height 11
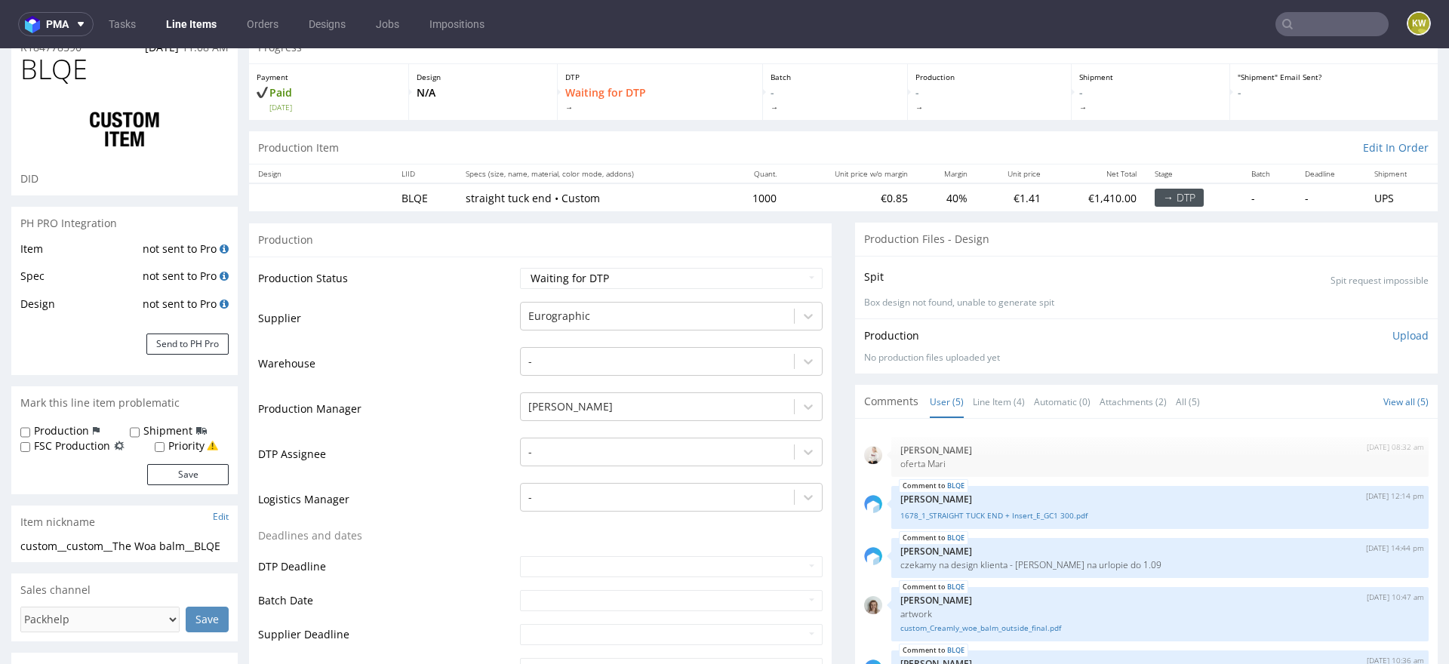
click at [44, 71] on span "BLQE" at bounding box center [53, 69] width 67 height 30
click at [44, 72] on span "BLQE" at bounding box center [53, 69] width 67 height 30
copy span "BLQE"
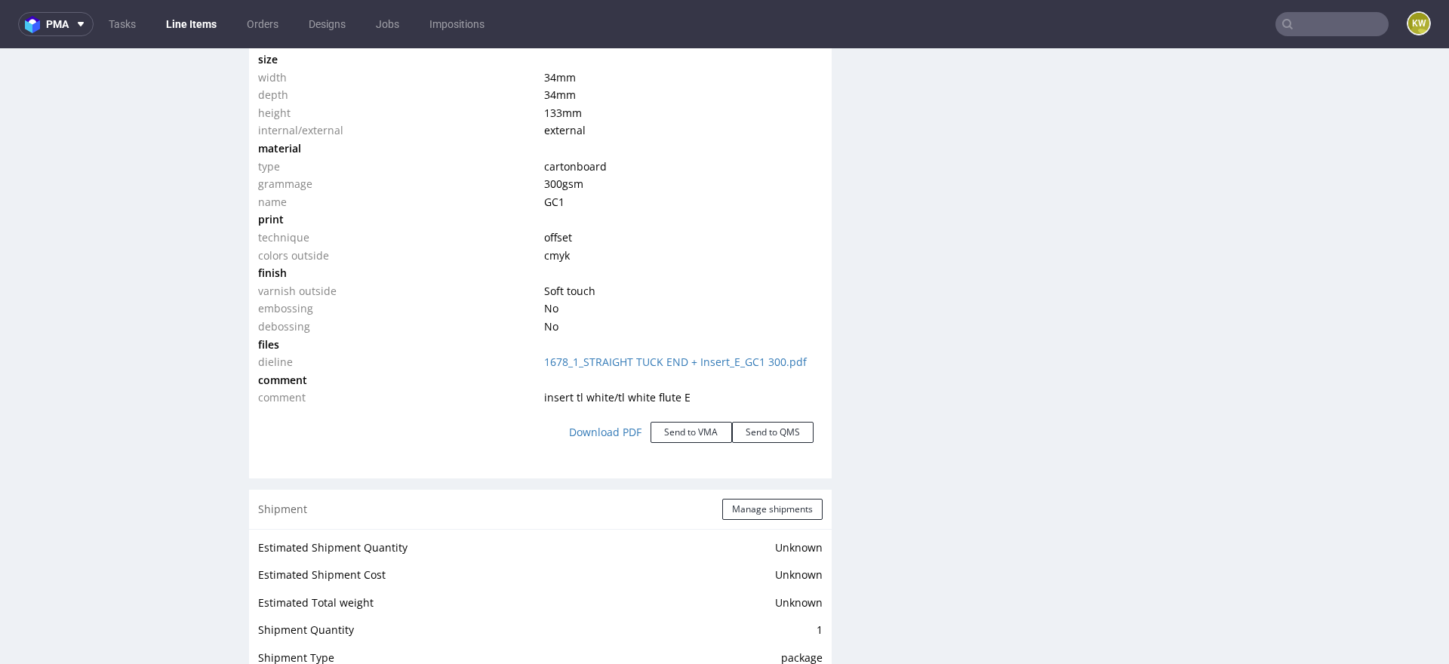
scroll to position [1510, 0]
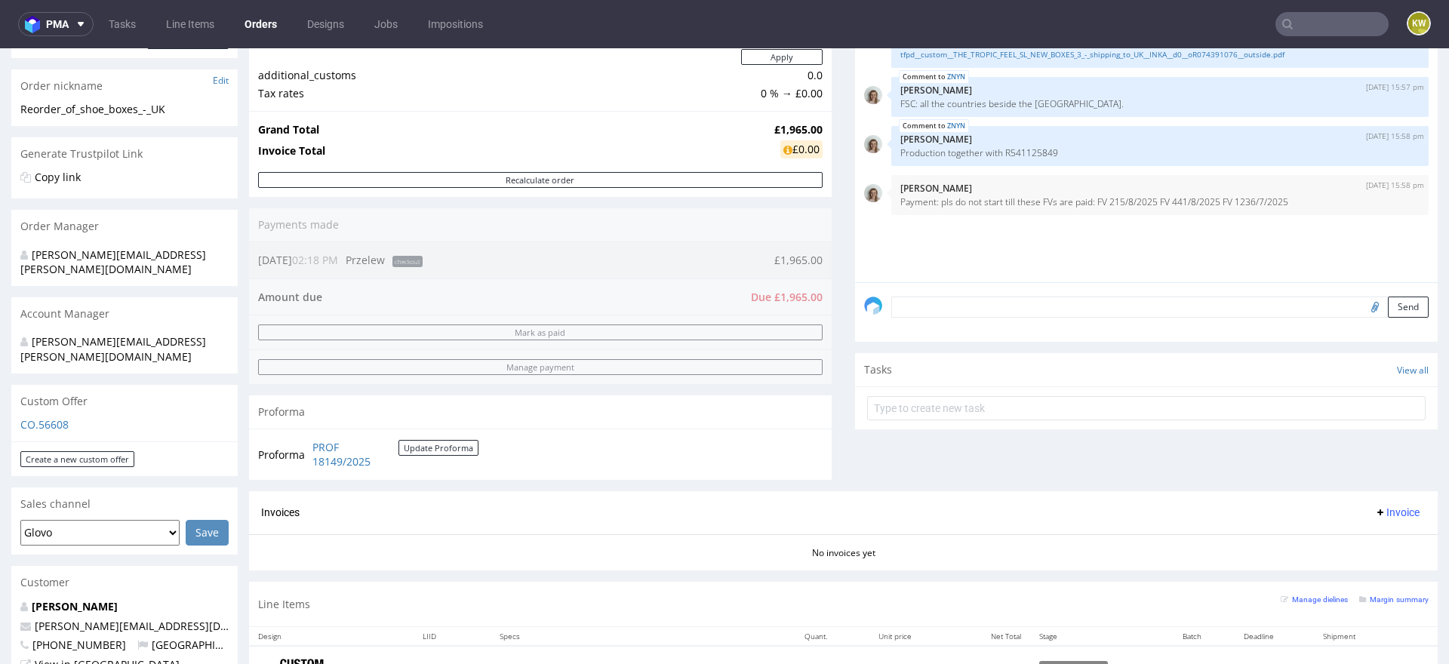
scroll to position [394, 0]
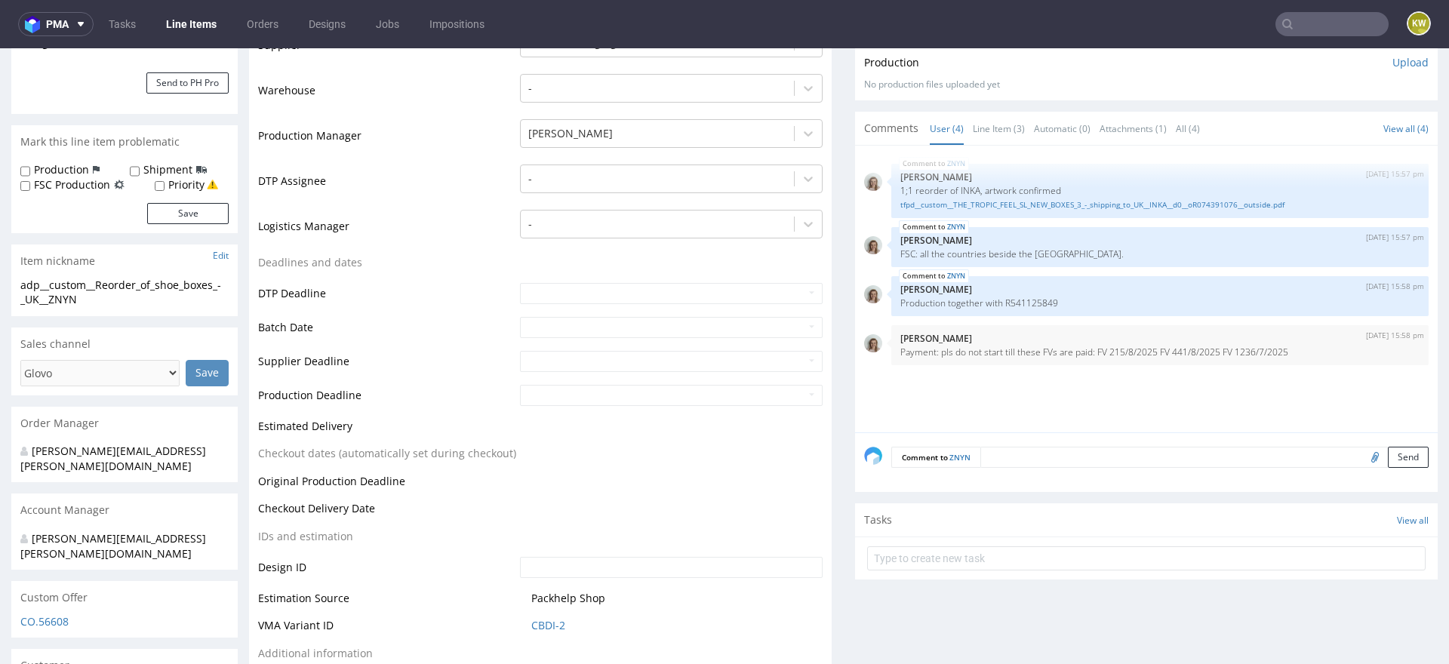
scroll to position [263, 0]
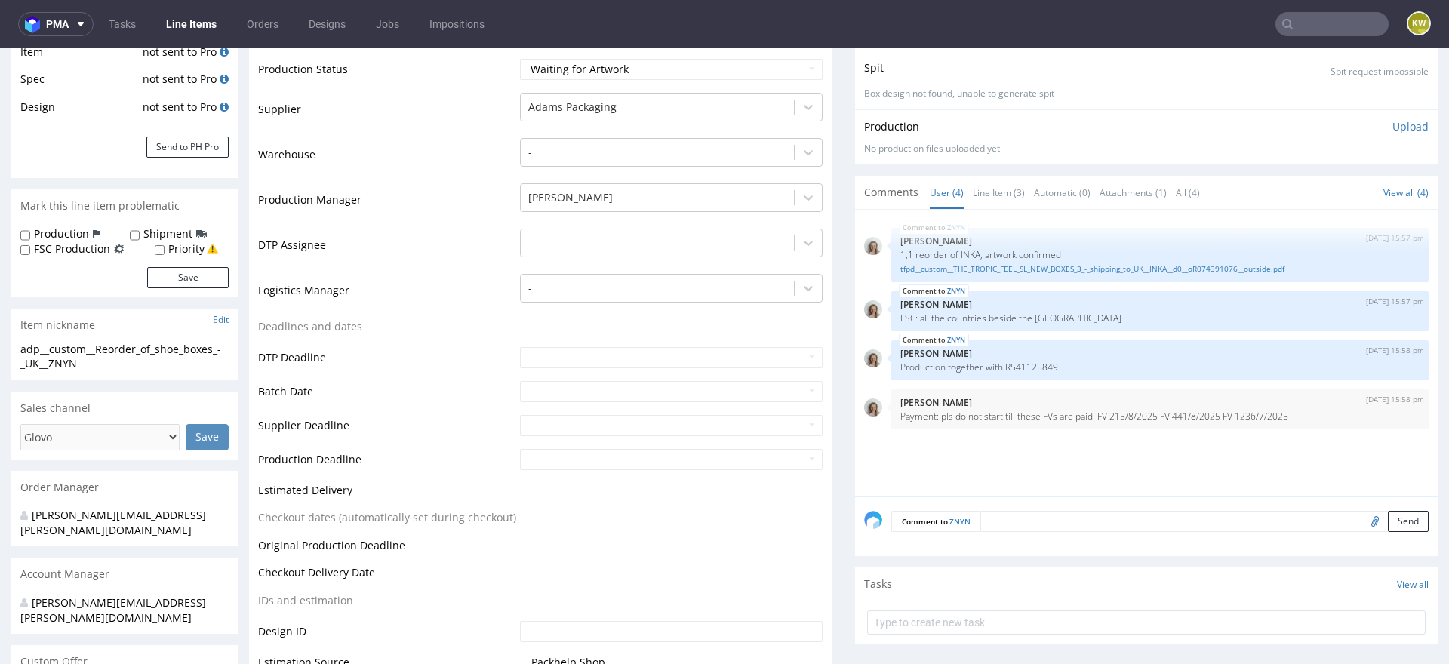
click at [69, 250] on label "FSC Production" at bounding box center [72, 249] width 76 height 15
click at [30, 250] on input "FSC Production" at bounding box center [25, 251] width 10 height 12
checkbox input "true"
click at [185, 272] on button "Save" at bounding box center [188, 277] width 82 height 21
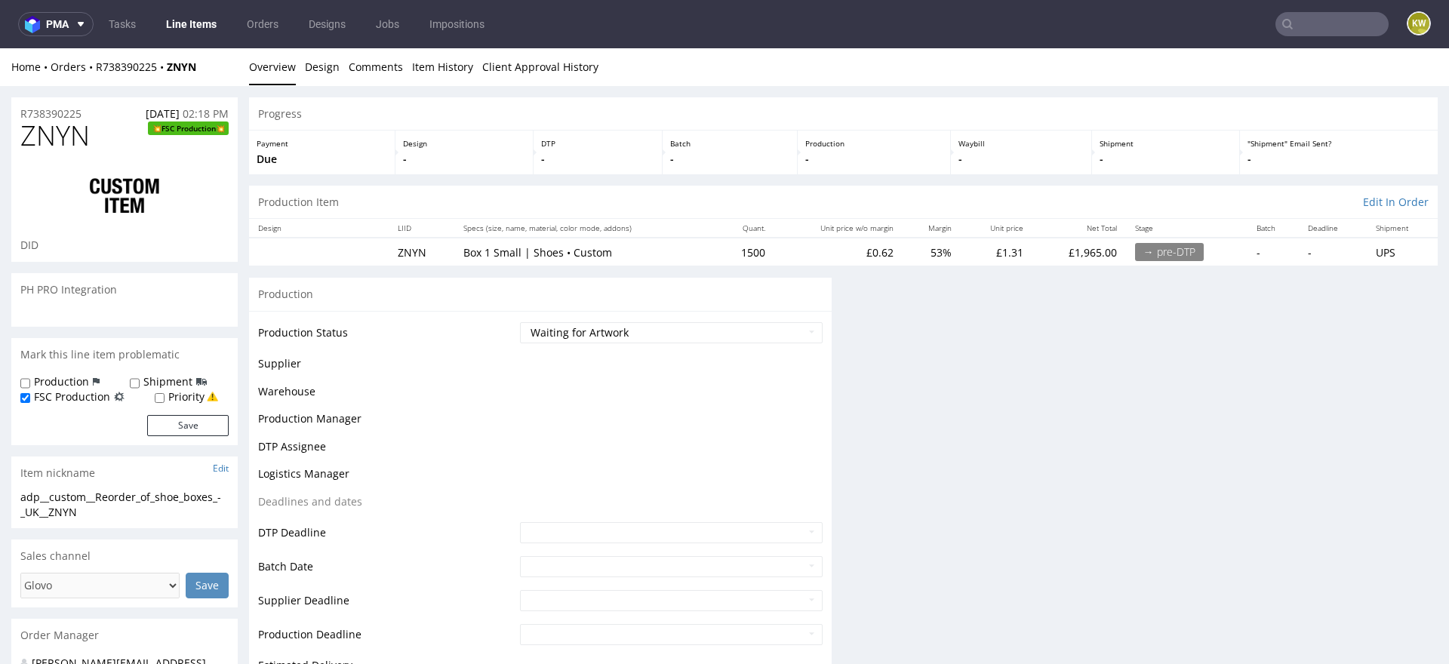
scroll to position [0, 0]
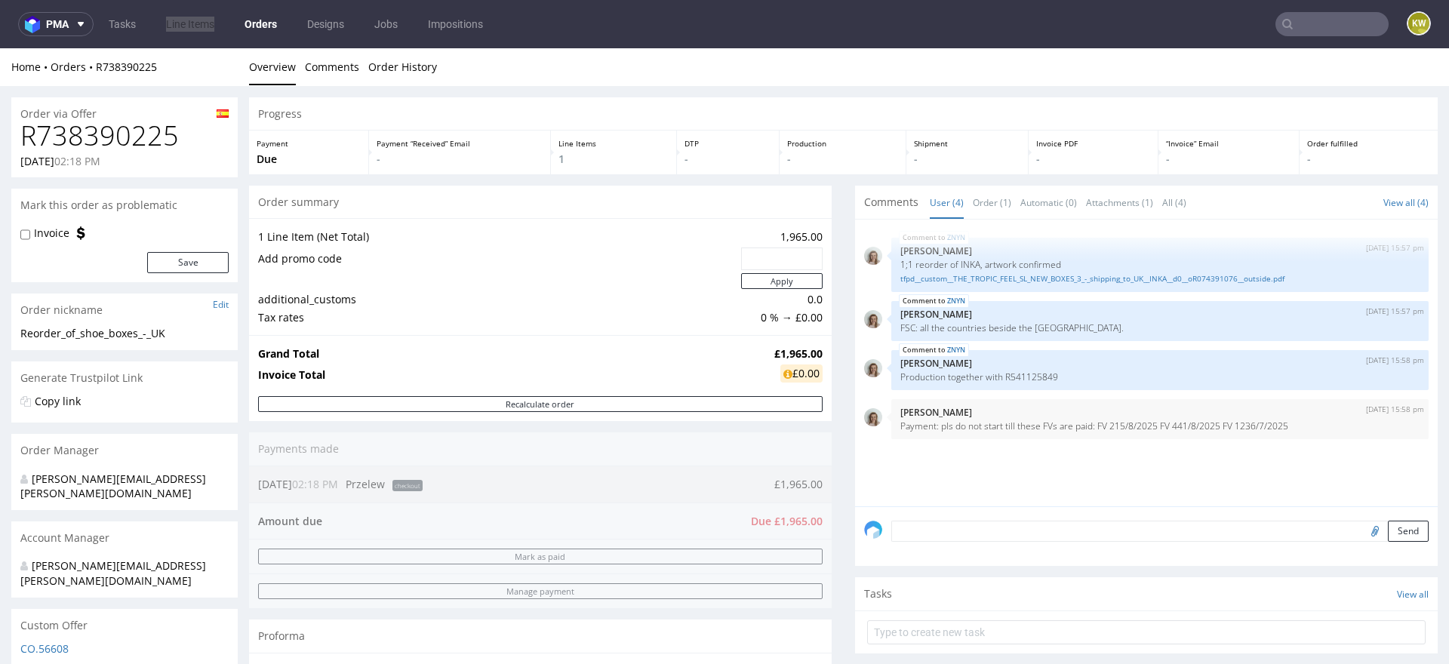
click at [32, 236] on div "Invoice" at bounding box center [52, 233] width 64 height 15
click at [18, 222] on section "Mark this order as problematic Invoice Save" at bounding box center [124, 235] width 226 height 93
click at [35, 241] on form "Invoice Save" at bounding box center [124, 250] width 208 height 48
click at [26, 240] on input "Invoice" at bounding box center [25, 235] width 10 height 12
checkbox input "true"
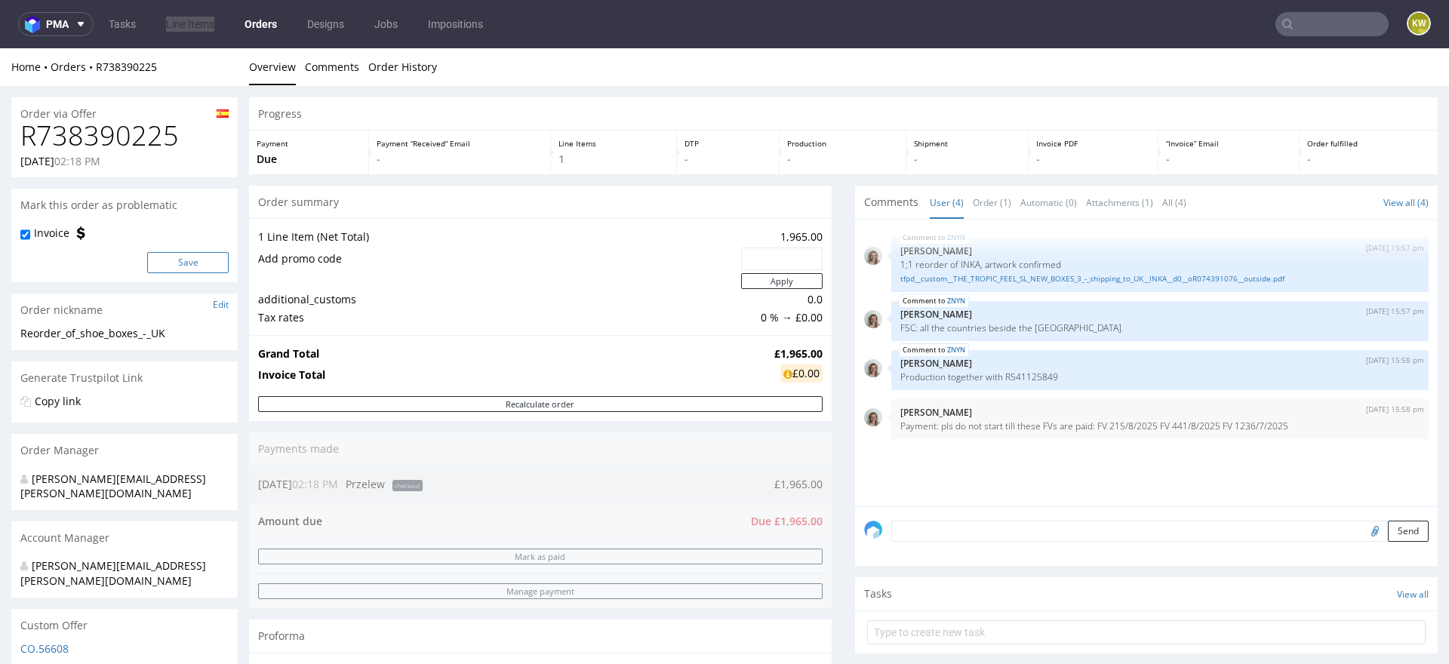
click at [158, 260] on button "Save" at bounding box center [188, 262] width 82 height 21
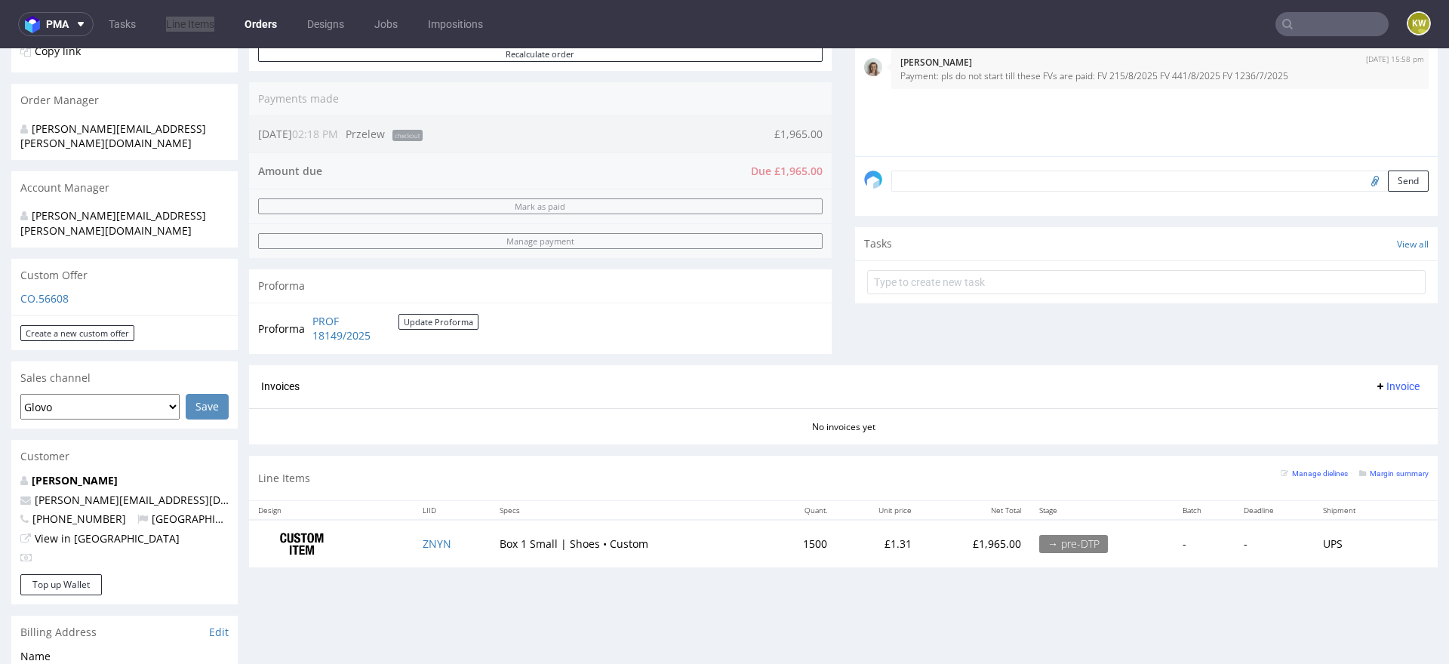
scroll to position [399, 0]
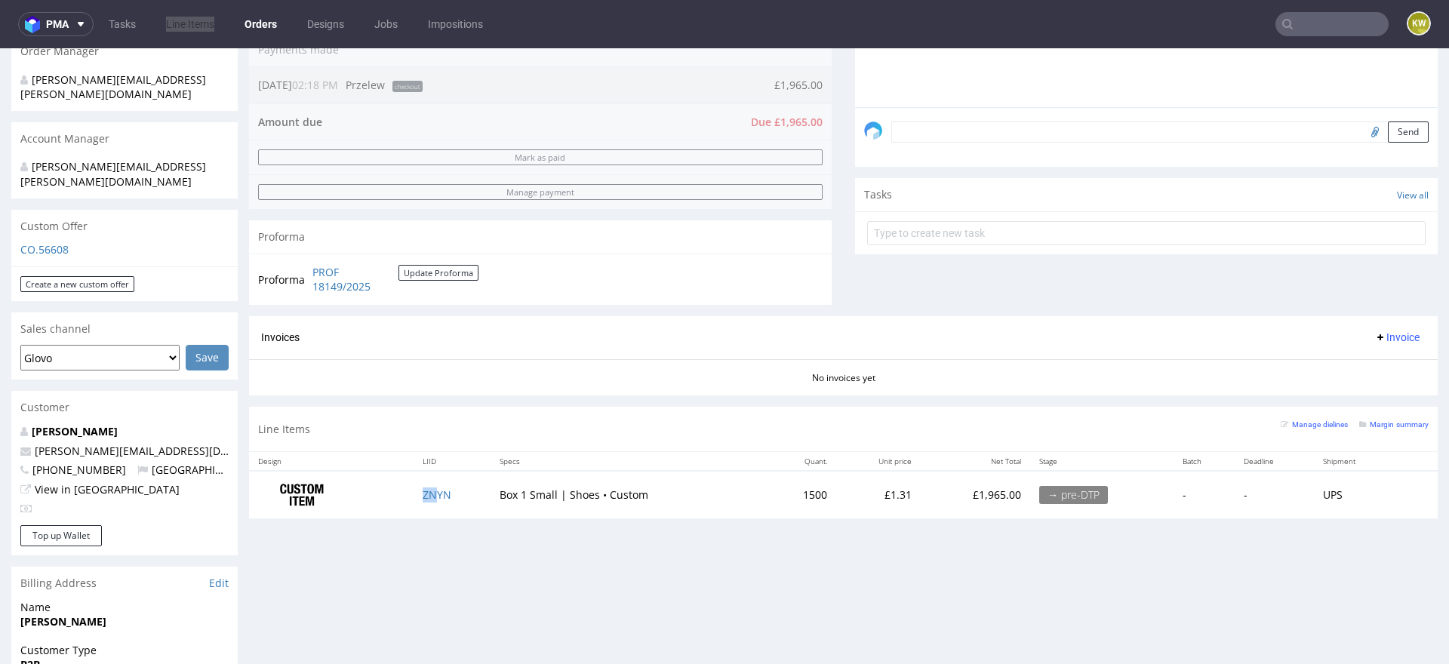
click at [431, 498] on td "ZNYN" at bounding box center [452, 495] width 77 height 48
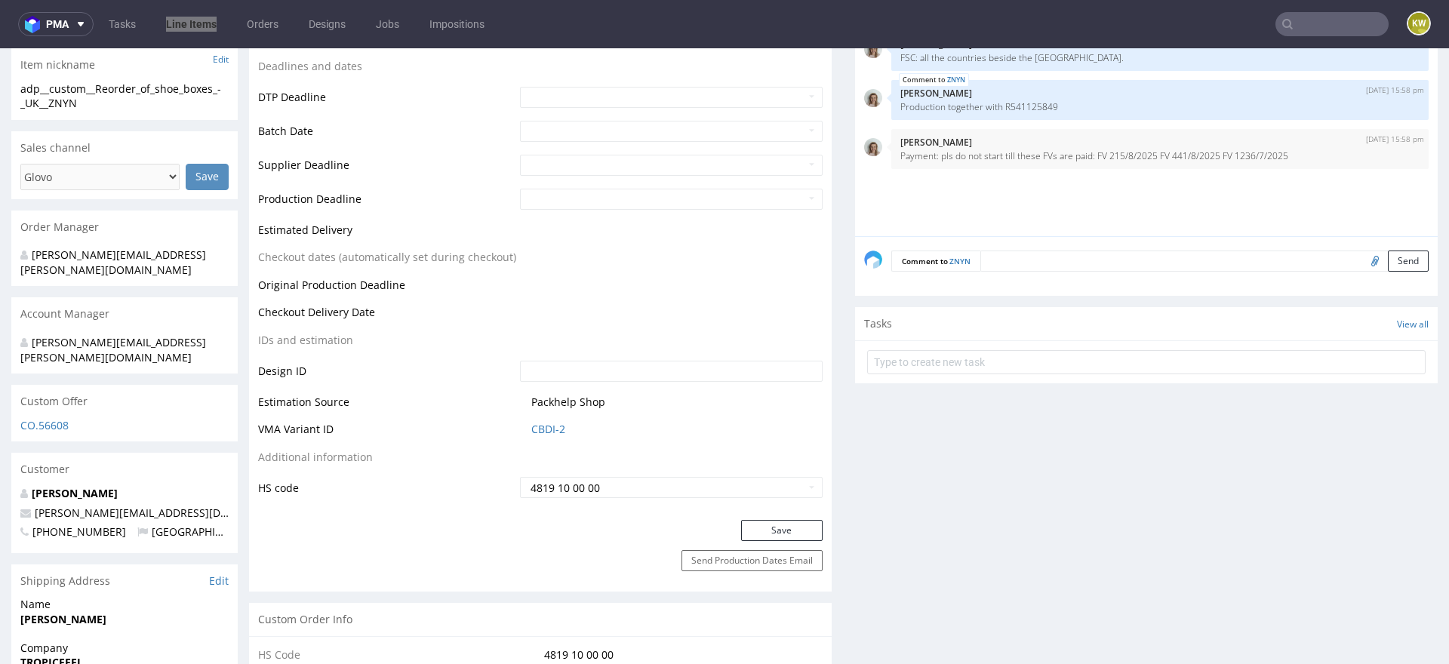
scroll to position [636, 0]
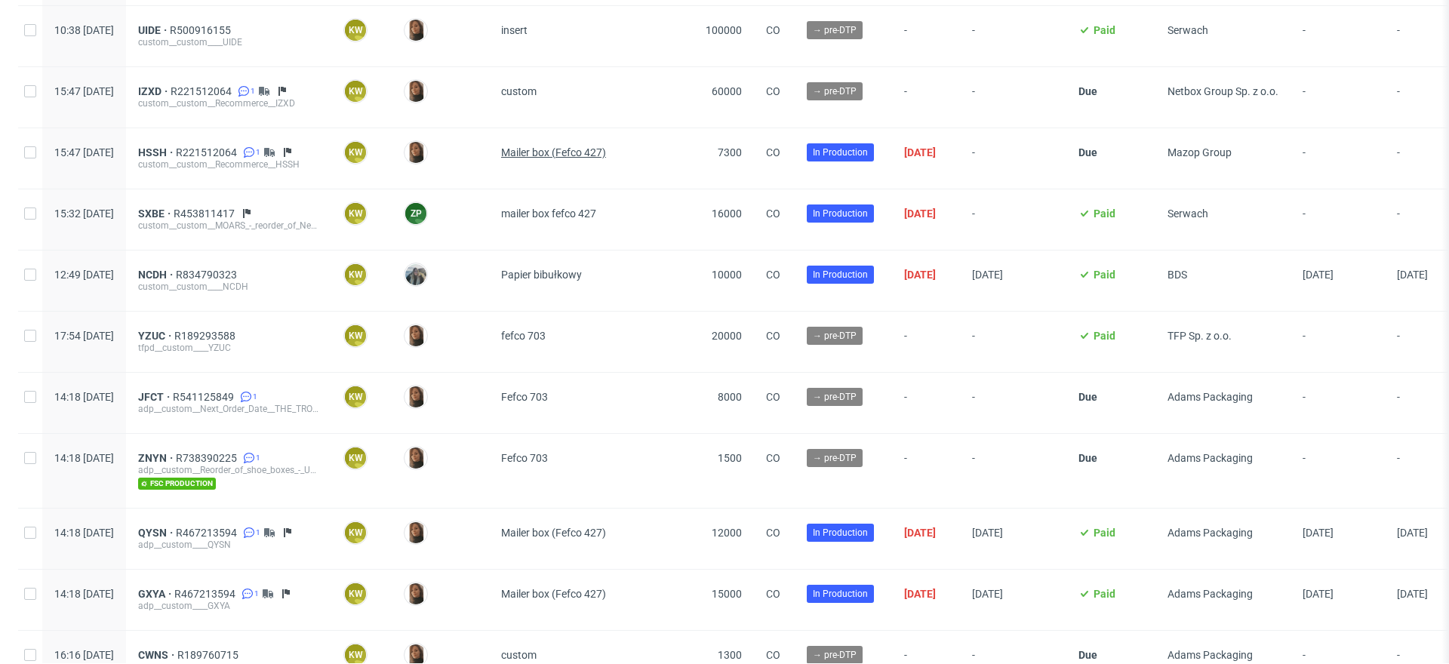
scroll to position [209, 0]
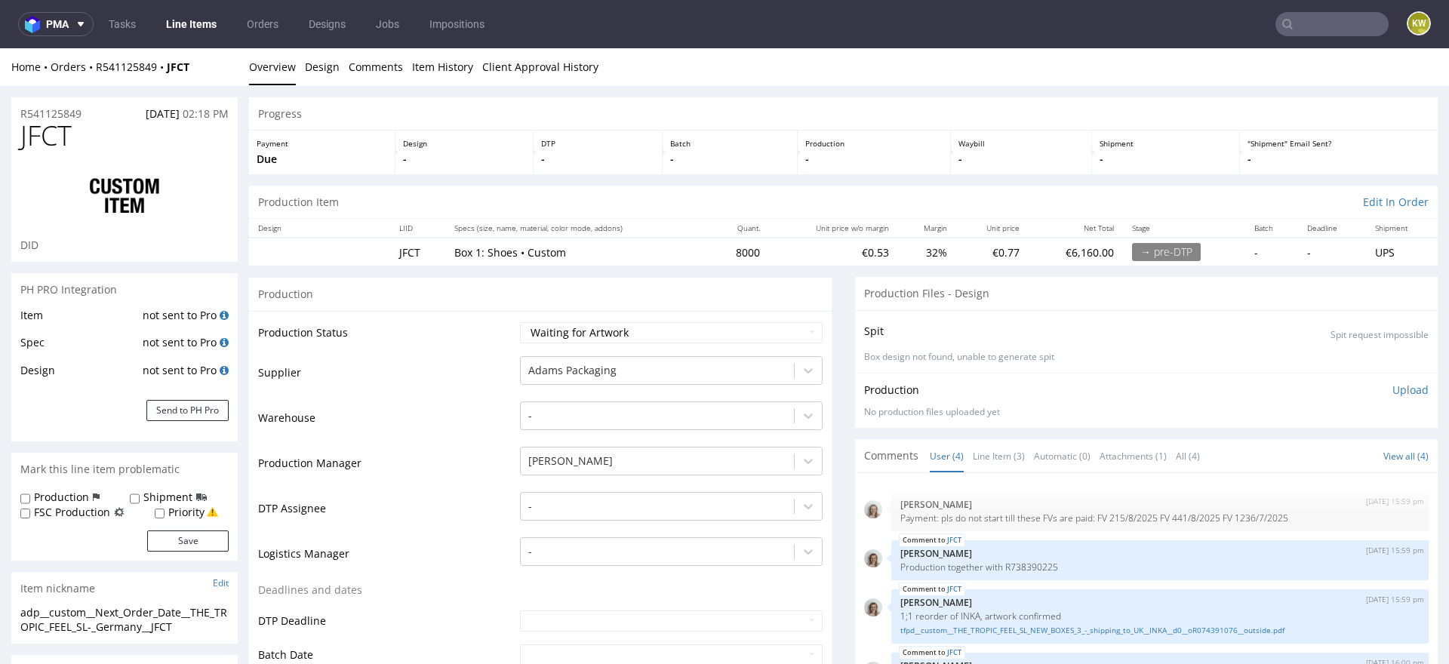
click at [82, 517] on label "FSC Production" at bounding box center [72, 512] width 76 height 15
click at [30, 517] on input "FSC Production" at bounding box center [25, 514] width 10 height 12
checkbox input "true"
click at [181, 535] on button "Save" at bounding box center [188, 541] width 82 height 21
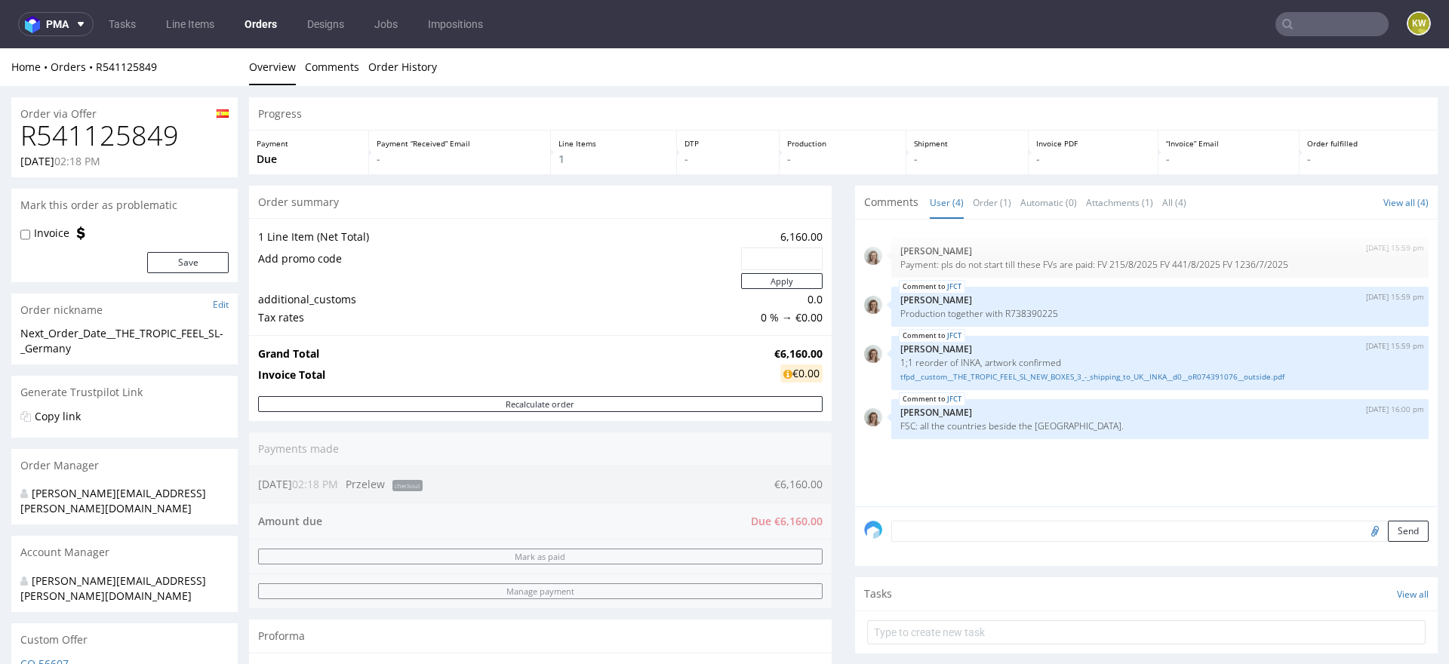
click at [34, 236] on label "Invoice" at bounding box center [51, 233] width 35 height 15
click at [30, 236] on input "Invoice" at bounding box center [25, 235] width 10 height 12
checkbox input "true"
click at [176, 257] on button "Save" at bounding box center [188, 262] width 82 height 21
click at [125, 131] on h1 "R541125849" at bounding box center [124, 136] width 208 height 30
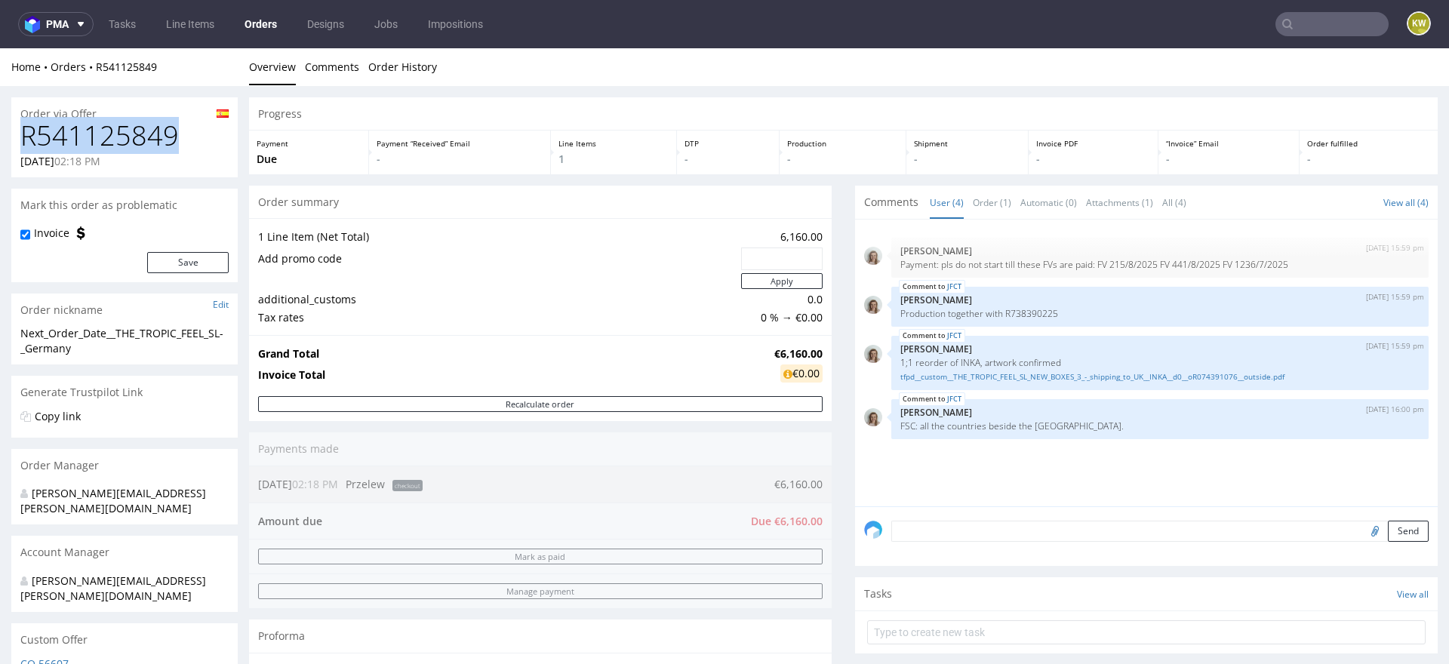
click at [125, 131] on h1 "R541125849" at bounding box center [124, 136] width 208 height 30
copy h1 "R541125849"
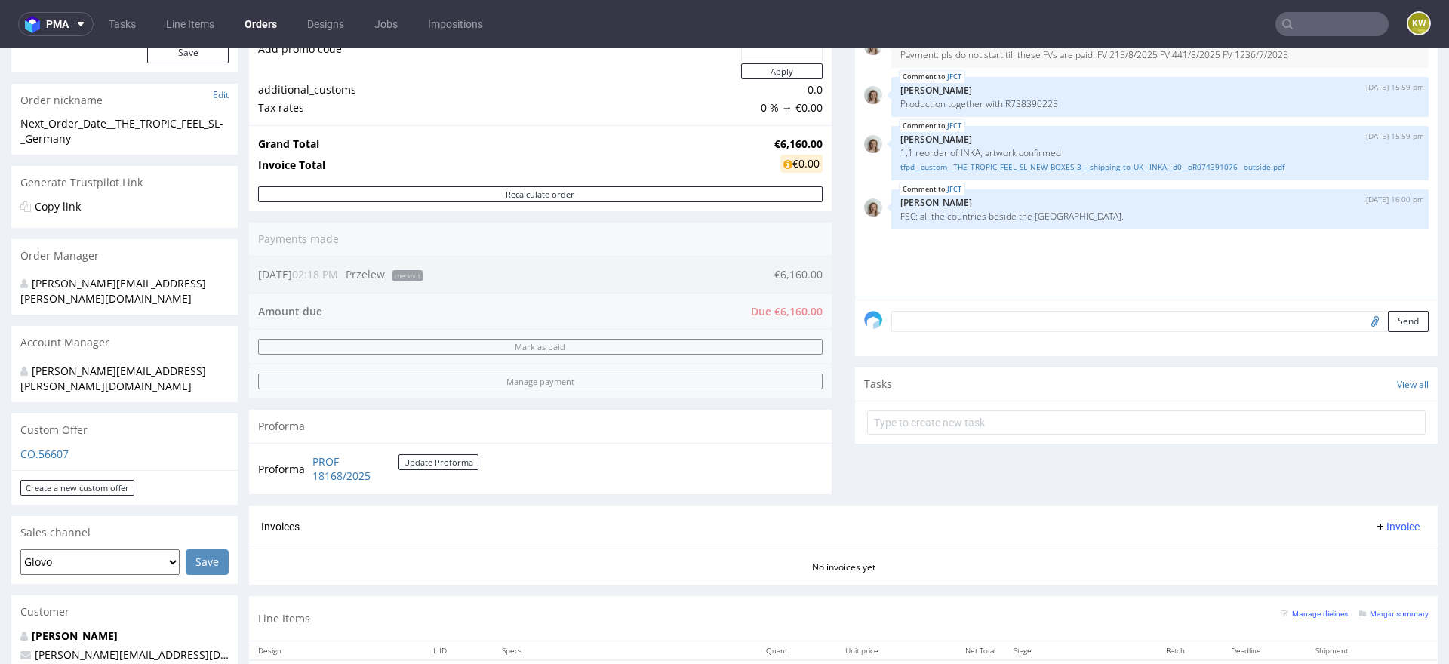
scroll to position [534, 0]
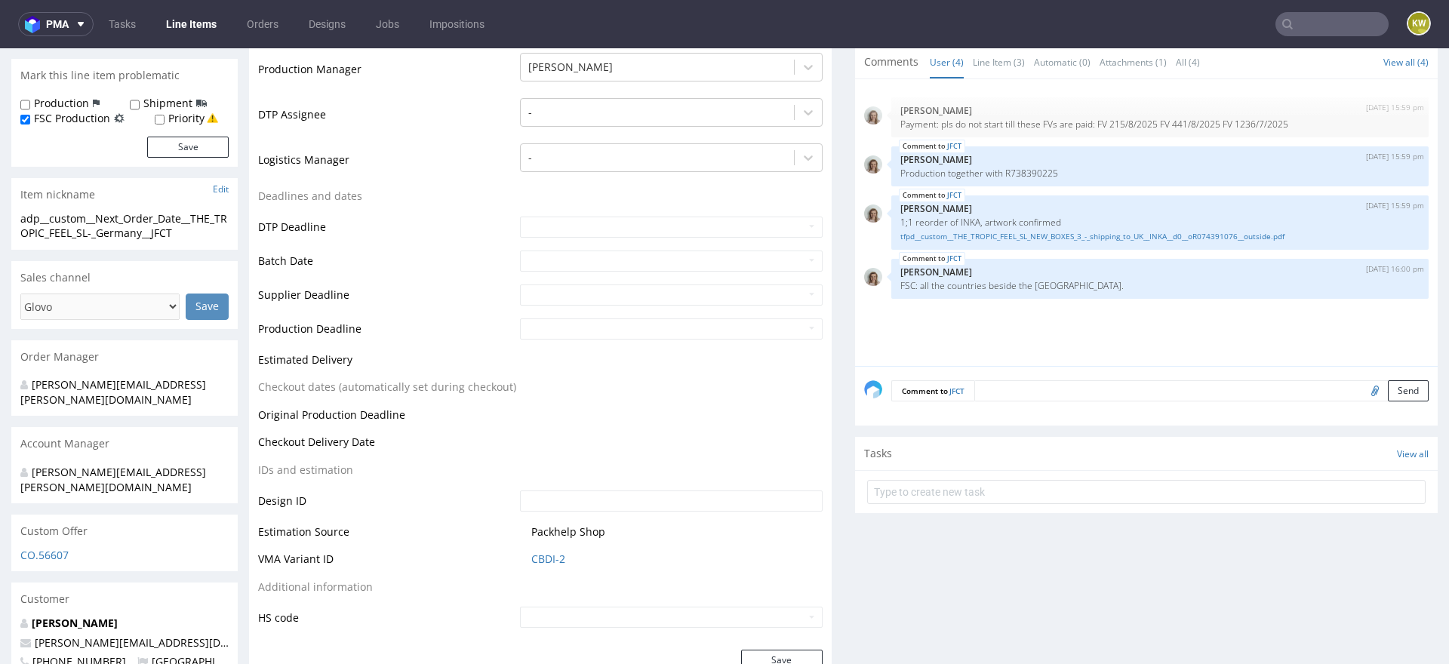
scroll to position [648, 0]
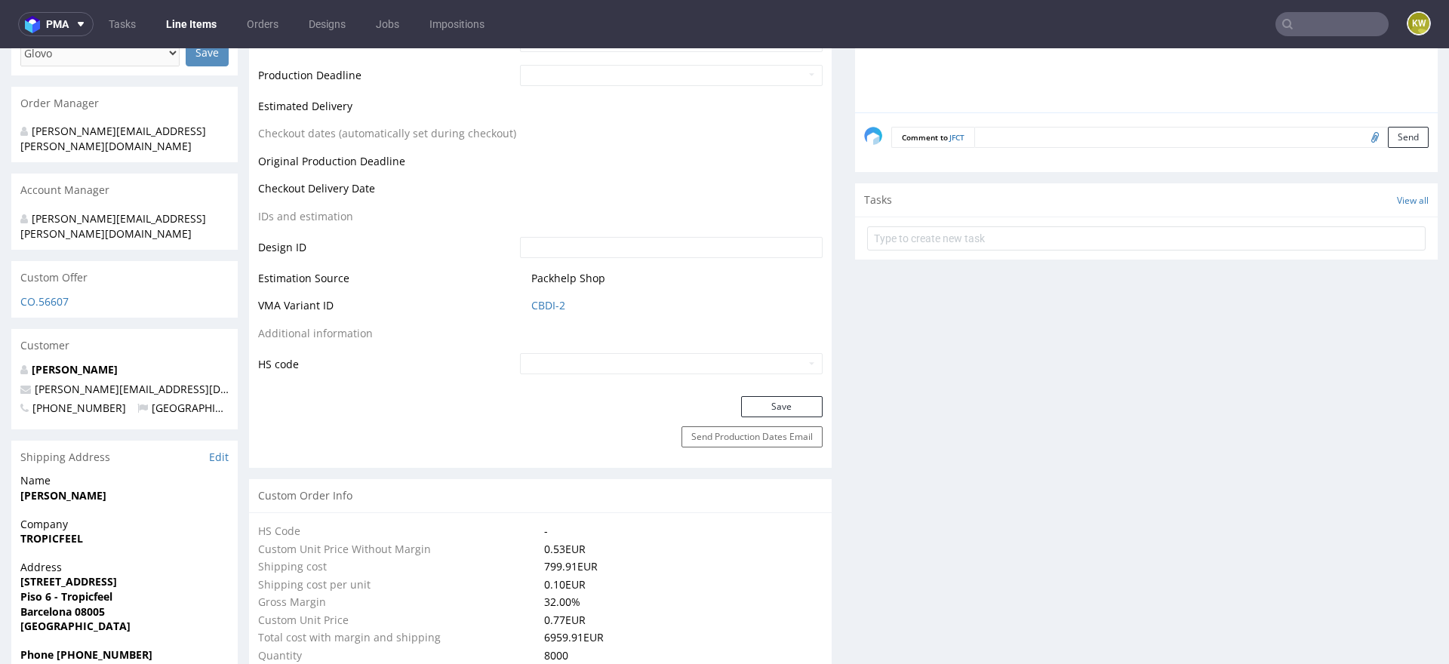
click at [568, 310] on span "CBDI-2" at bounding box center [676, 305] width 291 height 15
drag, startPoint x: 569, startPoint y: 310, endPoint x: 509, endPoint y: 303, distance: 60.8
click at [509, 306] on tr "VMA Variant ID CBDI-2" at bounding box center [540, 311] width 565 height 28
copy tr "CBDI-2"
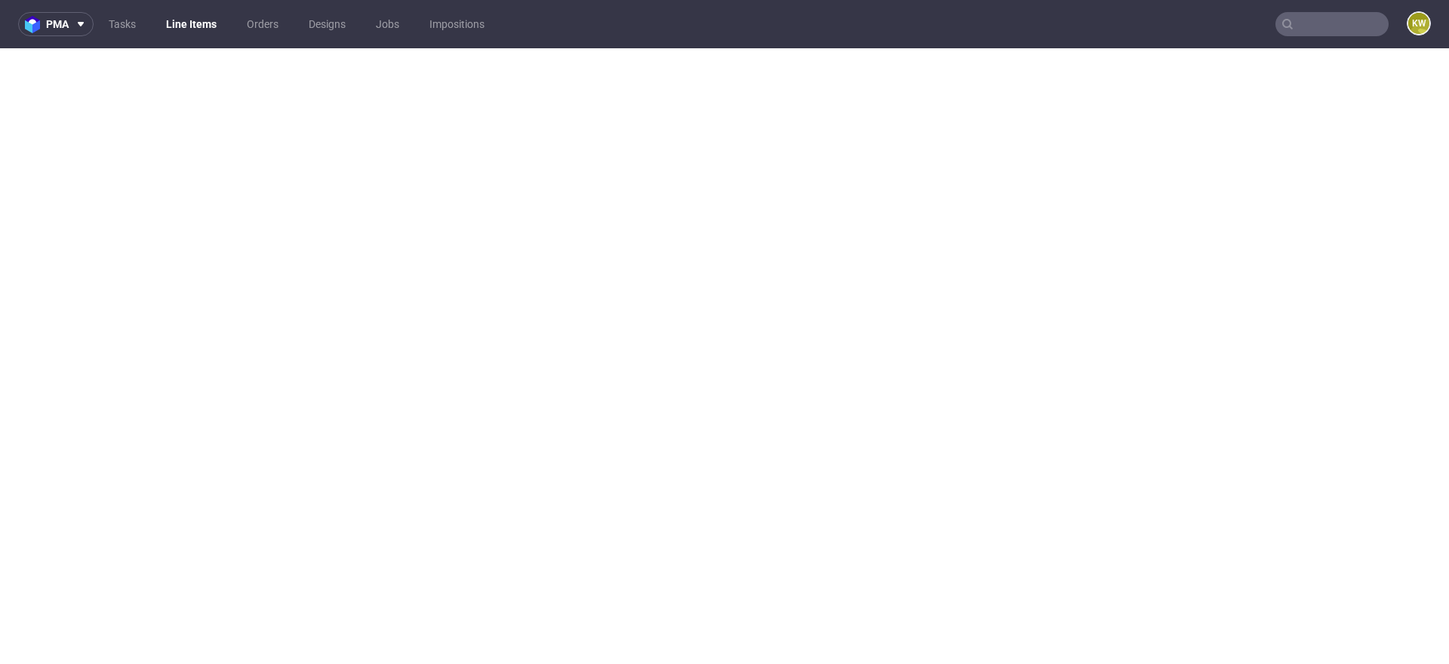
select select "in_progress"
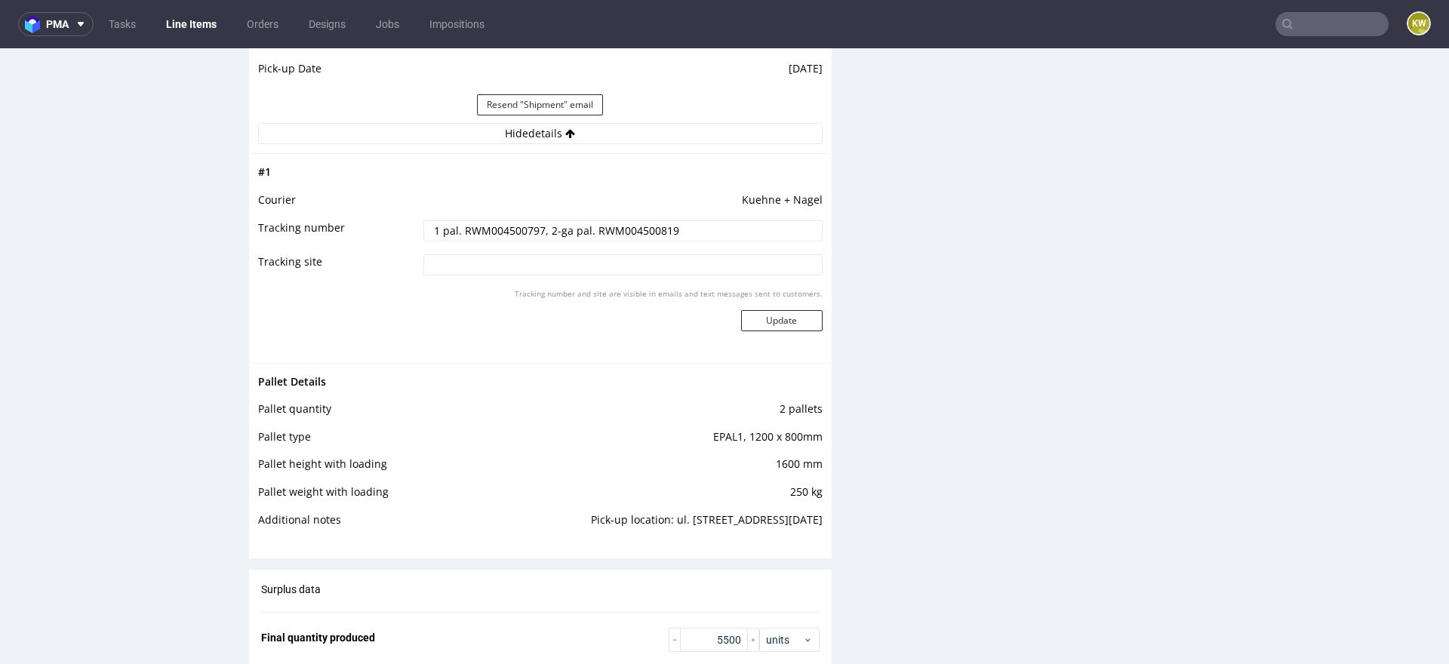
scroll to position [149, 0]
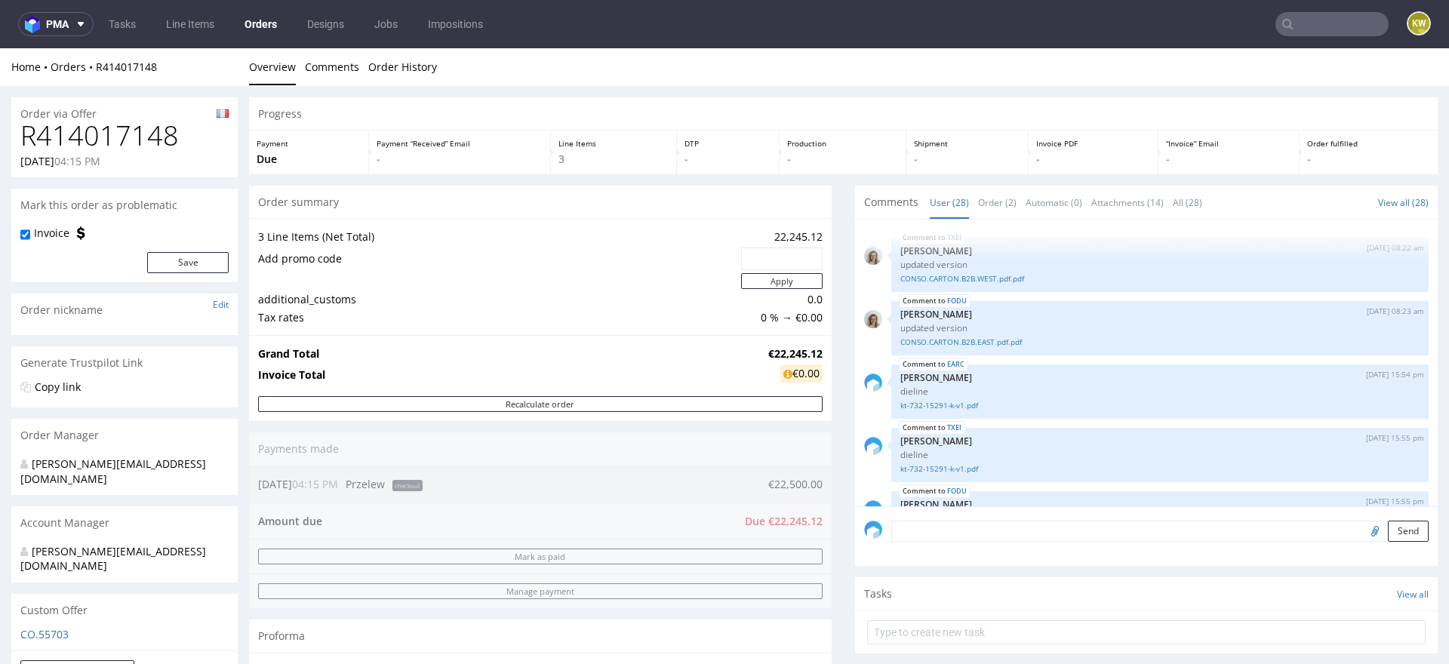
scroll to position [1600, 0]
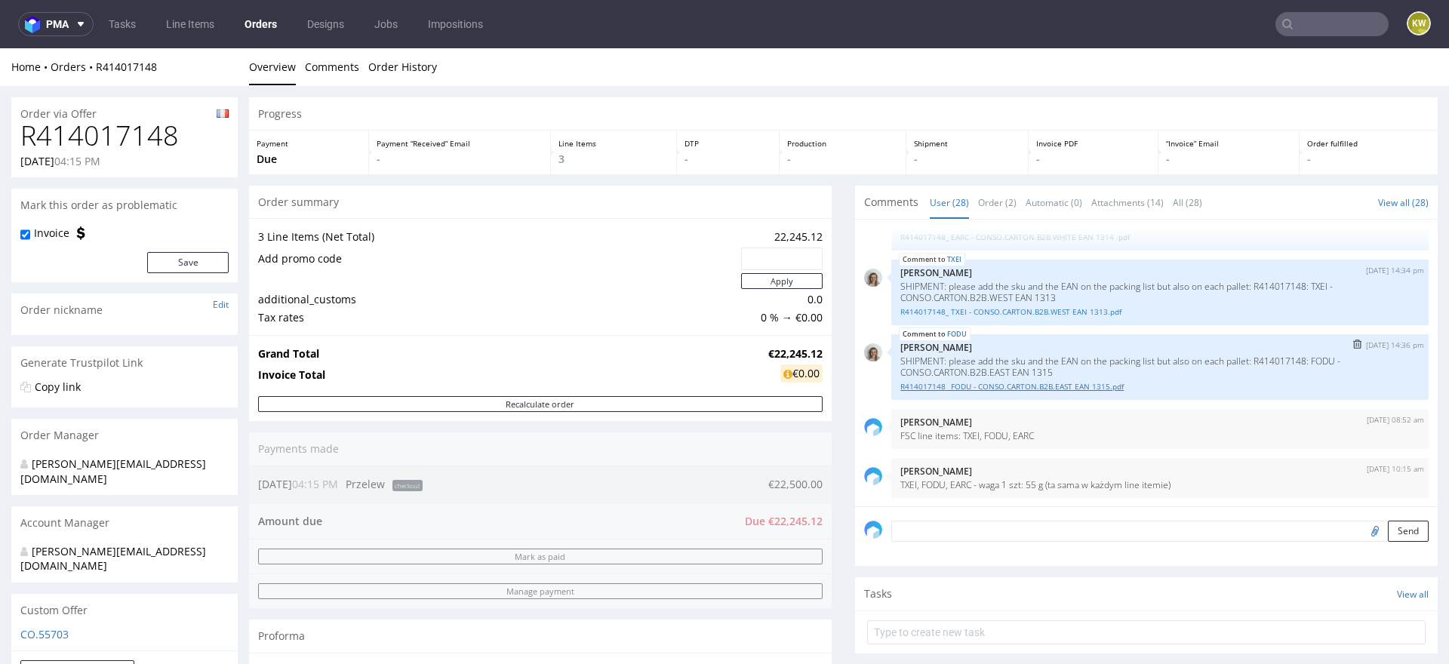
click at [1047, 387] on link "R414017148_ FODU - CONSO.CARTON.B2B.EAST EAN 1315.pdf" at bounding box center [1159, 386] width 519 height 11
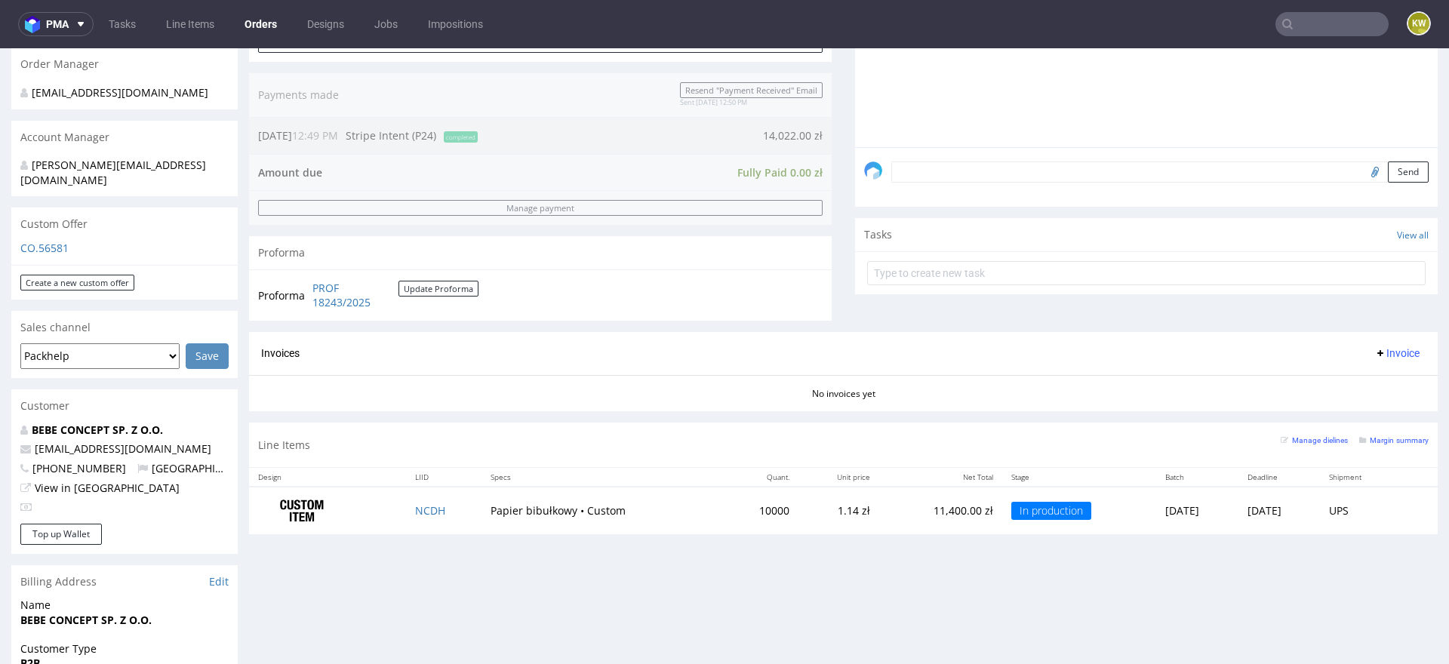
scroll to position [374, 0]
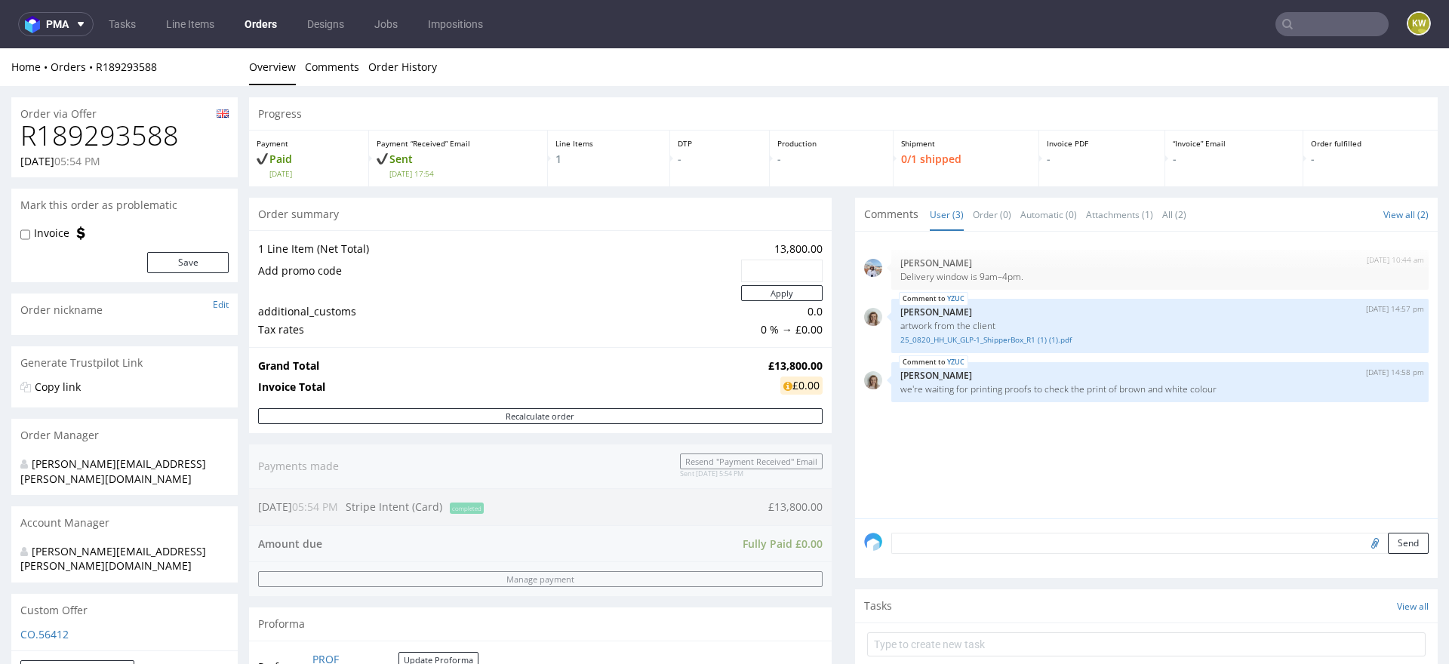
click at [1013, 457] on div "[DATE] 10:44 am [PERSON_NAME] Delivery window is 9am–4pm. YZUC [DATE] 14:57 pm …" at bounding box center [1151, 380] width 574 height 278
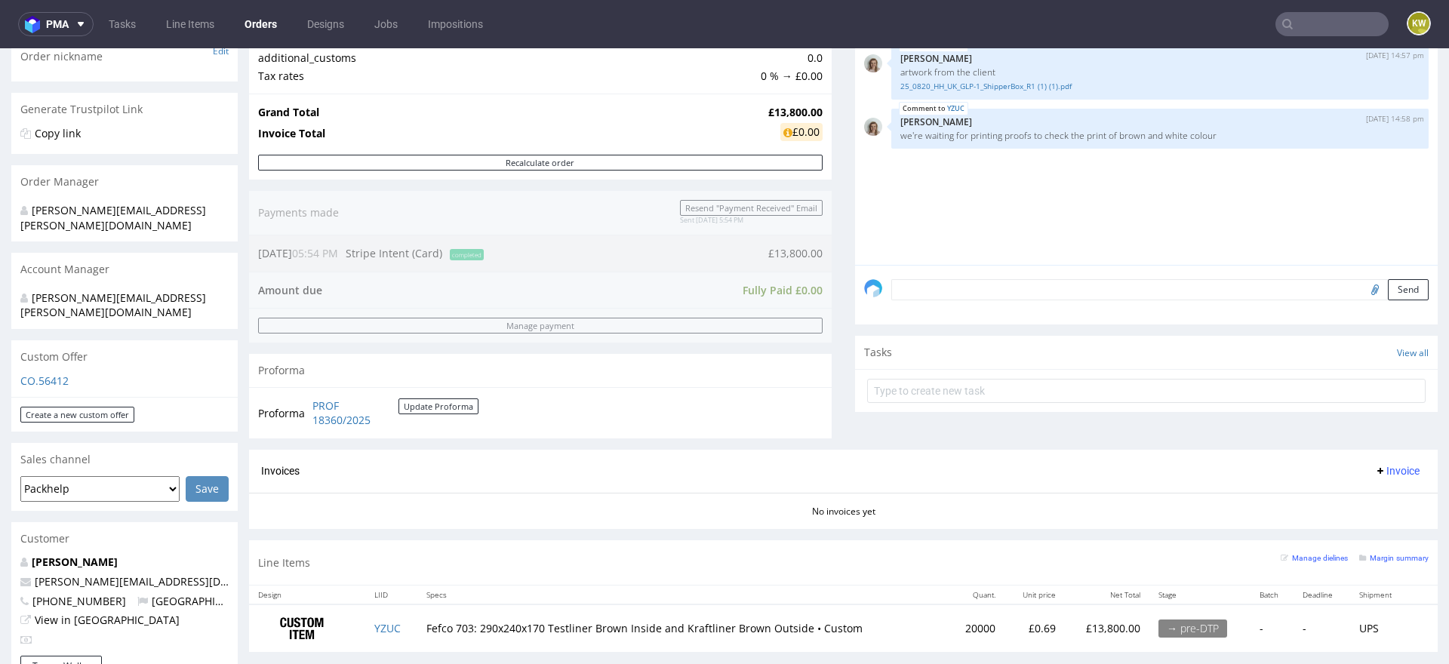
scroll to position [258, 0]
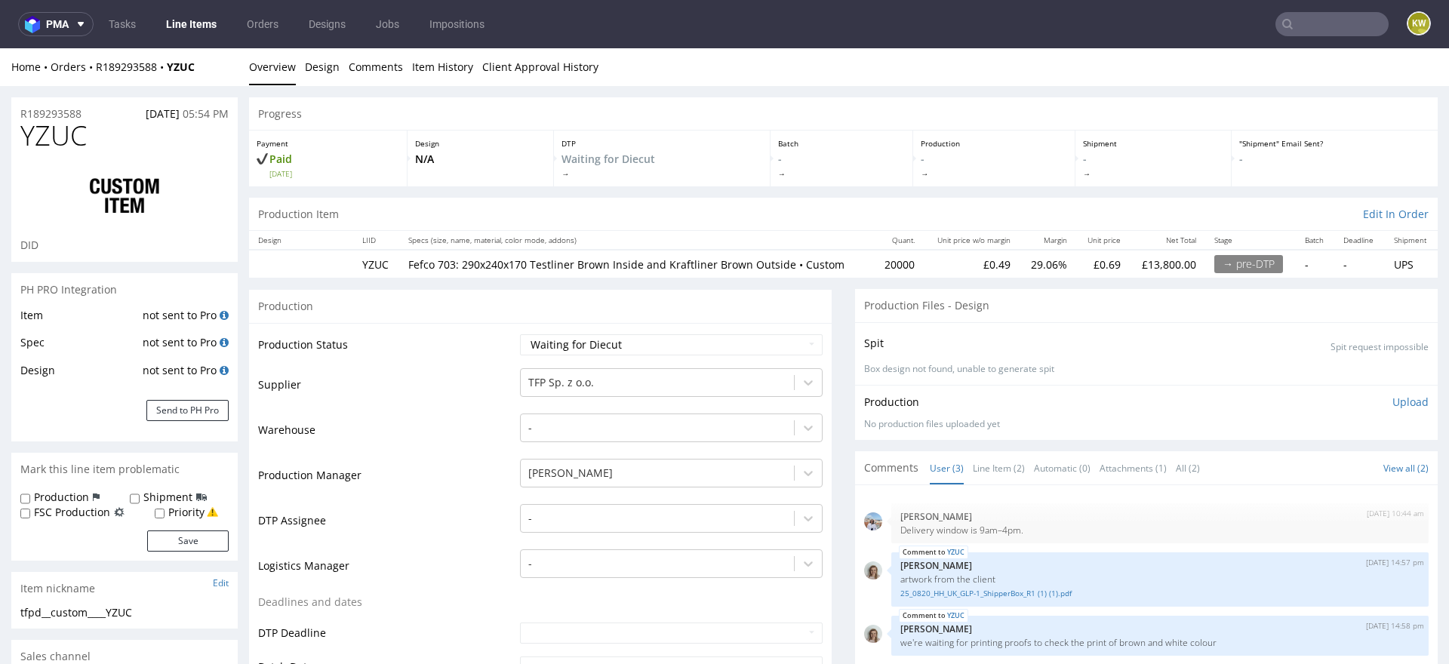
click at [59, 126] on span "YZUC" at bounding box center [53, 136] width 66 height 30
click at [59, 129] on span "YZUC" at bounding box center [53, 136] width 66 height 30
click at [59, 130] on span "YZUC" at bounding box center [53, 136] width 66 height 30
copy span "YZUC"
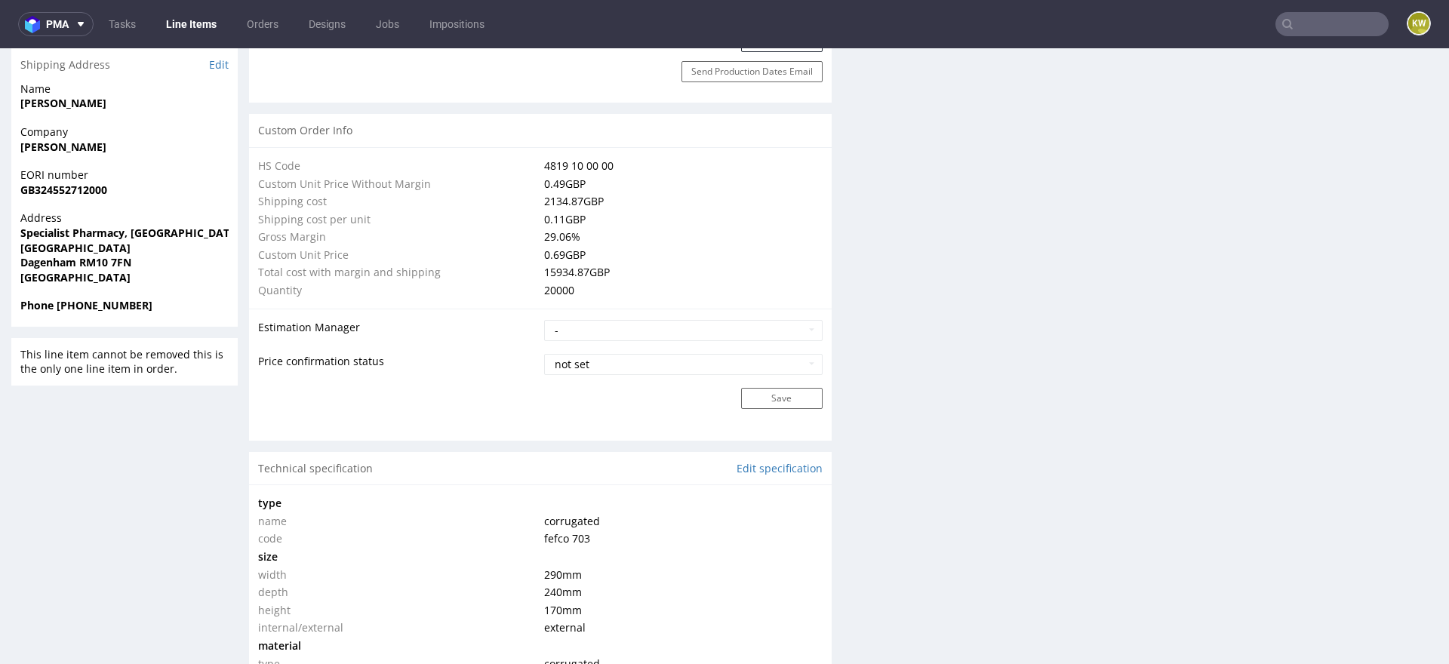
scroll to position [842, 0]
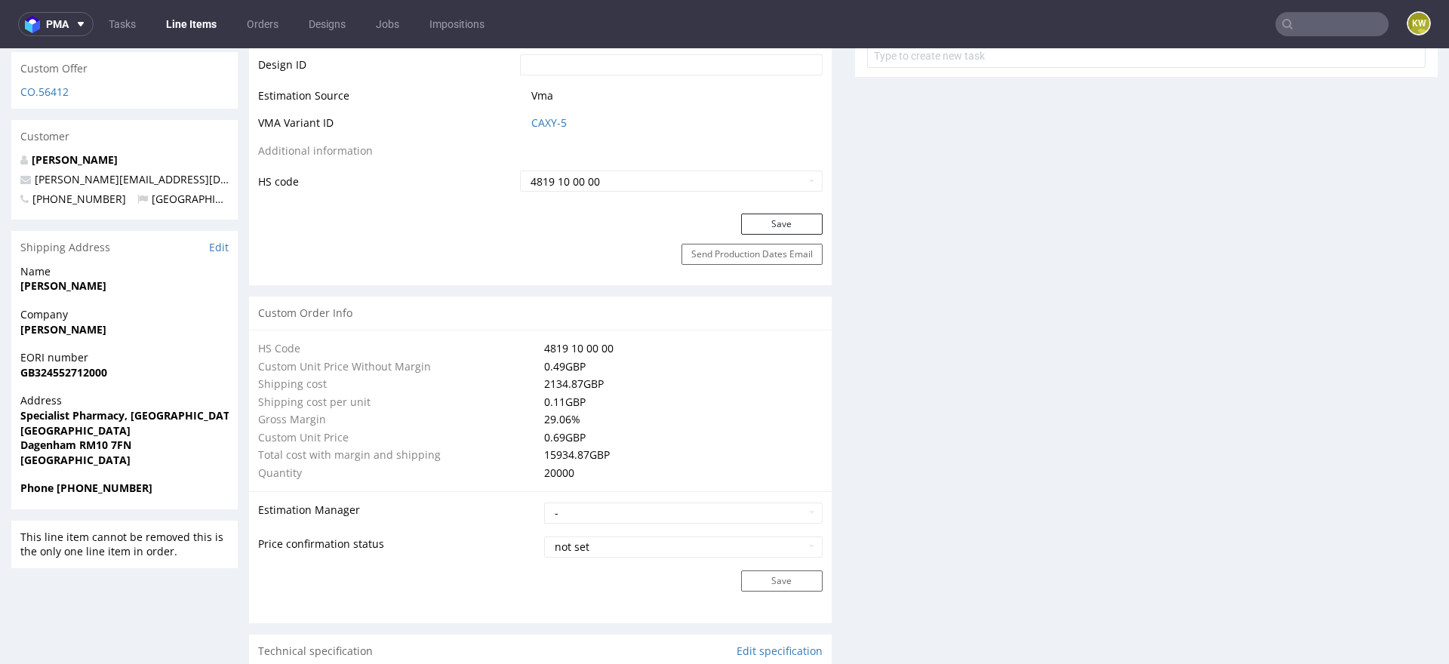
click at [585, 122] on span "CAXY-5" at bounding box center [676, 122] width 291 height 15
drag, startPoint x: 585, startPoint y: 122, endPoint x: 512, endPoint y: 115, distance: 72.7
click at [509, 122] on tr "VMA Variant ID CAXY-5" at bounding box center [540, 128] width 565 height 28
copy tr "CAXY-5"
click at [531, 121] on link "CAXY-5" at bounding box center [548, 122] width 35 height 15
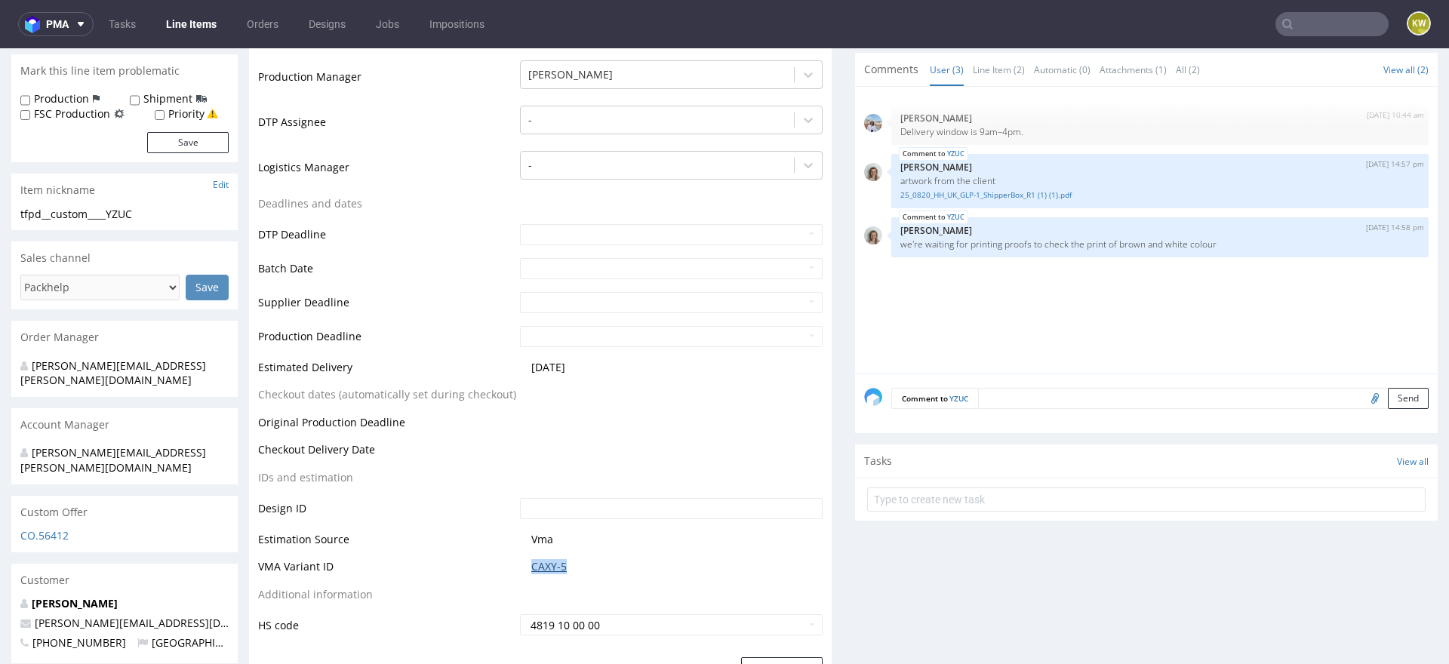
scroll to position [0, 0]
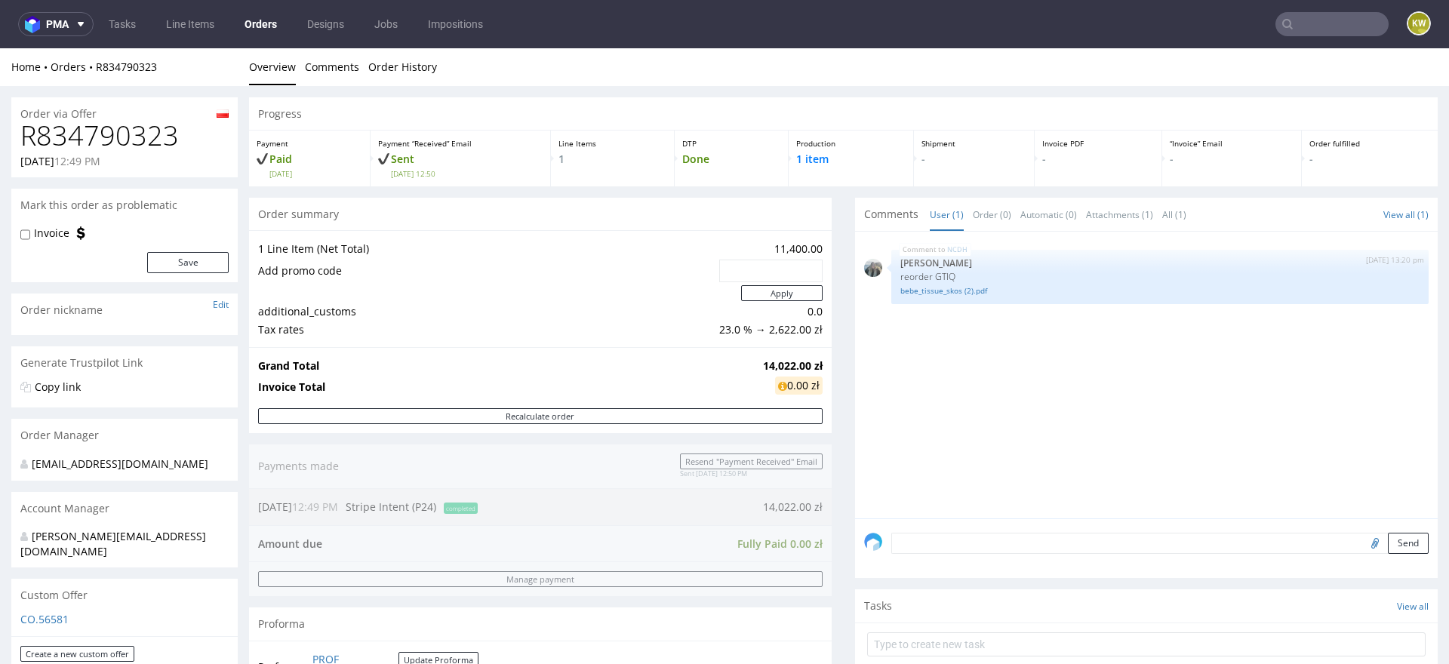
scroll to position [374, 0]
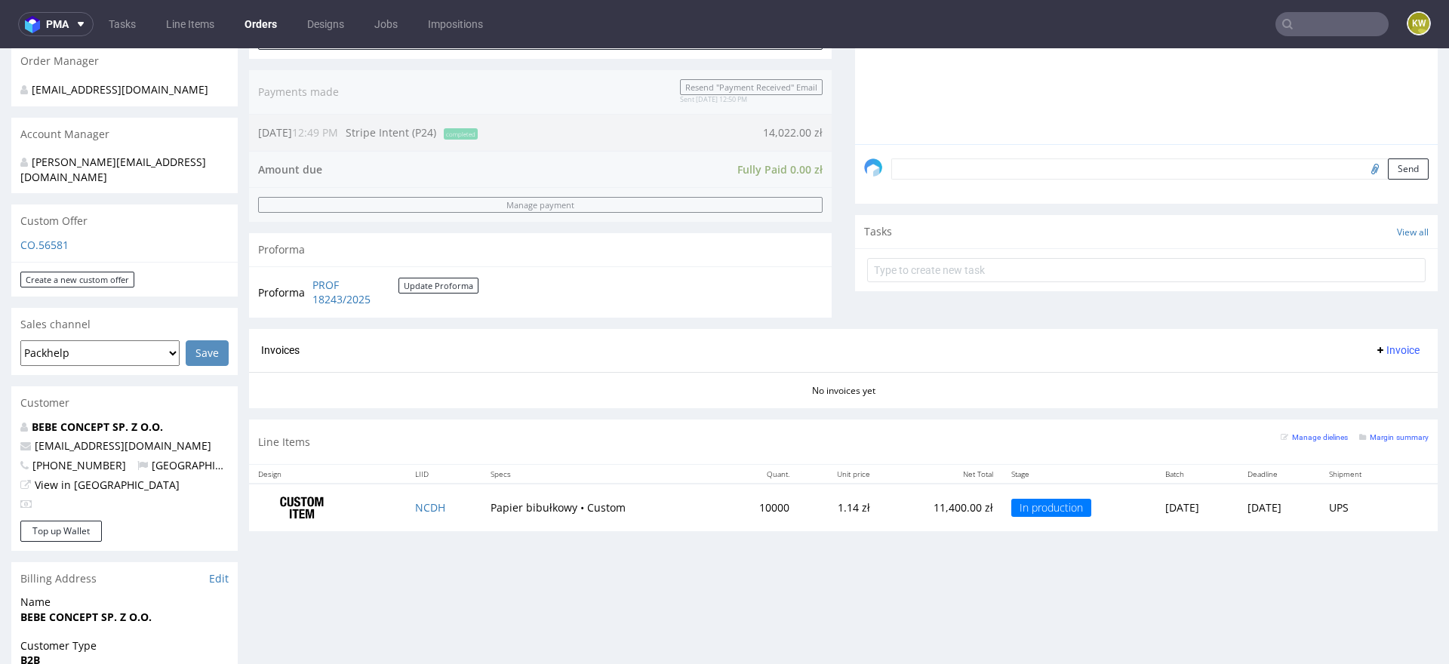
click at [1297, 20] on input "text" at bounding box center [1332, 24] width 113 height 24
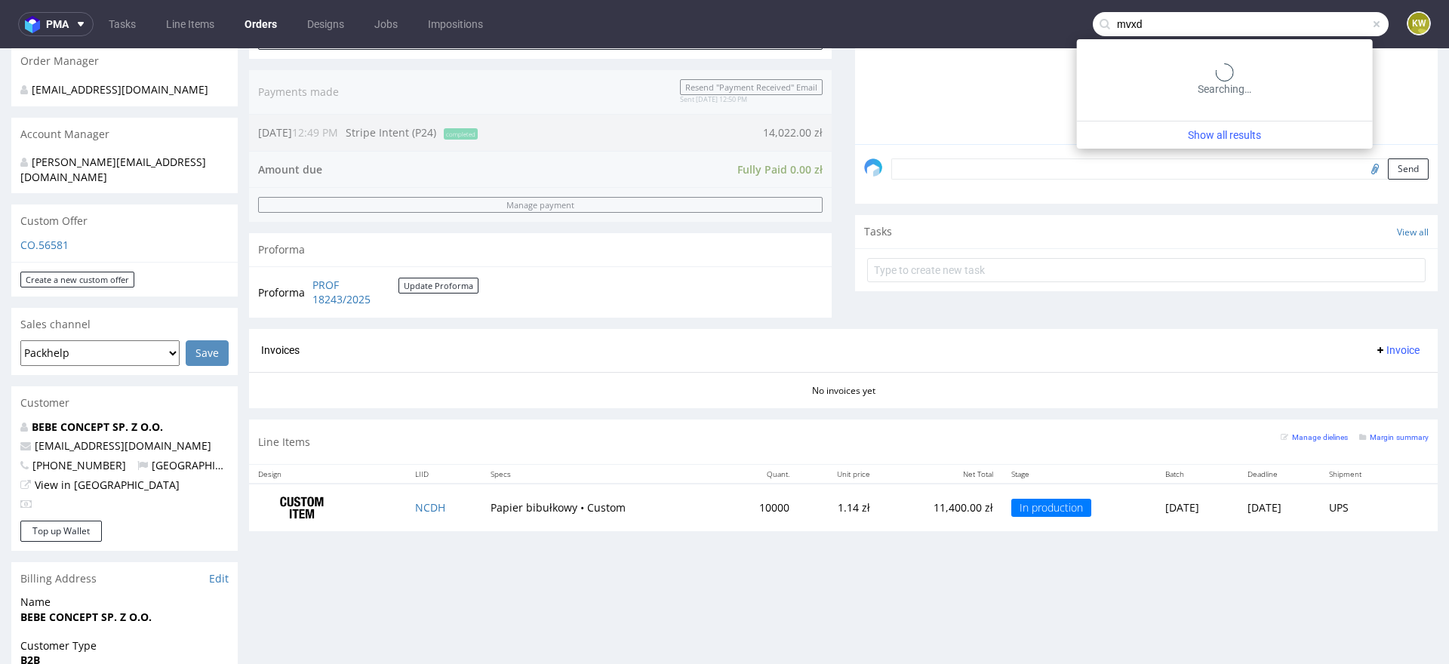
type input "mvxd"
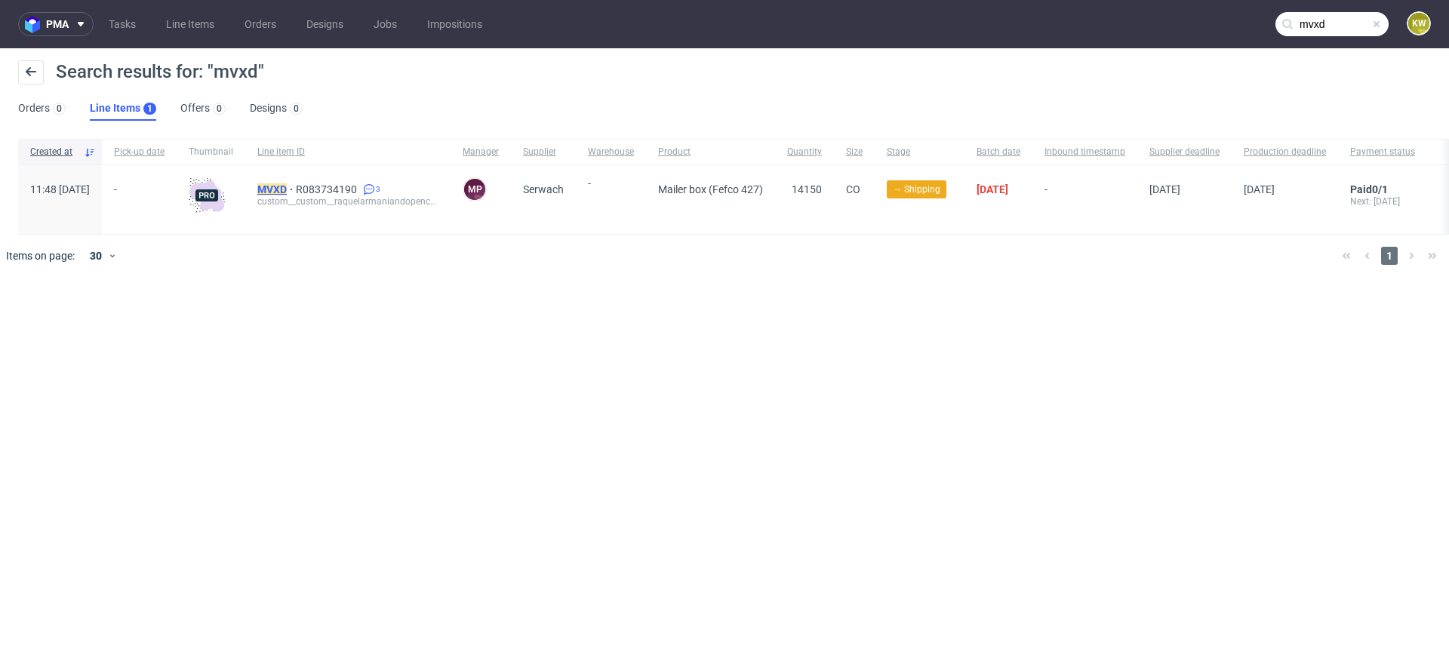
click at [287, 189] on mark "MVXD" at bounding box center [271, 189] width 29 height 12
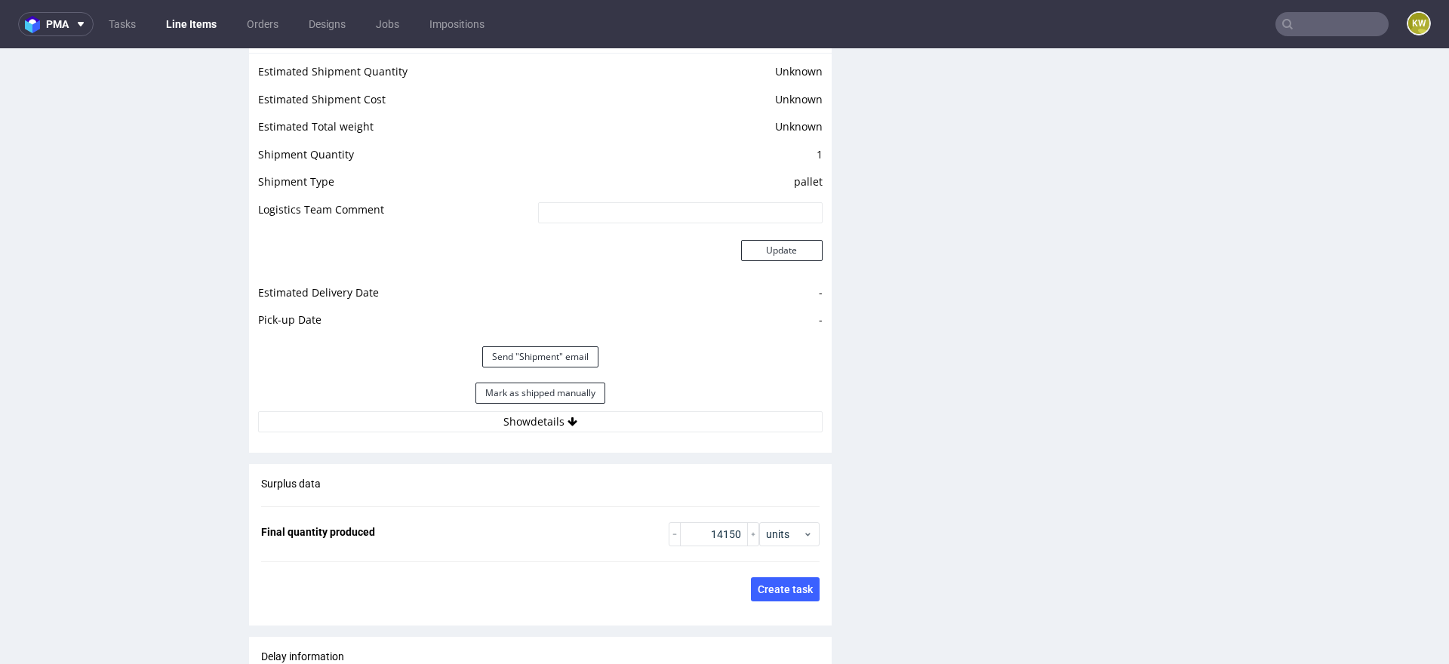
scroll to position [1999, 0]
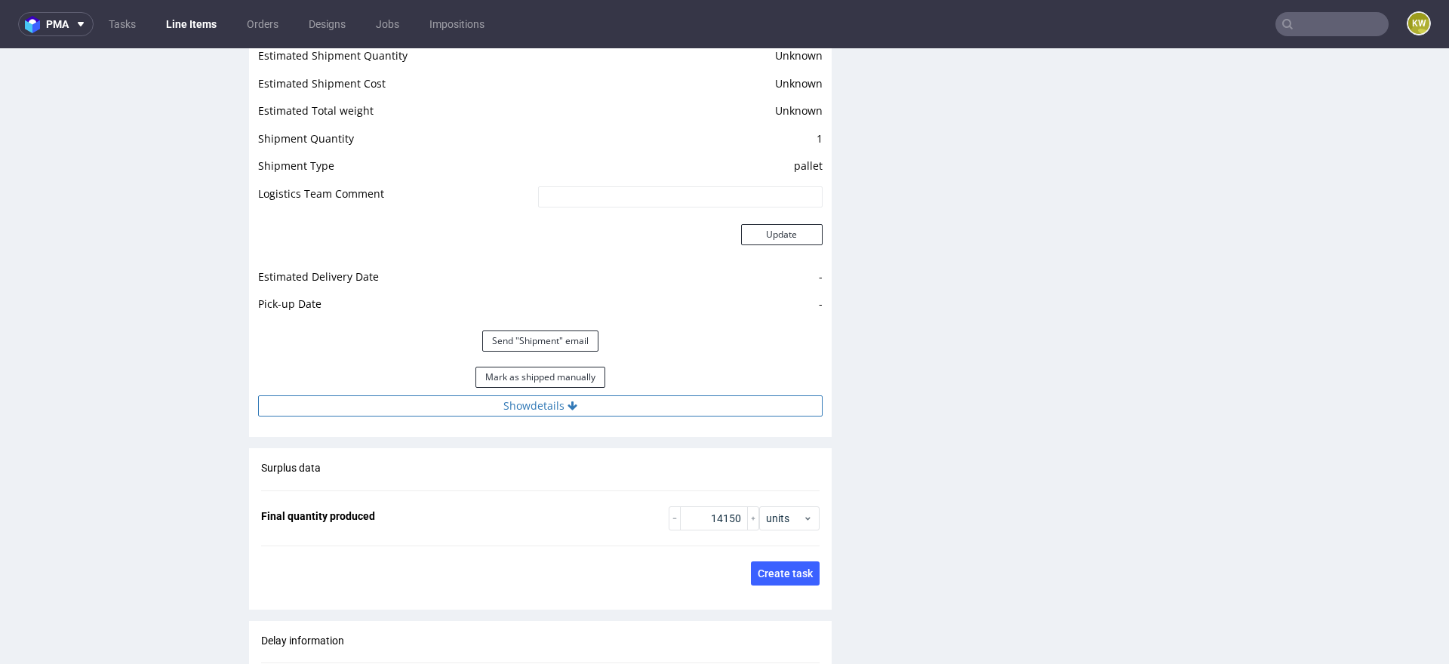
click at [655, 407] on button "Show details" at bounding box center [540, 405] width 565 height 21
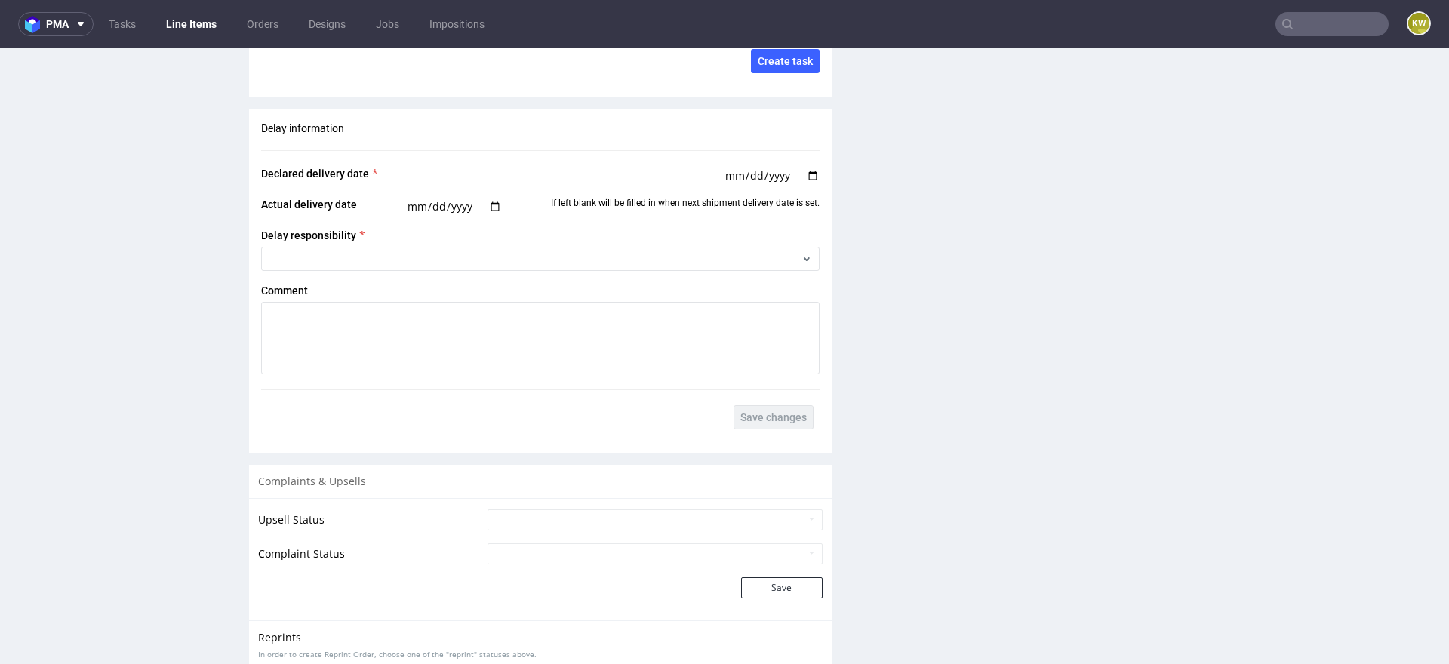
scroll to position [3085, 0]
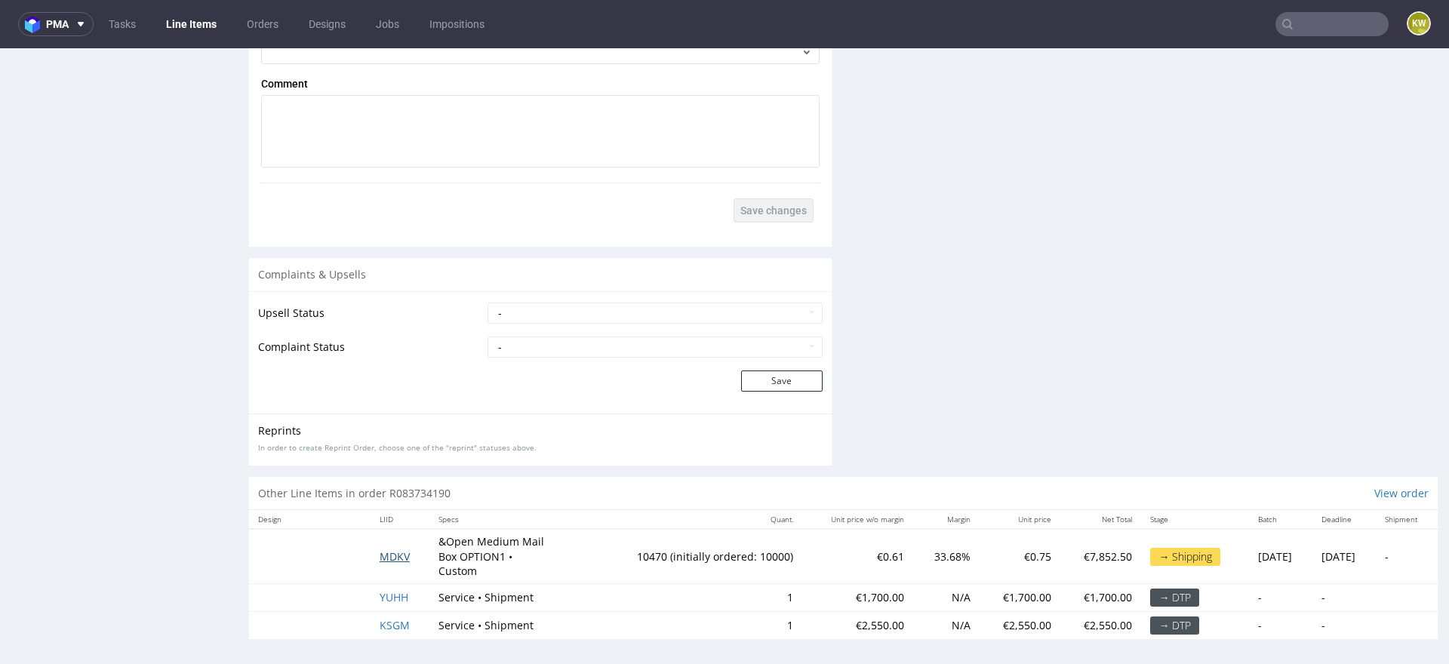
click at [385, 552] on span "MDKV" at bounding box center [395, 556] width 30 height 14
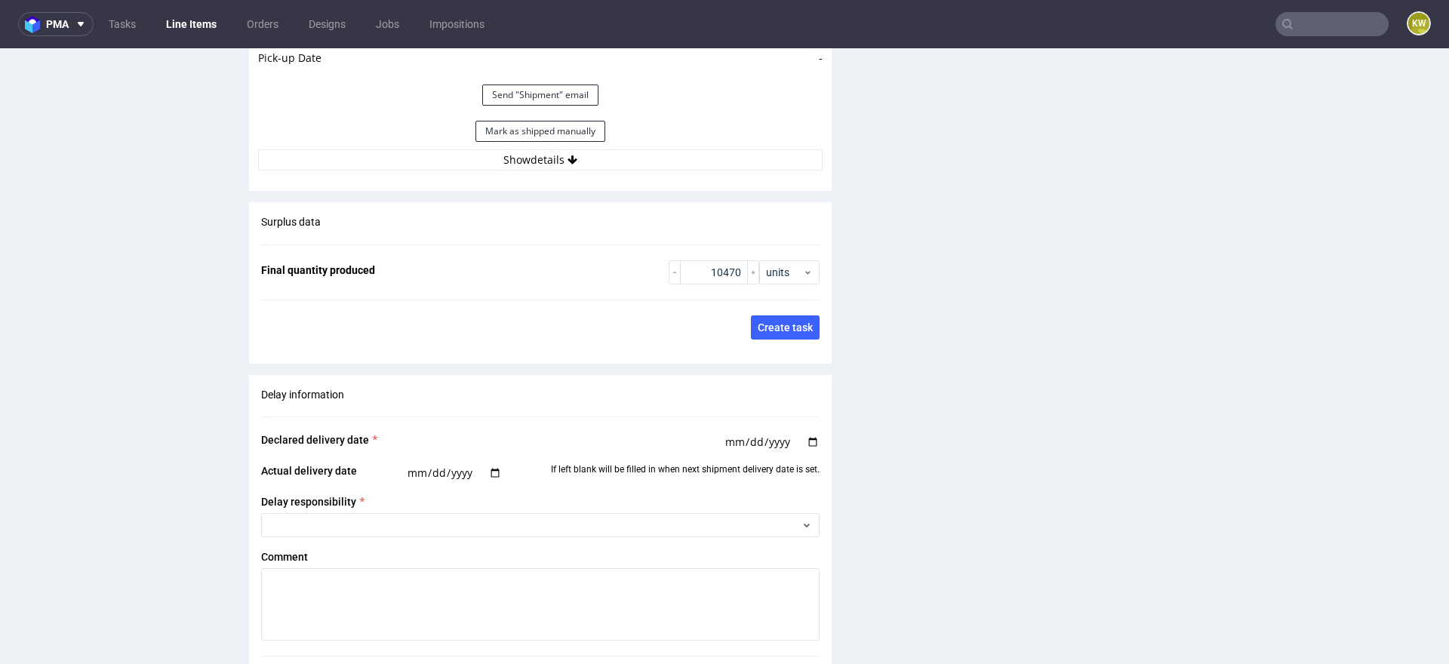
scroll to position [2237, 0]
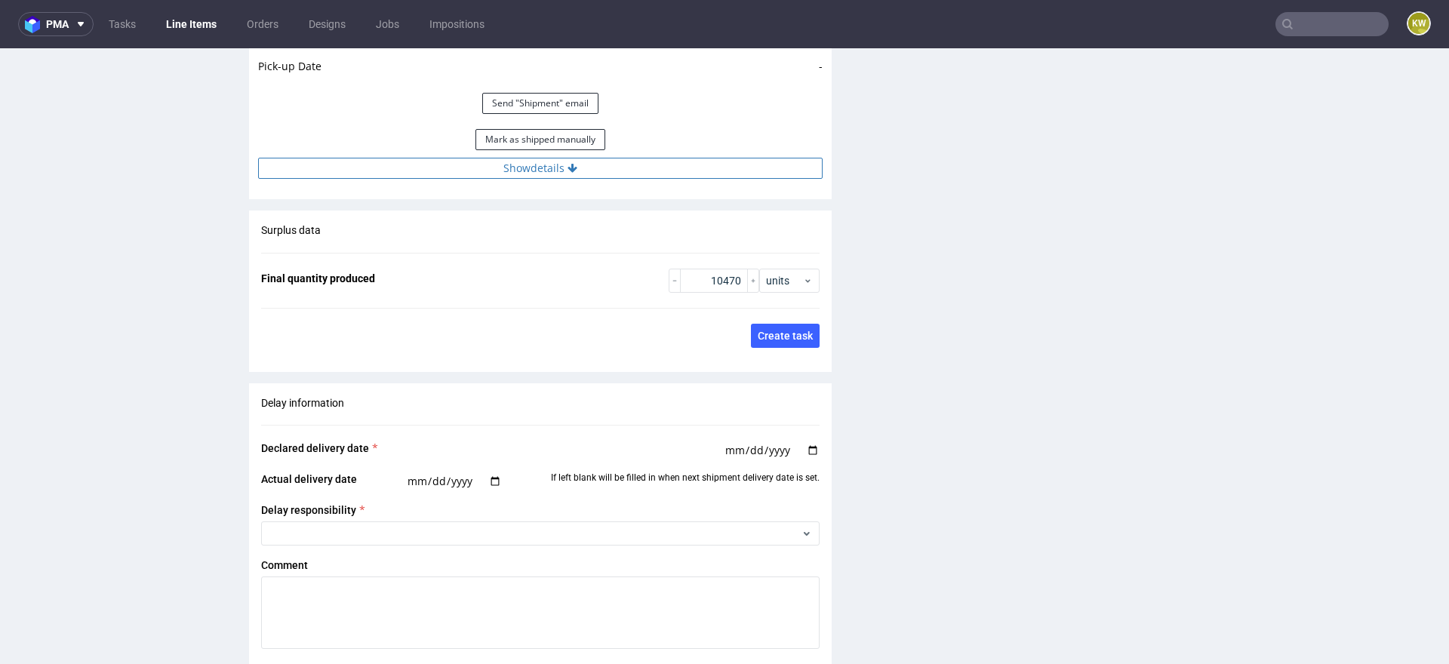
click at [589, 165] on button "Show details" at bounding box center [540, 168] width 565 height 21
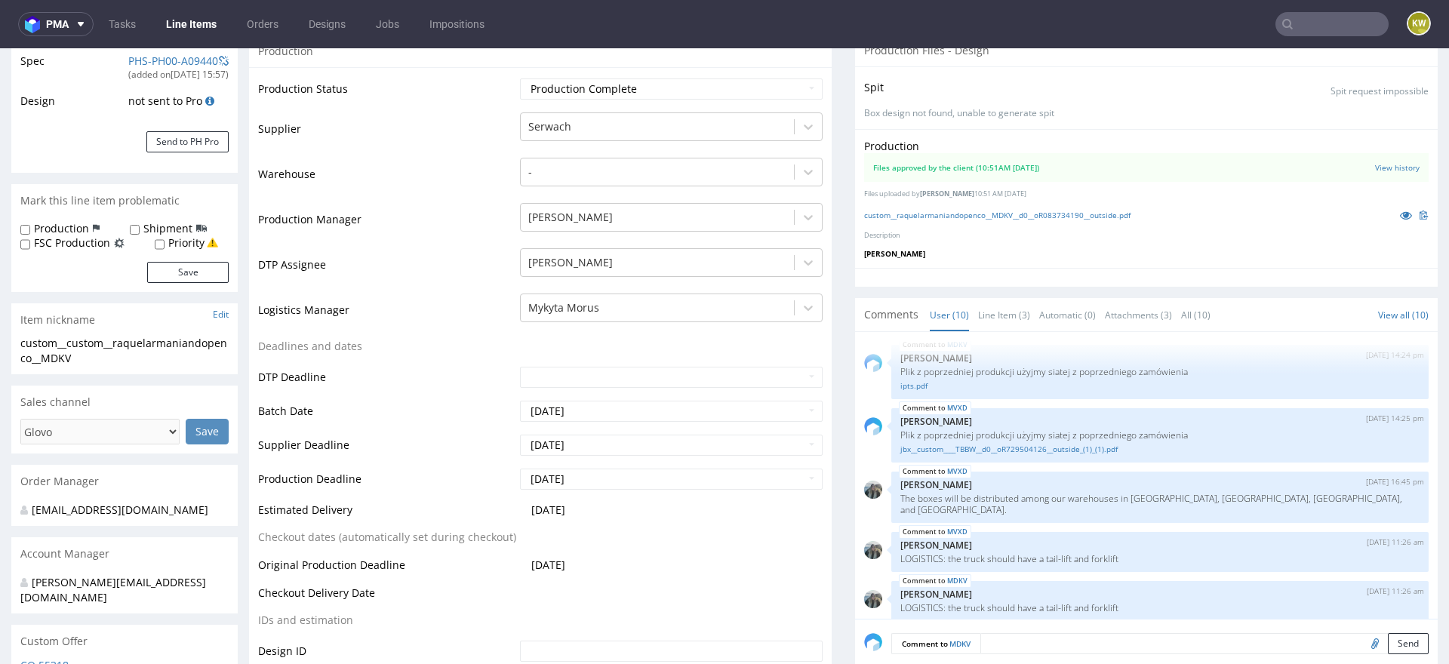
scroll to position [343, 0]
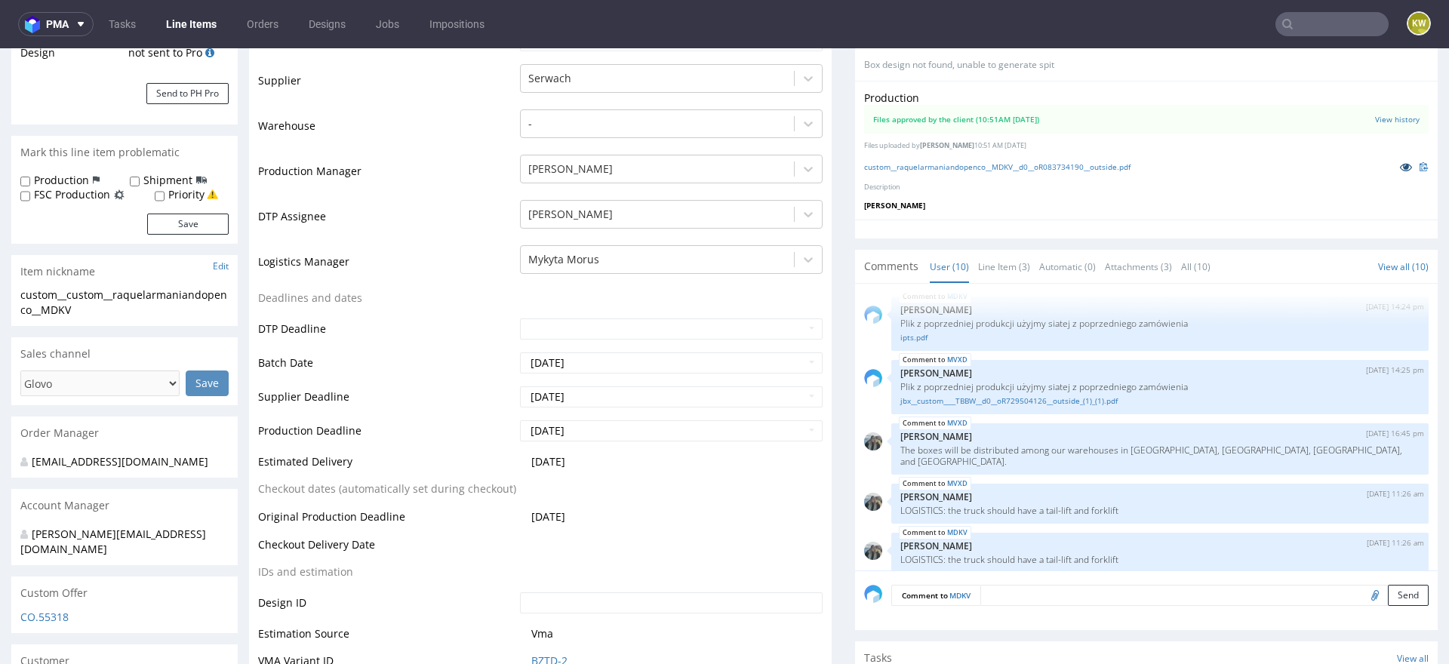
click at [1400, 167] on icon at bounding box center [1406, 167] width 12 height 11
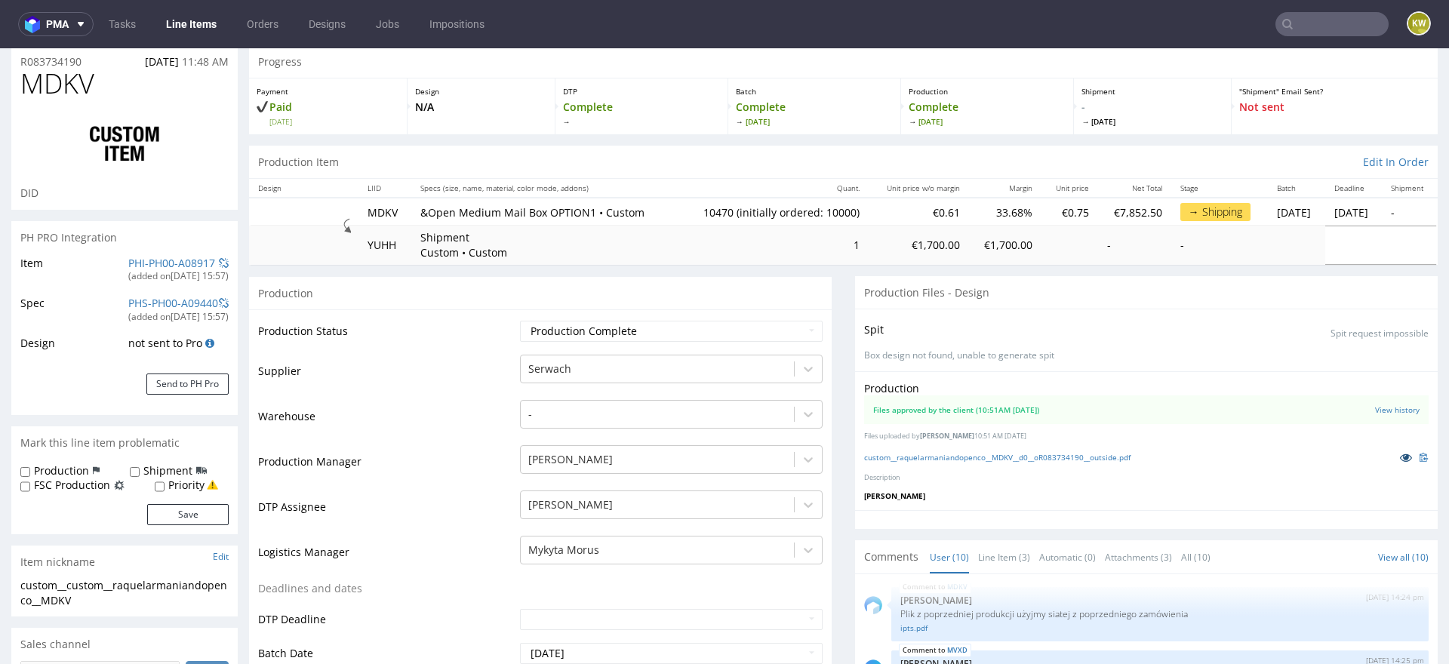
scroll to position [0, 0]
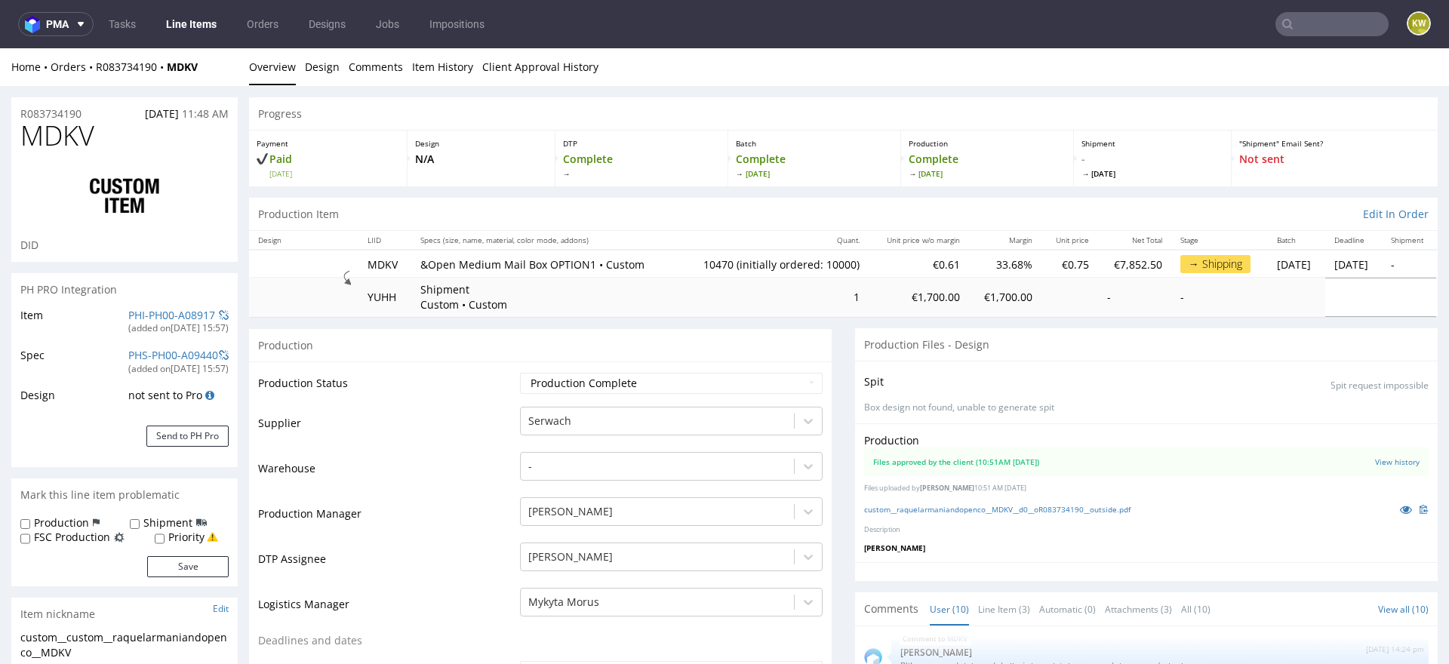
click at [48, 148] on span "MDKV" at bounding box center [57, 136] width 74 height 30
click at [49, 148] on span "MDKV" at bounding box center [57, 136] width 74 height 30
copy span "MDKV"
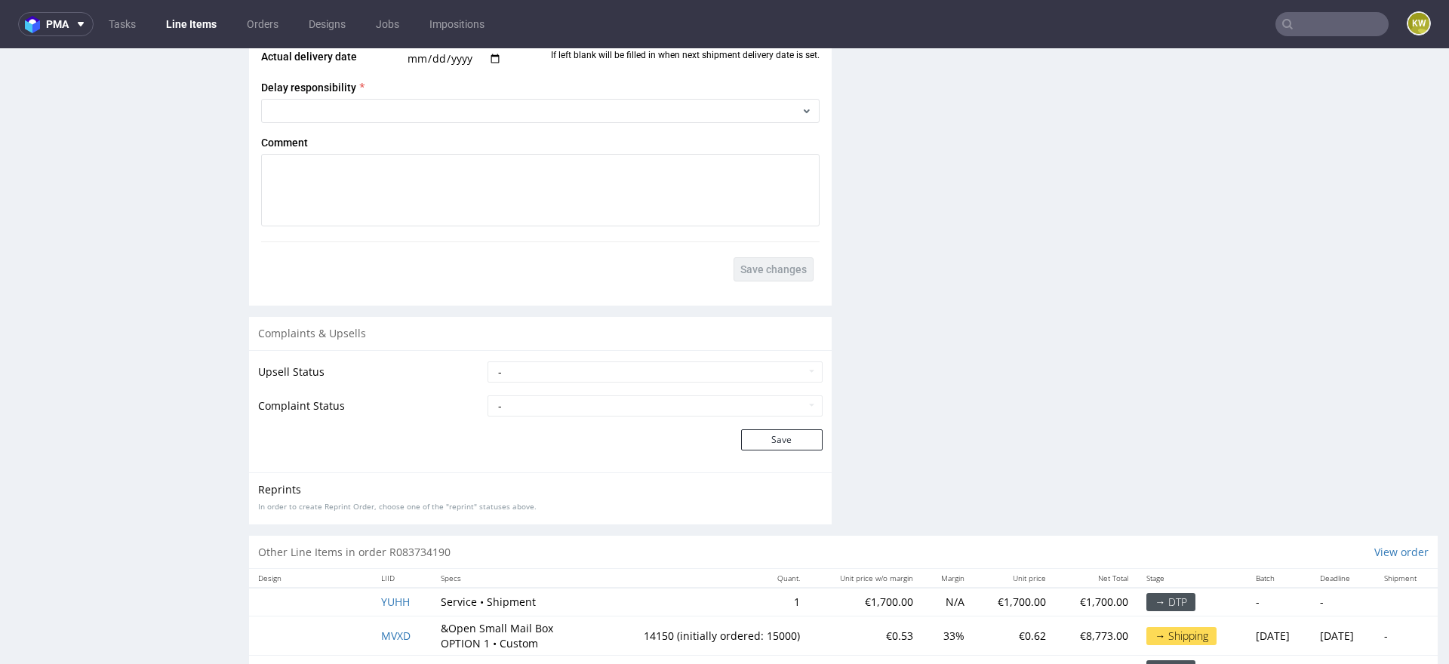
scroll to position [3070, 0]
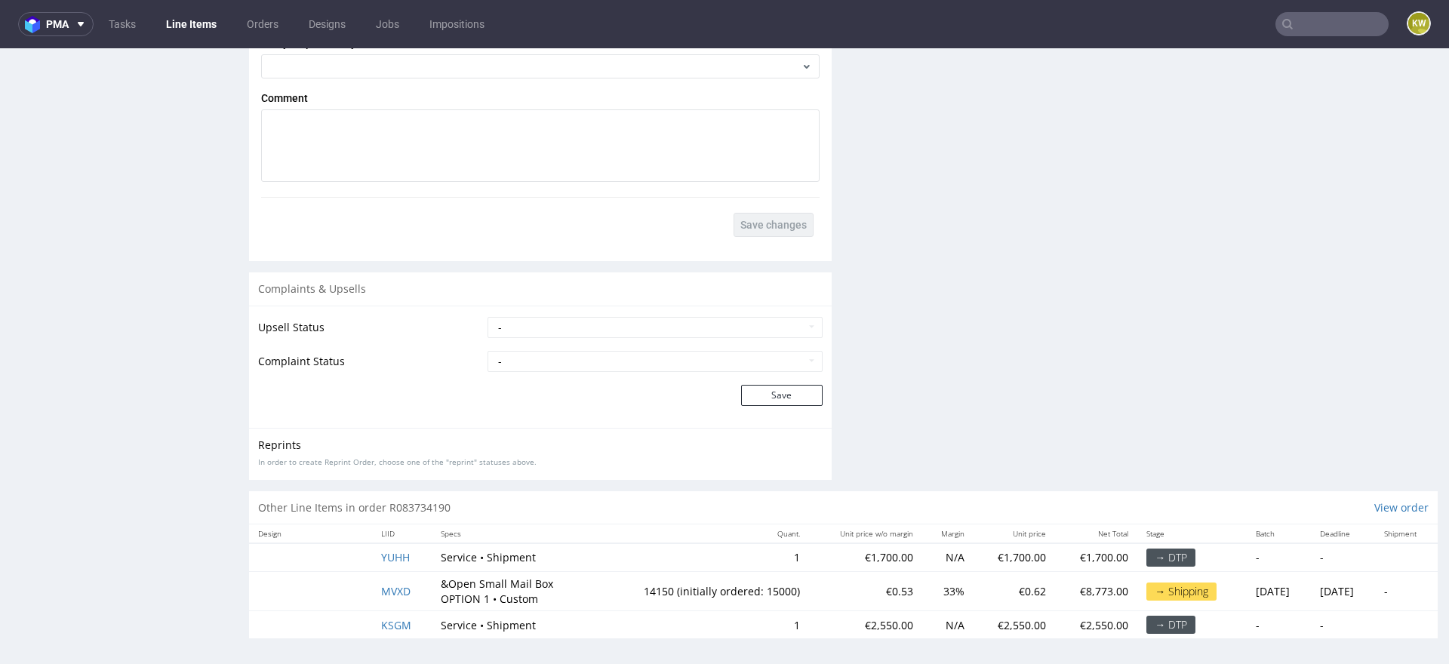
drag, startPoint x: 408, startPoint y: 586, endPoint x: 417, endPoint y: 586, distance: 9.1
click at [411, 586] on td "MVXD" at bounding box center [402, 591] width 60 height 39
drag, startPoint x: 417, startPoint y: 586, endPoint x: 367, endPoint y: 586, distance: 50.6
click at [372, 586] on td "MVXD" at bounding box center [402, 591] width 60 height 39
copy span "MVXD"
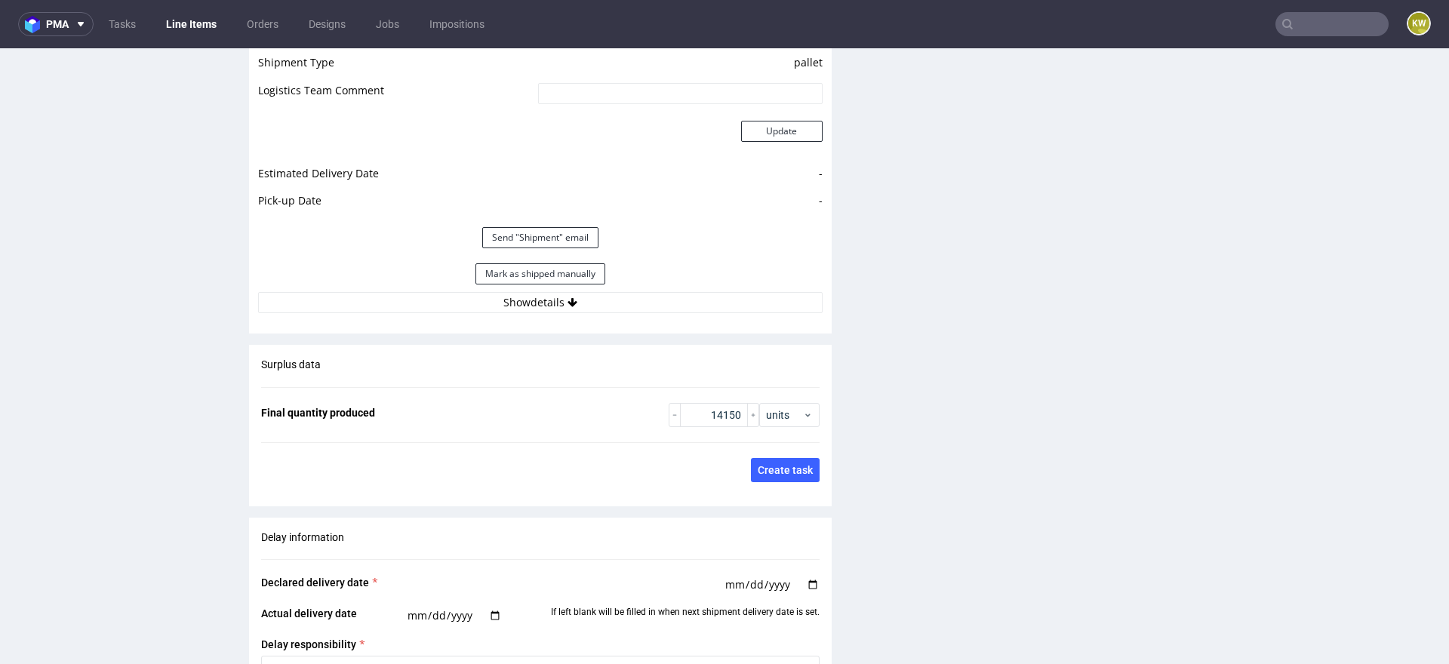
scroll to position [2104, 0]
click at [680, 295] on button "Show details" at bounding box center [540, 301] width 565 height 21
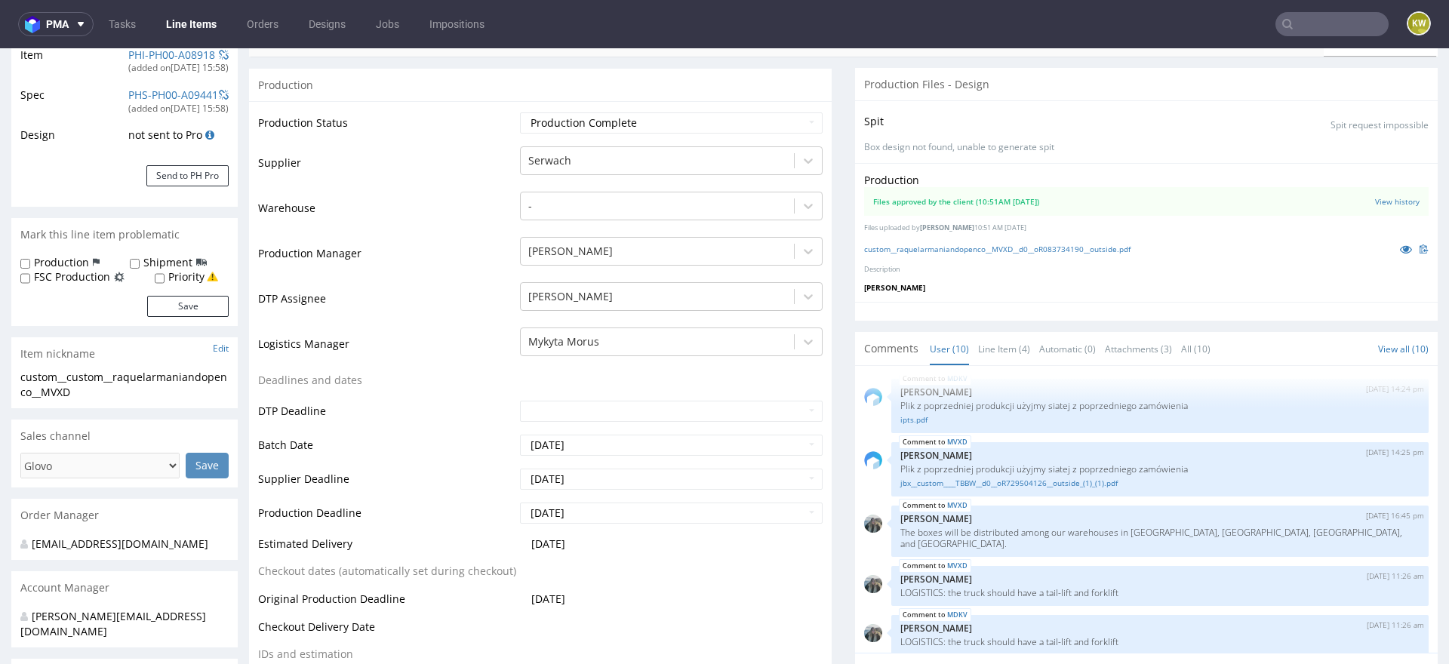
scroll to position [0, 0]
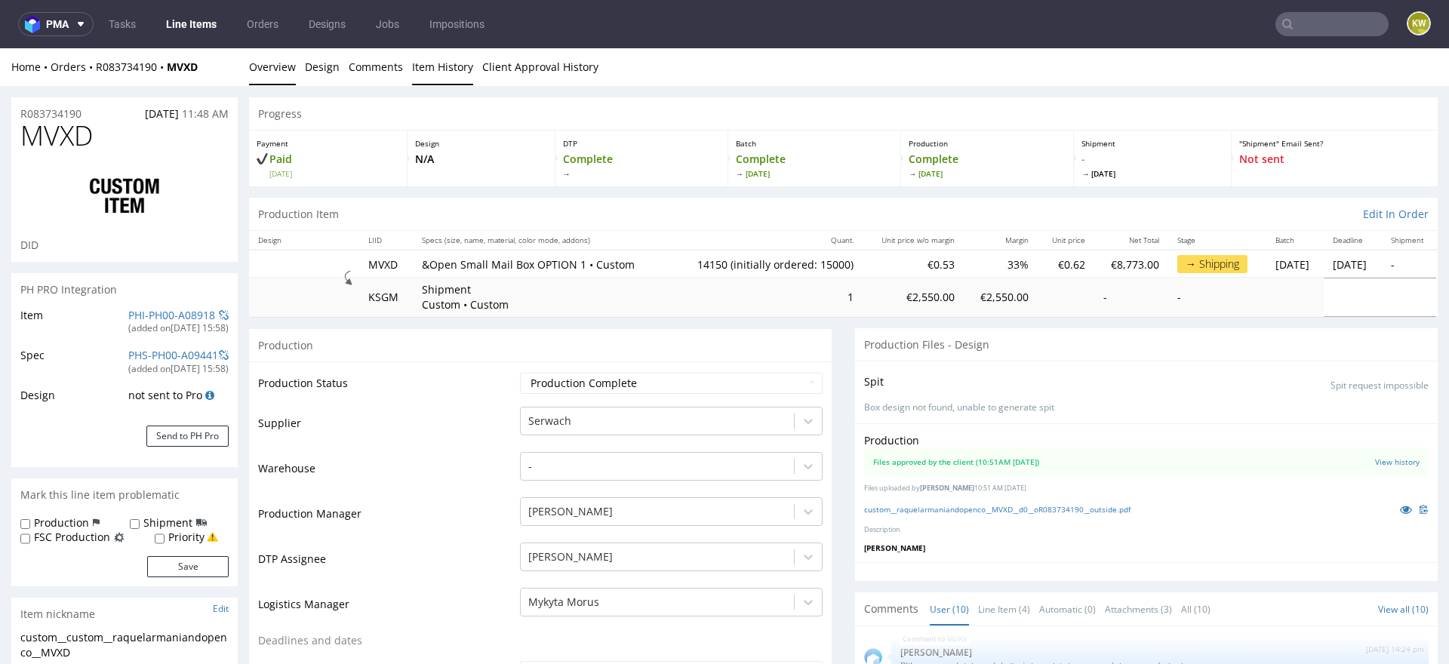
click at [441, 73] on link "Item History" at bounding box center [442, 66] width 61 height 37
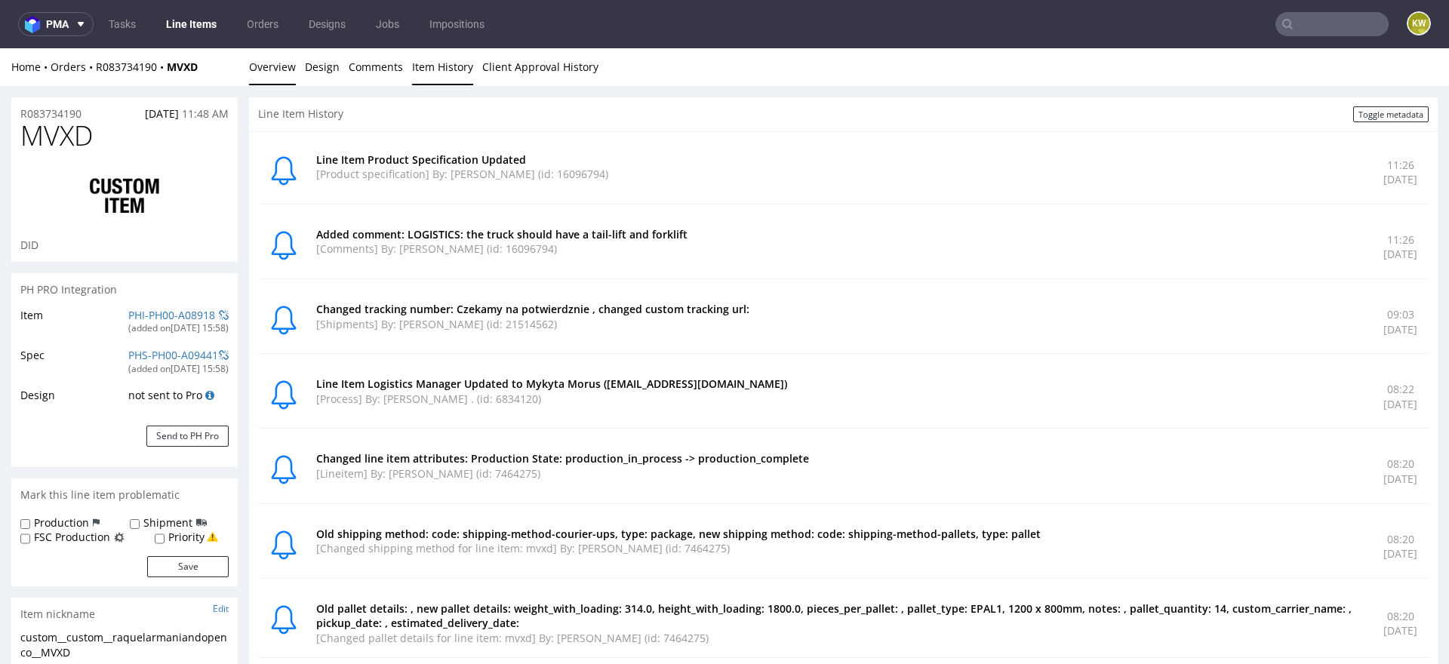
click at [266, 59] on link "Overview" at bounding box center [272, 66] width 47 height 37
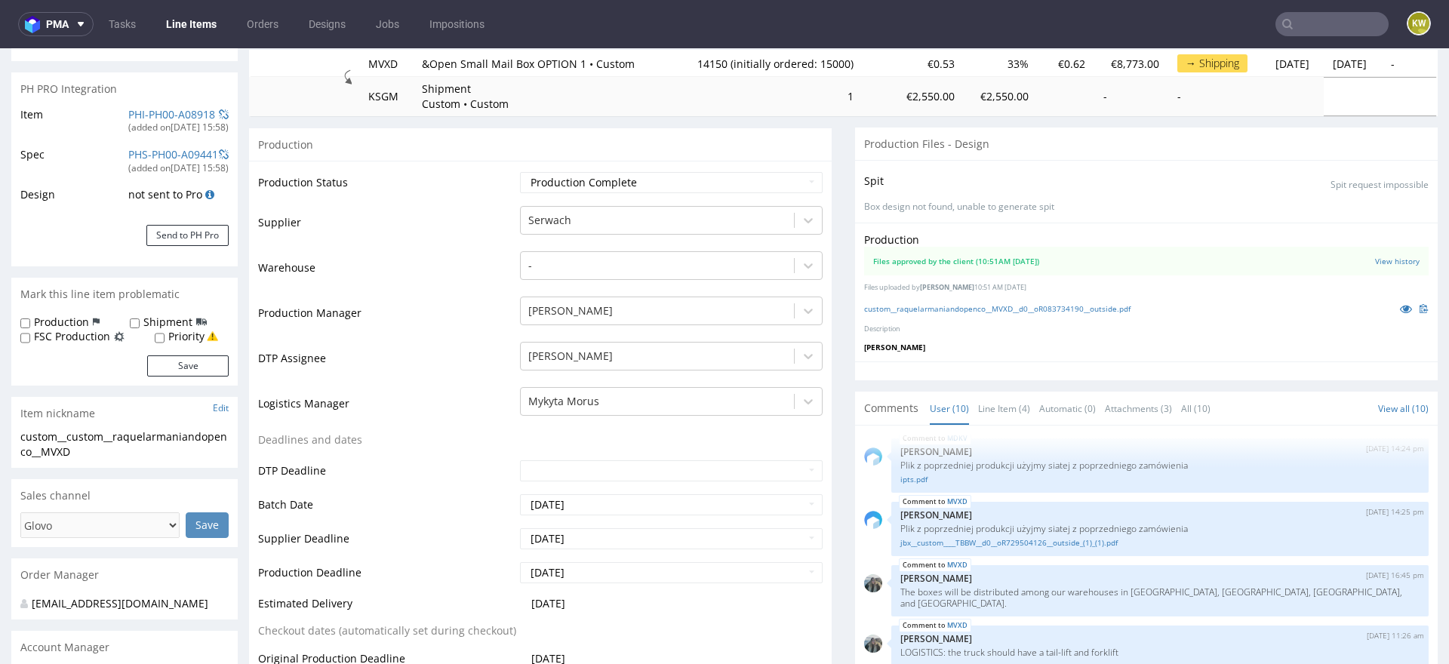
scroll to position [248, 0]
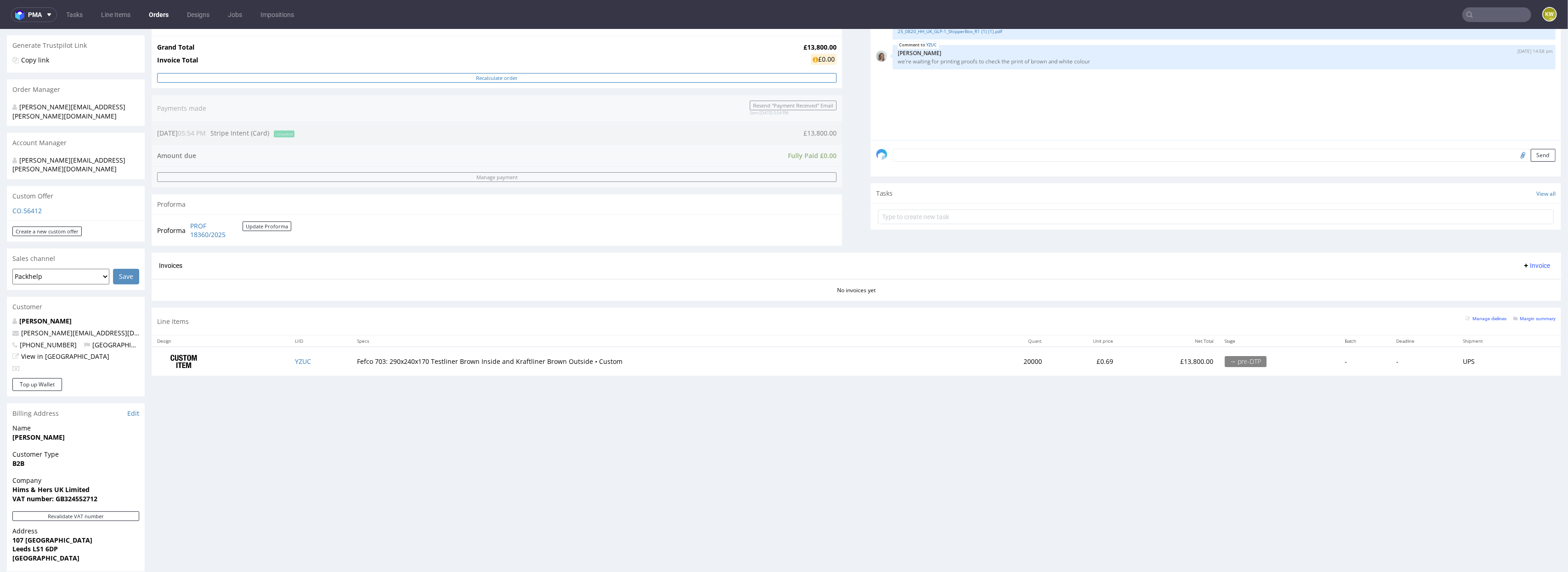
scroll to position [234, 0]
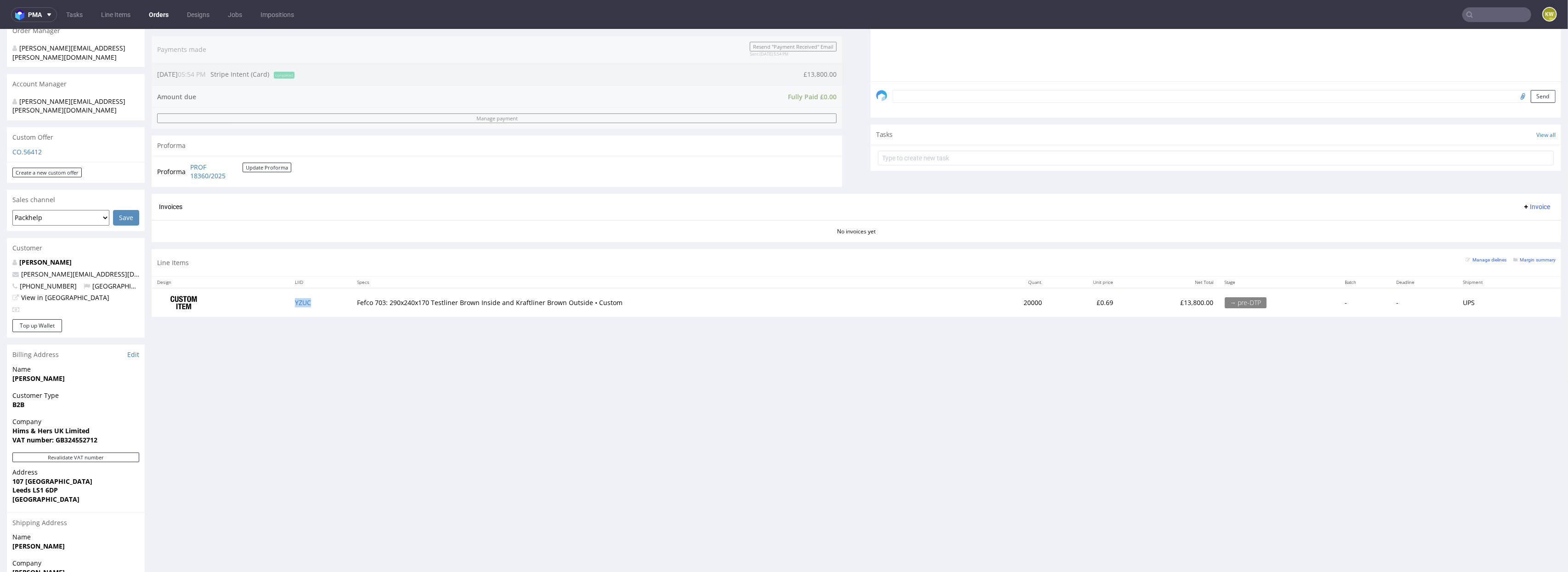
click at [295, 308] on td "YZUC" at bounding box center [320, 302] width 61 height 29
click at [298, 308] on td "YZUC" at bounding box center [320, 302] width 61 height 29
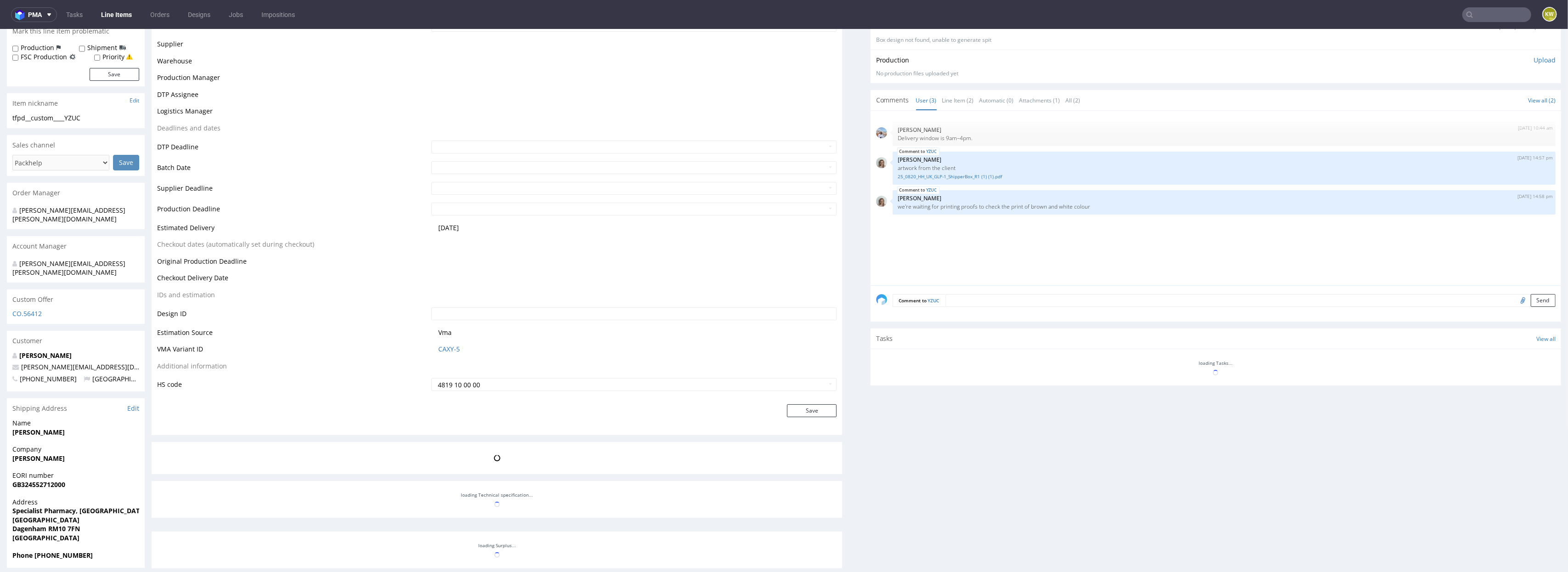
scroll to position [335, 0]
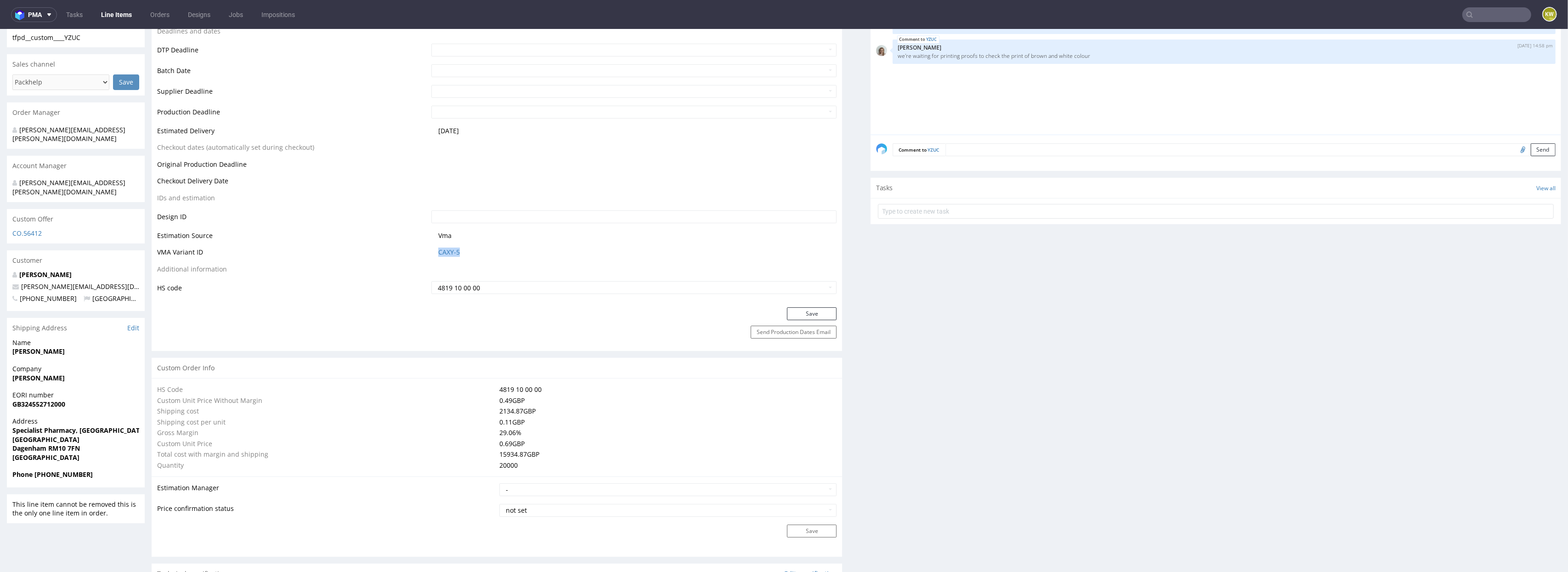
drag, startPoint x: 471, startPoint y: 249, endPoint x: 432, endPoint y: 249, distance: 39.0
click at [432, 250] on td "CAXY-5" at bounding box center [633, 255] width 408 height 17
copy link "CAXY-5"
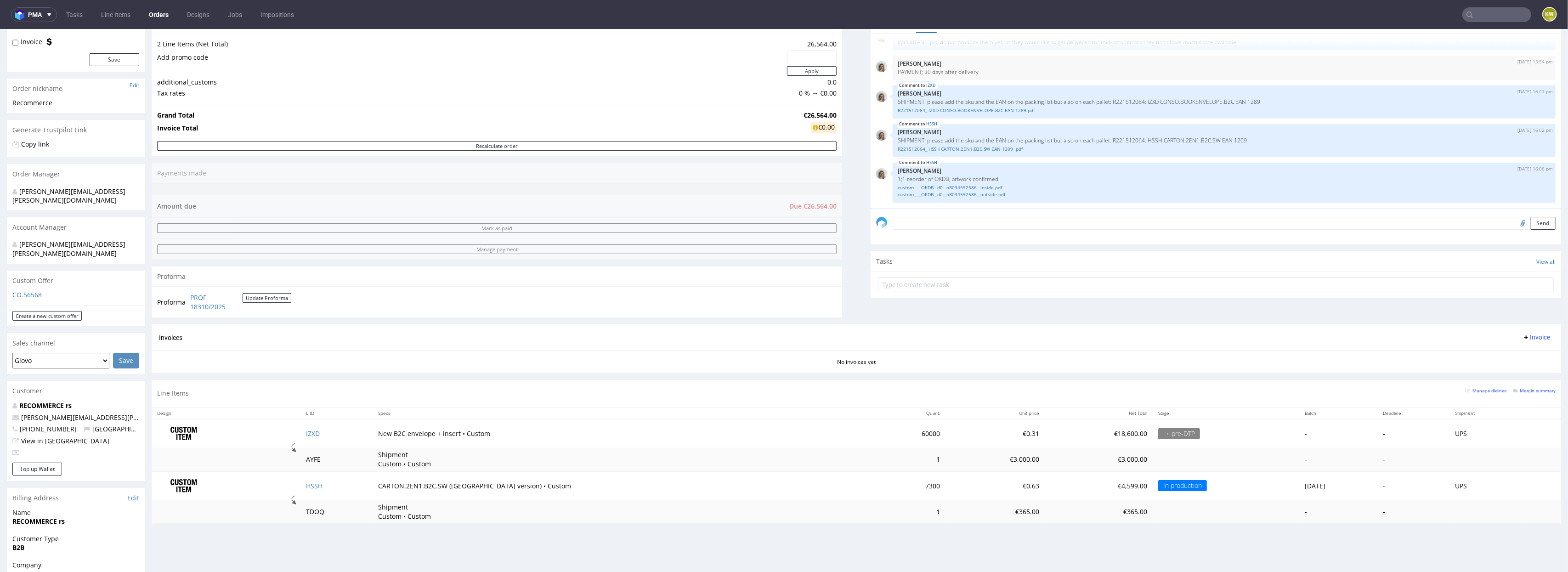
scroll to position [112, 0]
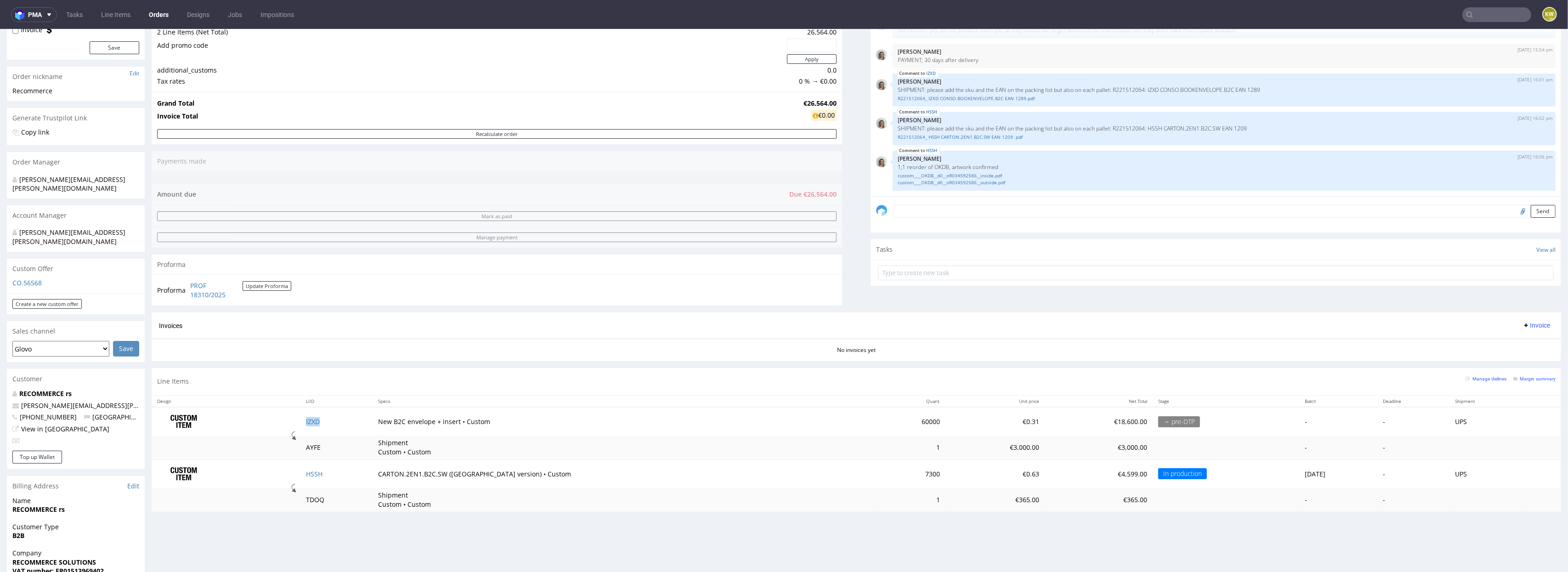
click at [344, 428] on td "IZXD" at bounding box center [337, 422] width 72 height 29
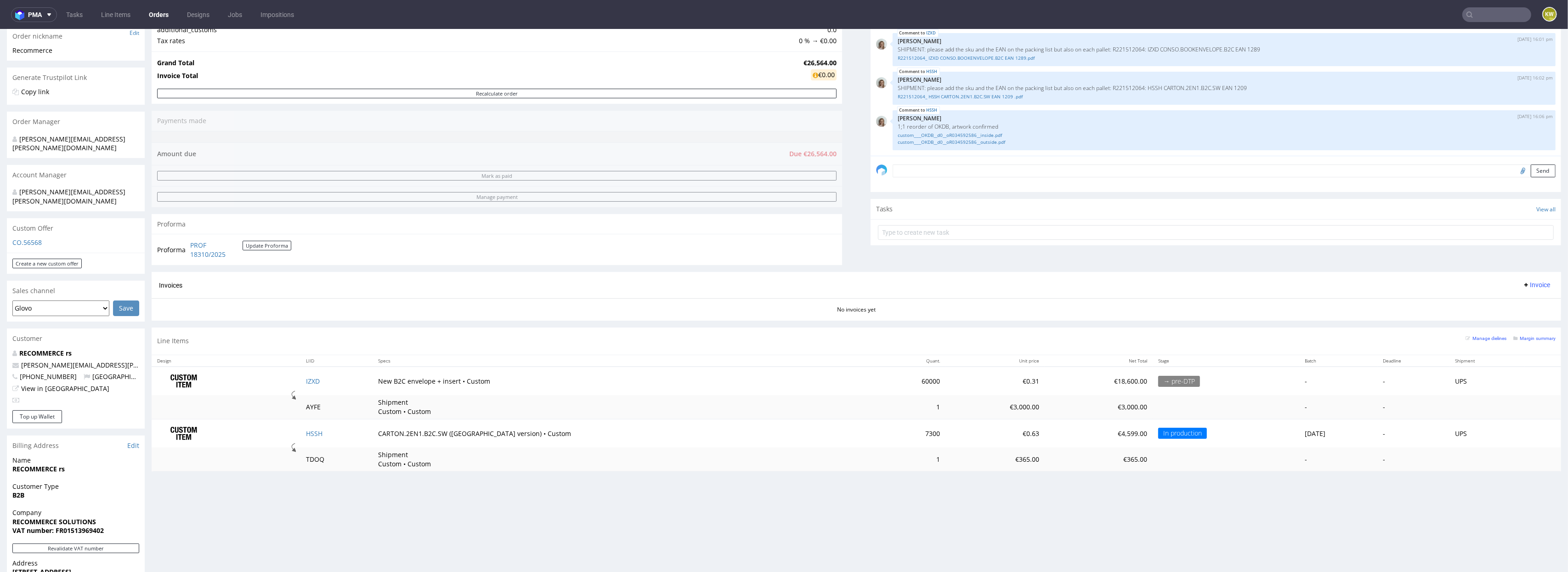
scroll to position [164, 0]
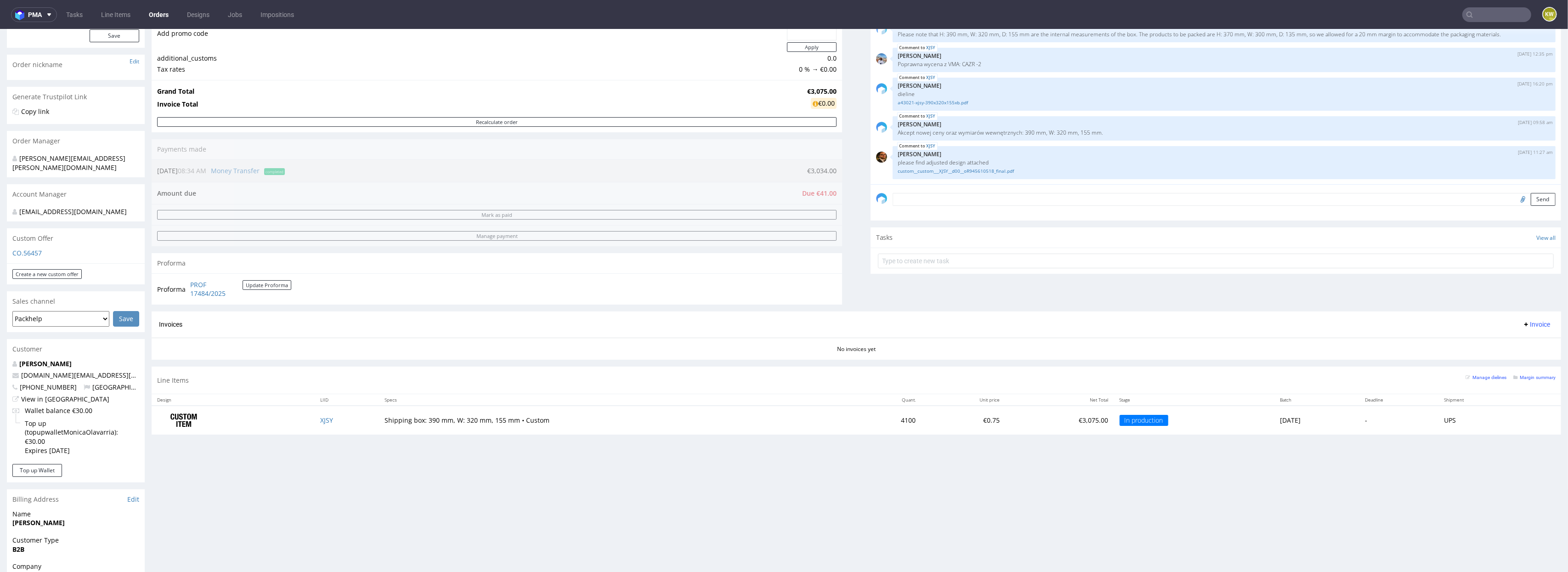
scroll to position [125, 0]
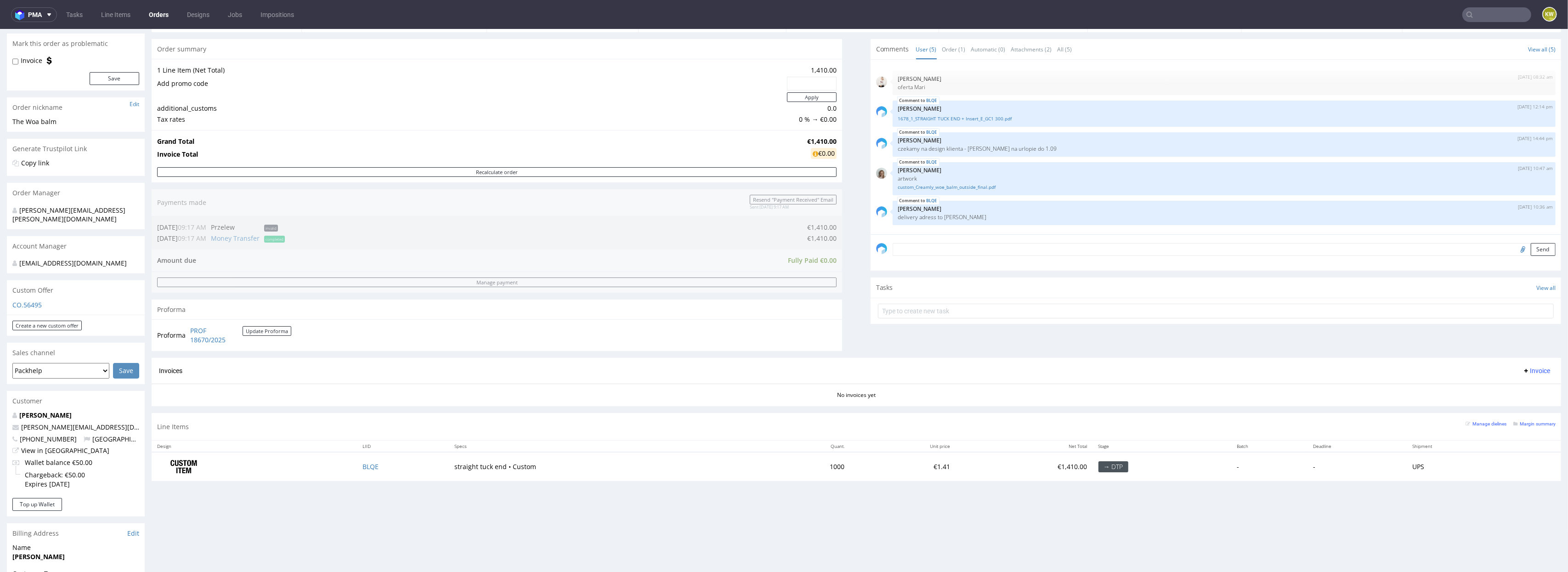
scroll to position [105, 0]
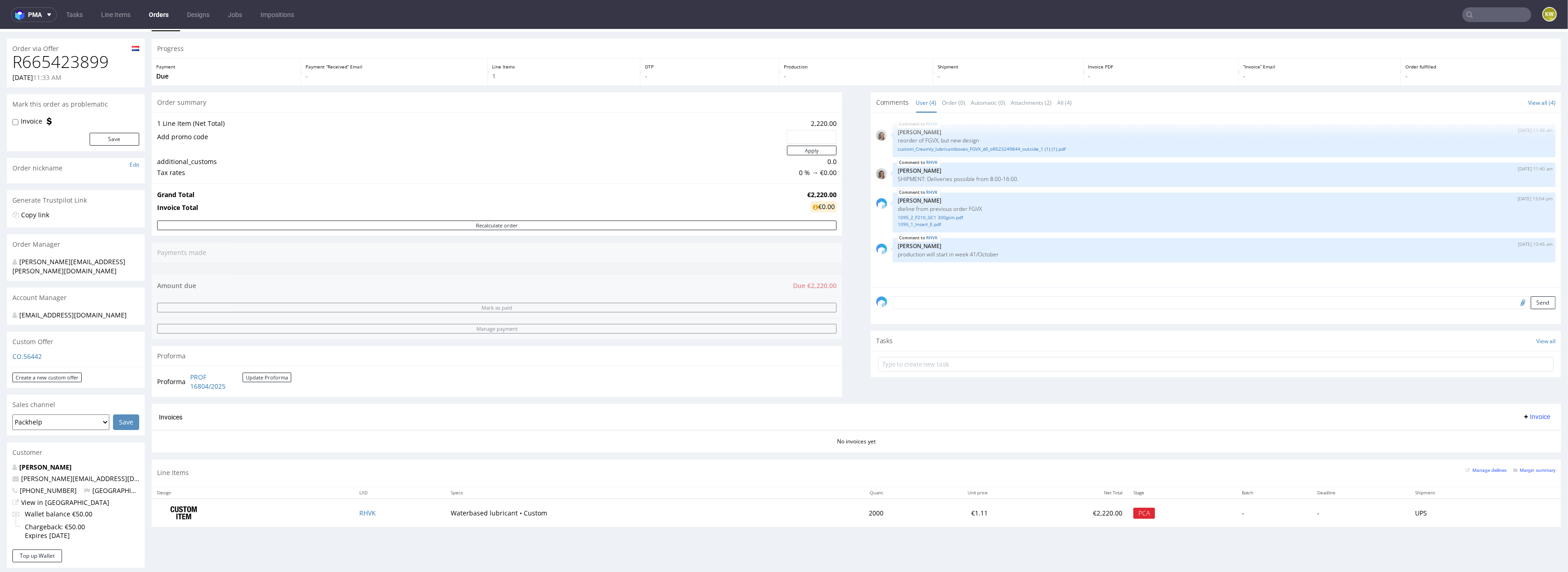
scroll to position [22, 0]
click at [355, 512] on td "RHVK" at bounding box center [399, 512] width 92 height 29
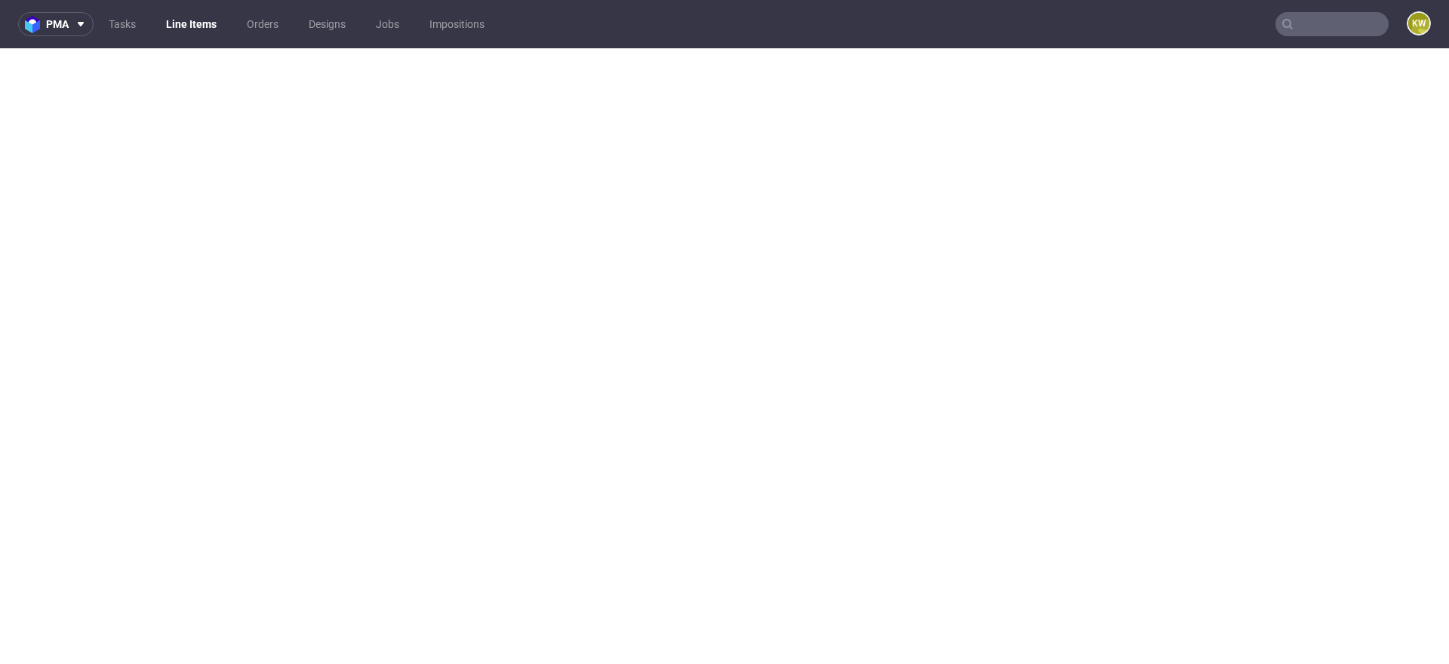
select select "in_progress"
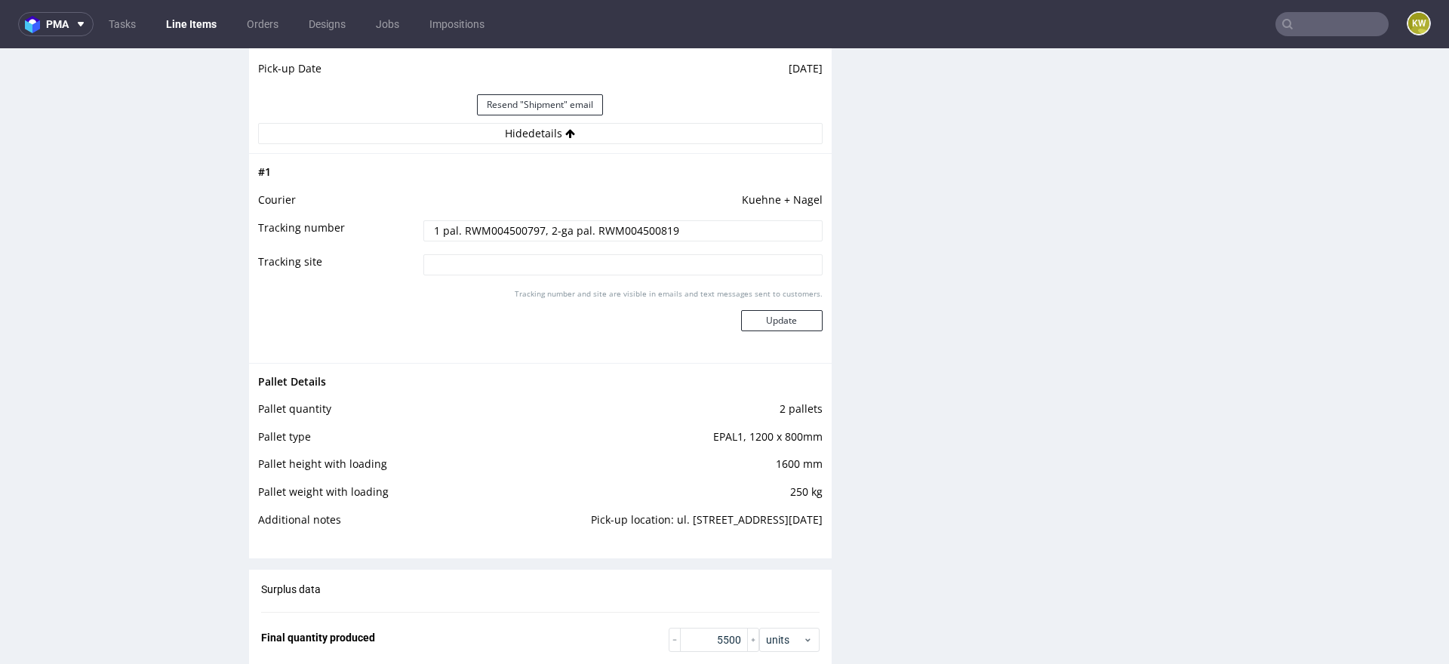
scroll to position [149, 0]
click at [180, 29] on link "Line Items" at bounding box center [191, 24] width 69 height 24
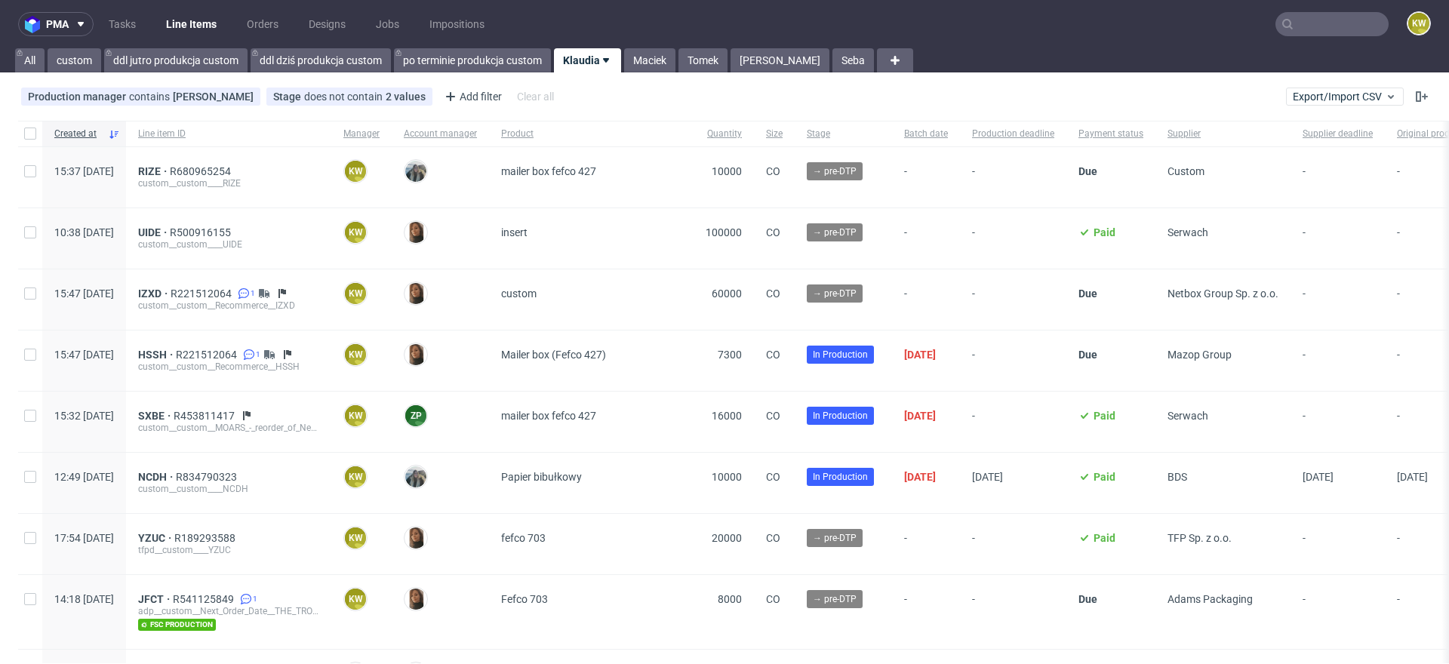
click at [1301, 39] on nav "pma Tasks Line Items Orders Designs Jobs Impositions KW" at bounding box center [724, 24] width 1449 height 48
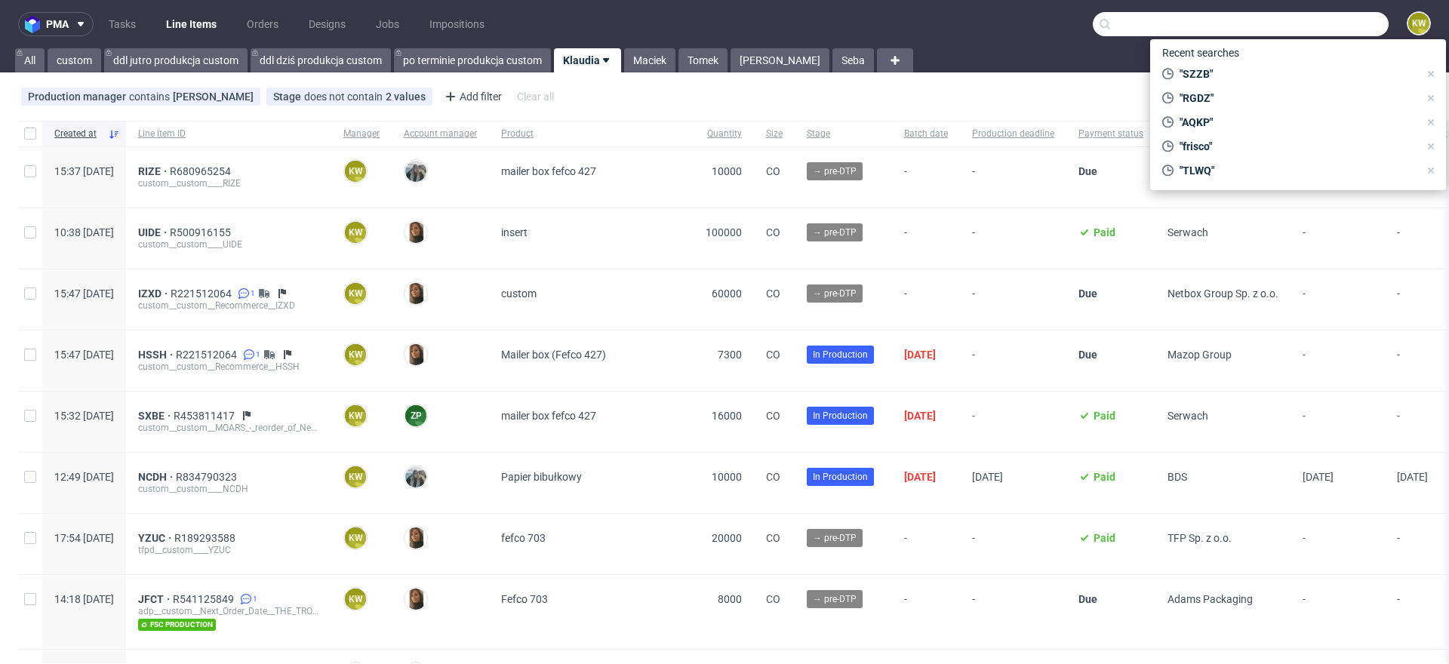
click at [1303, 20] on input "text" at bounding box center [1241, 24] width 296 height 24
paste input "EUMI"
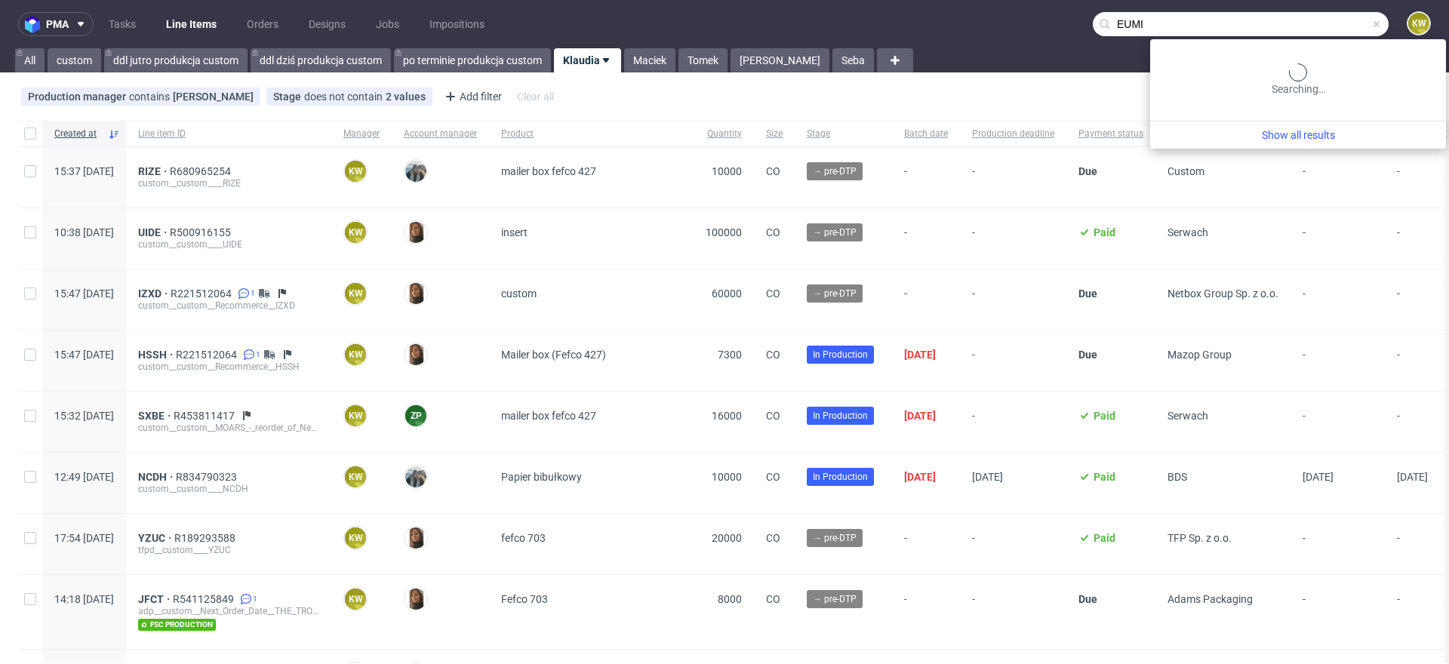
type input "EUMI"
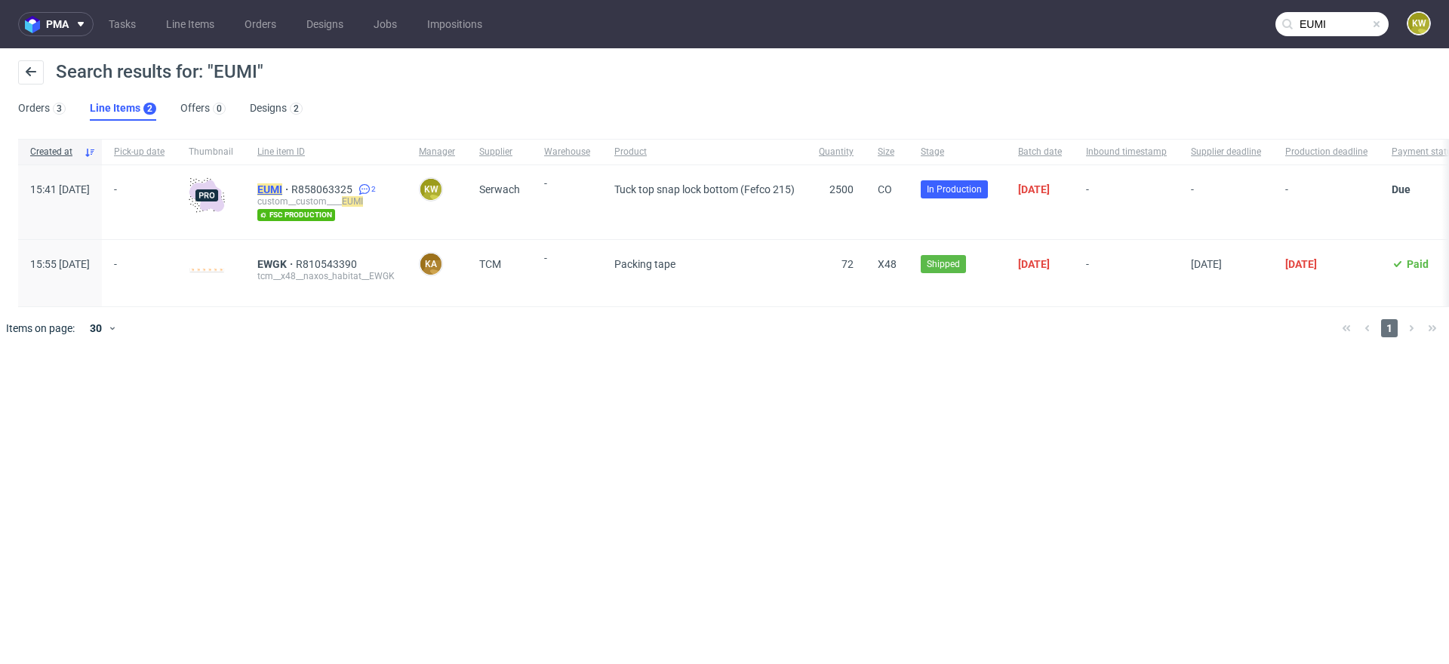
click at [282, 192] on mark "EUMI" at bounding box center [269, 189] width 25 height 12
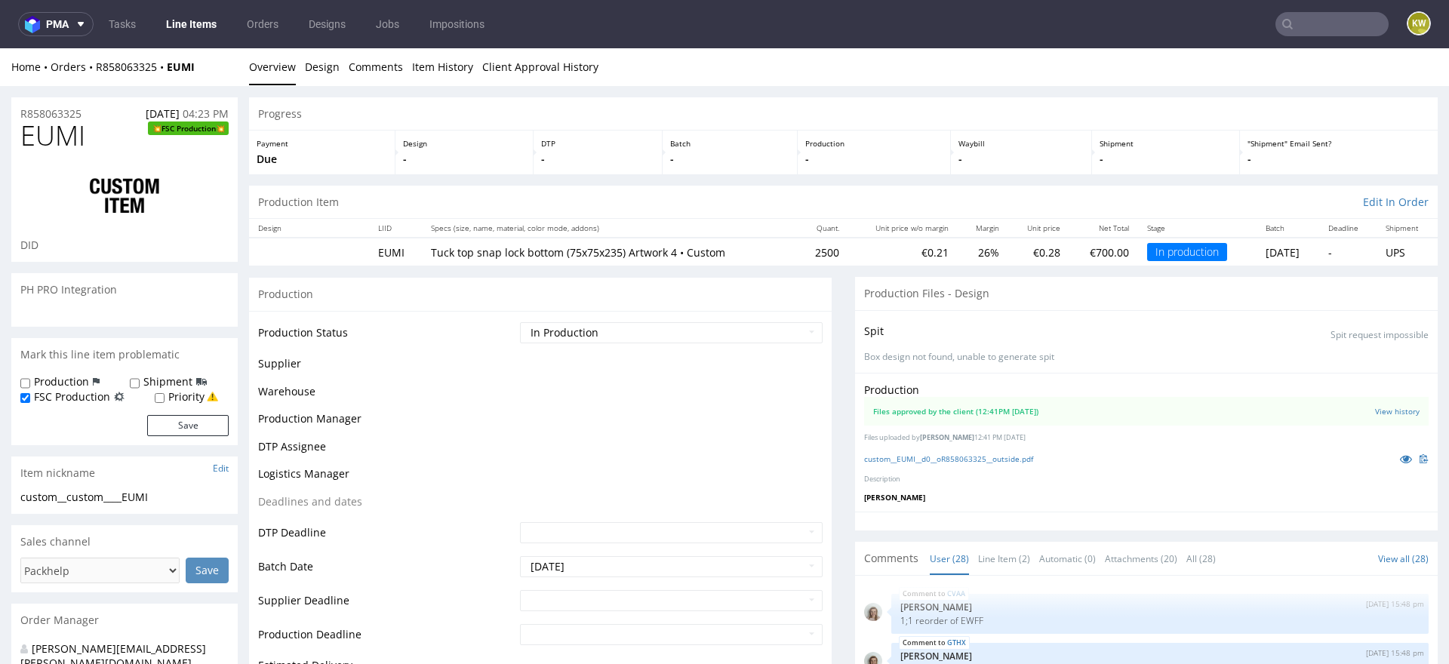
scroll to position [1392, 0]
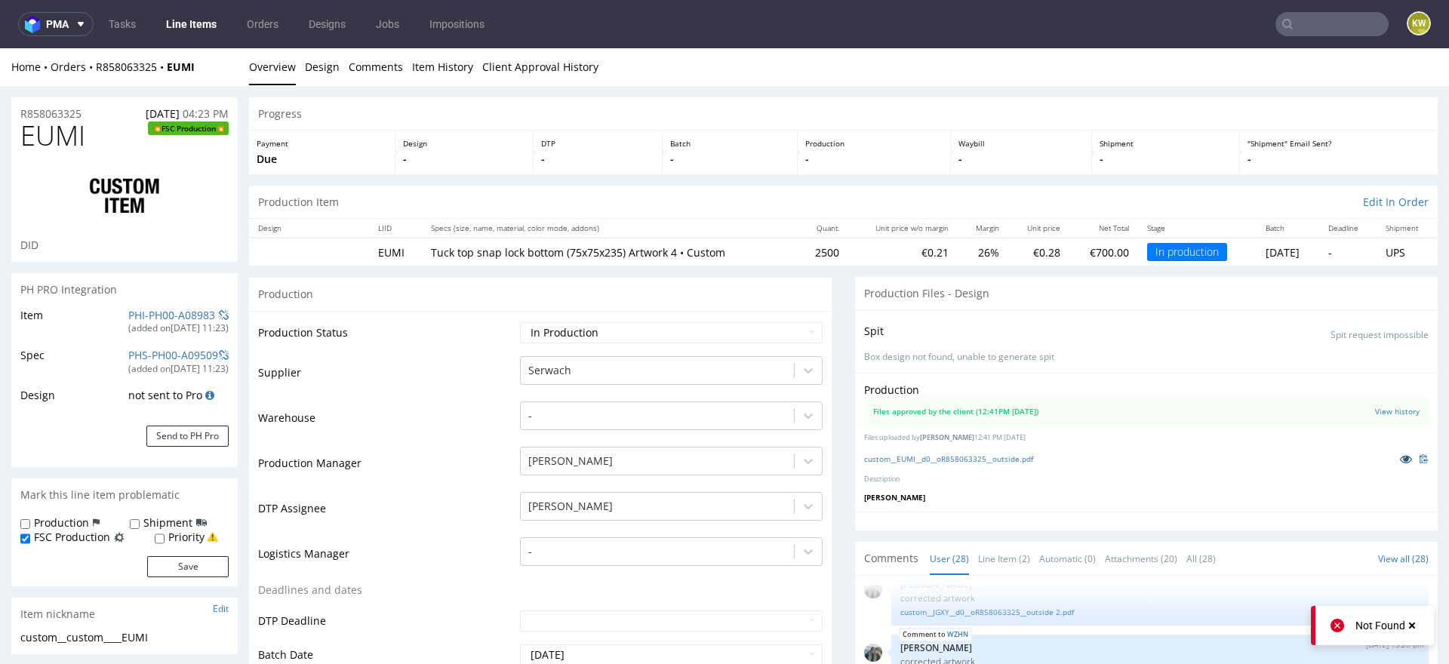
click at [1400, 455] on icon at bounding box center [1406, 459] width 12 height 11
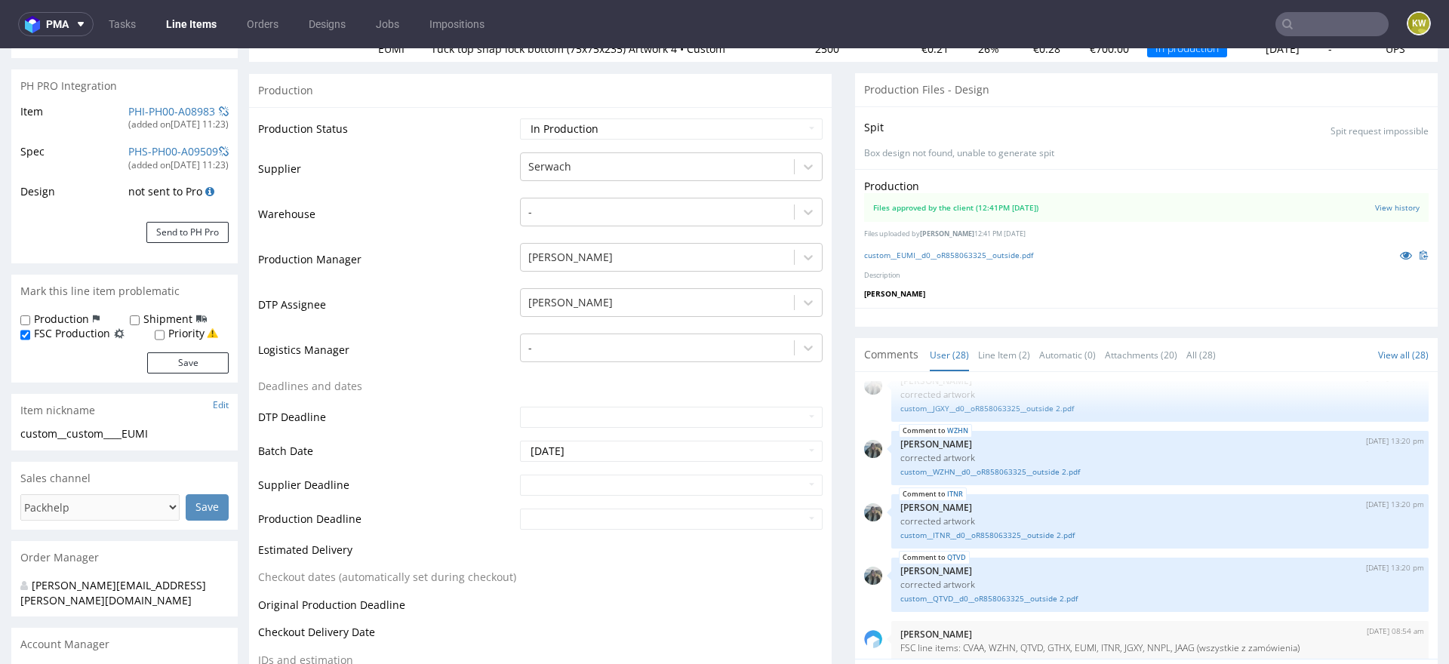
scroll to position [0, 0]
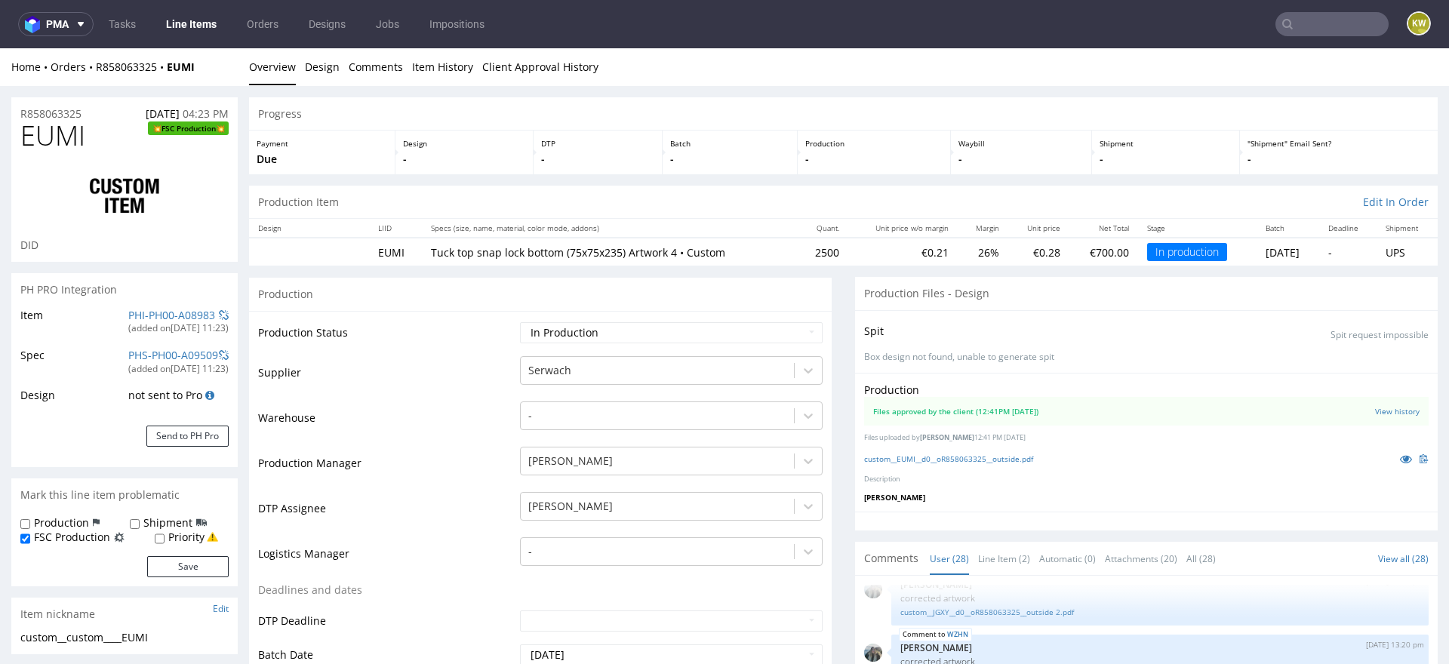
click at [201, 26] on link "Line Items" at bounding box center [191, 24] width 69 height 24
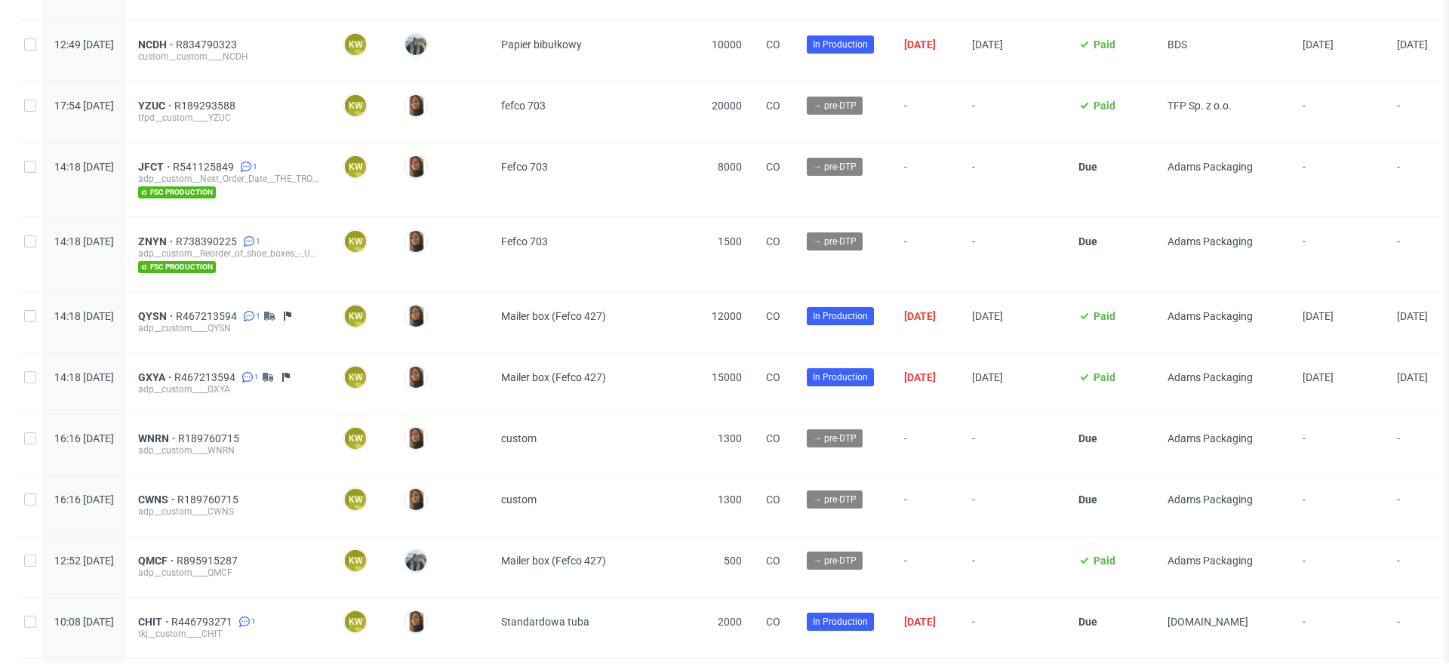
scroll to position [426, 0]
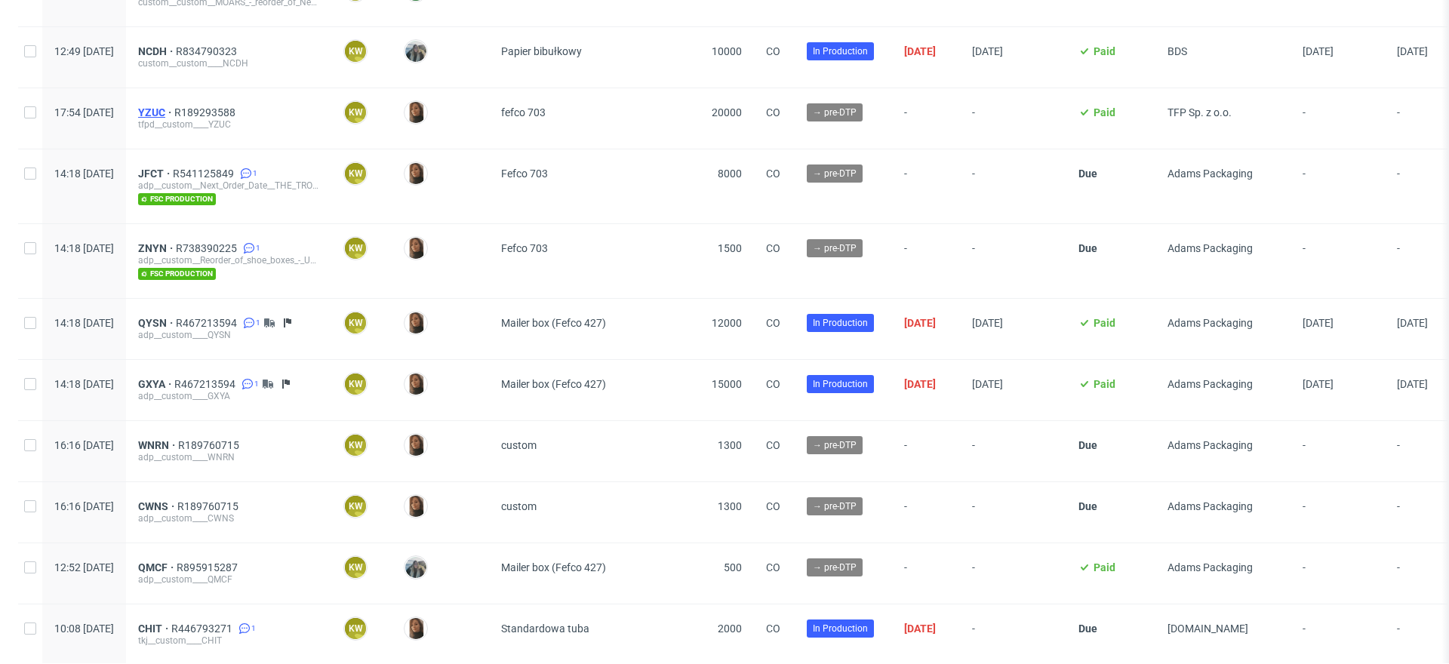
click at [174, 110] on span "YZUC" at bounding box center [156, 112] width 36 height 12
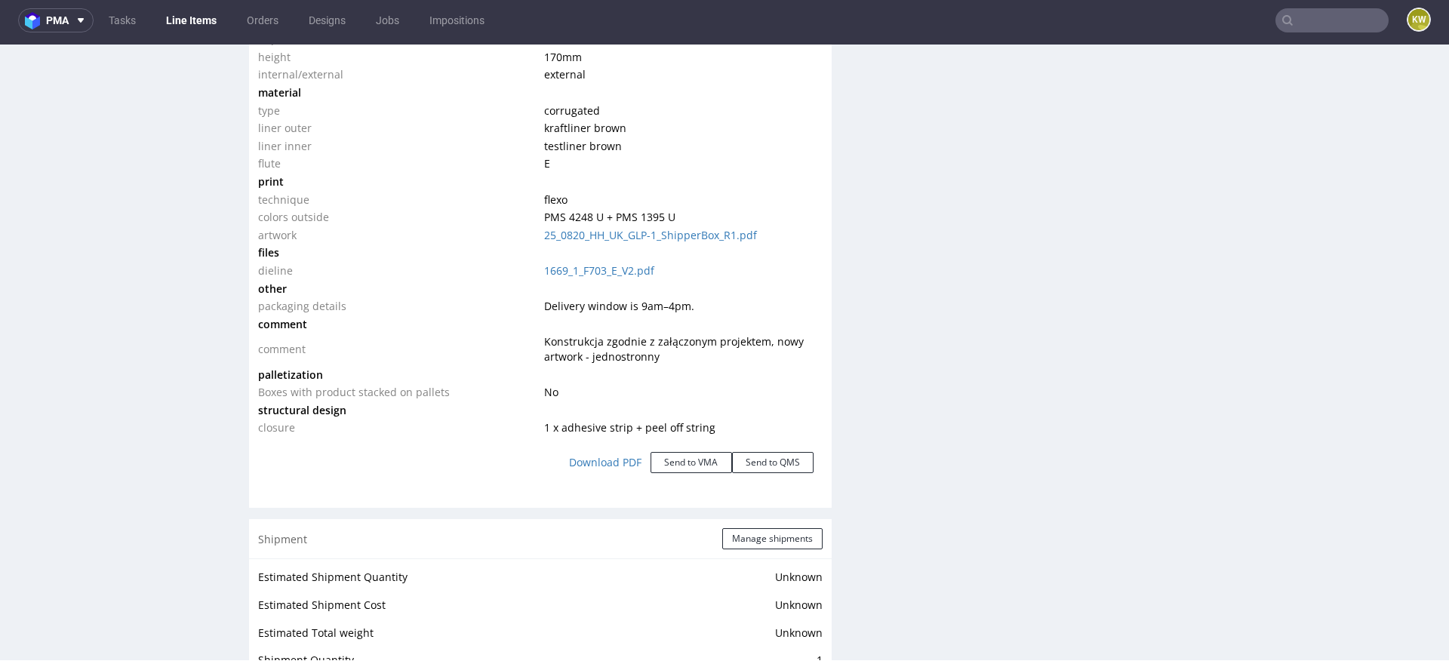
scroll to position [1559, 0]
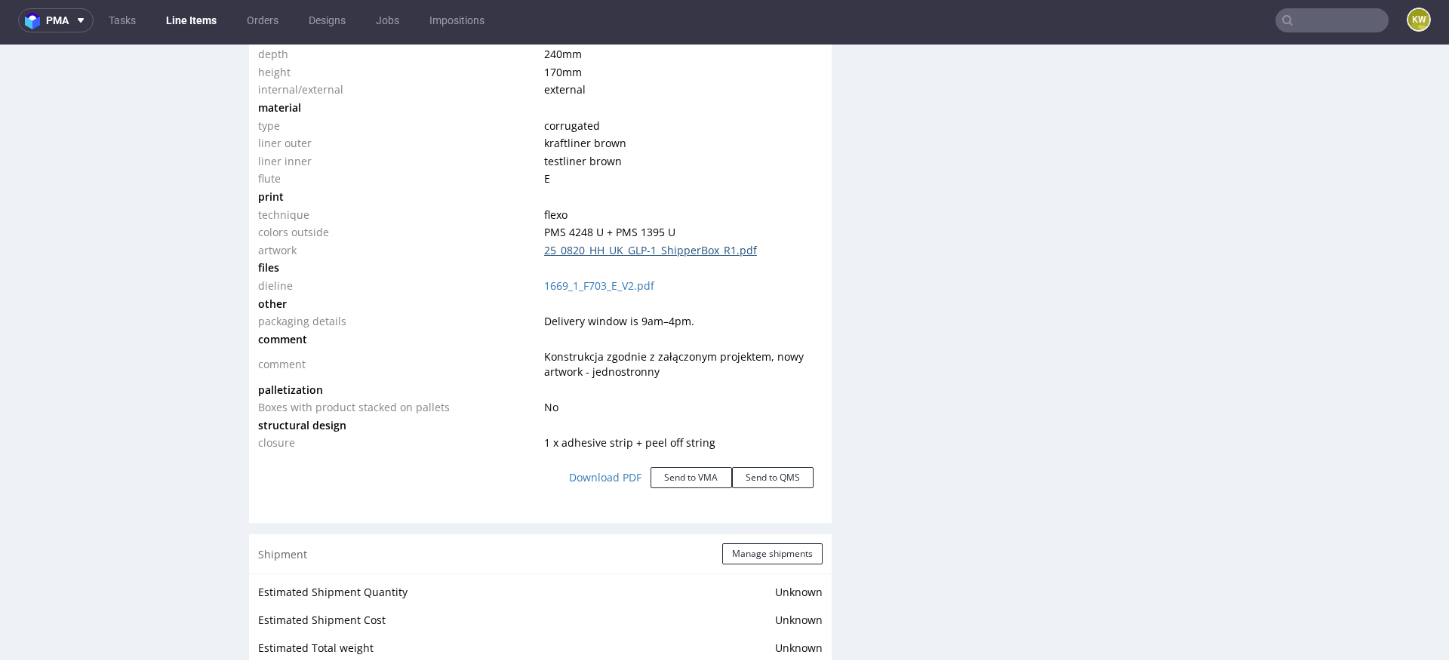
click at [630, 245] on link "25_0820_HH_UK_GLP-1_ShipperBox_R1.pdf" at bounding box center [650, 250] width 213 height 14
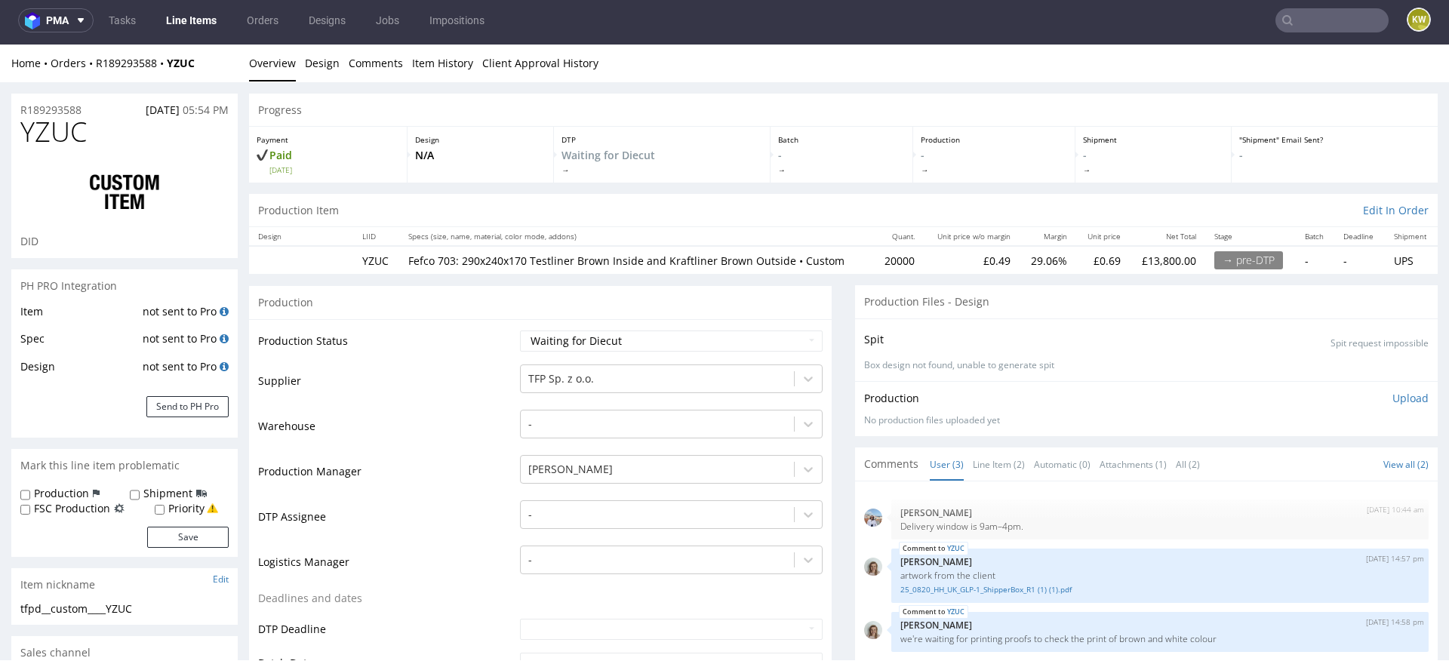
scroll to position [0, 0]
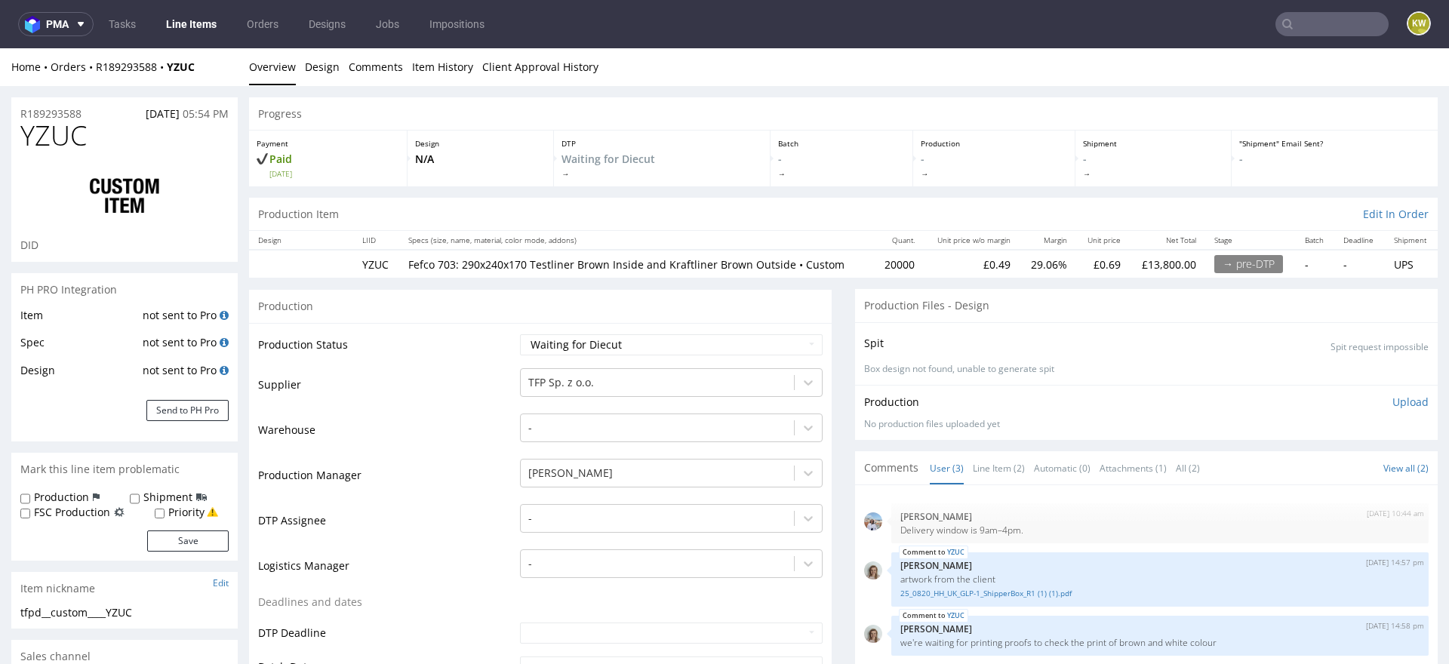
click at [182, 14] on link "Line Items" at bounding box center [191, 24] width 69 height 24
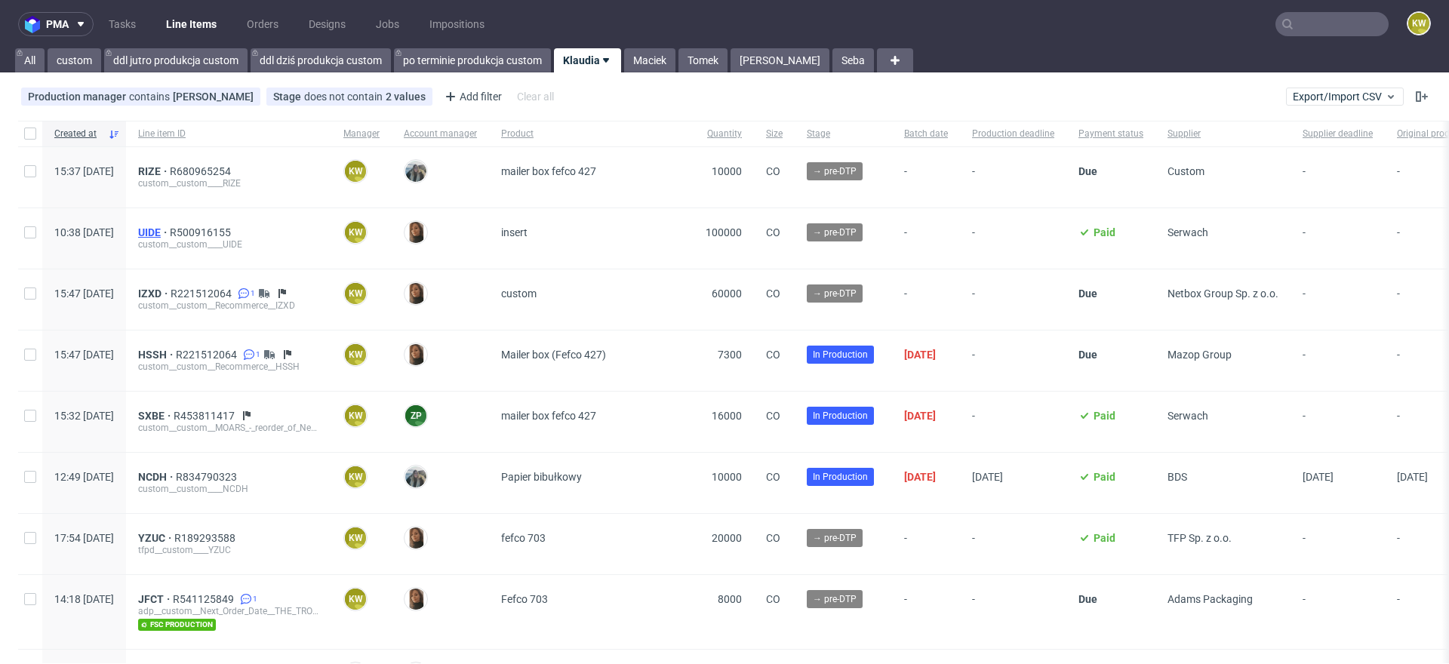
click at [170, 234] on span "UIDE" at bounding box center [154, 232] width 32 height 12
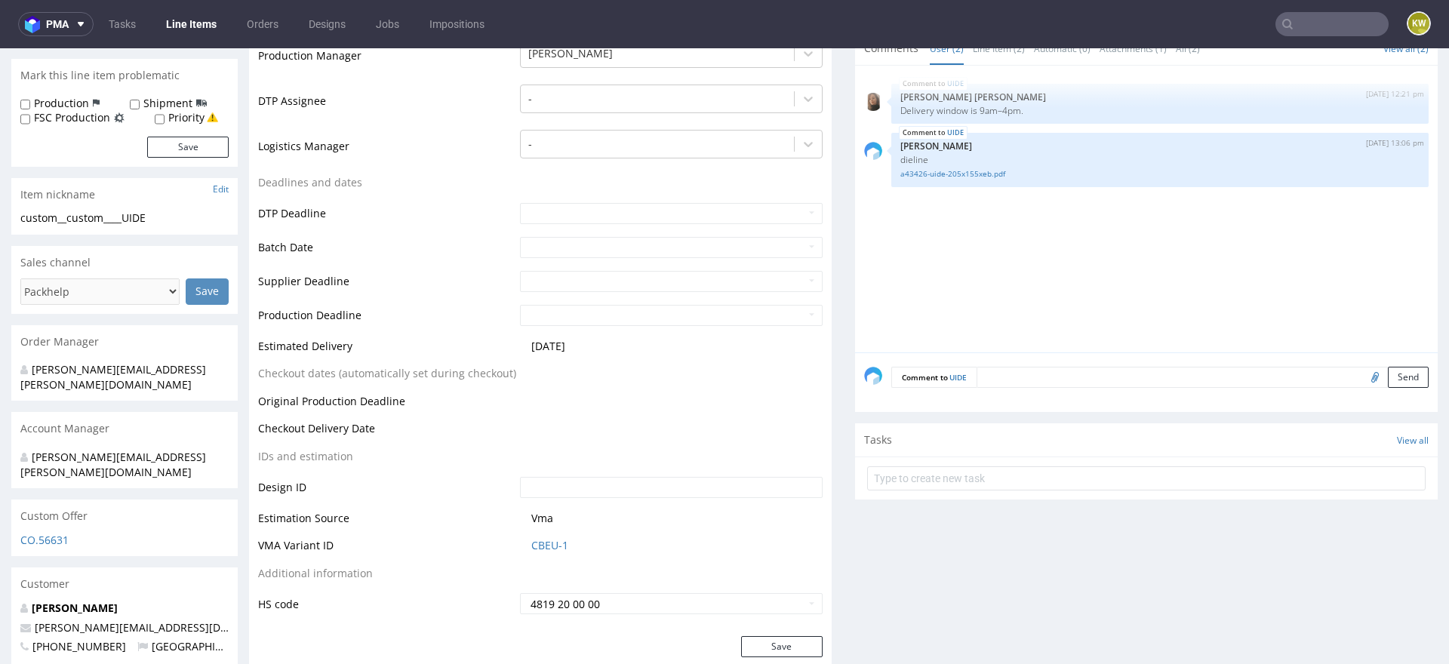
scroll to position [456, 0]
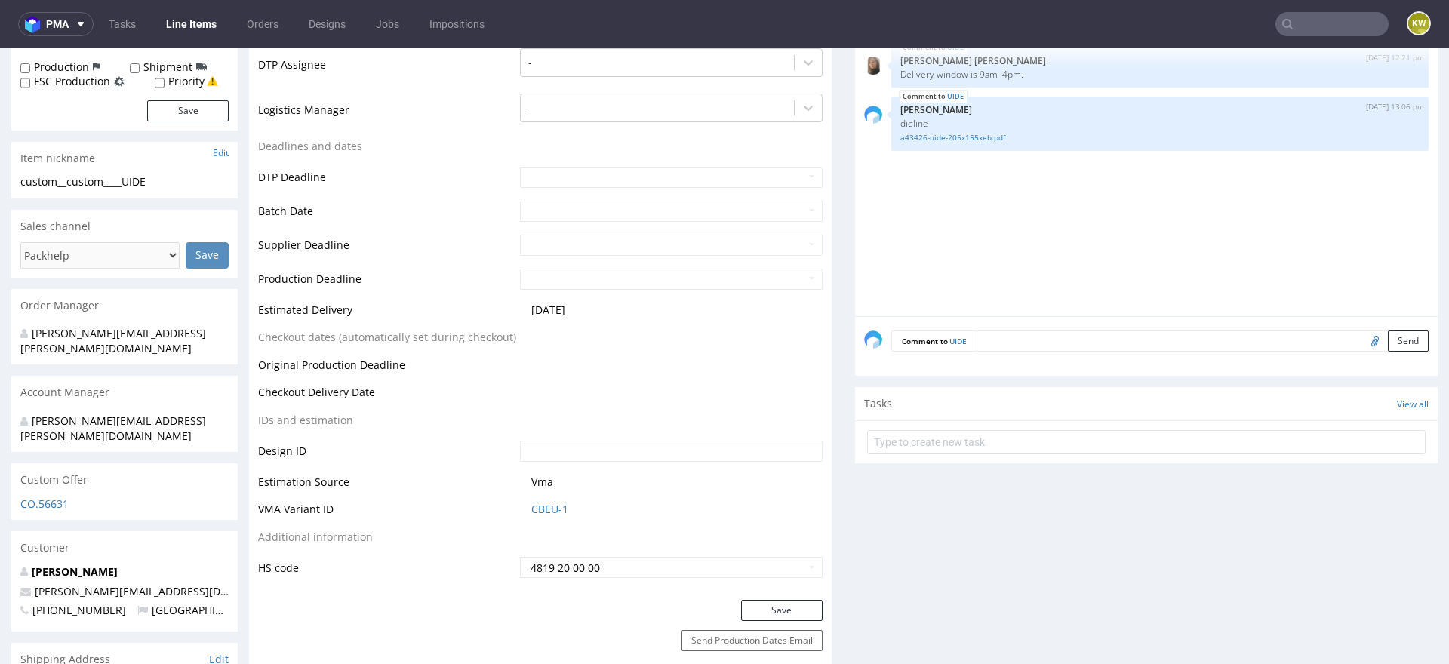
click at [549, 516] on td "CBEU-1" at bounding box center [669, 514] width 306 height 28
click at [531, 509] on link "CBEU-1" at bounding box center [549, 509] width 37 height 15
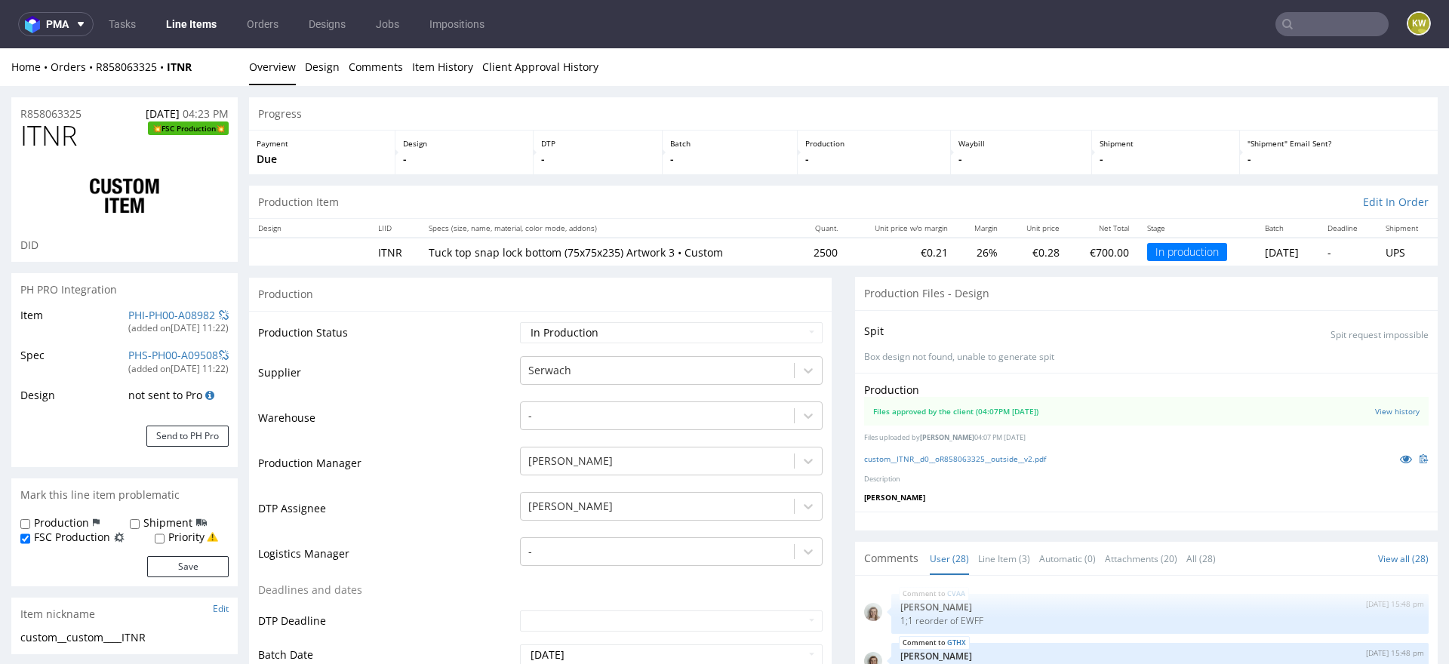
scroll to position [1392, 0]
click at [1400, 460] on icon at bounding box center [1406, 459] width 12 height 11
click at [1400, 457] on icon at bounding box center [1406, 459] width 12 height 11
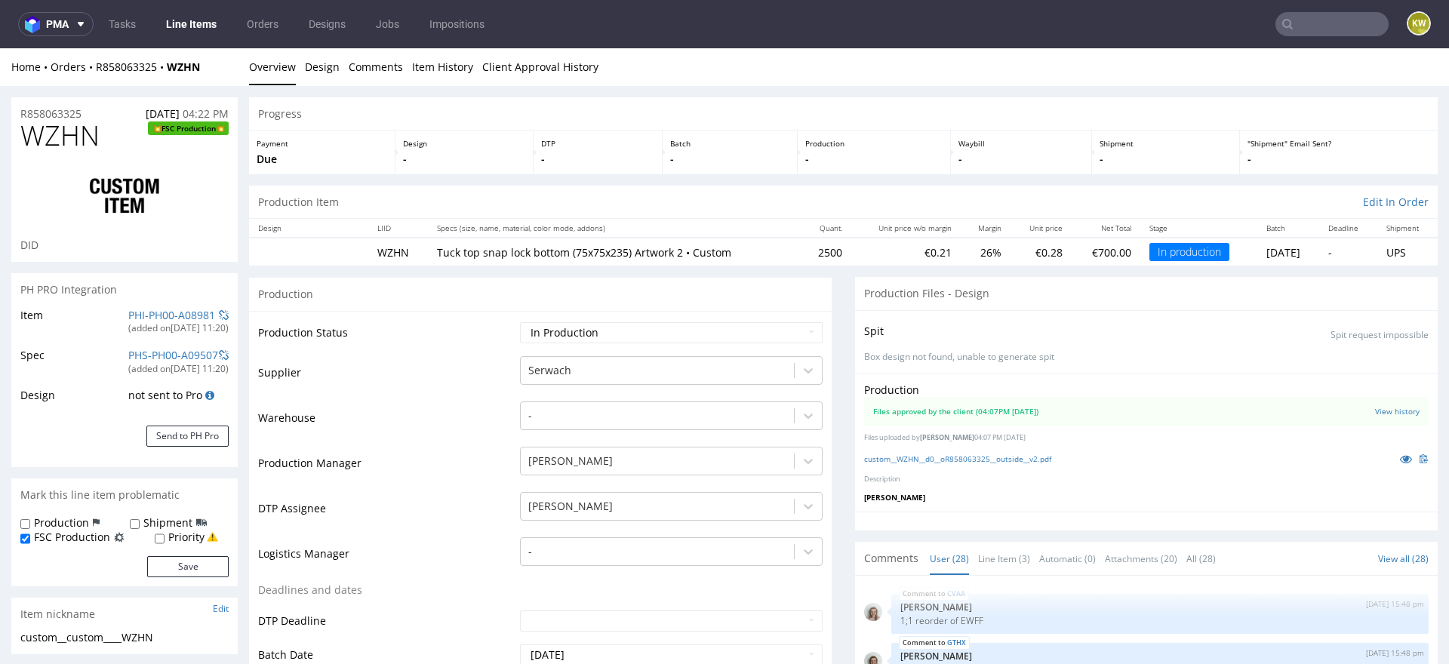
scroll to position [1392, 0]
click at [1400, 459] on icon at bounding box center [1406, 459] width 12 height 11
click at [135, 314] on link "PHI-PH00-A08981" at bounding box center [171, 315] width 87 height 14
click at [128, 313] on link "PHI-PH00-A08981" at bounding box center [171, 315] width 87 height 14
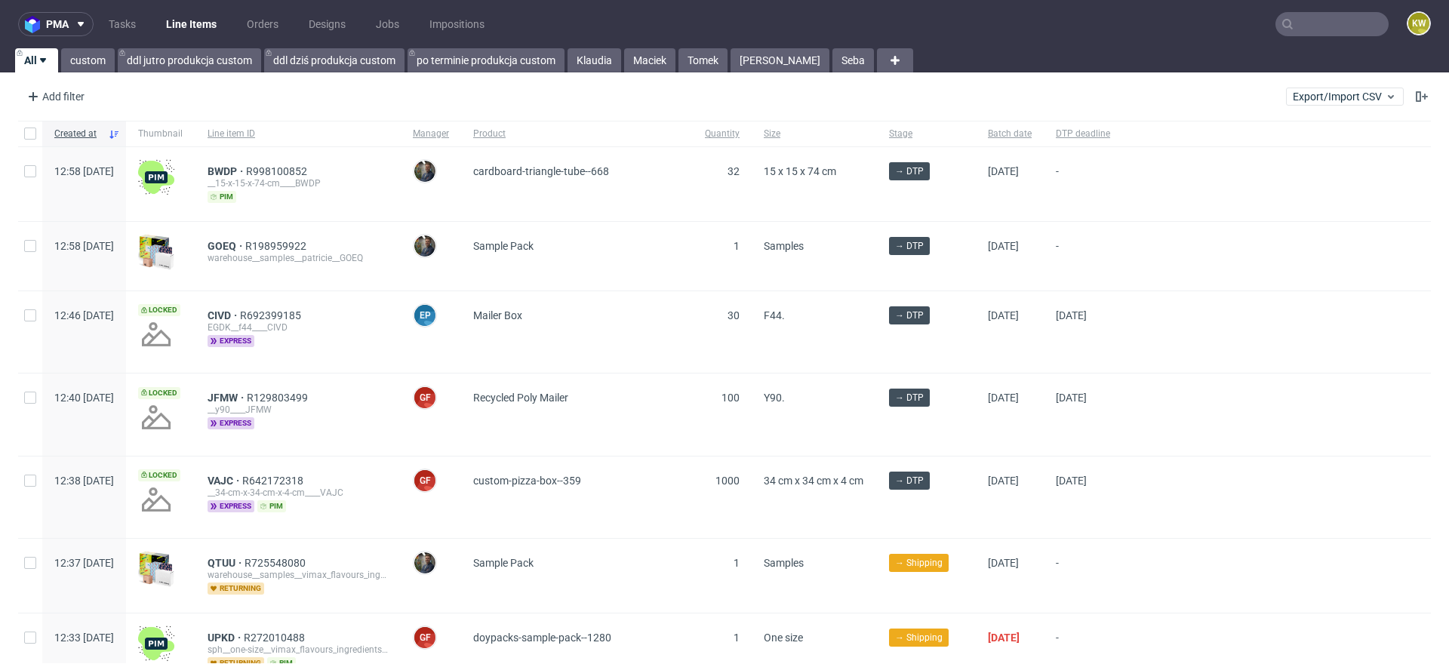
click at [1328, 35] on input "text" at bounding box center [1332, 24] width 113 height 24
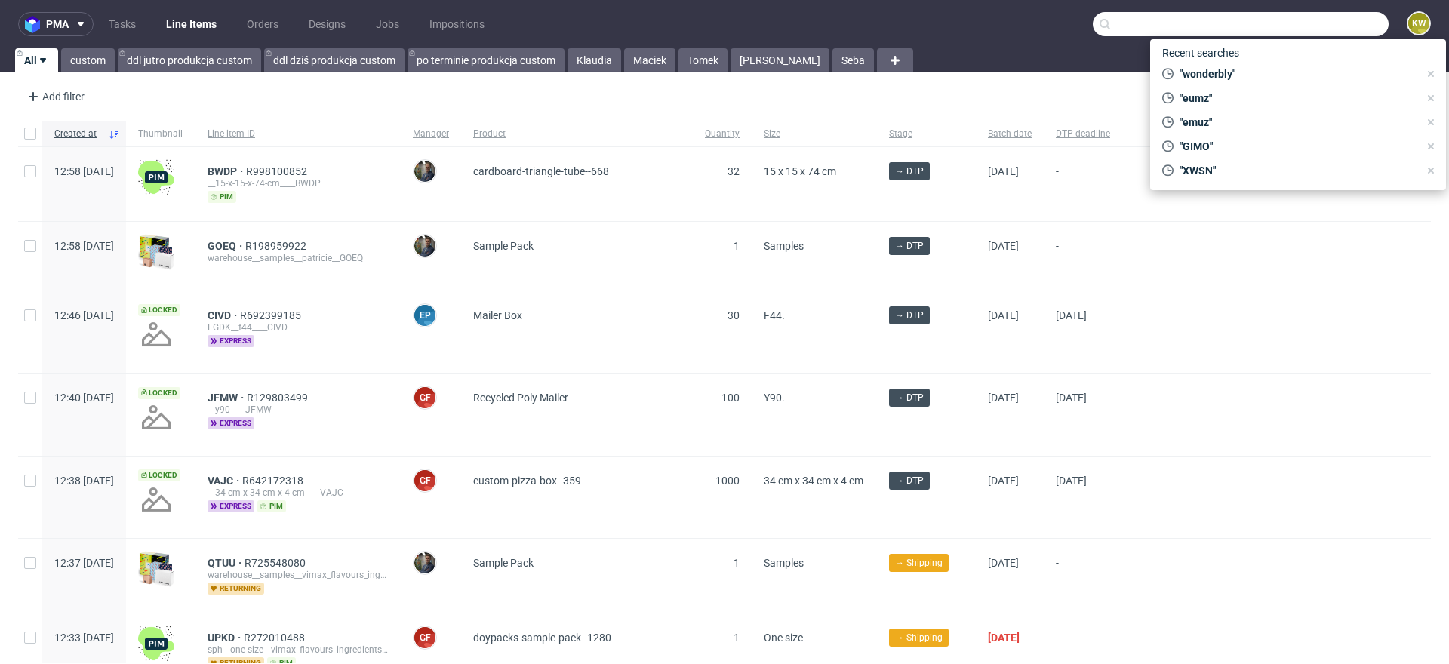
paste input "SXBE"
type input "SXBE"
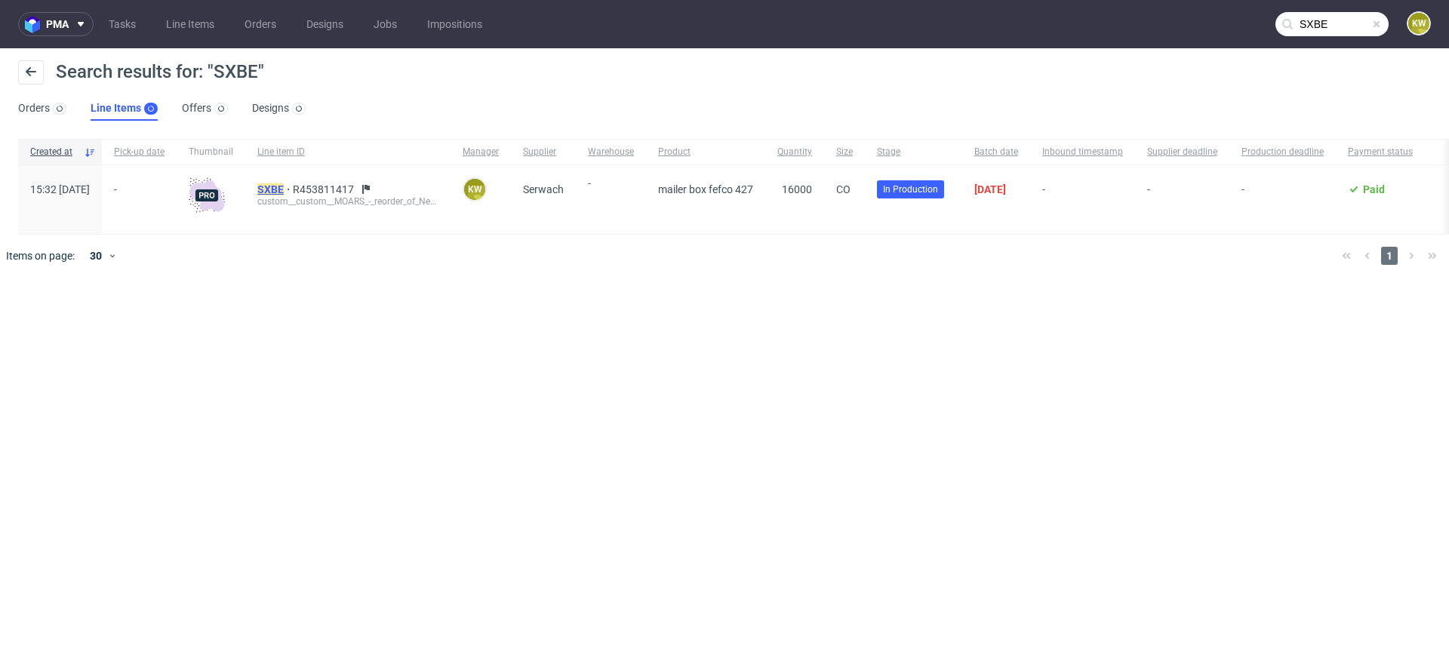
click at [284, 188] on mark "SXBE" at bounding box center [270, 189] width 26 height 12
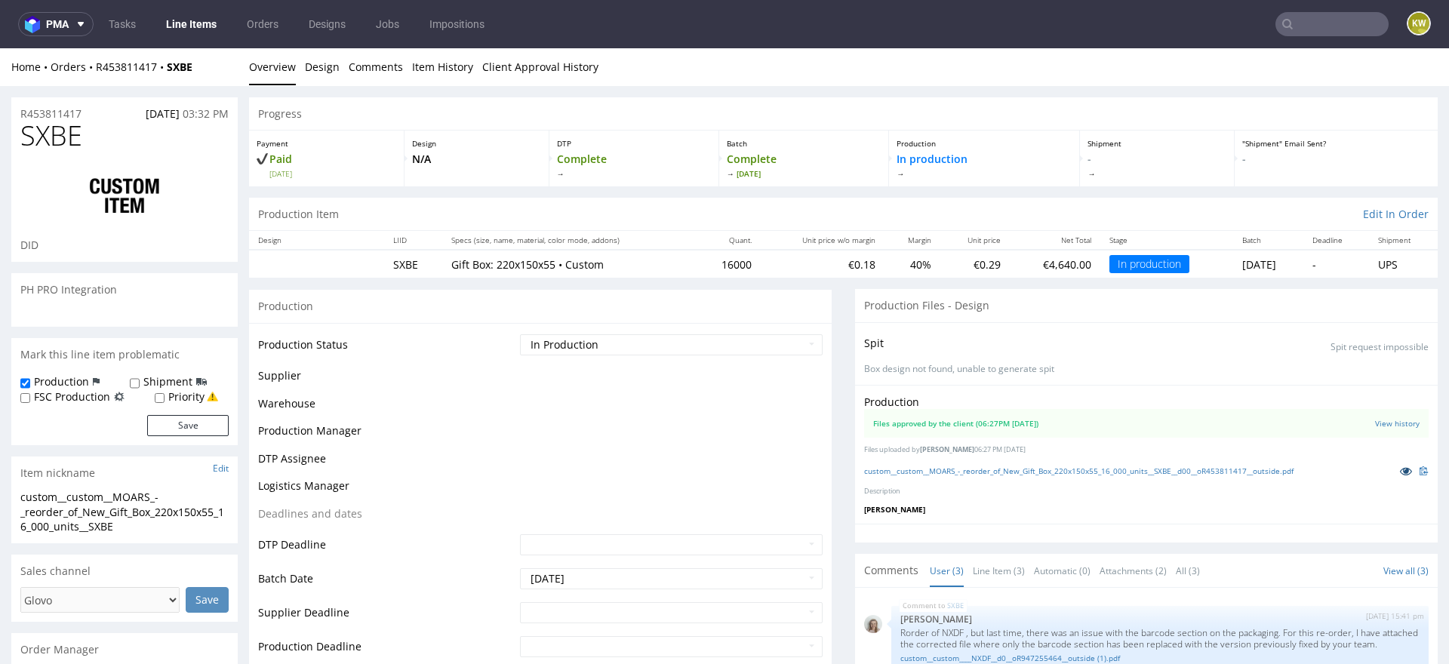
click at [1396, 474] on link at bounding box center [1406, 471] width 27 height 17
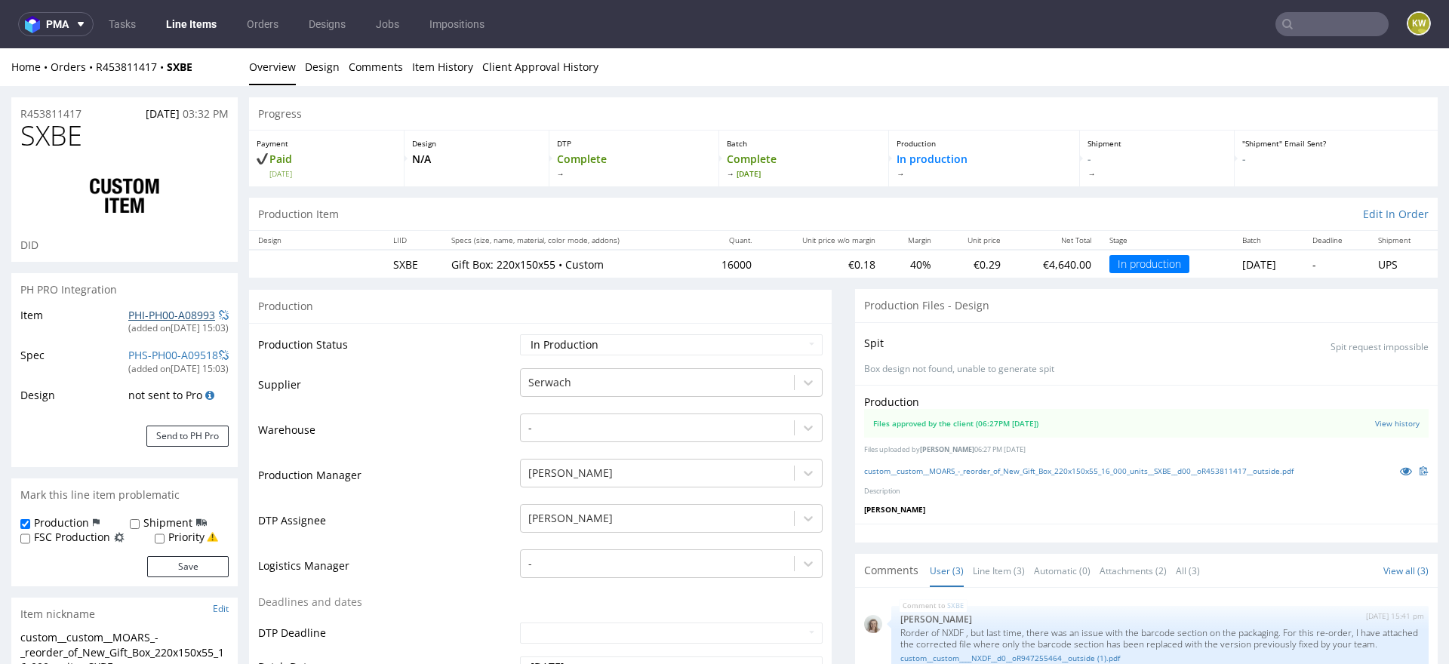
click at [174, 308] on link "PHI-PH00-A08993" at bounding box center [171, 315] width 87 height 14
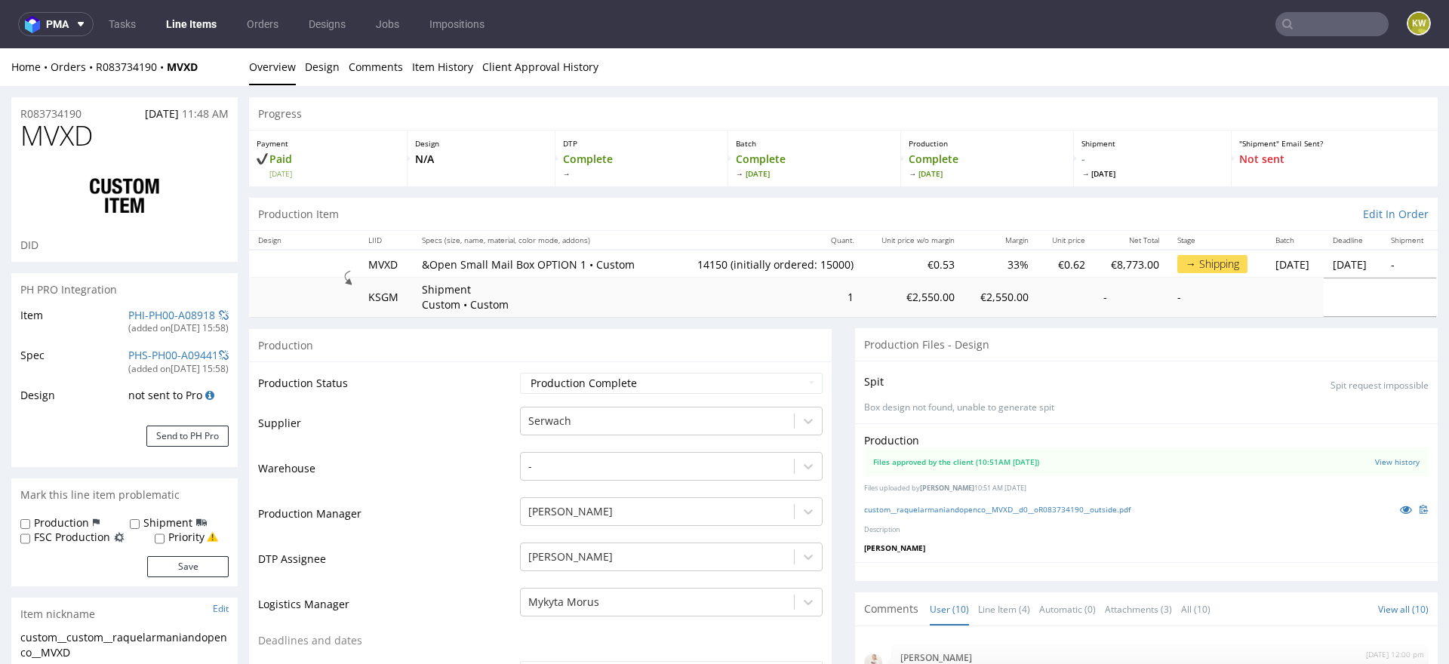
scroll to position [322, 0]
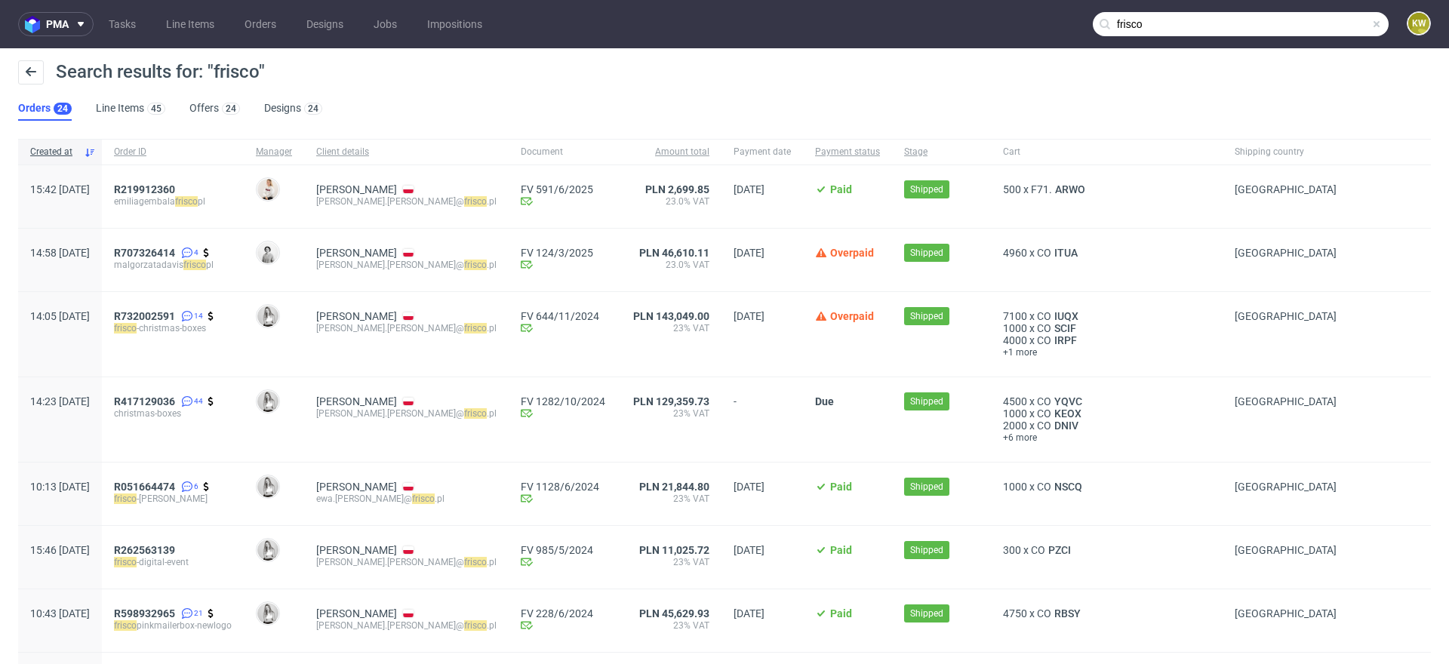
click at [1052, 2] on nav "pma Tasks Line Items Orders Designs Jobs Impositions frisco KW" at bounding box center [724, 24] width 1449 height 48
type input "jrdb"
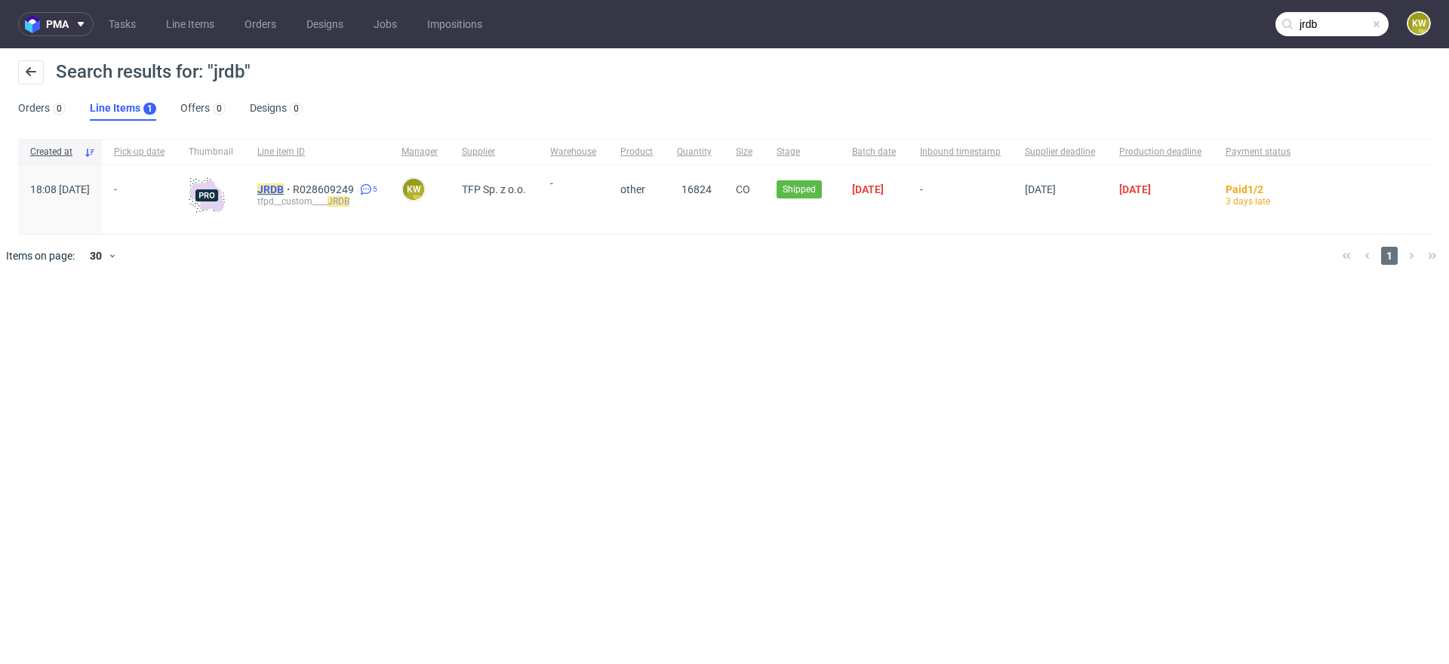
click at [284, 192] on mark "JRDB" at bounding box center [270, 189] width 26 height 12
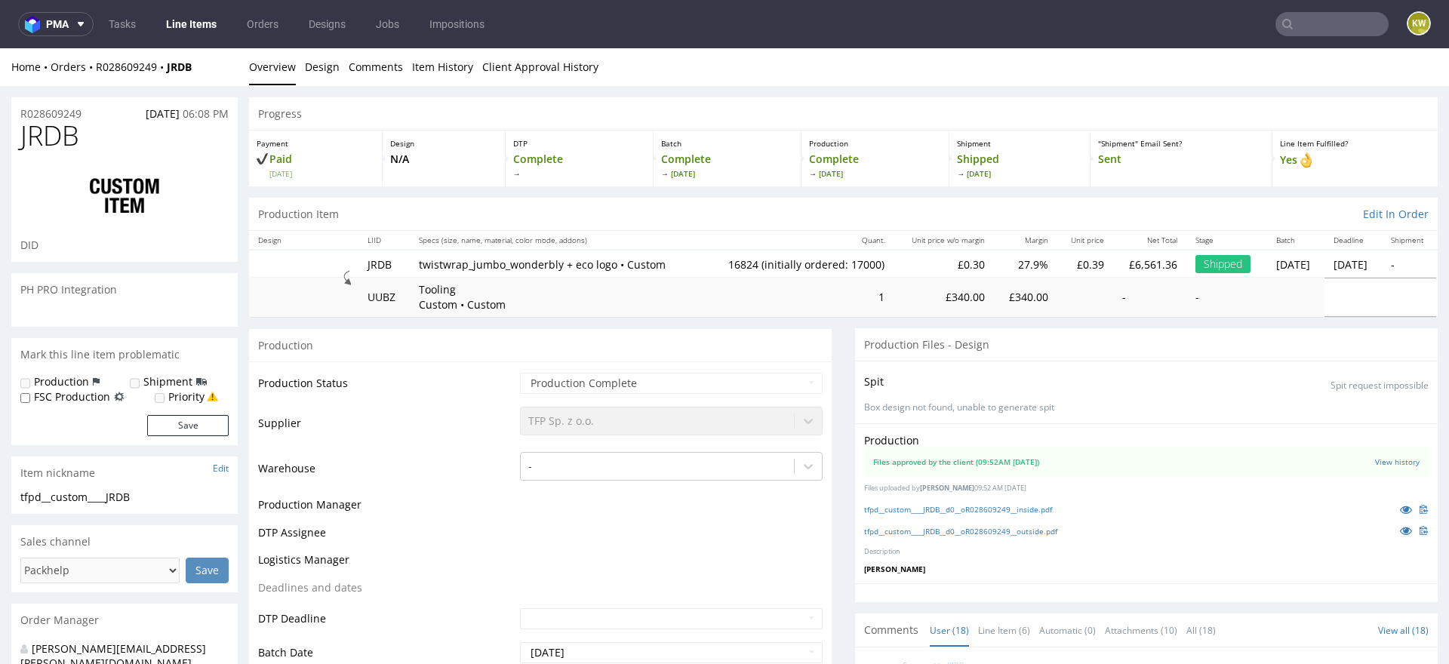
scroll to position [1091, 0]
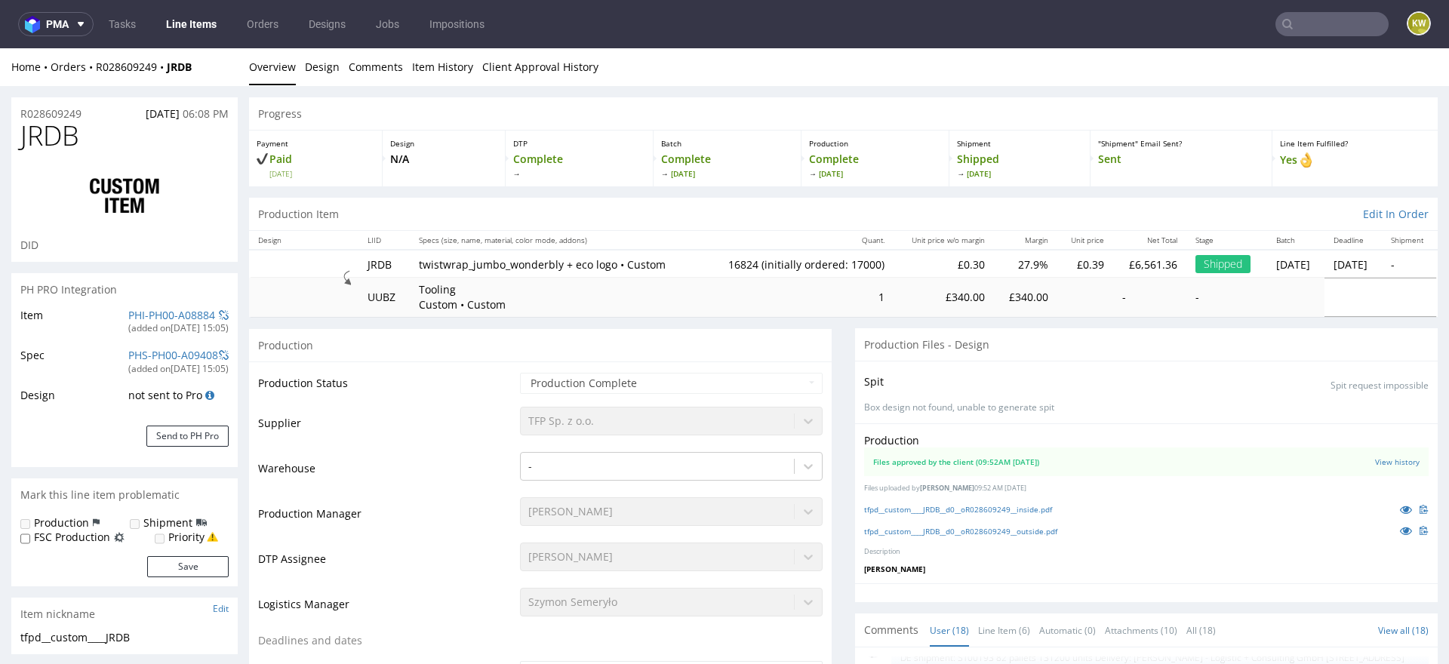
click at [57, 140] on span "JRDB" at bounding box center [49, 136] width 59 height 30
copy span "JRDB"
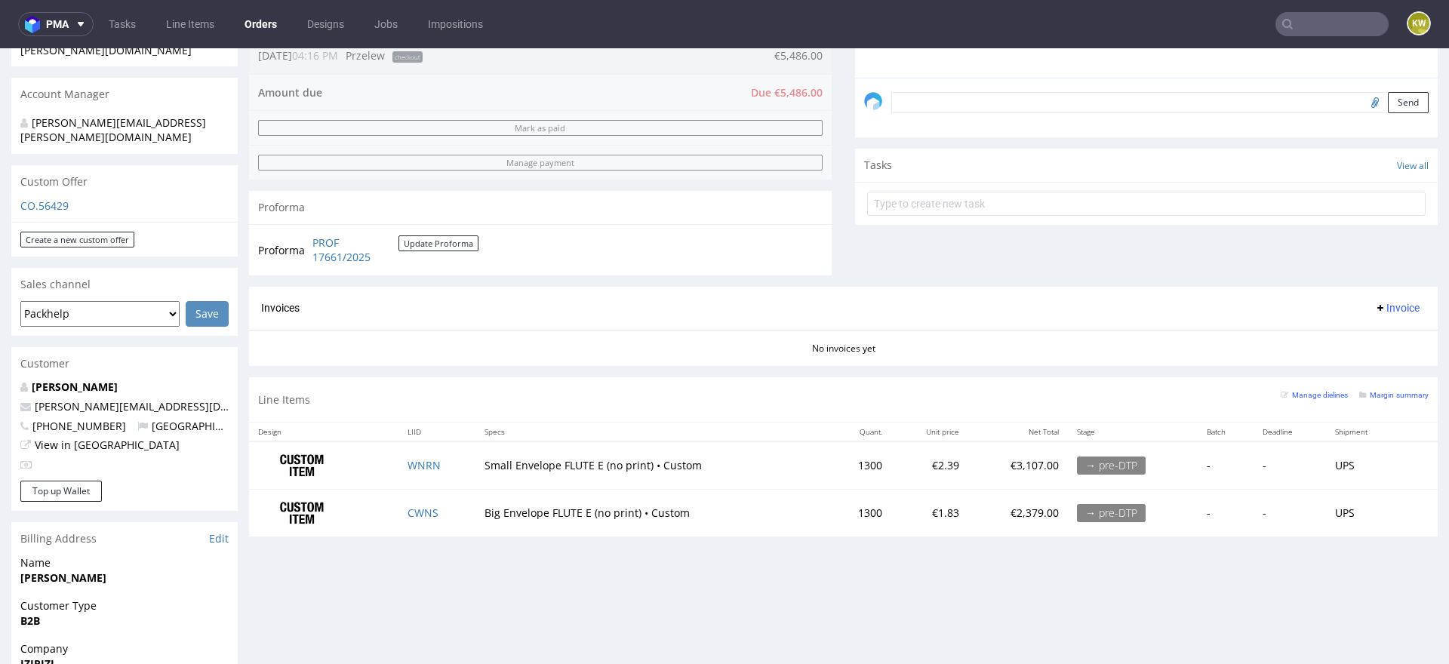
scroll to position [457, 0]
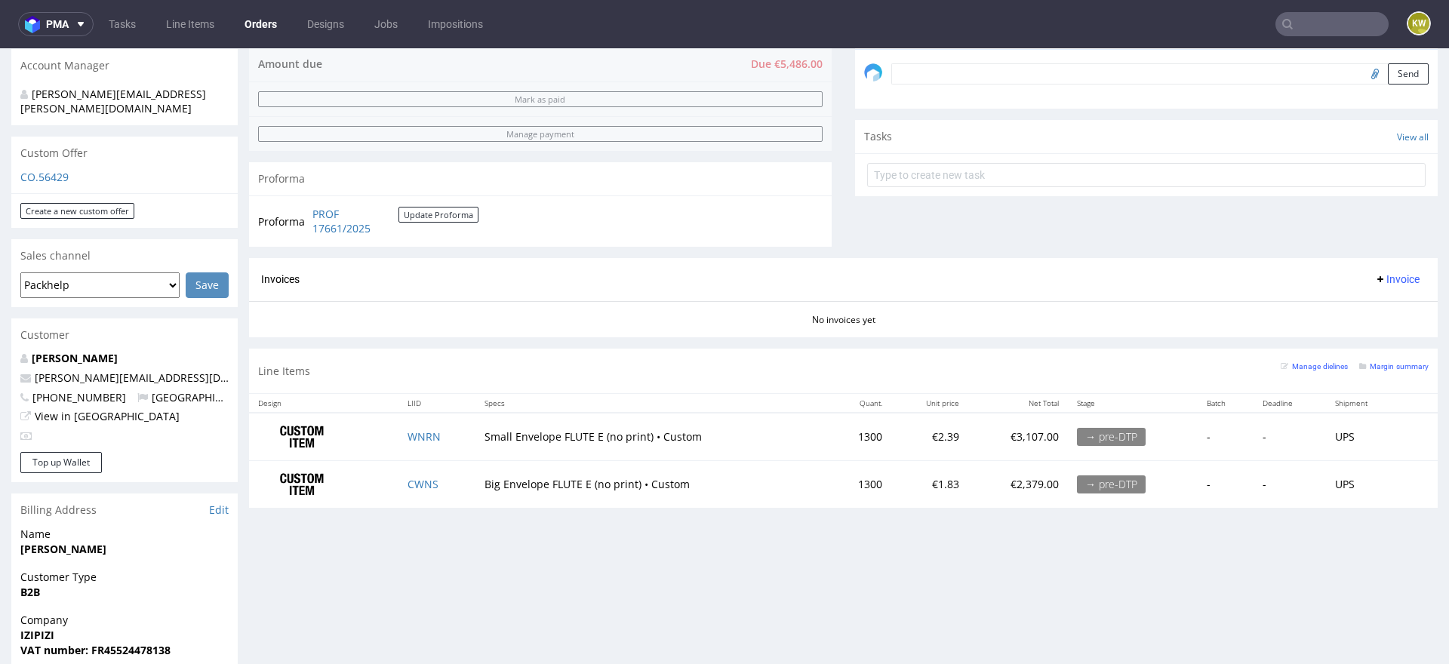
click at [184, 36] on nav "pma Tasks Line Items Orders Designs Jobs Impositions KW" at bounding box center [724, 24] width 1449 height 48
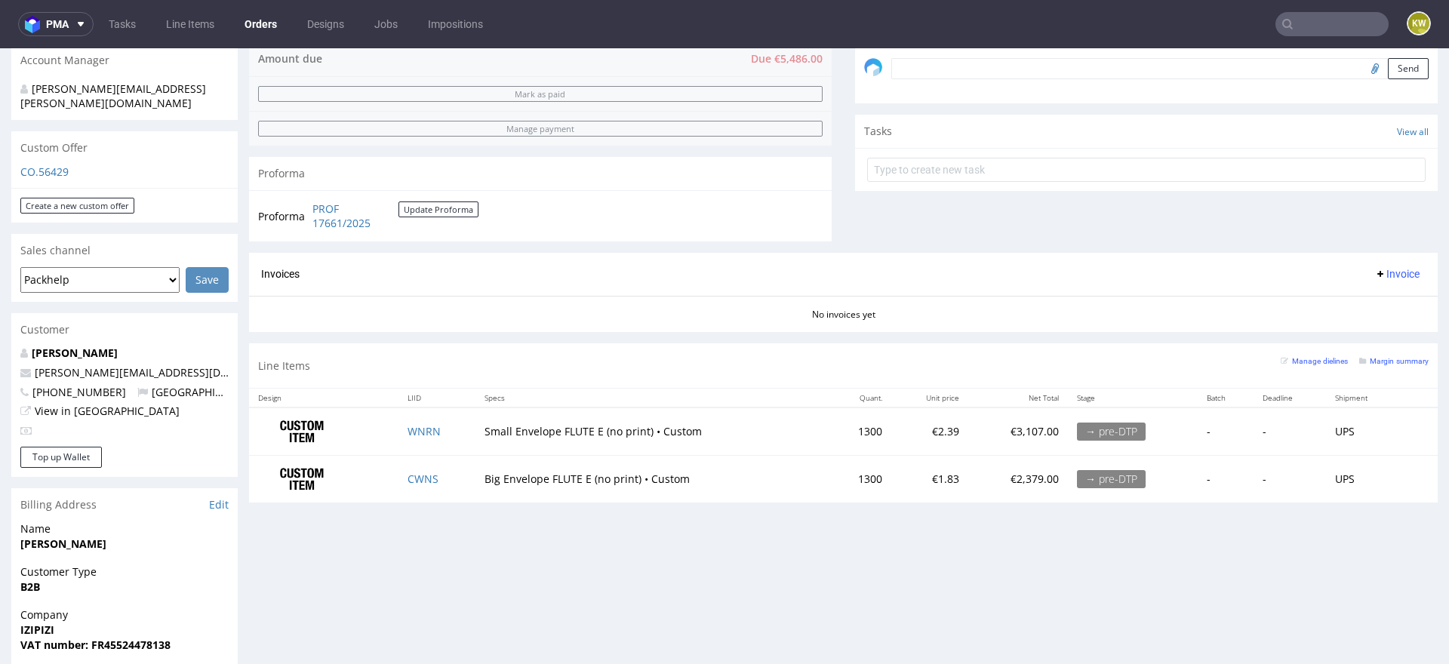
scroll to position [501, 0]
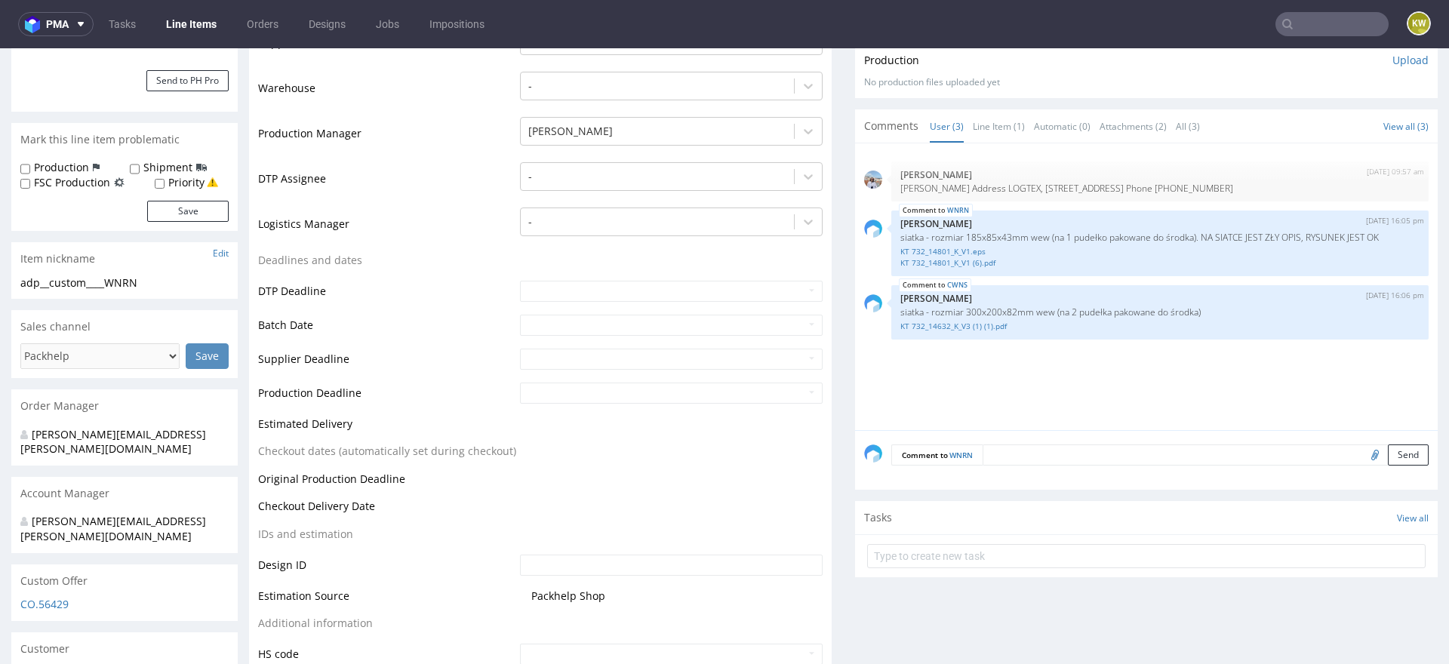
scroll to position [306, 0]
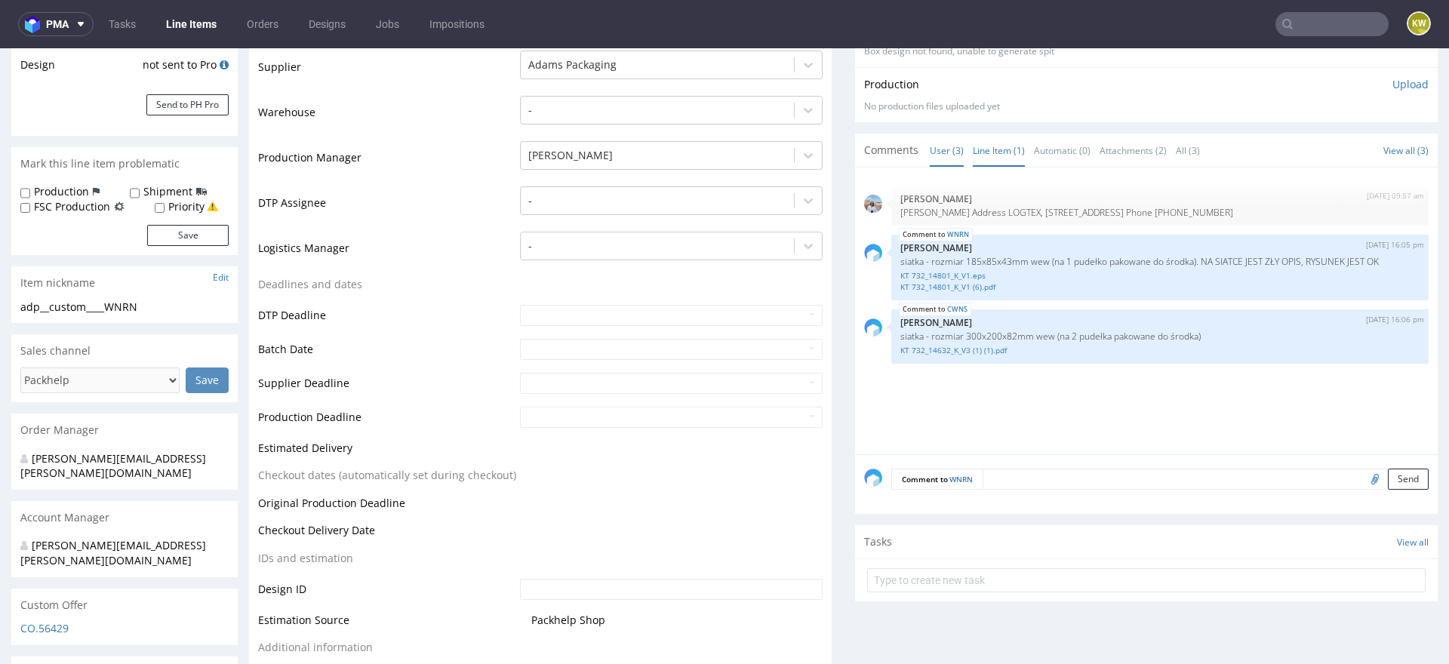
click at [980, 148] on link "Line Item (1)" at bounding box center [999, 150] width 52 height 32
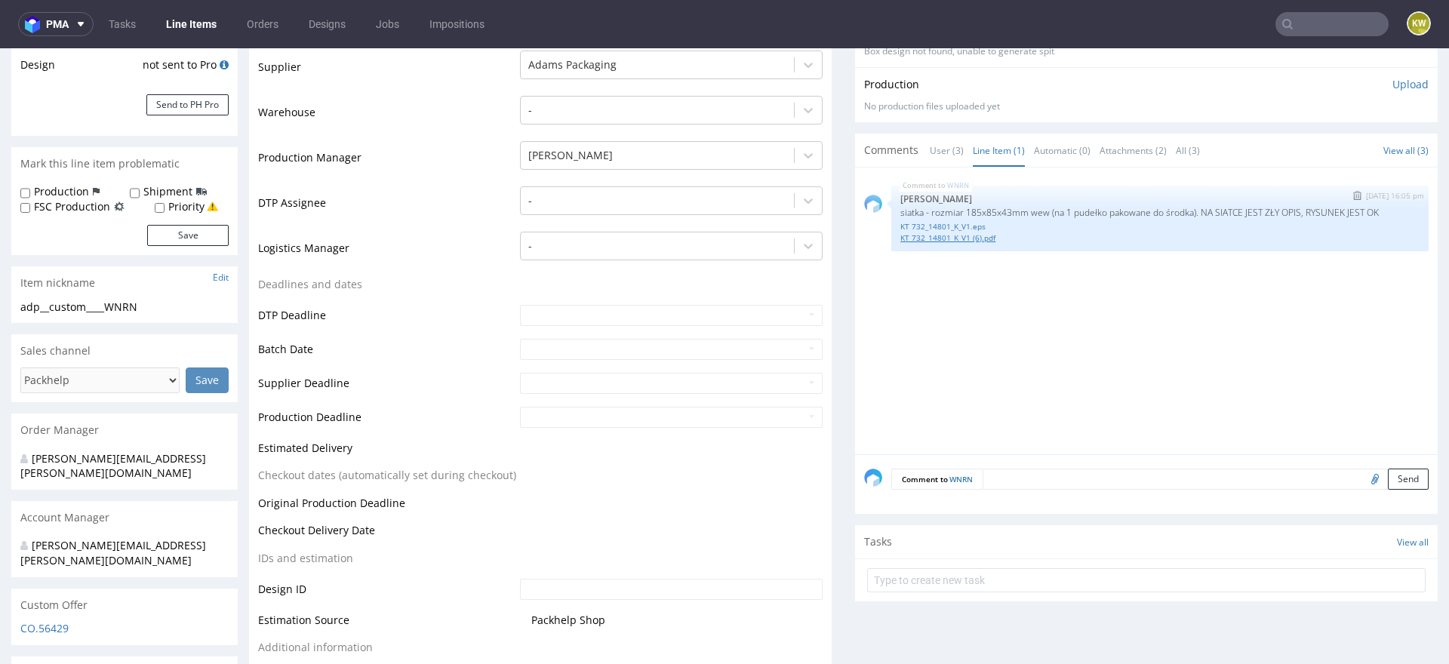
click at [940, 240] on link "KT 732_14801_K_V1 (6).pdf" at bounding box center [1159, 237] width 519 height 11
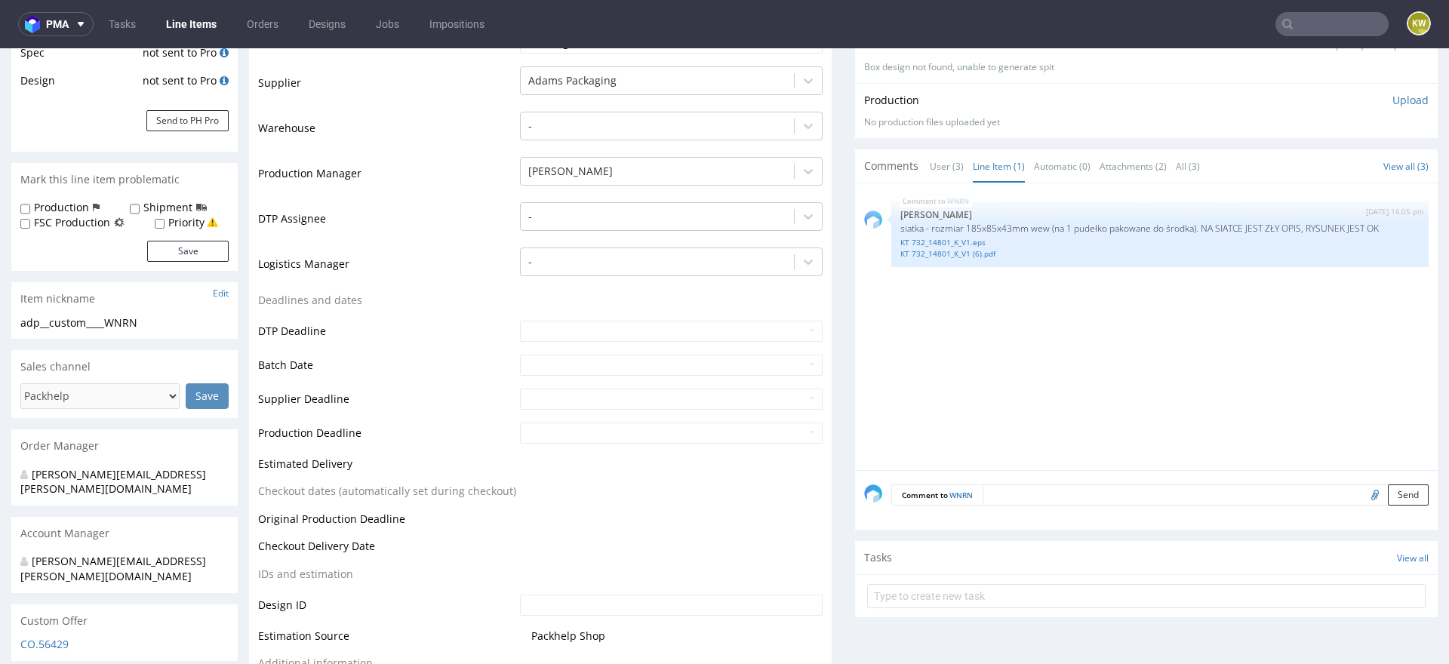
scroll to position [276, 0]
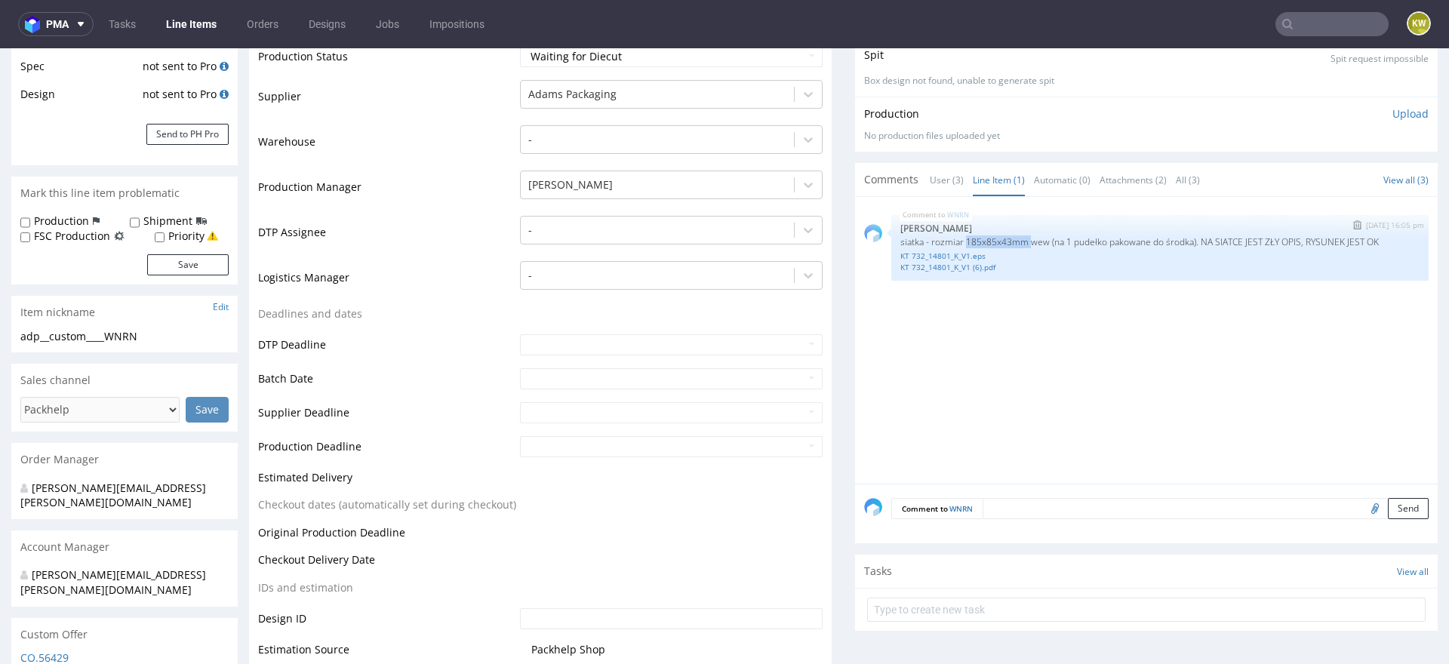
drag, startPoint x: 1026, startPoint y: 239, endPoint x: 962, endPoint y: 236, distance: 64.2
click at [962, 236] on p "siatka - rozmiar 185x85x43mm wew (na 1 pudełko pakowane do środka). NA SIATCE J…" at bounding box center [1159, 241] width 519 height 11
copy p "185x85x43mm"
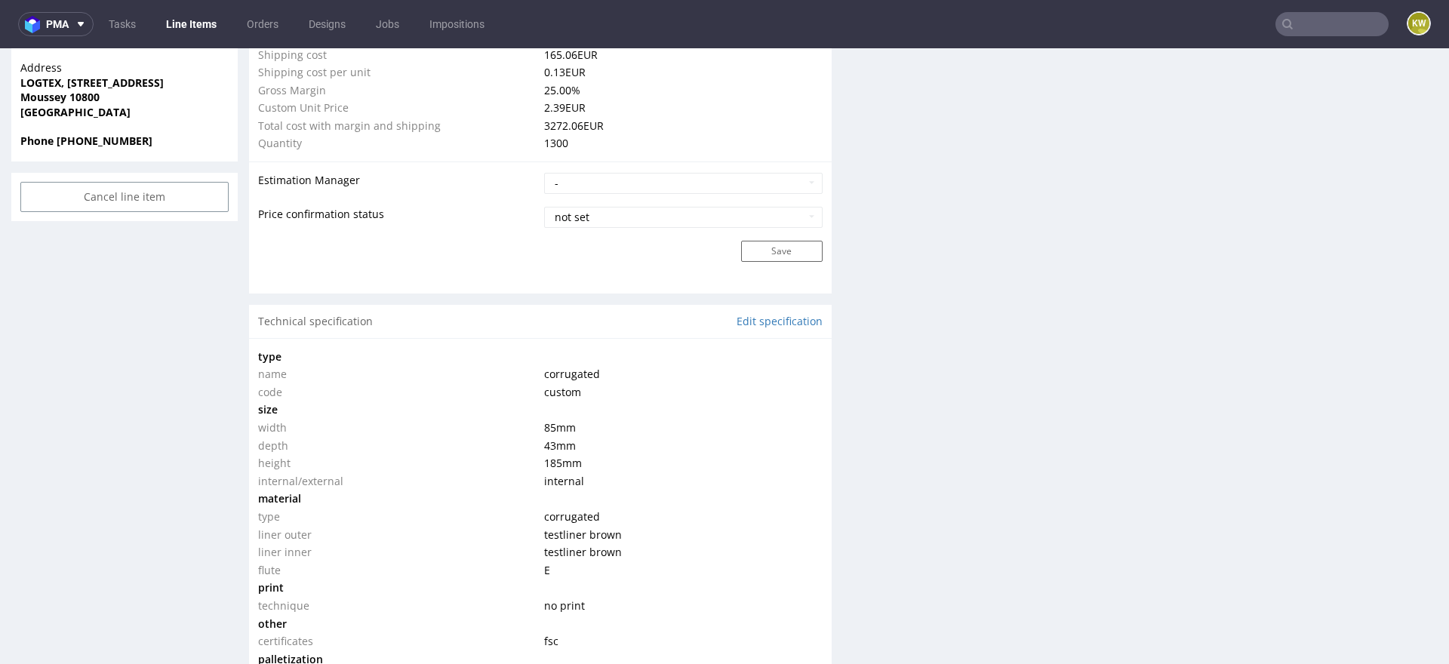
scroll to position [1146, 0]
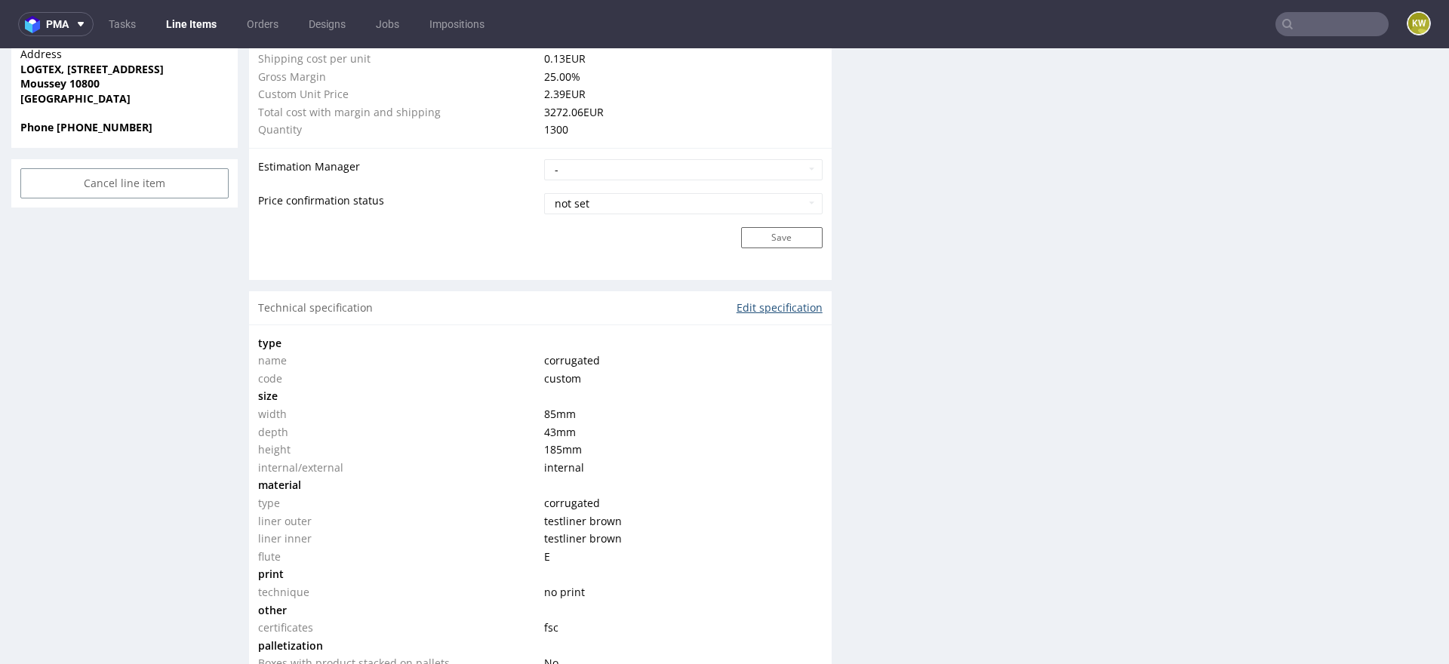
click at [759, 305] on link "Edit specification" at bounding box center [780, 307] width 86 height 15
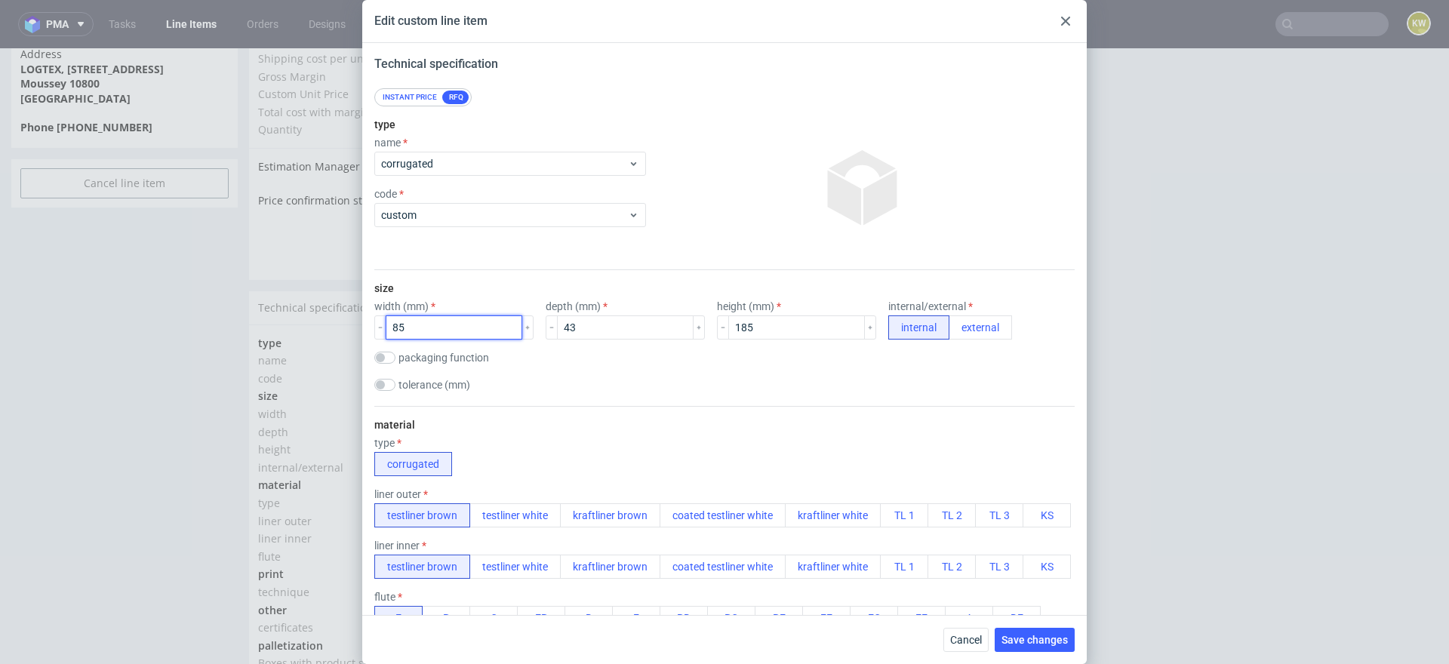
drag, startPoint x: 429, startPoint y: 328, endPoint x: 279, endPoint y: 325, distance: 150.2
click at [281, 325] on div "Edit custom line item Technical specification Instant price RFQ type name corru…" at bounding box center [724, 332] width 1449 height 664
click at [456, 330] on input "185" at bounding box center [454, 327] width 137 height 24
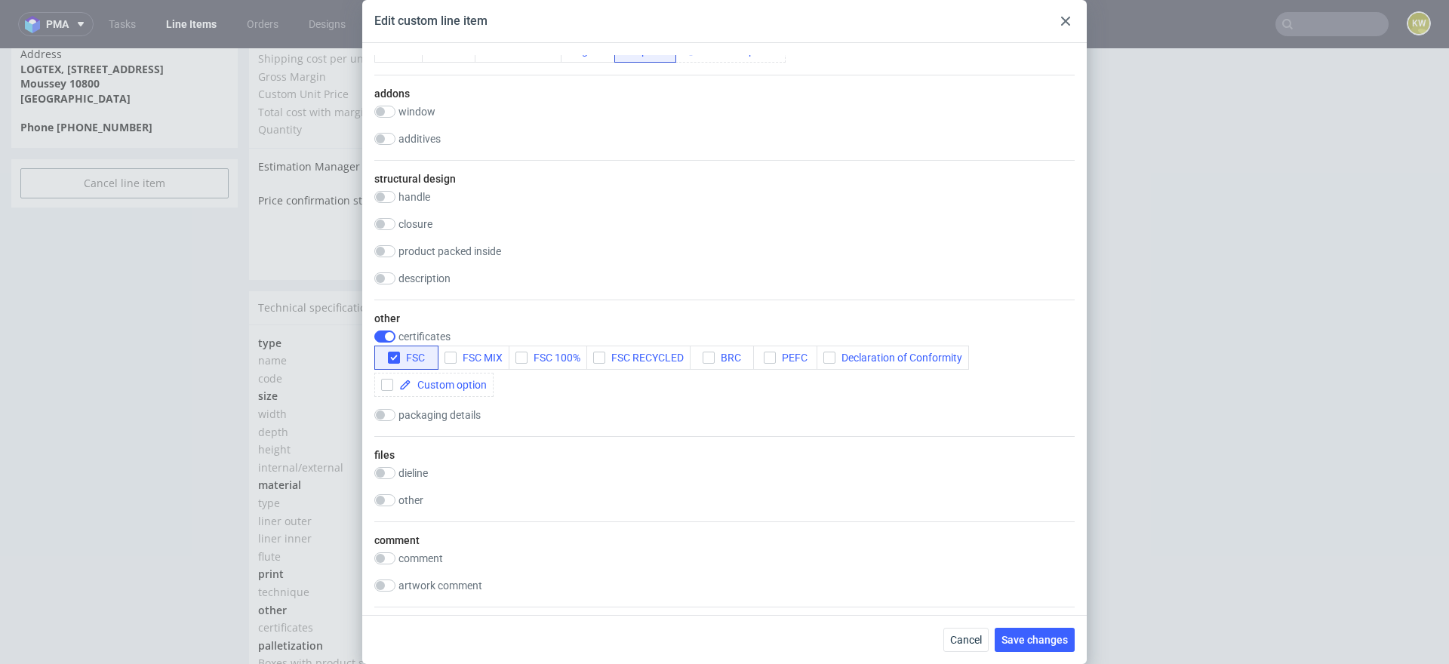
scroll to position [888, 0]
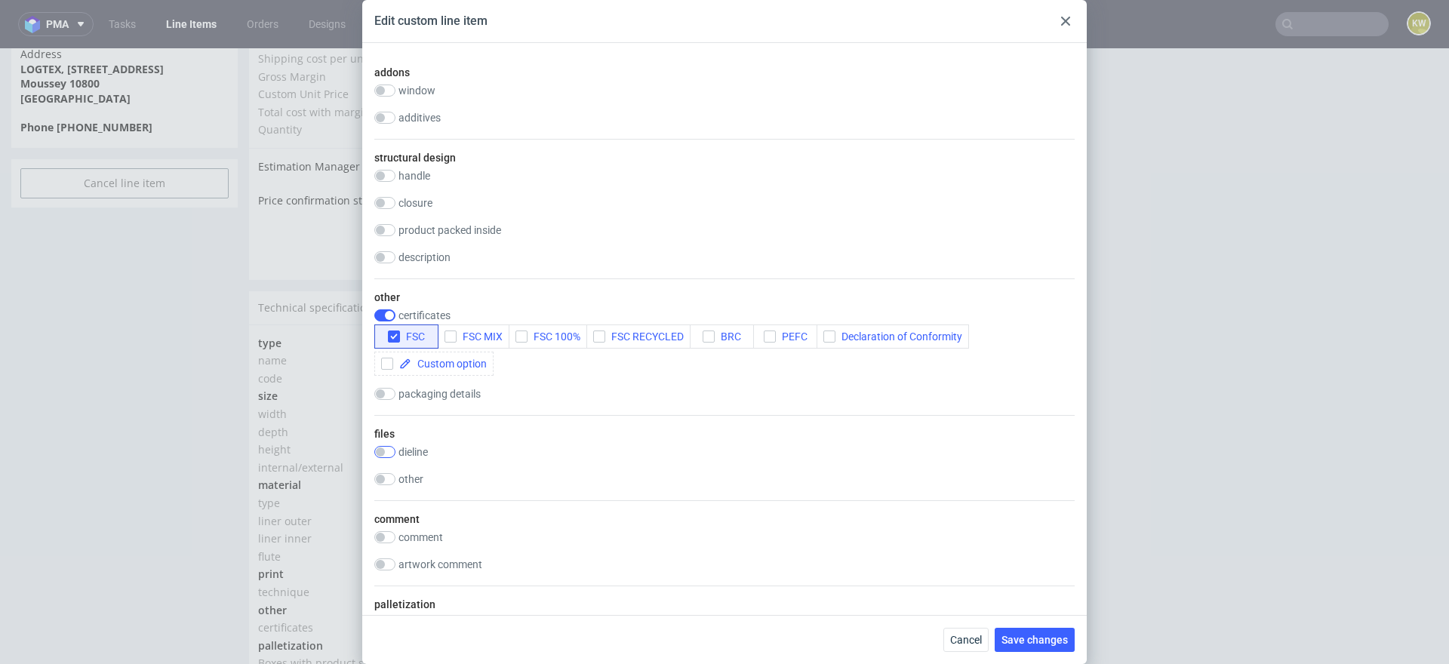
type input "184"
click at [391, 450] on input "checkbox" at bounding box center [384, 452] width 21 height 12
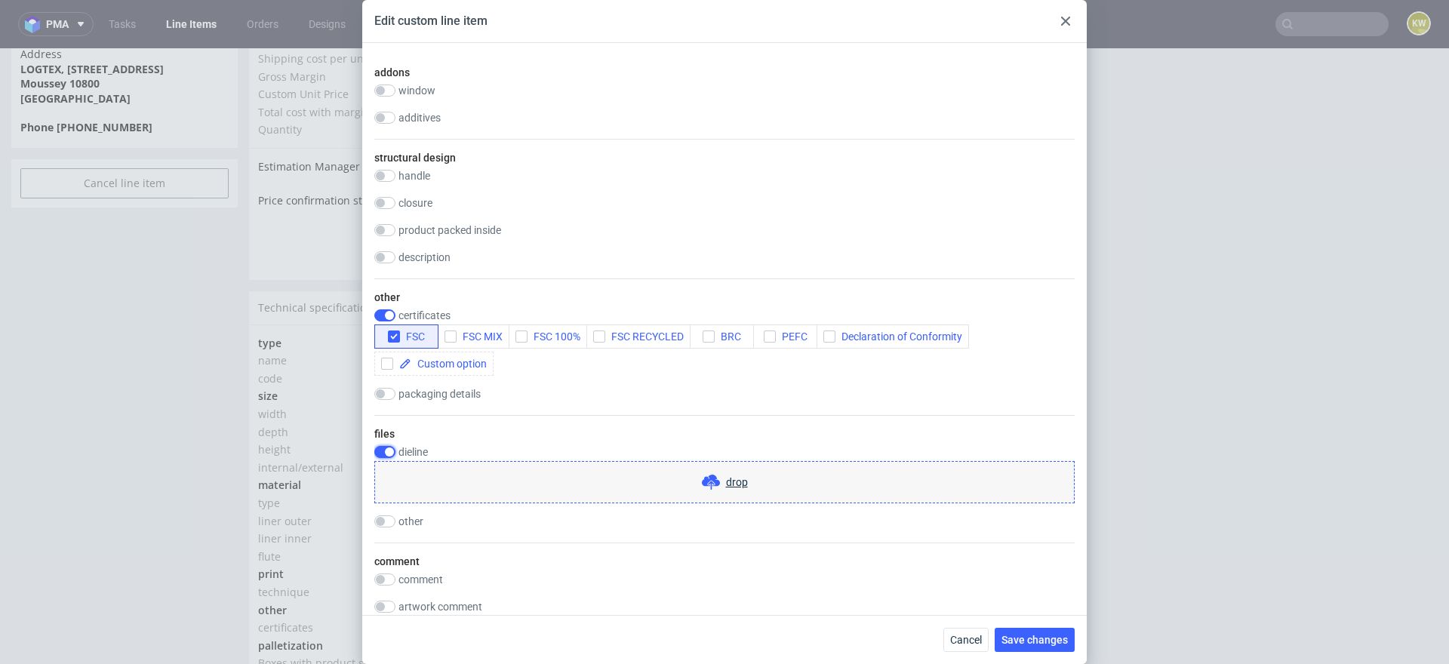
click at [390, 450] on input "checkbox" at bounding box center [384, 452] width 21 height 12
checkbox input "false"
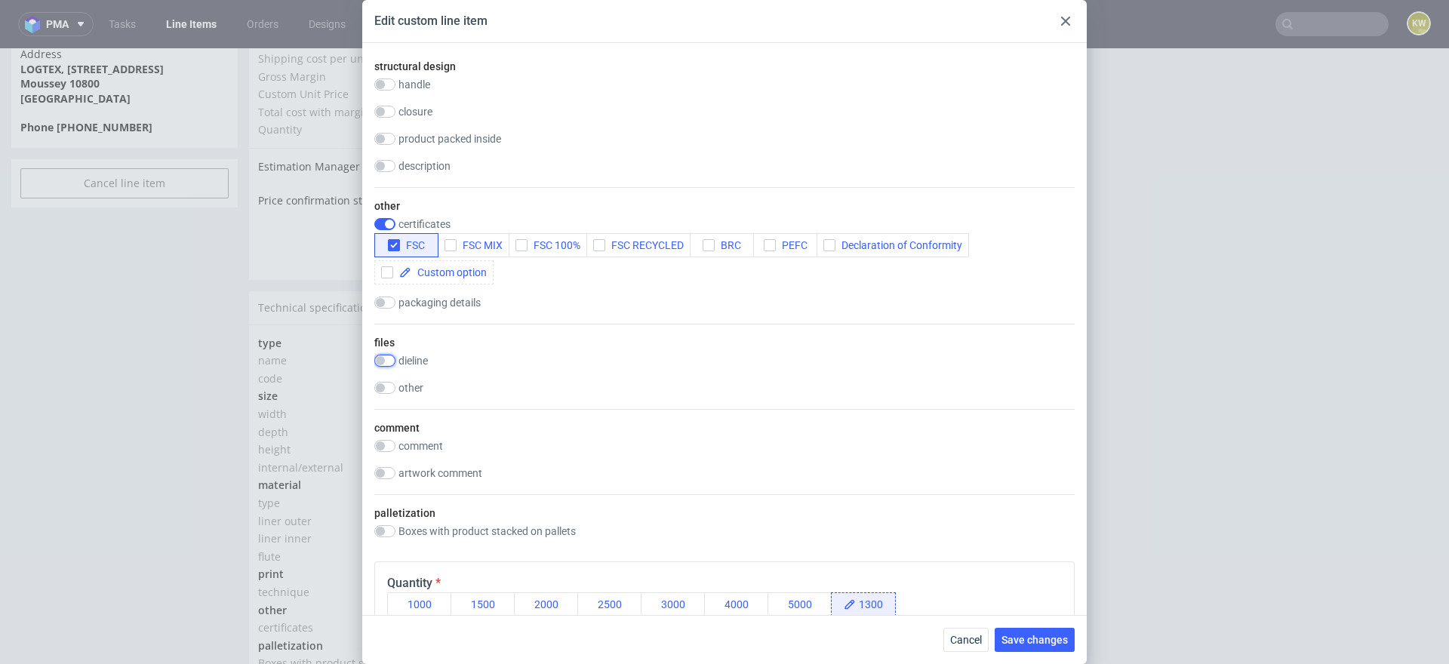
scroll to position [995, 0]
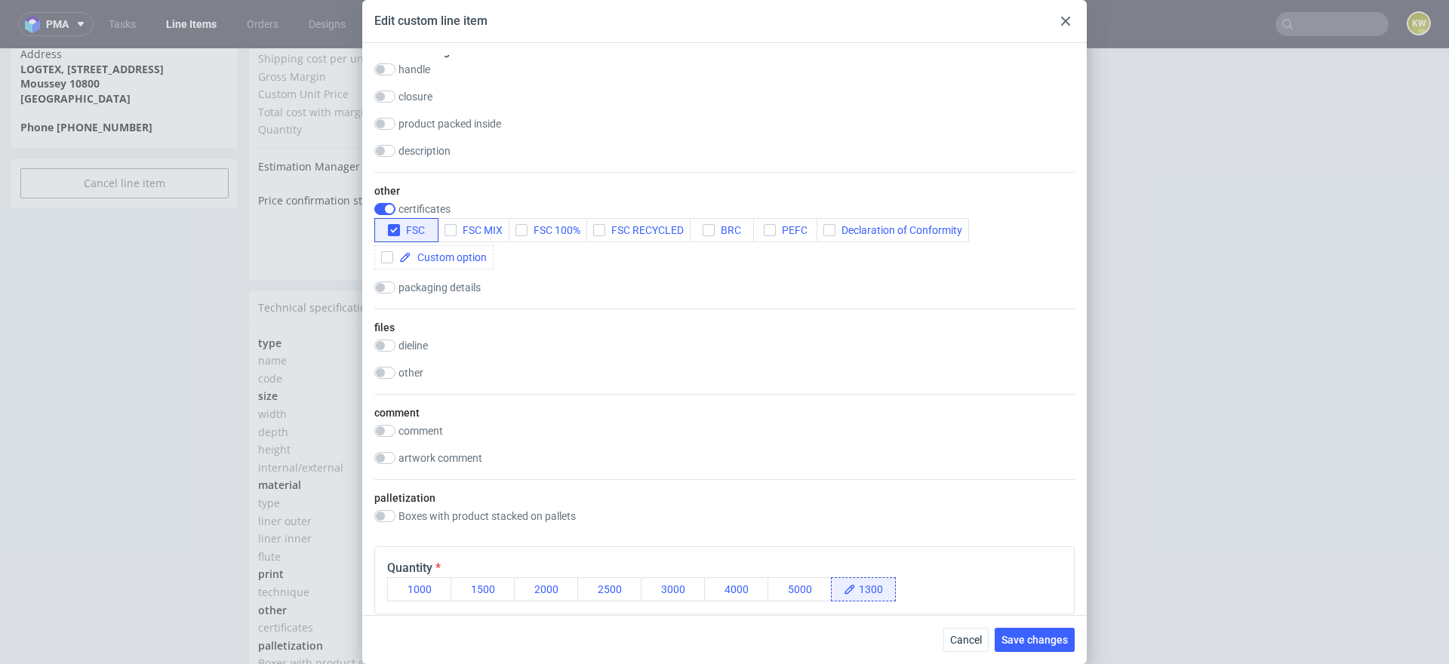
click at [387, 466] on div "comment comment artwork comment" at bounding box center [724, 436] width 700 height 85
click at [386, 429] on input "checkbox" at bounding box center [384, 431] width 21 height 12
checkbox input "true"
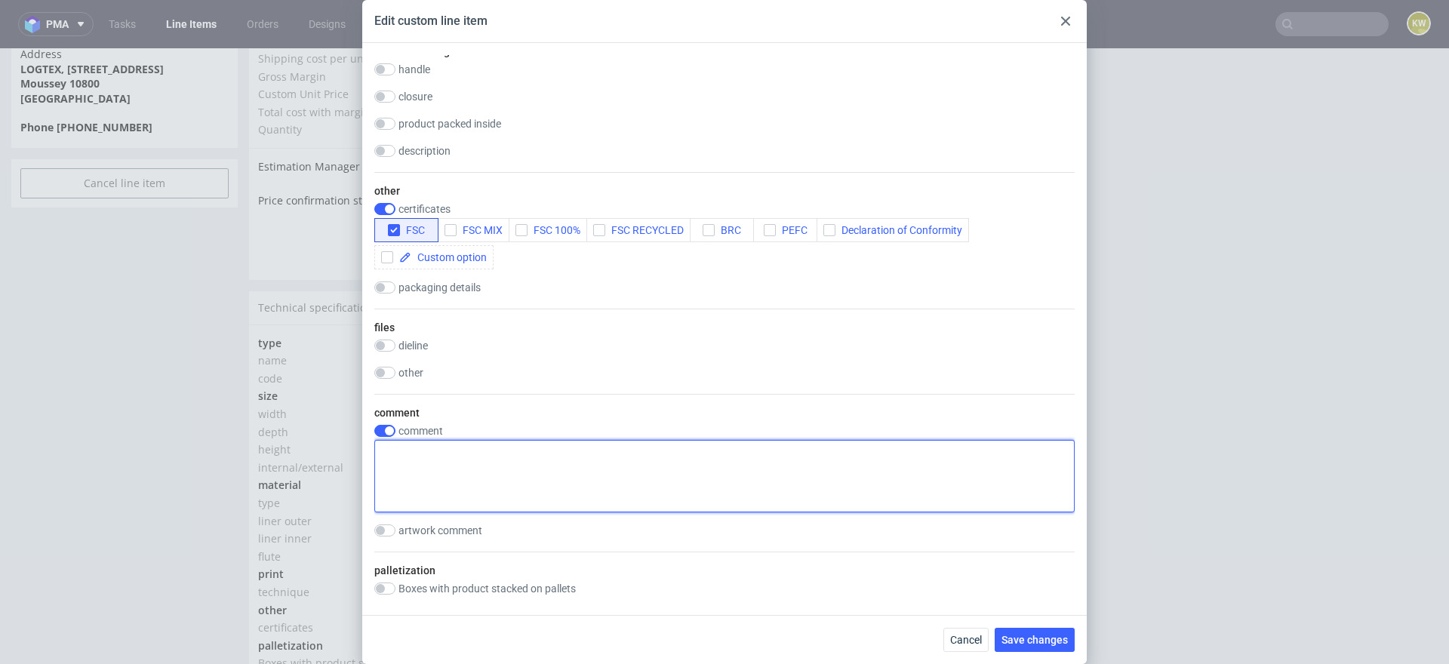
click at [406, 450] on textarea at bounding box center [724, 476] width 700 height 72
paste textarea "185x85x43mm"
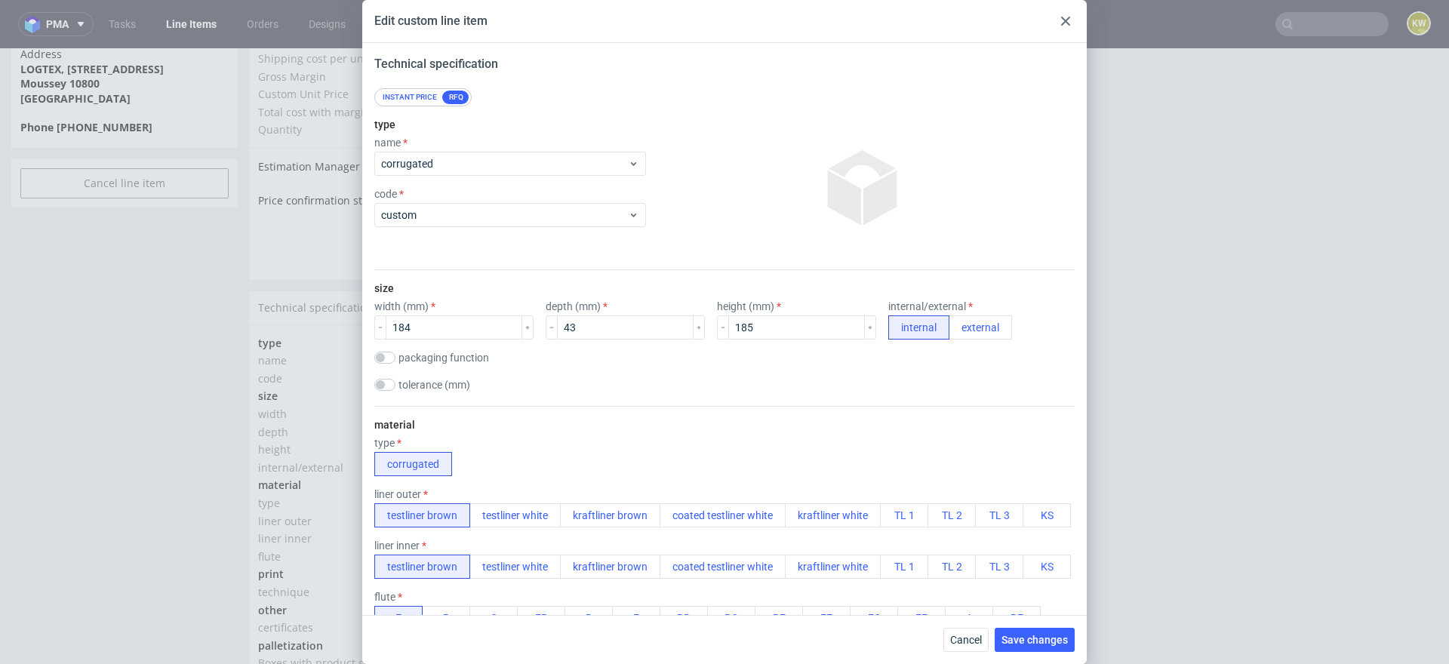
scroll to position [1, 0]
type textarea "185x85x43mm"
drag, startPoint x: 571, startPoint y: 331, endPoint x: 484, endPoint y: 328, distance: 87.6
click at [484, 328] on div "width (mm) 184 depth (mm) 43 height (mm) 185 internal/external internal external" at bounding box center [724, 319] width 700 height 39
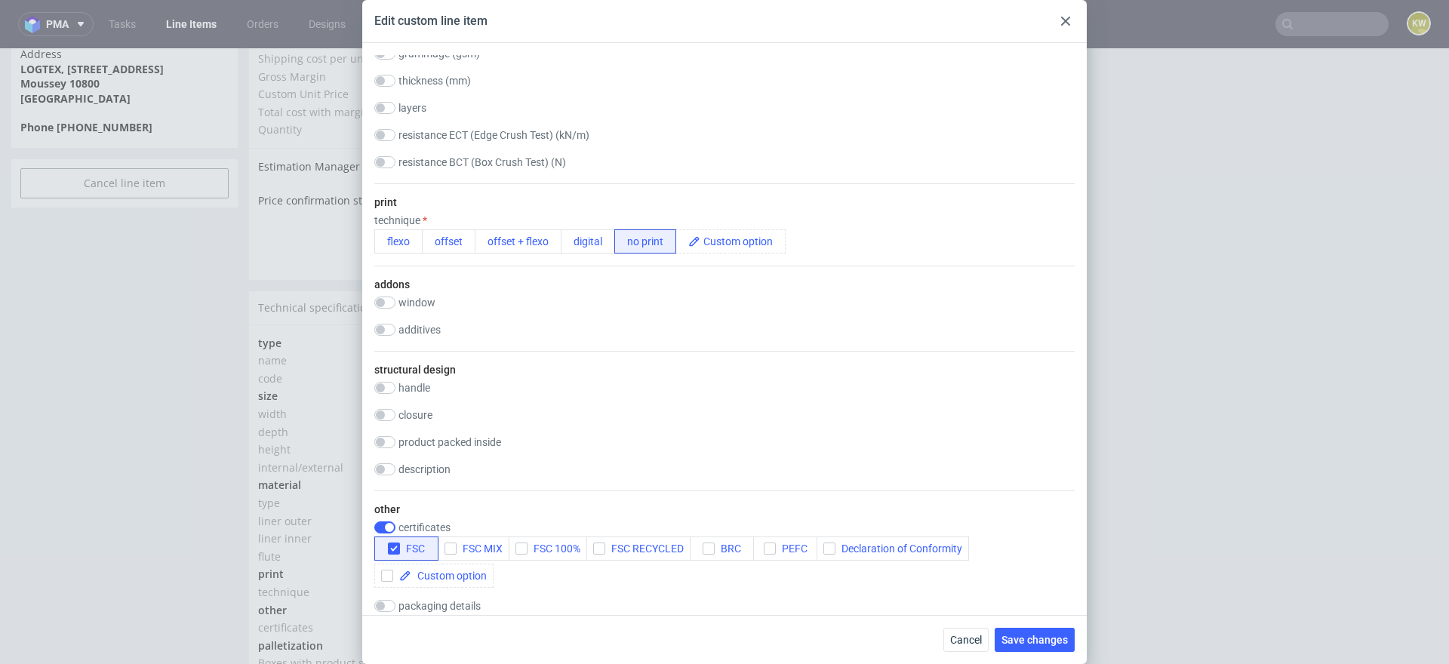
scroll to position [0, 0]
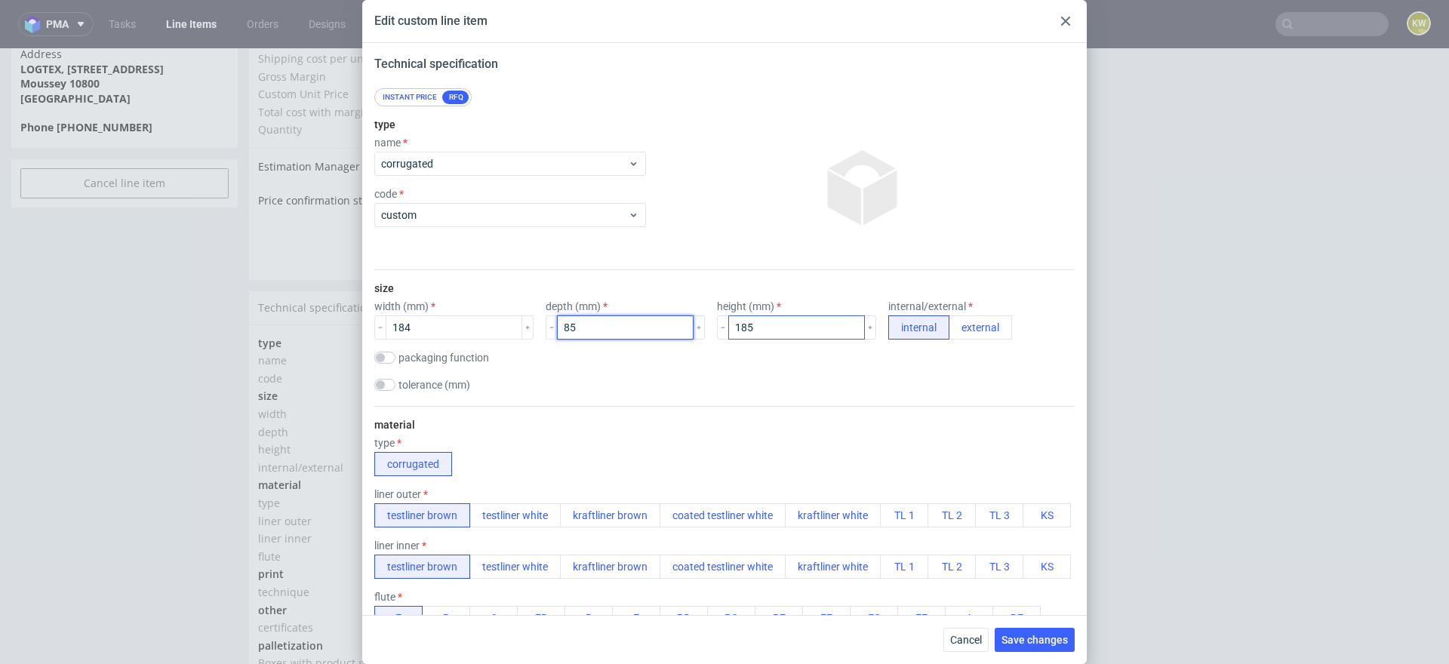
type input "85"
drag, startPoint x: 729, startPoint y: 330, endPoint x: 592, endPoint y: 325, distance: 136.7
click at [595, 327] on div "width (mm) 184 depth (mm) 85 height (mm) 185 internal/external internal external" at bounding box center [724, 319] width 700 height 39
type input "43"
click at [589, 415] on div "material type corrugated liner outer testliner brown testliner white kraftliner…" at bounding box center [724, 633] width 700 height 454
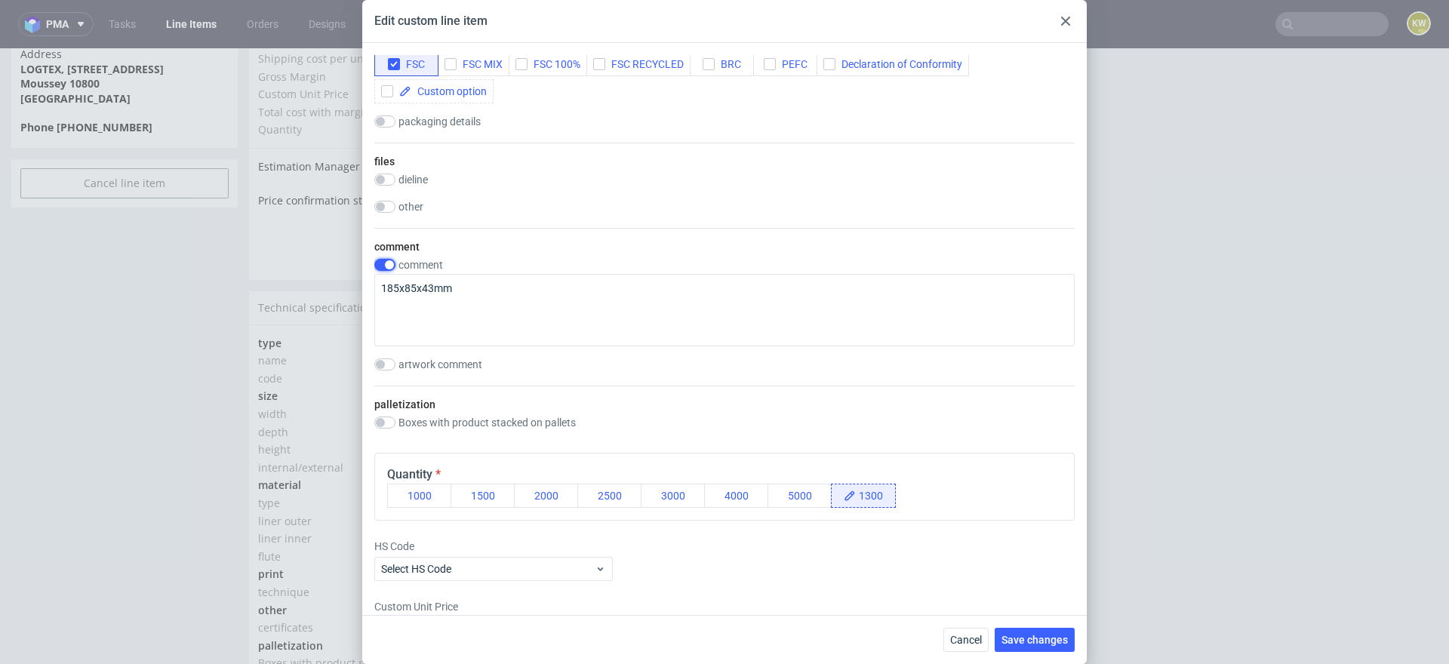
click at [391, 266] on input "checkbox" at bounding box center [384, 265] width 21 height 12
checkbox input "false"
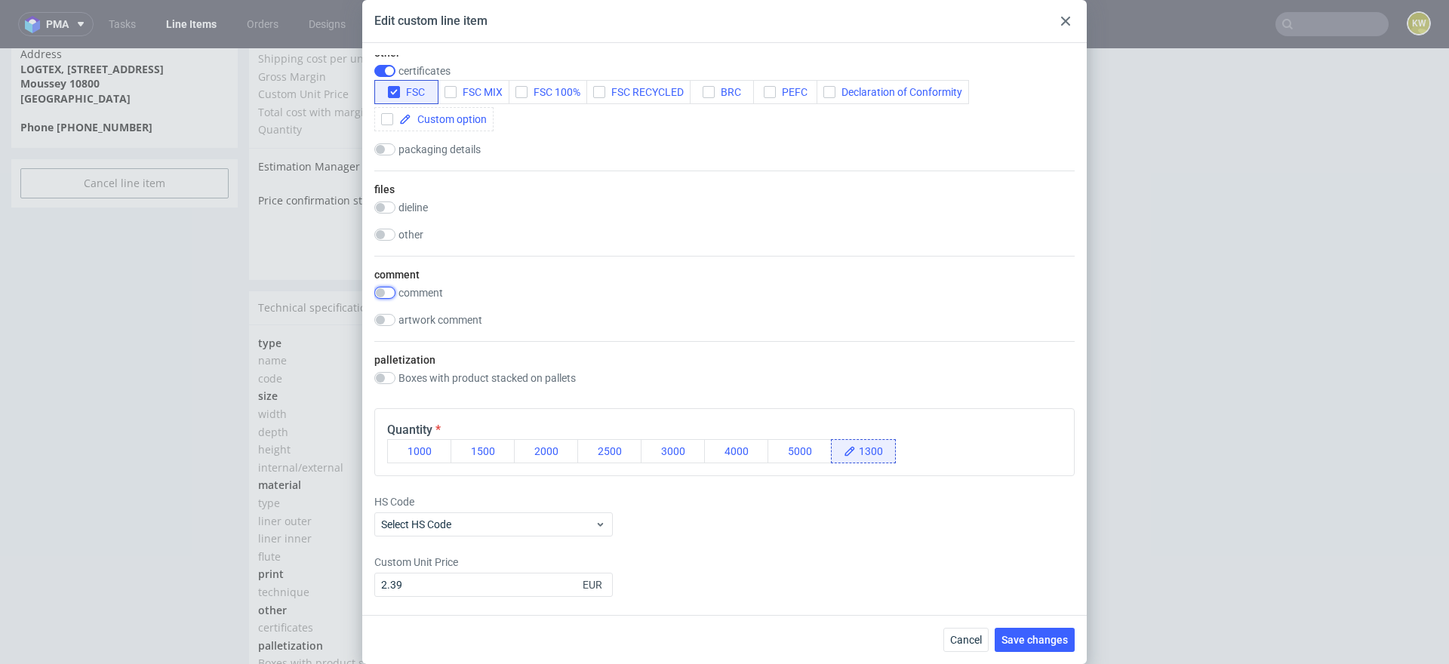
scroll to position [1129, 0]
click at [1026, 635] on span "Save changes" at bounding box center [1035, 640] width 66 height 11
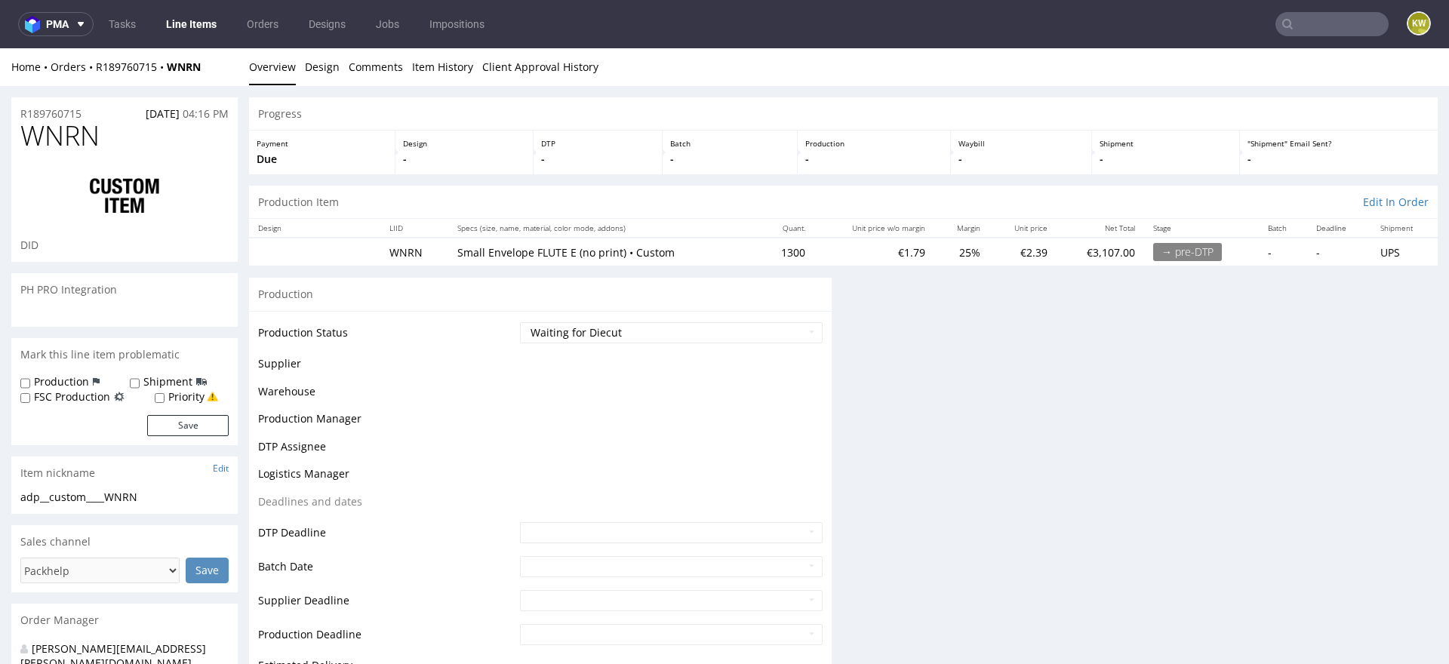
scroll to position [0, 0]
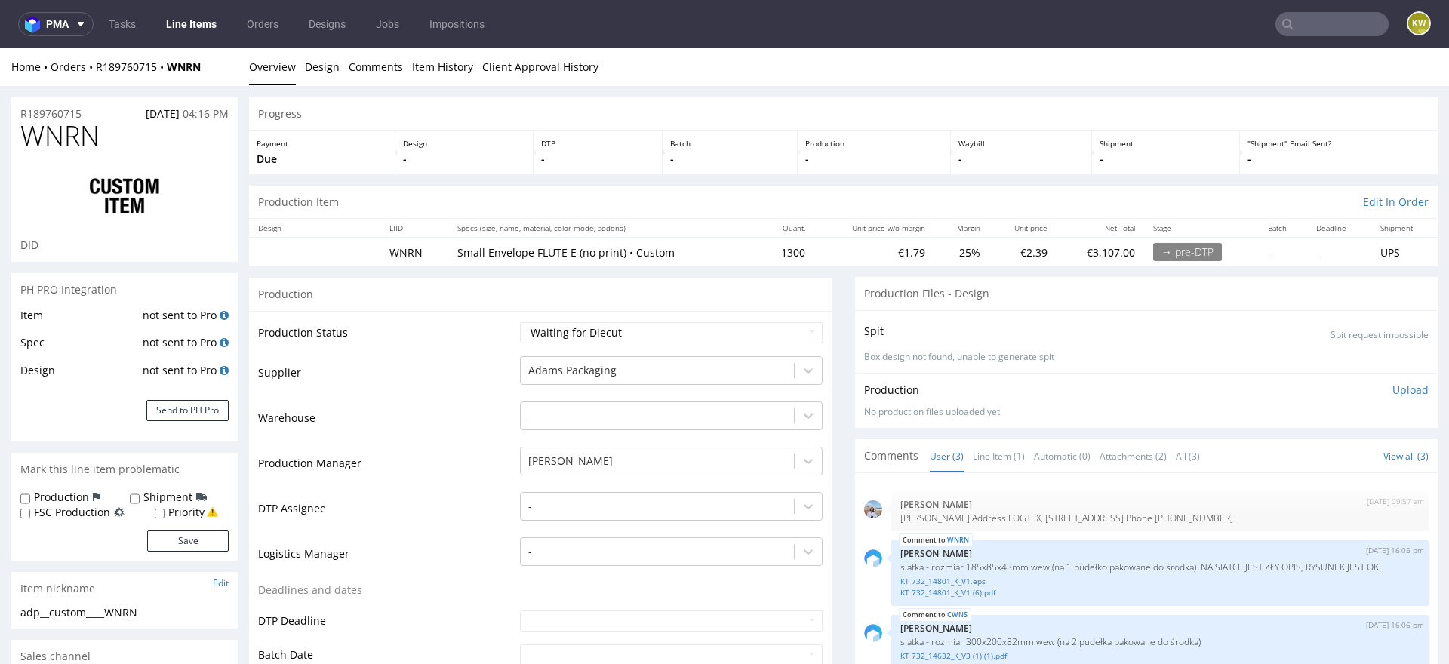
click at [443, 385] on td "Supplier" at bounding box center [387, 377] width 258 height 45
click at [64, 512] on label "FSC Production" at bounding box center [72, 512] width 76 height 15
click at [30, 512] on input "FSC Production" at bounding box center [25, 514] width 10 height 12
checkbox input "true"
click at [164, 536] on button "Save" at bounding box center [188, 541] width 82 height 21
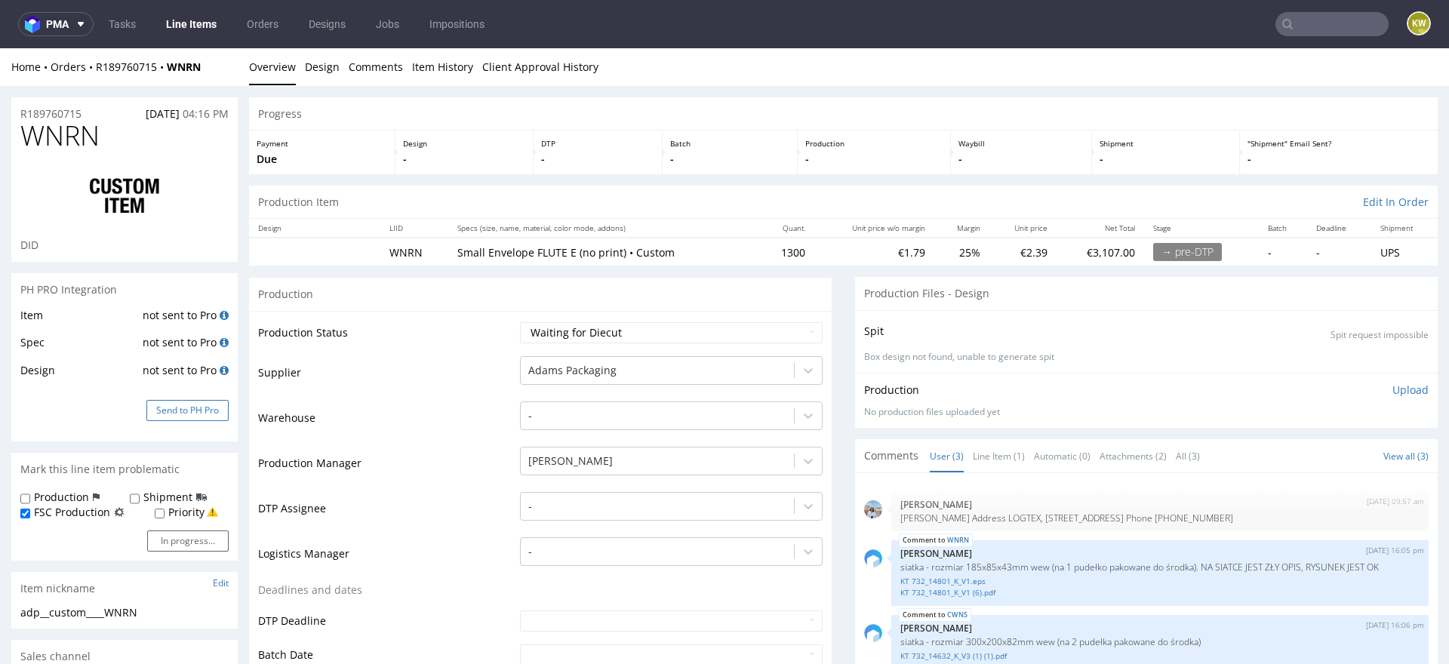
click at [192, 414] on button "Send to PH Pro" at bounding box center [187, 410] width 82 height 21
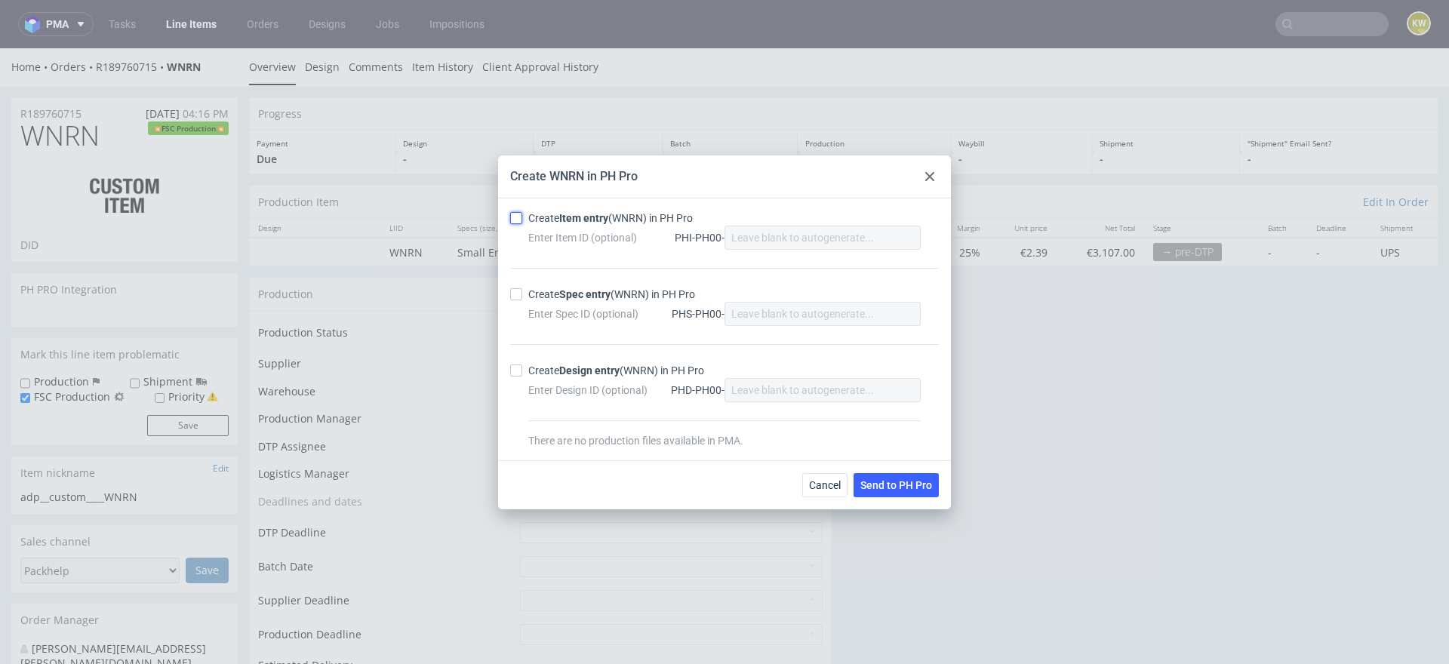
click at [519, 218] on input "Create Item entry (WNRN) in PH Pro" at bounding box center [516, 218] width 12 height 12
checkbox input "true"
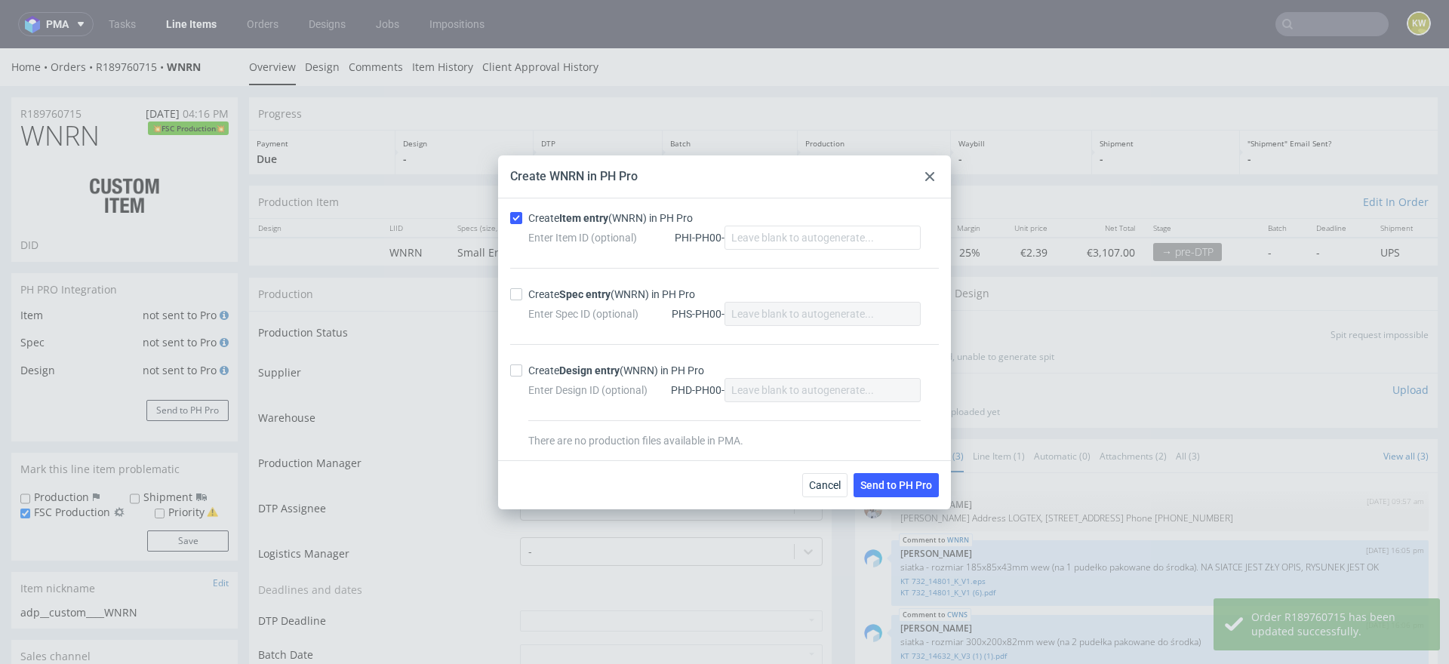
click at [519, 306] on div "Create Spec entry (WNRN) in PH Pro Enter Spec ID (optional) PHS-PH00-" at bounding box center [724, 306] width 429 height 76
click at [519, 304] on div "Create Spec entry (WNRN) in PH Pro Enter Spec ID (optional) PHS-PH00-" at bounding box center [724, 306] width 429 height 76
click at [522, 299] on div at bounding box center [519, 294] width 18 height 12
click at [522, 299] on input "Create Spec entry (WNRN) in PH Pro" at bounding box center [516, 294] width 12 height 12
checkbox input "true"
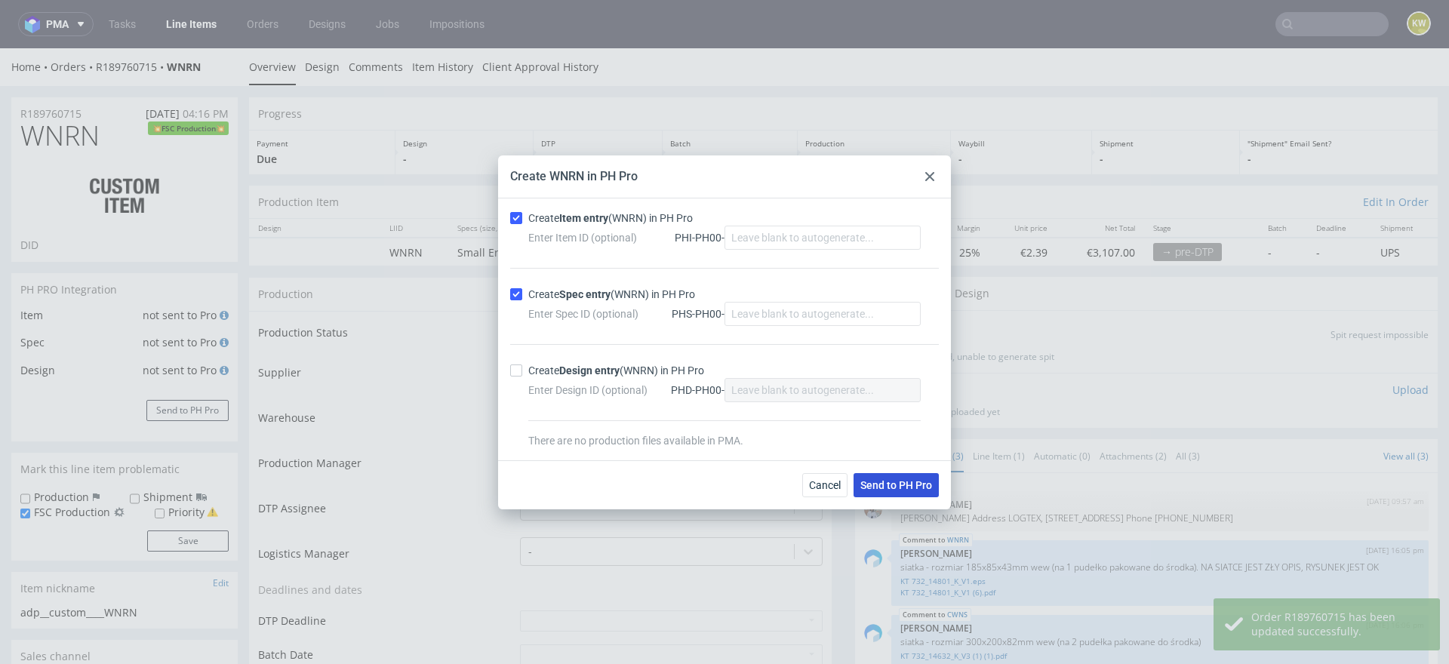
click at [861, 475] on button "Send to PH Pro" at bounding box center [896, 485] width 85 height 24
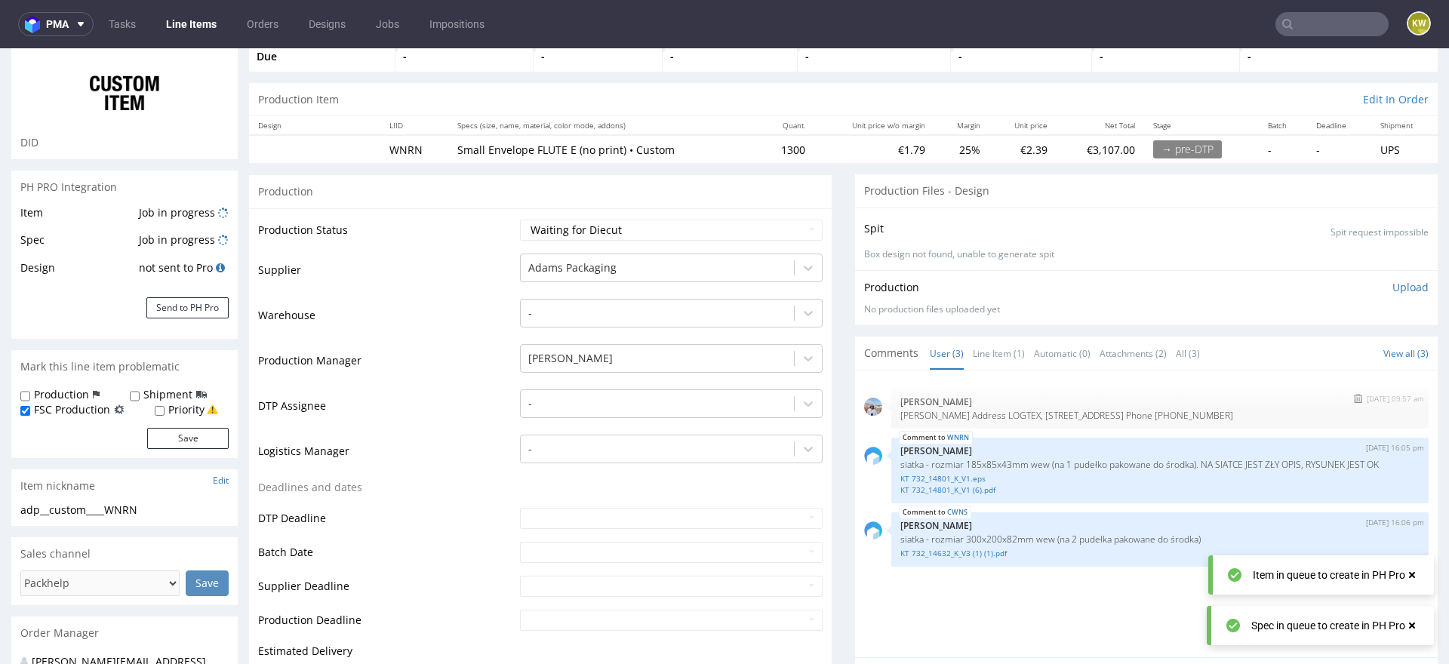
scroll to position [127, 0]
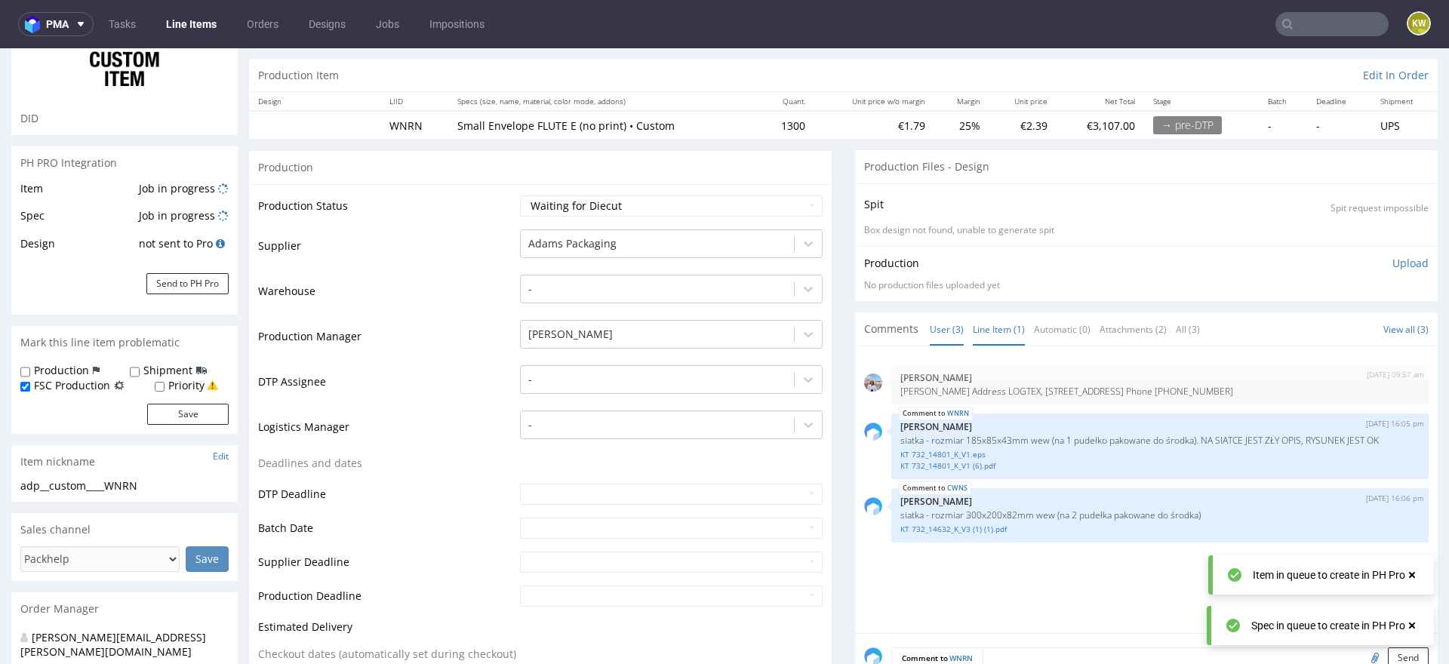
click at [988, 313] on link "Line Item (1)" at bounding box center [999, 329] width 52 height 32
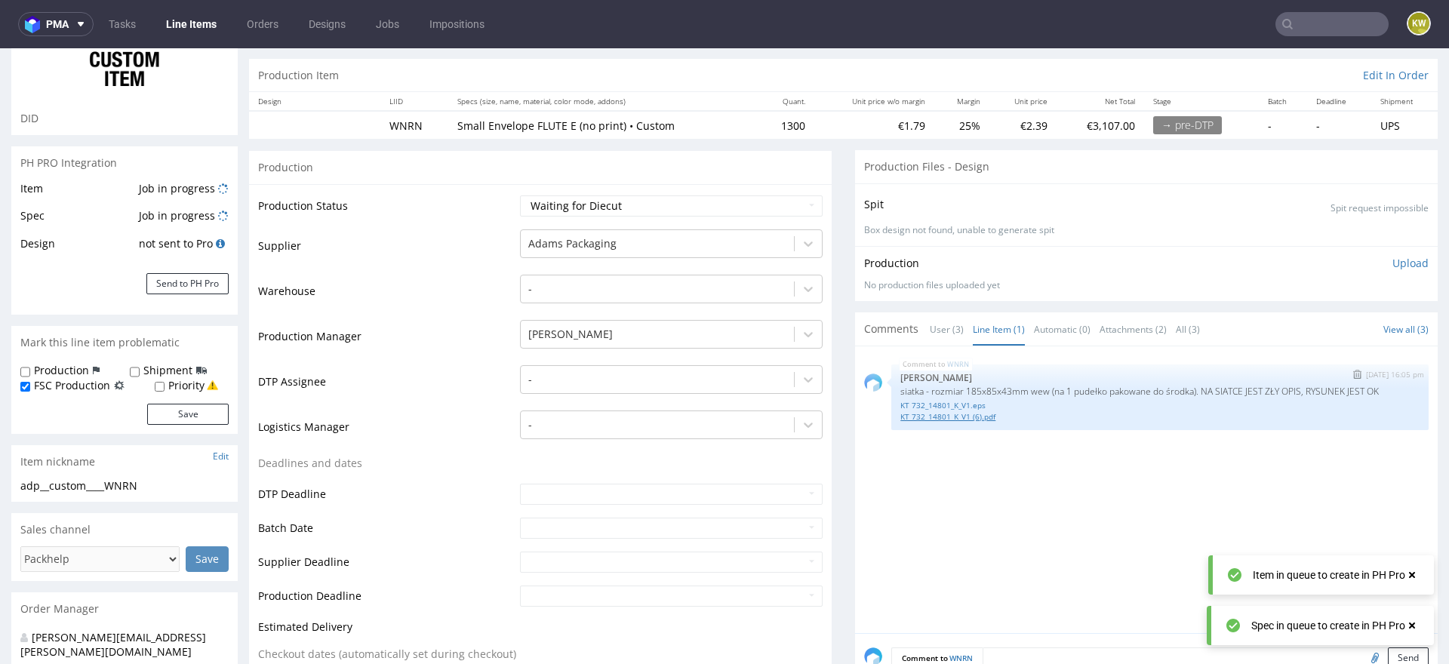
click at [950, 417] on link "KT 732_14801_K_V1 (6).pdf" at bounding box center [1159, 416] width 519 height 11
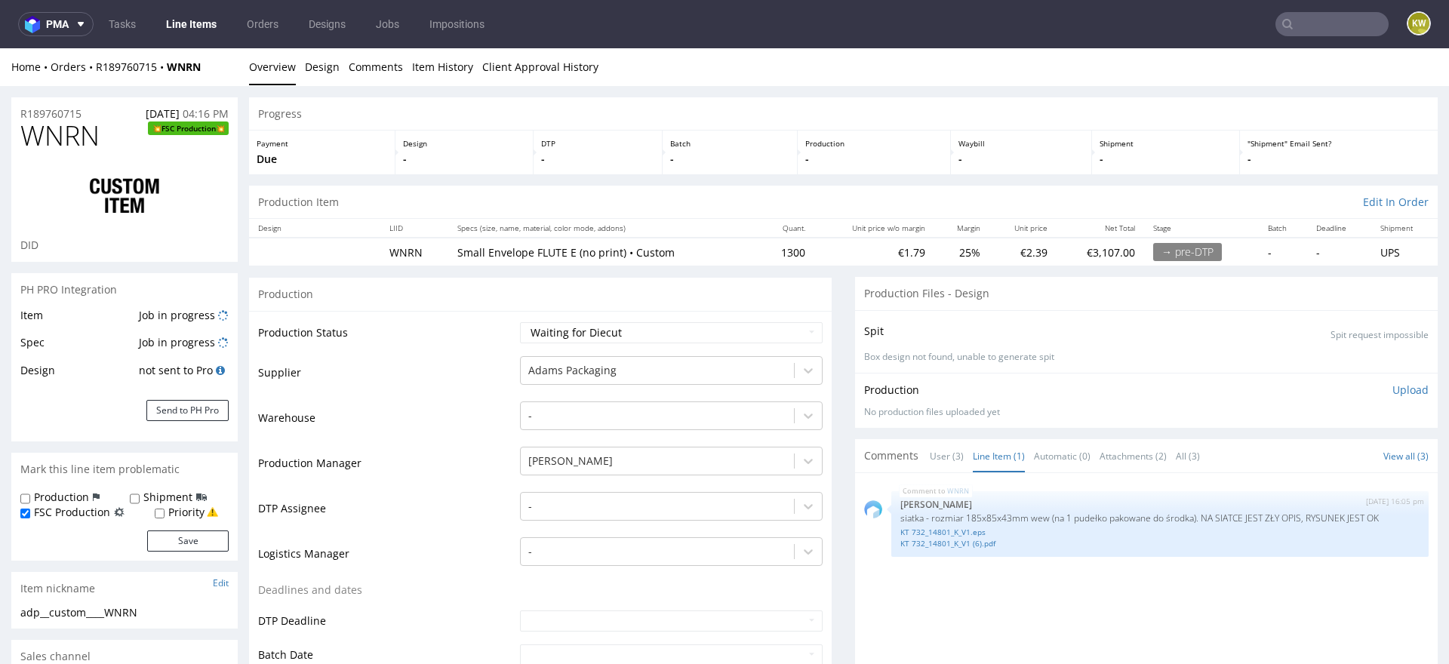
click at [42, 131] on span "WNRN" at bounding box center [59, 136] width 79 height 30
copy span "WNRN"
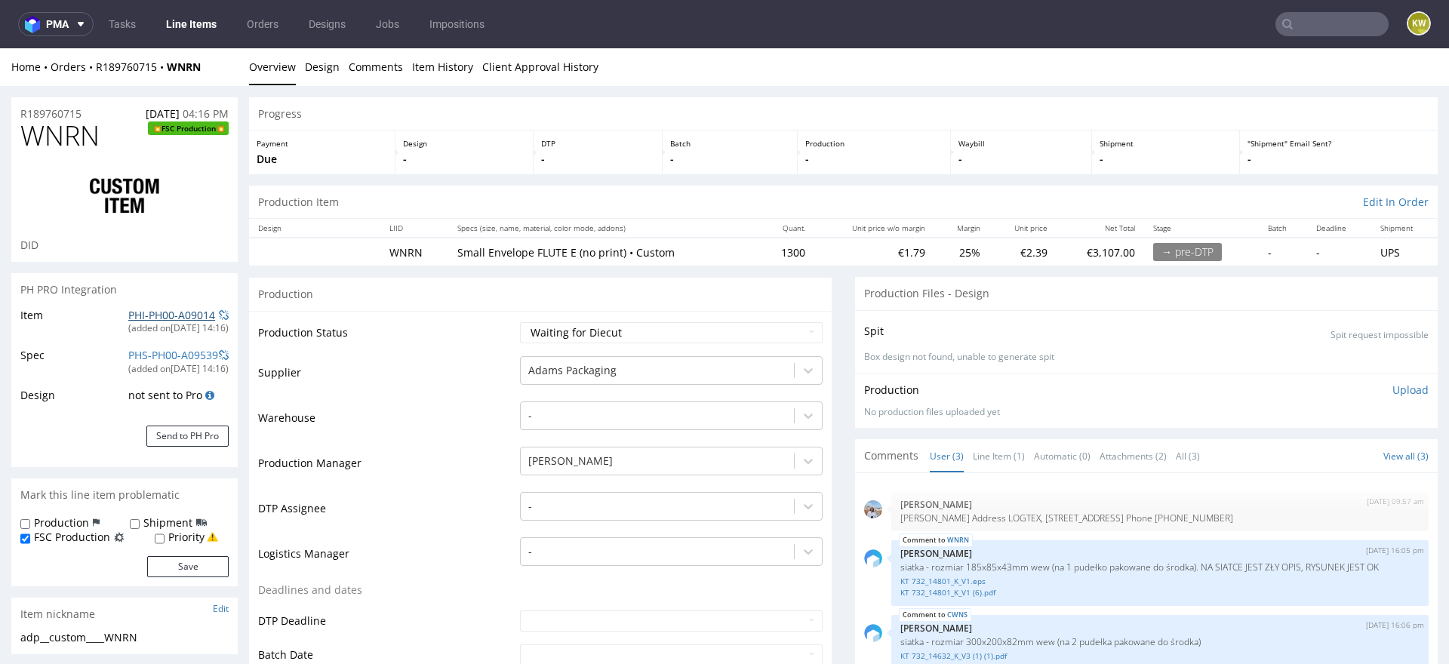
click at [151, 310] on link "PHI-PH00-A09014" at bounding box center [171, 315] width 87 height 14
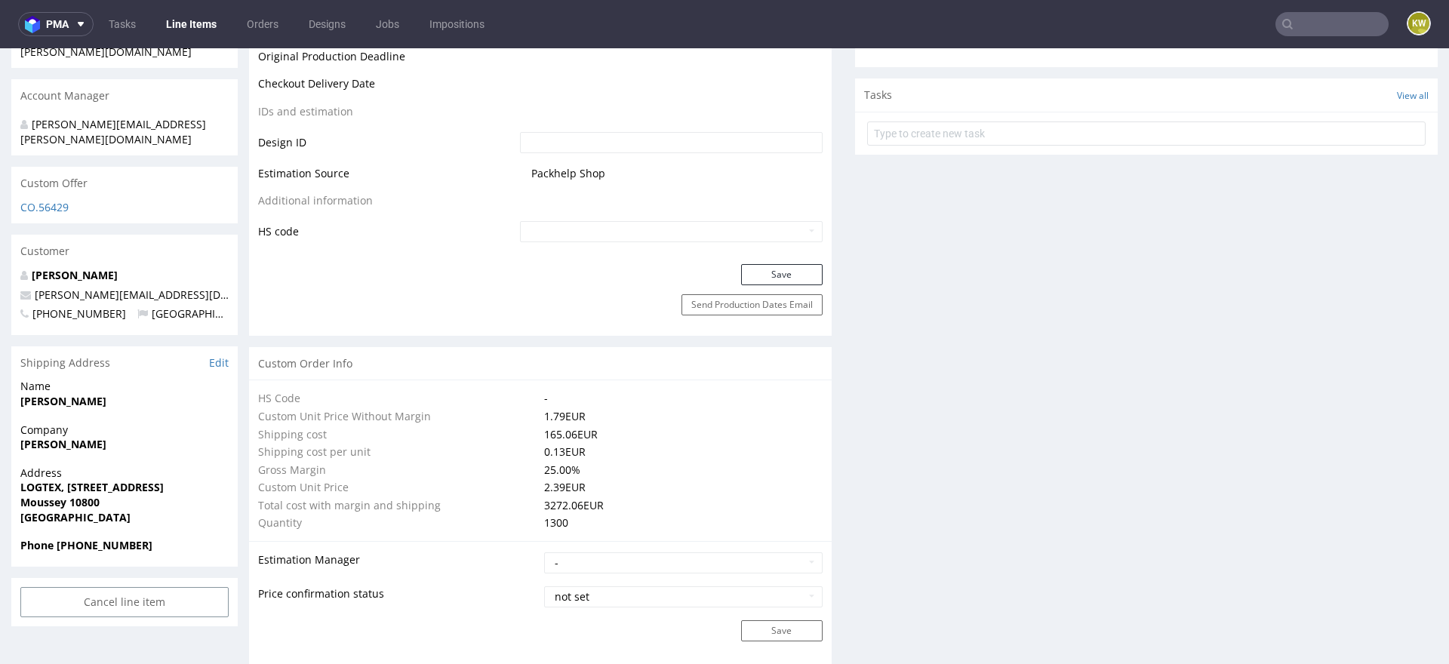
scroll to position [2425, 0]
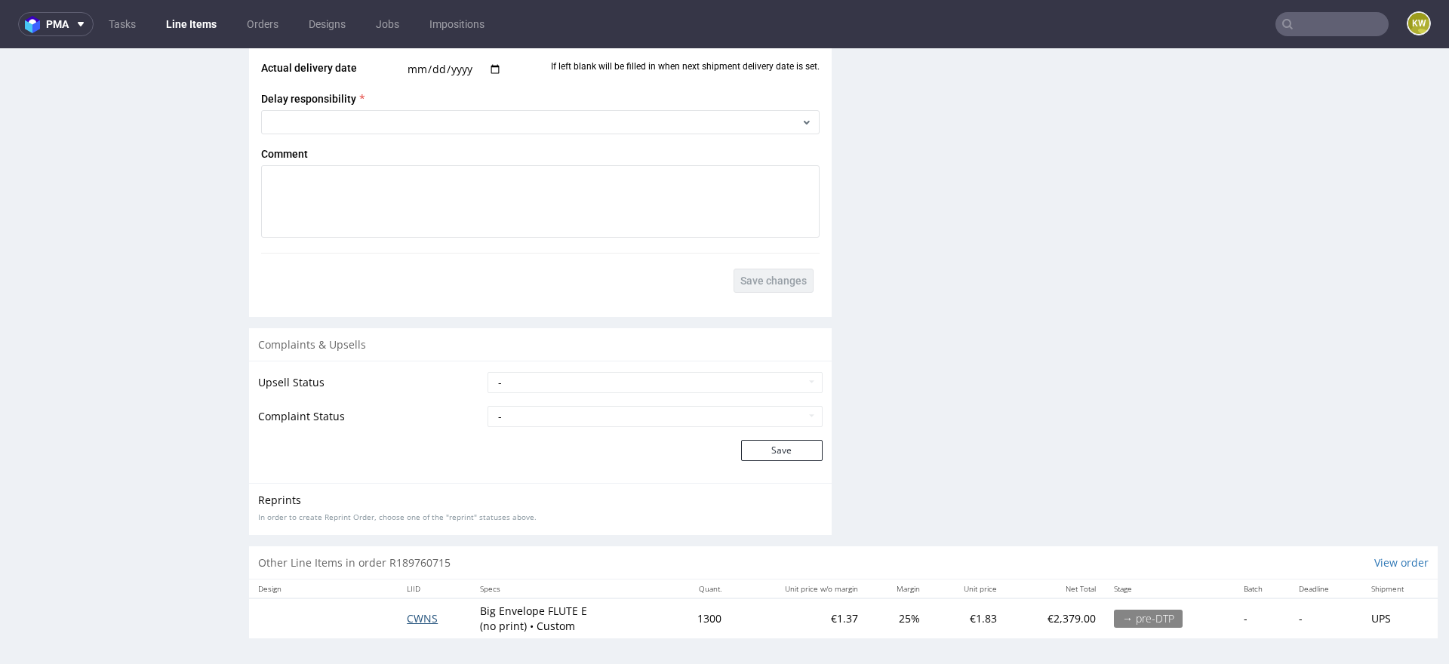
click at [423, 611] on span "CWNS" at bounding box center [422, 618] width 31 height 14
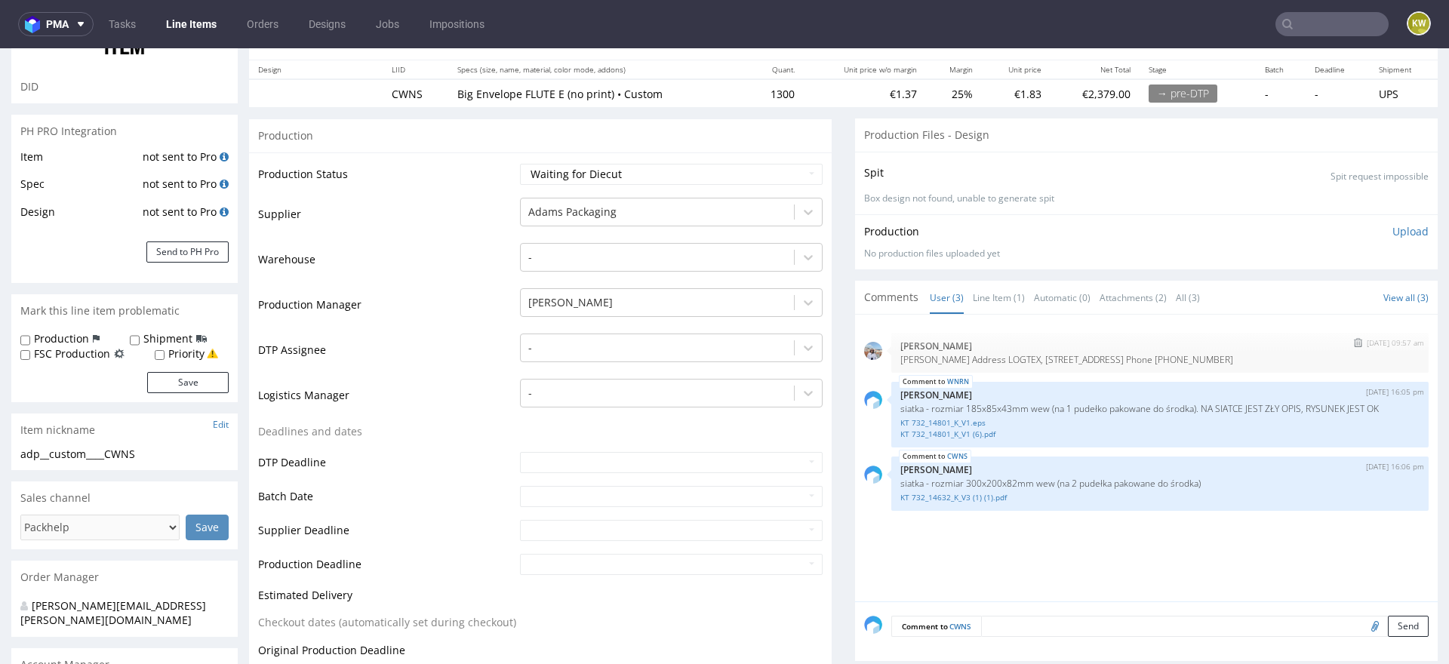
scroll to position [216, 0]
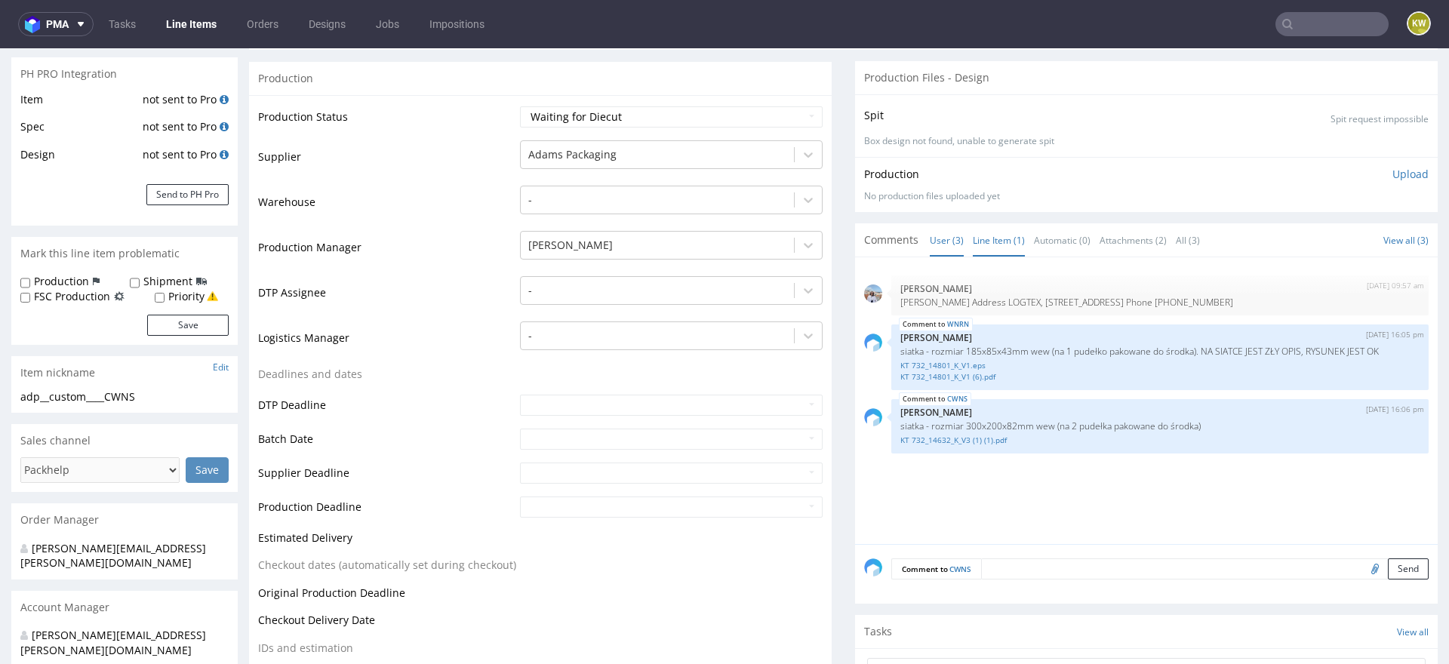
click at [982, 239] on link "Line Item (1)" at bounding box center [999, 240] width 52 height 32
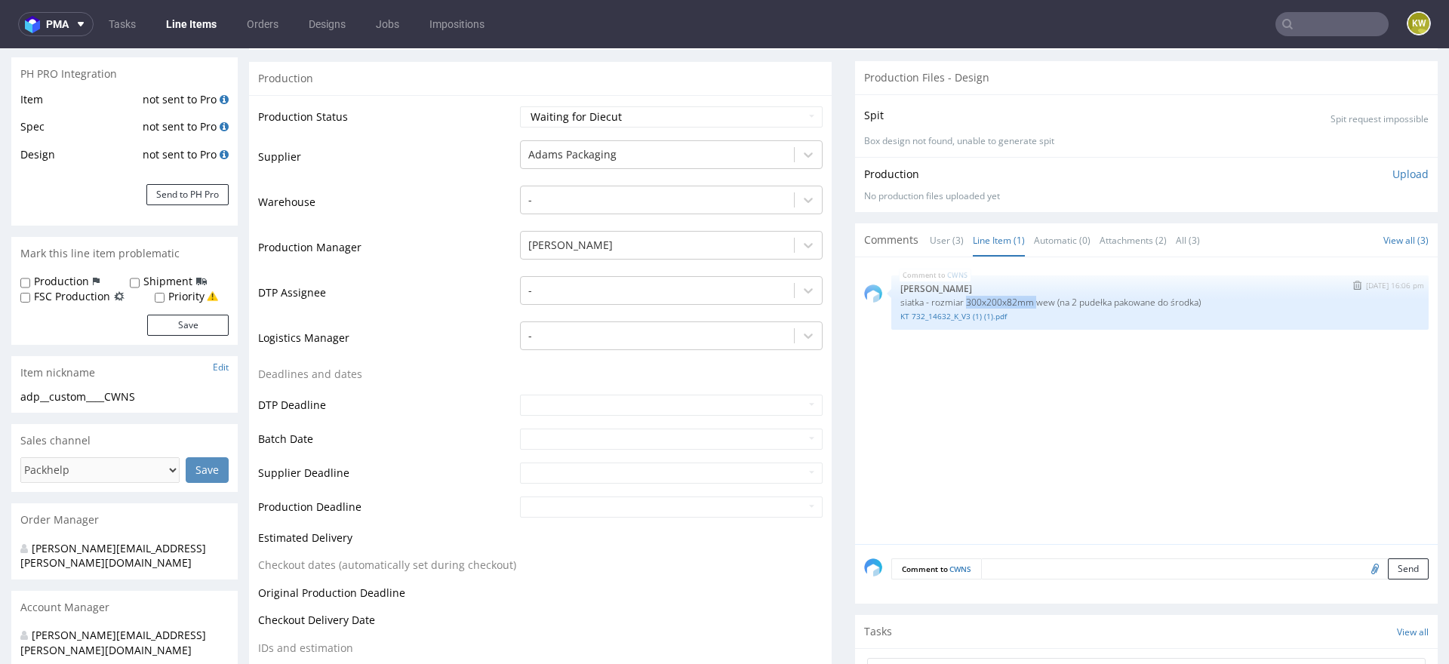
drag, startPoint x: 1033, startPoint y: 299, endPoint x: 964, endPoint y: 299, distance: 68.7
click at [962, 300] on p "siatka - rozmiar 300x200x82mm wew (na 2 pudełka pakowane do środka)" at bounding box center [1159, 302] width 519 height 11
copy p "300x200x82mm"
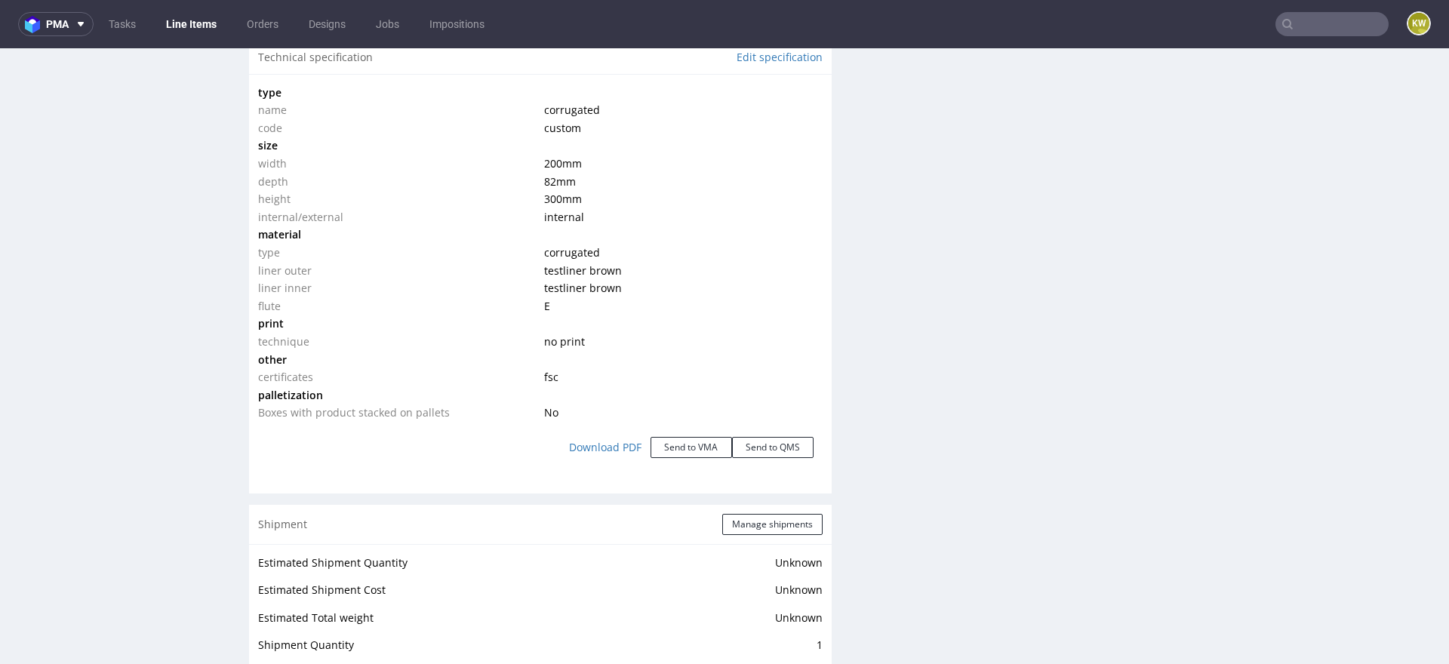
scroll to position [1337, 0]
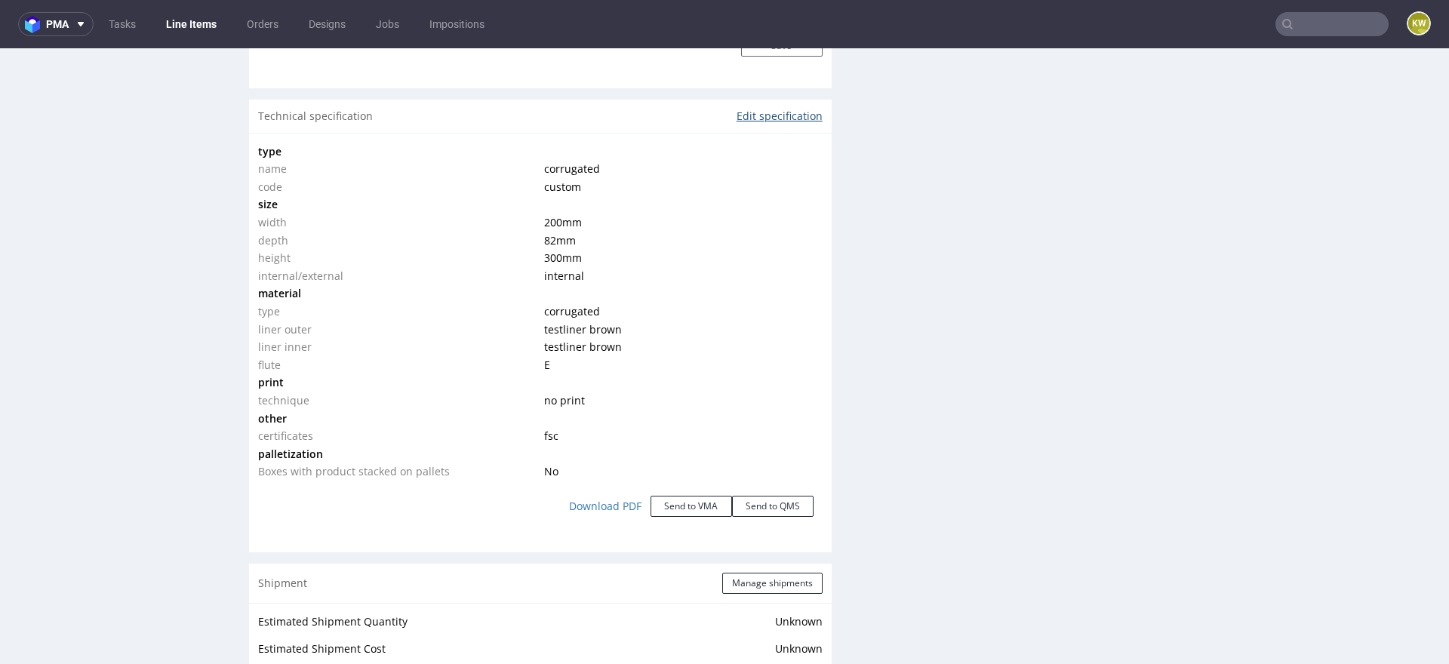
click at [777, 118] on link "Edit specification" at bounding box center [780, 116] width 86 height 15
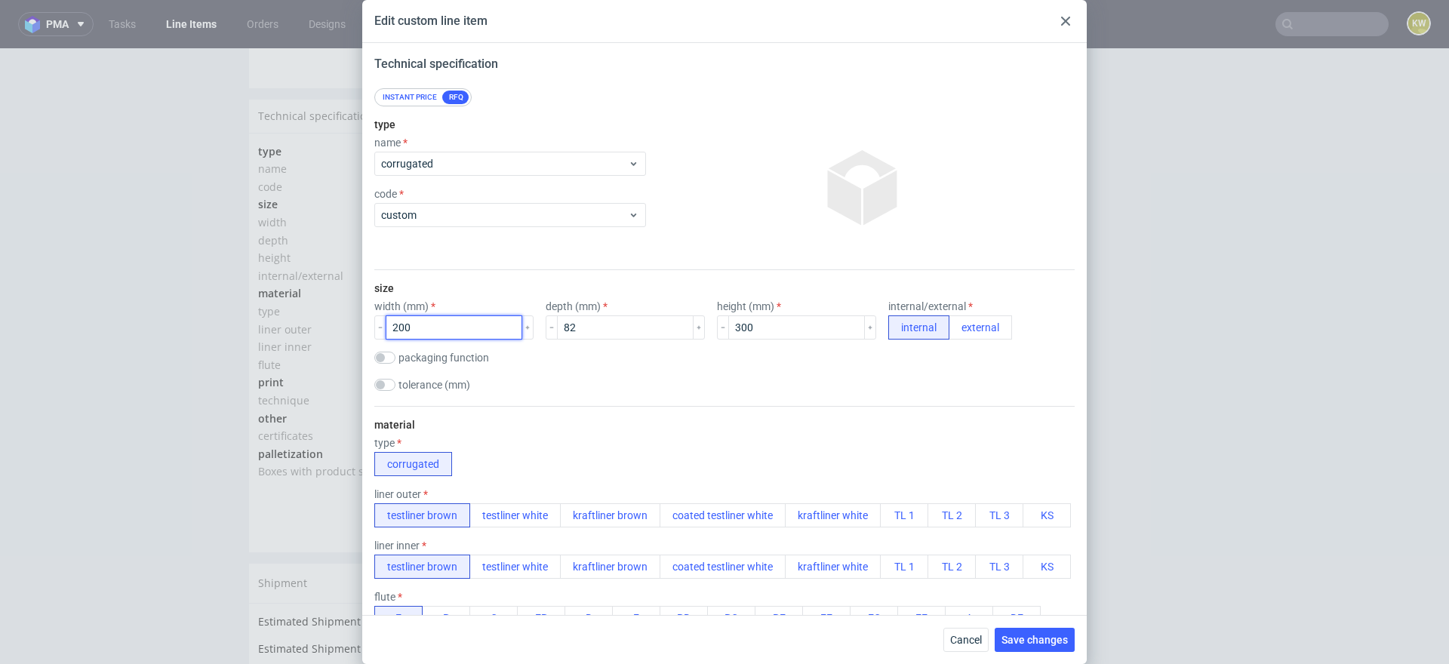
drag, startPoint x: 416, startPoint y: 322, endPoint x: 325, endPoint y: 322, distance: 90.6
click at [325, 322] on div "Edit custom line item Technical specification Instant price RFQ type name corru…" at bounding box center [724, 332] width 1449 height 664
type input "300"
drag, startPoint x: 576, startPoint y: 325, endPoint x: 426, endPoint y: 324, distance: 150.2
click at [428, 324] on div "width (mm) 300 depth (mm) 82 height (mm) 300 internal/external internal external" at bounding box center [724, 319] width 700 height 39
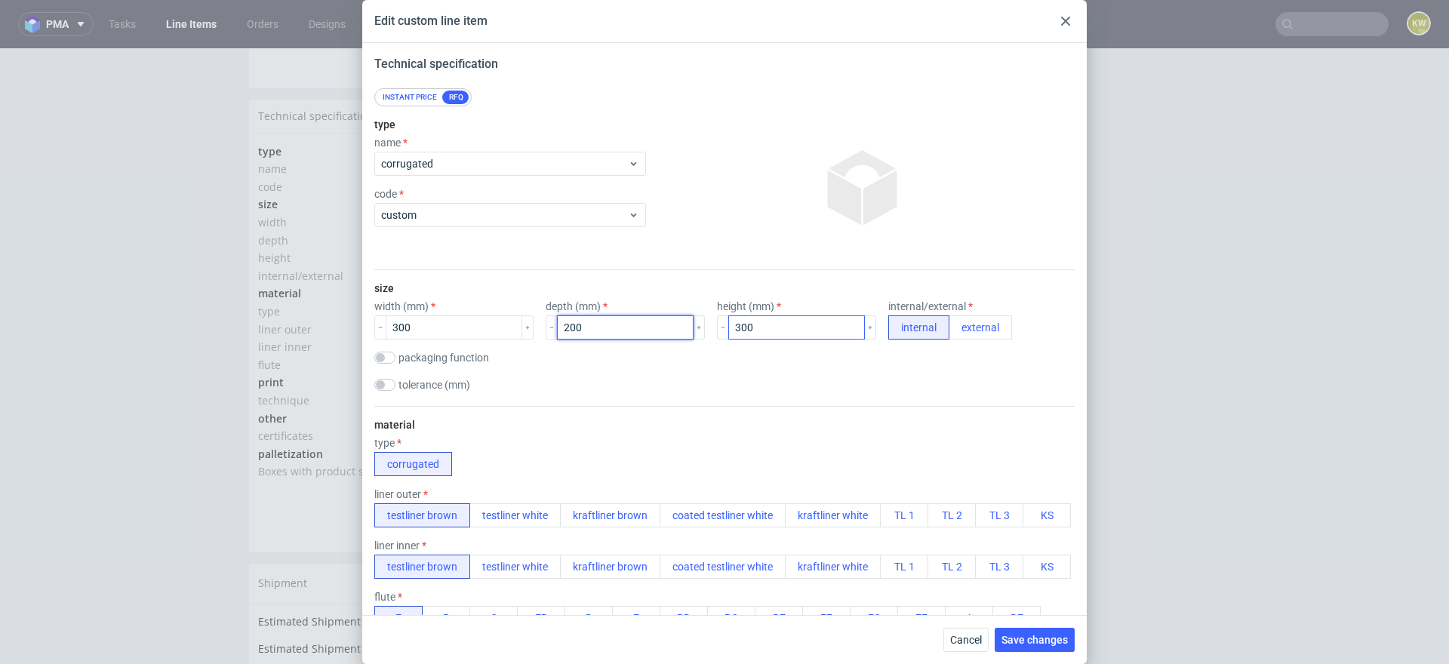
type input "200"
drag, startPoint x: 743, startPoint y: 330, endPoint x: 545, endPoint y: 320, distance: 198.0
click at [550, 320] on div "width (mm) 300 depth (mm) 200 height (mm) 300 internal/external internal extern…" at bounding box center [724, 319] width 700 height 39
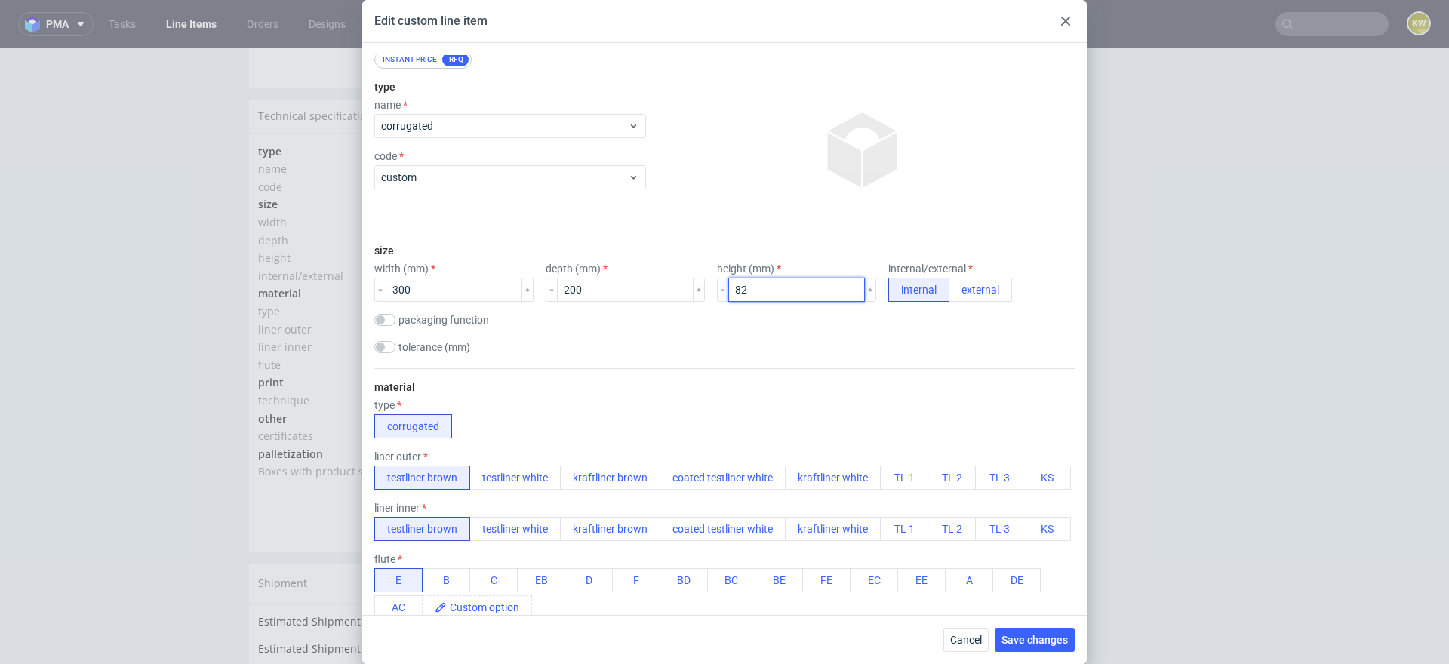
scroll to position [37, 0]
type input "82"
click at [450, 182] on span "custom" at bounding box center [504, 178] width 247 height 15
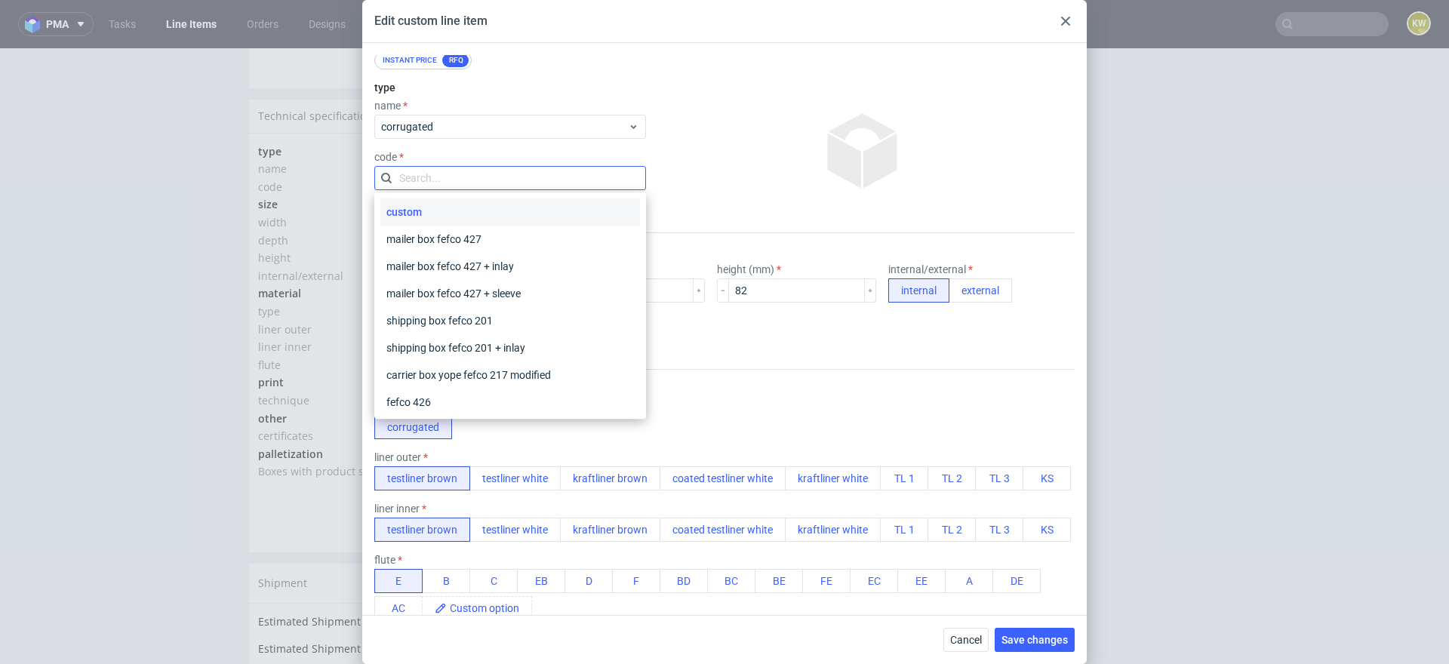
click at [451, 179] on input "text" at bounding box center [510, 178] width 272 height 24
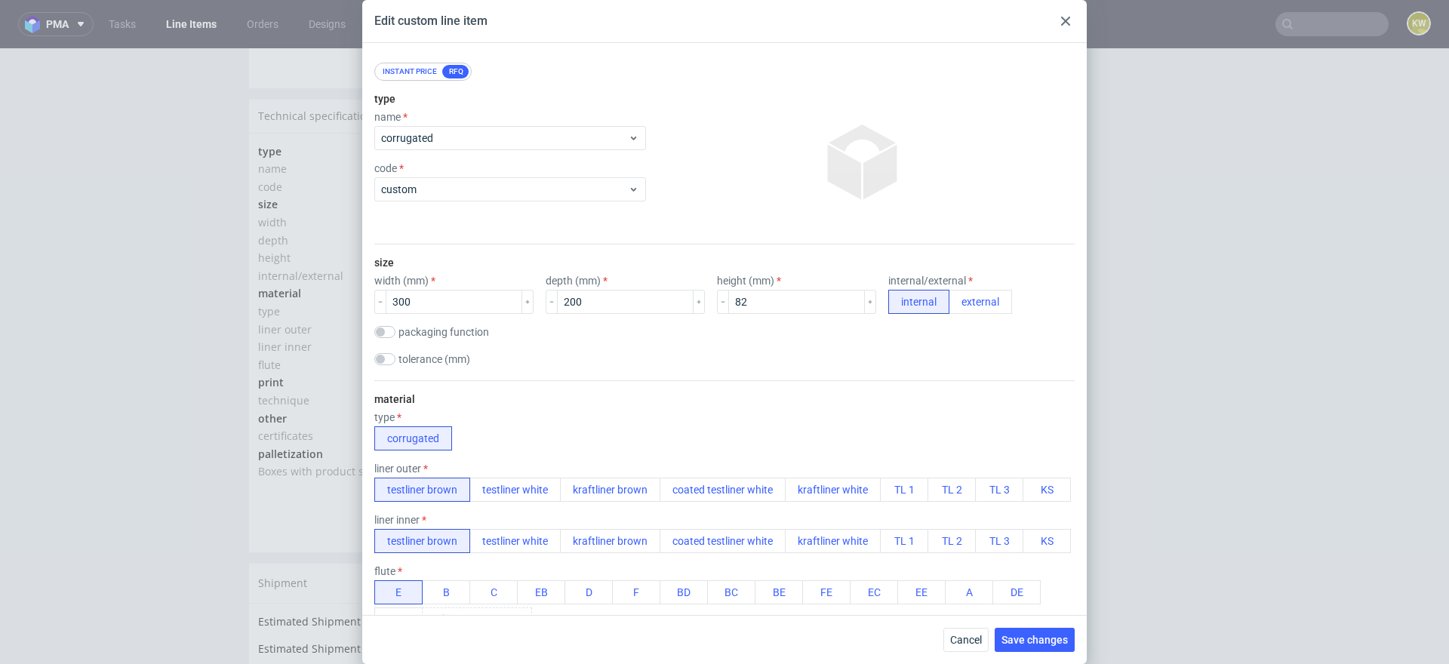
scroll to position [0, 0]
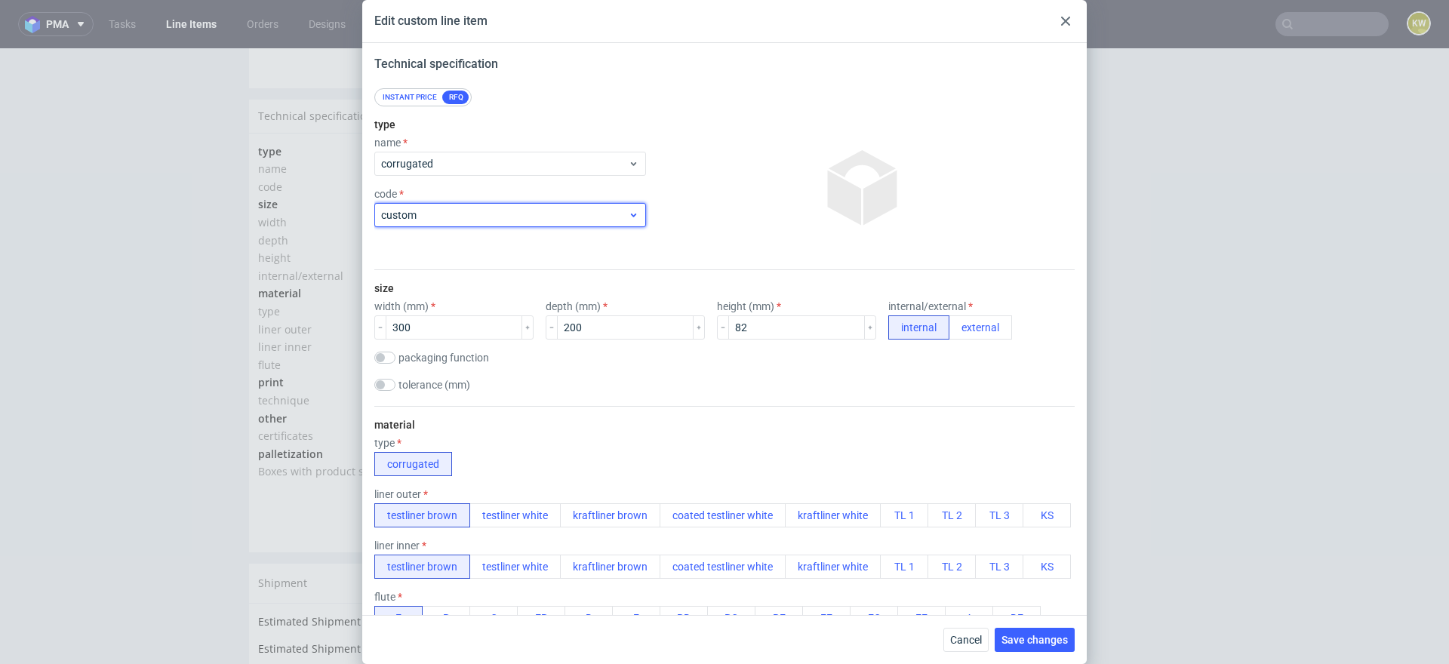
click at [439, 216] on span "custom" at bounding box center [504, 215] width 247 height 15
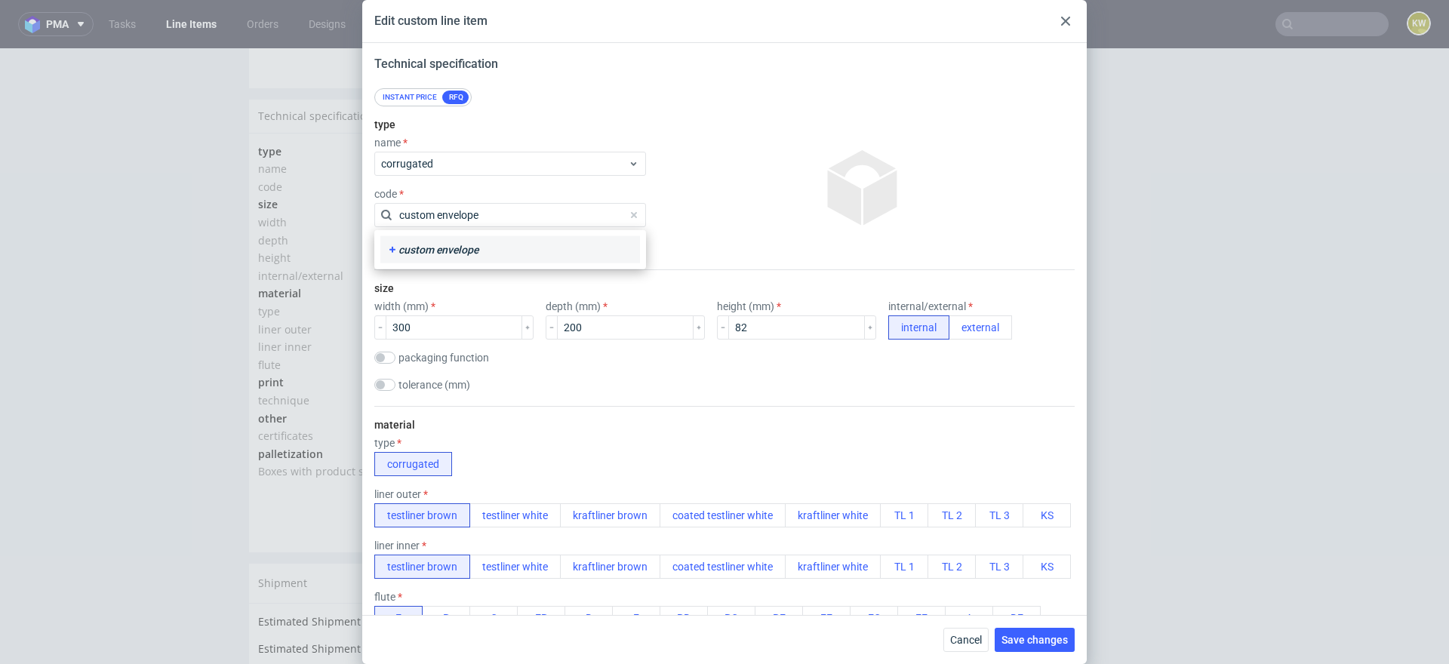
type input "custom envelope"
click at [445, 243] on div "custom envelope" at bounding box center [510, 249] width 248 height 15
click at [525, 256] on div "type name corrugated code custom envelope fefco code" at bounding box center [510, 187] width 272 height 163
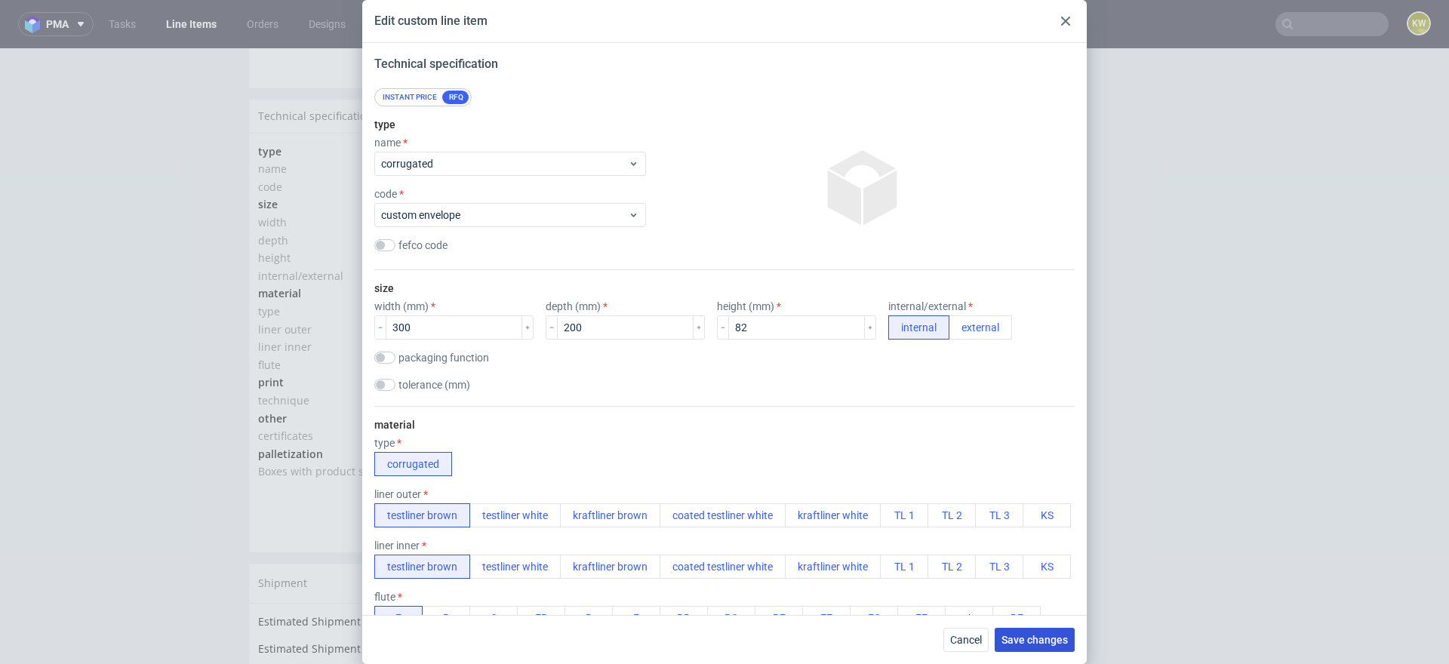
click at [1022, 629] on button "Save changes" at bounding box center [1035, 640] width 80 height 24
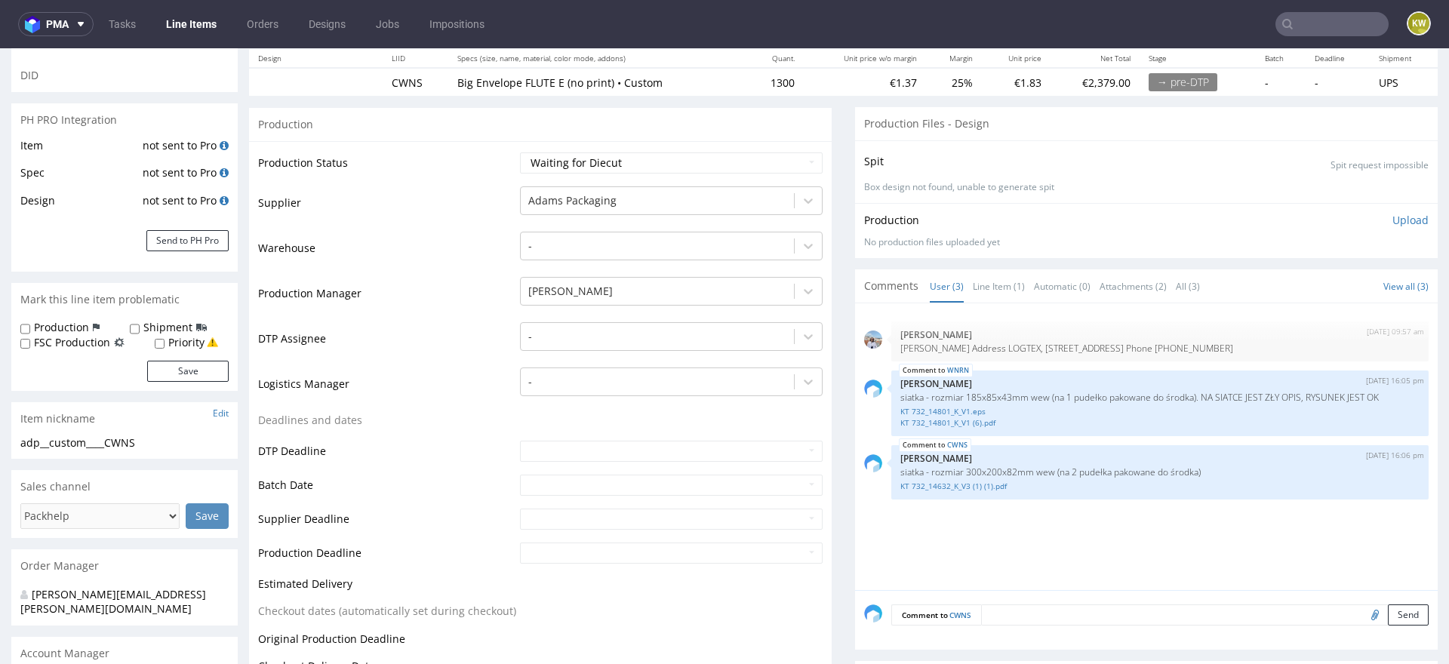
scroll to position [219, 0]
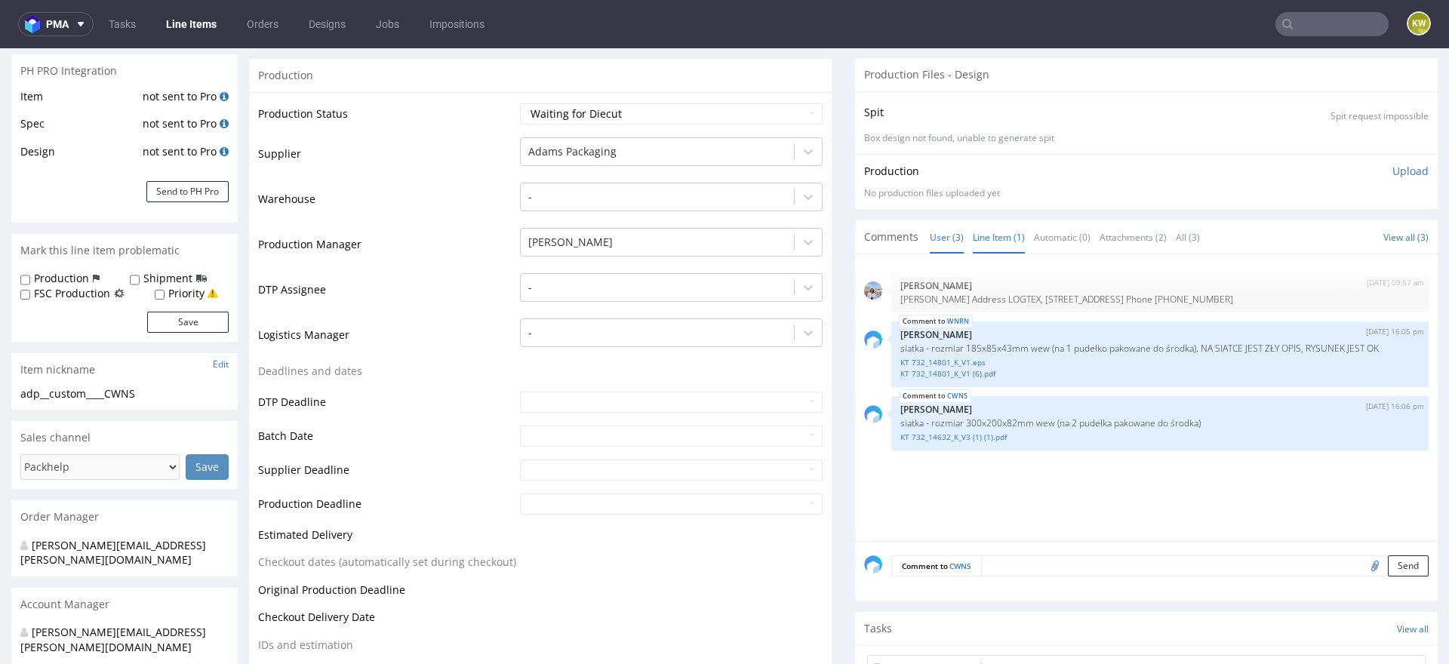
click at [979, 229] on link "Line Item (1)" at bounding box center [999, 237] width 52 height 32
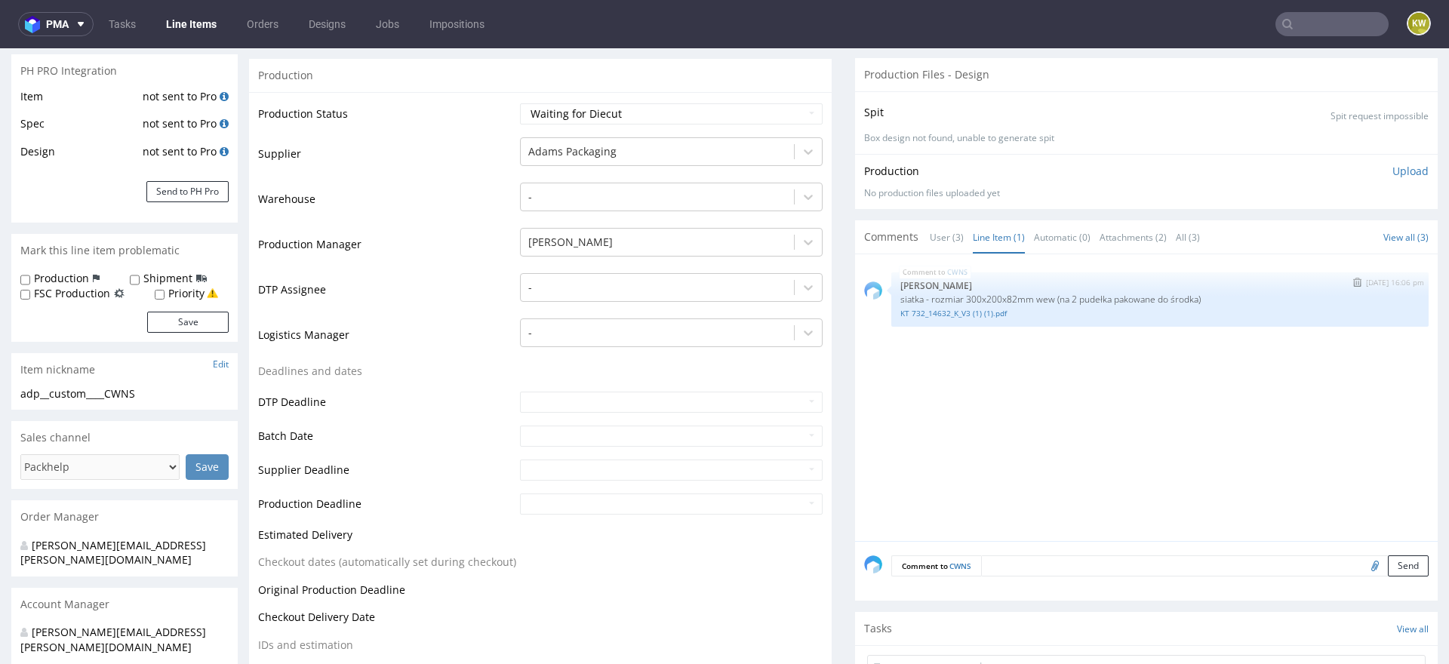
click at [956, 318] on div "CWNS 28th Aug 25 | 16:06 pm Klaudia Wiśniewska siatka - rozmiar 300x200x82mm we…" at bounding box center [1159, 299] width 537 height 54
click at [962, 312] on link "KT 732_14632_K_V3 (1) (1).pdf" at bounding box center [1159, 313] width 519 height 11
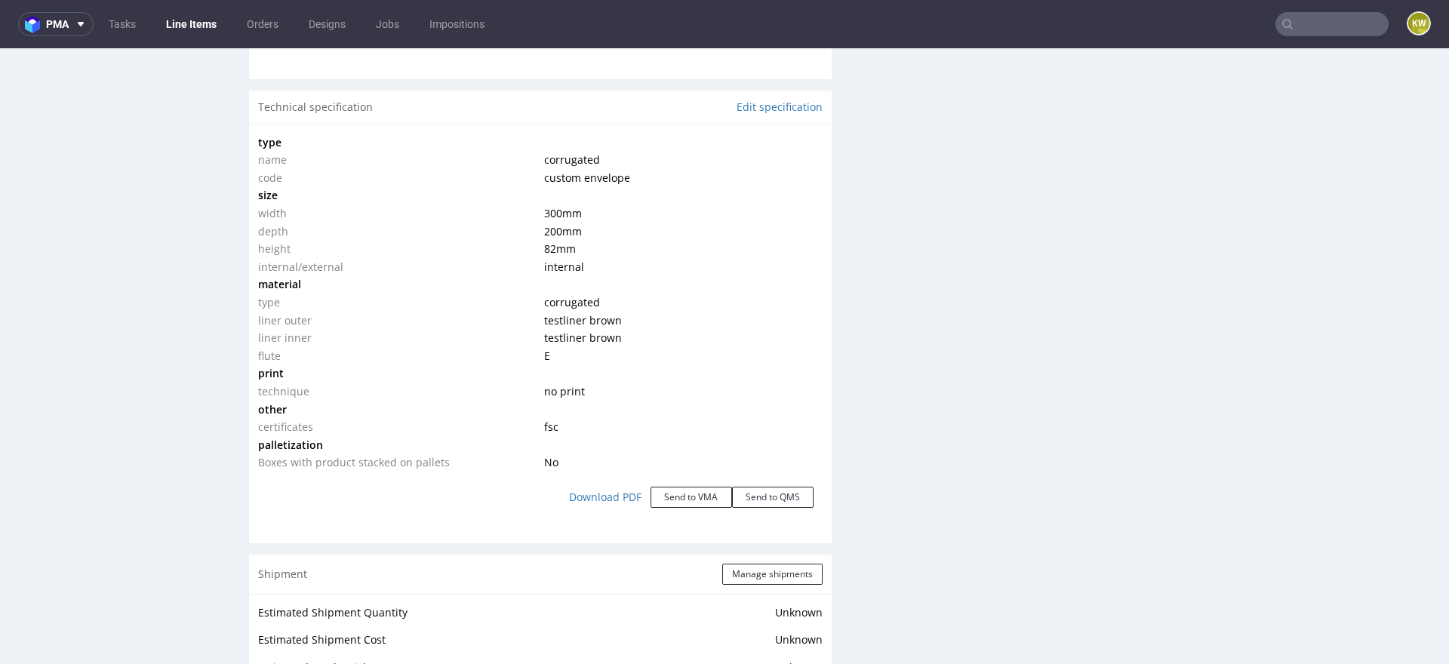
scroll to position [1343, 0]
click at [772, 107] on link "Edit specification" at bounding box center [780, 110] width 86 height 15
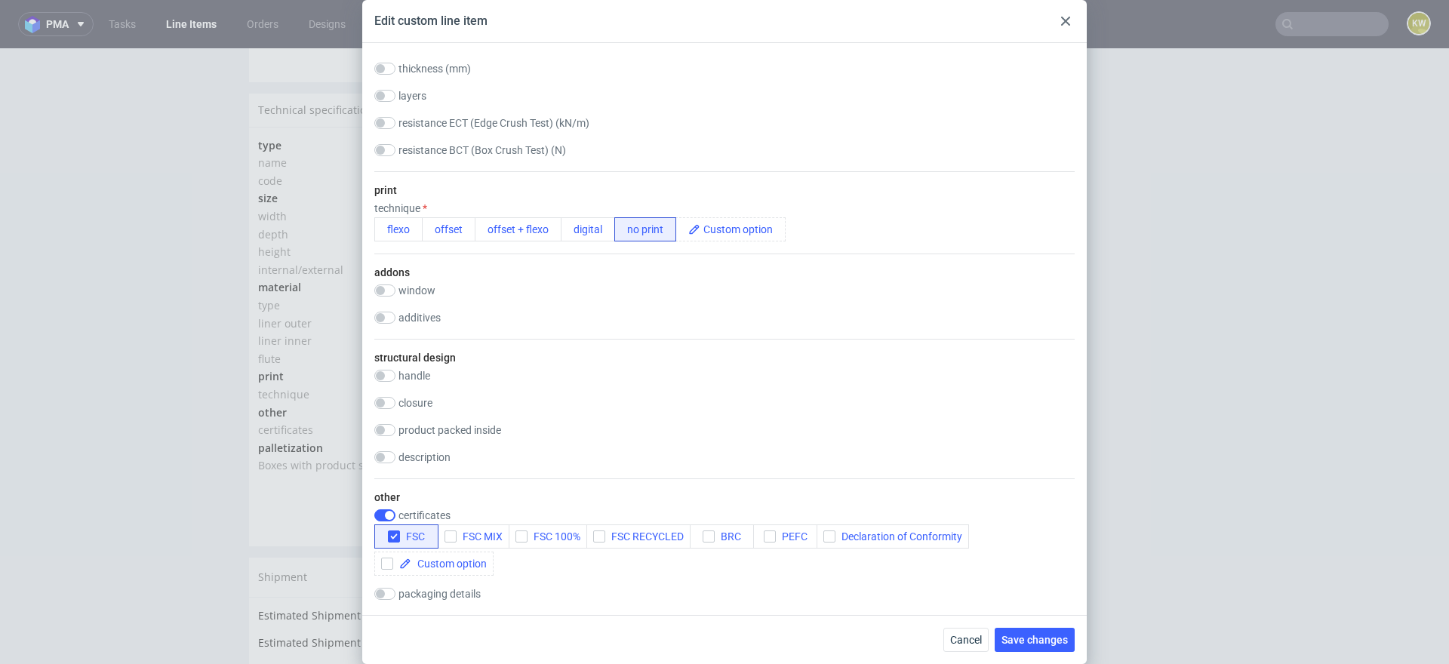
scroll to position [697, 0]
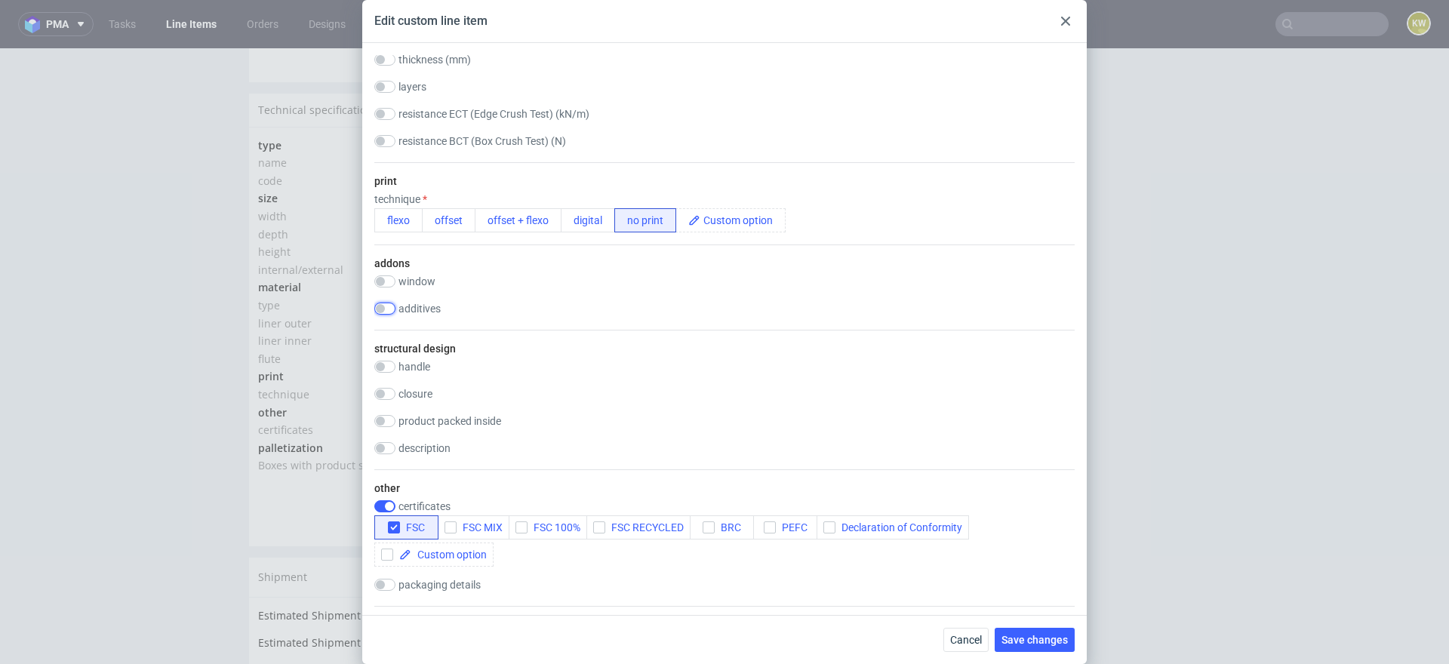
click at [386, 306] on input "checkbox" at bounding box center [384, 309] width 21 height 12
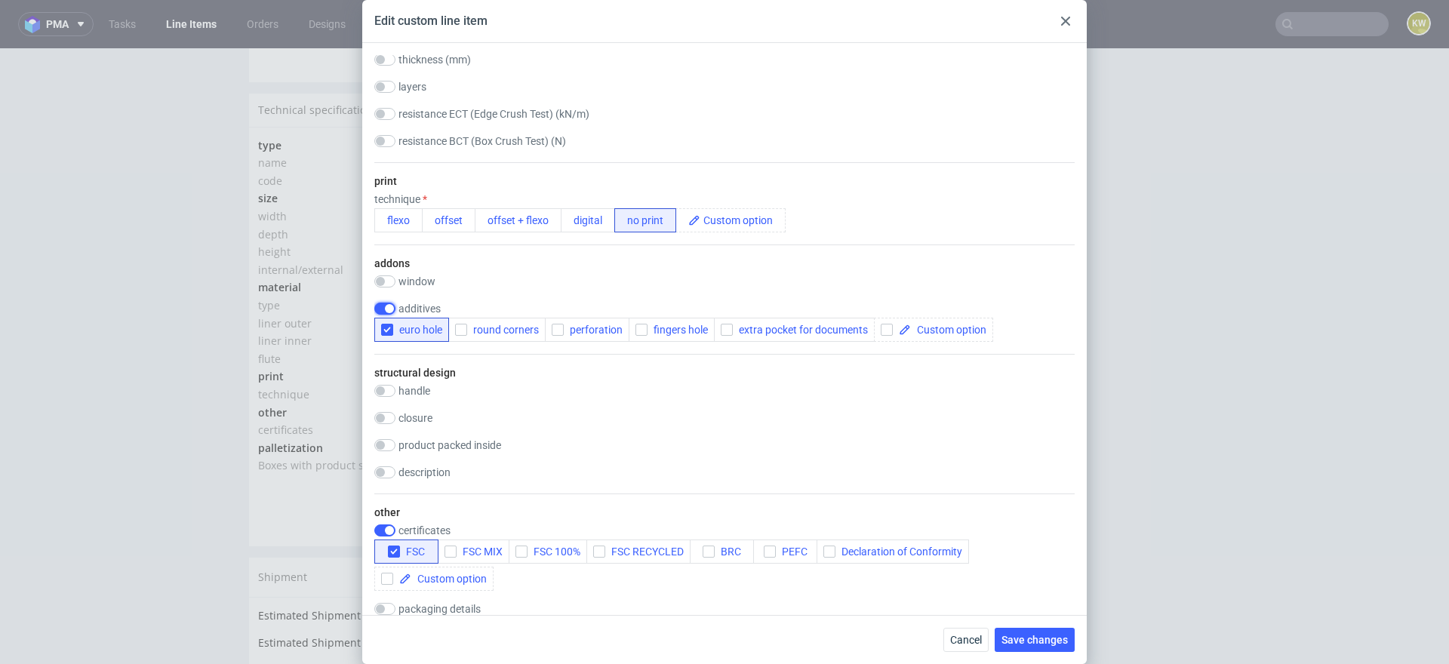
click at [386, 306] on input "checkbox" at bounding box center [384, 309] width 21 height 12
checkbox input "false"
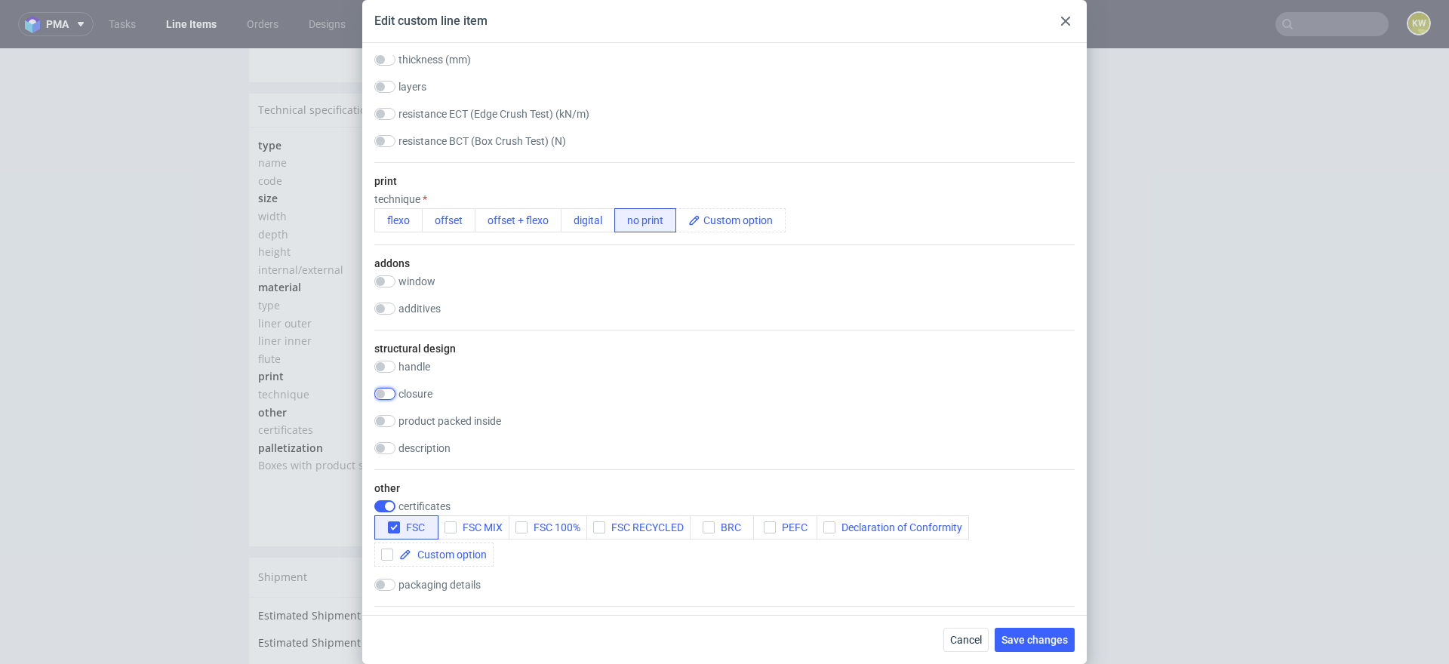
click at [382, 391] on input "checkbox" at bounding box center [384, 394] width 21 height 12
checkbox input "true"
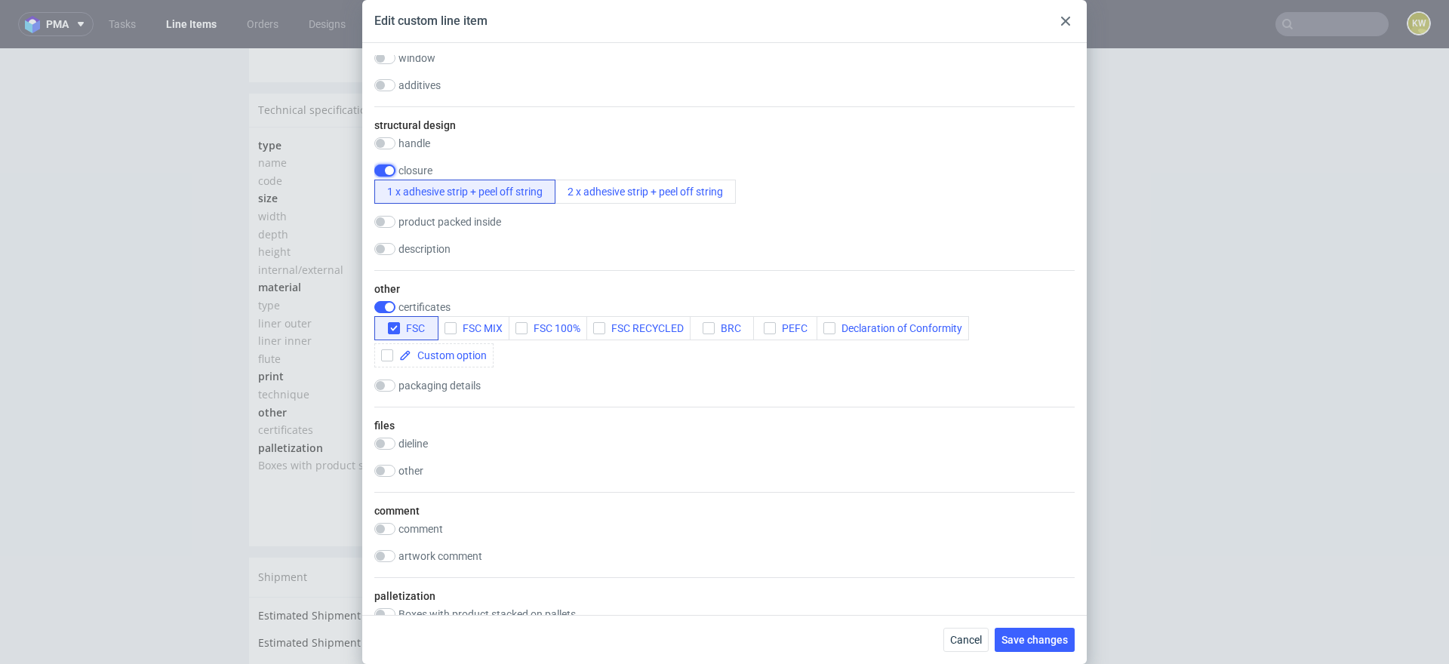
scroll to position [936, 0]
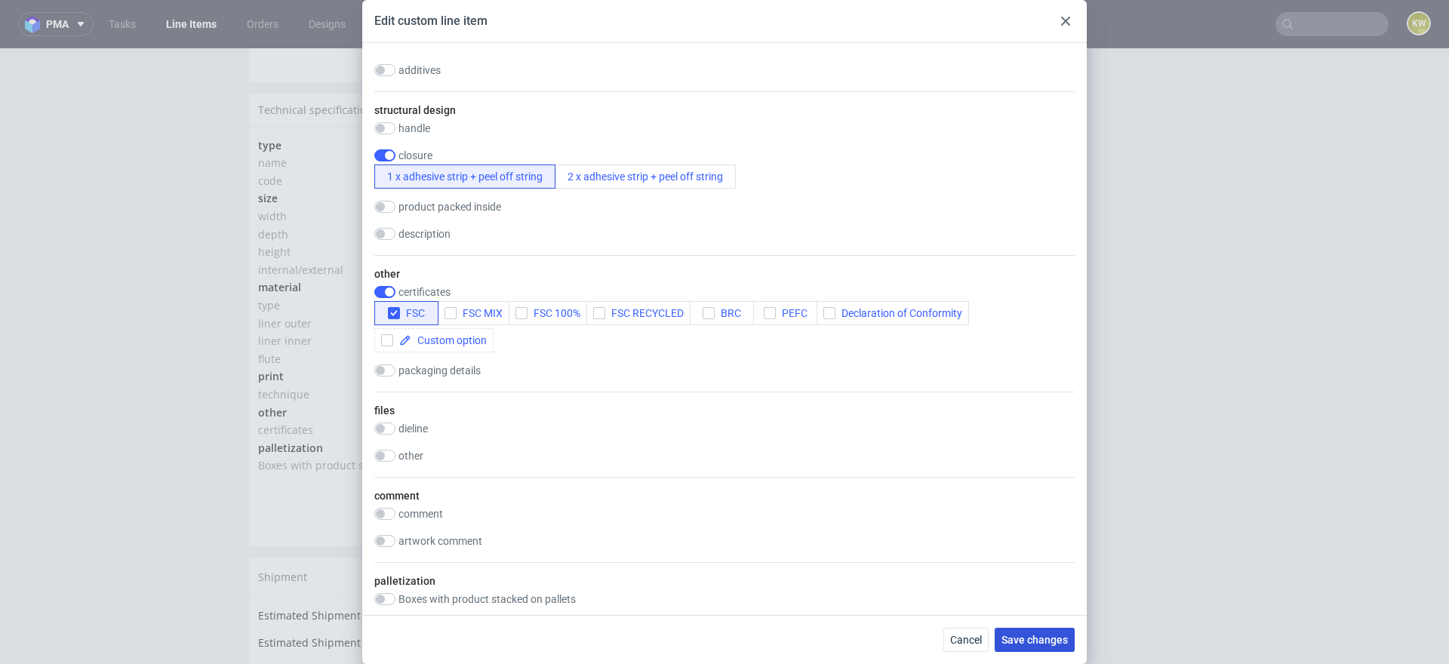
click at [1023, 641] on span "Save changes" at bounding box center [1035, 640] width 66 height 11
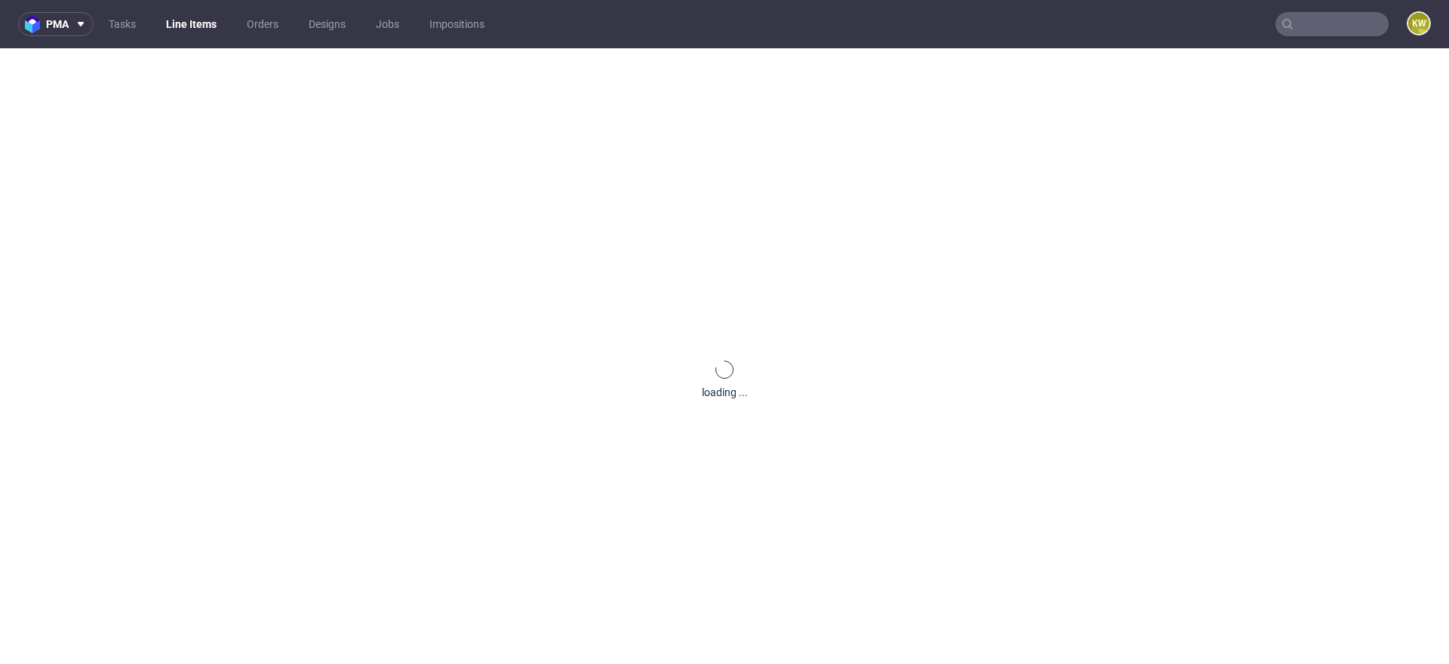
scroll to position [0, 0]
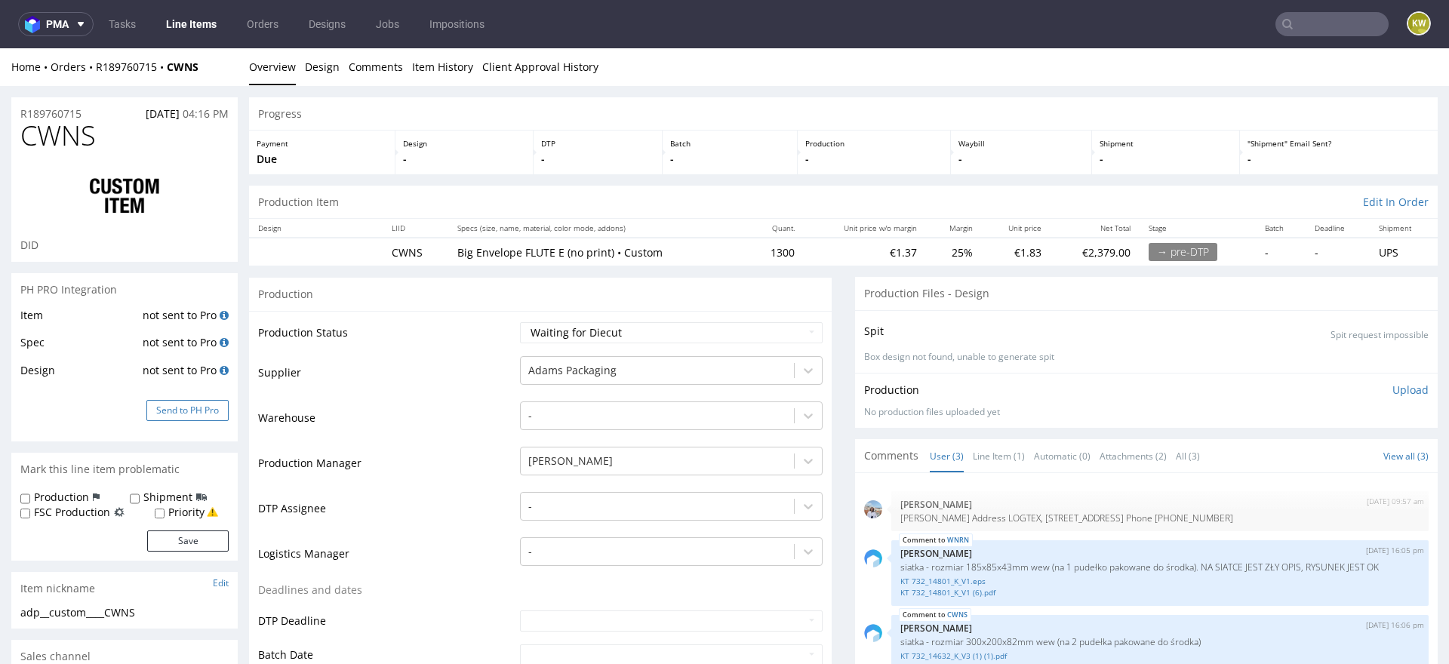
click at [195, 418] on button "Send to PH Pro" at bounding box center [187, 410] width 82 height 21
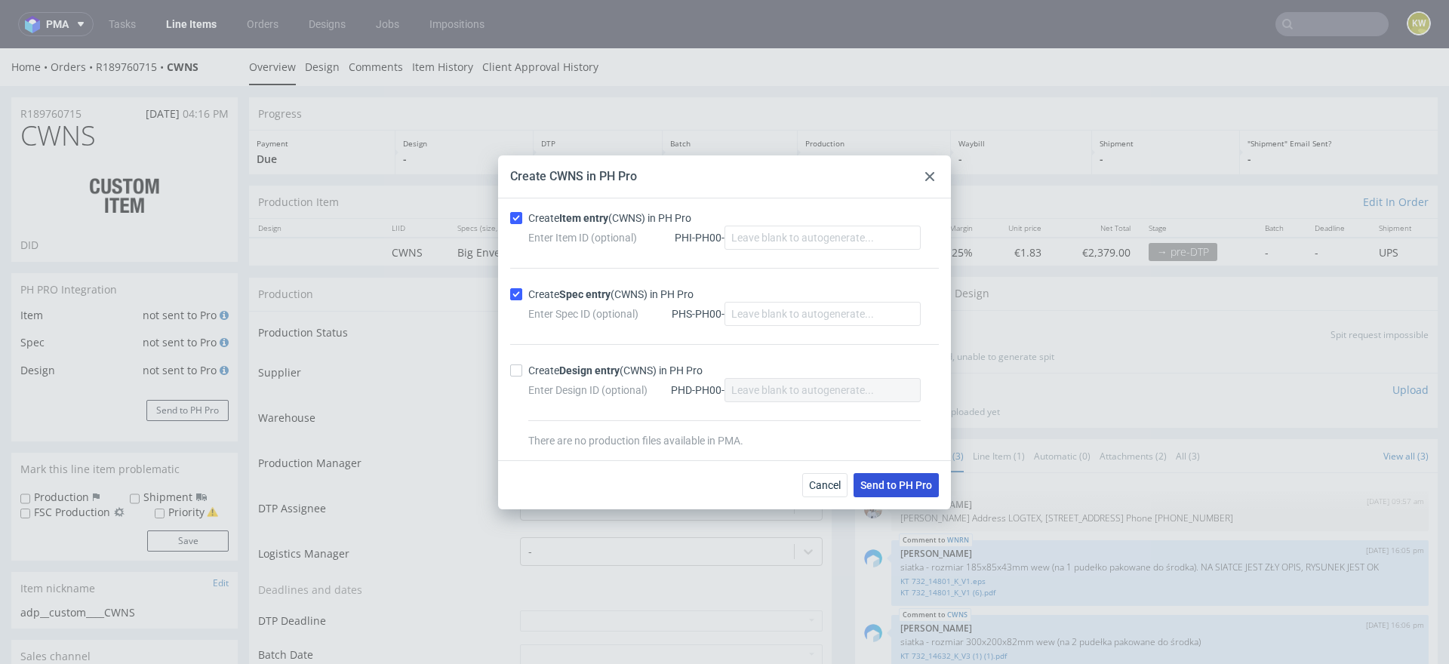
click at [900, 480] on span "Send to PH Pro" at bounding box center [896, 485] width 72 height 11
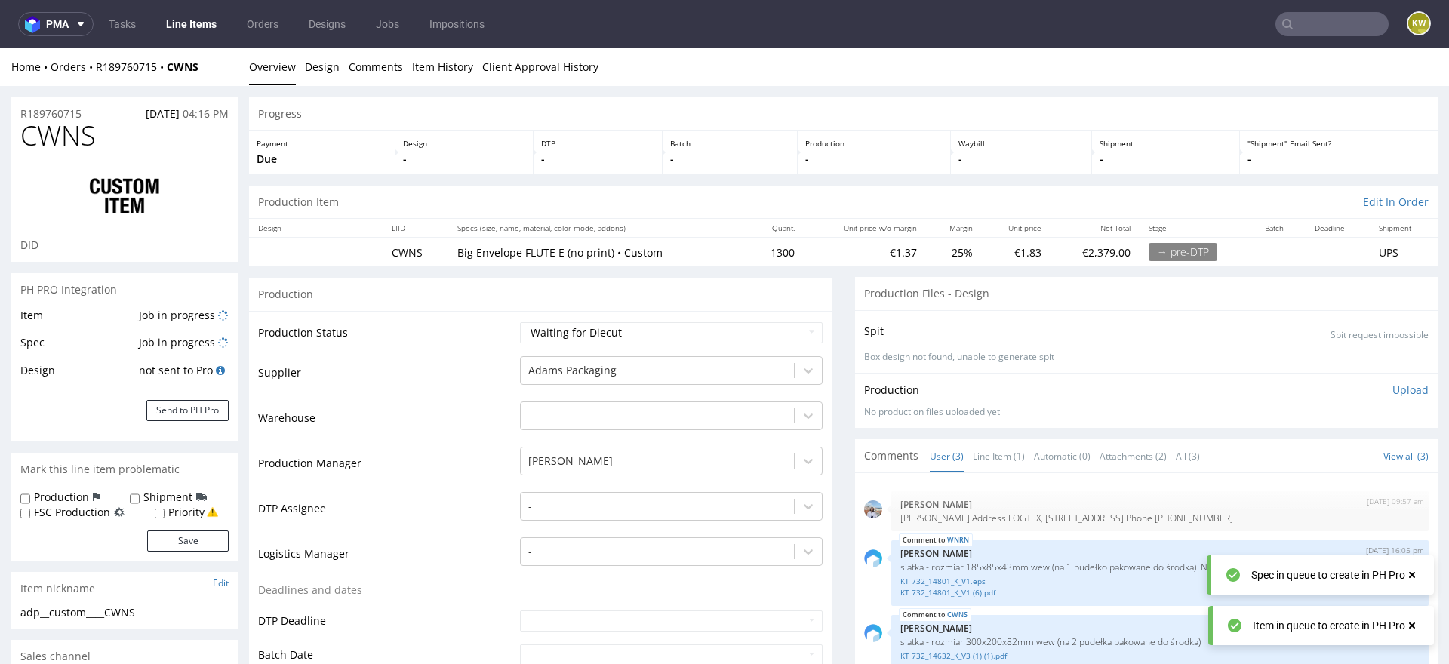
click at [72, 135] on span "CWNS" at bounding box center [57, 136] width 75 height 30
copy span "CWNS"
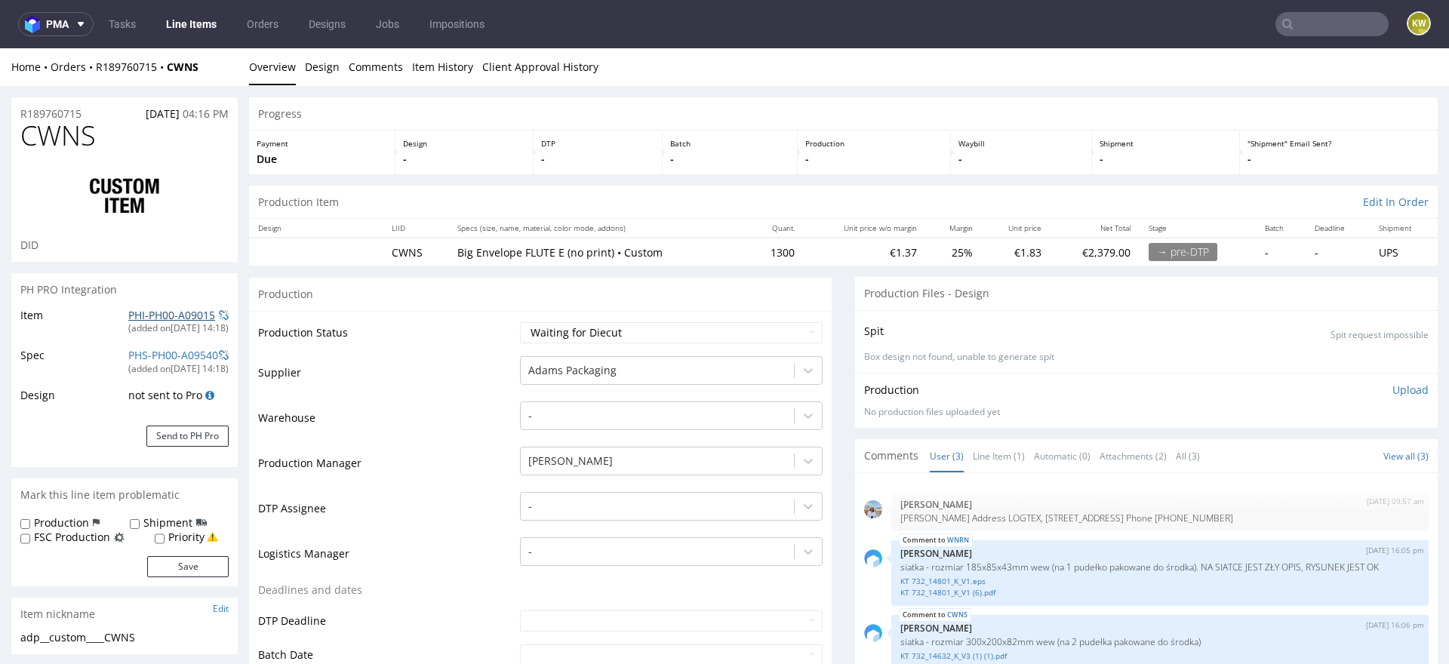
click at [152, 313] on link "PHI-PH00-A09015" at bounding box center [171, 315] width 87 height 14
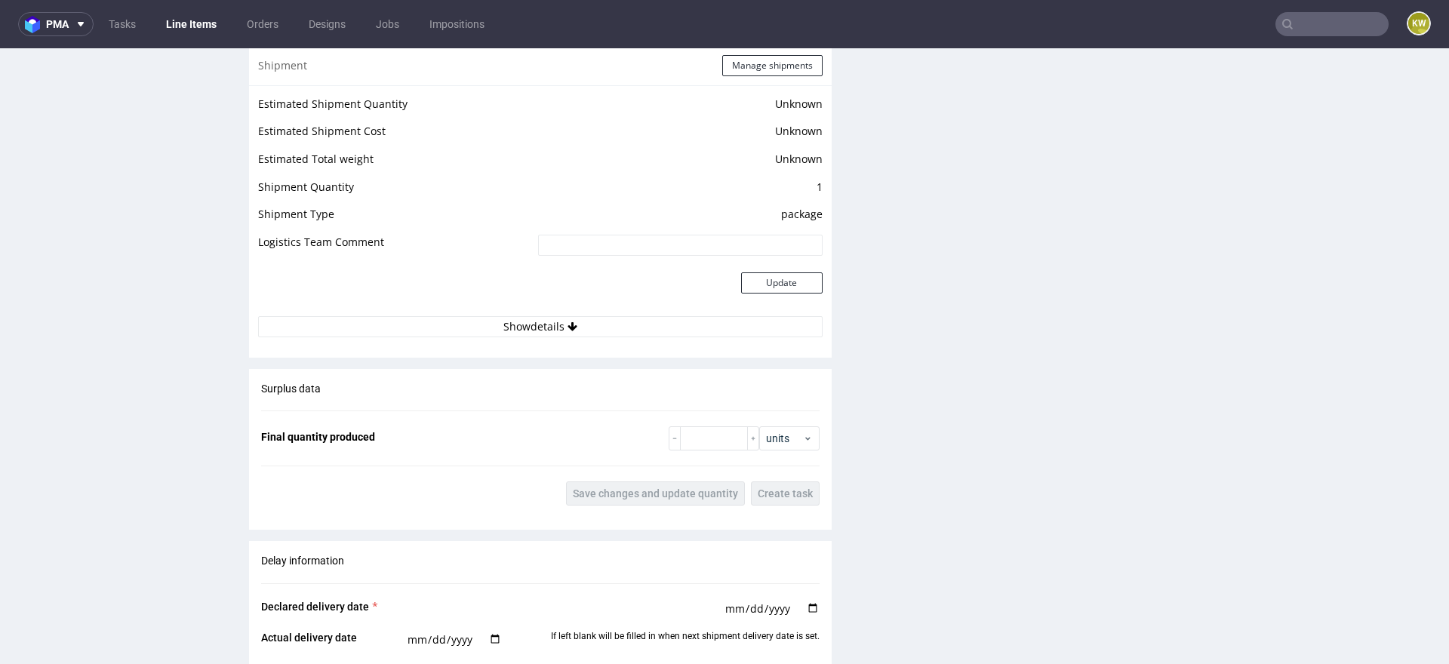
scroll to position [2461, 0]
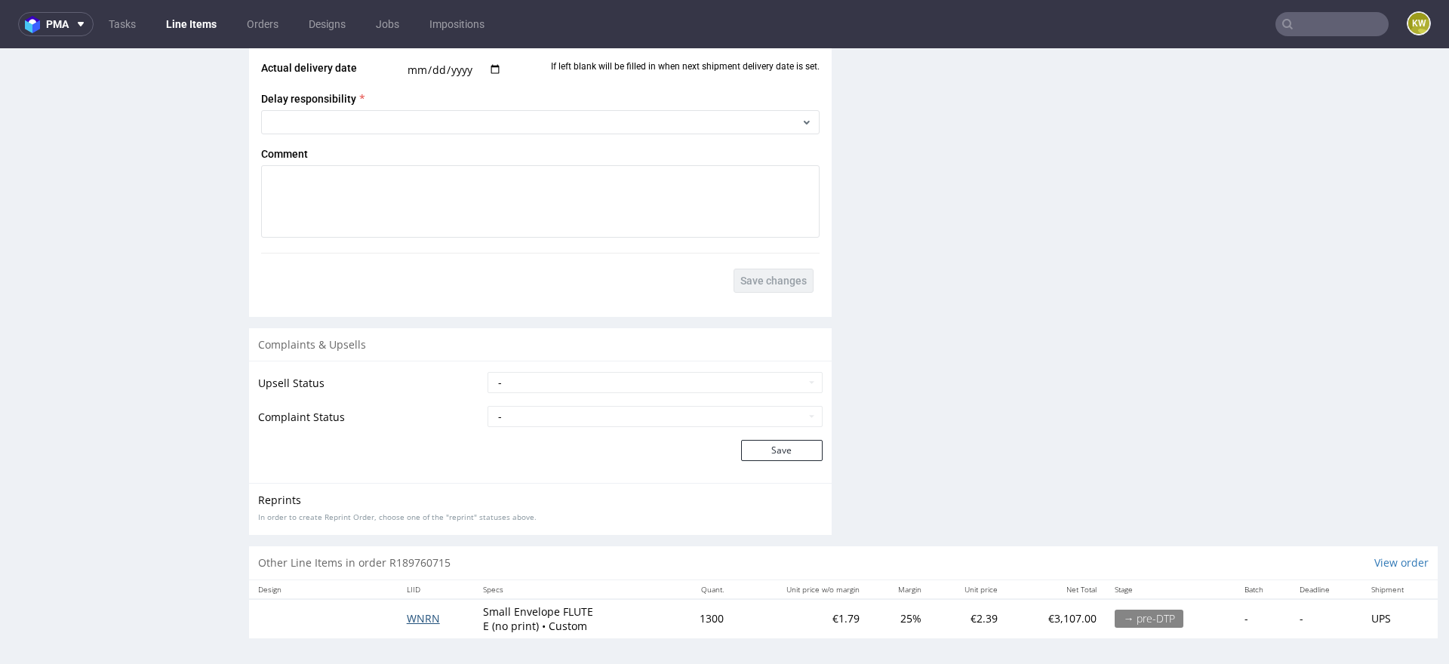
click at [416, 613] on span "WNRN" at bounding box center [423, 618] width 33 height 14
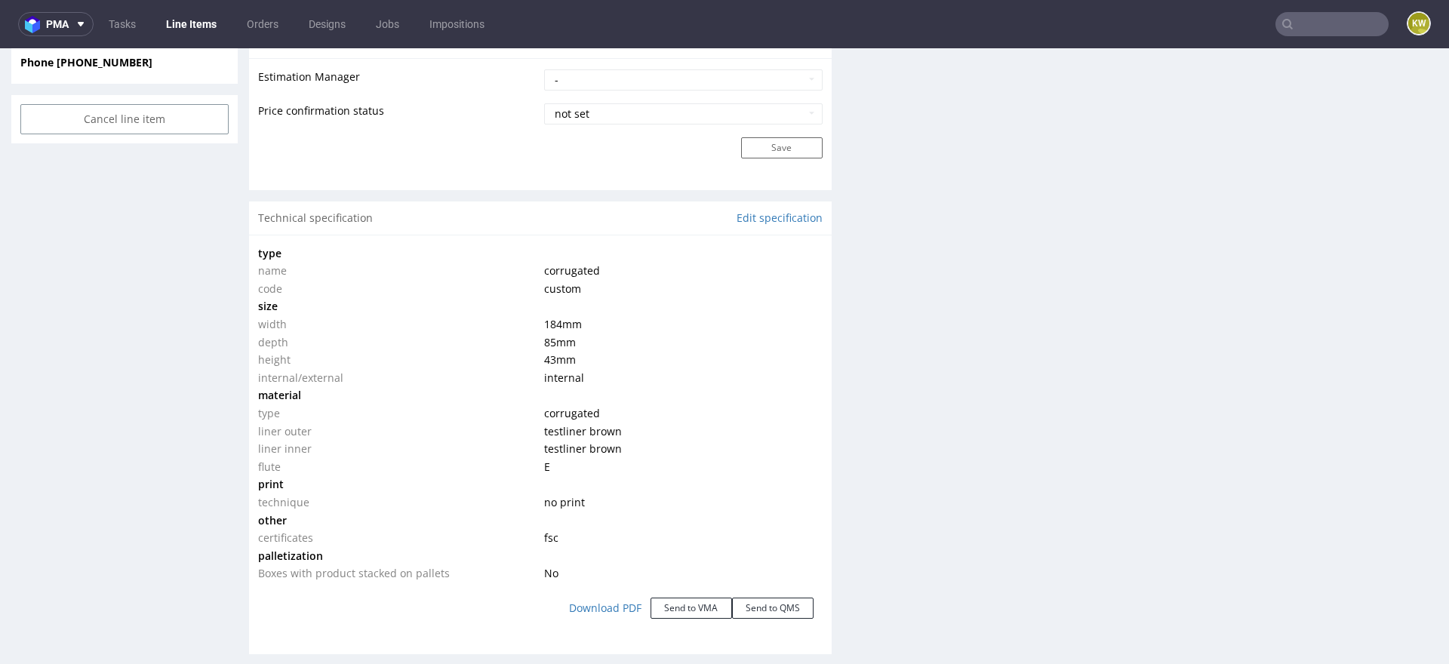
scroll to position [1223, 0]
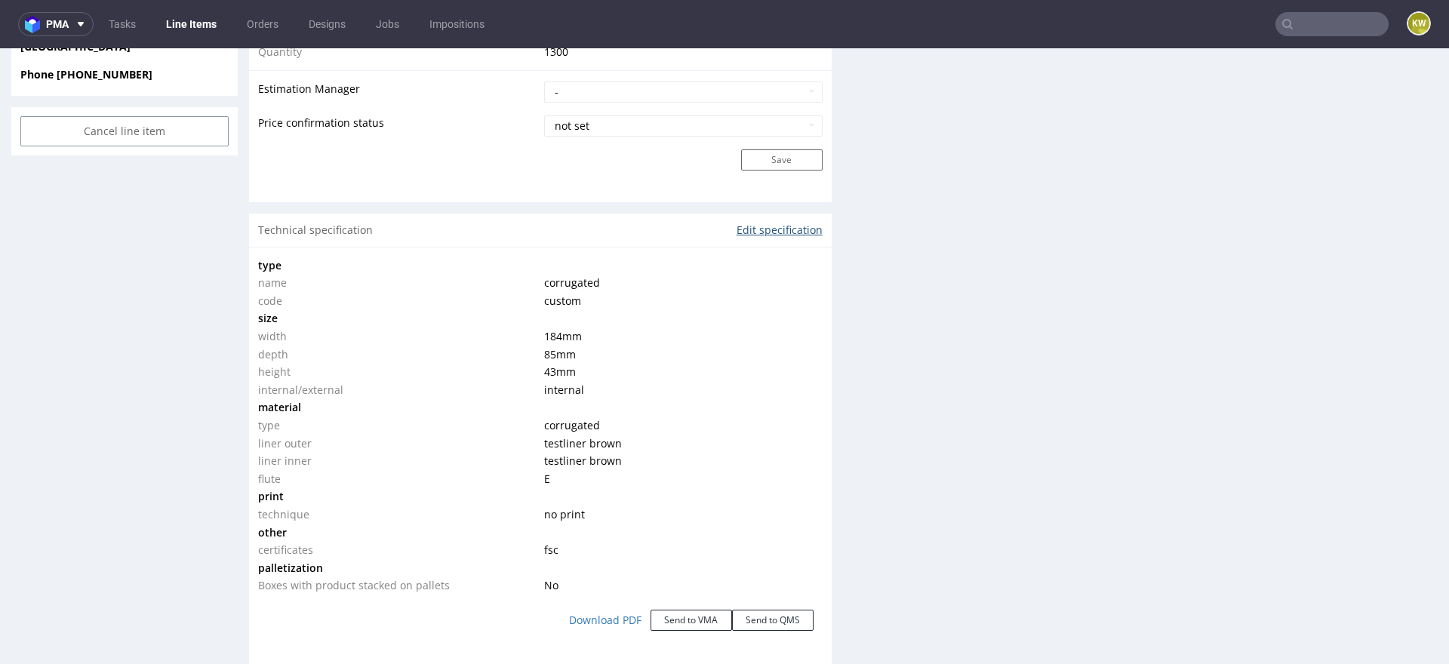
click at [769, 223] on link "Edit specification" at bounding box center [780, 230] width 86 height 15
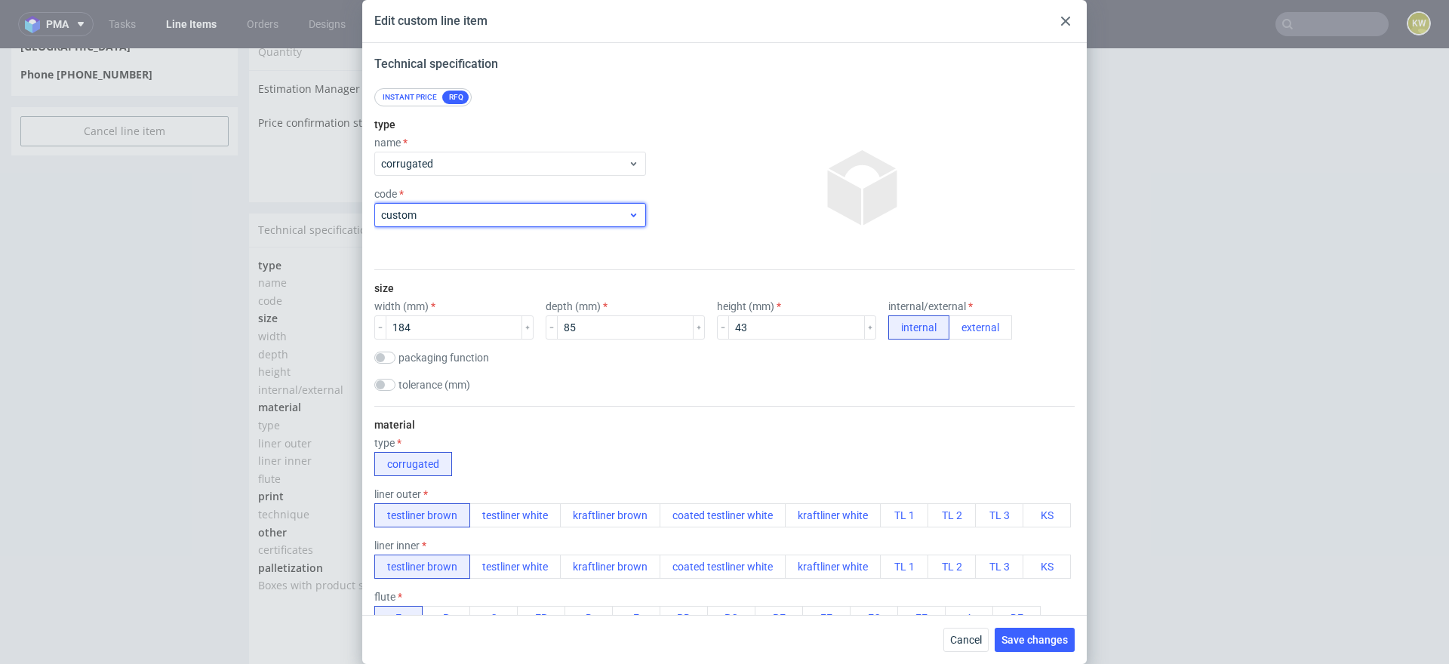
click at [446, 223] on div "custom" at bounding box center [510, 215] width 272 height 24
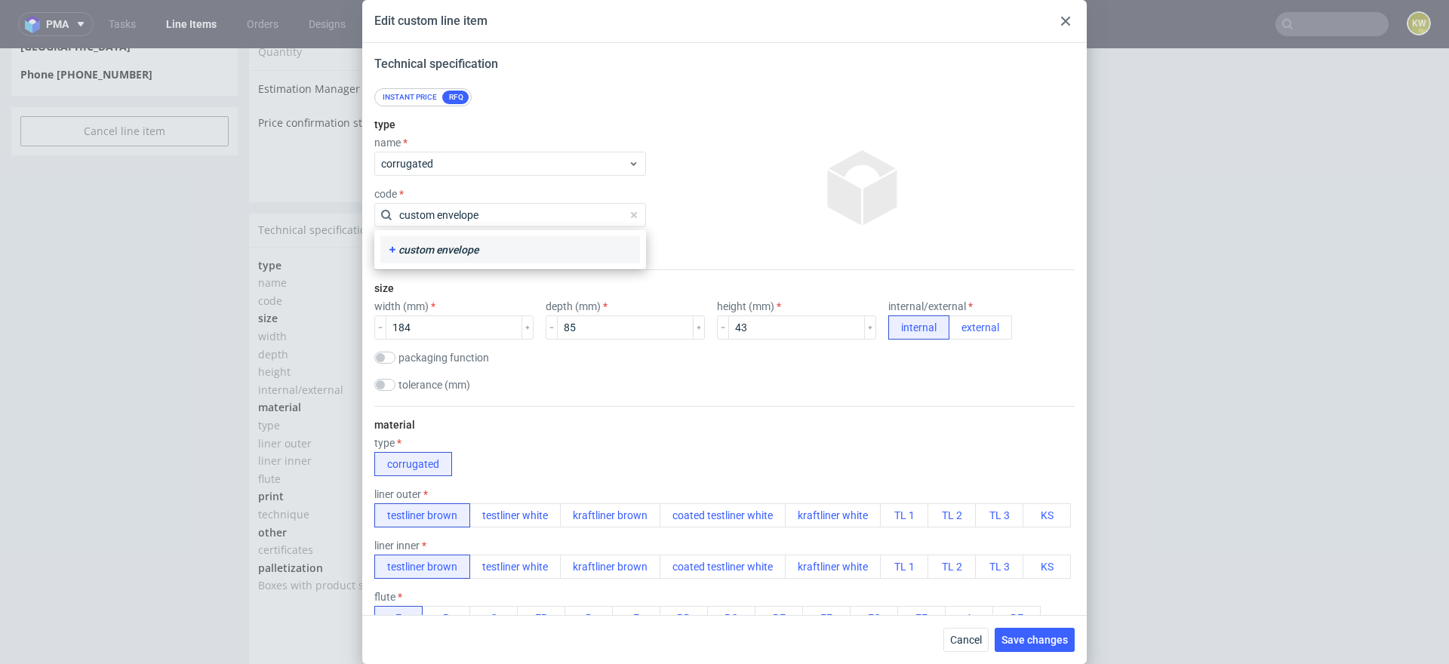
type input "custom envelope"
click at [440, 251] on div "custom envelope" at bounding box center [510, 249] width 248 height 15
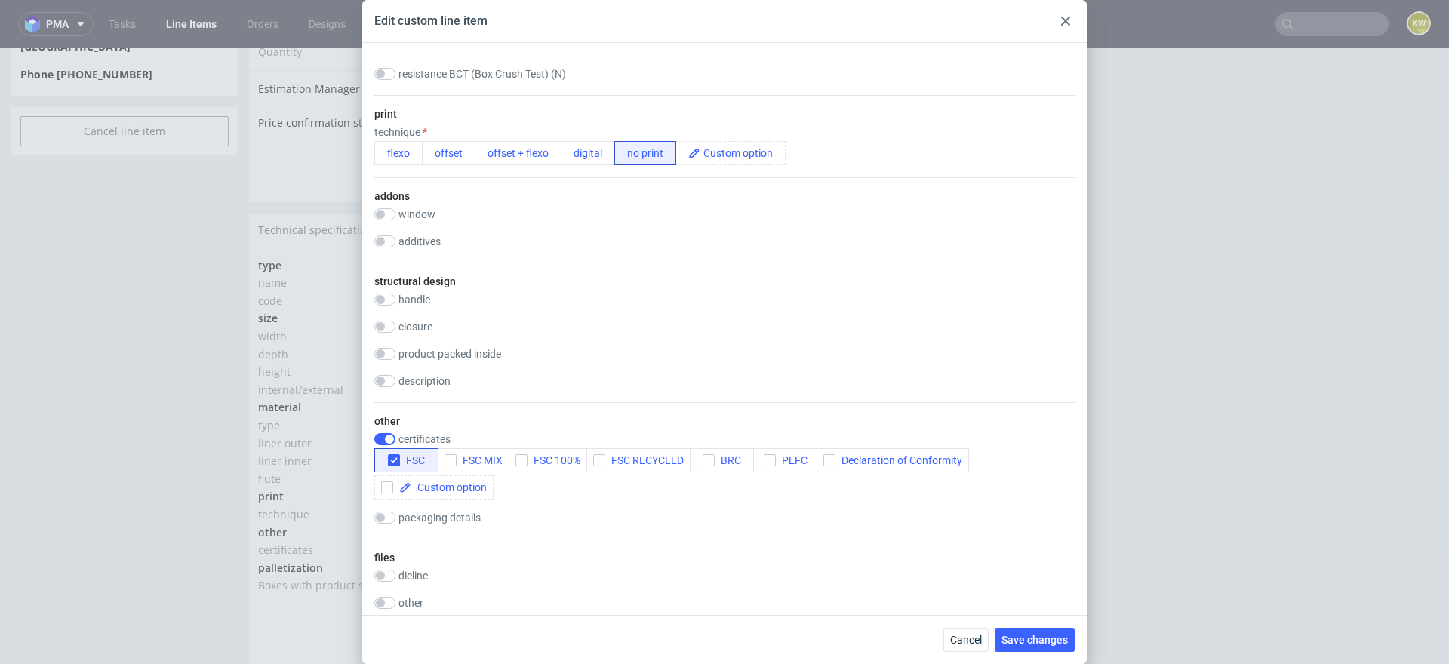
scroll to position [786, 0]
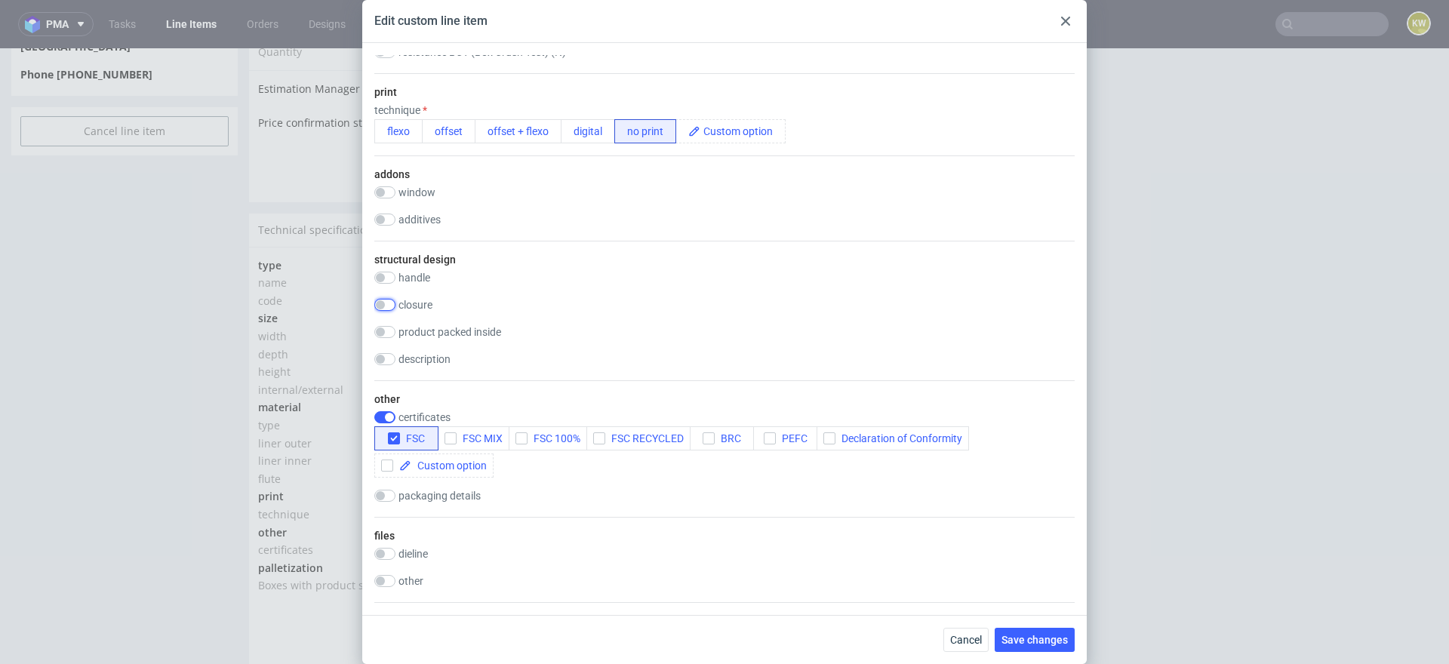
click at [389, 307] on input "checkbox" at bounding box center [384, 305] width 21 height 12
checkbox input "true"
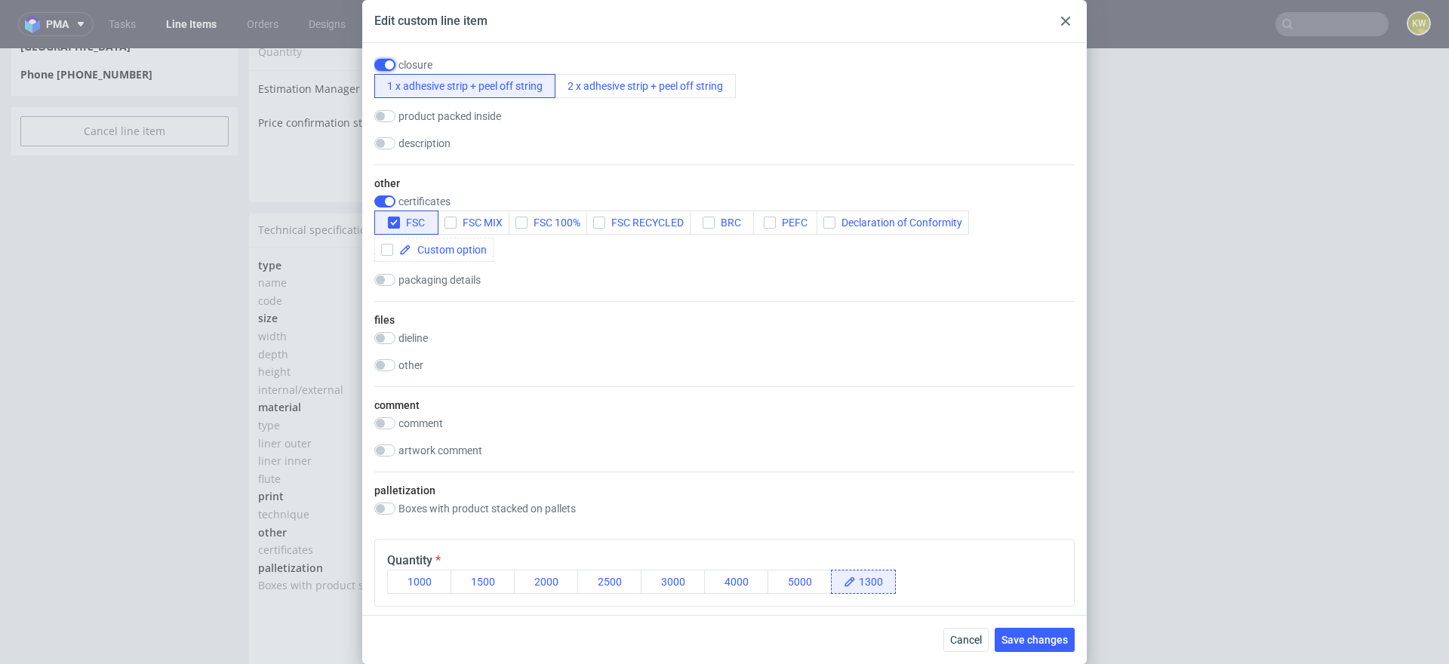
scroll to position [1114, 0]
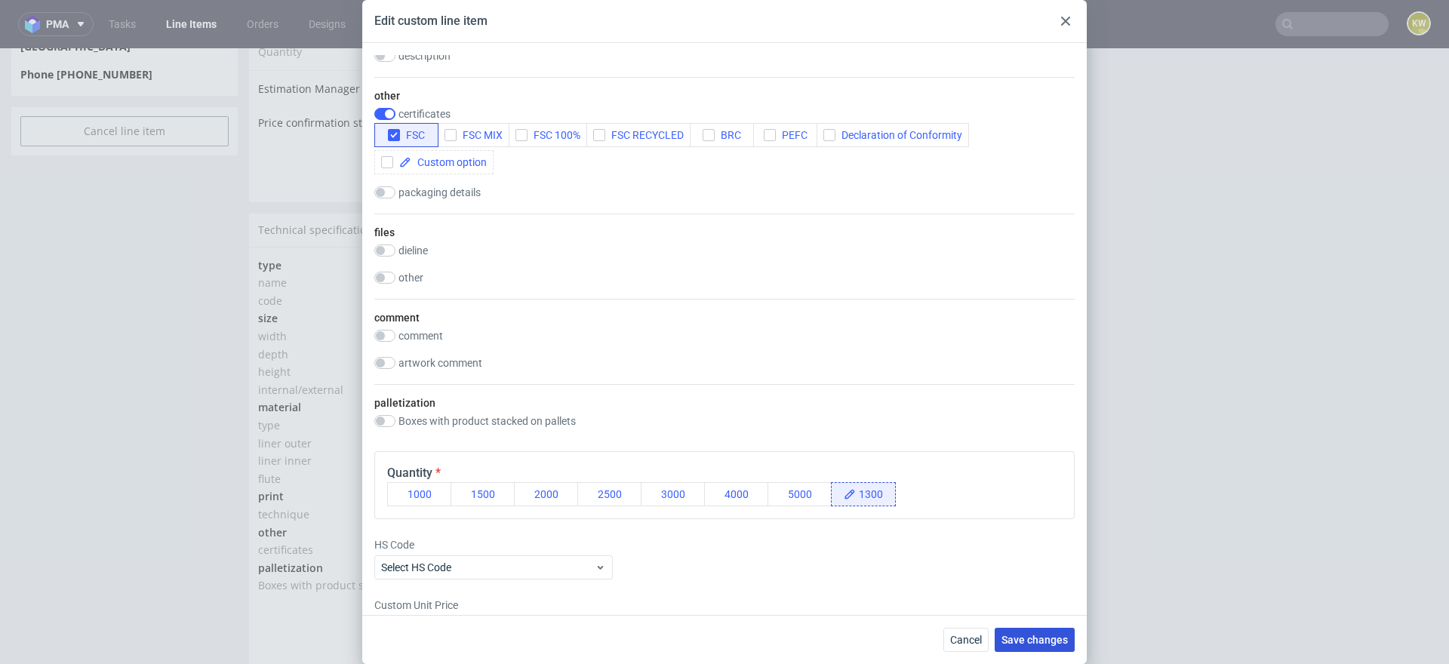
click at [1017, 639] on span "Save changes" at bounding box center [1035, 640] width 66 height 11
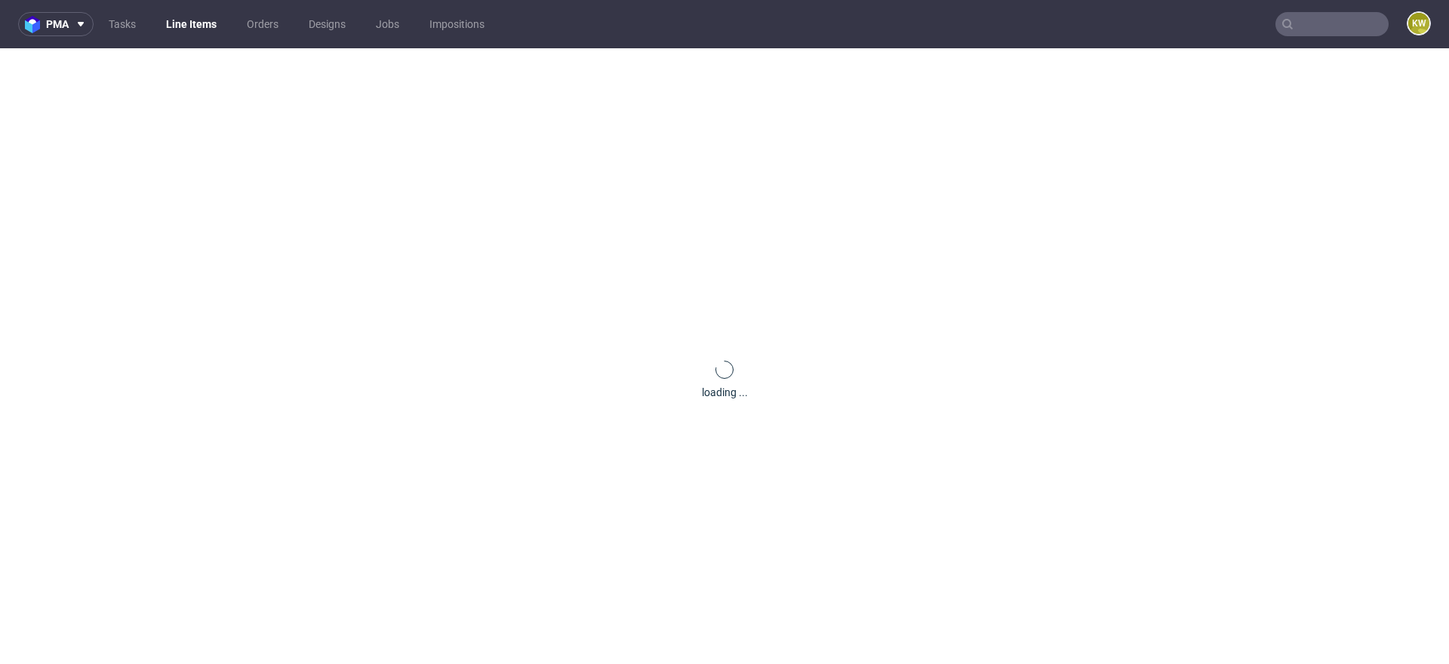
scroll to position [0, 0]
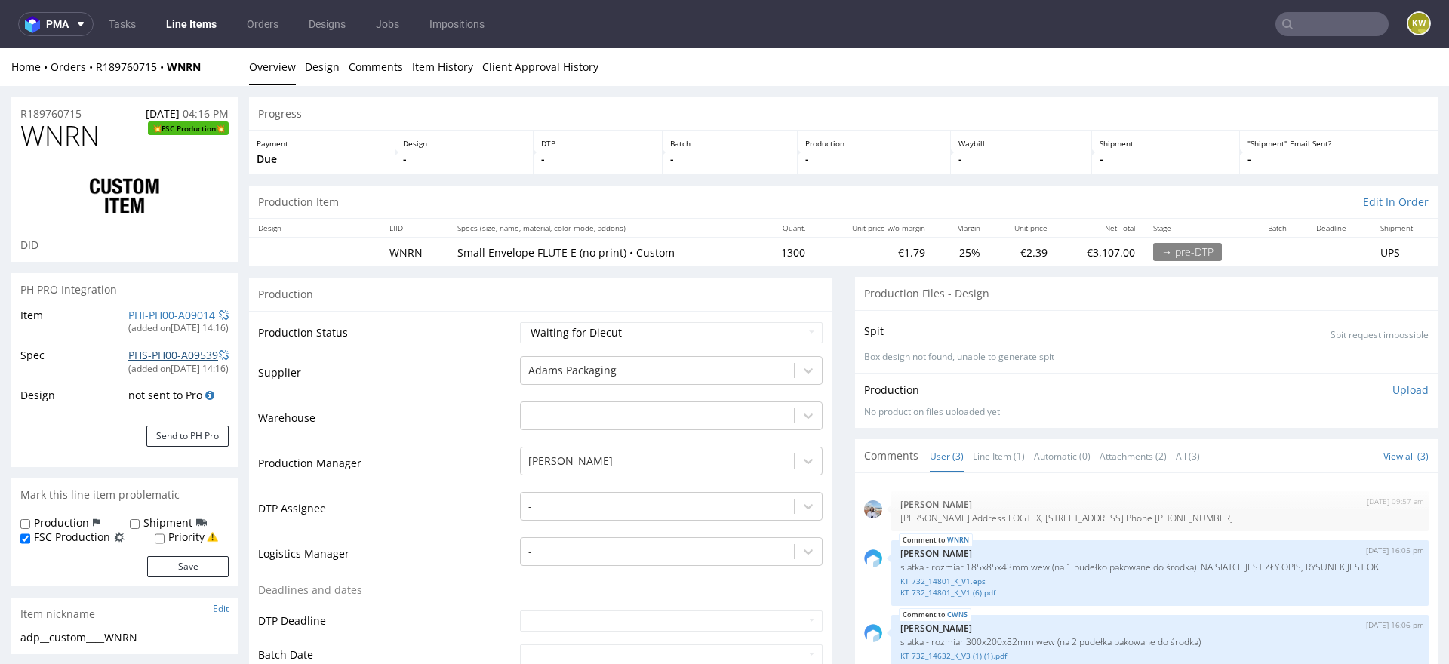
click at [148, 355] on link "PHS-PH00-A09539" at bounding box center [173, 355] width 90 height 14
click at [226, 357] on span at bounding box center [224, 355] width 10 height 11
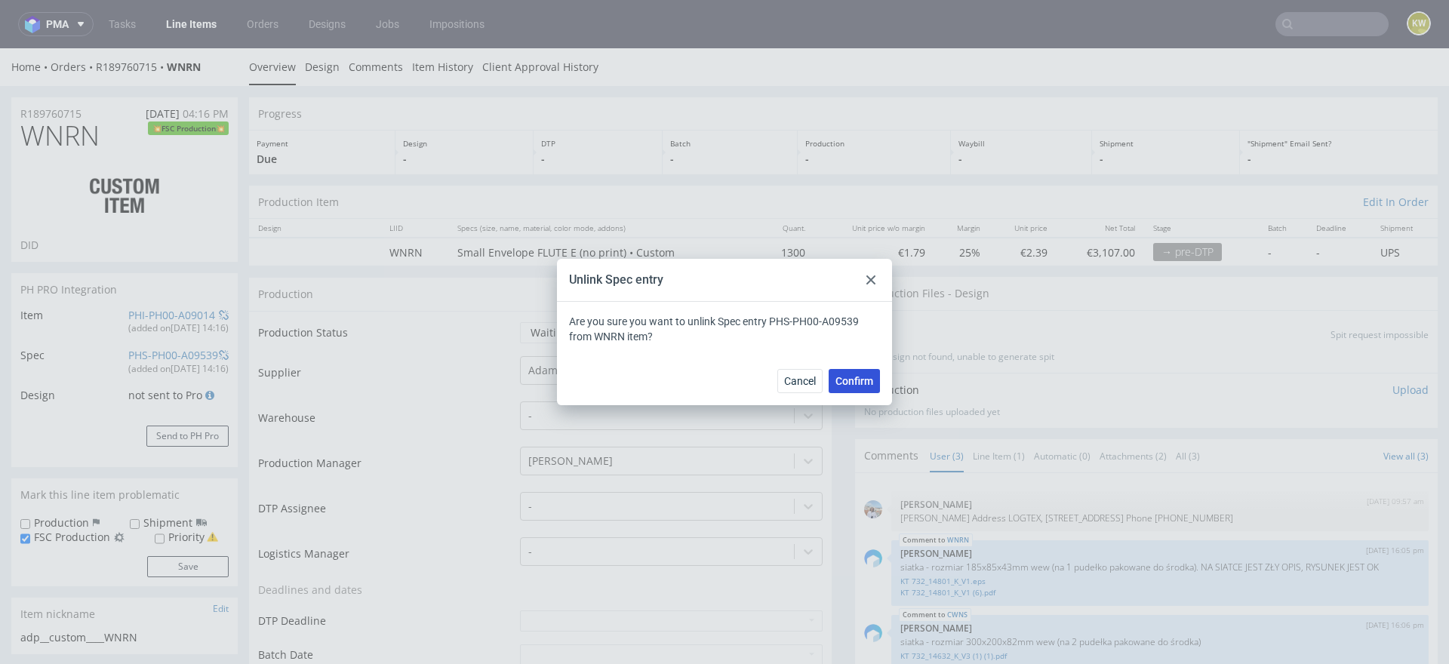
click at [850, 388] on button "Confirm" at bounding box center [854, 381] width 51 height 24
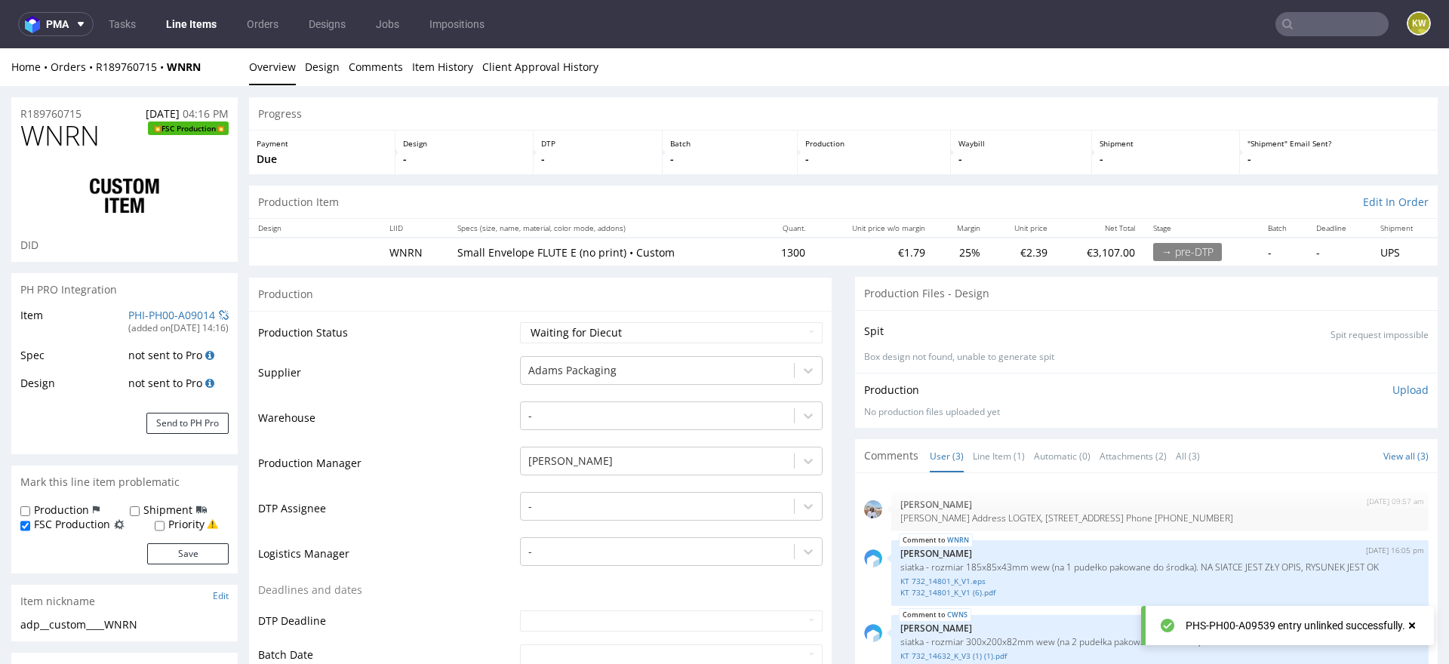
click at [162, 408] on div "Item PHI-PH00-A09014 (added on 03.09.2025, 14:16 ) Spec not sent to Pro Design …" at bounding box center [124, 380] width 226 height 149
click at [163, 422] on button "Send to PH Pro" at bounding box center [187, 423] width 82 height 21
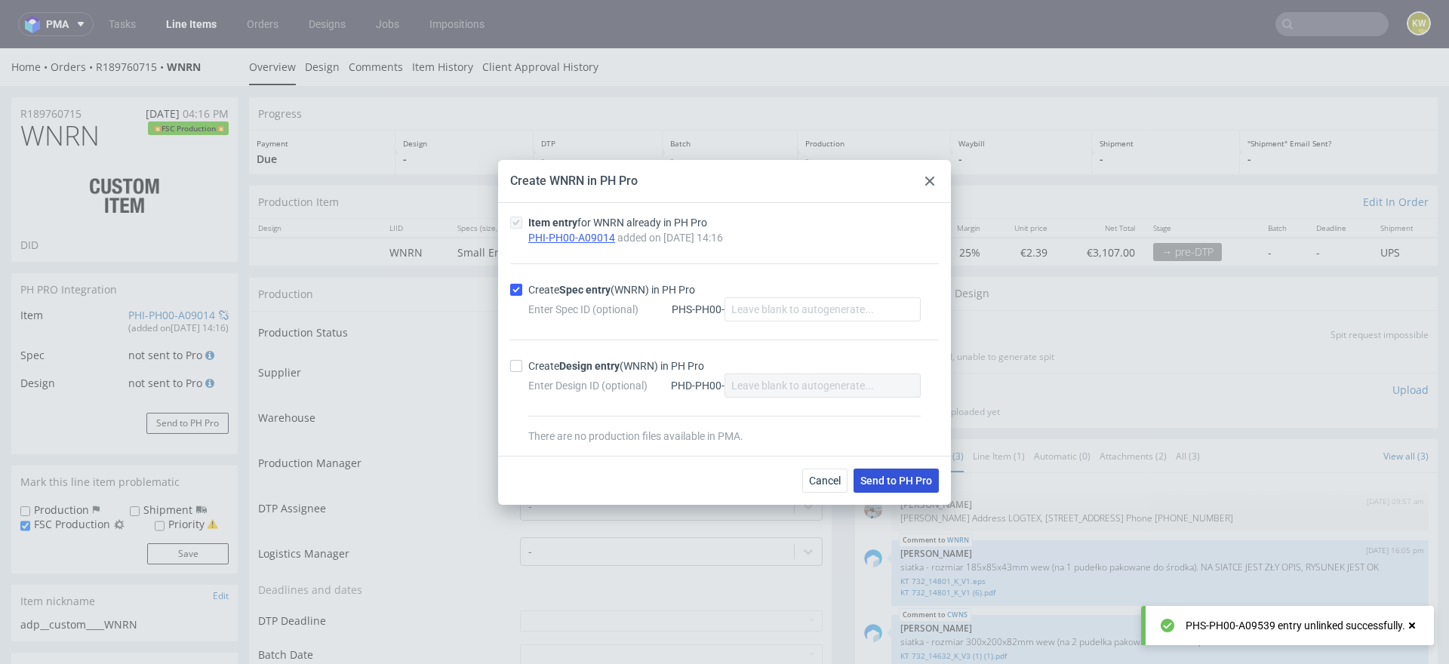
click at [876, 476] on span "Send to PH Pro" at bounding box center [896, 480] width 72 height 11
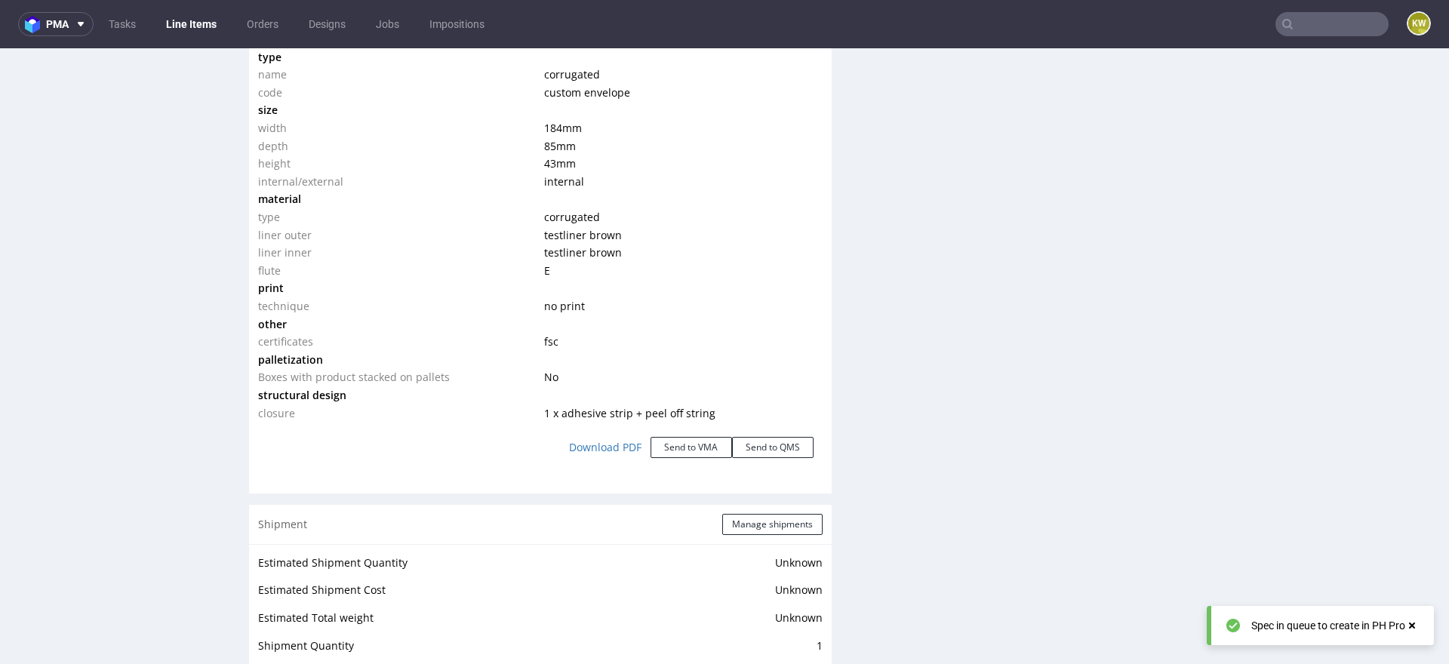
scroll to position [2461, 0]
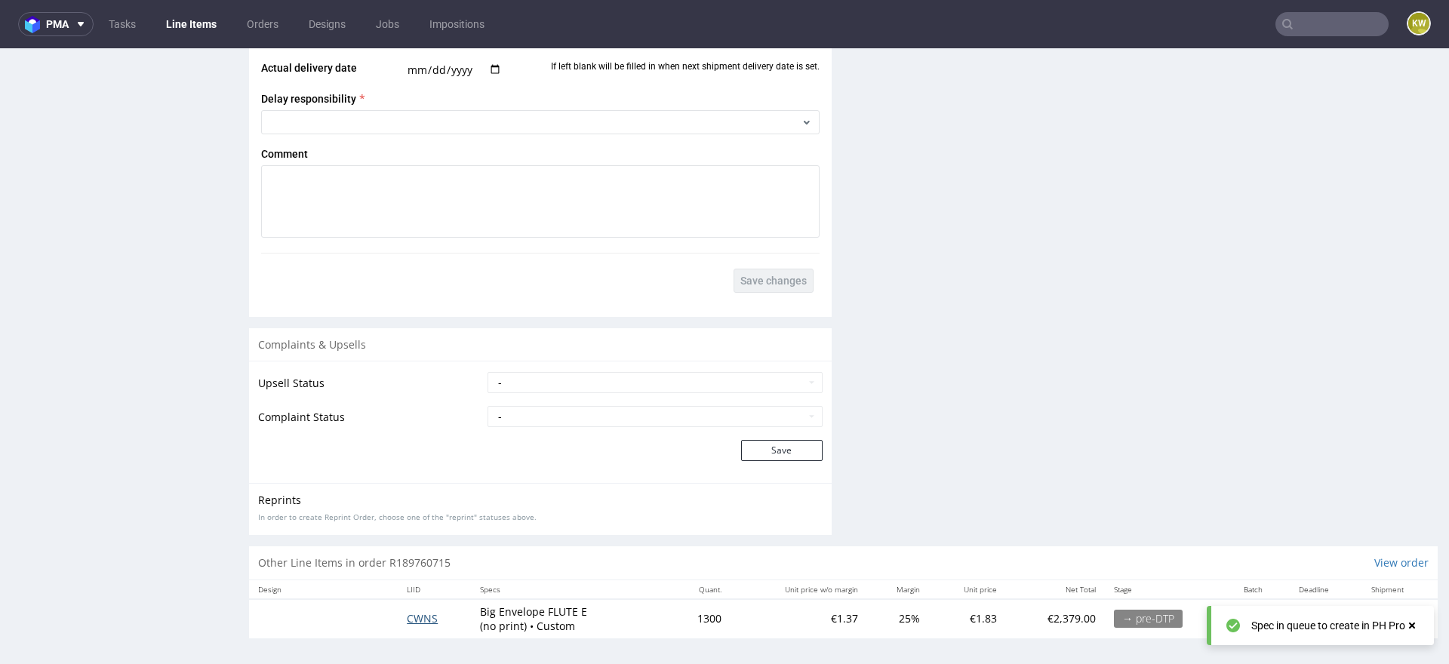
click at [422, 614] on span "CWNS" at bounding box center [422, 618] width 31 height 14
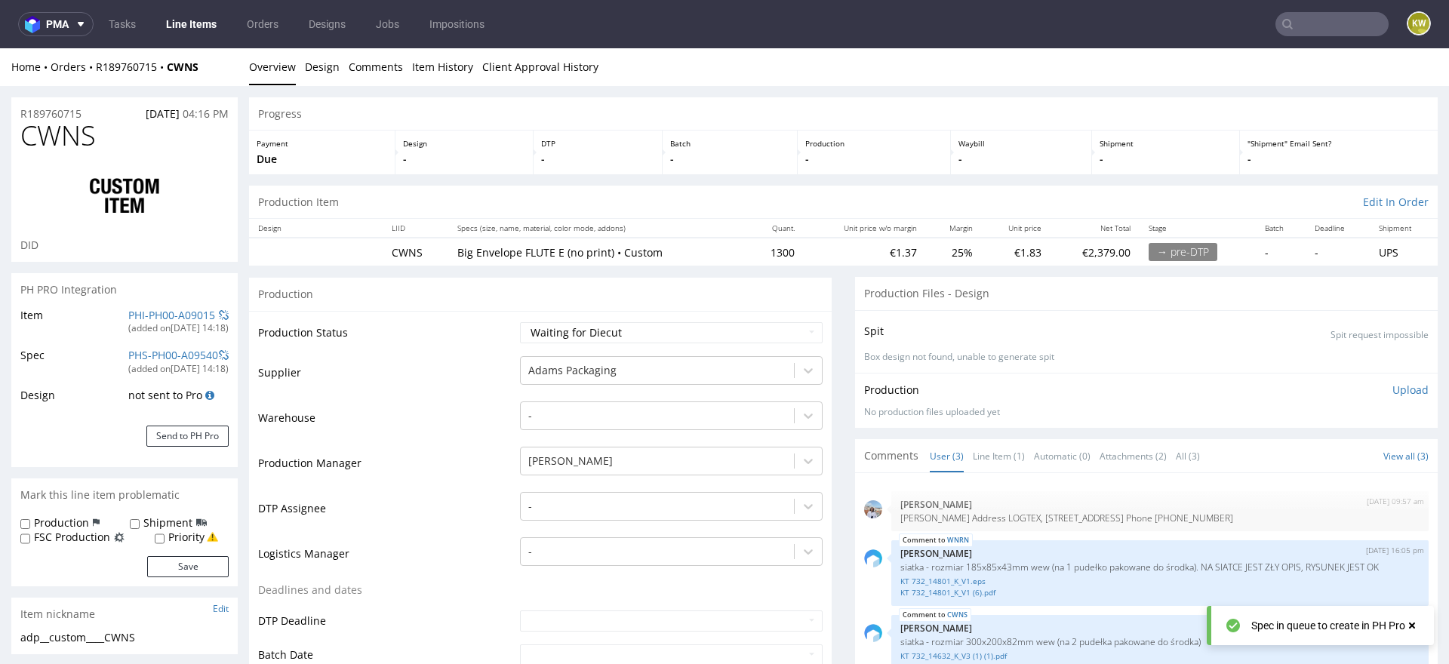
click at [94, 536] on label "FSC Production" at bounding box center [72, 537] width 76 height 15
click at [30, 536] on input "FSC Production" at bounding box center [25, 539] width 10 height 12
checkbox input "true"
click at [171, 560] on button "Save" at bounding box center [188, 566] width 82 height 21
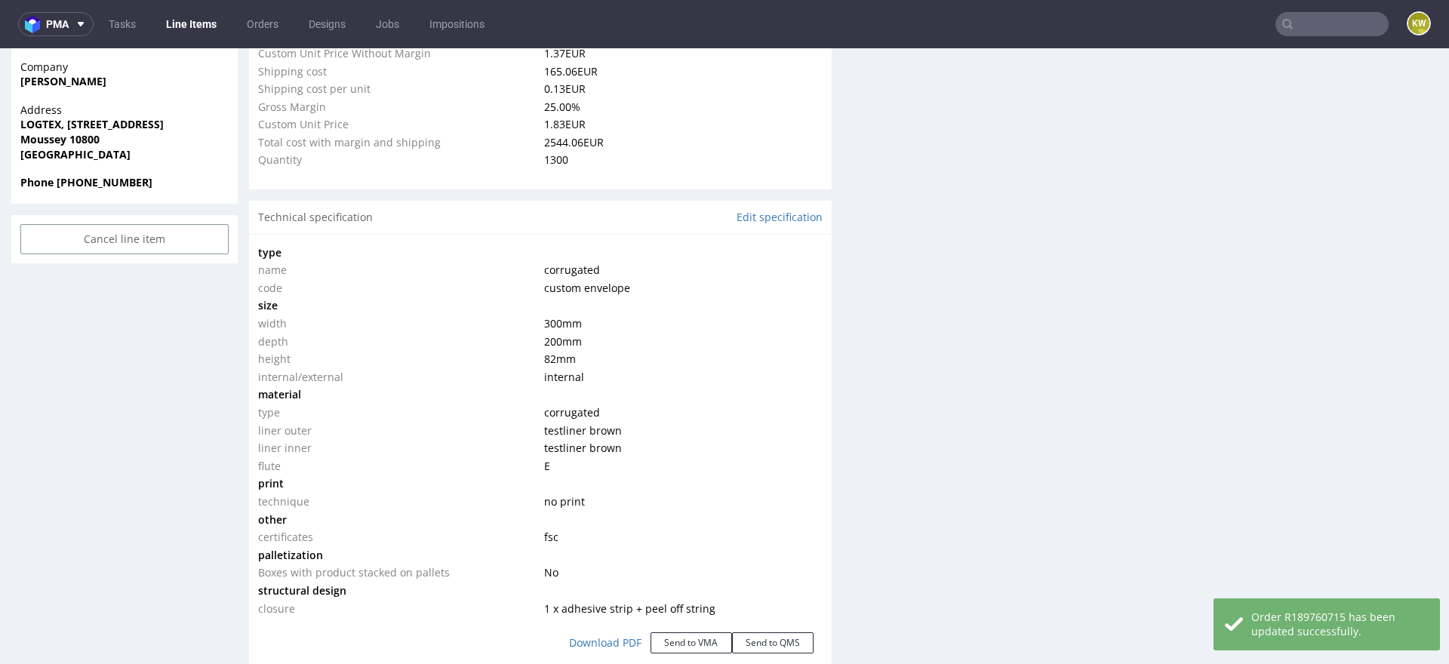
scroll to position [2476, 0]
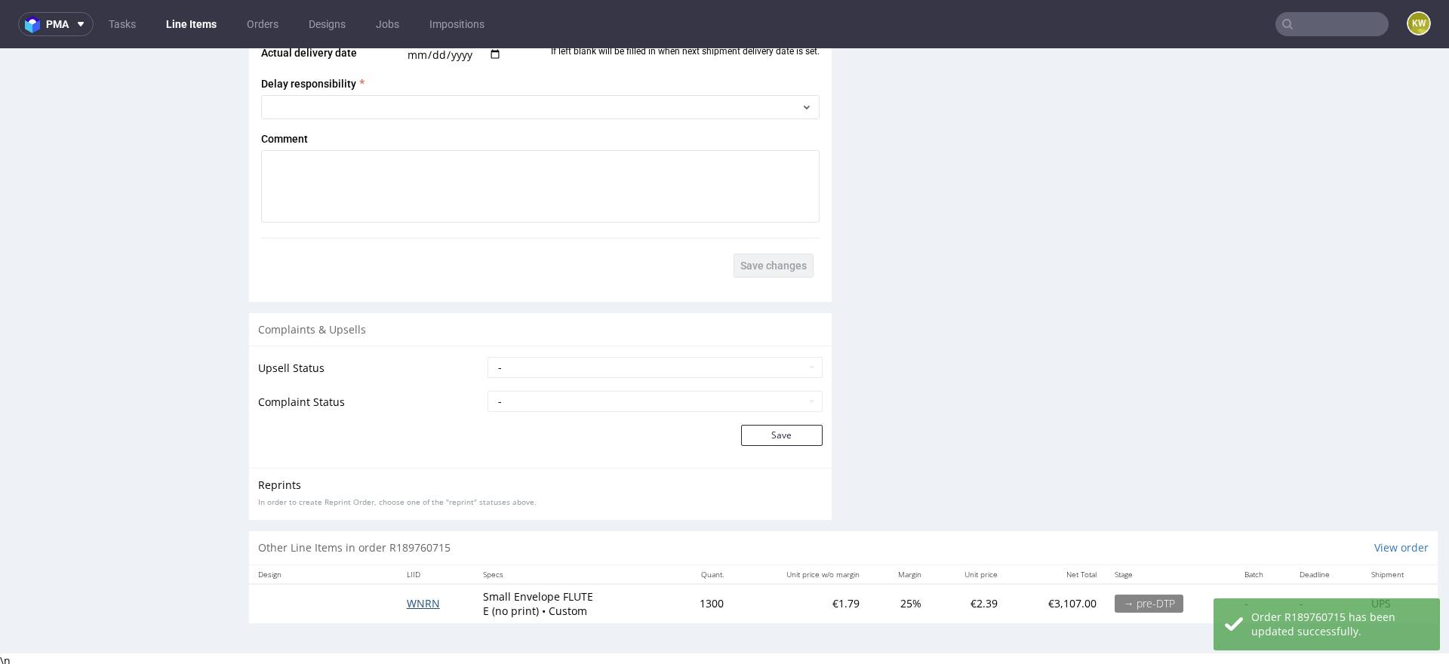
click at [418, 599] on span "WNRN" at bounding box center [423, 603] width 33 height 14
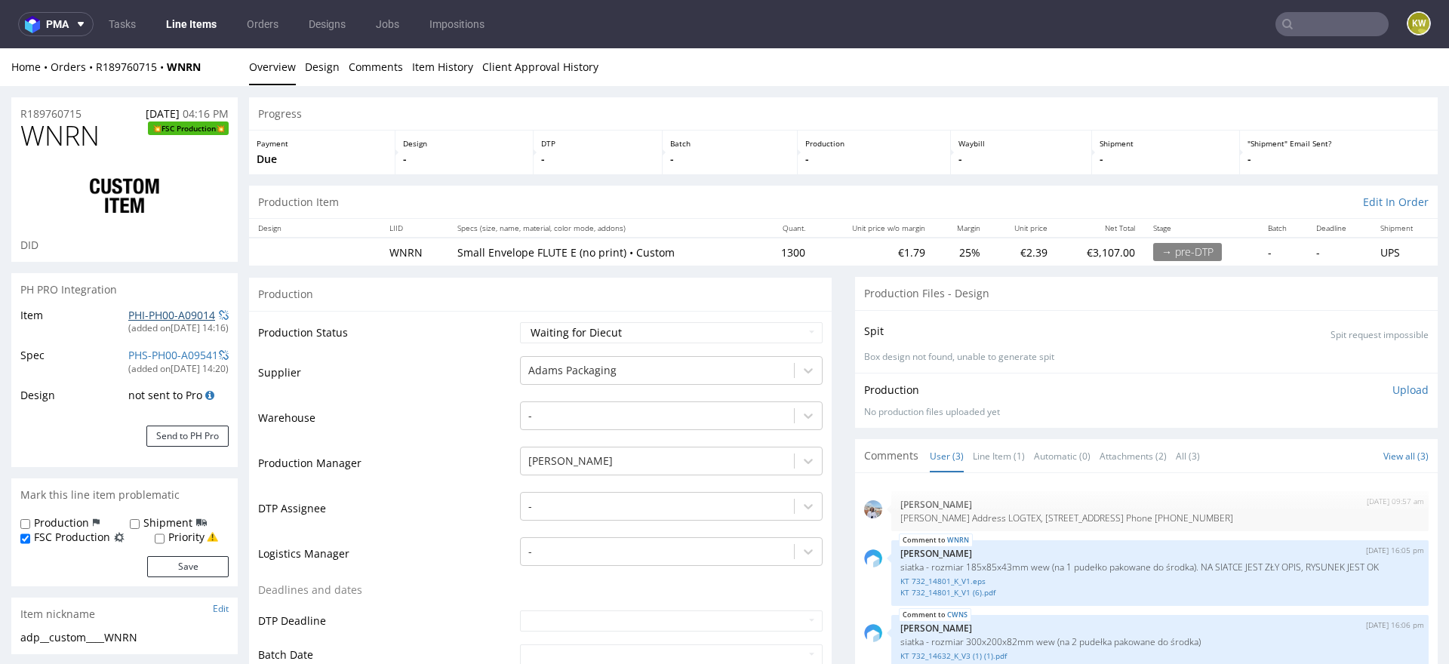
click at [151, 315] on link "PHI-PH00-A09014" at bounding box center [171, 315] width 87 height 14
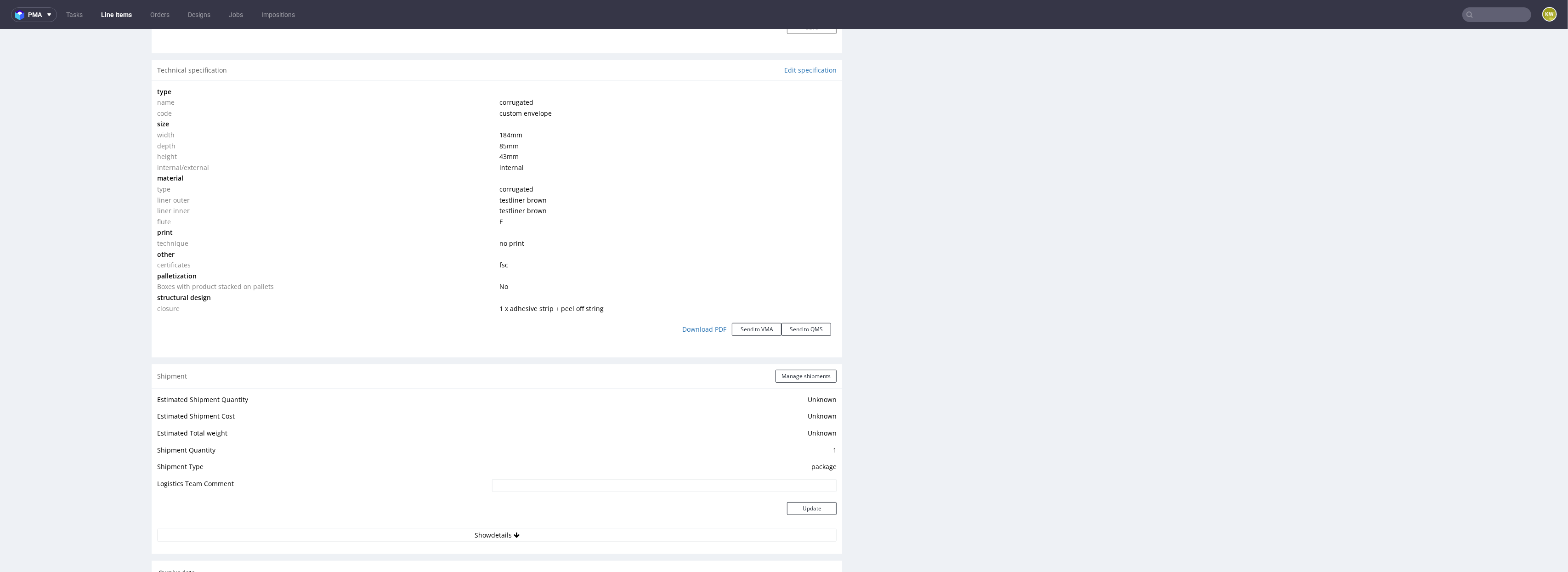
scroll to position [797, 0]
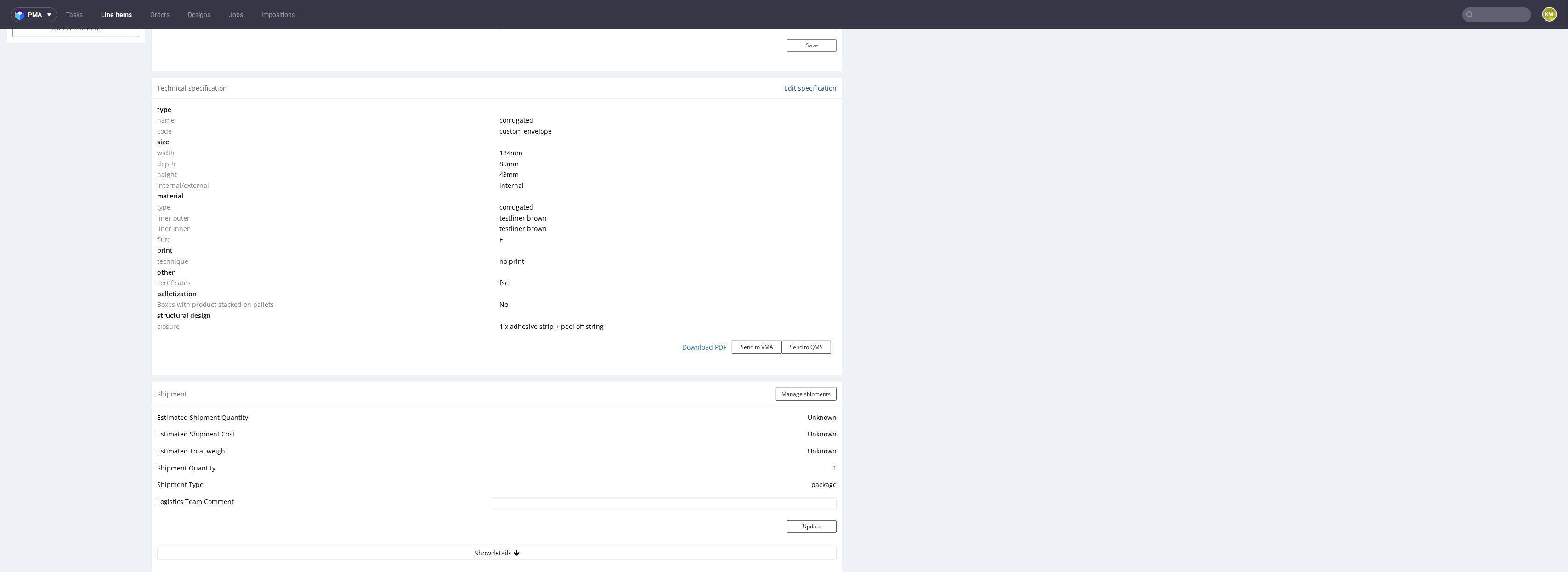
click at [795, 91] on link "Edit specification" at bounding box center [810, 88] width 52 height 9
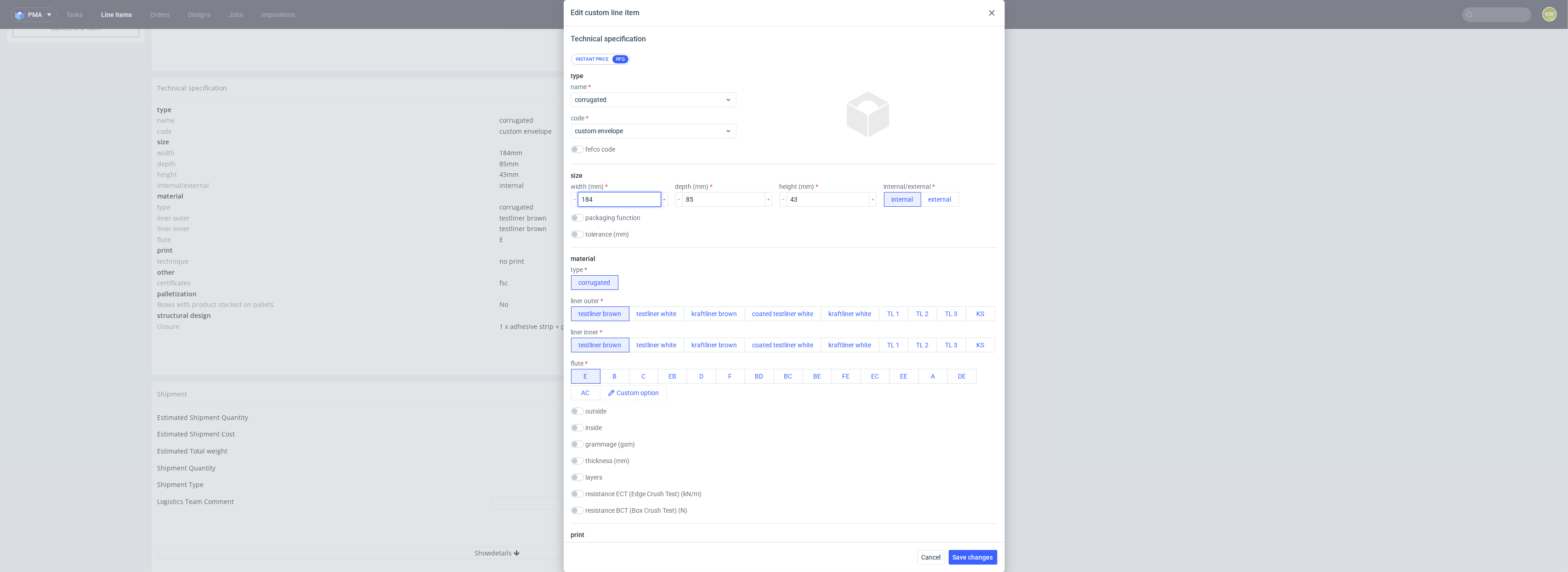
click at [602, 195] on input "184" at bounding box center [619, 199] width 83 height 15
click at [616, 196] on input "184" at bounding box center [619, 199] width 83 height 15
type input "185"
click at [881, 403] on span "Save changes" at bounding box center [973, 557] width 40 height 7
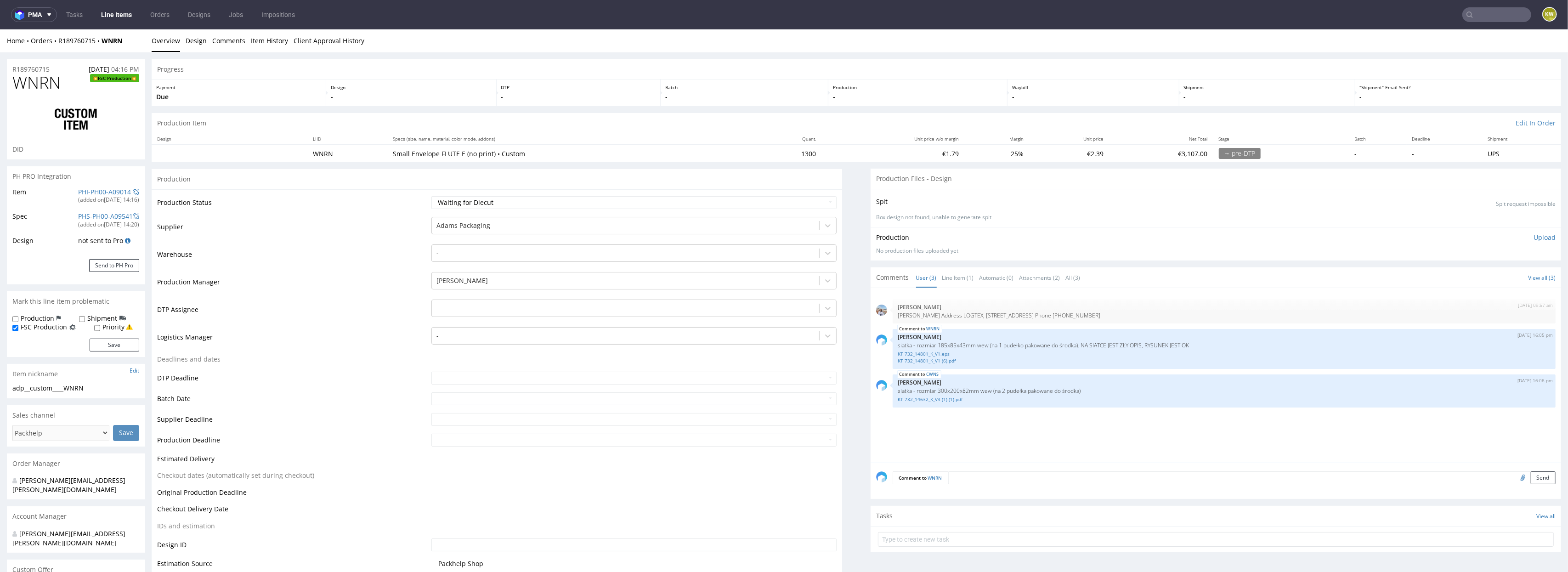
scroll to position [0, 0]
click at [31, 82] on span "WNRN" at bounding box center [36, 83] width 48 height 18
copy span "WNRN"
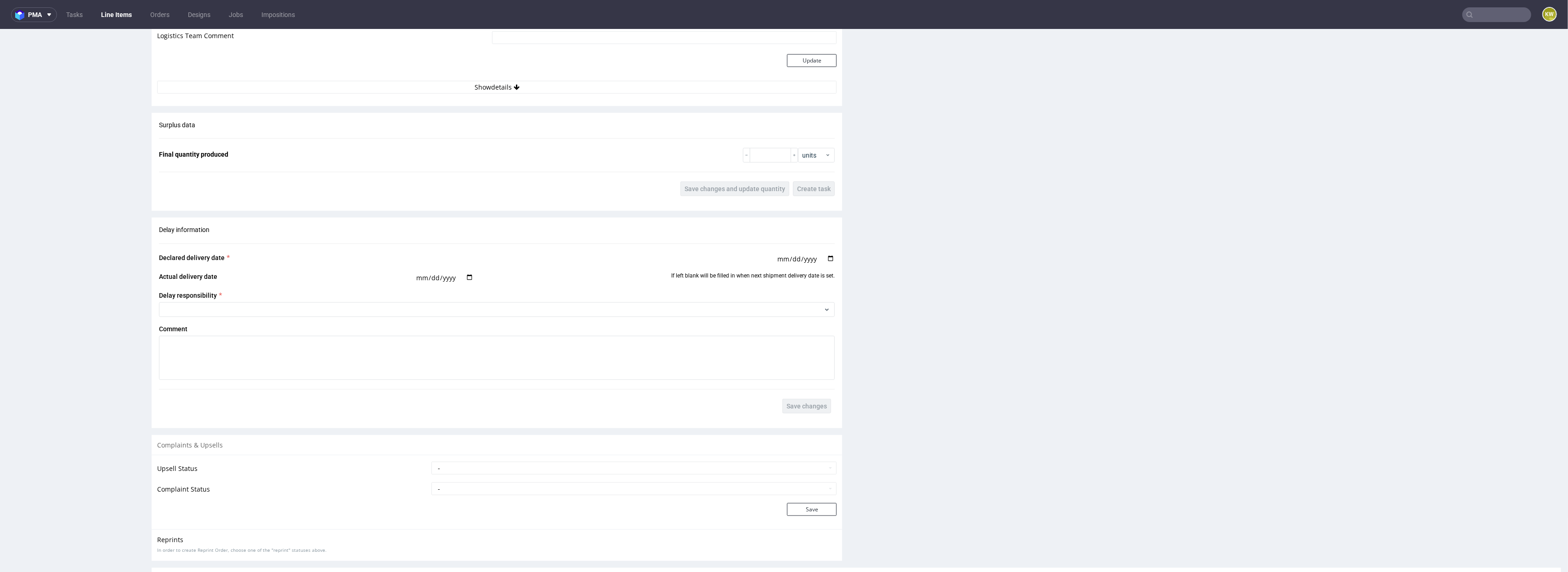
scroll to position [1334, 0]
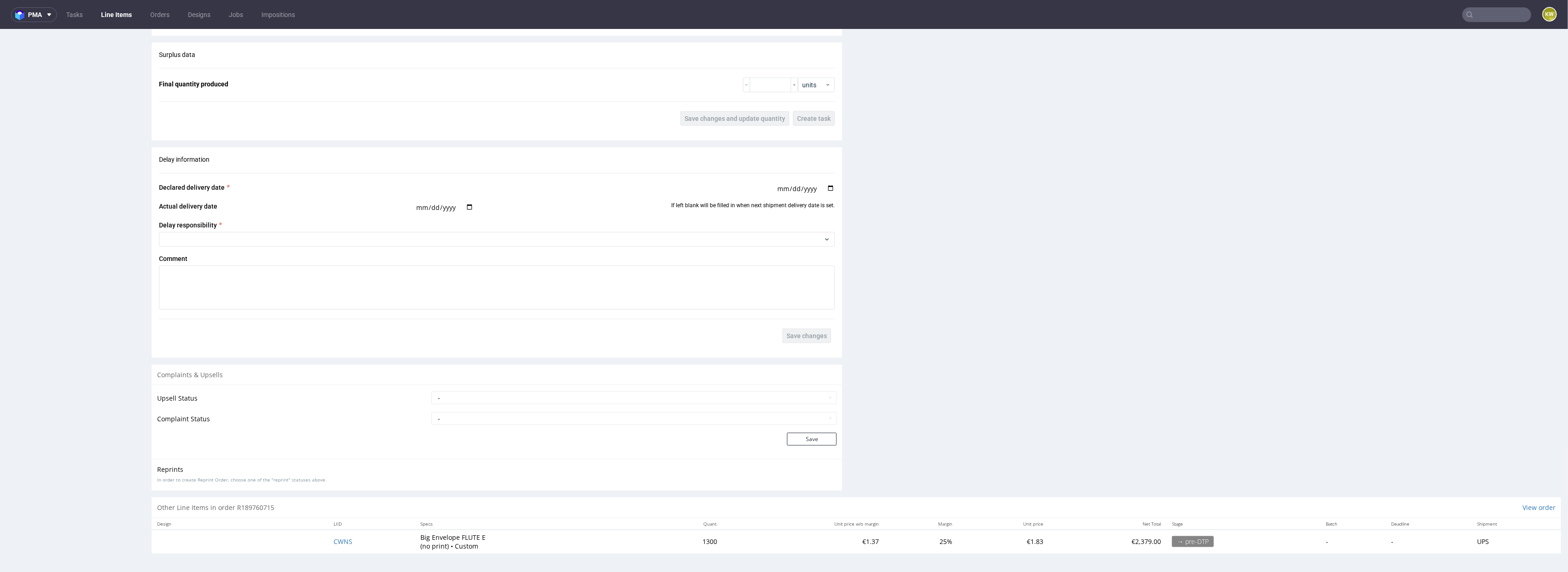
click at [363, 403] on td "CWNS" at bounding box center [371, 541] width 87 height 24
drag, startPoint x: 355, startPoint y: 542, endPoint x: 310, endPoint y: 535, distance: 45.5
click at [310, 403] on tr "CWNS Big Envelope FLUTE E (no print) • Custom 1300 €1.37 25% €1.83 €2,379.00 → …" at bounding box center [856, 541] width 1410 height 24
copy span "CWNS"
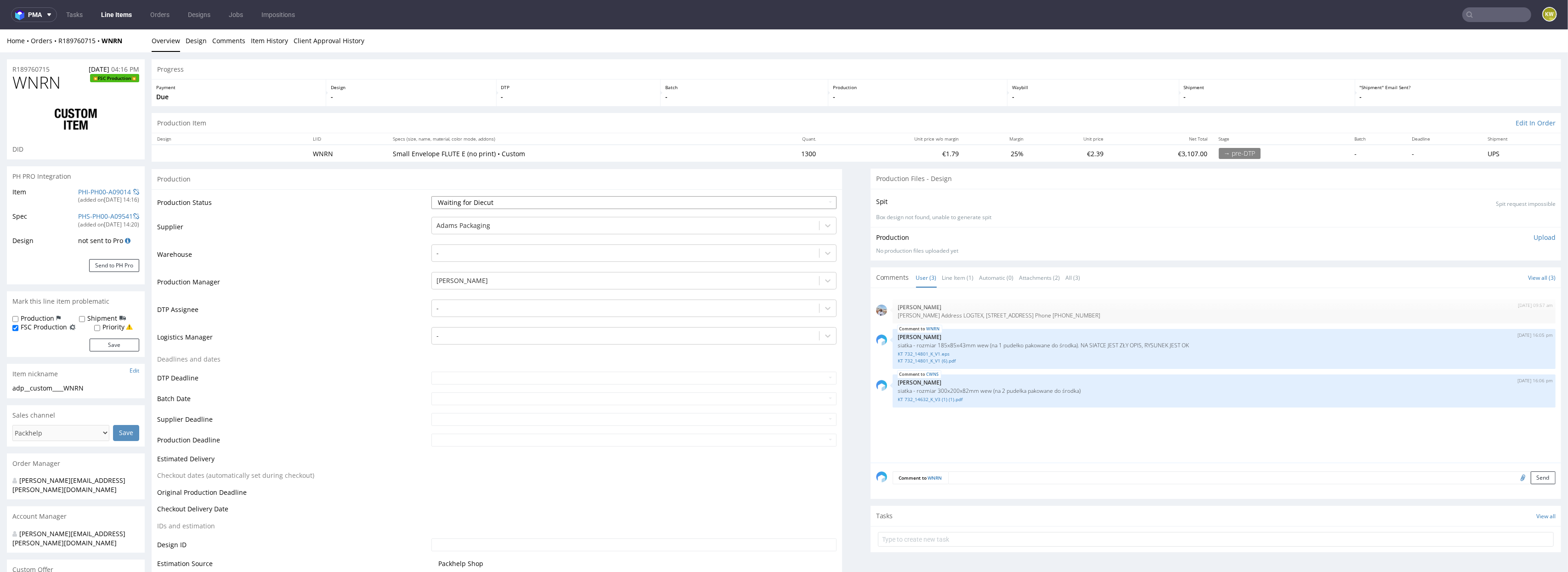
click at [455, 201] on select "Waiting for Artwork Waiting for Diecut Waiting for Mockup Waiting for DTP Waiti…" at bounding box center [634, 202] width 405 height 13
select select "production_in_process"
click at [432, 196] on select "Waiting for Artwork Waiting for Diecut Waiting for Mockup Waiting for DTP Waiti…" at bounding box center [634, 202] width 405 height 13
click at [435, 399] on input "text" at bounding box center [634, 399] width 405 height 13
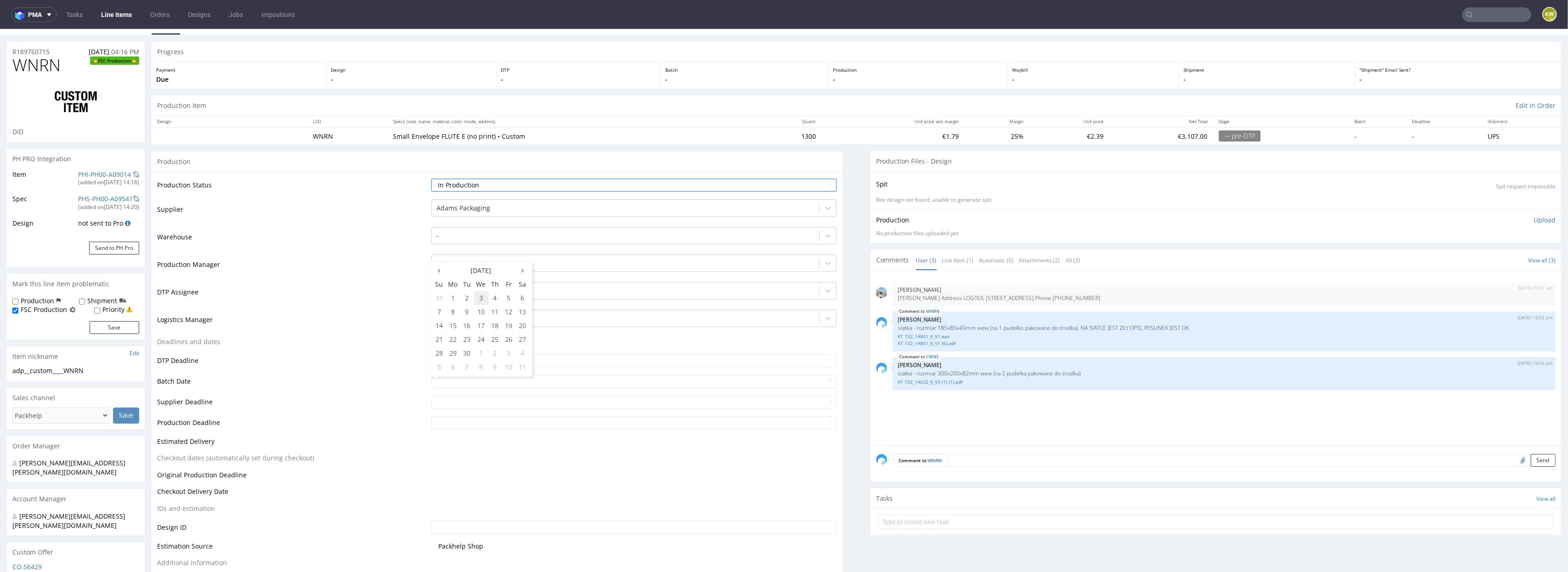
click at [484, 298] on td "3" at bounding box center [481, 298] width 14 height 14
type input "[DATE]"
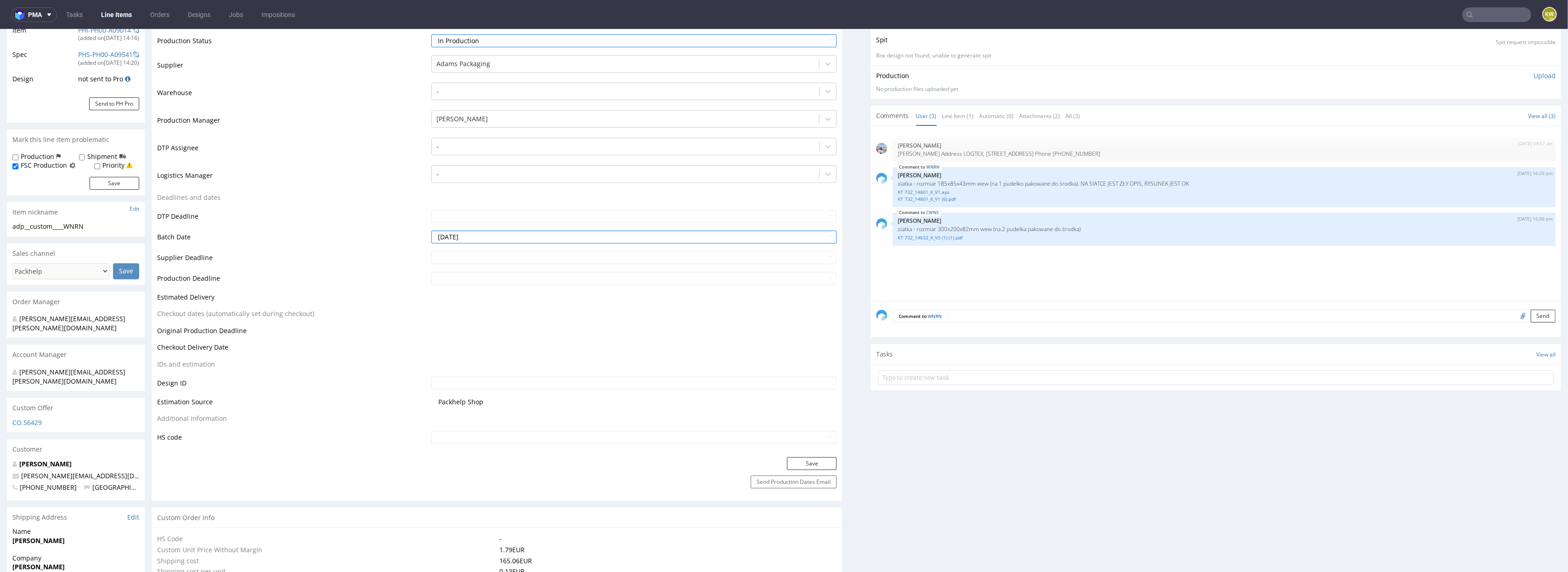
scroll to position [246, 0]
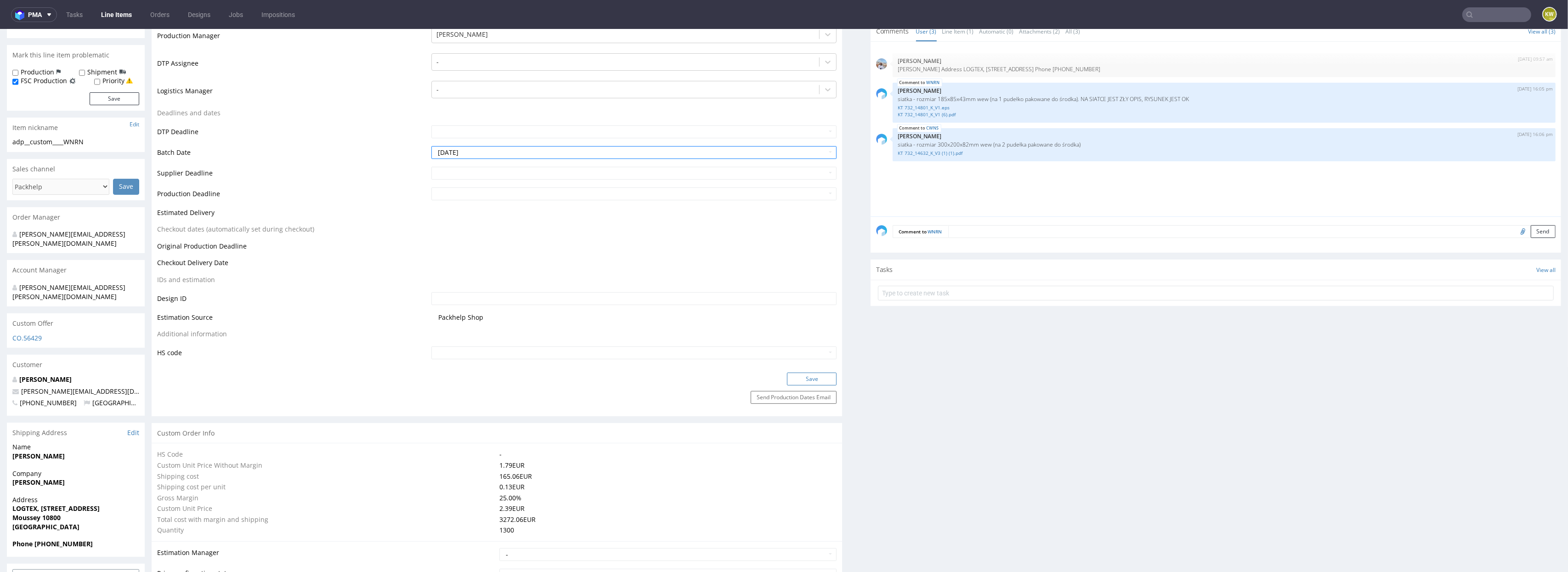
click at [787, 378] on button "Save" at bounding box center [812, 378] width 50 height 13
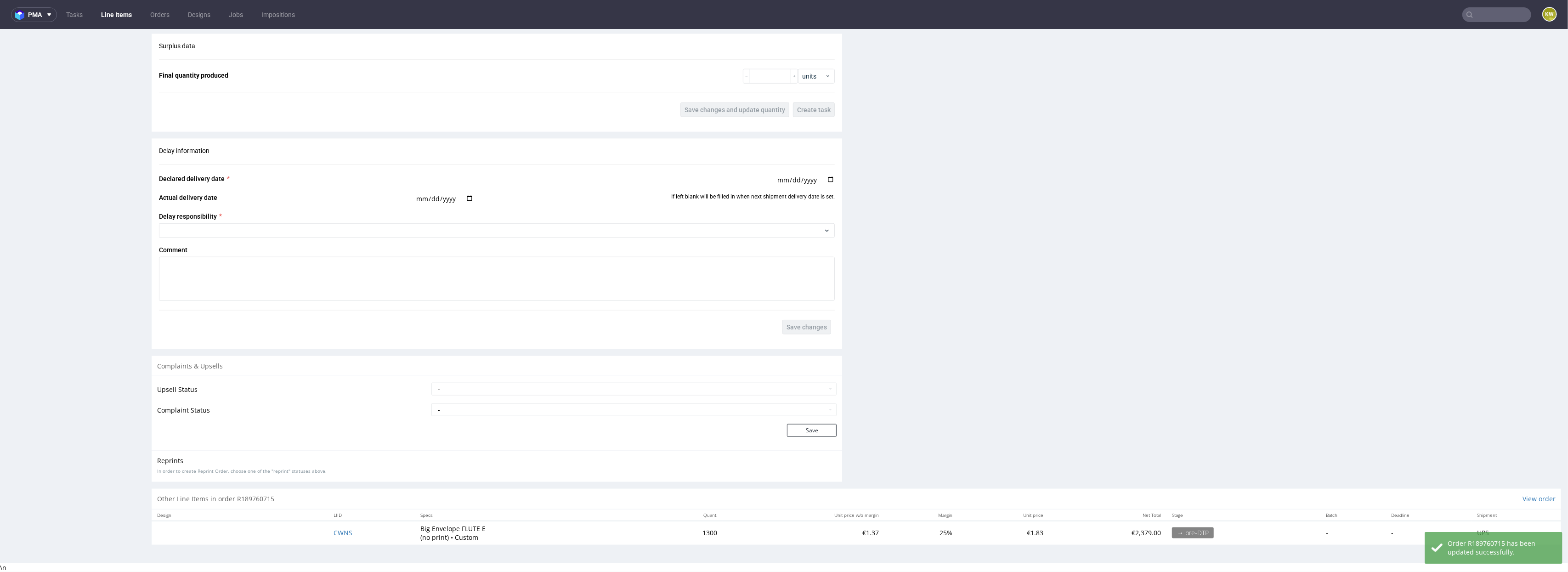
scroll to position [2, 0]
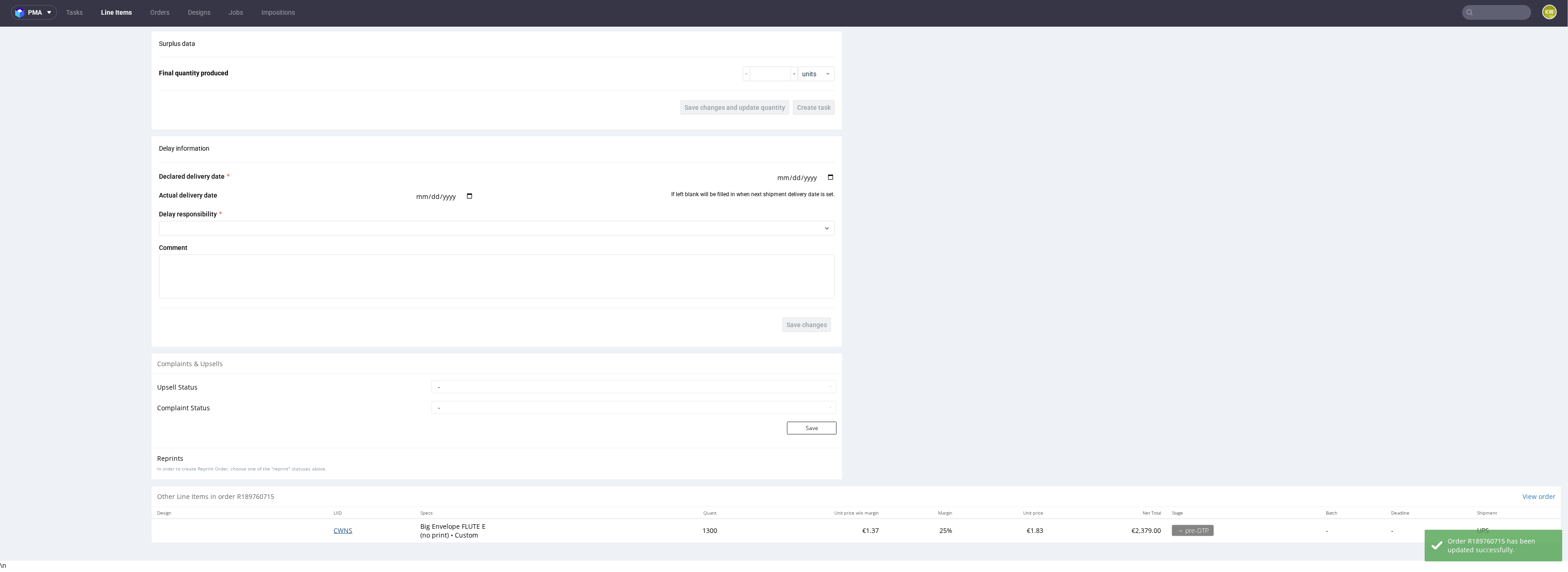
click at [338, 403] on span "CWNS" at bounding box center [343, 530] width 19 height 9
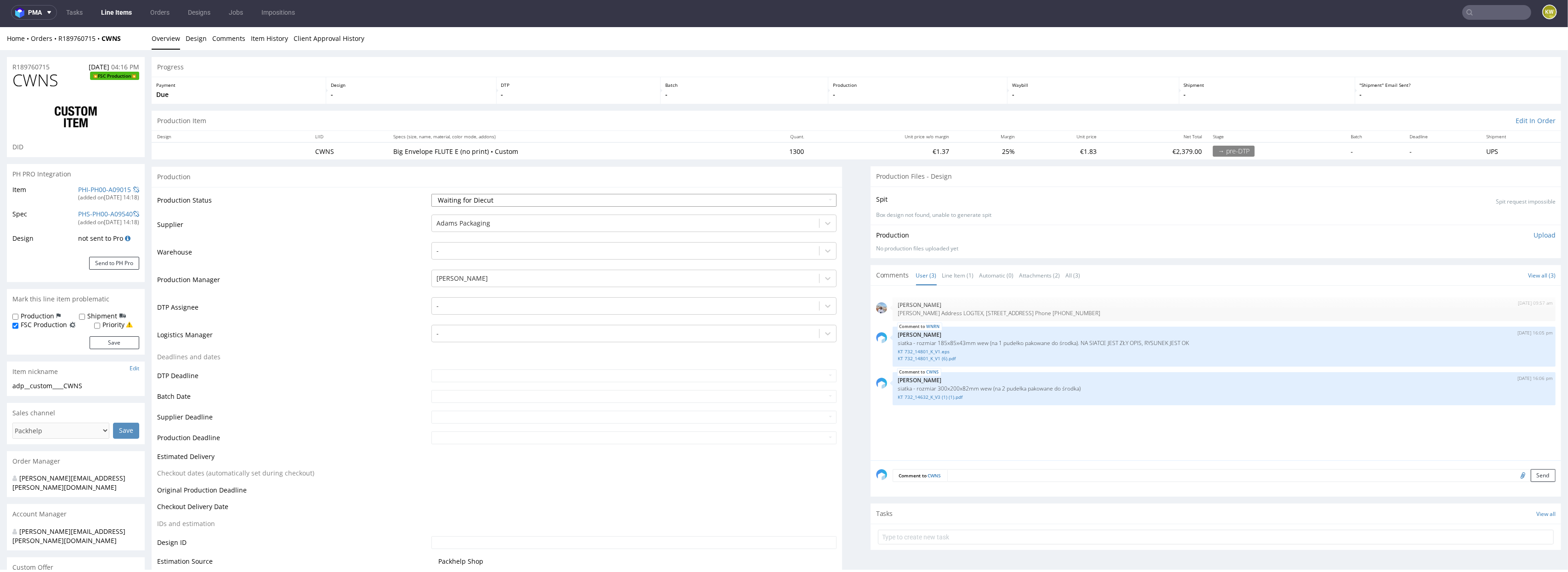
click at [466, 201] on select "Waiting for Artwork Waiting for Diecut Waiting for Mockup Waiting for DTP Waiti…" at bounding box center [634, 200] width 405 height 13
select select "production_in_process"
click at [432, 194] on select "Waiting for Artwork Waiting for Diecut Waiting for Mockup Waiting for DTP Waiti…" at bounding box center [634, 200] width 405 height 13
click at [436, 397] on input "text" at bounding box center [634, 396] width 405 height 13
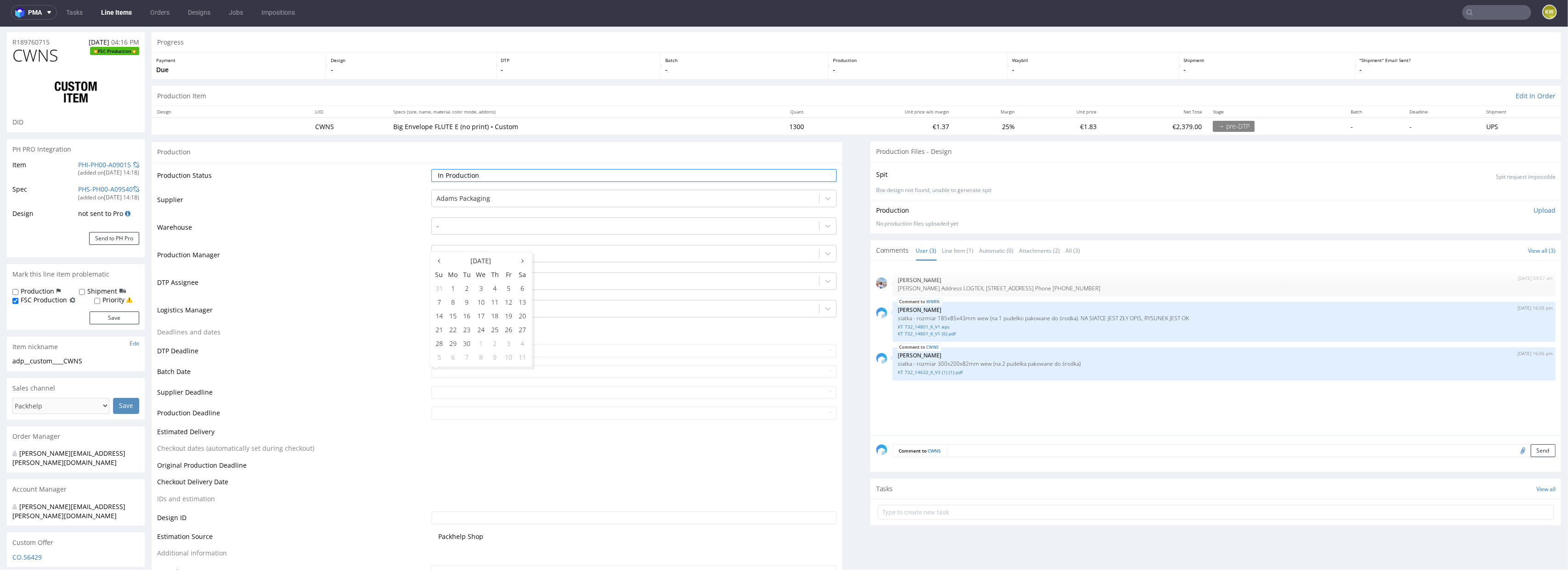
scroll to position [29, 0]
click at [483, 285] on td "3" at bounding box center [481, 284] width 14 height 14
type input "[DATE]"
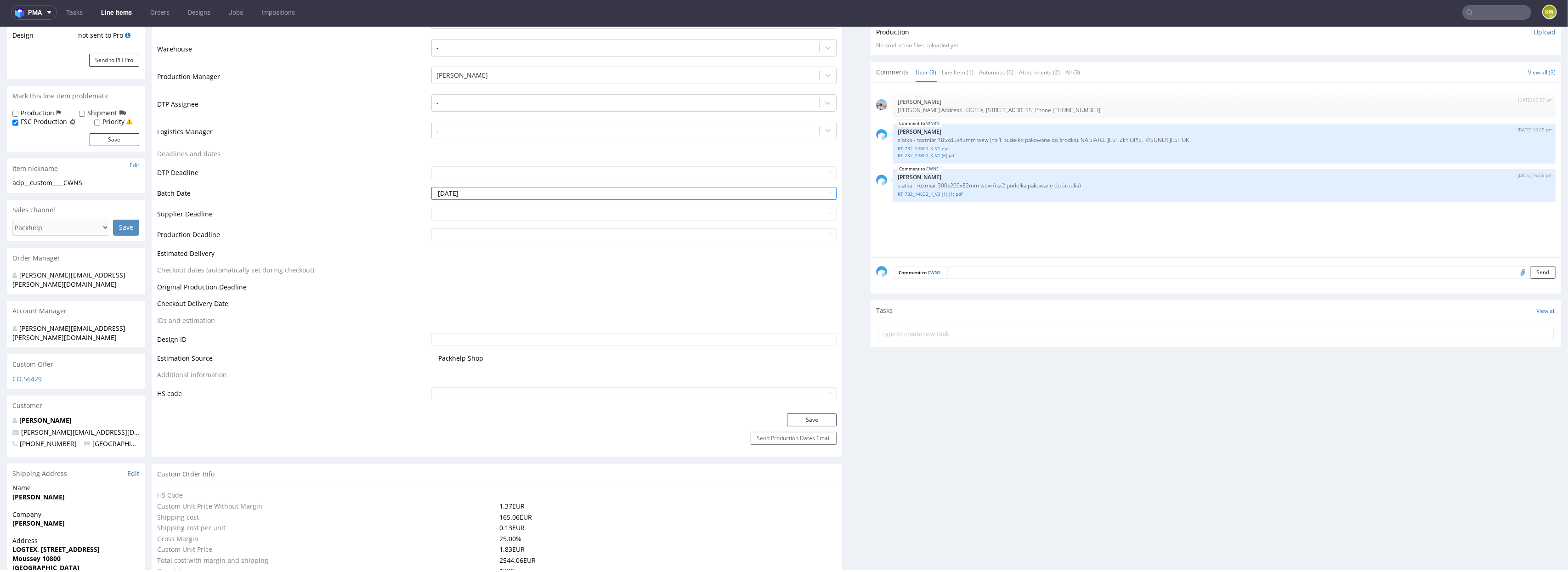
scroll to position [316, 0]
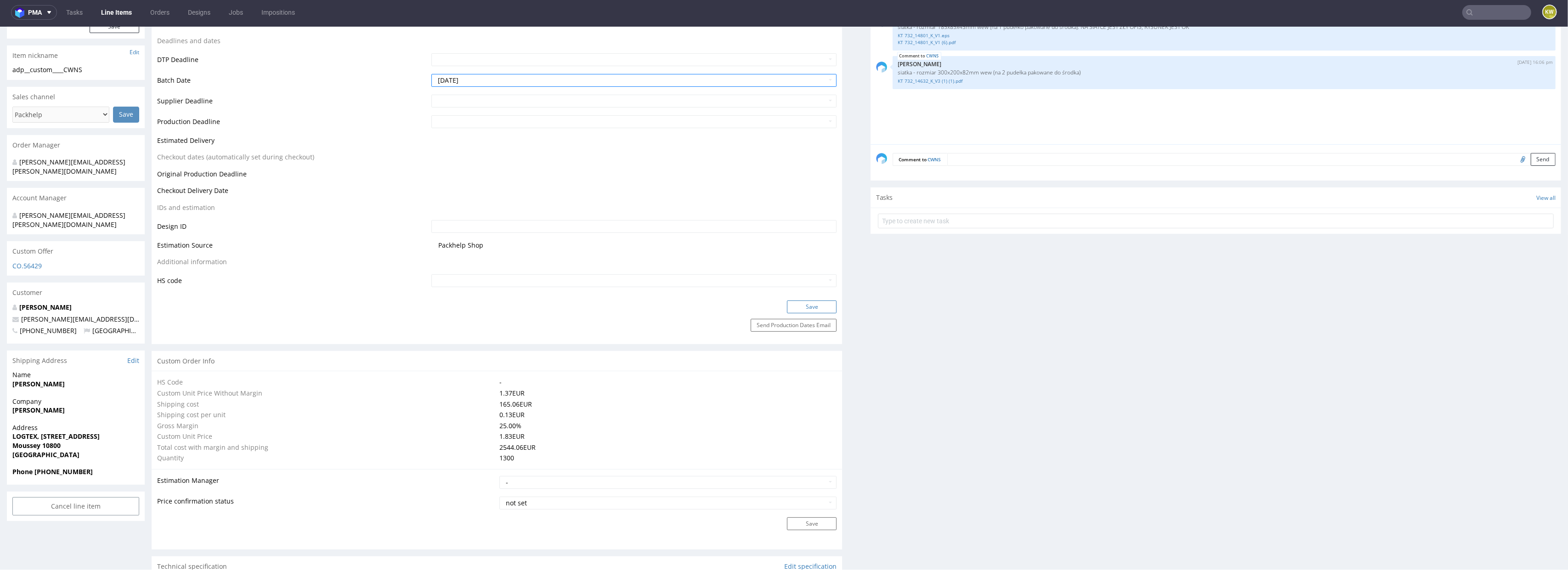
click at [805, 301] on button "Save" at bounding box center [812, 307] width 50 height 13
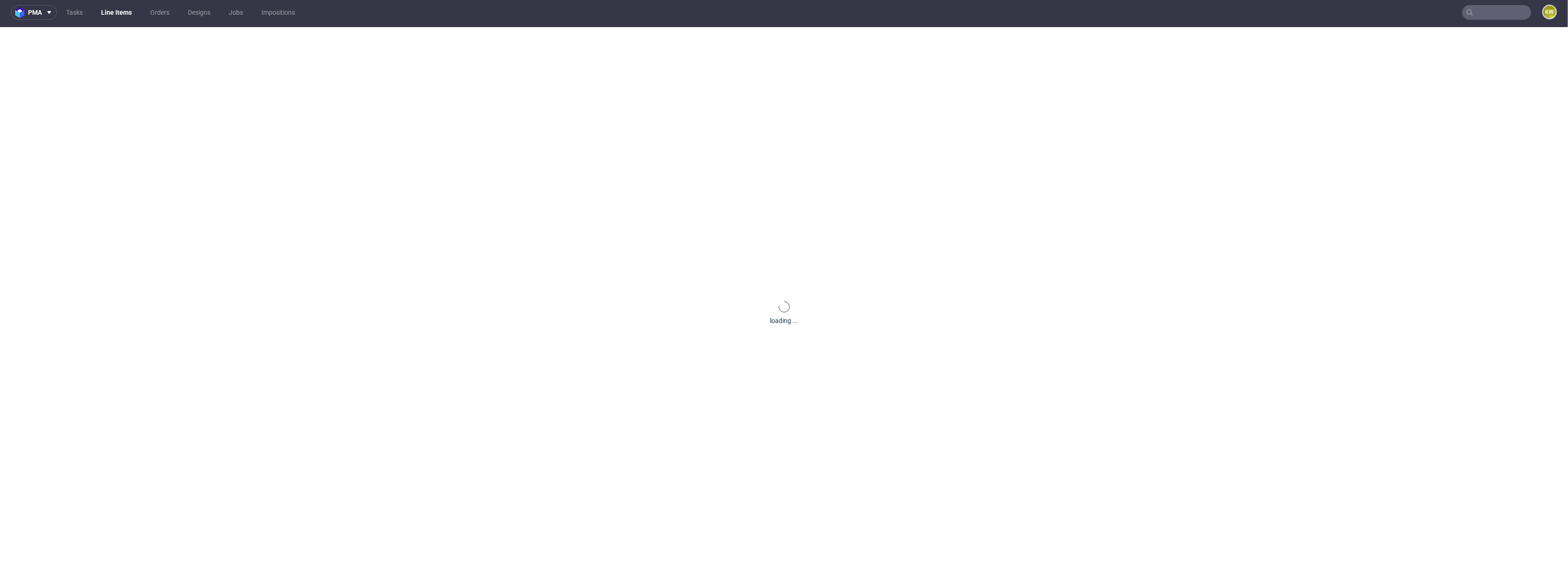
scroll to position [0, 0]
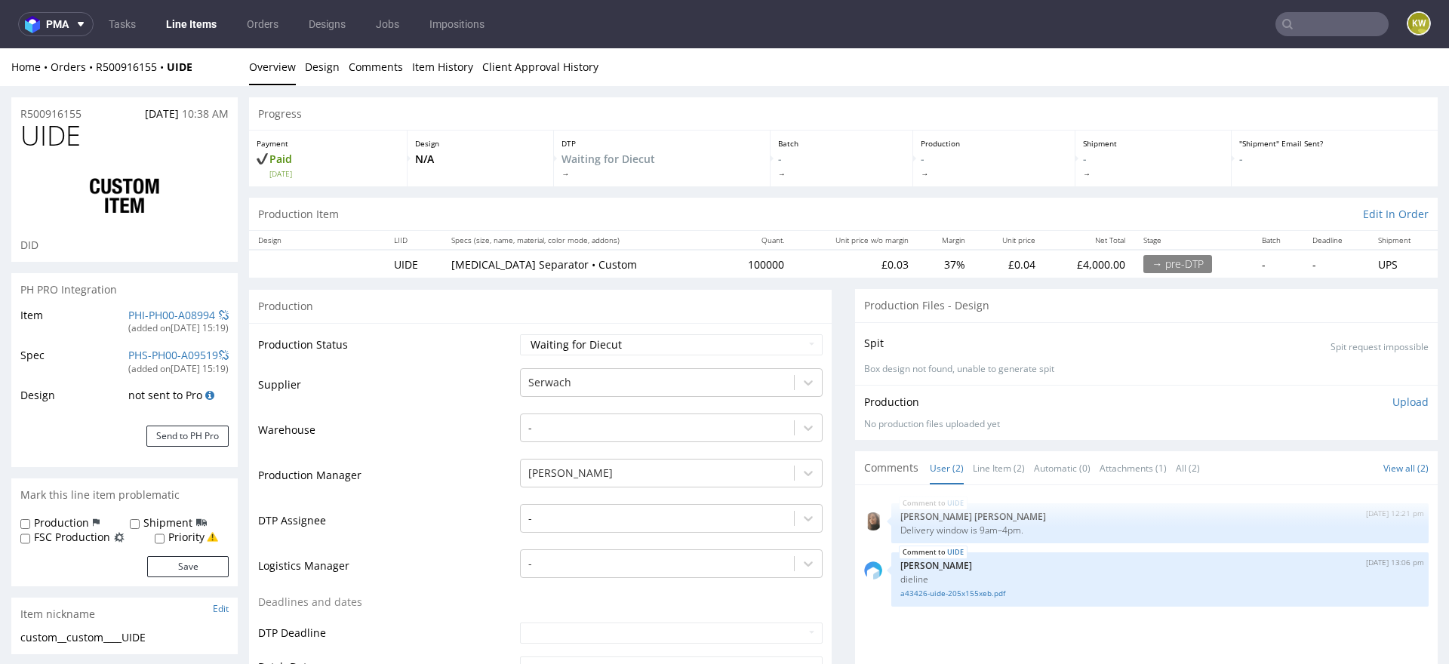
click at [206, 35] on link "Line Items" at bounding box center [191, 24] width 69 height 24
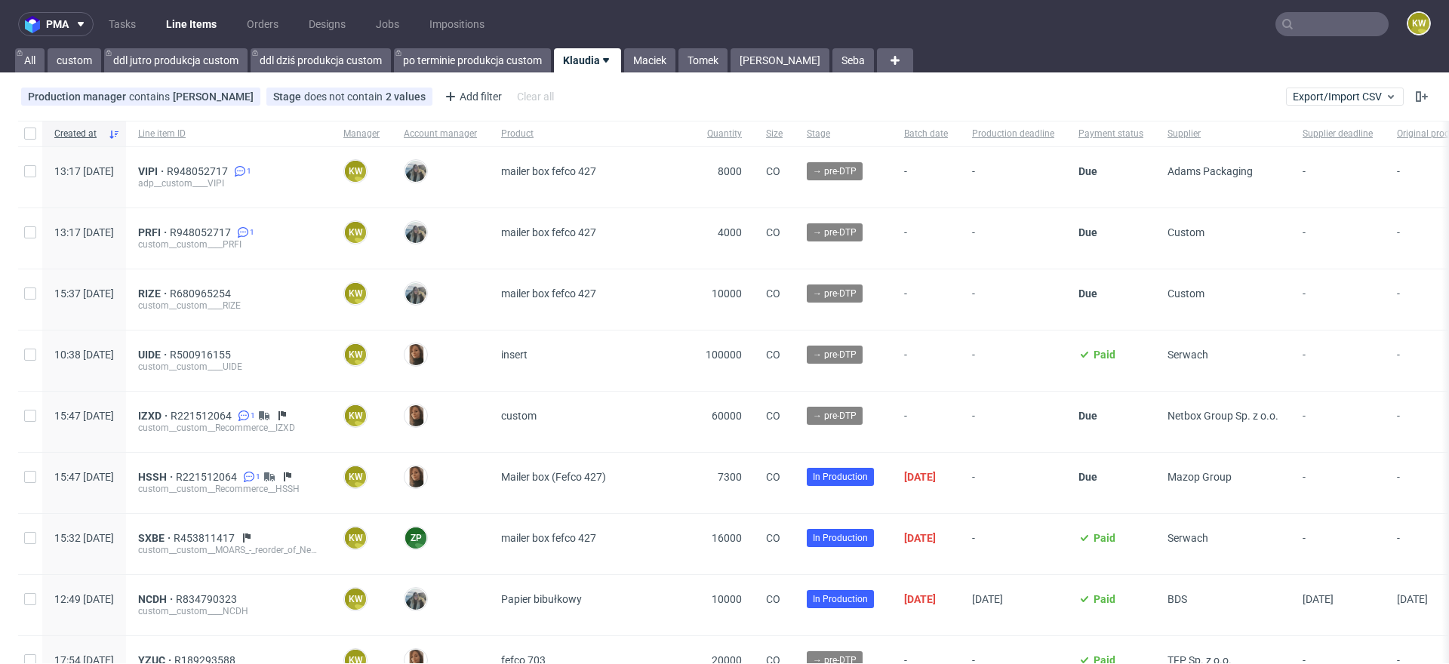
click at [1293, 36] on nav "pma Tasks Line Items Orders Designs Jobs Impositions KW" at bounding box center [724, 24] width 1449 height 48
paste input "XJSY"
type input "XJSY"
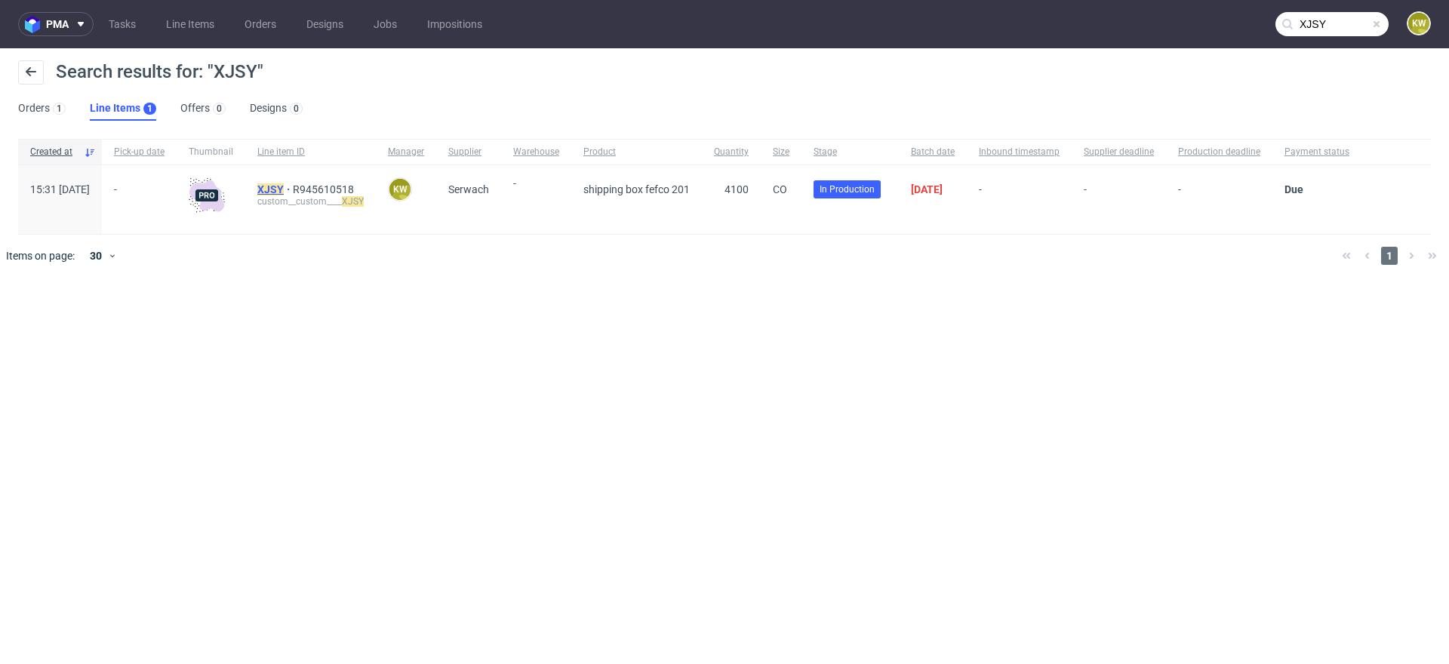
click at [284, 187] on mark "XJSY" at bounding box center [270, 189] width 26 height 12
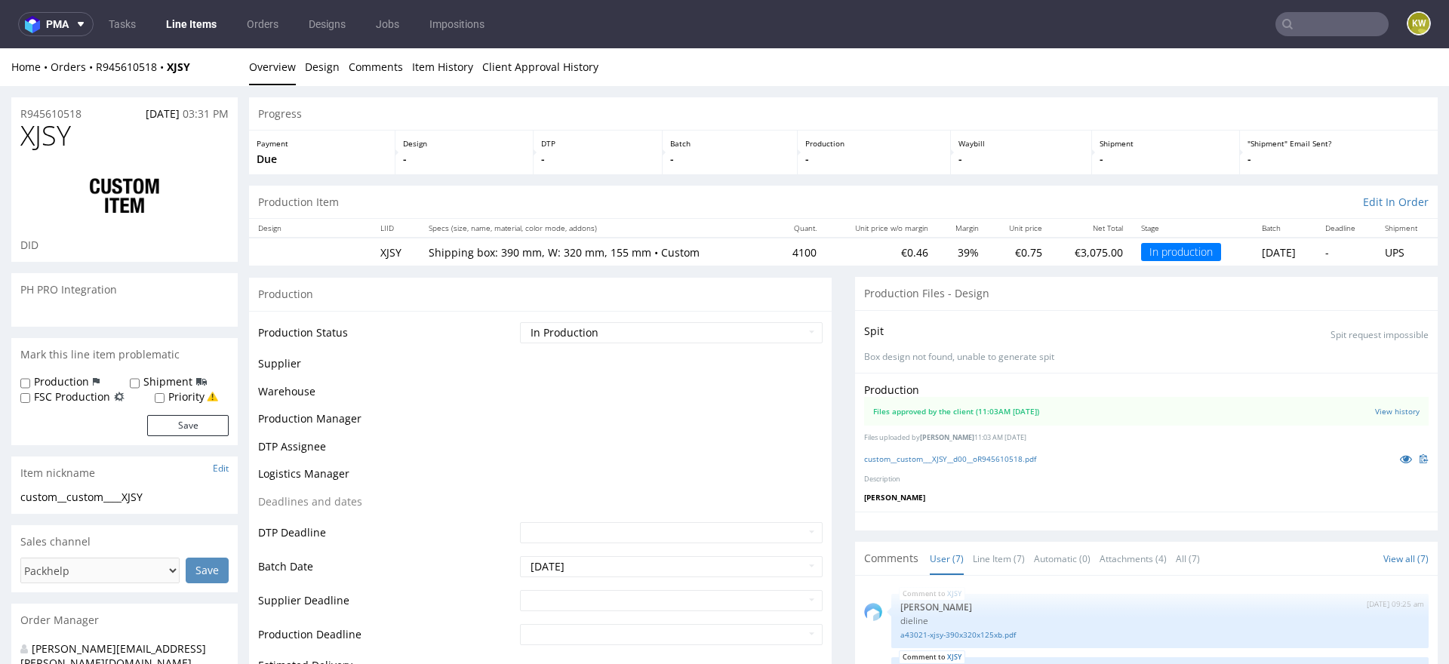
scroll to position [155, 0]
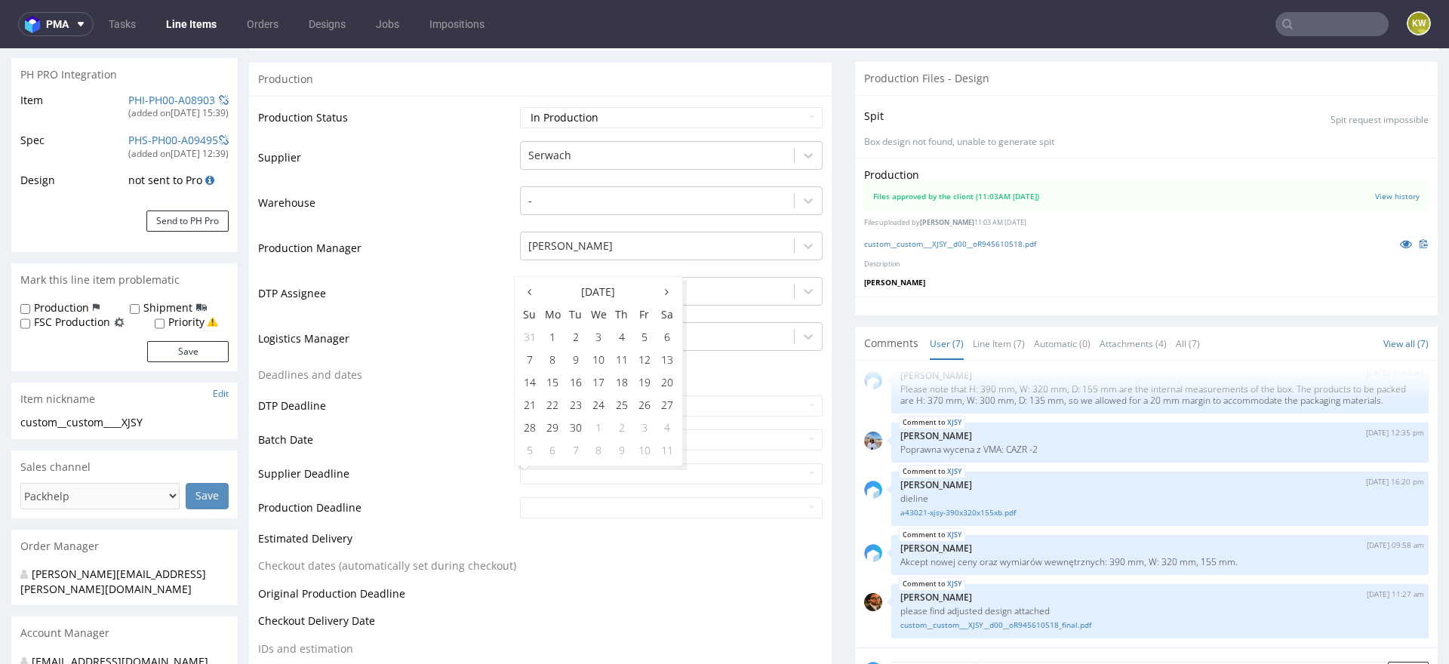
scroll to position [219, 0]
click at [645, 377] on td "19" at bounding box center [644, 379] width 23 height 23
type input "[DATE]"
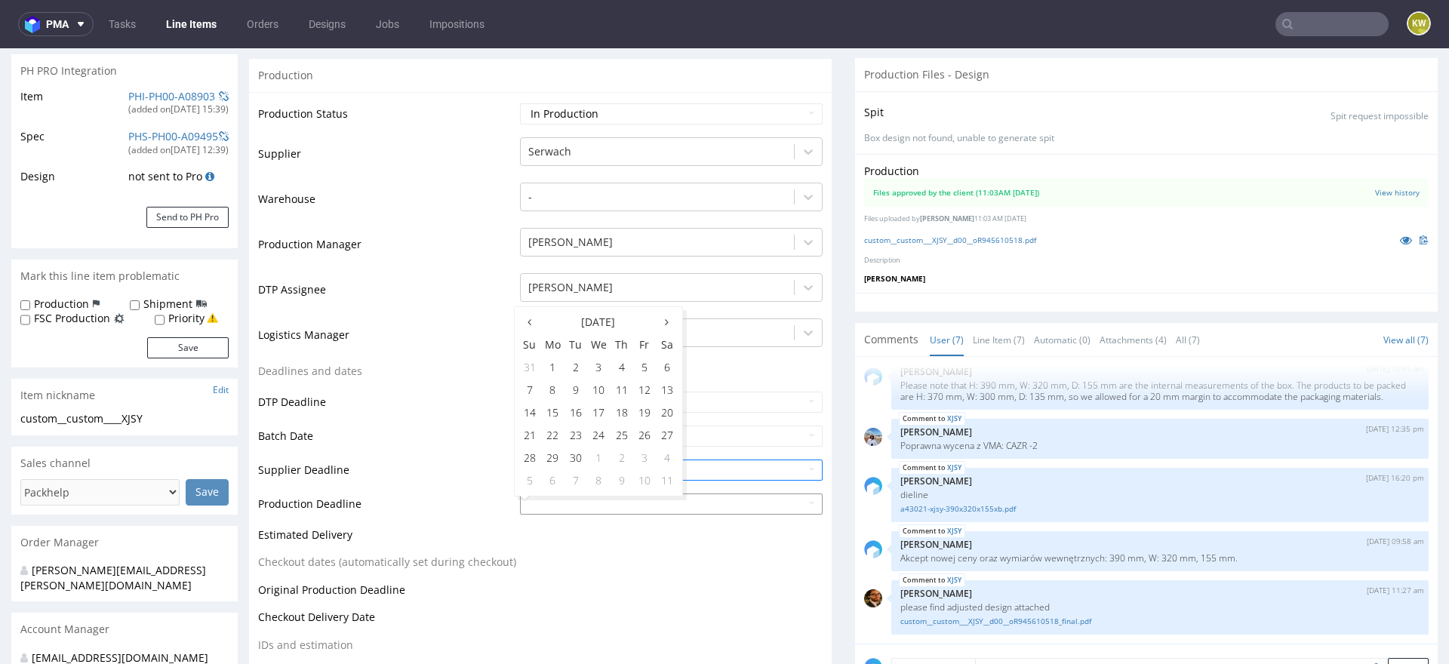
click at [559, 497] on input "text" at bounding box center [671, 504] width 303 height 21
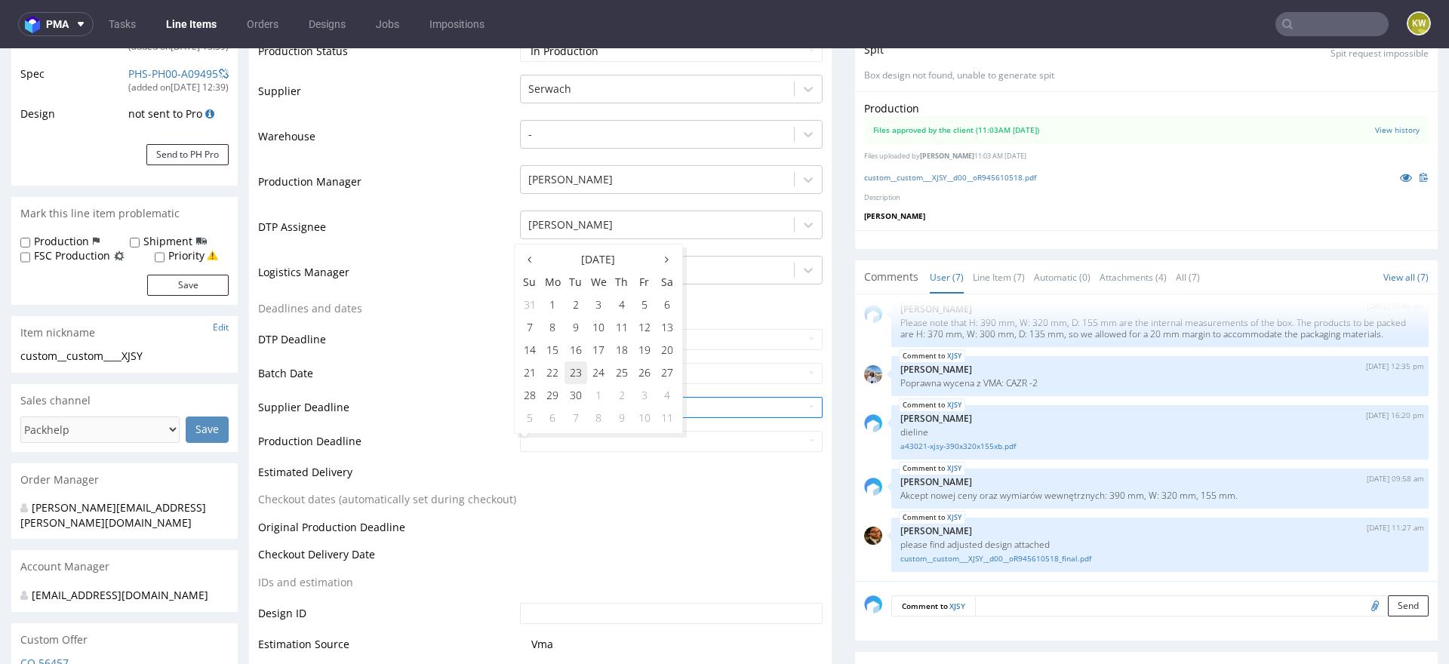
click at [576, 376] on td "23" at bounding box center [576, 373] width 23 height 23
type input "[DATE]"
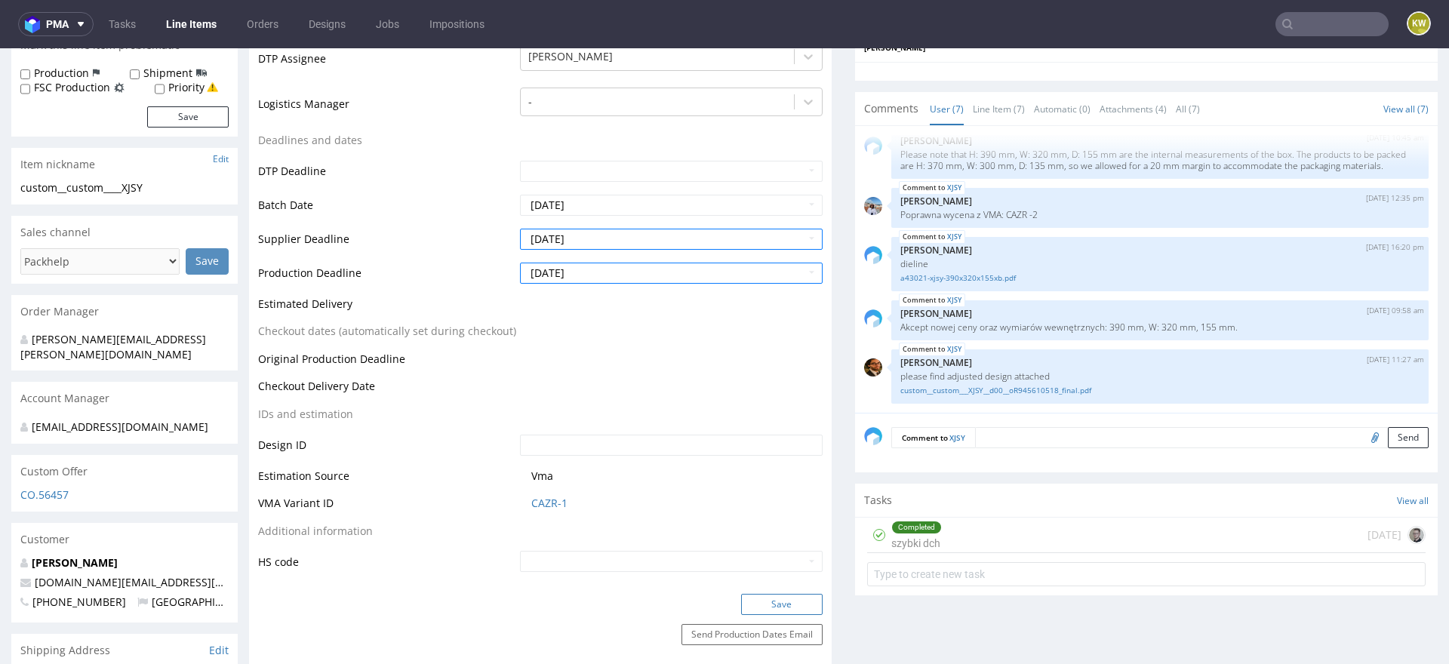
click at [762, 602] on button "Save" at bounding box center [782, 604] width 82 height 21
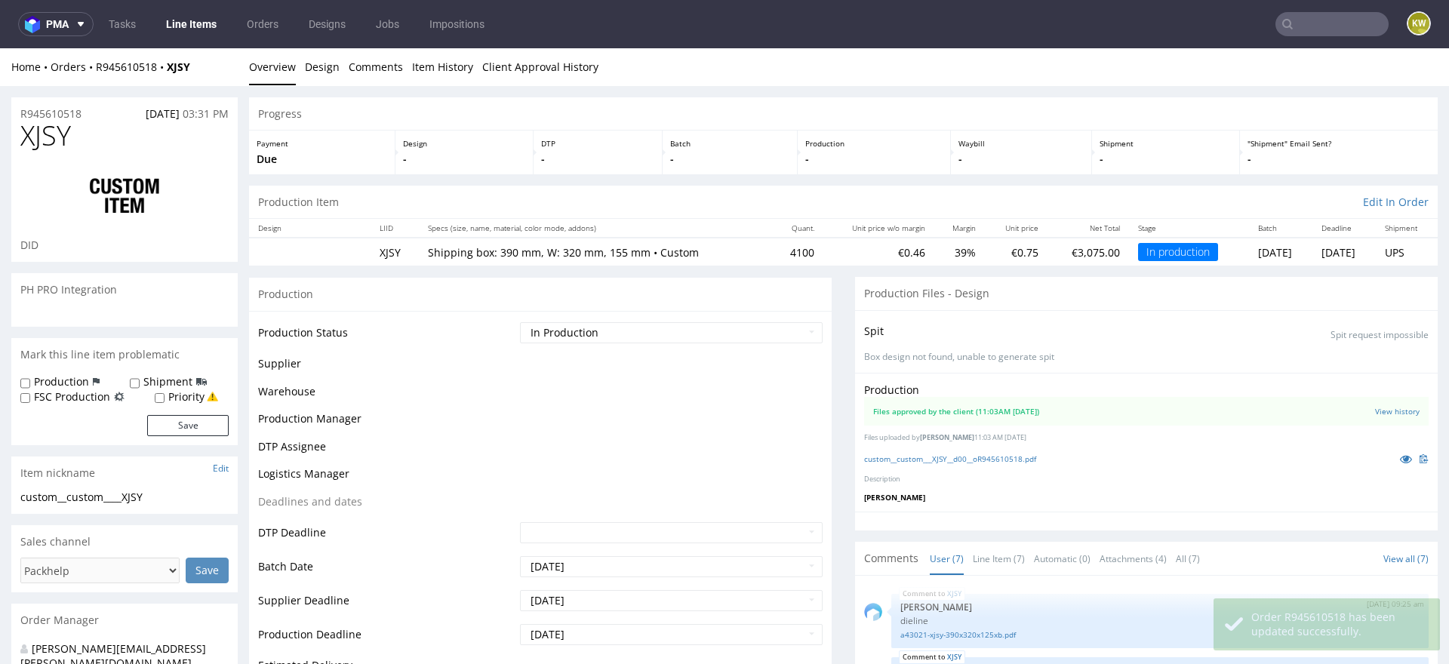
scroll to position [155, 0]
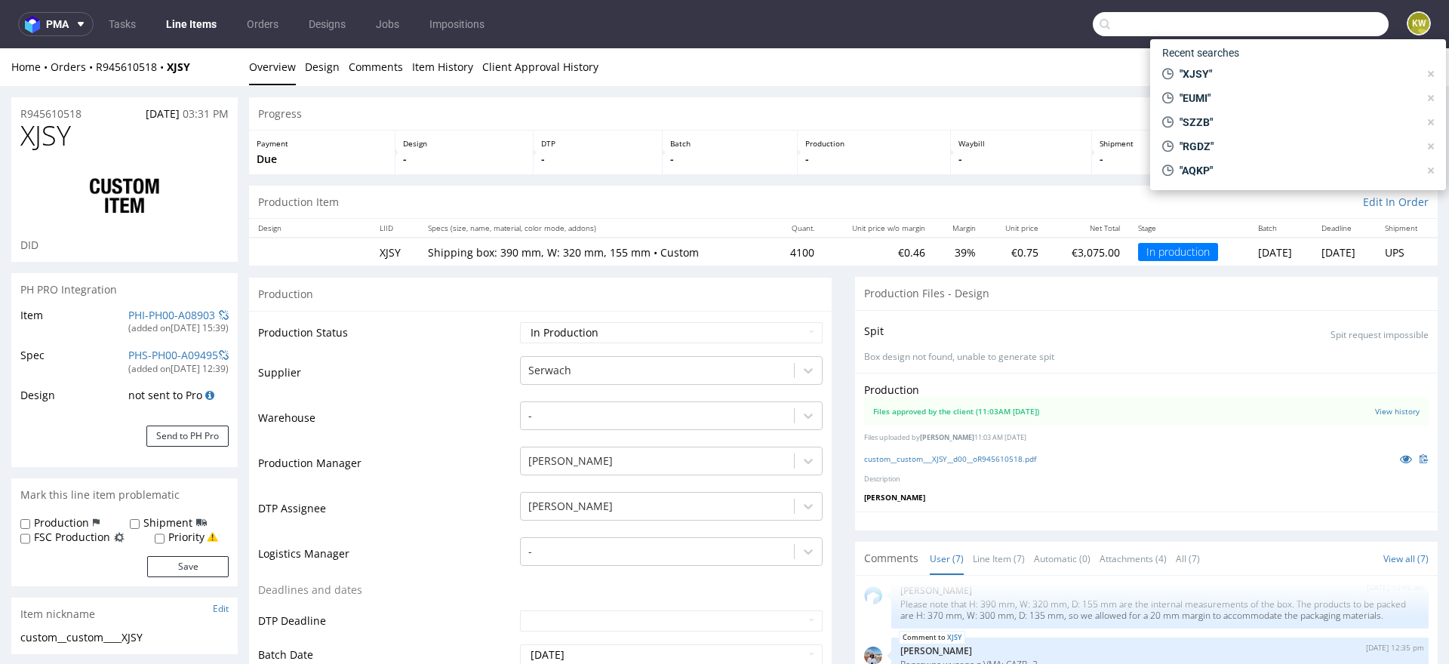
click at [1306, 21] on input "text" at bounding box center [1241, 24] width 296 height 24
paste input "XBE"
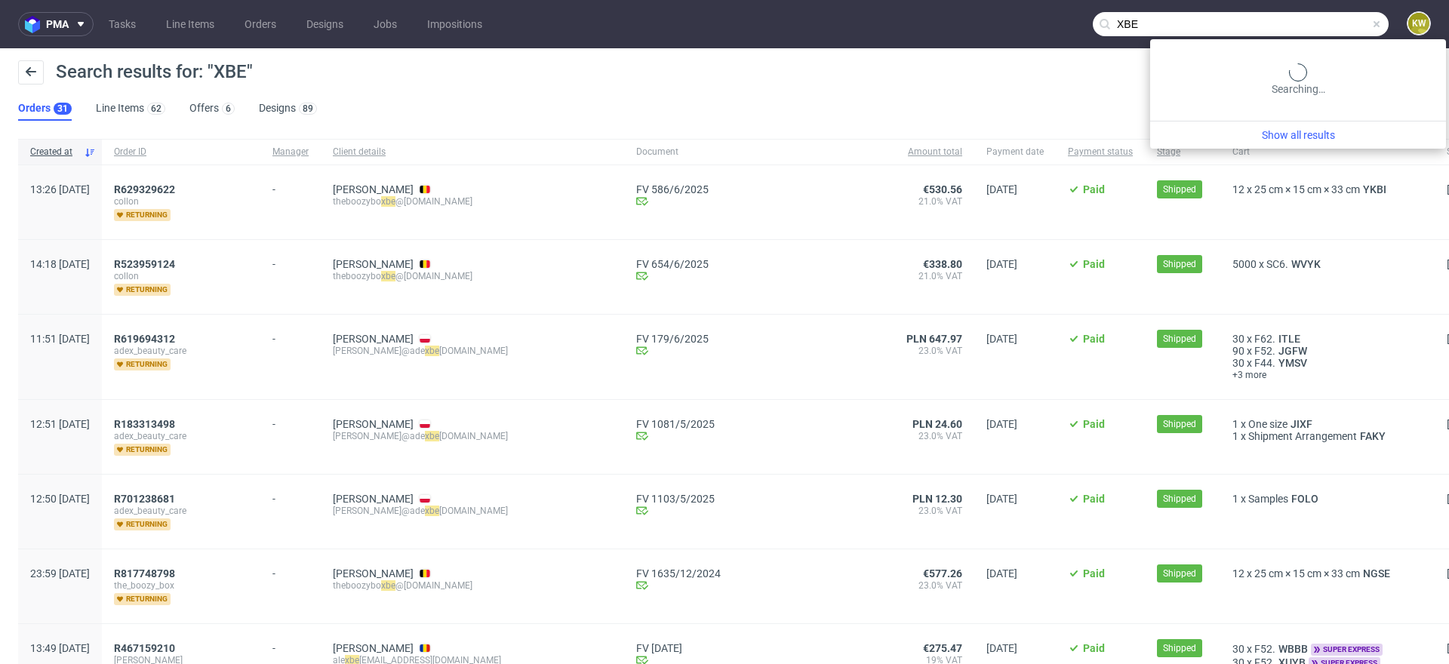
click at [1337, 20] on input "XBE" at bounding box center [1241, 24] width 296 height 24
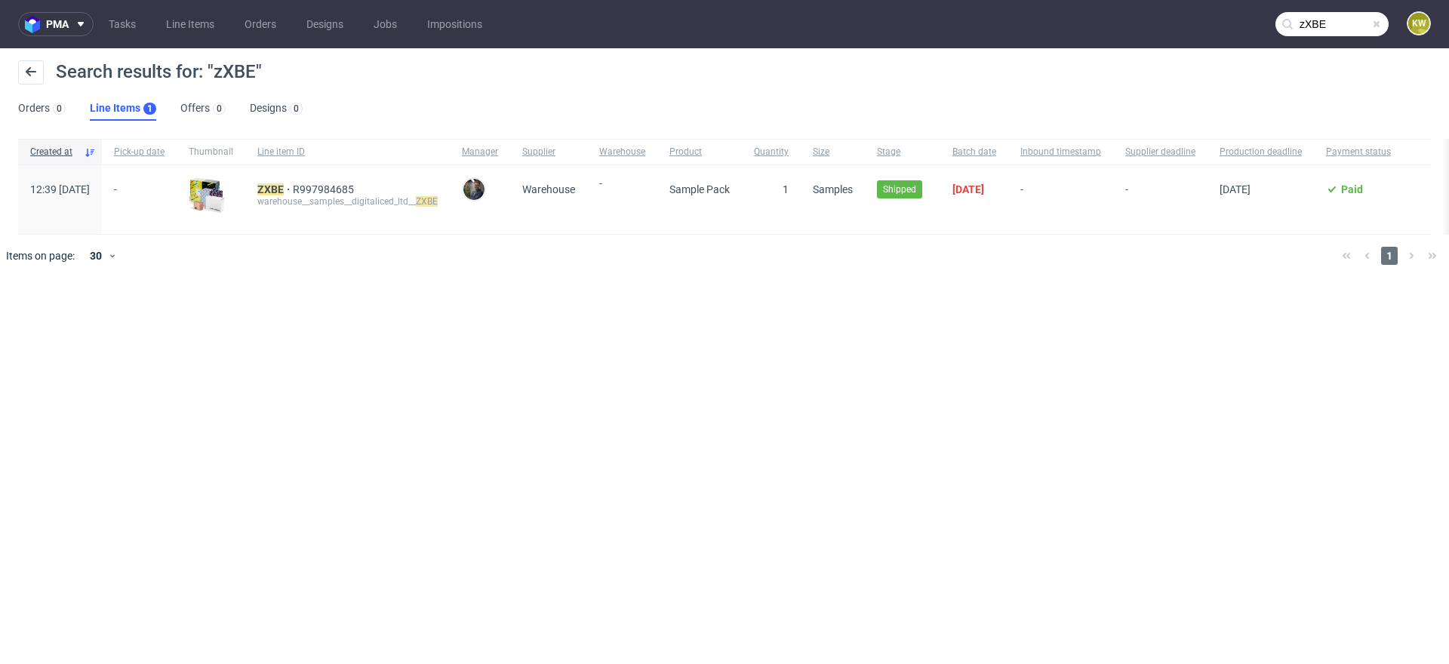
click at [1325, 29] on input "zXBE" at bounding box center [1332, 24] width 113 height 24
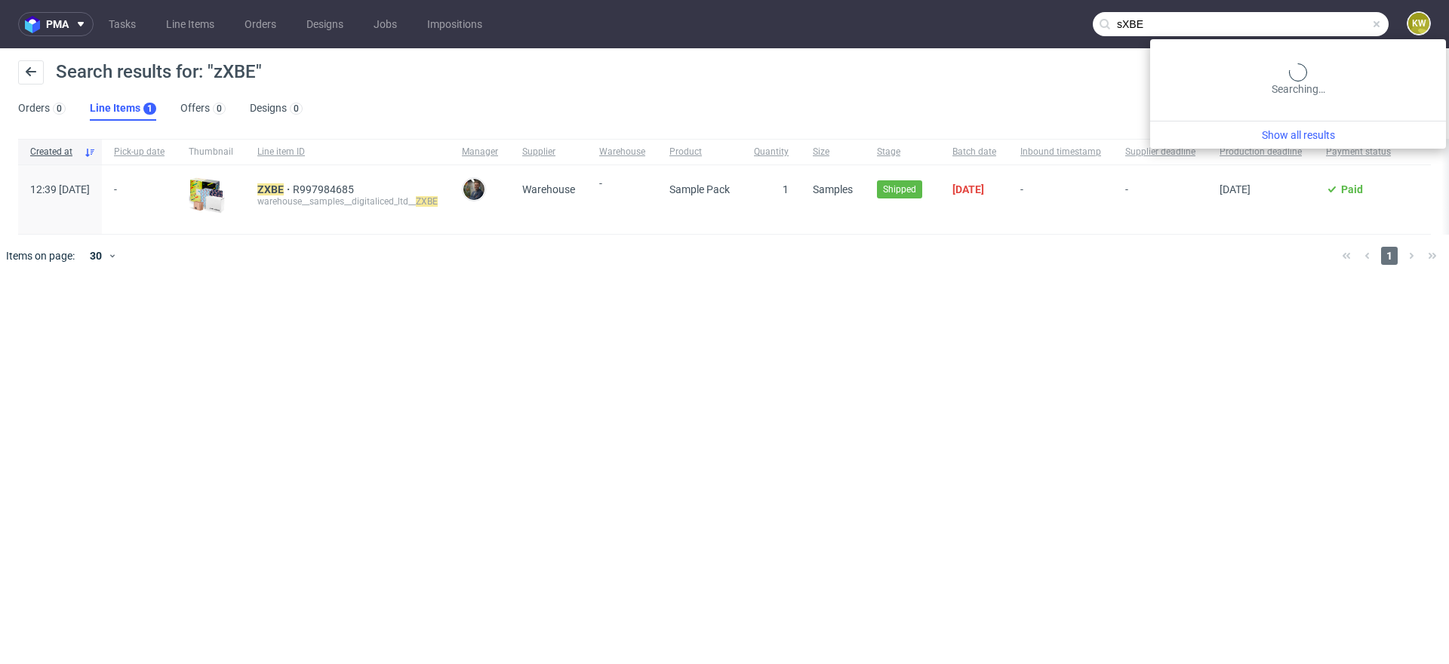
type input "sXBE"
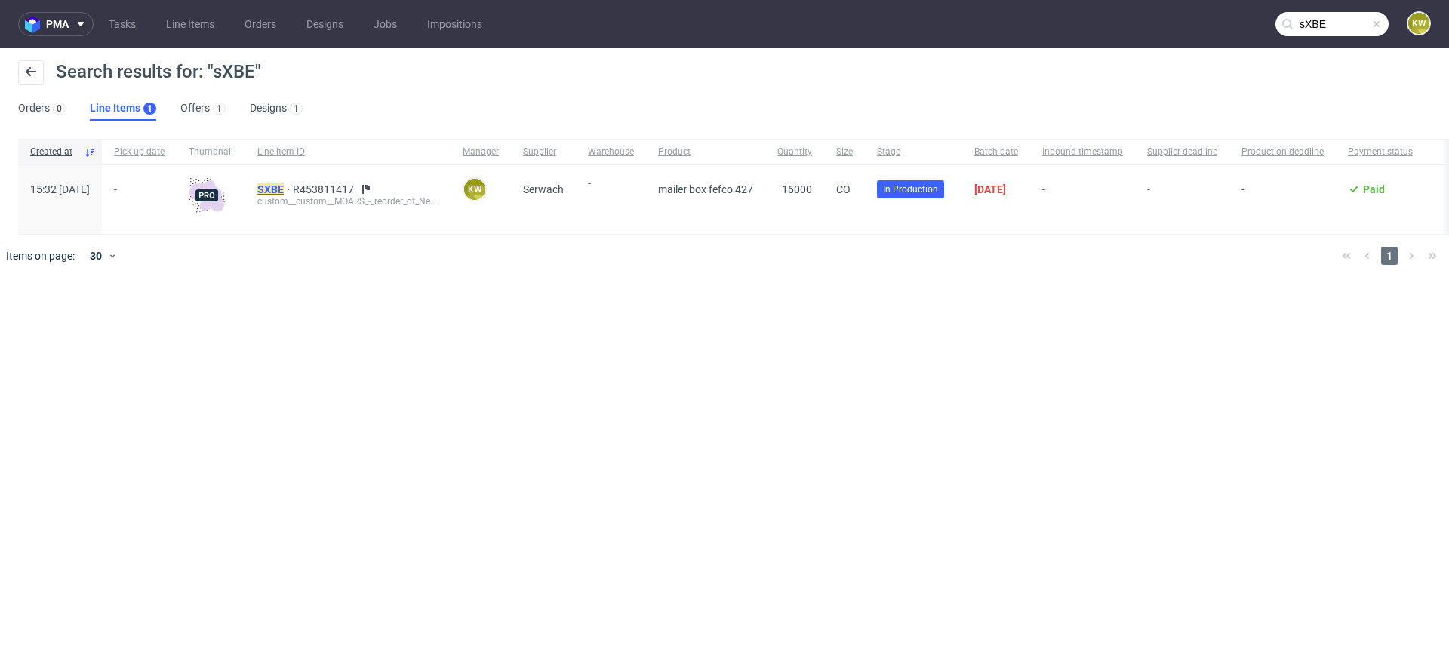
click at [284, 186] on mark "SXBE" at bounding box center [270, 189] width 26 height 12
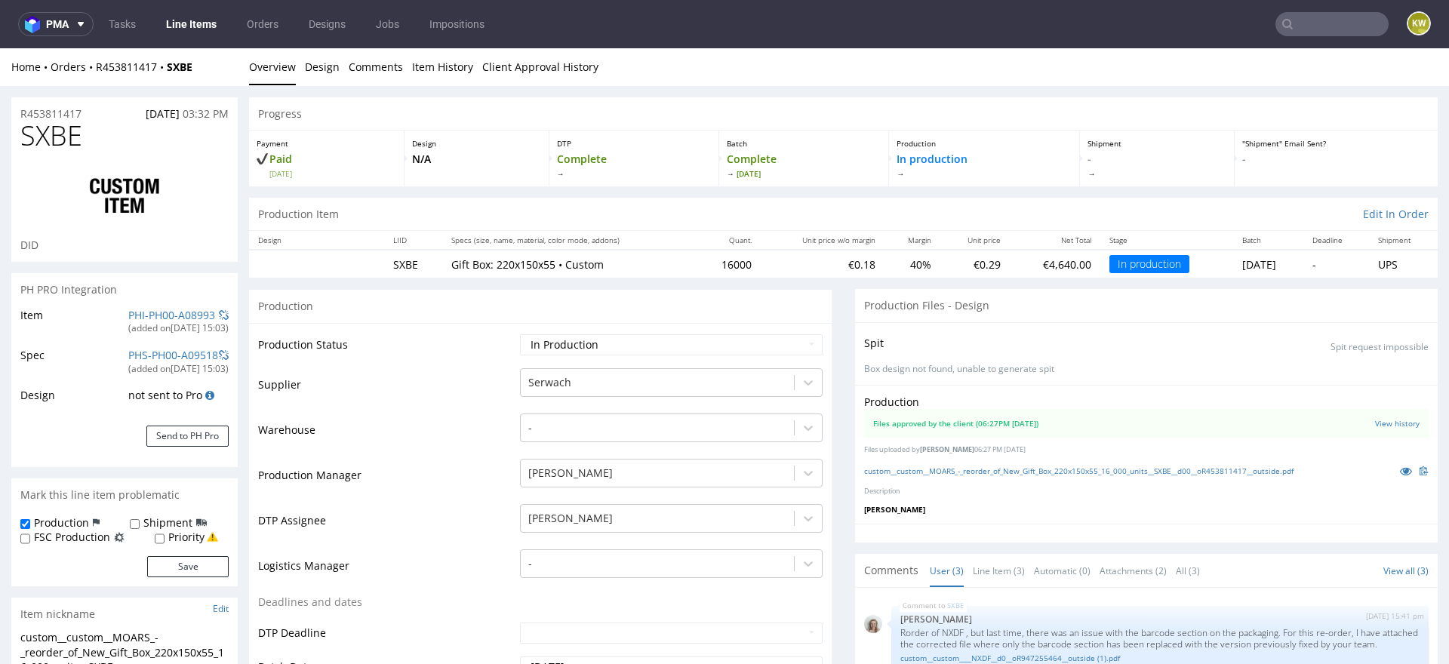
click at [483, 454] on td "Warehouse" at bounding box center [387, 434] width 258 height 45
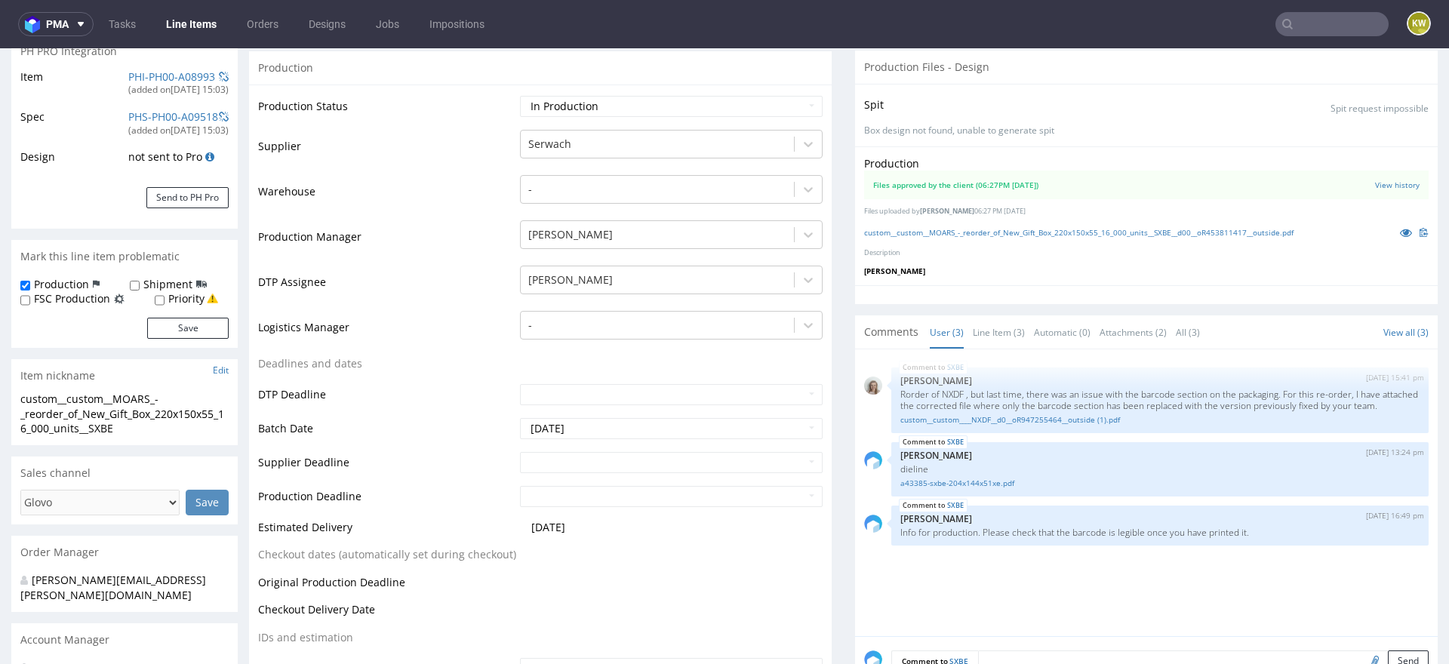
scroll to position [239, 0]
click at [542, 460] on input "text" at bounding box center [671, 461] width 303 height 21
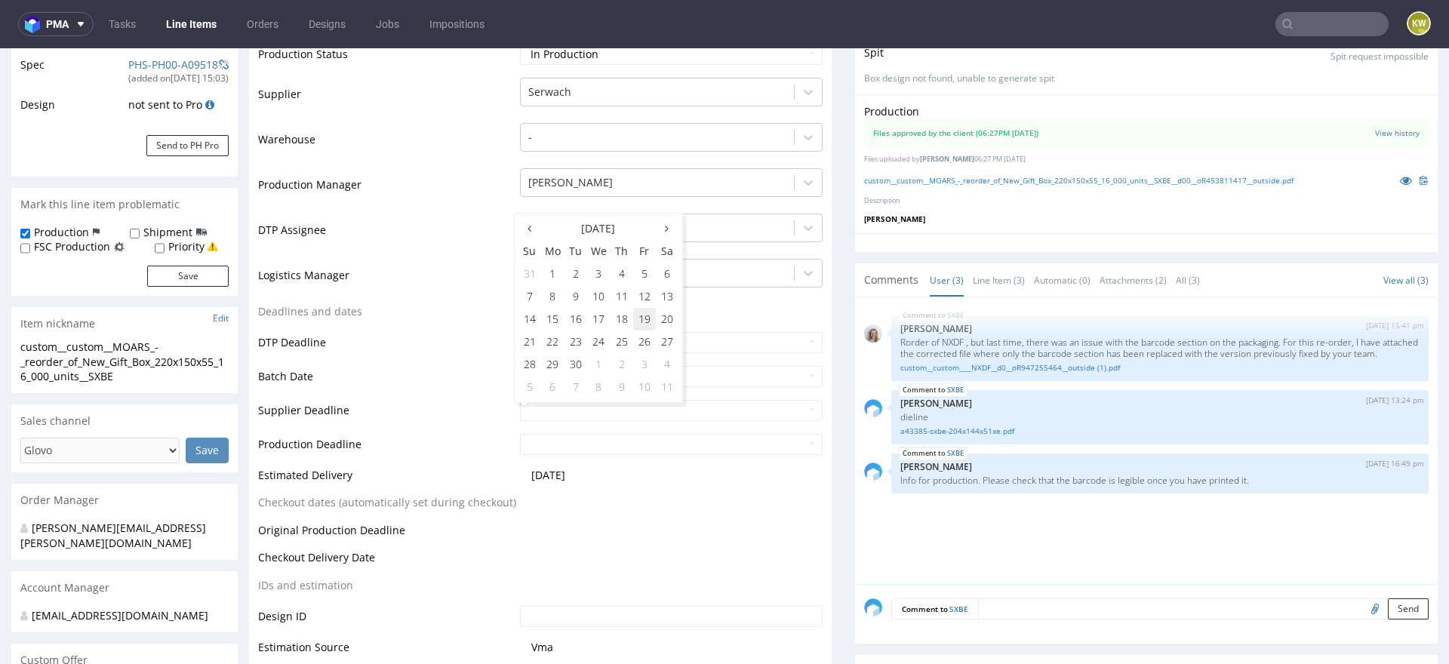
click at [647, 324] on td "19" at bounding box center [644, 319] width 23 height 23
type input "2025-09-19"
click at [564, 447] on input "text" at bounding box center [671, 444] width 303 height 21
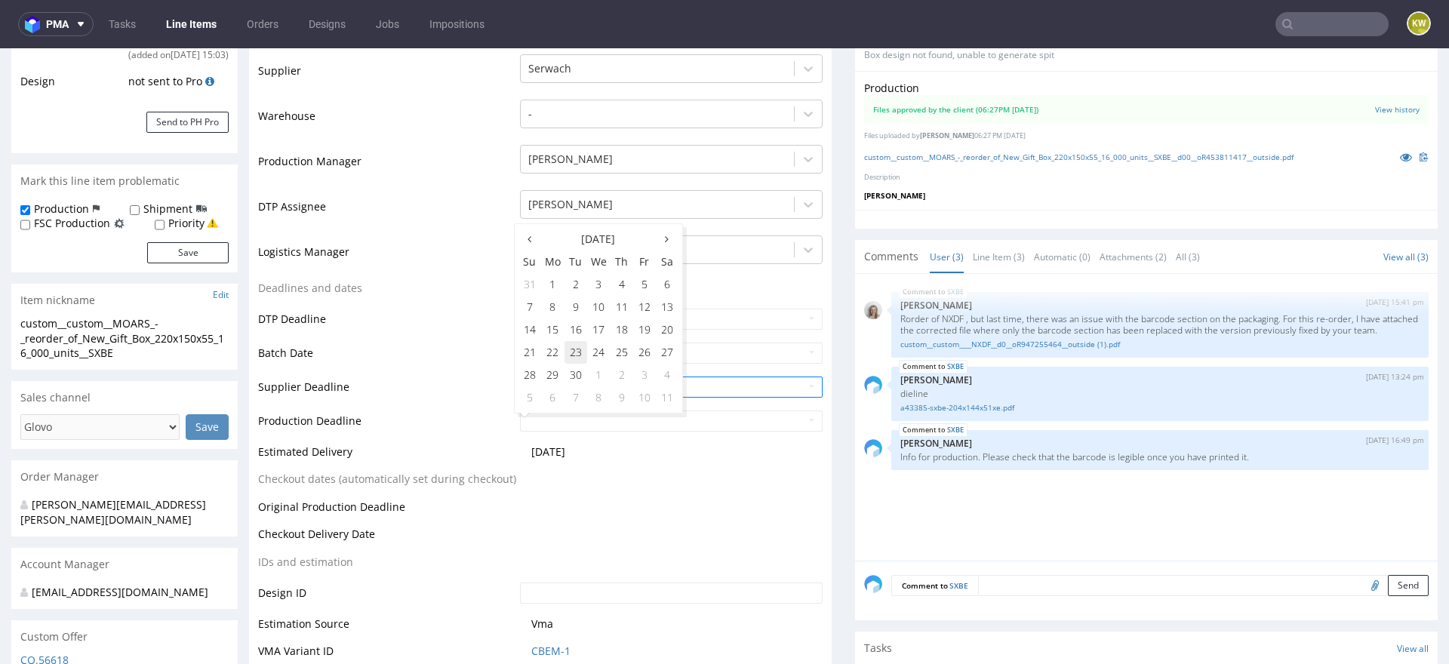
click at [574, 359] on td "23" at bounding box center [576, 352] width 23 height 23
type input "2025-09-23"
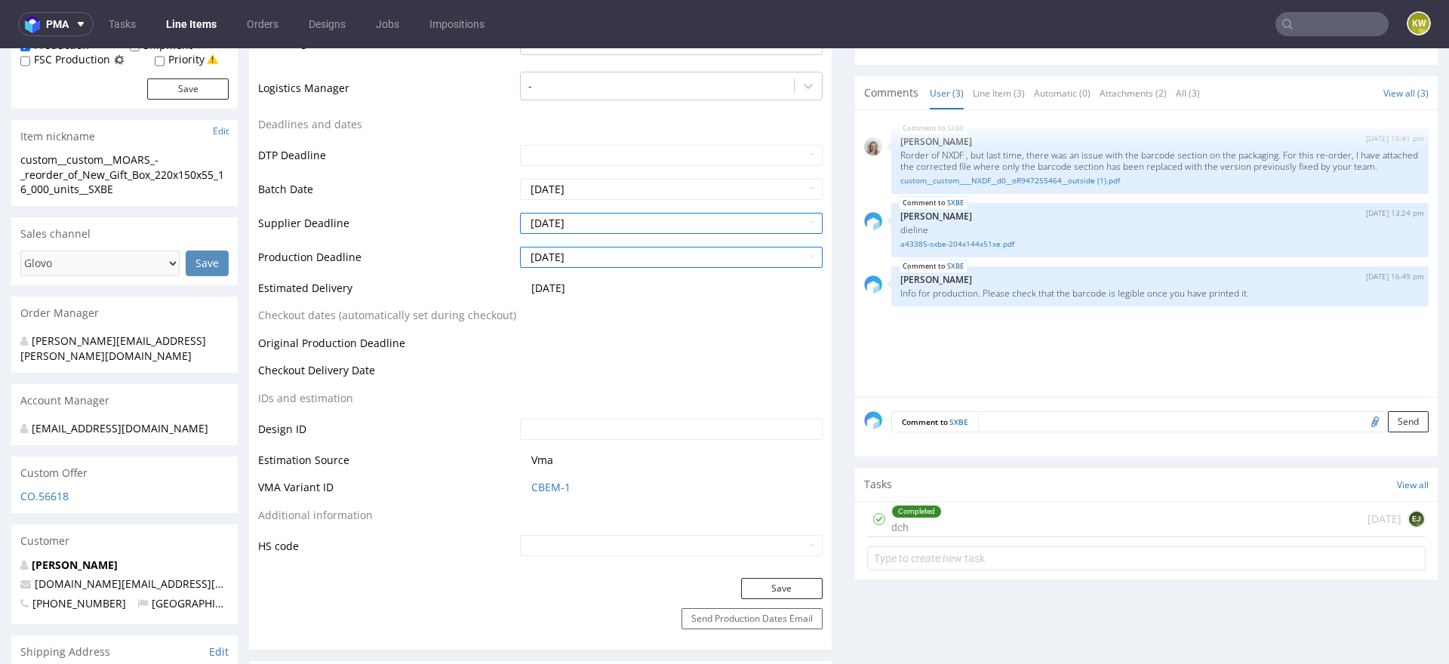
scroll to position [485, 0]
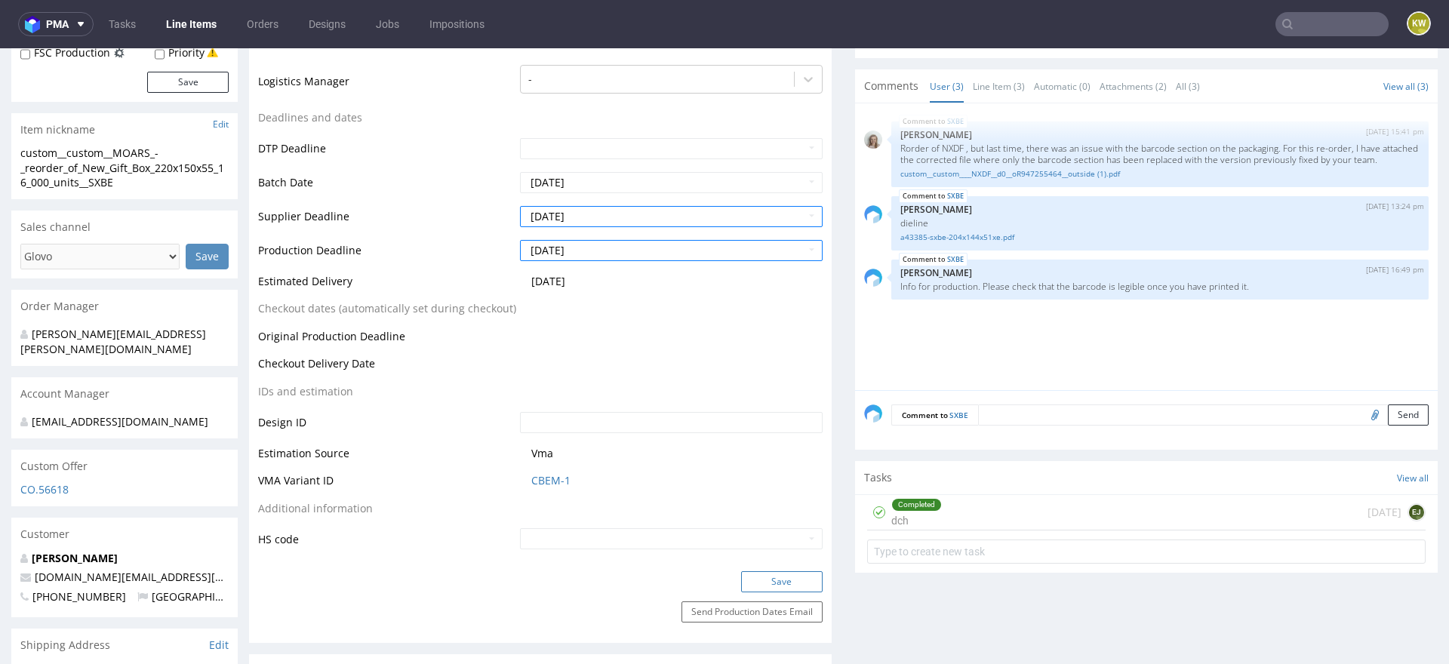
click at [759, 587] on button "Save" at bounding box center [782, 581] width 82 height 21
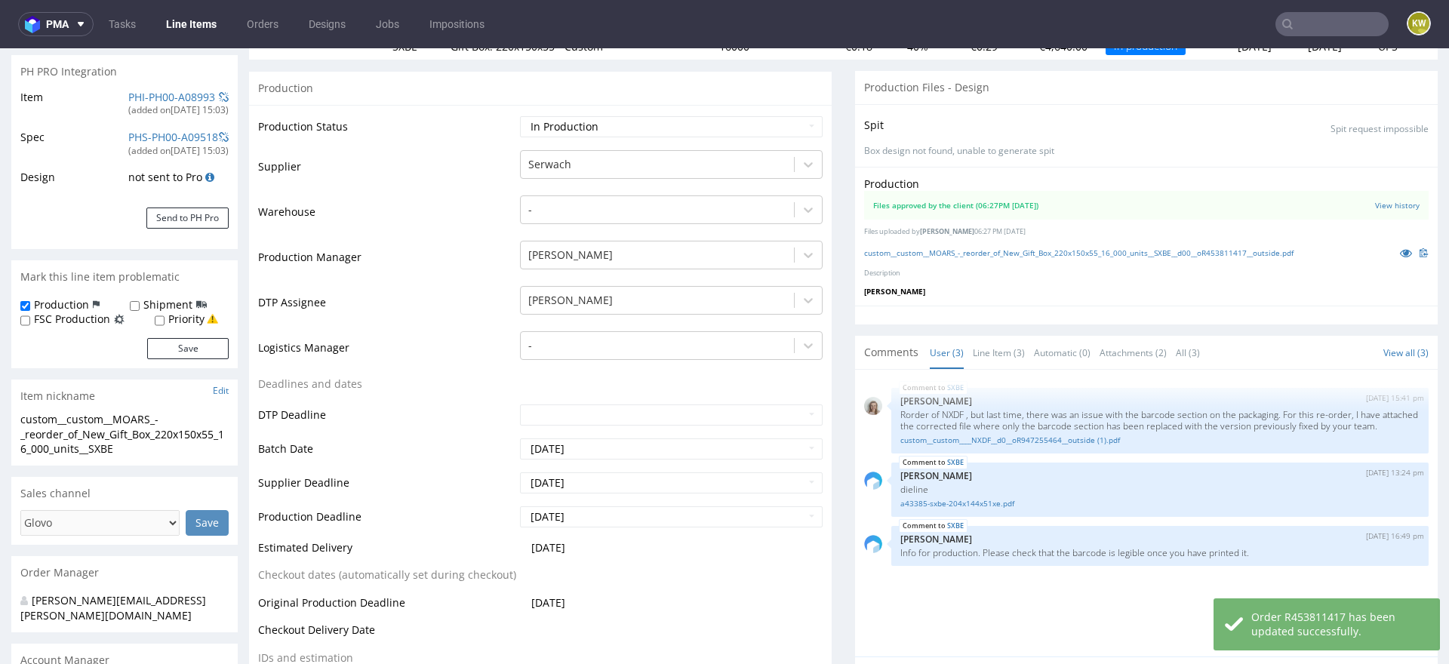
scroll to position [0, 0]
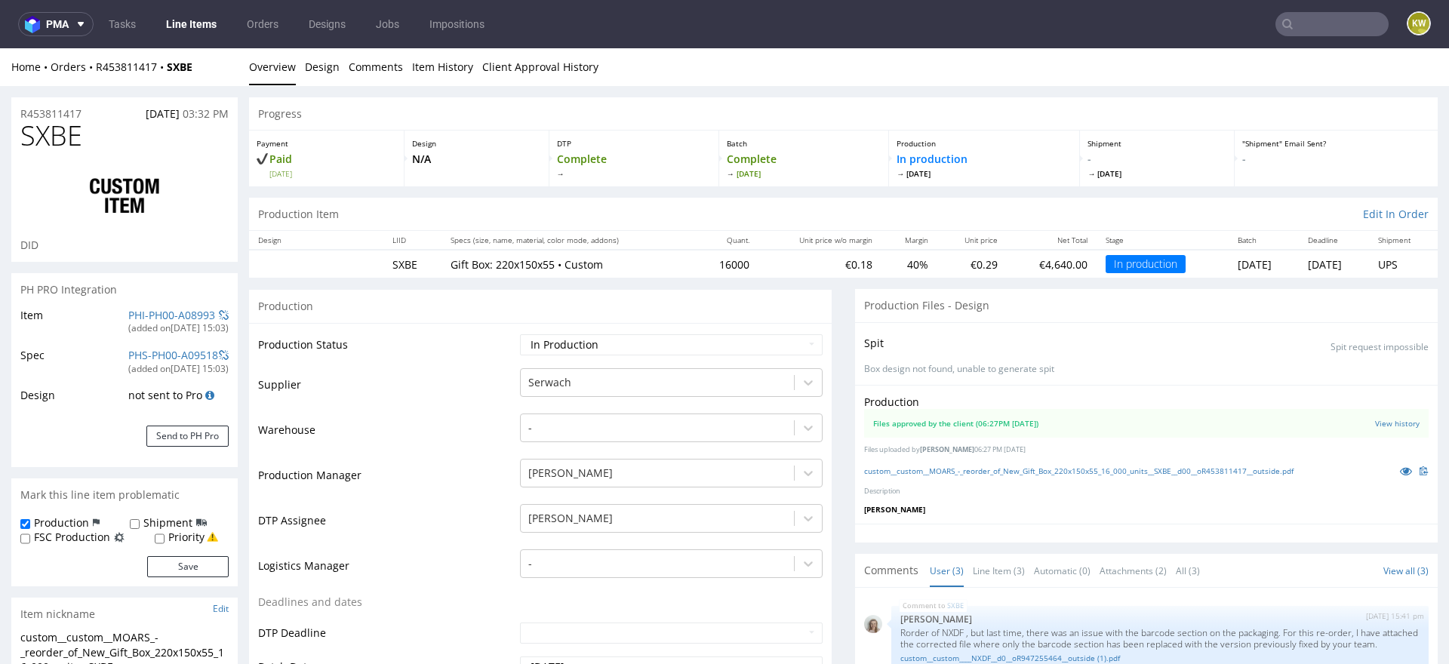
click at [202, 25] on link "Line Items" at bounding box center [191, 24] width 69 height 24
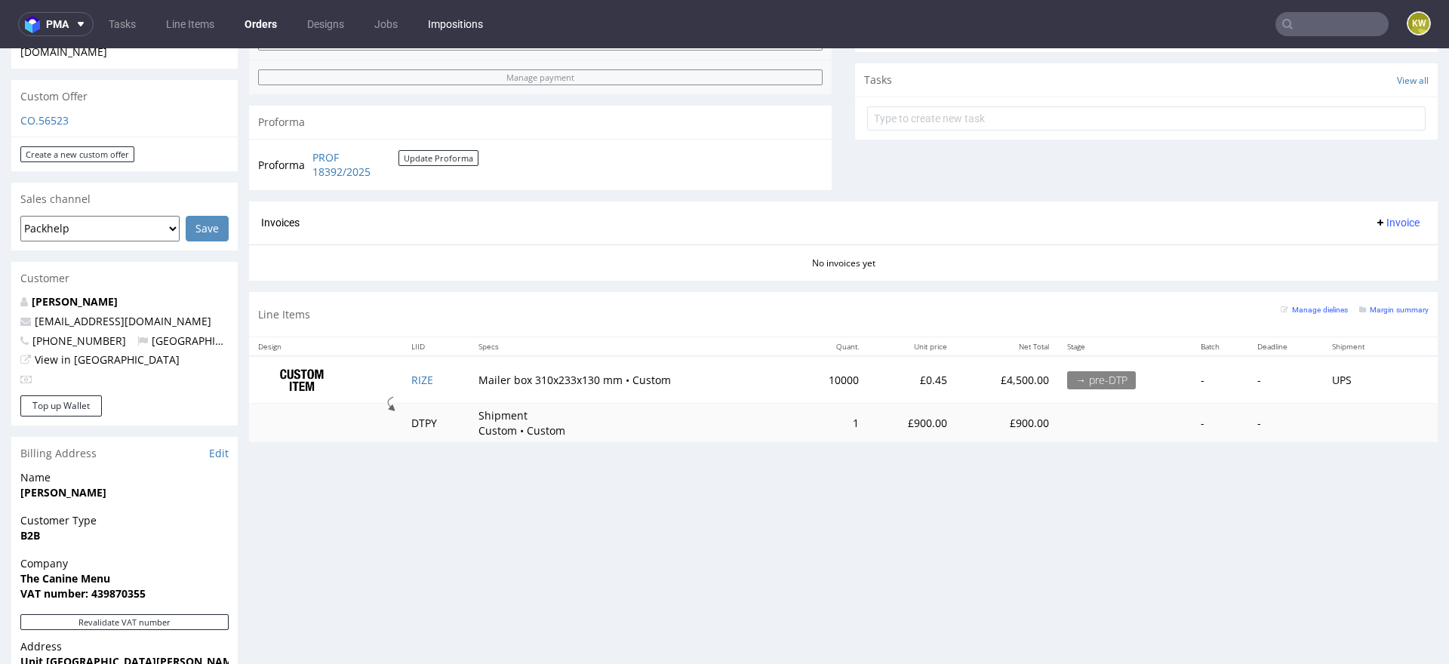
scroll to position [515, 0]
click at [469, 386] on td "Mailer box 310x233x130 mm • Custom" at bounding box center [631, 379] width 324 height 48
click at [457, 381] on td "RIZE" at bounding box center [435, 379] width 67 height 48
copy link "RIZE"
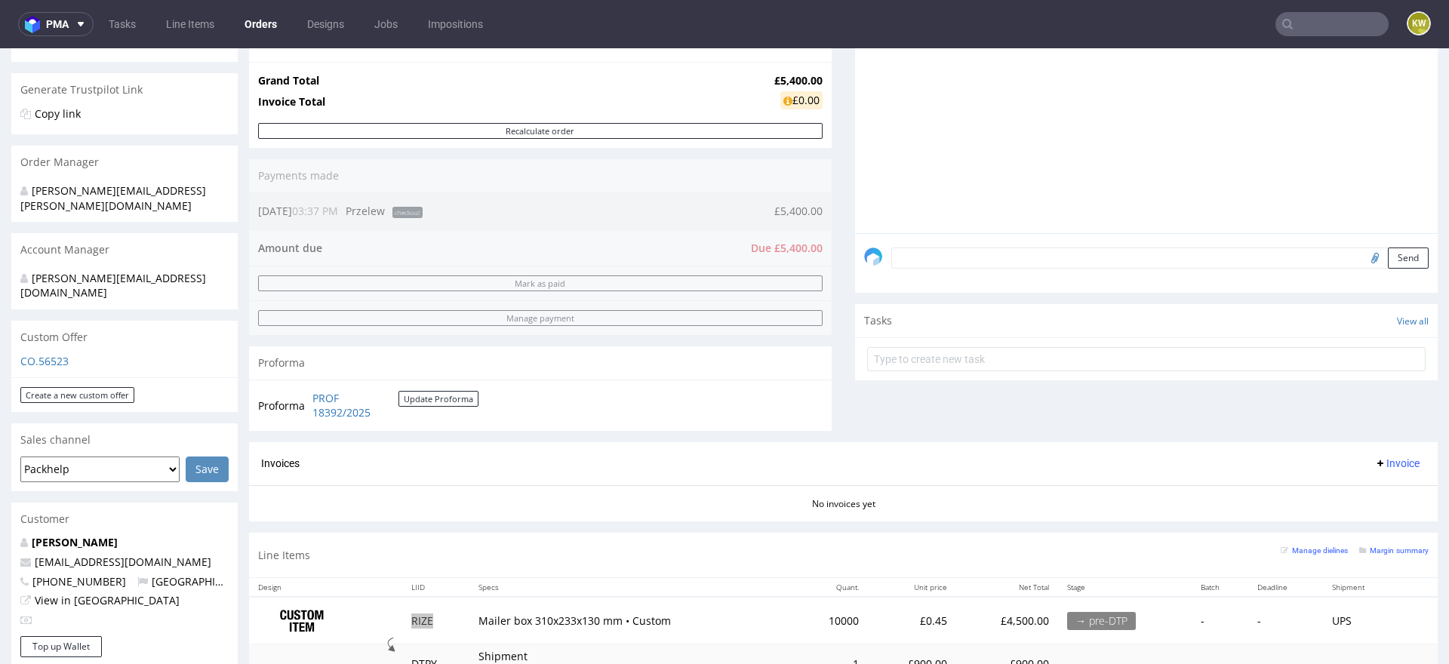
scroll to position [364, 0]
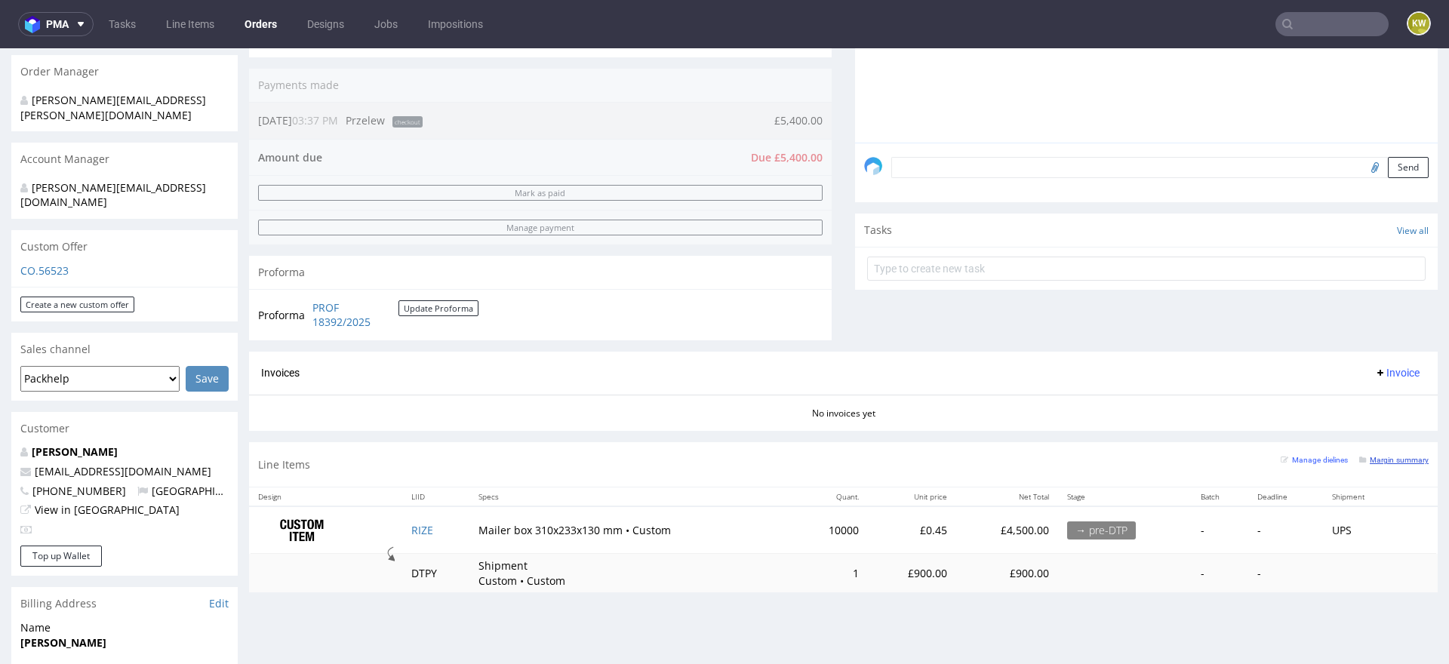
click at [1388, 456] on small "Margin summary" at bounding box center [1393, 460] width 69 height 8
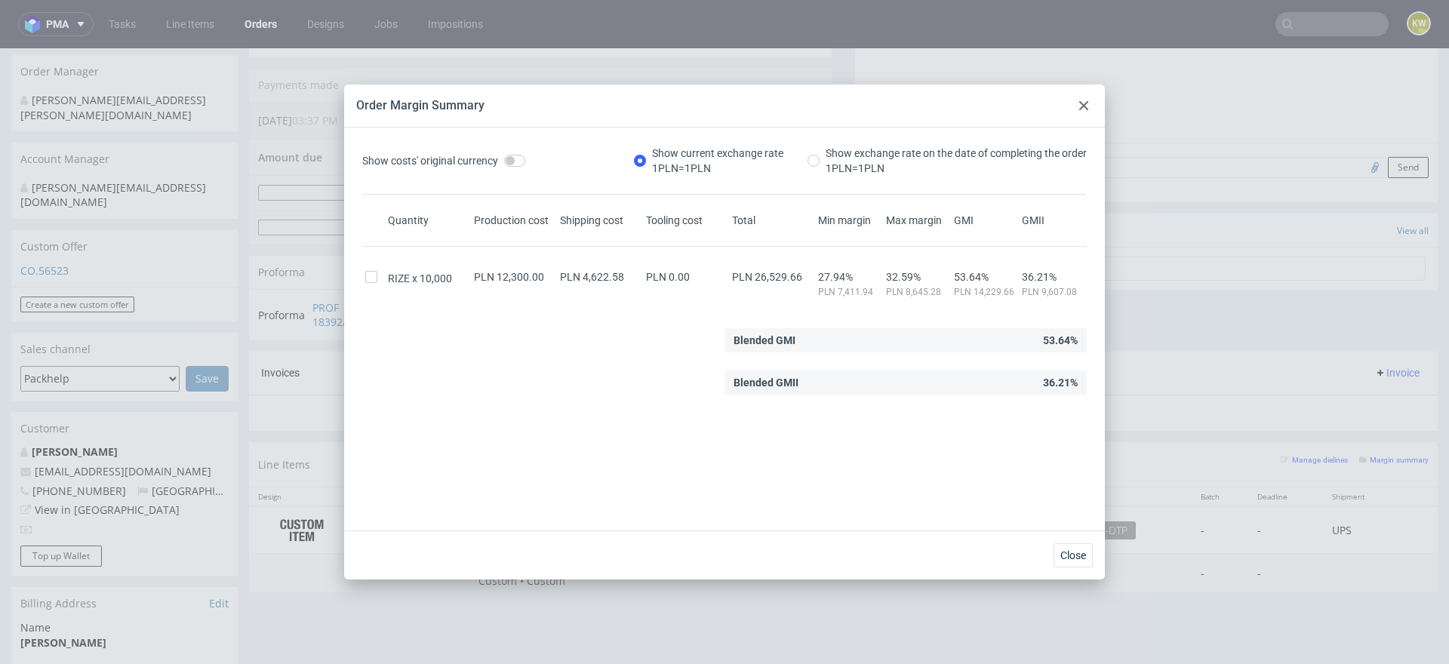
click at [777, 272] on span "PLN 26,529.66" at bounding box center [767, 277] width 70 height 12
click at [778, 272] on span "PLN 26,529.66" at bounding box center [767, 277] width 70 height 12
copy span "26,529.66"
drag, startPoint x: 1155, startPoint y: 411, endPoint x: 1156, endPoint y: 361, distance: 50.6
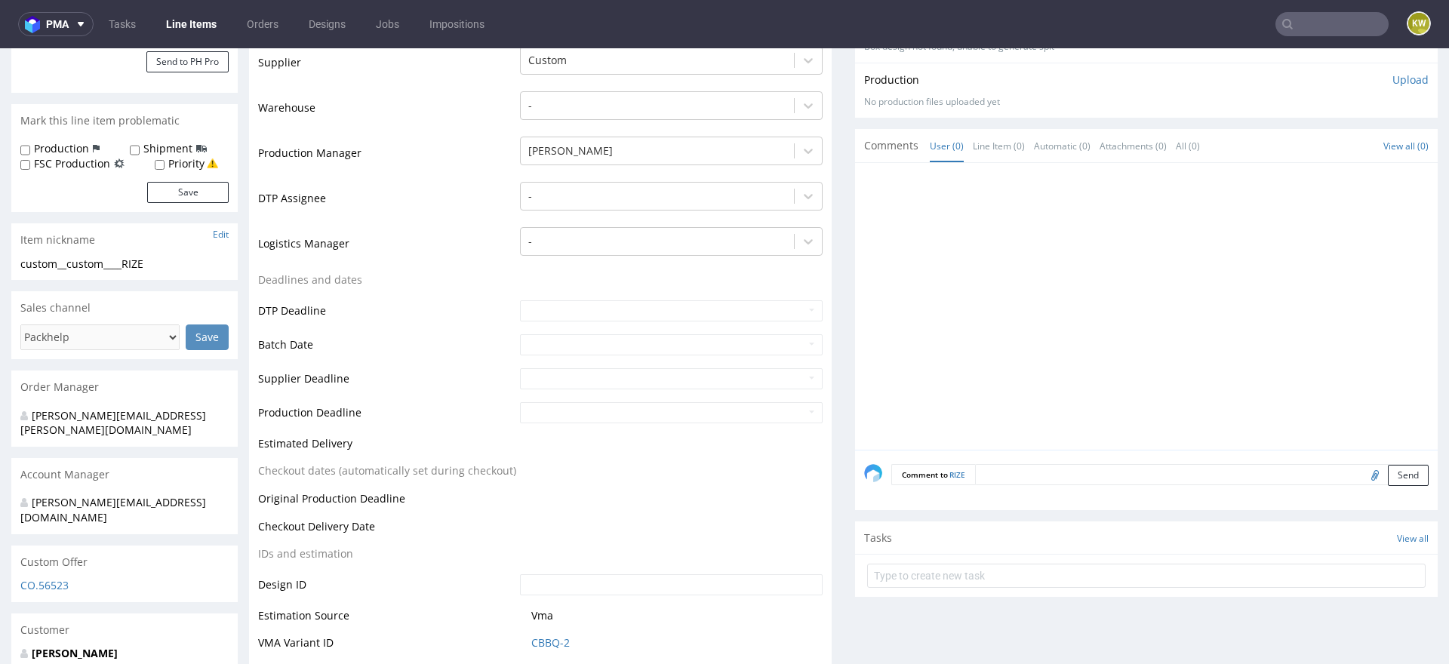
scroll to position [363, 0]
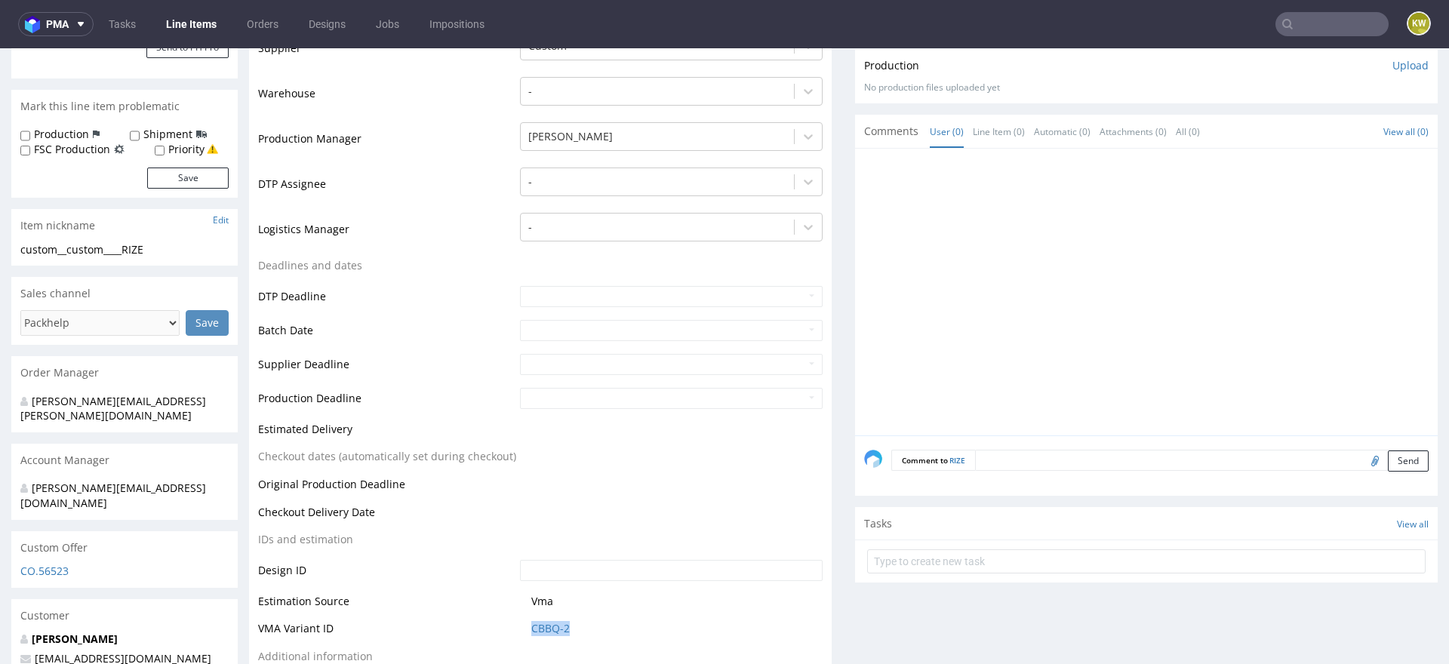
drag, startPoint x: 594, startPoint y: 630, endPoint x: 494, endPoint y: 629, distance: 100.4
click at [494, 630] on tr "VMA Variant ID CBBQ-2" at bounding box center [540, 634] width 565 height 28
copy tr "CBBQ-2"
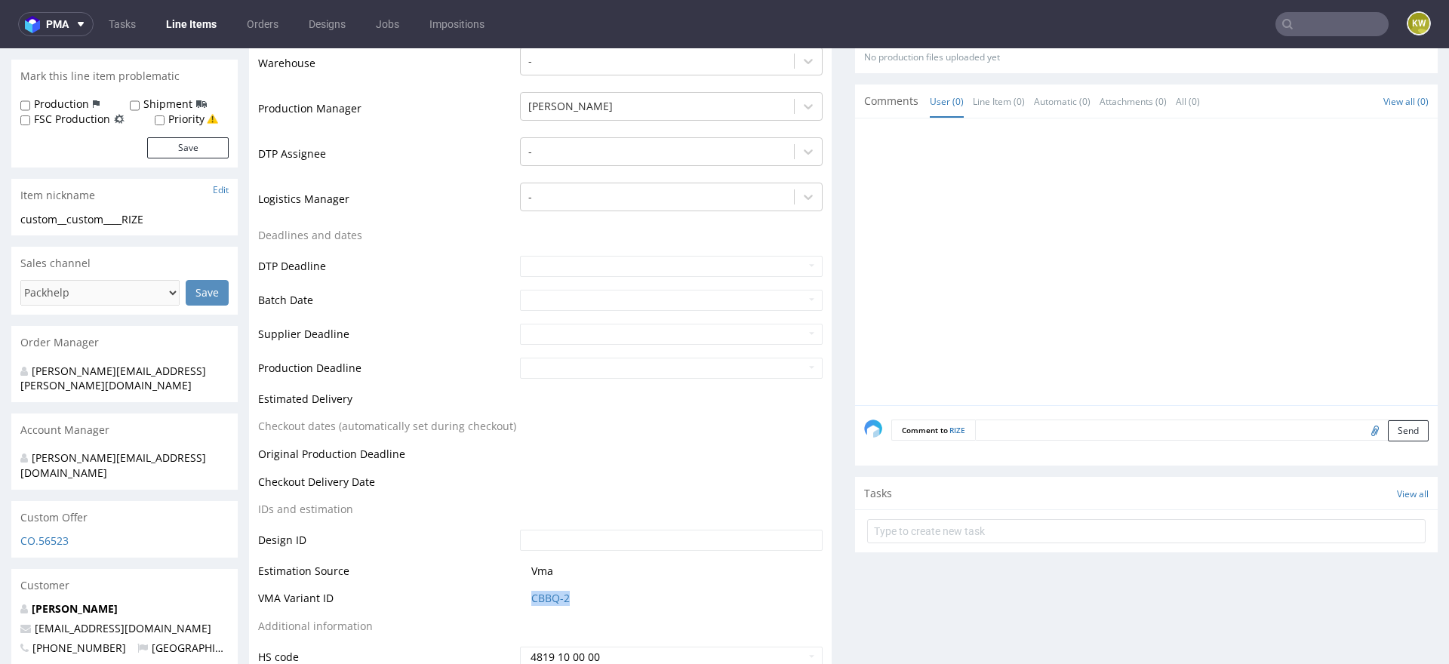
scroll to position [415, 0]
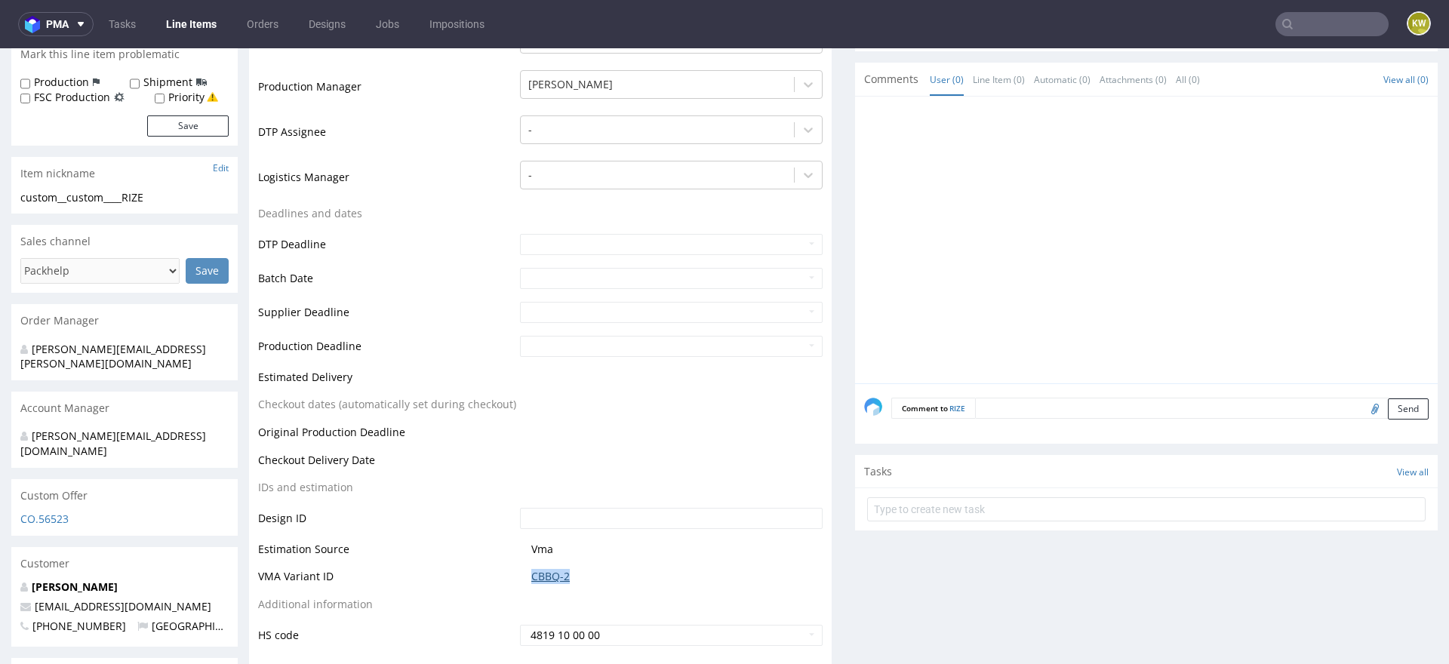
click at [544, 580] on link "CBBQ-2" at bounding box center [550, 576] width 38 height 15
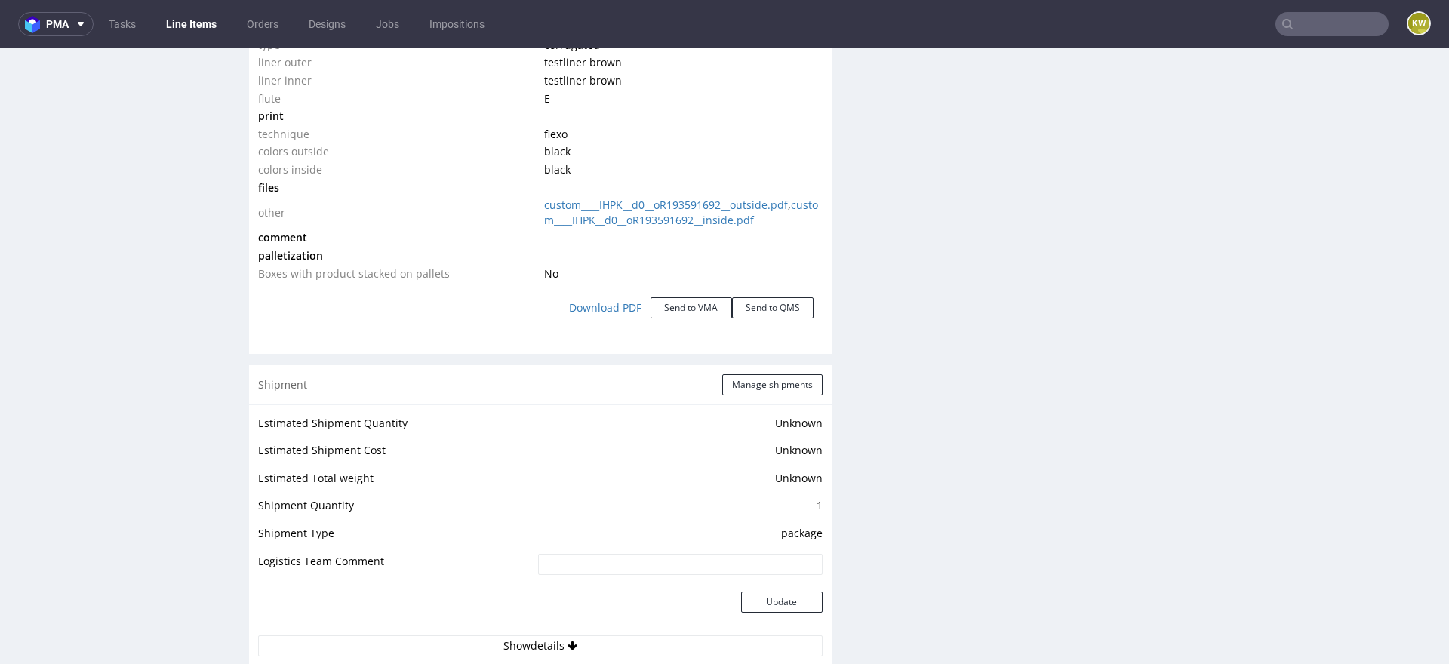
scroll to position [0, 0]
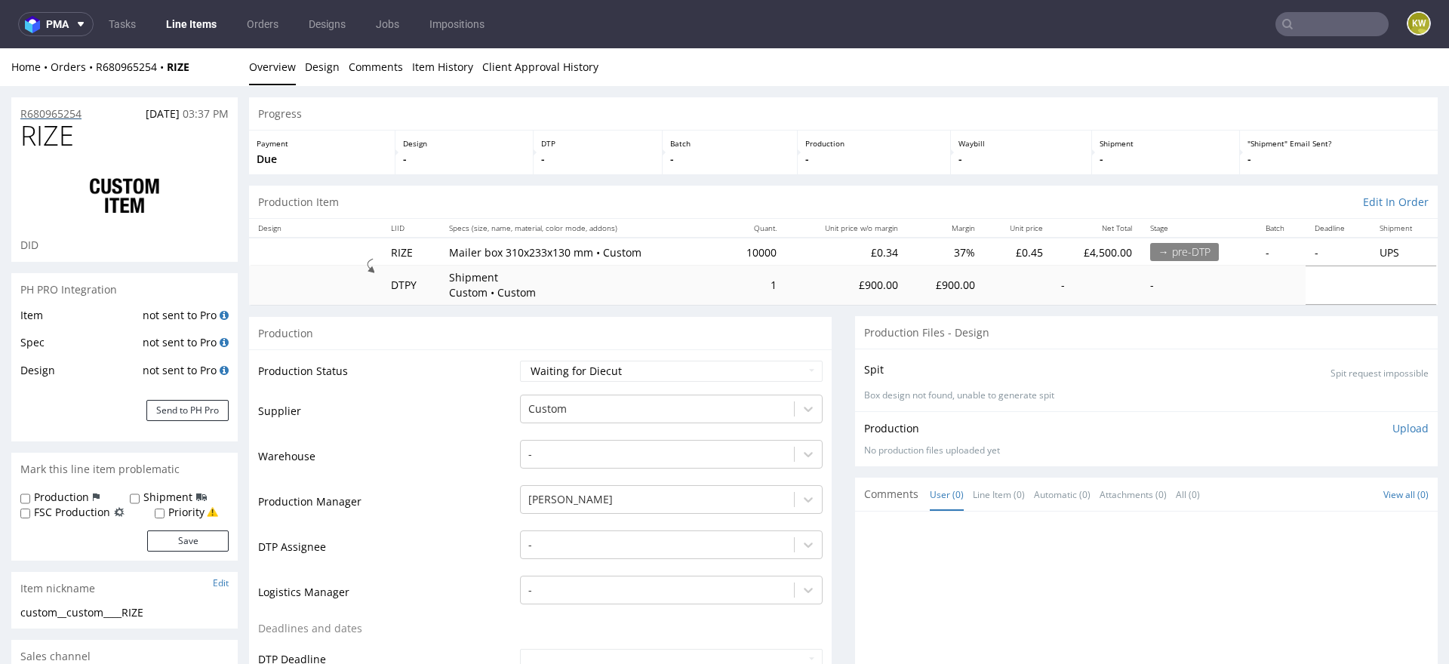
click at [43, 106] on div "R680965254 29.08.2025 03:37 PM" at bounding box center [124, 109] width 226 height 24
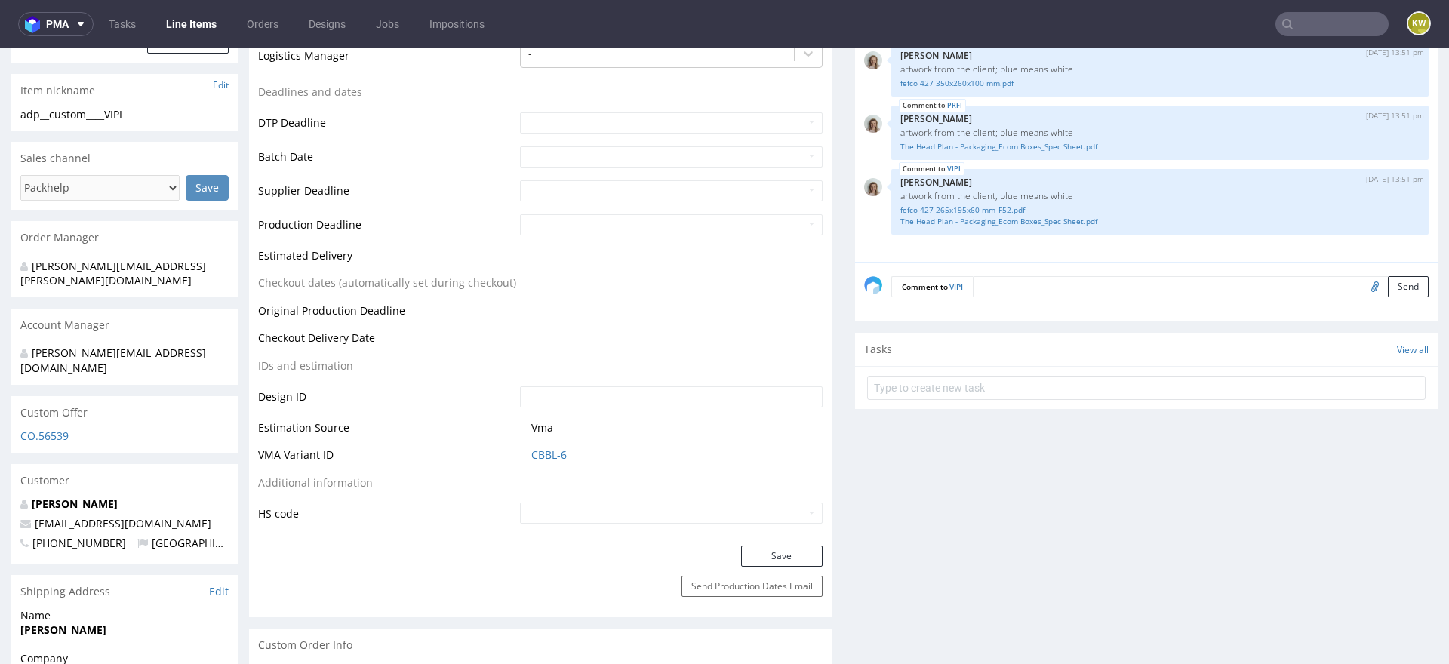
scroll to position [569, 0]
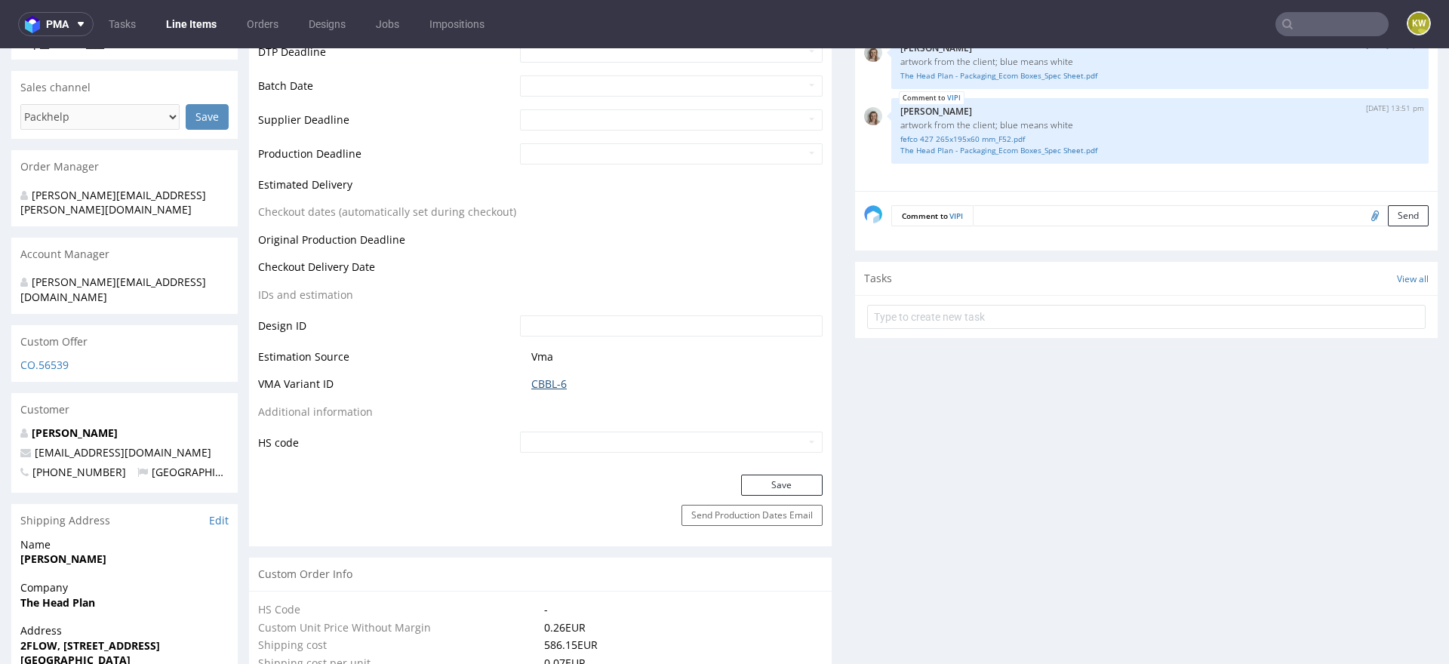
click at [553, 384] on link "CBBL-6" at bounding box center [548, 384] width 35 height 15
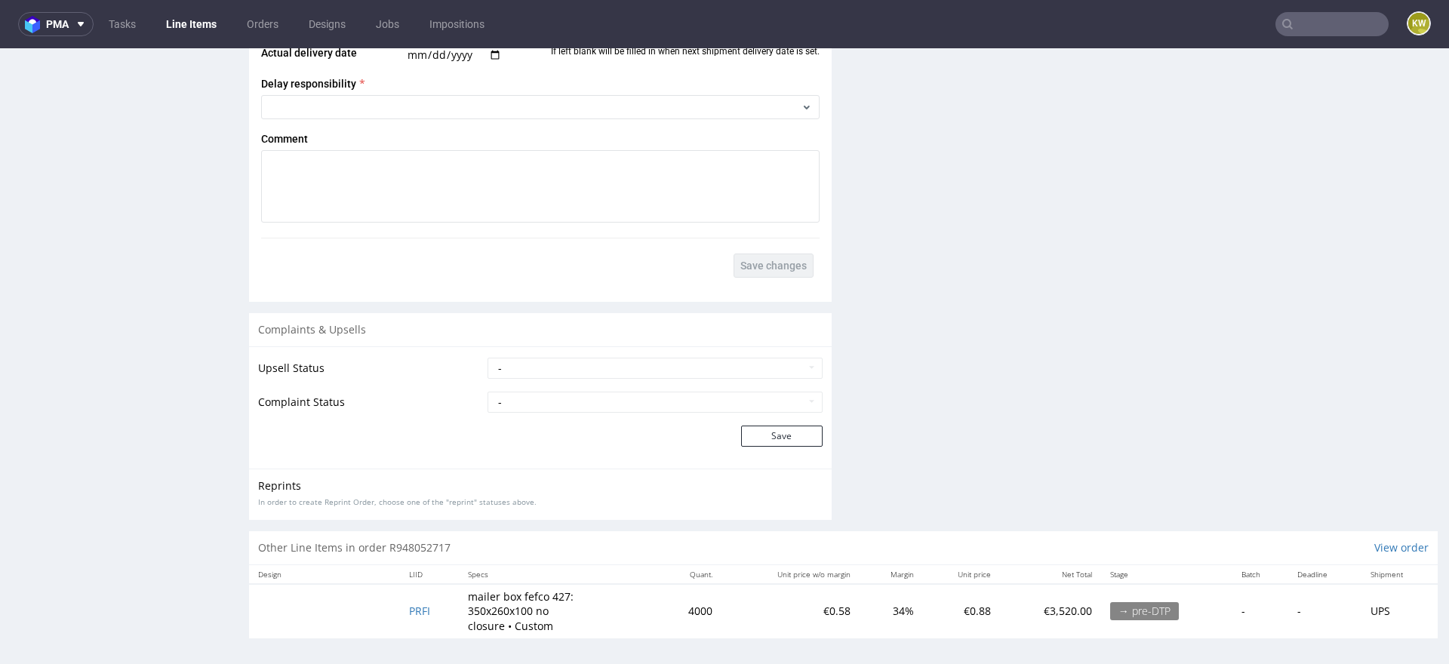
scroll to position [4, 0]
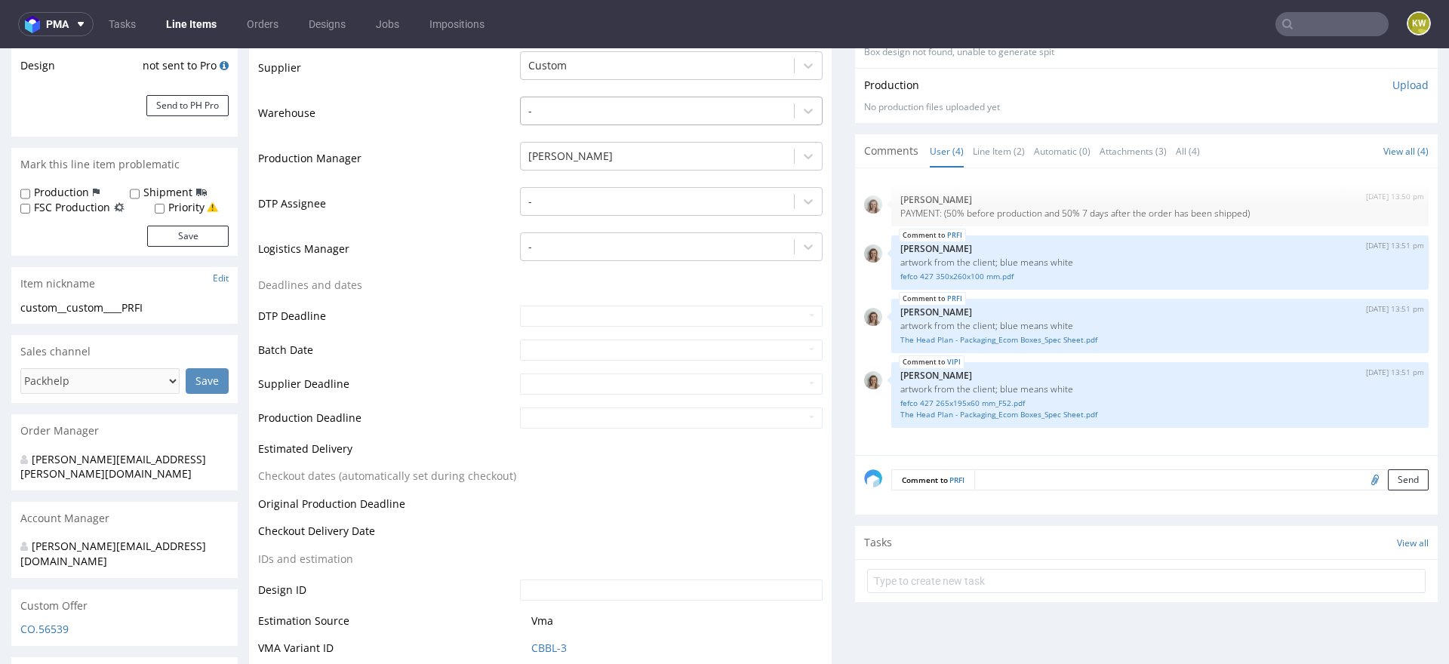
scroll to position [315, 0]
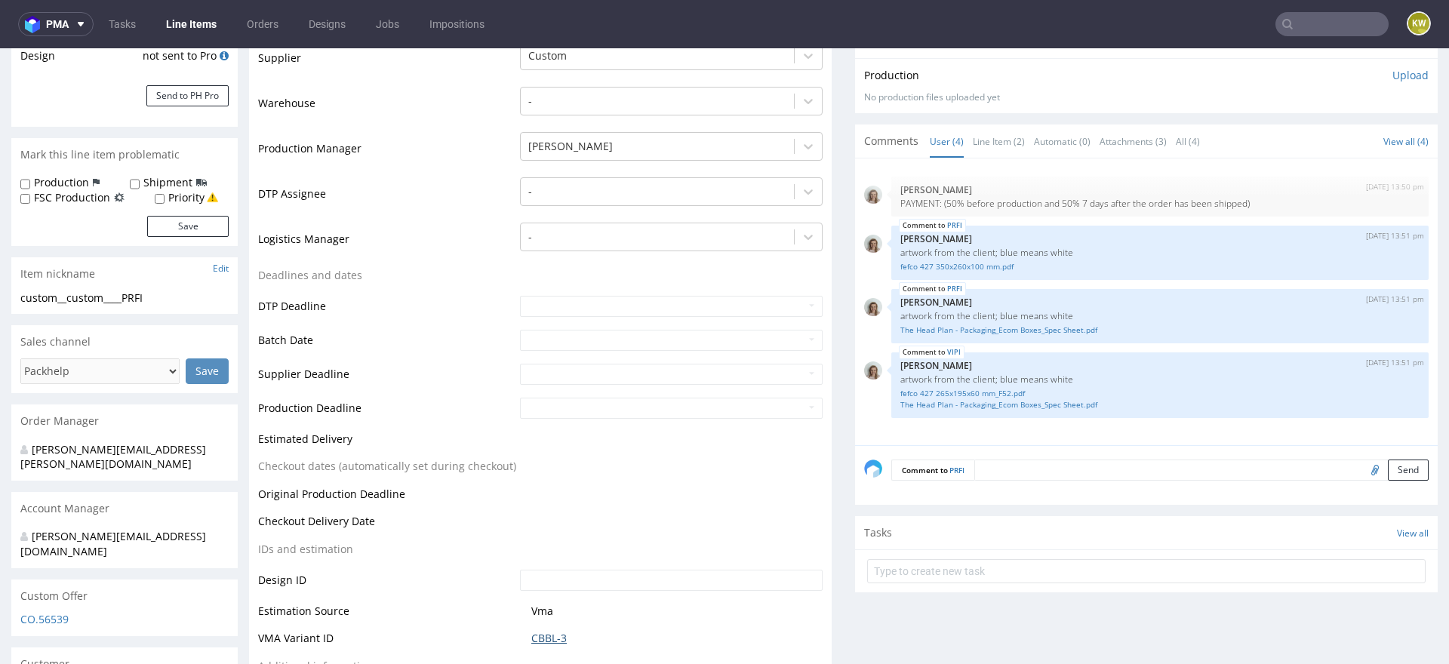
click at [543, 634] on link "CBBL-3" at bounding box center [548, 638] width 35 height 15
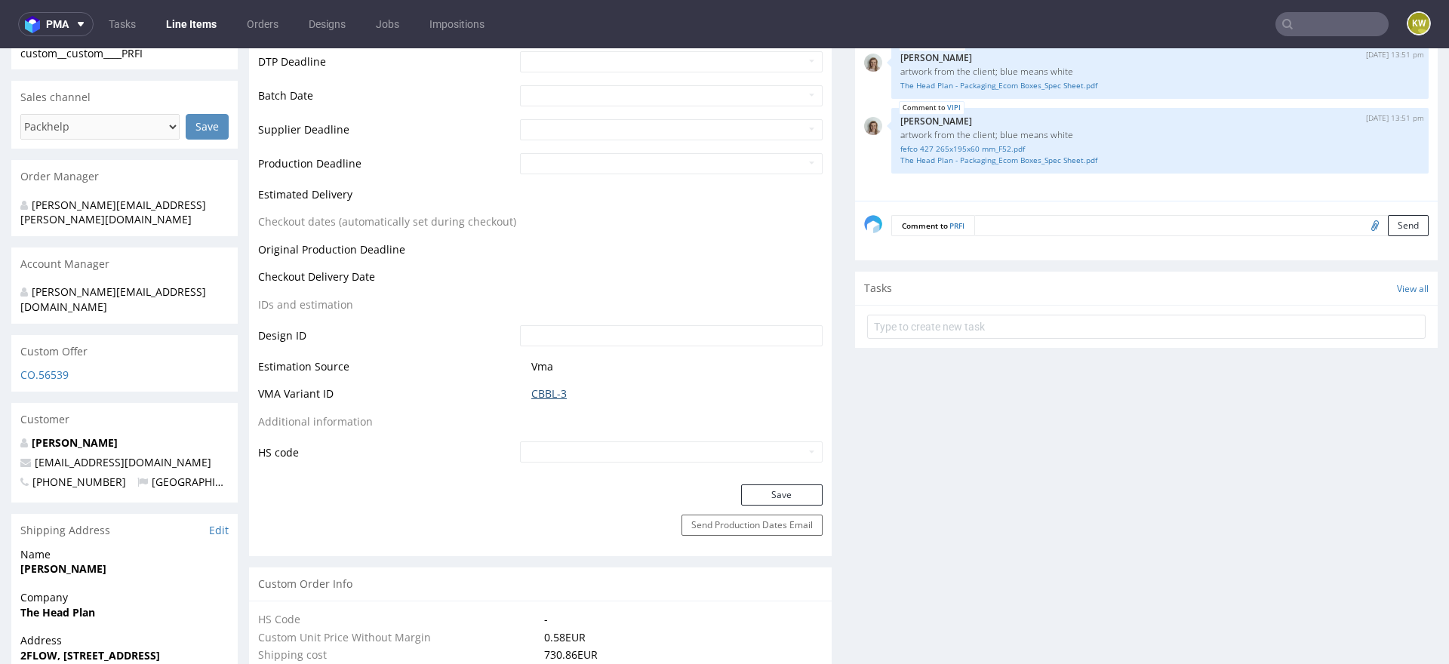
scroll to position [574, 0]
